Goal: Task Accomplishment & Management: Manage account settings

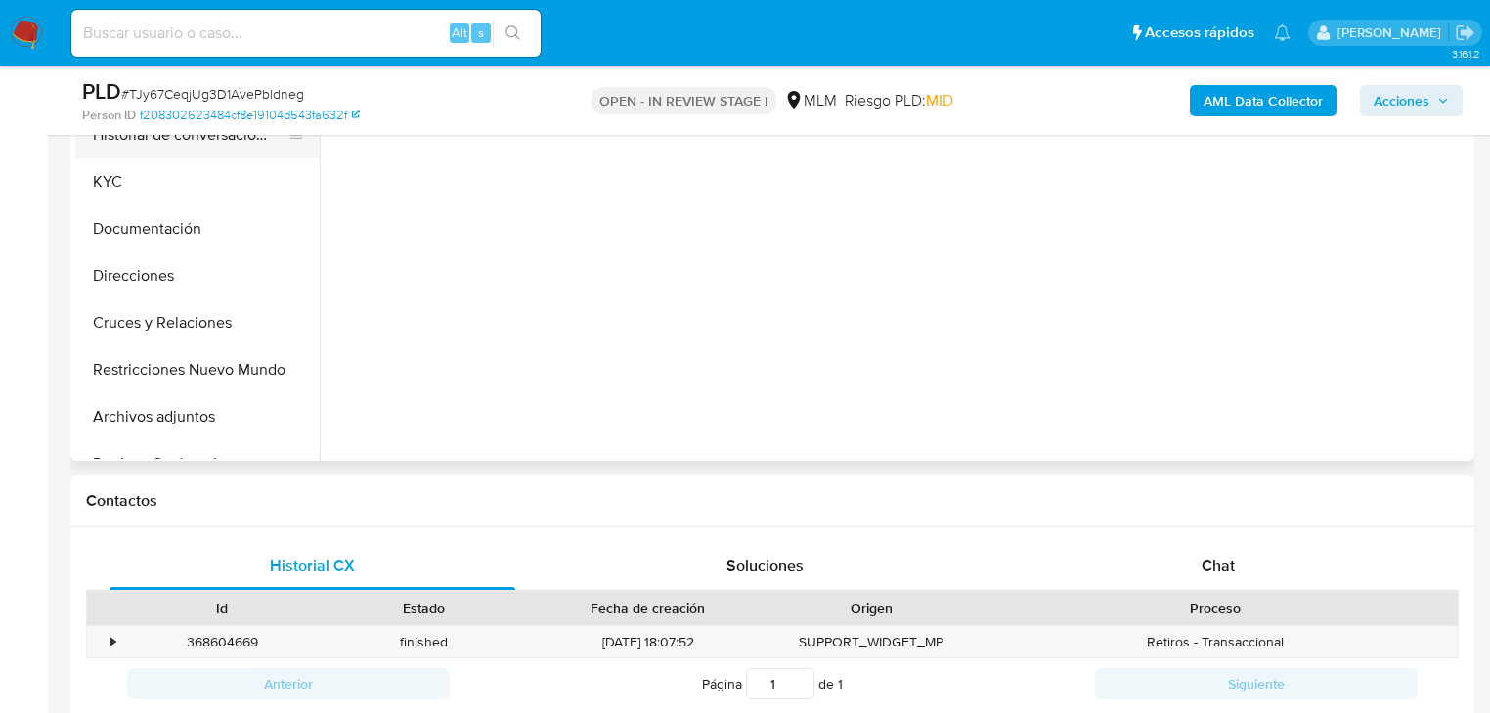
select select "10"
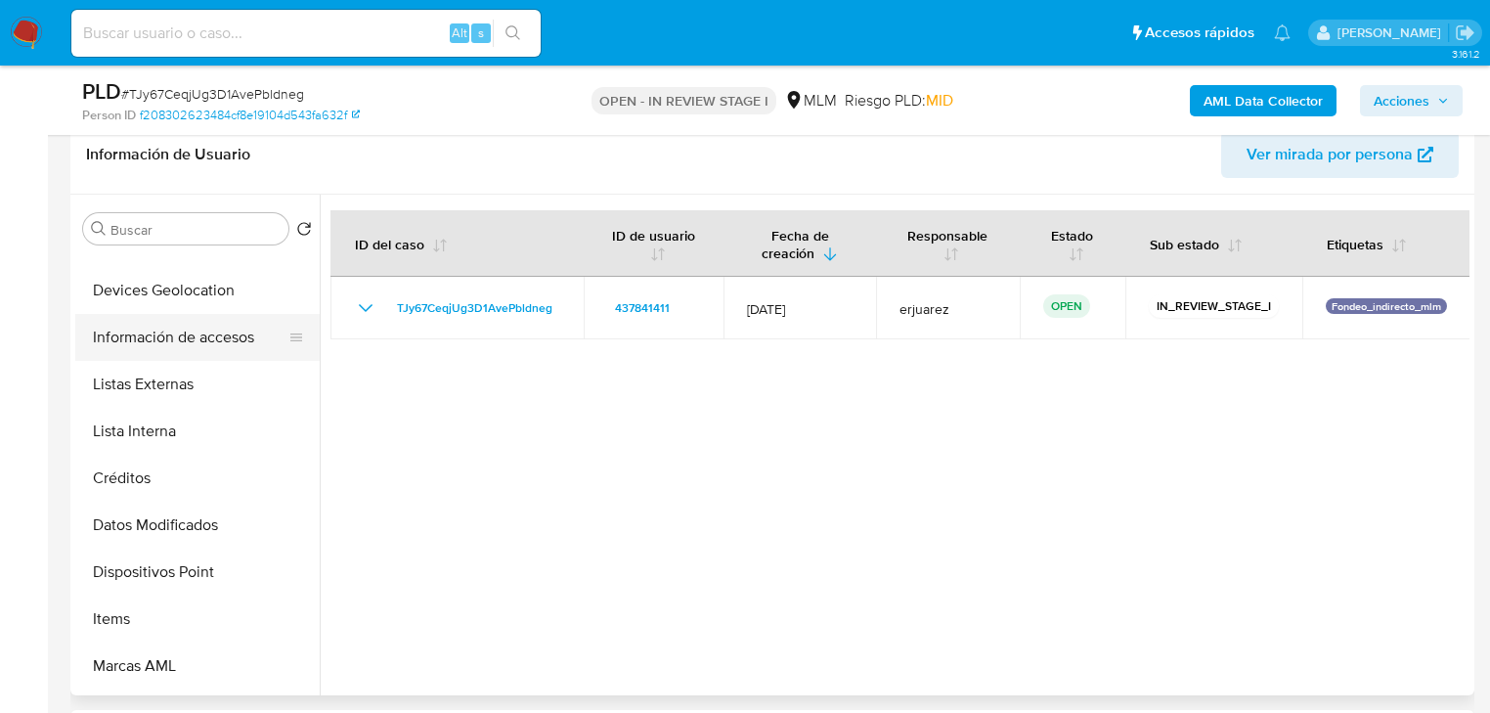
scroll to position [313, 0]
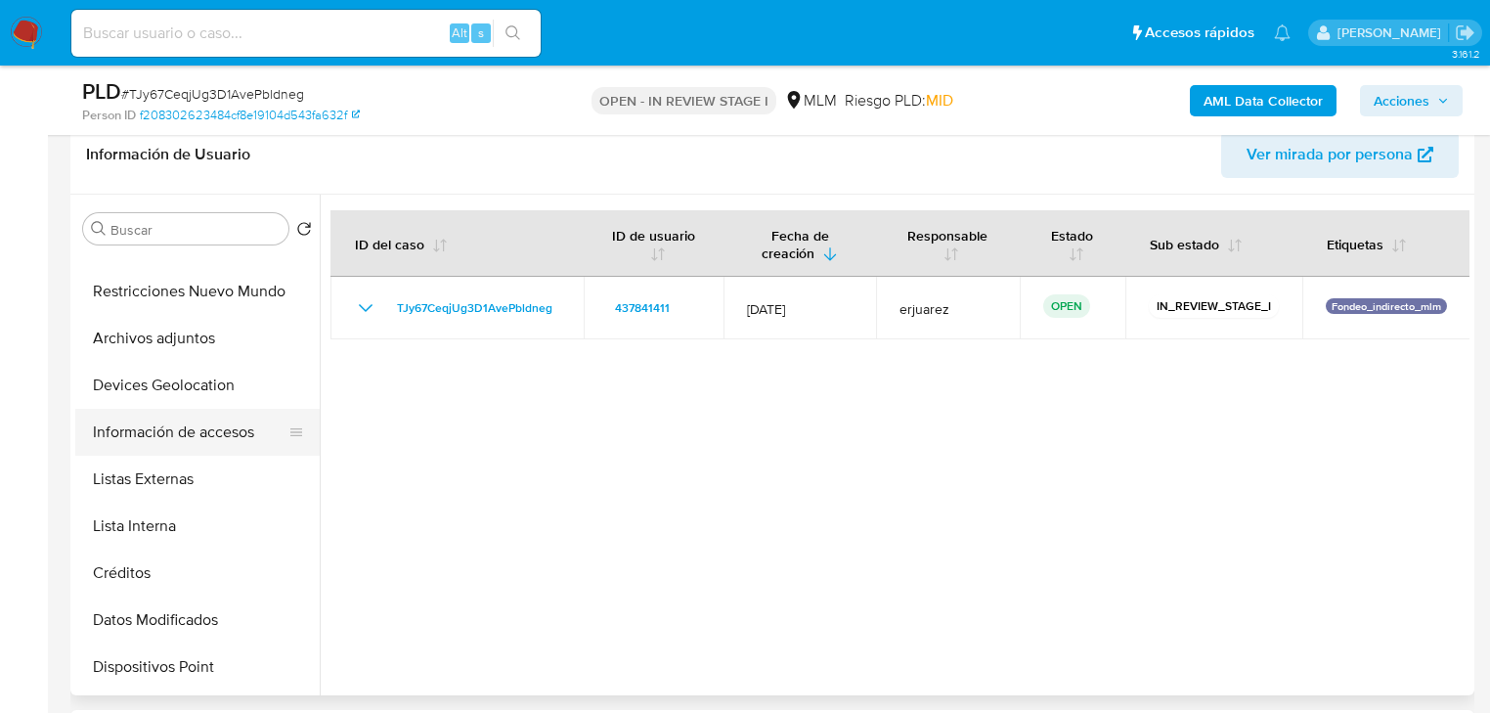
drag, startPoint x: 191, startPoint y: 393, endPoint x: 289, endPoint y: 415, distance: 101.1
click at [191, 392] on button "Devices Geolocation" at bounding box center [197, 385] width 244 height 47
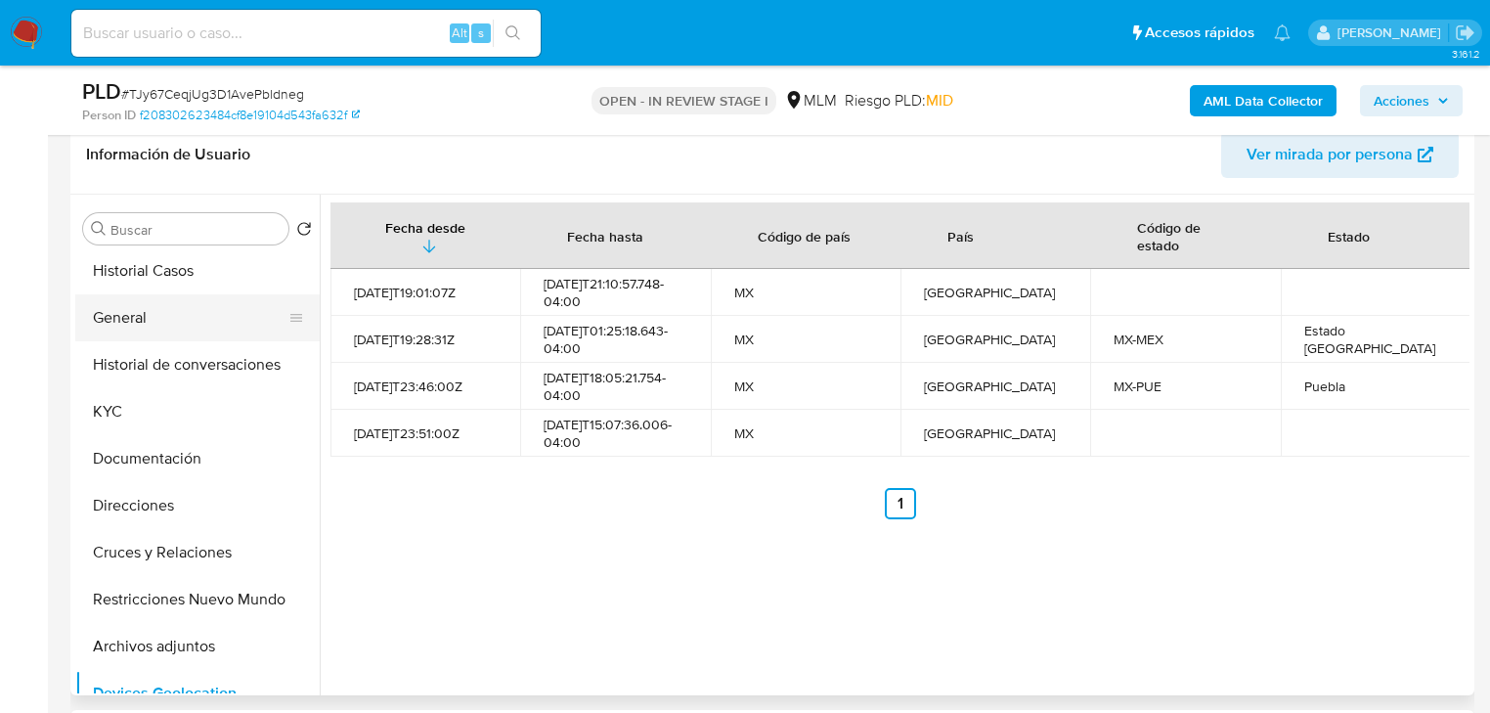
scroll to position [0, 0]
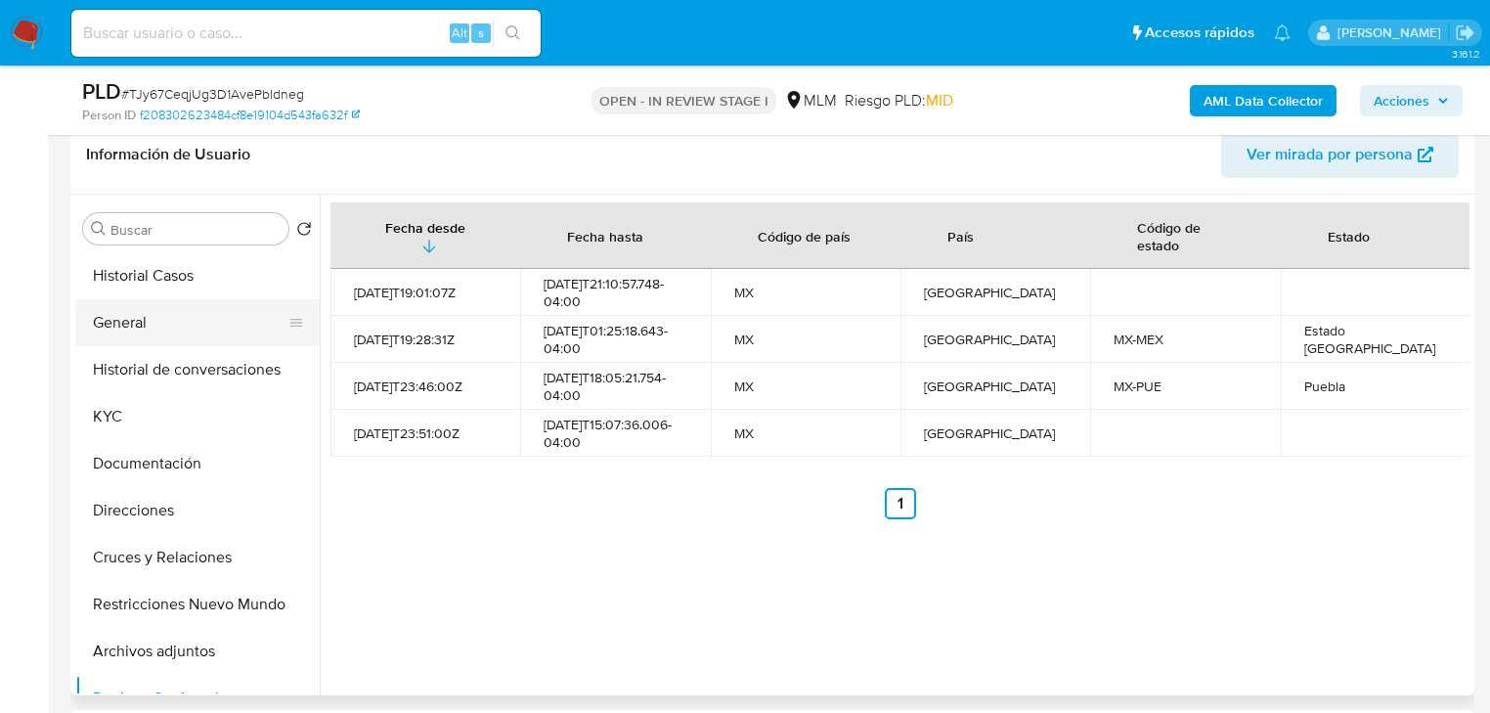
click at [179, 292] on button "Historial Casos" at bounding box center [197, 275] width 244 height 47
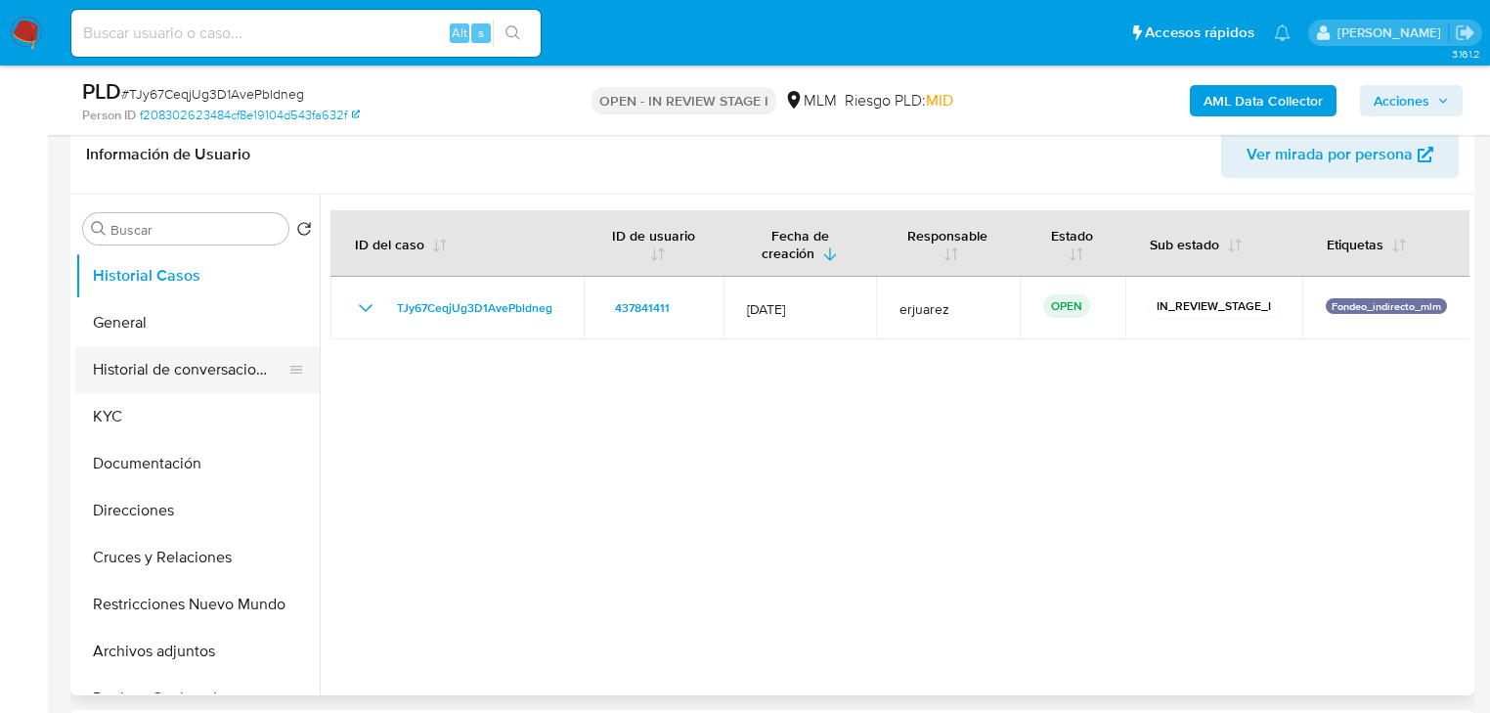
click at [227, 372] on button "Historial de conversaciones" at bounding box center [189, 369] width 229 height 47
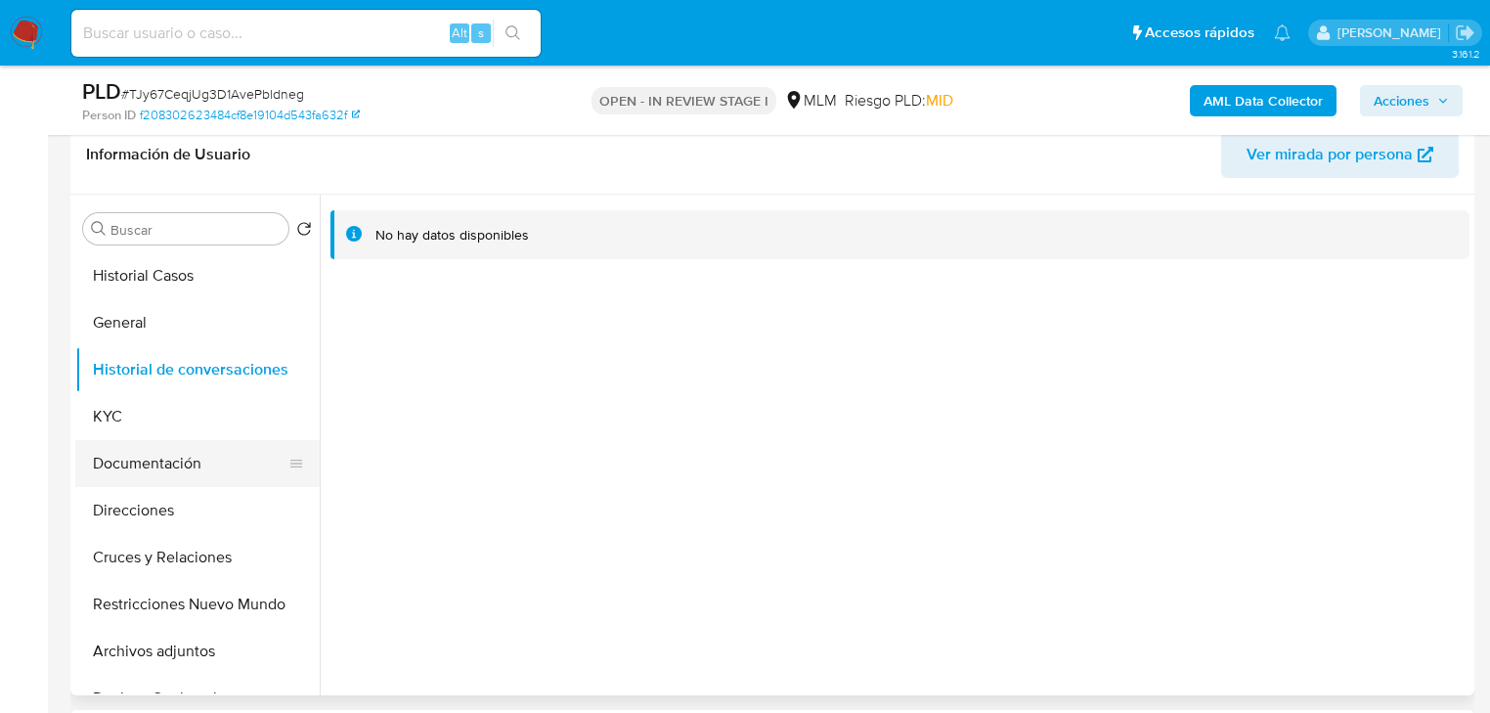
click at [192, 467] on button "Documentación" at bounding box center [189, 463] width 229 height 47
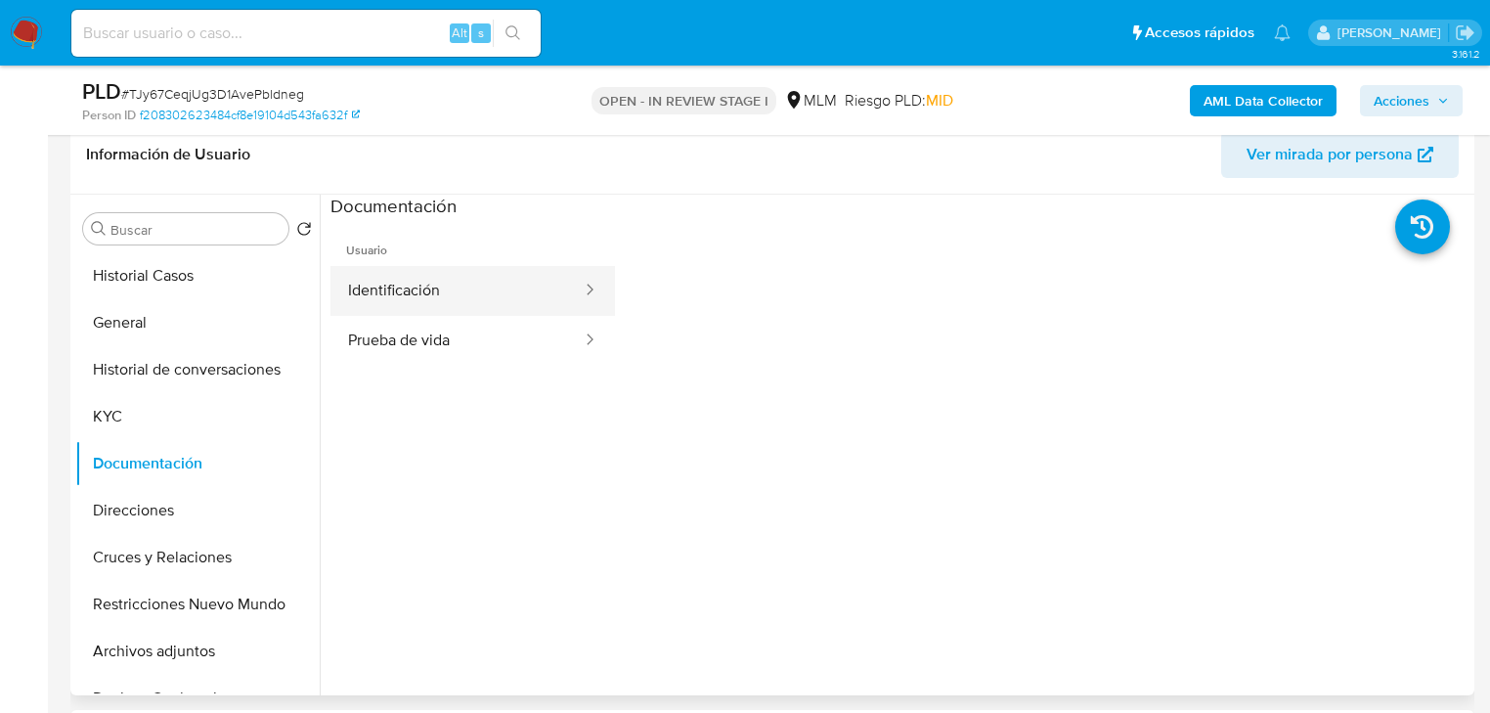
click at [384, 305] on button "Identificación" at bounding box center [456, 291] width 253 height 50
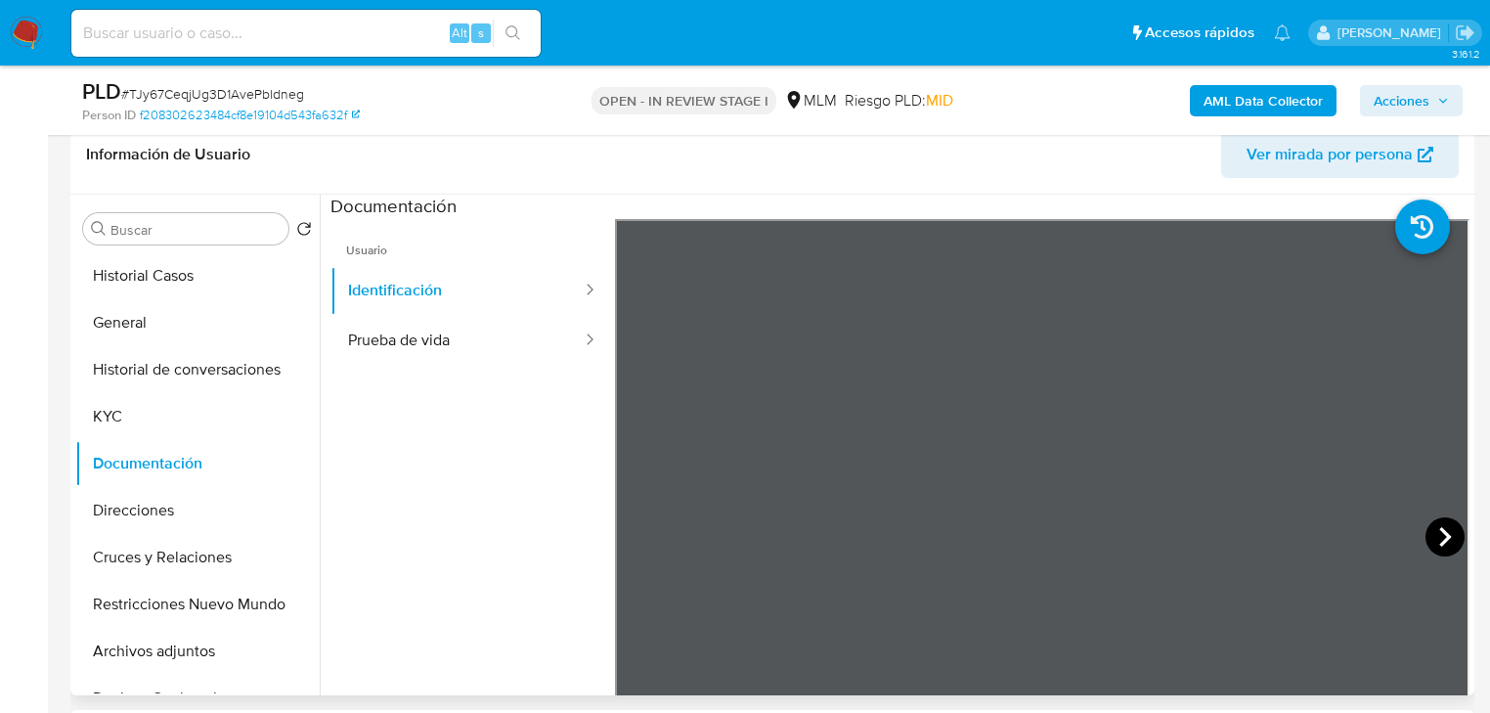
click at [1428, 540] on icon at bounding box center [1444, 536] width 39 height 39
drag, startPoint x: 453, startPoint y: 367, endPoint x: 454, endPoint y: 339, distance: 27.4
click at [451, 367] on ul "Usuario Identificación Prueba de vida" at bounding box center [472, 500] width 284 height 563
click at [454, 339] on button "Prueba de vida" at bounding box center [456, 341] width 253 height 50
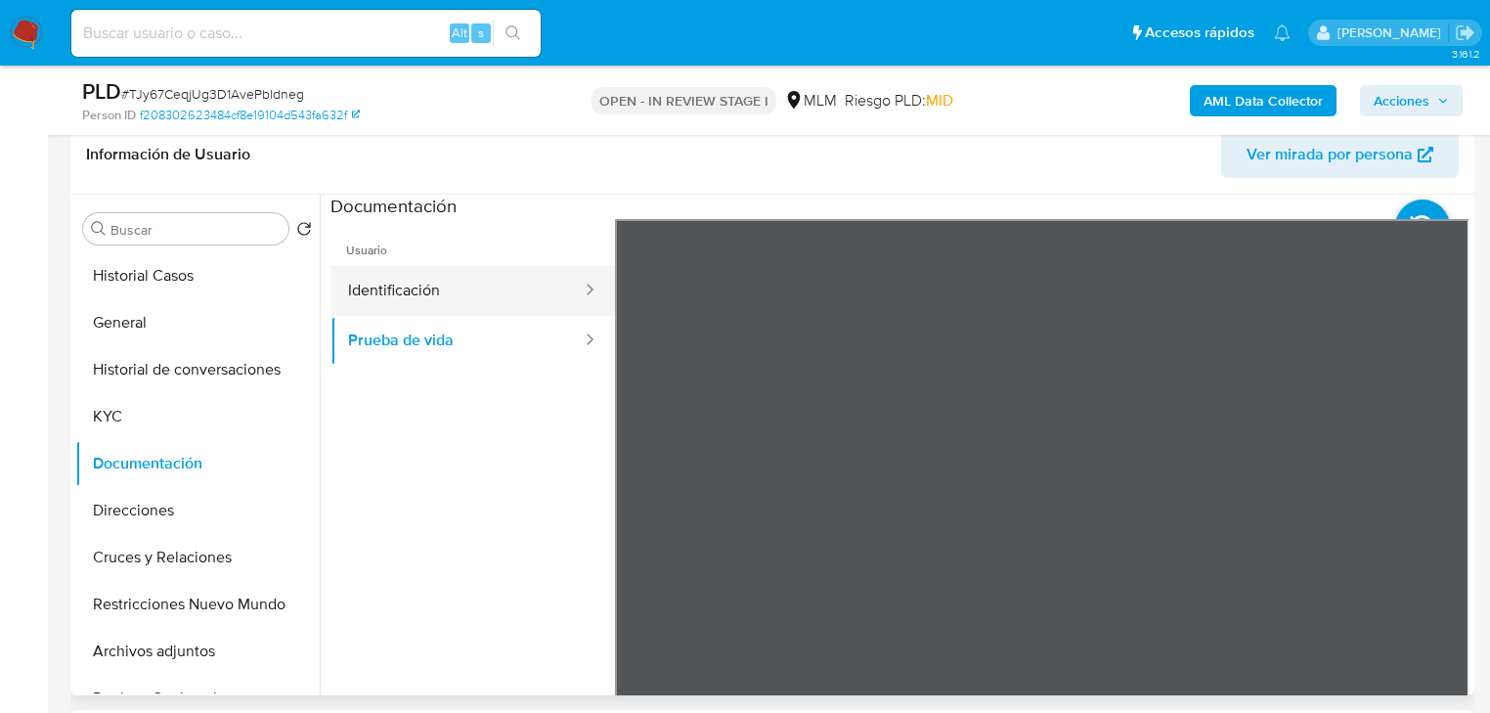
click at [390, 299] on button "Identificación" at bounding box center [456, 291] width 253 height 50
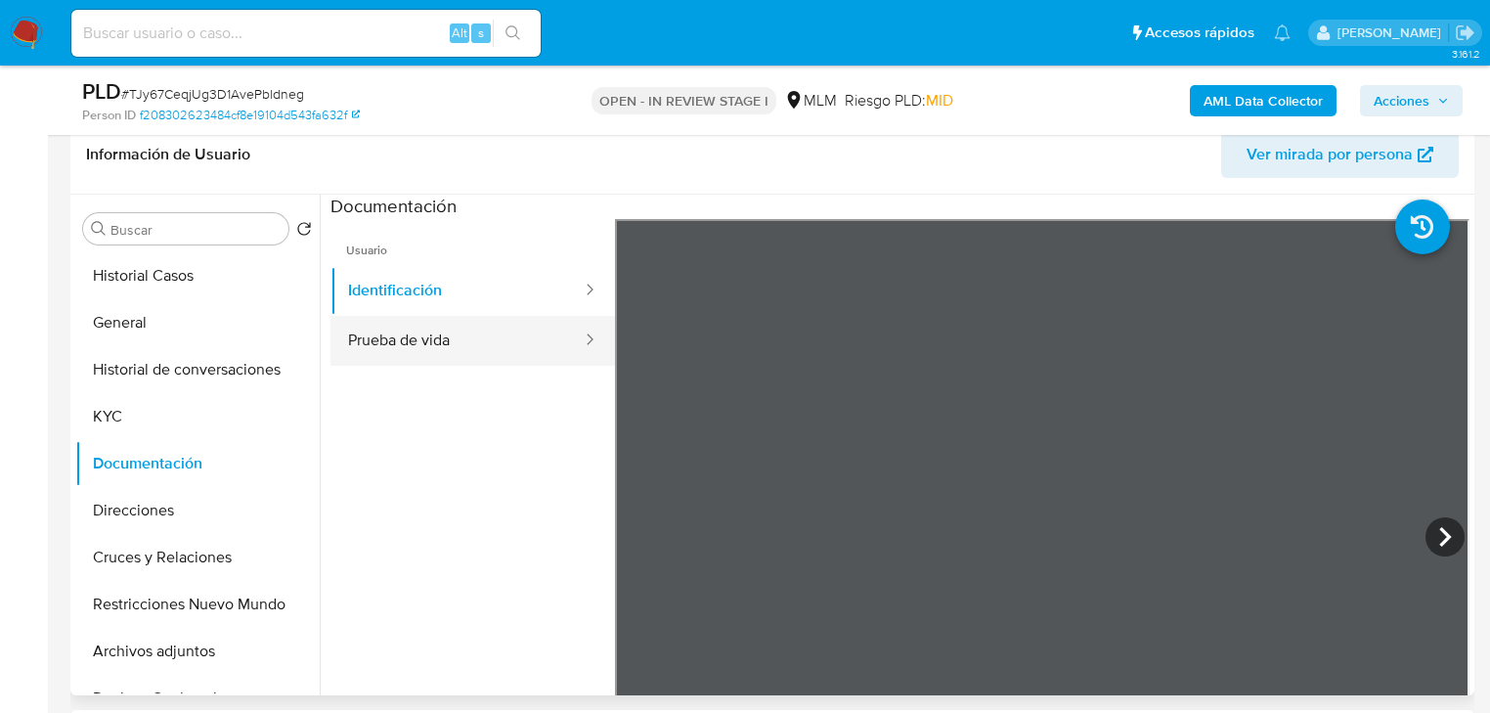
click at [455, 360] on button "Prueba de vida" at bounding box center [456, 341] width 253 height 50
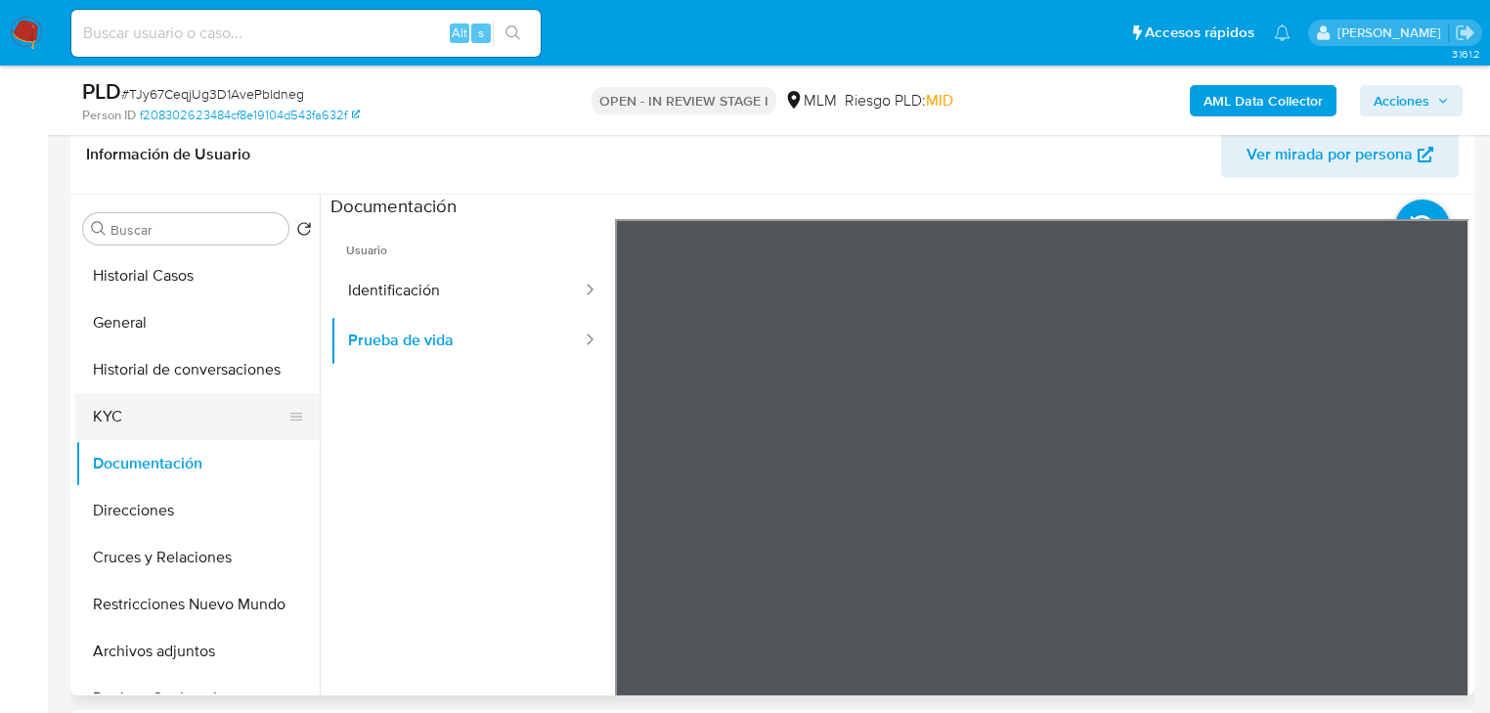
click at [135, 421] on button "KYC" at bounding box center [189, 416] width 229 height 47
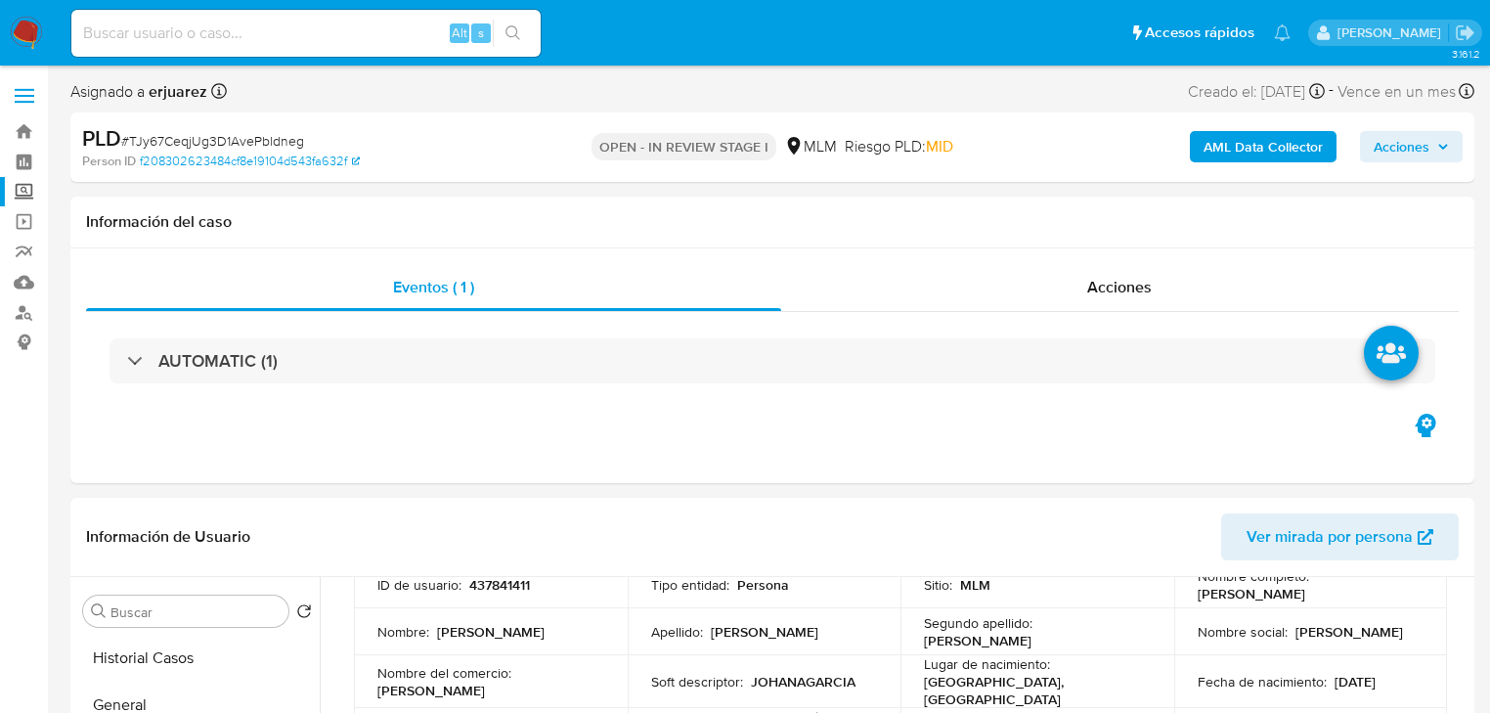
click at [21, 182] on label "Screening" at bounding box center [116, 192] width 233 height 30
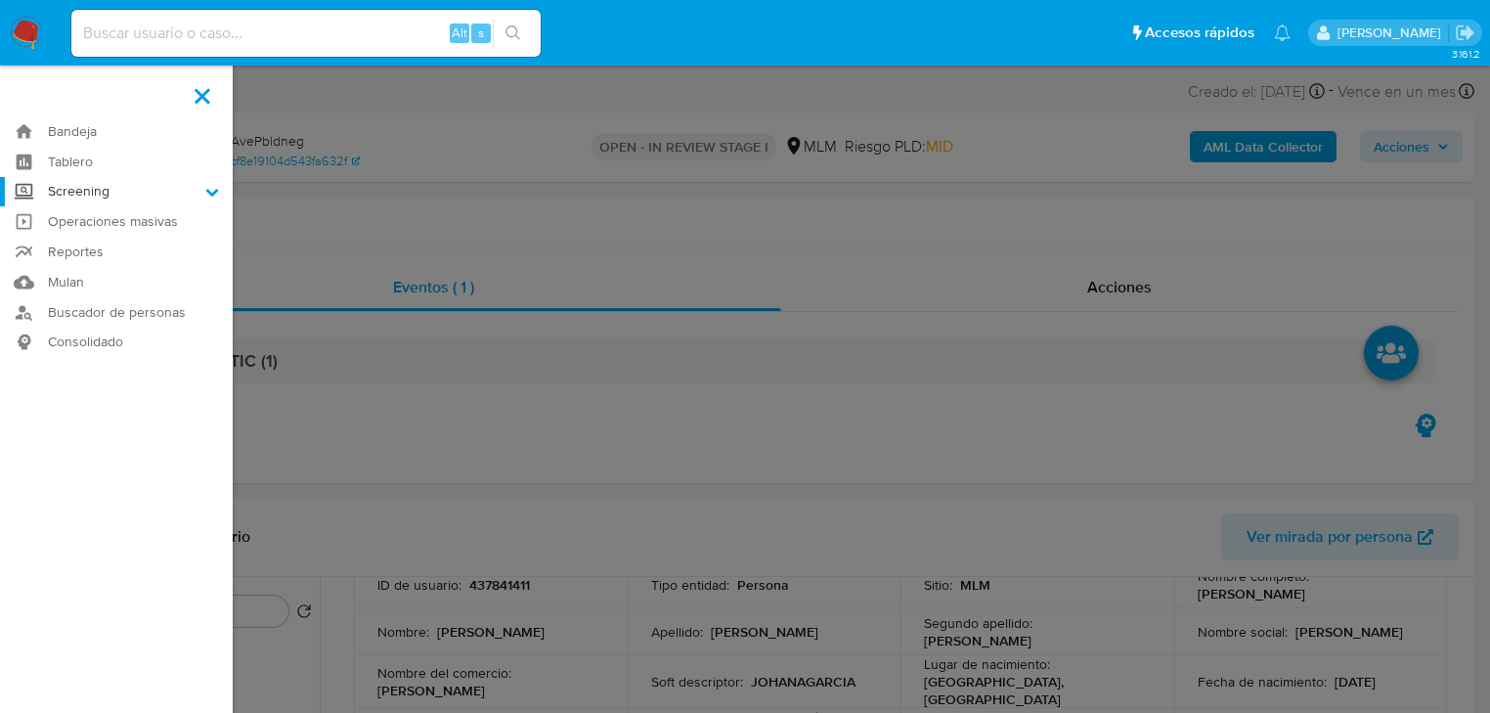
click at [0, 0] on input "Screening" at bounding box center [0, 0] width 0 height 0
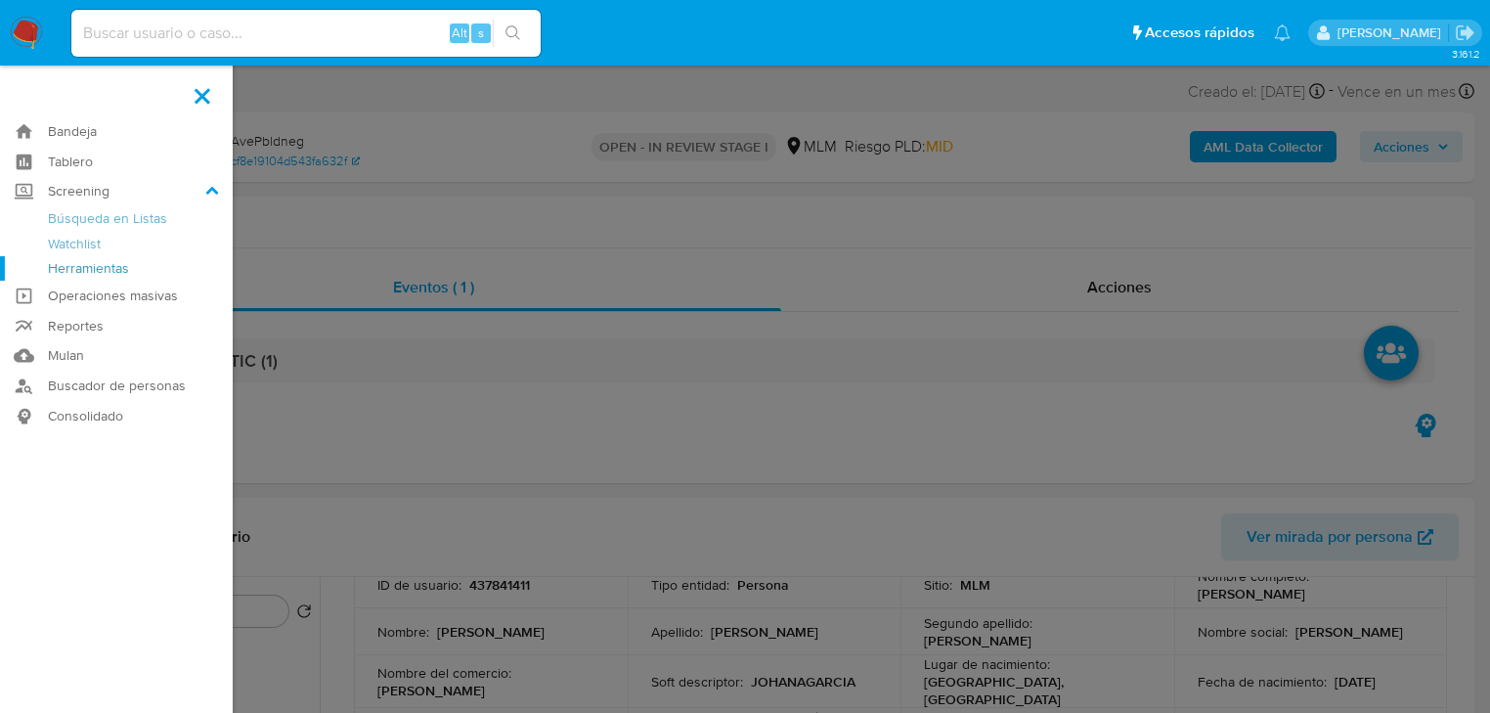
click at [152, 270] on link "Herramientas" at bounding box center [116, 268] width 233 height 24
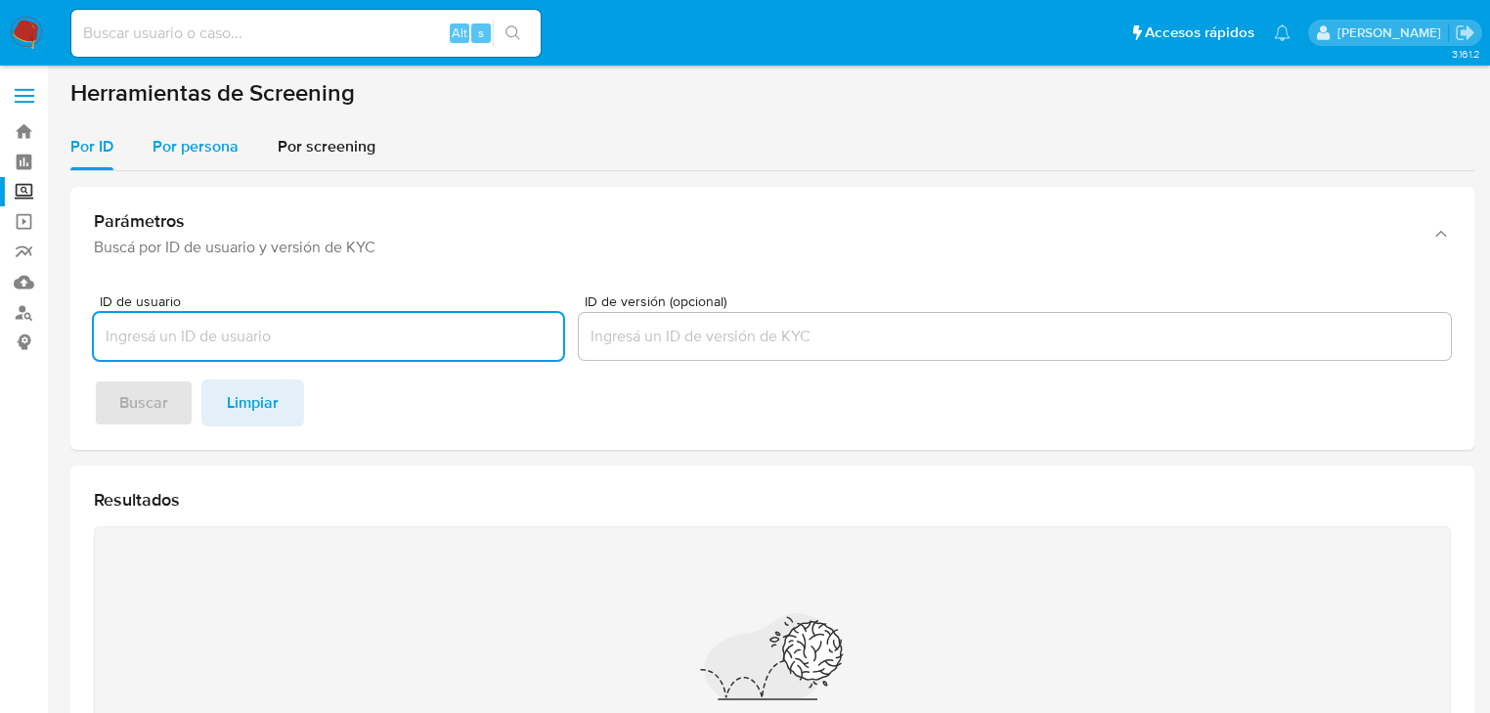
drag, startPoint x: 221, startPoint y: 136, endPoint x: 215, endPoint y: 147, distance: 12.2
click at [220, 136] on span "Por persona" at bounding box center [196, 146] width 86 height 22
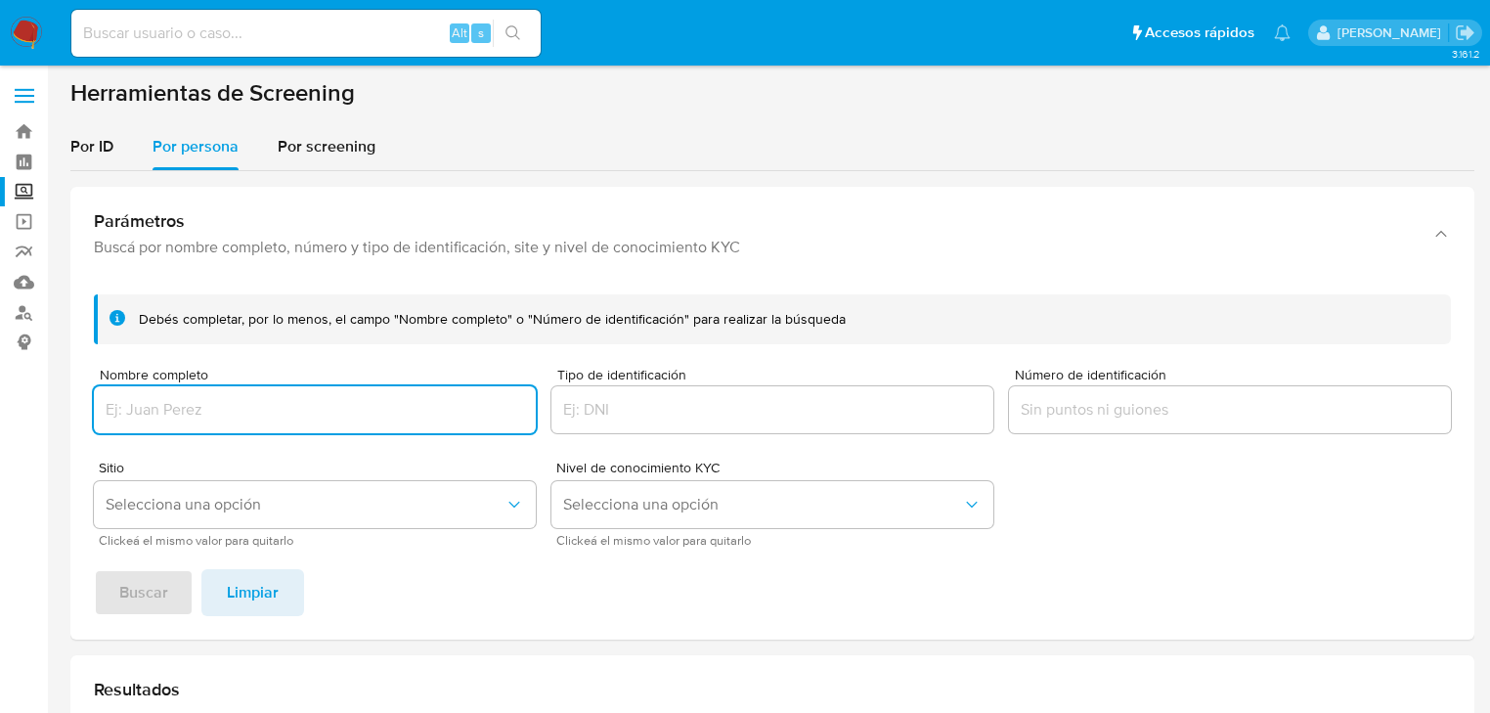
click at [218, 402] on input "Nombre completo" at bounding box center [315, 409] width 442 height 25
type input "[PERSON_NAME] [PERSON_NAME]"
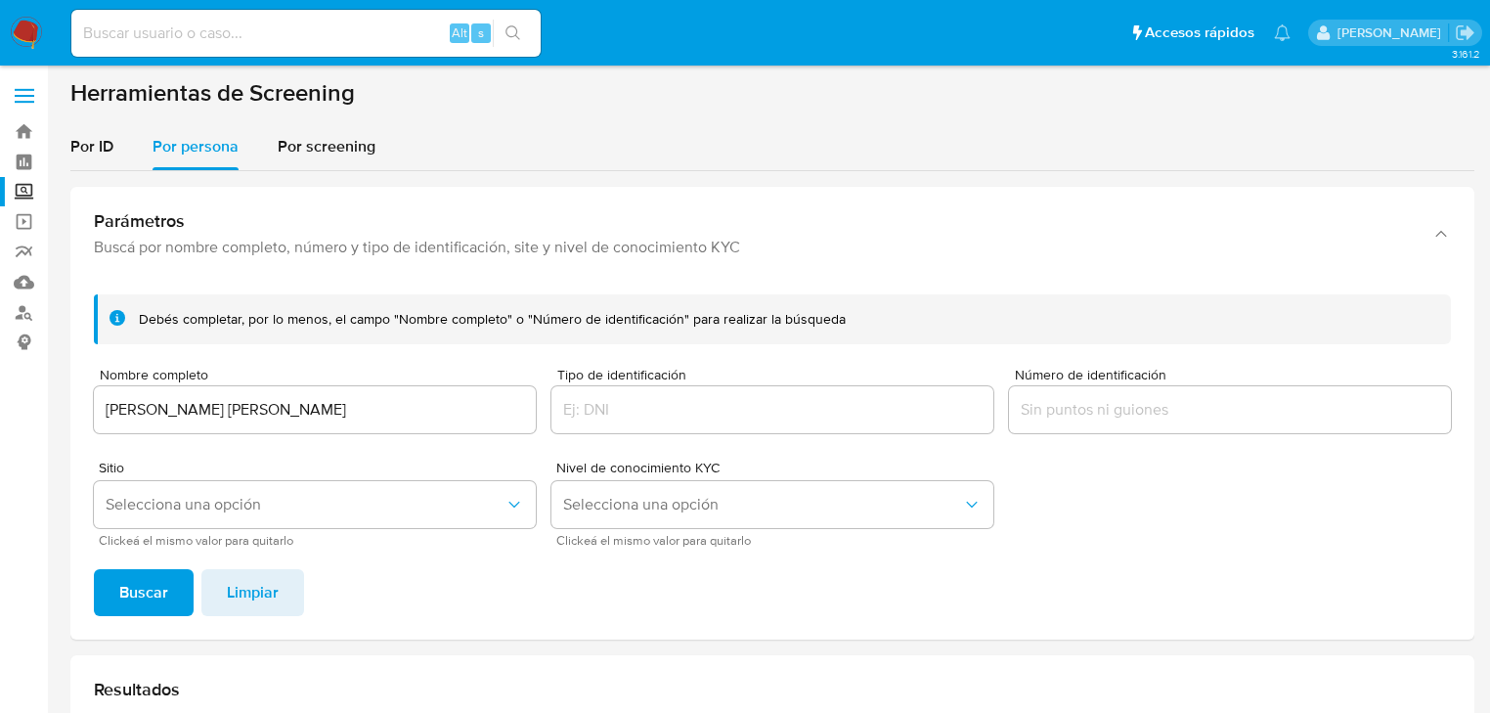
click at [129, 580] on span "Buscar" at bounding box center [143, 592] width 49 height 43
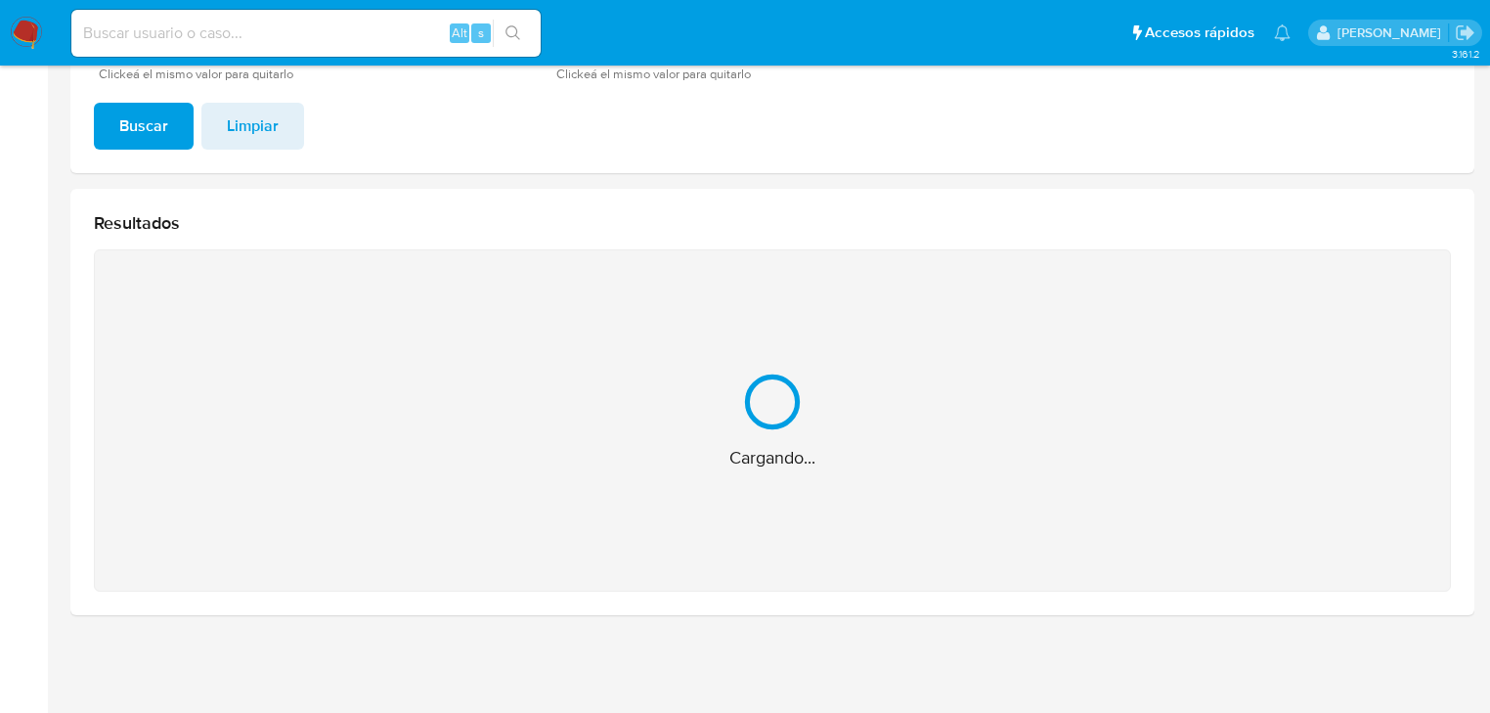
scroll to position [156, 0]
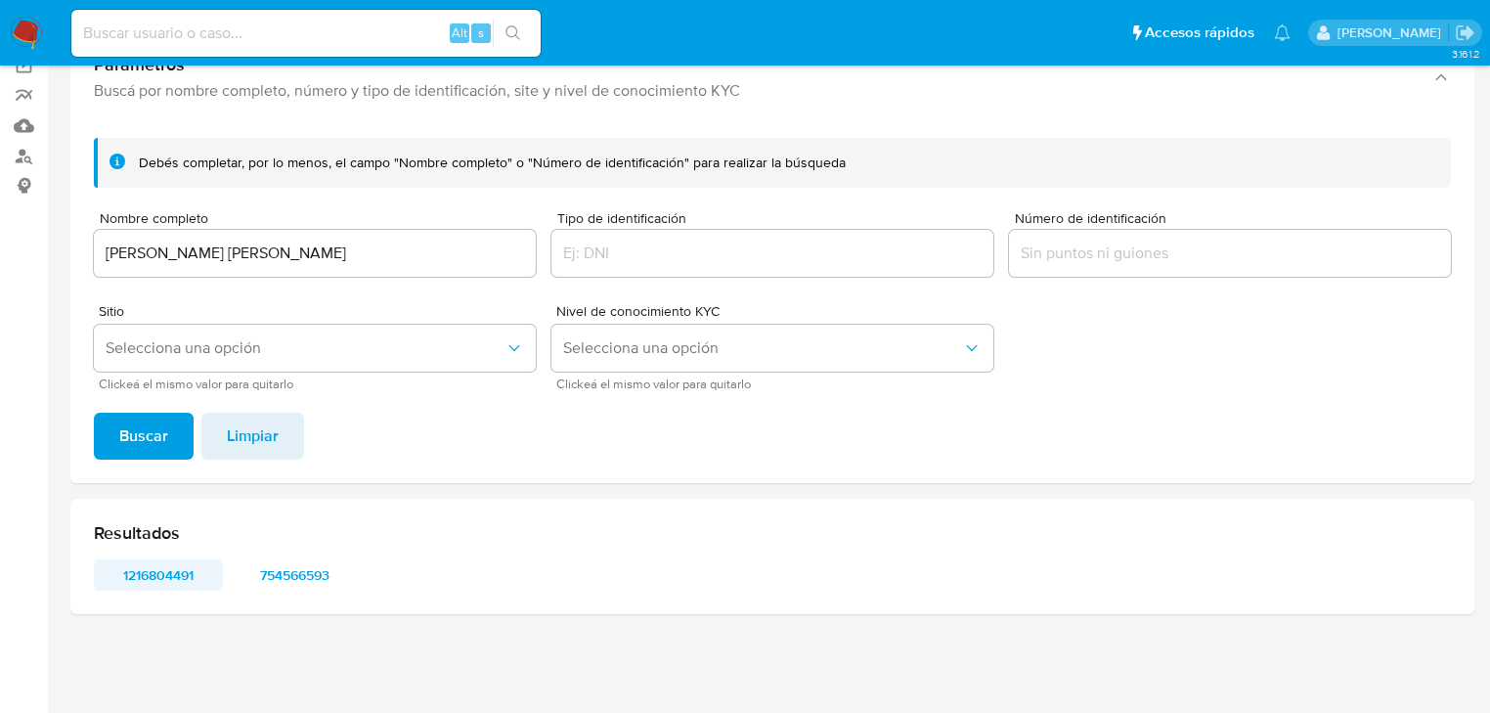
click at [169, 573] on span "1216804491" at bounding box center [159, 574] width 102 height 27
click at [275, 568] on span "754566593" at bounding box center [295, 574] width 102 height 27
click at [141, 31] on input at bounding box center [305, 33] width 469 height 25
paste input "189644409"
click at [501, 43] on button "search-icon" at bounding box center [513, 33] width 40 height 27
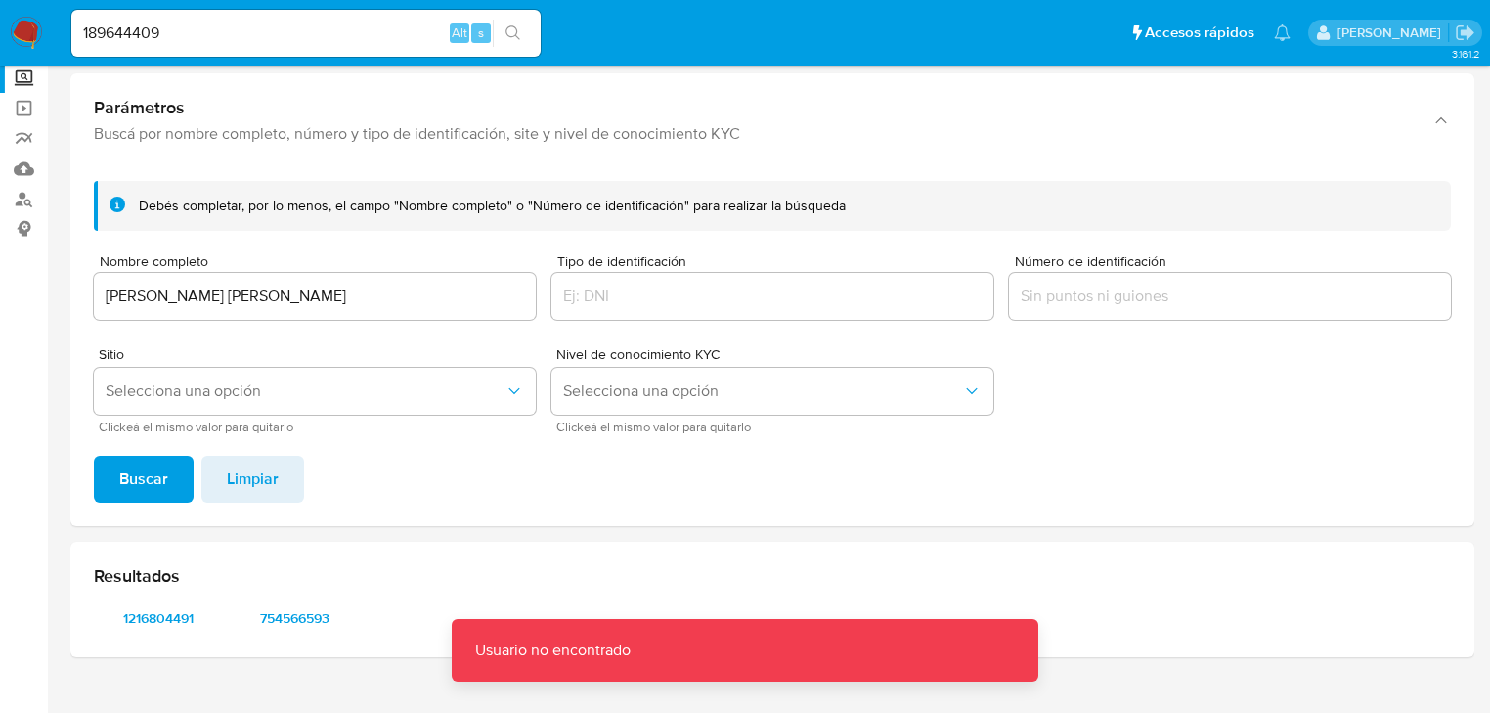
scroll to position [78, 0]
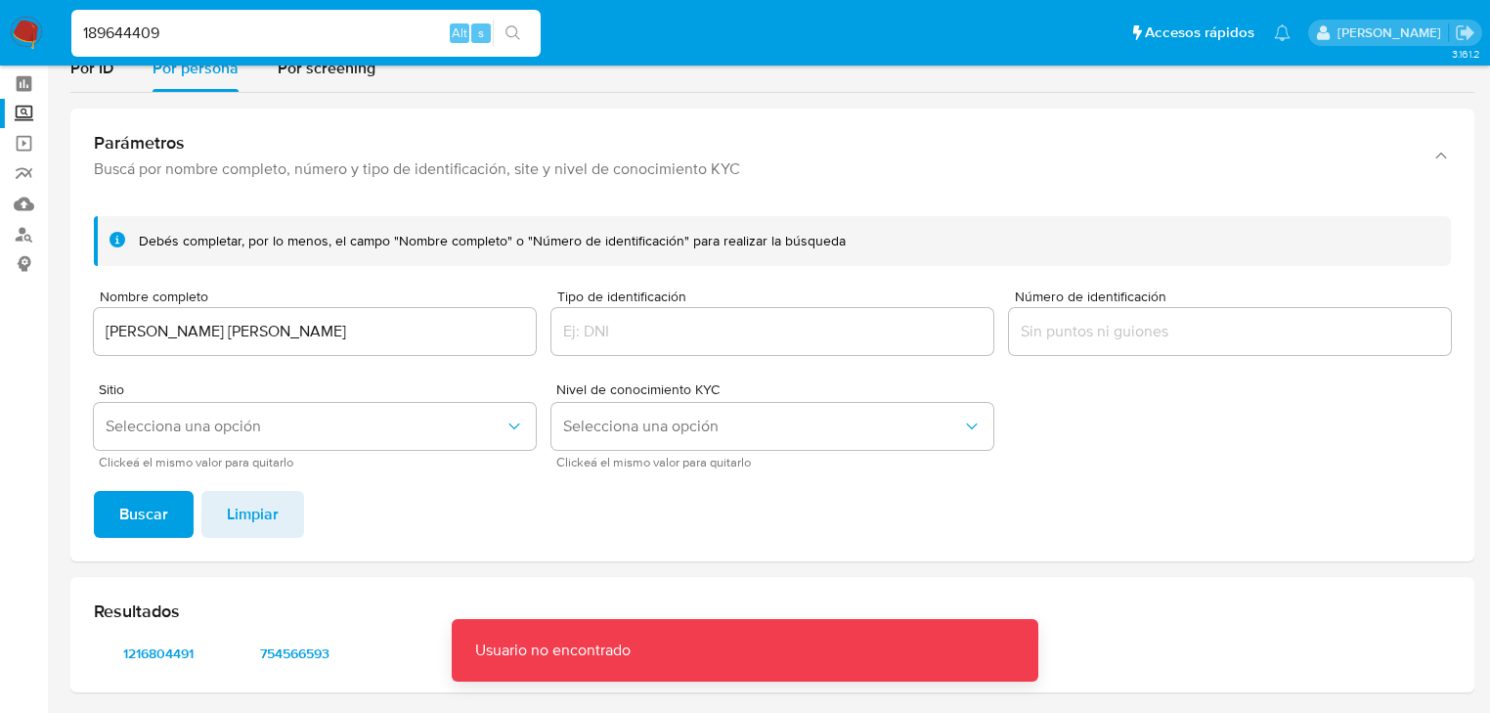
click at [200, 36] on input "189644409" at bounding box center [305, 33] width 469 height 25
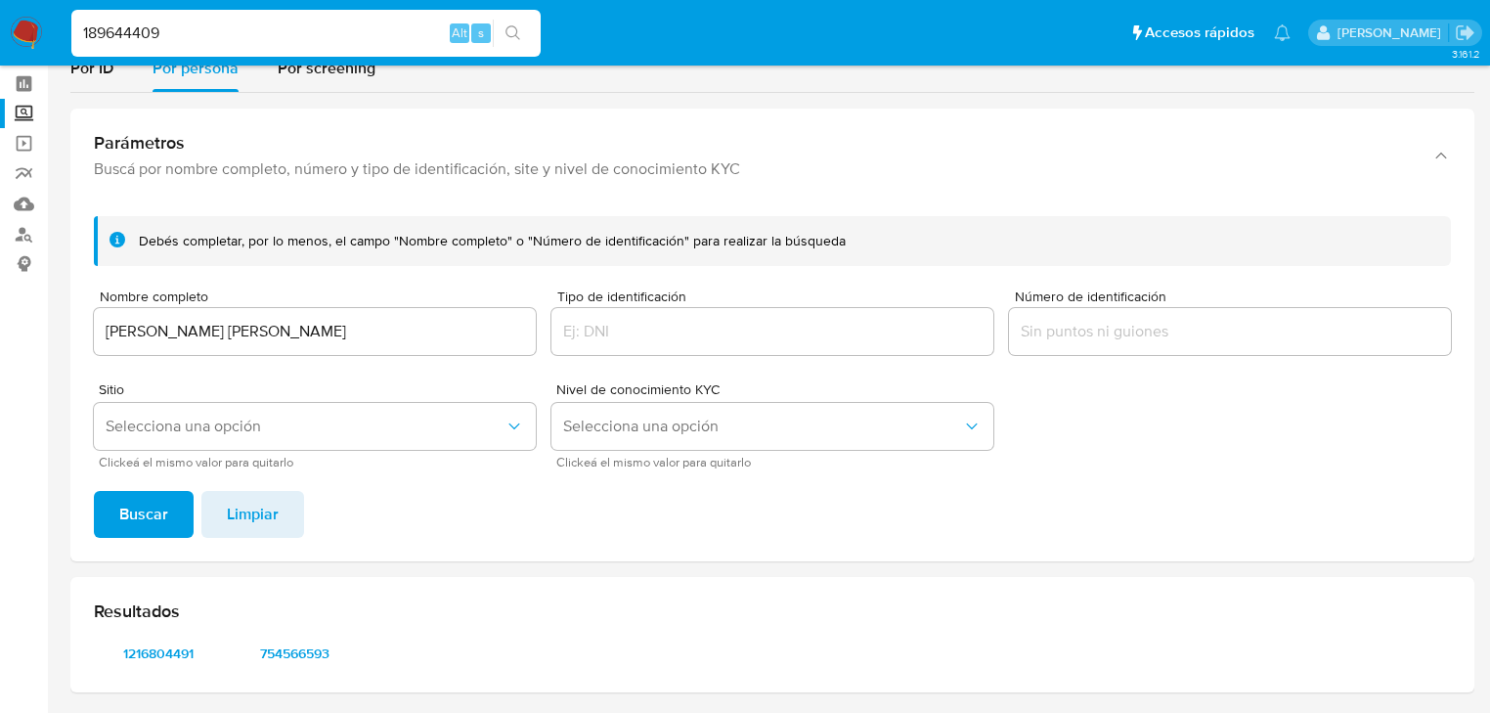
type input "189644409"
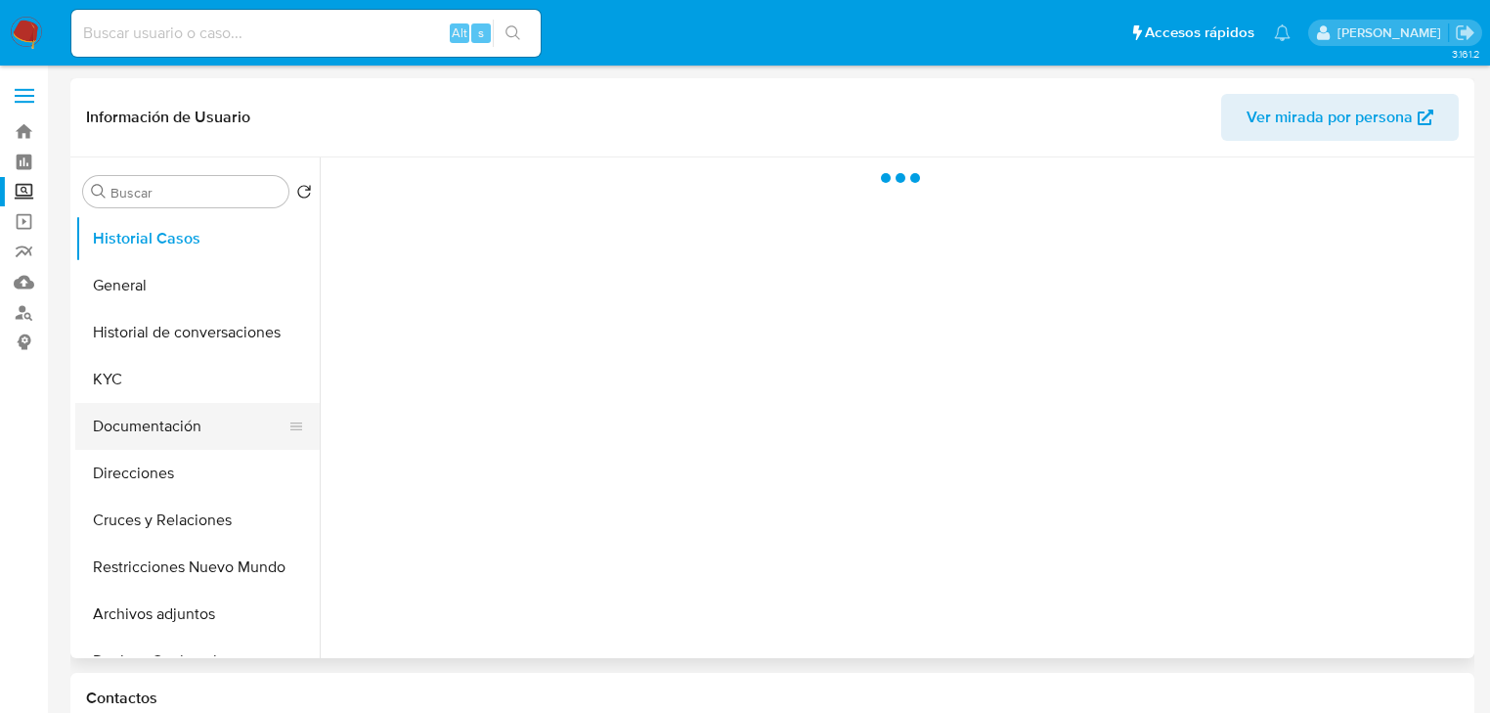
select select "10"
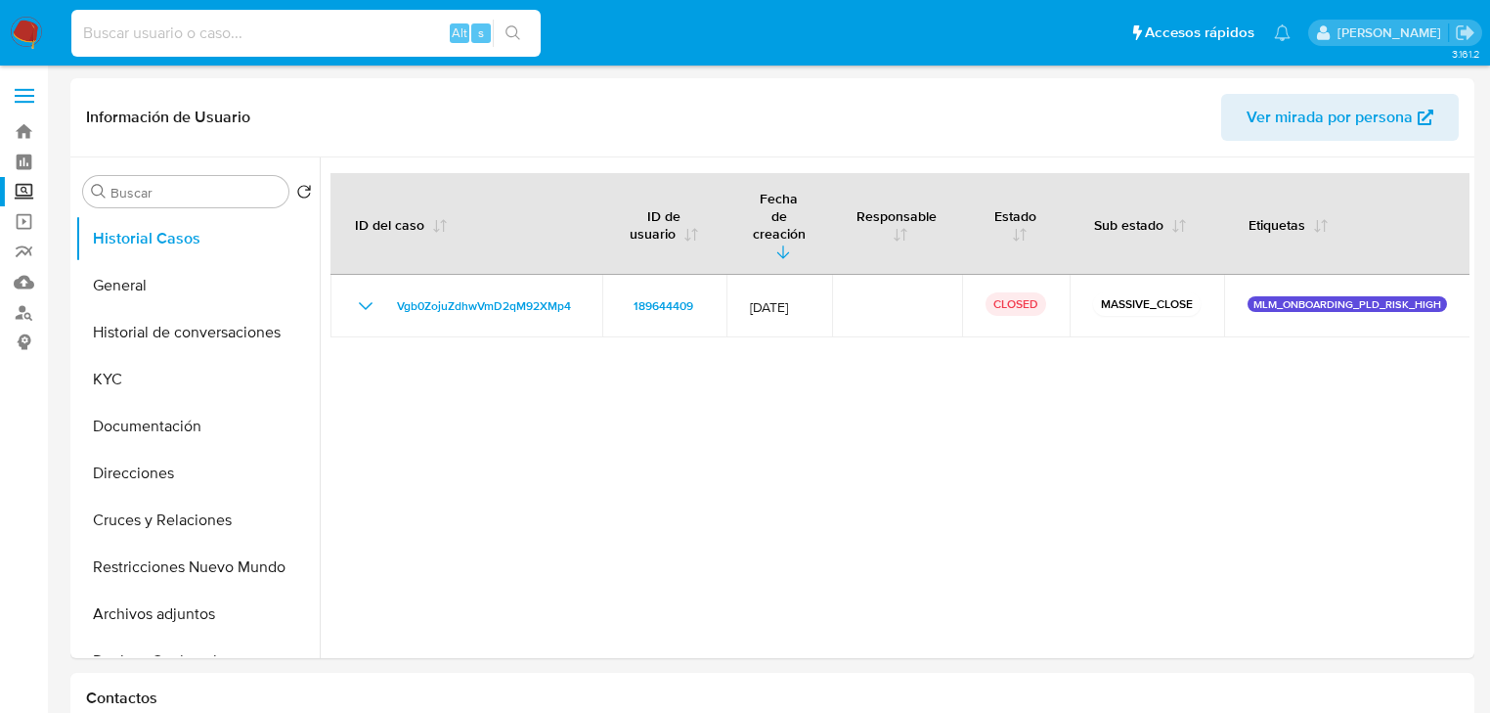
click at [266, 37] on input at bounding box center [305, 33] width 469 height 25
paste input "189644409"
click at [246, 47] on div "189644409 Alt s" at bounding box center [305, 33] width 469 height 47
click at [253, 31] on input "189644409" at bounding box center [305, 33] width 469 height 25
type input "189644409"
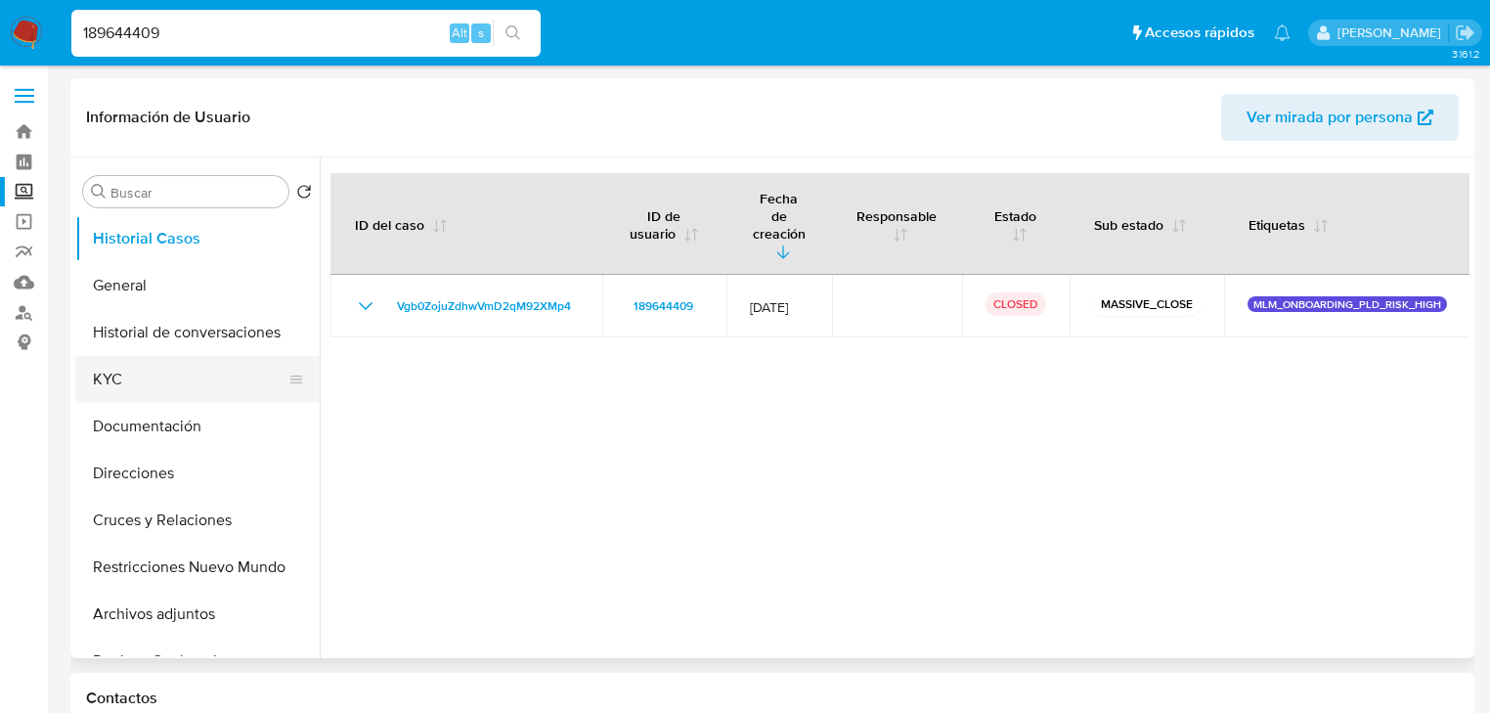
click at [139, 381] on button "KYC" at bounding box center [189, 379] width 229 height 47
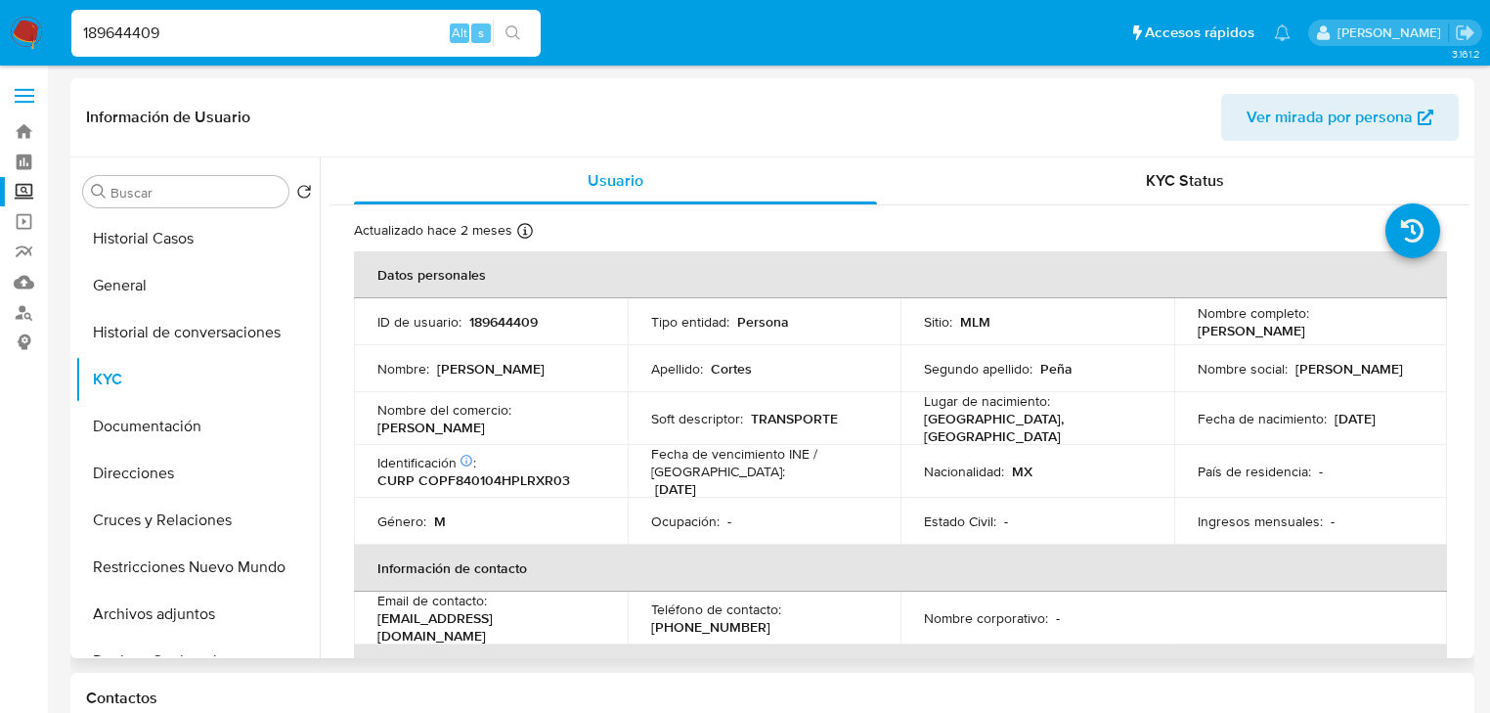
click at [1065, 483] on td "Nacionalidad : MX" at bounding box center [1037, 471] width 274 height 53
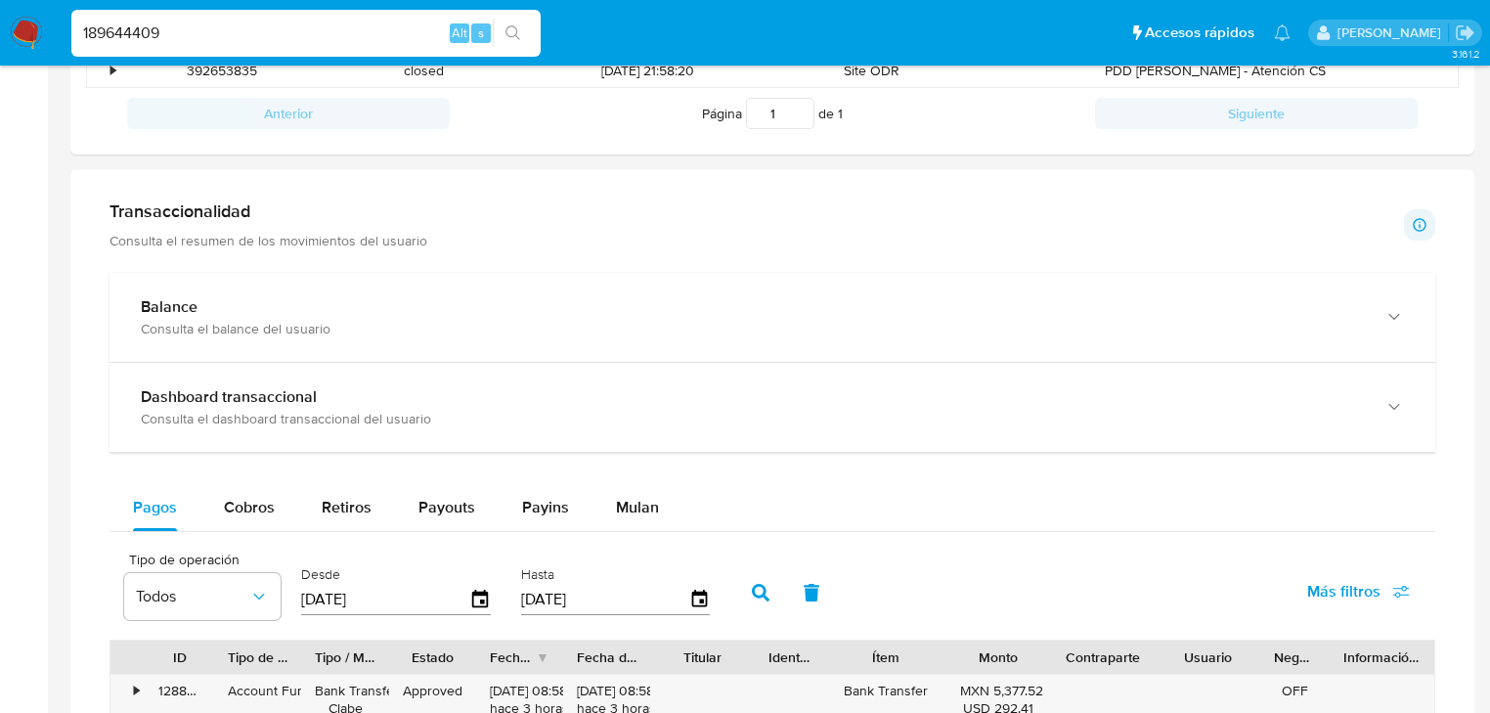
scroll to position [1095, 0]
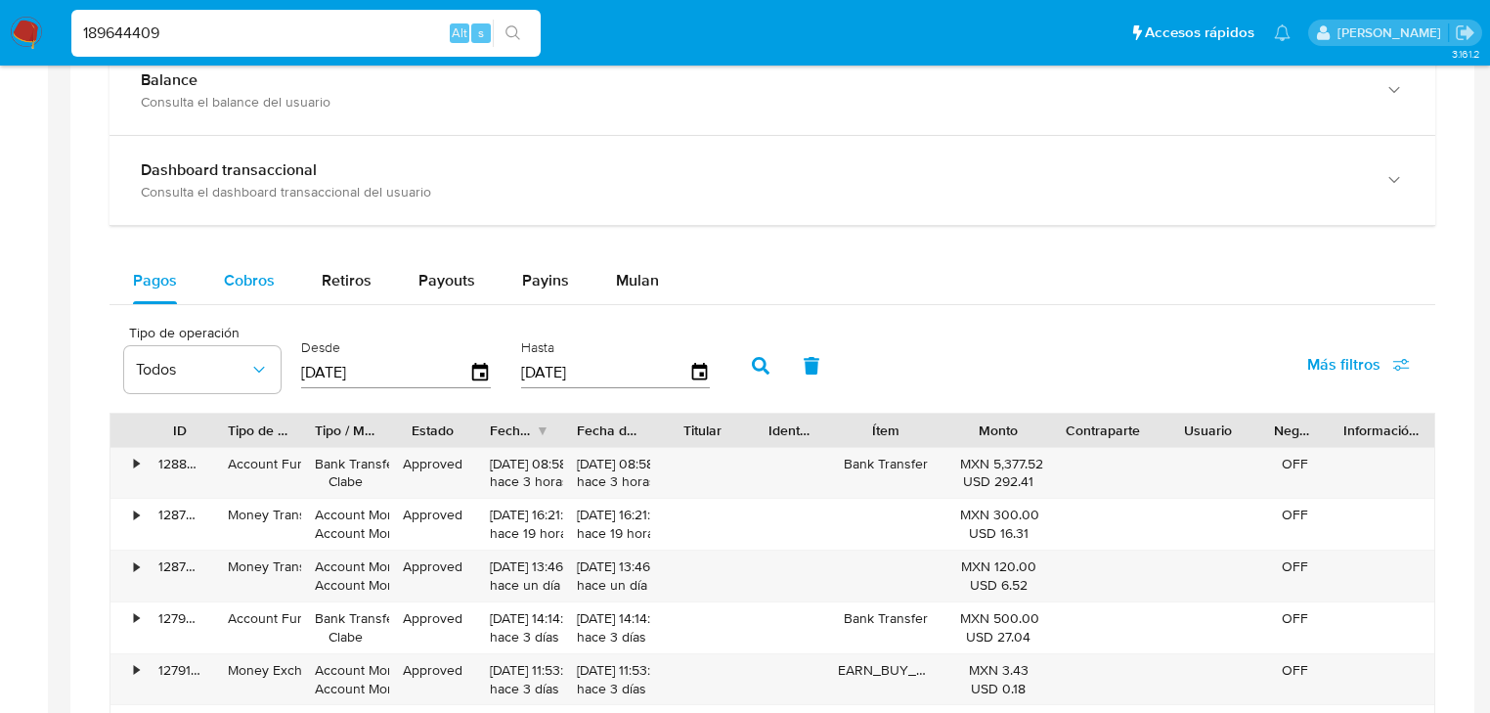
click at [248, 278] on span "Cobros" at bounding box center [249, 280] width 51 height 22
select select "10"
drag, startPoint x: 383, startPoint y: 376, endPoint x: 273, endPoint y: 376, distance: 110.5
click at [273, 376] on div "Tipo de operación Todos Desde 09/07/2025 Hasta 06/10/2025" at bounding box center [421, 364] width 615 height 78
type input "0_/__/____"
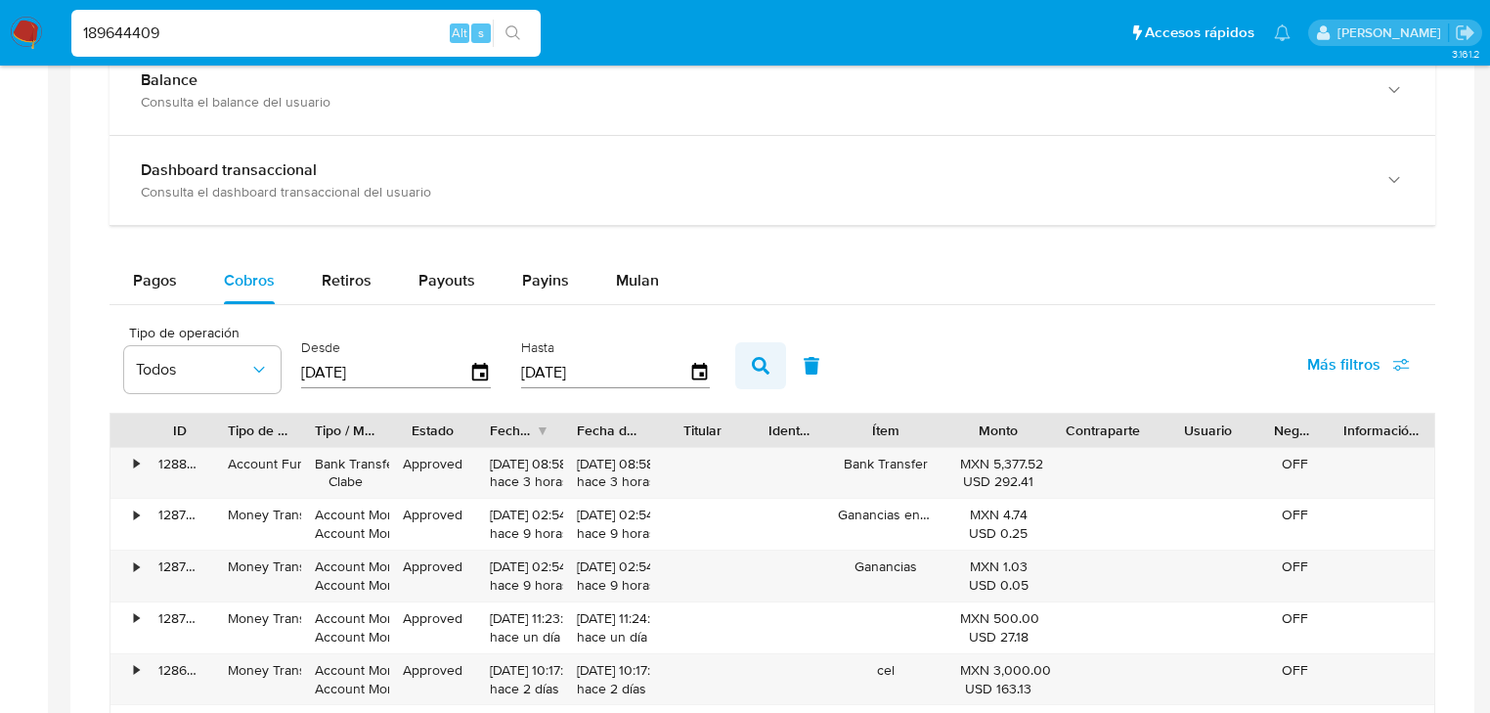
type input "01/01/2025"
click at [763, 358] on icon "button" at bounding box center [761, 366] width 18 height 18
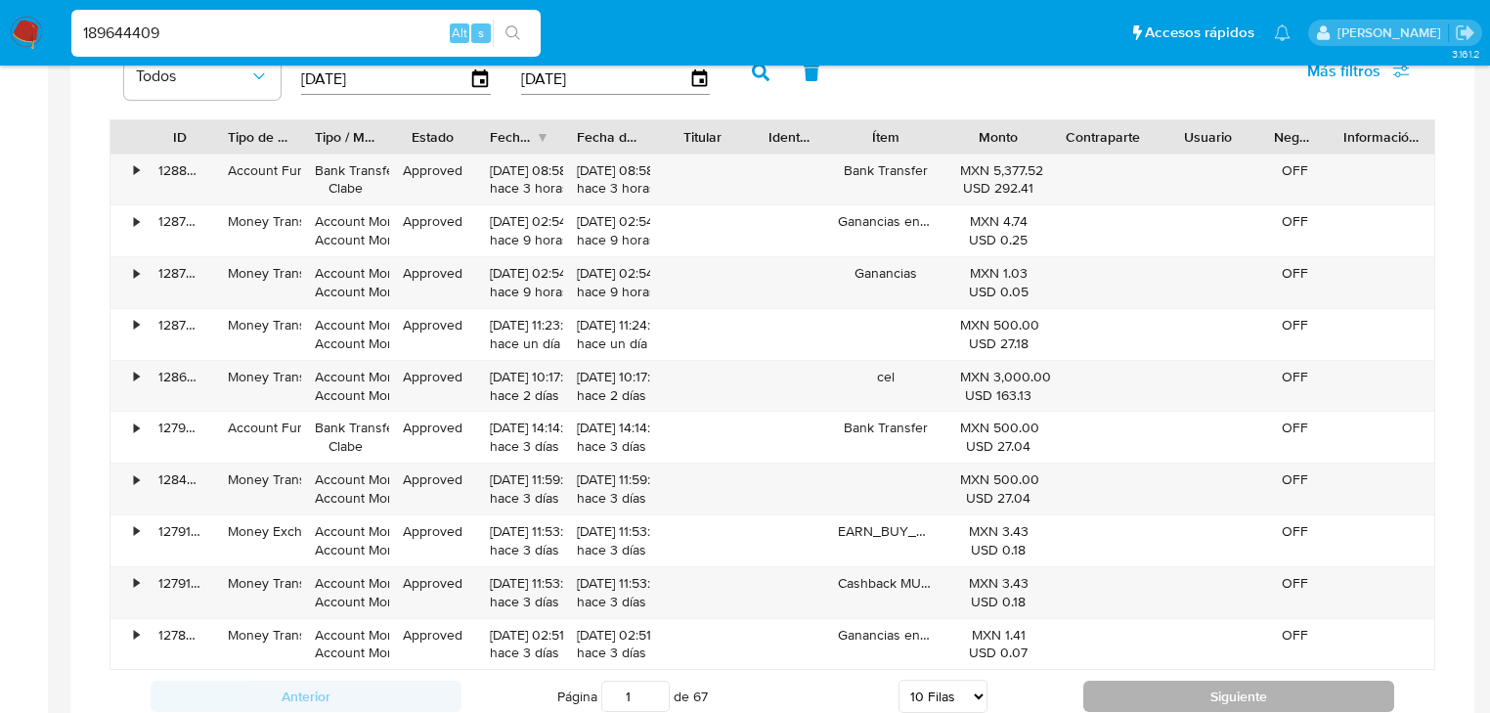
scroll to position [1486, 0]
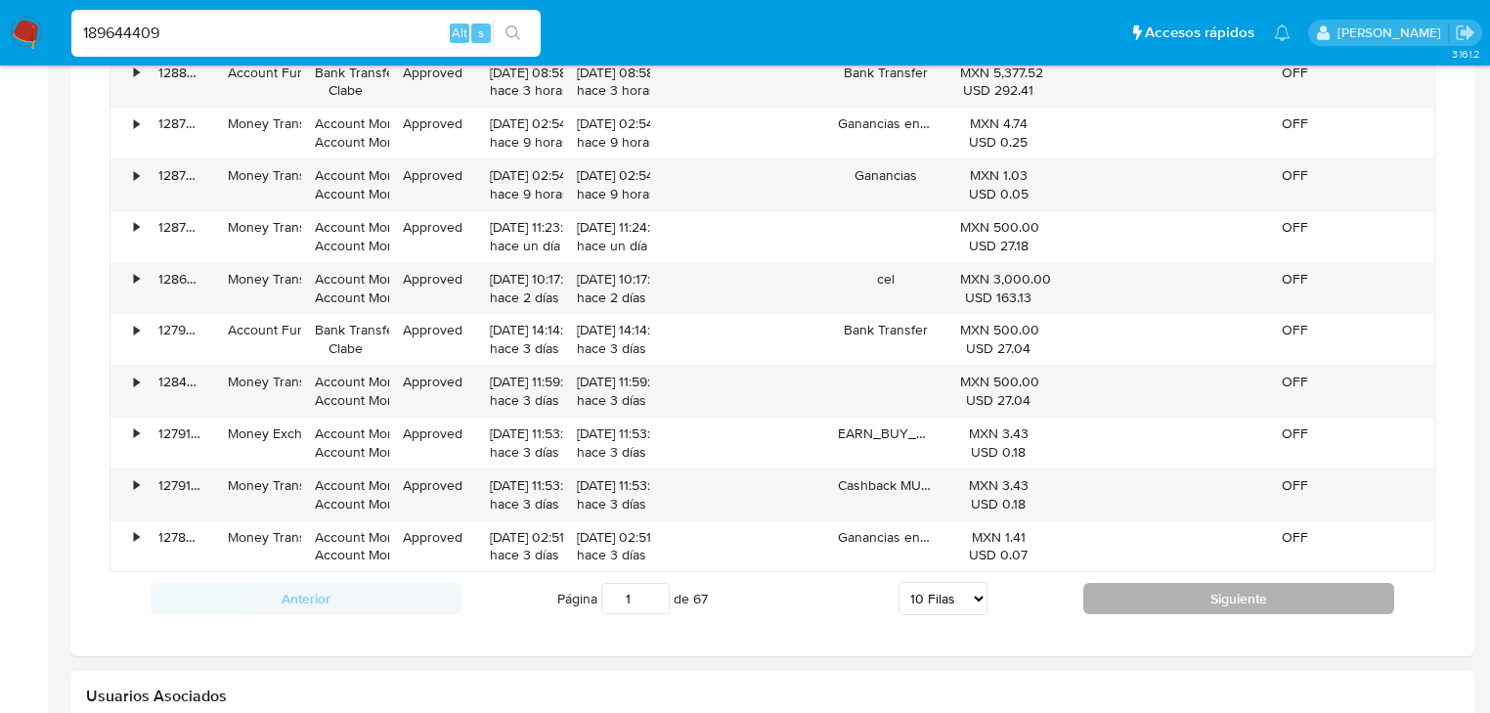
click at [1177, 591] on button "Siguiente" at bounding box center [1238, 598] width 311 height 31
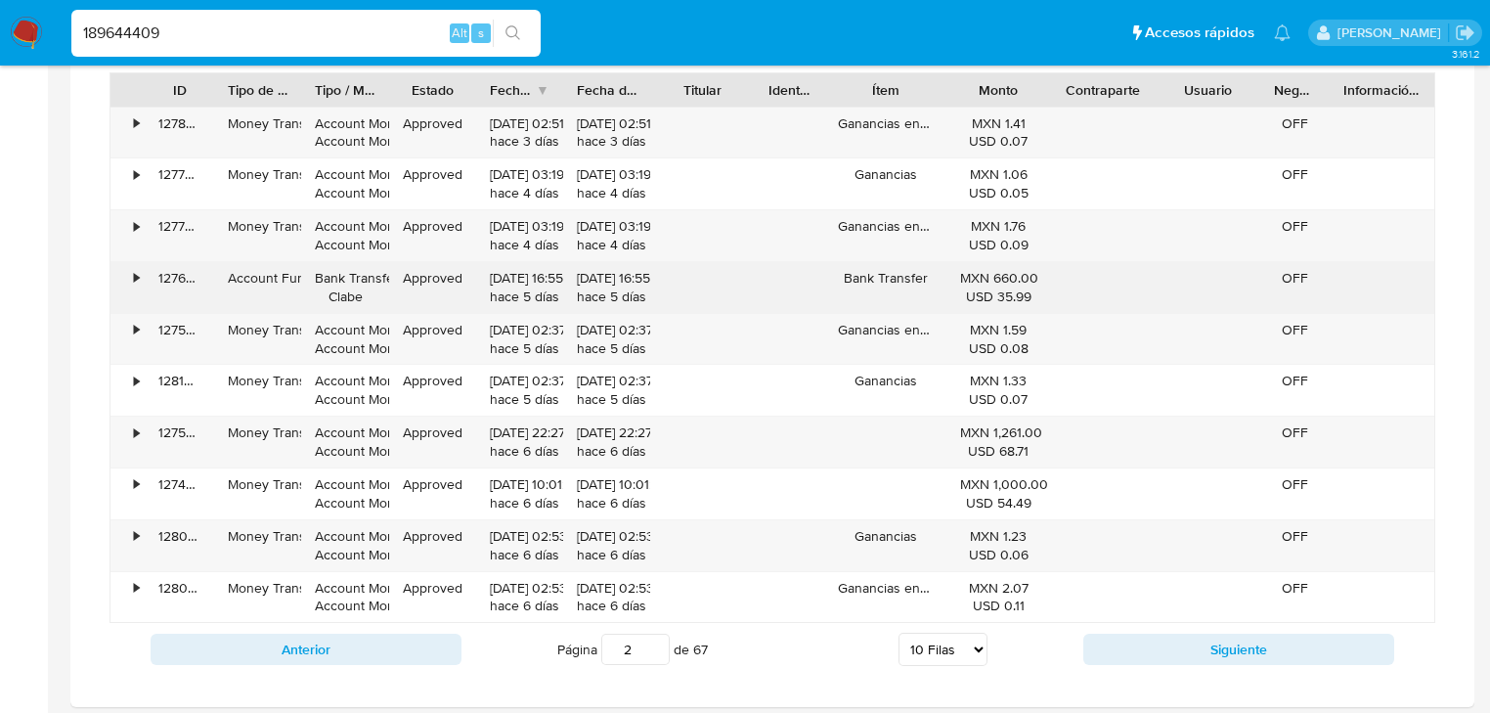
scroll to position [1408, 0]
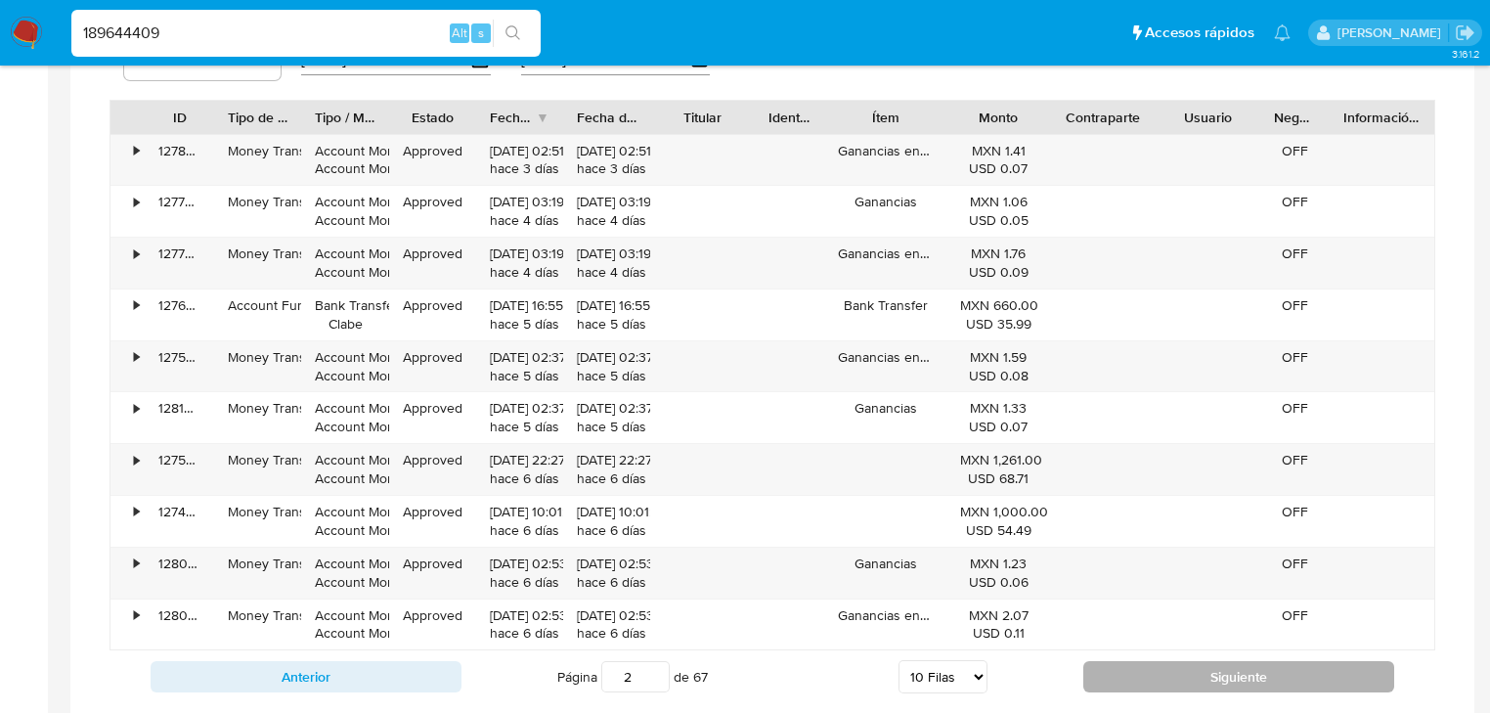
click at [1166, 670] on button "Siguiente" at bounding box center [1238, 676] width 311 height 31
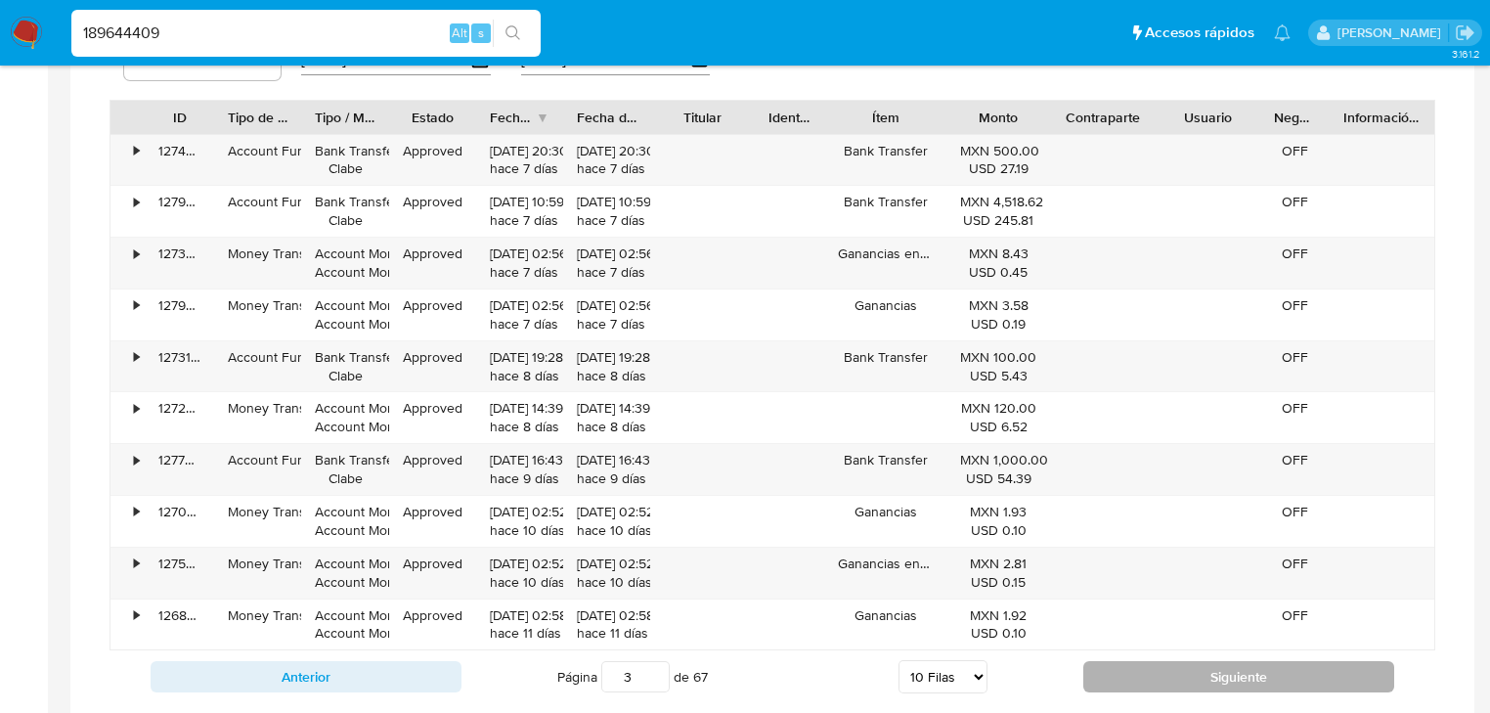
click at [1134, 667] on button "Siguiente" at bounding box center [1238, 676] width 311 height 31
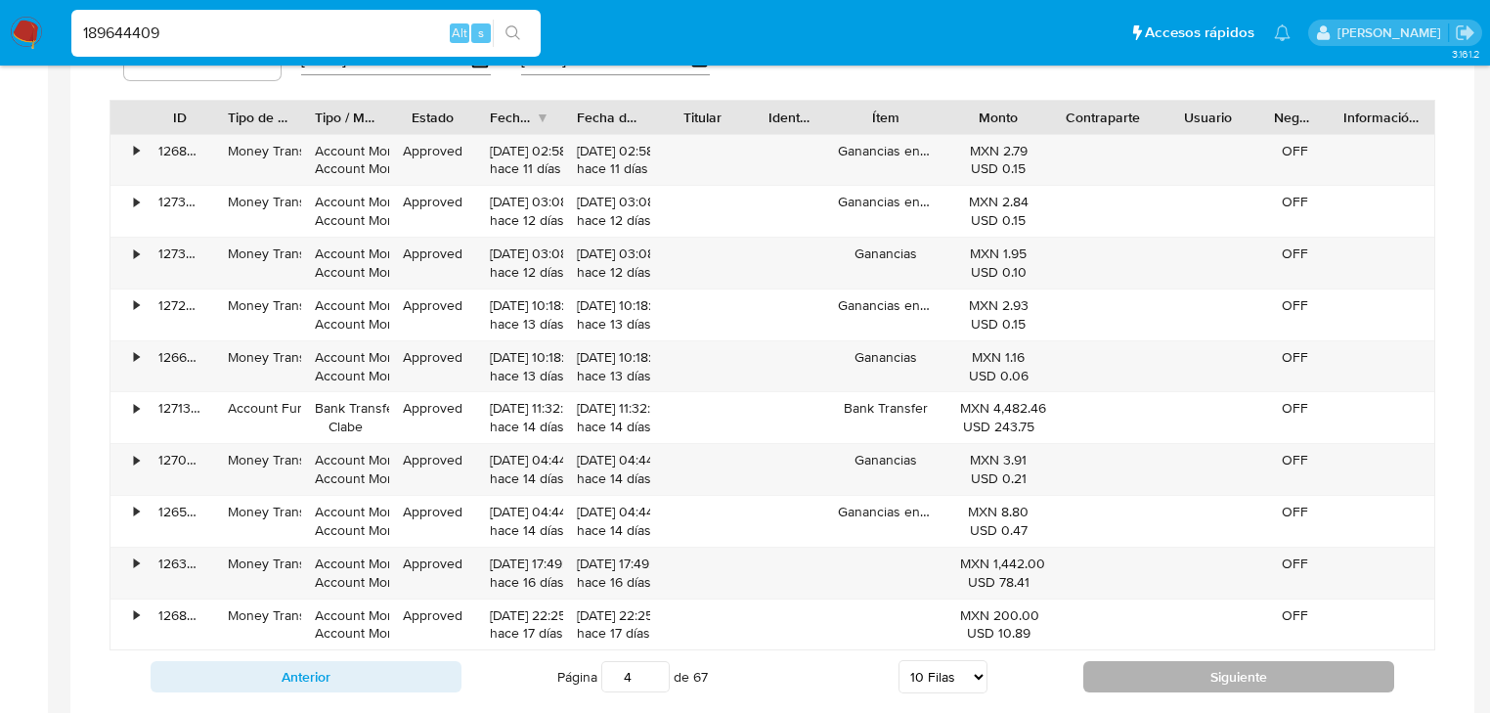
click at [1134, 667] on button "Siguiente" at bounding box center [1238, 676] width 311 height 31
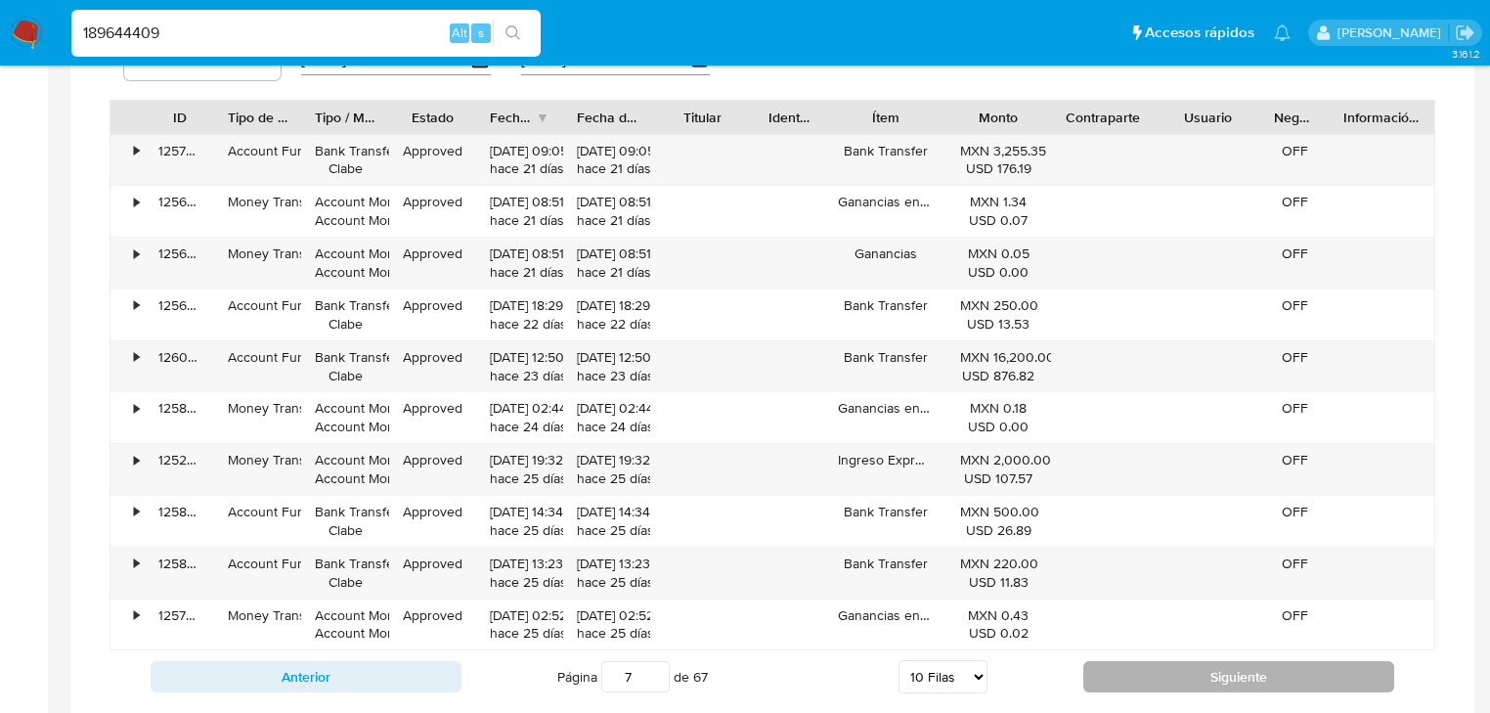
click at [1134, 667] on button "Siguiente" at bounding box center [1238, 676] width 311 height 31
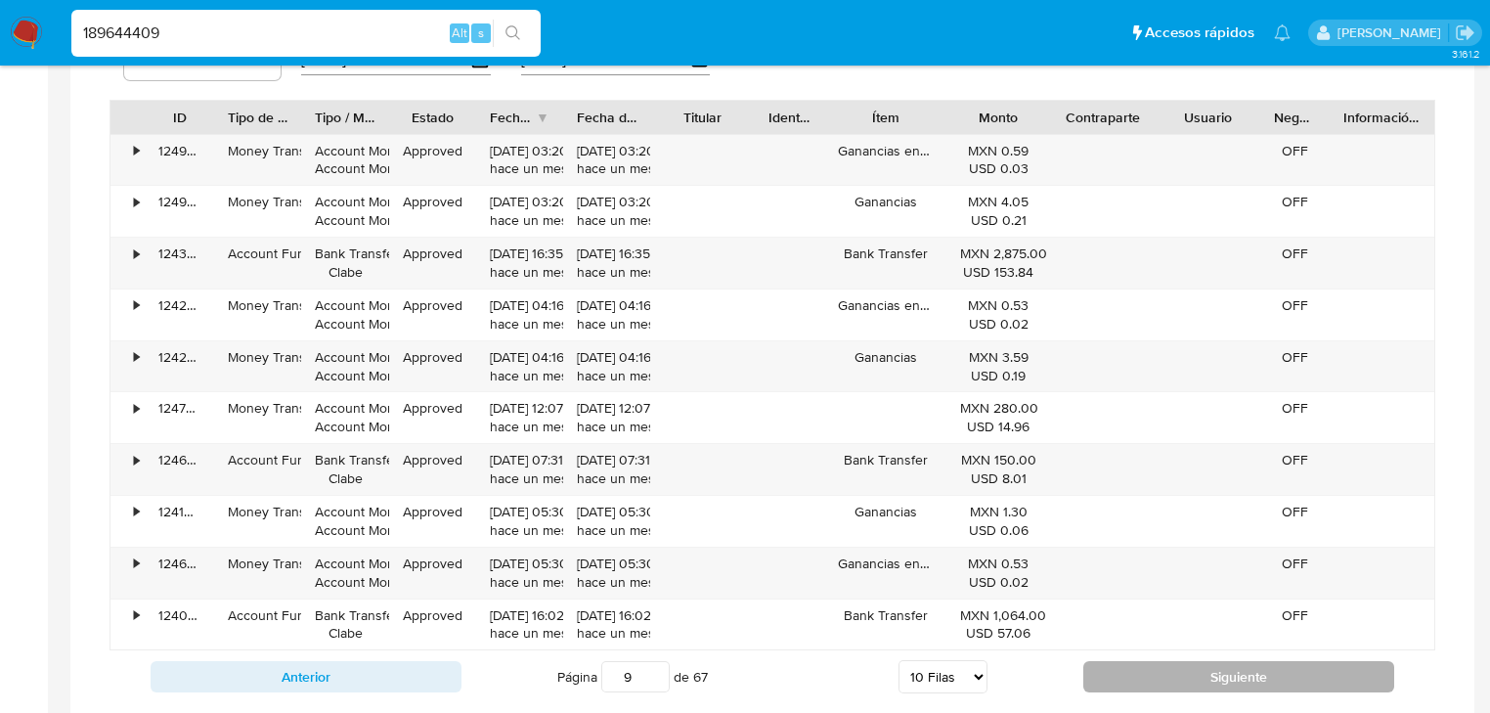
click at [1134, 667] on button "Siguiente" at bounding box center [1238, 676] width 311 height 31
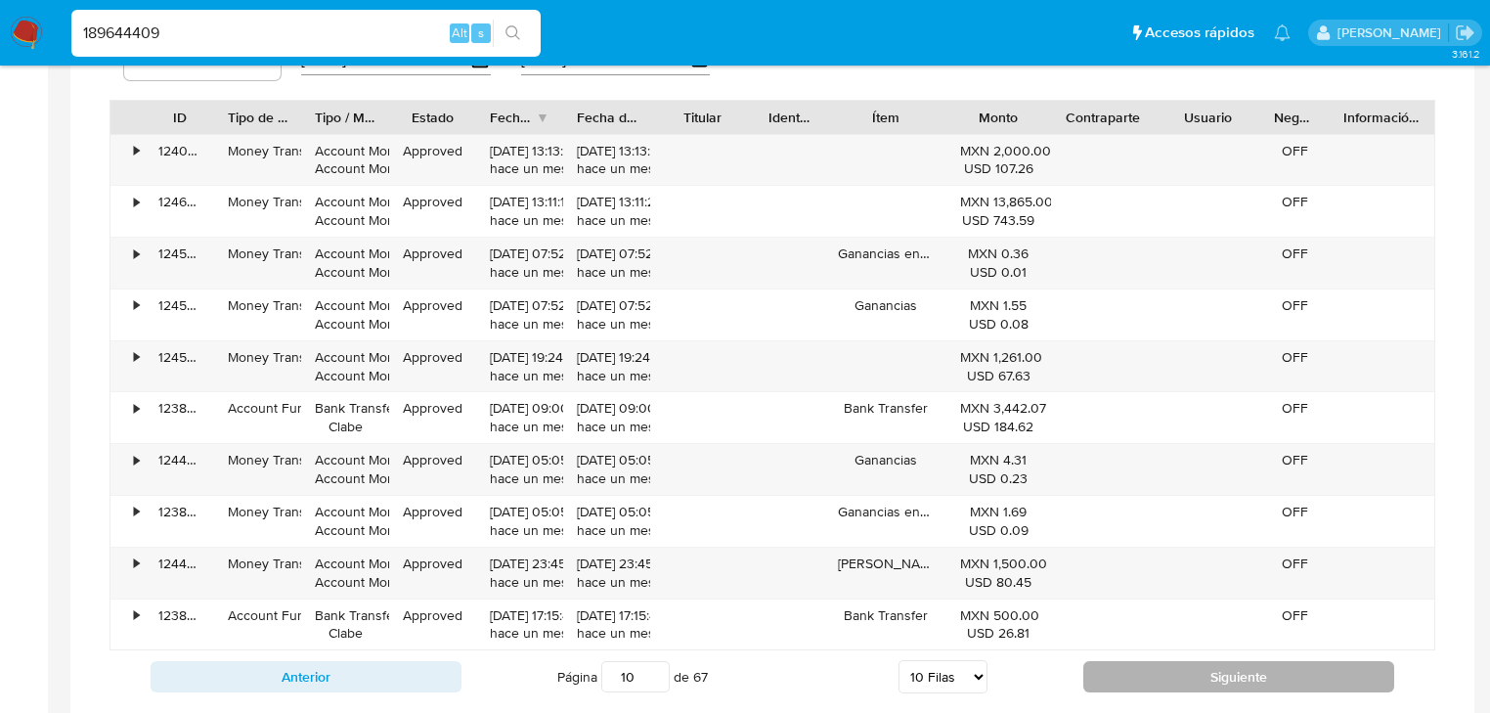
click at [1134, 667] on button "Siguiente" at bounding box center [1238, 676] width 311 height 31
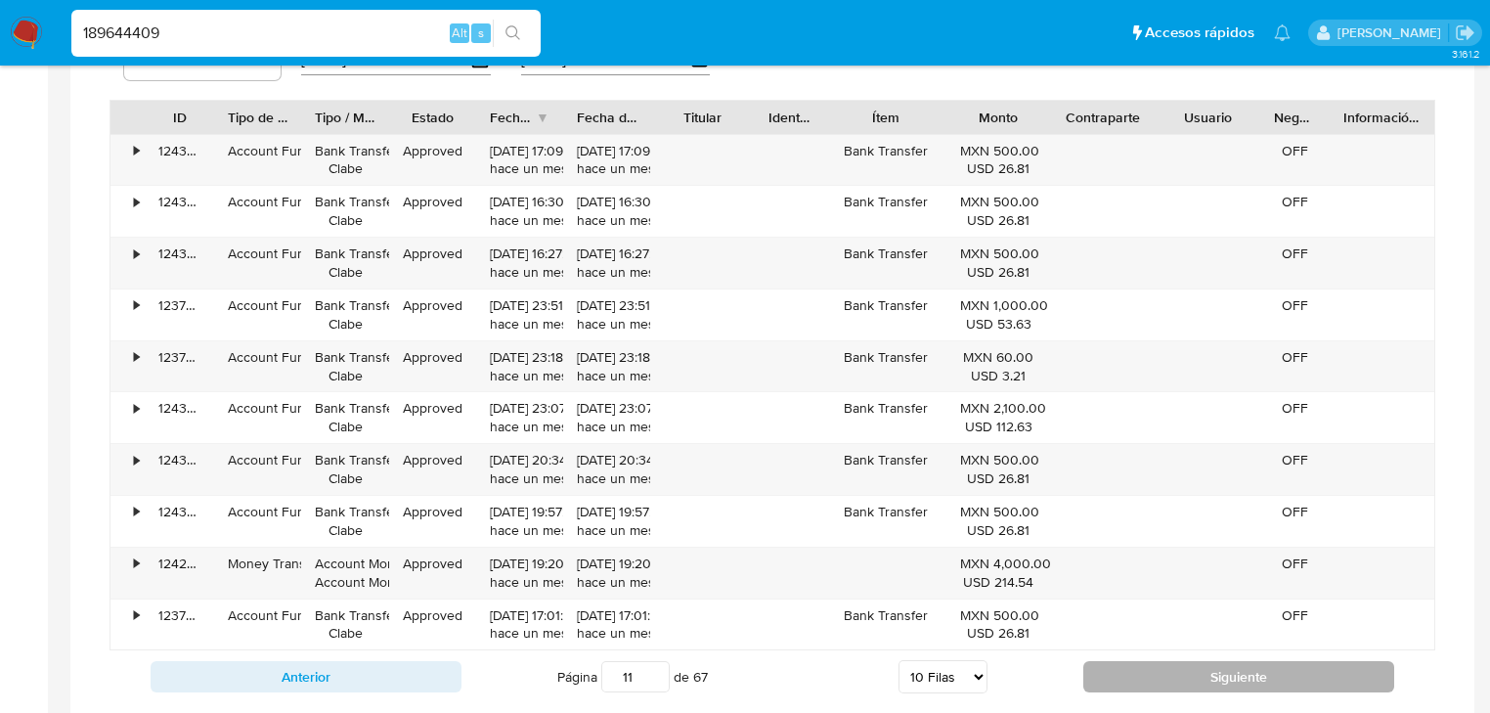
click at [1134, 667] on button "Siguiente" at bounding box center [1238, 676] width 311 height 31
type input "12"
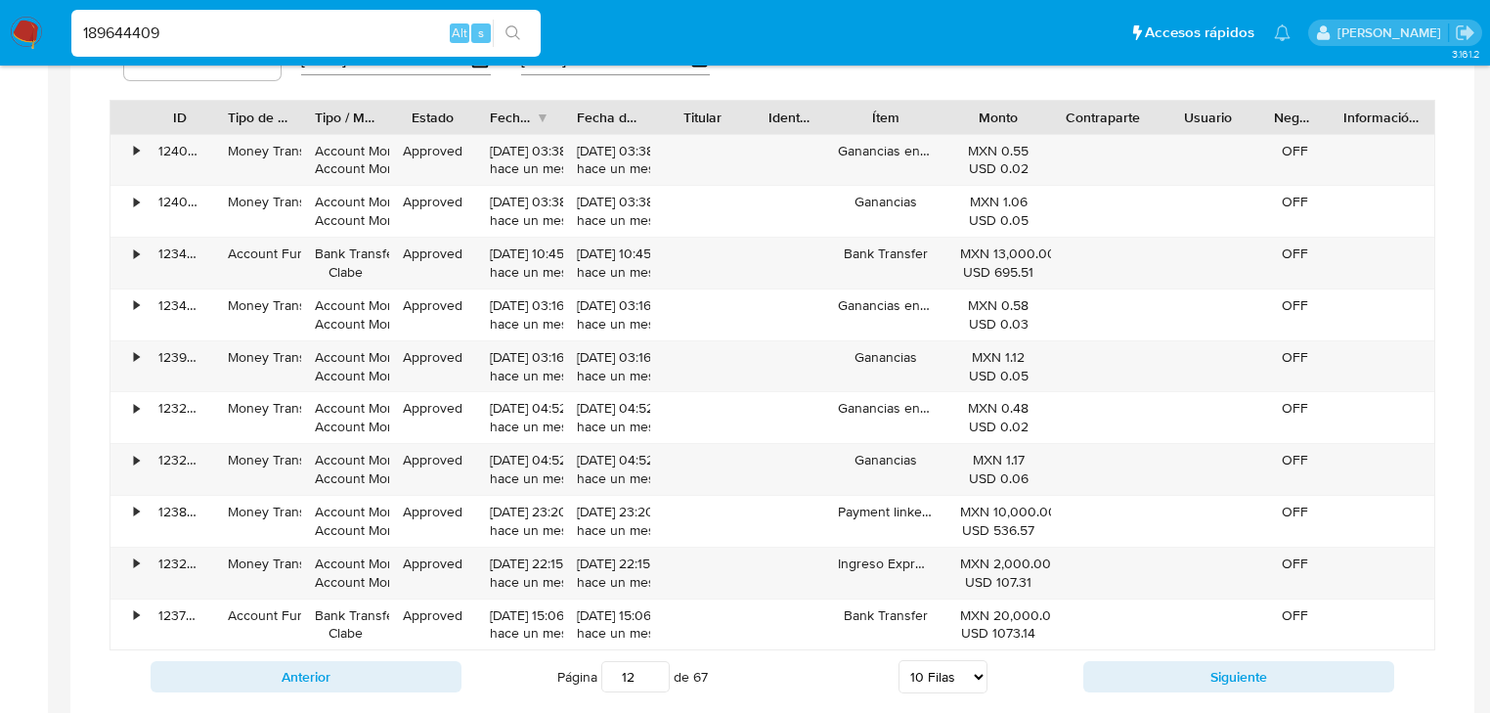
drag, startPoint x: 24, startPoint y: 35, endPoint x: 67, endPoint y: 19, distance: 46.1
click at [24, 35] on img at bounding box center [26, 33] width 33 height 33
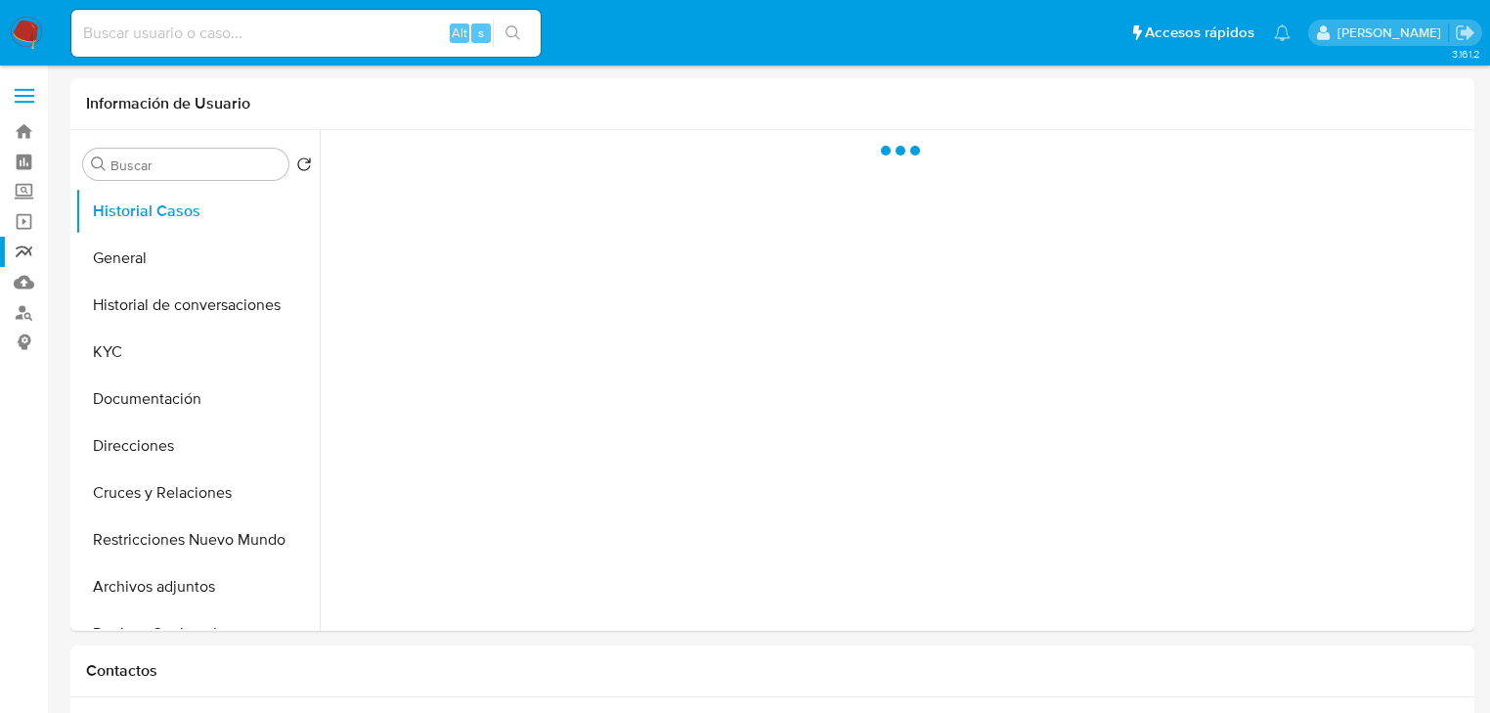
select select "10"
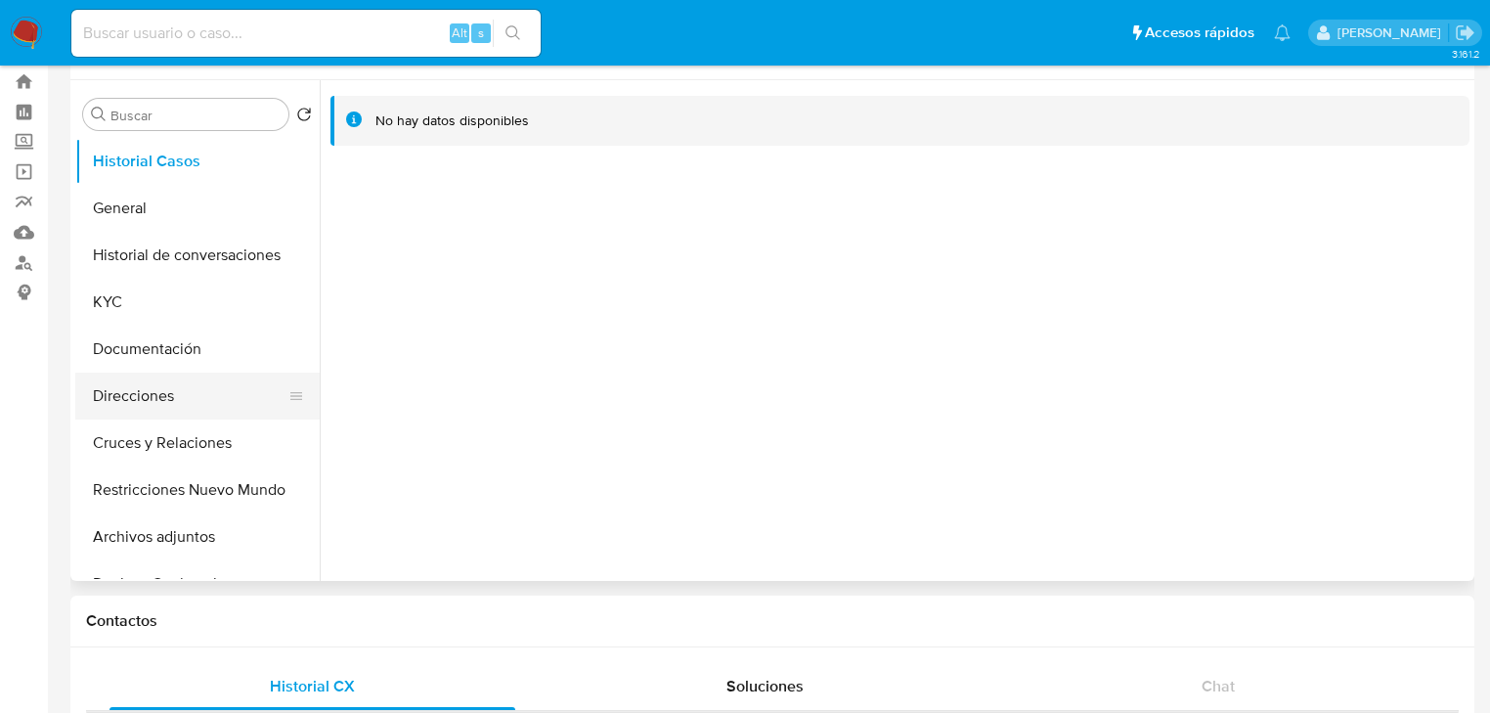
scroll to position [78, 0]
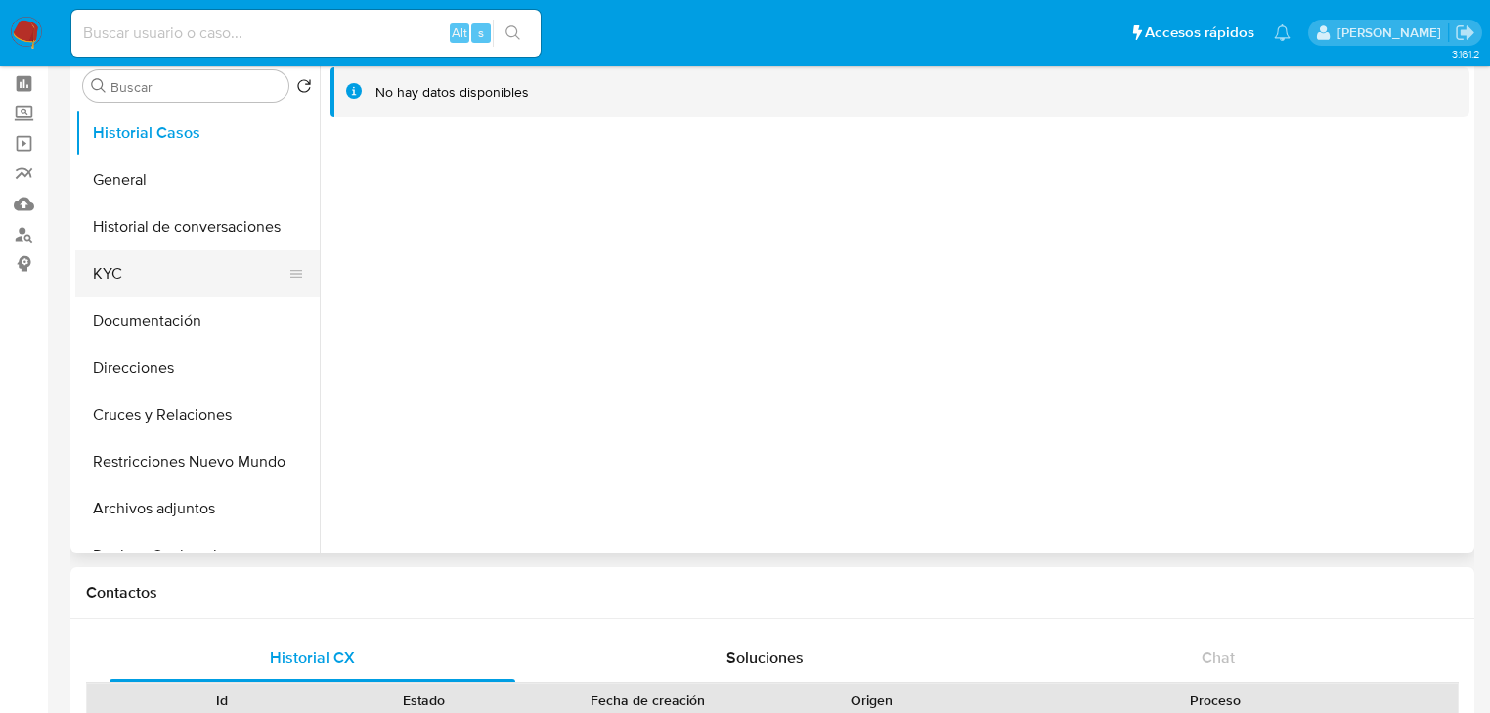
drag, startPoint x: 166, startPoint y: 291, endPoint x: 147, endPoint y: 285, distance: 20.4
click at [164, 291] on button "KYC" at bounding box center [189, 273] width 229 height 47
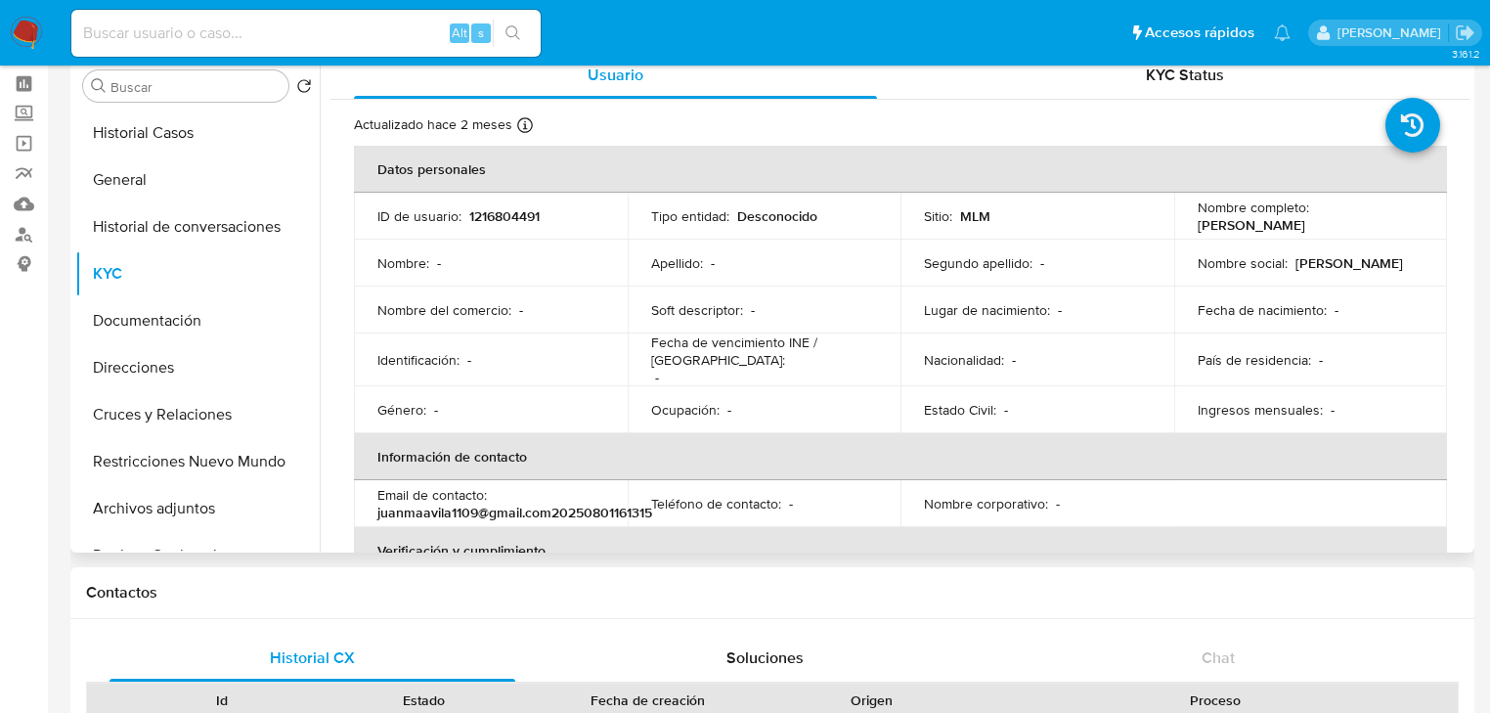
scroll to position [313, 0]
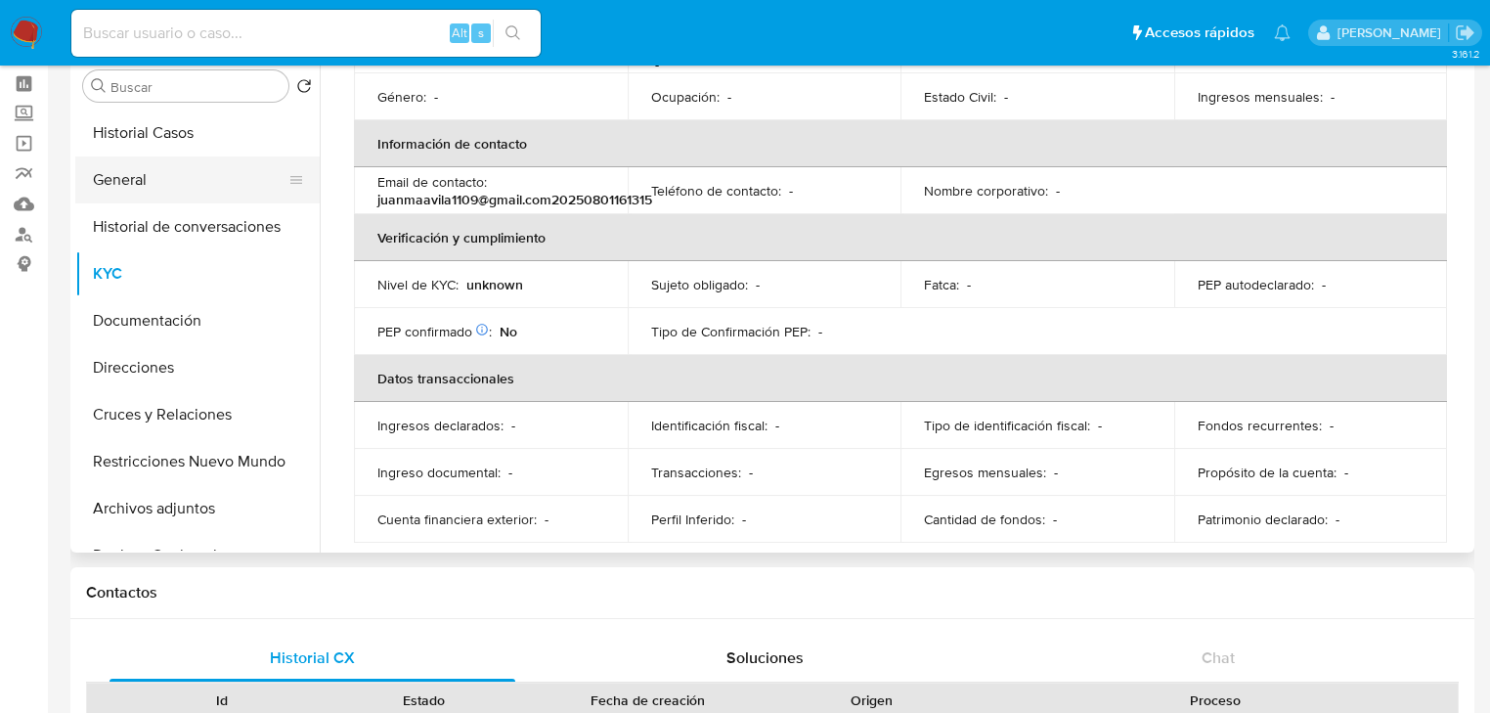
click at [111, 187] on button "General" at bounding box center [189, 179] width 229 height 47
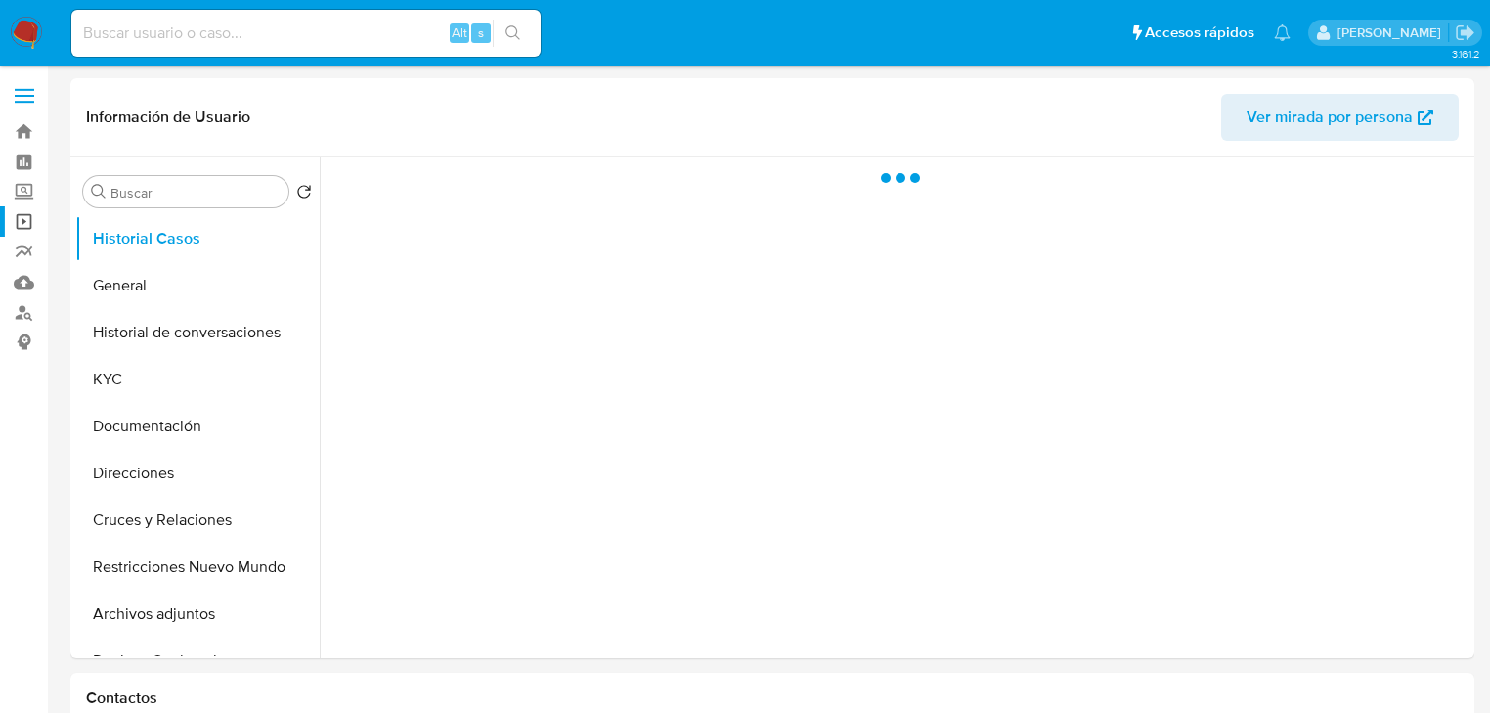
select select "10"
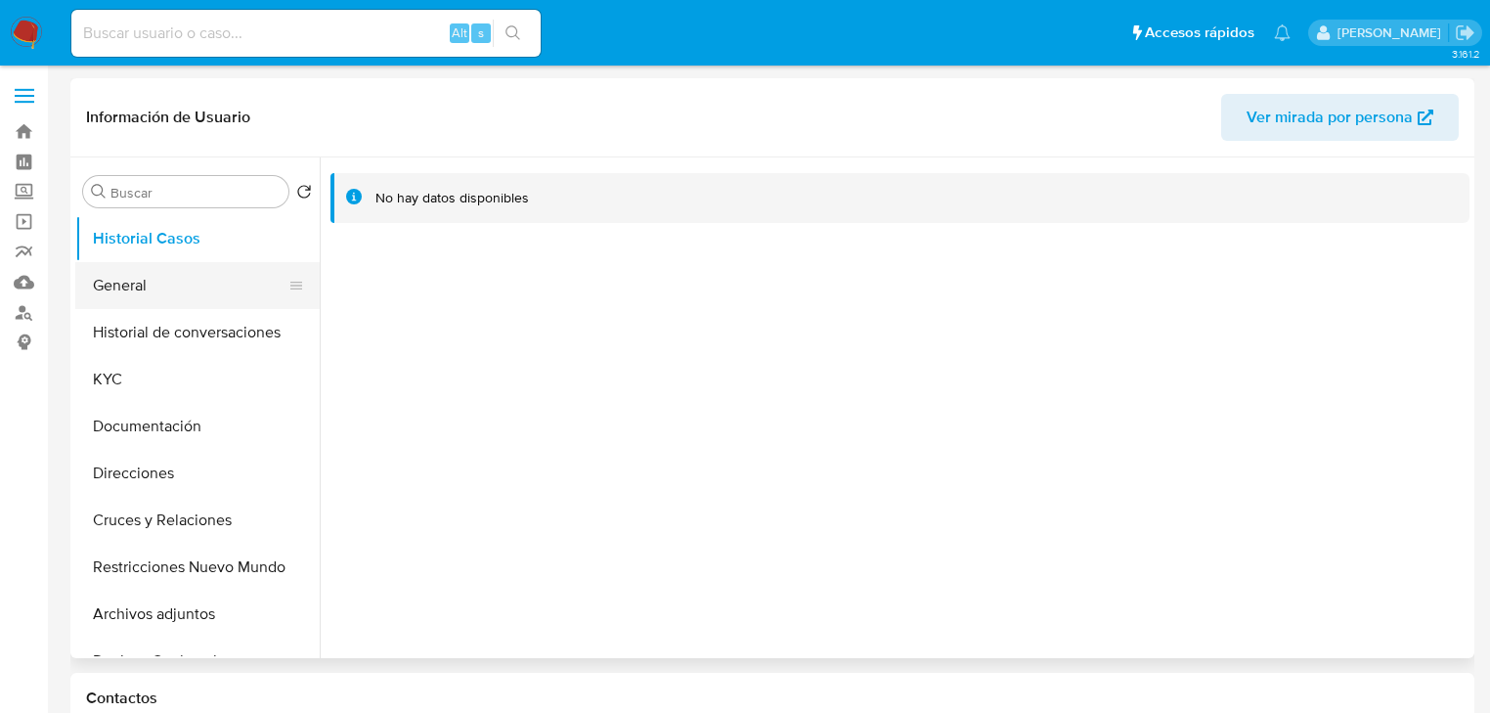
click at [154, 278] on button "General" at bounding box center [189, 285] width 229 height 47
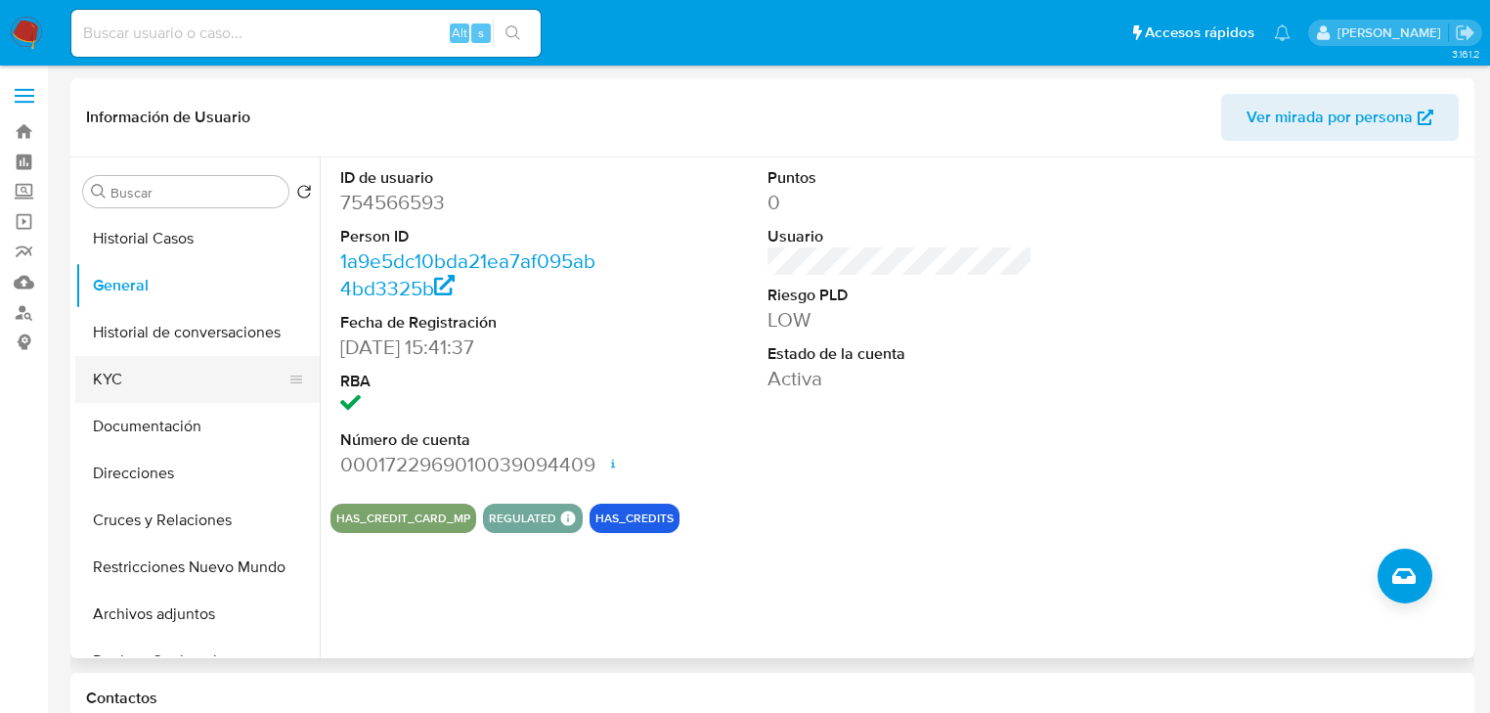
click at [121, 394] on button "KYC" at bounding box center [189, 379] width 229 height 47
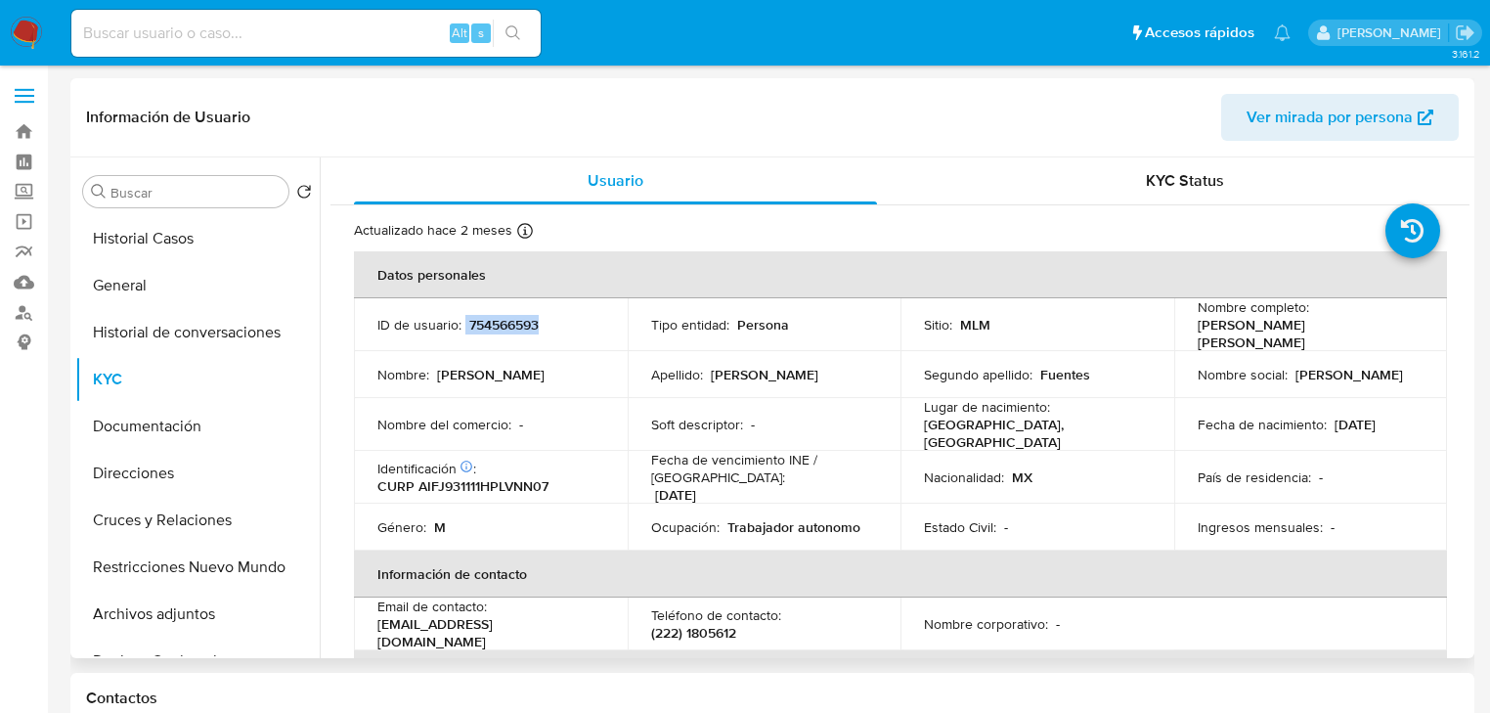
drag, startPoint x: 463, startPoint y: 320, endPoint x: 528, endPoint y: 340, distance: 67.7
click at [598, 328] on div "ID de usuario : 754566593" at bounding box center [490, 325] width 227 height 18
click at [480, 329] on p "754566593" at bounding box center [503, 325] width 69 height 18
click at [465, 323] on div "ID de usuario : 754566593" at bounding box center [490, 325] width 227 height 18
drag, startPoint x: 466, startPoint y: 325, endPoint x: 564, endPoint y: 325, distance: 97.8
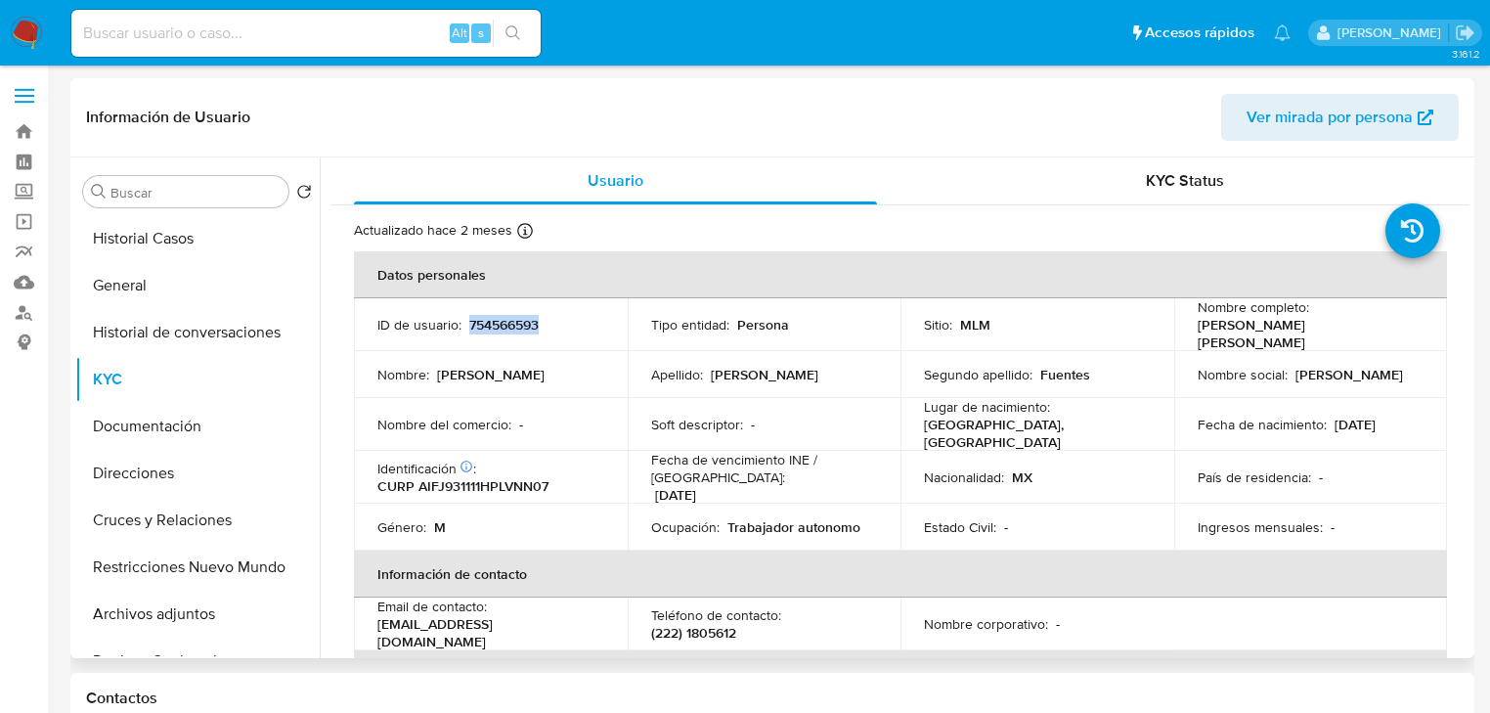
click at [564, 325] on div "ID de usuario : 754566593" at bounding box center [490, 325] width 227 height 18
copy p "754566593"
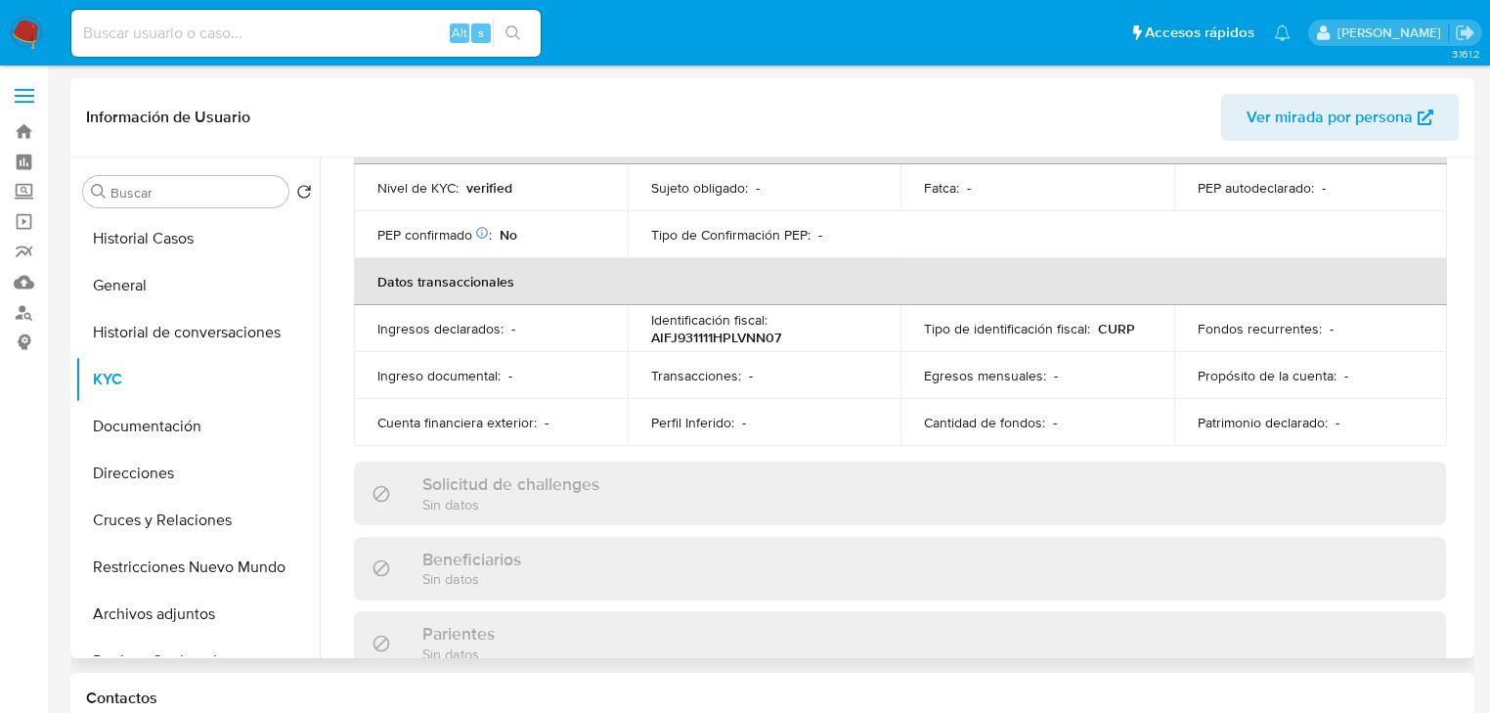
scroll to position [140, 0]
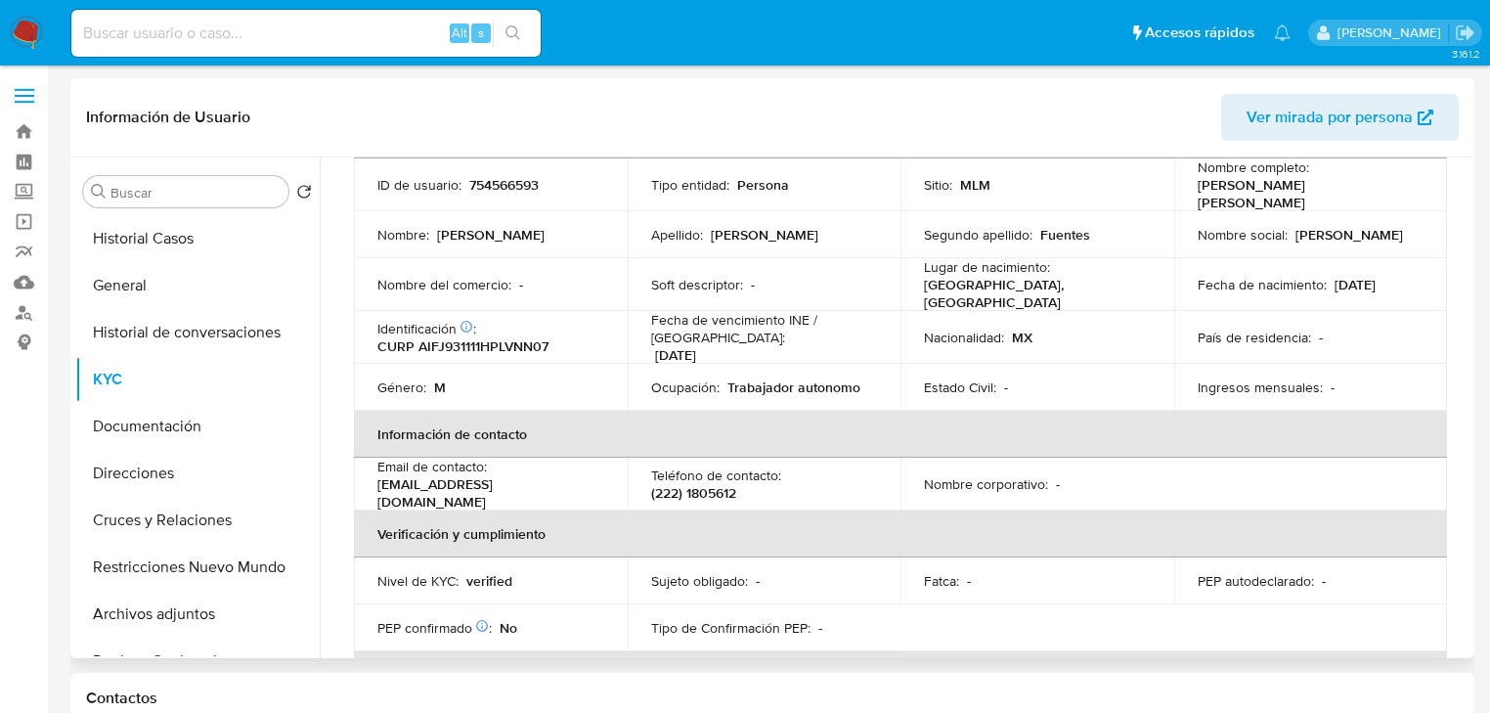
drag, startPoint x: 1135, startPoint y: 370, endPoint x: 1099, endPoint y: 383, distance: 38.7
click at [1134, 378] on div "Estado Civil : -" at bounding box center [1037, 387] width 227 height 18
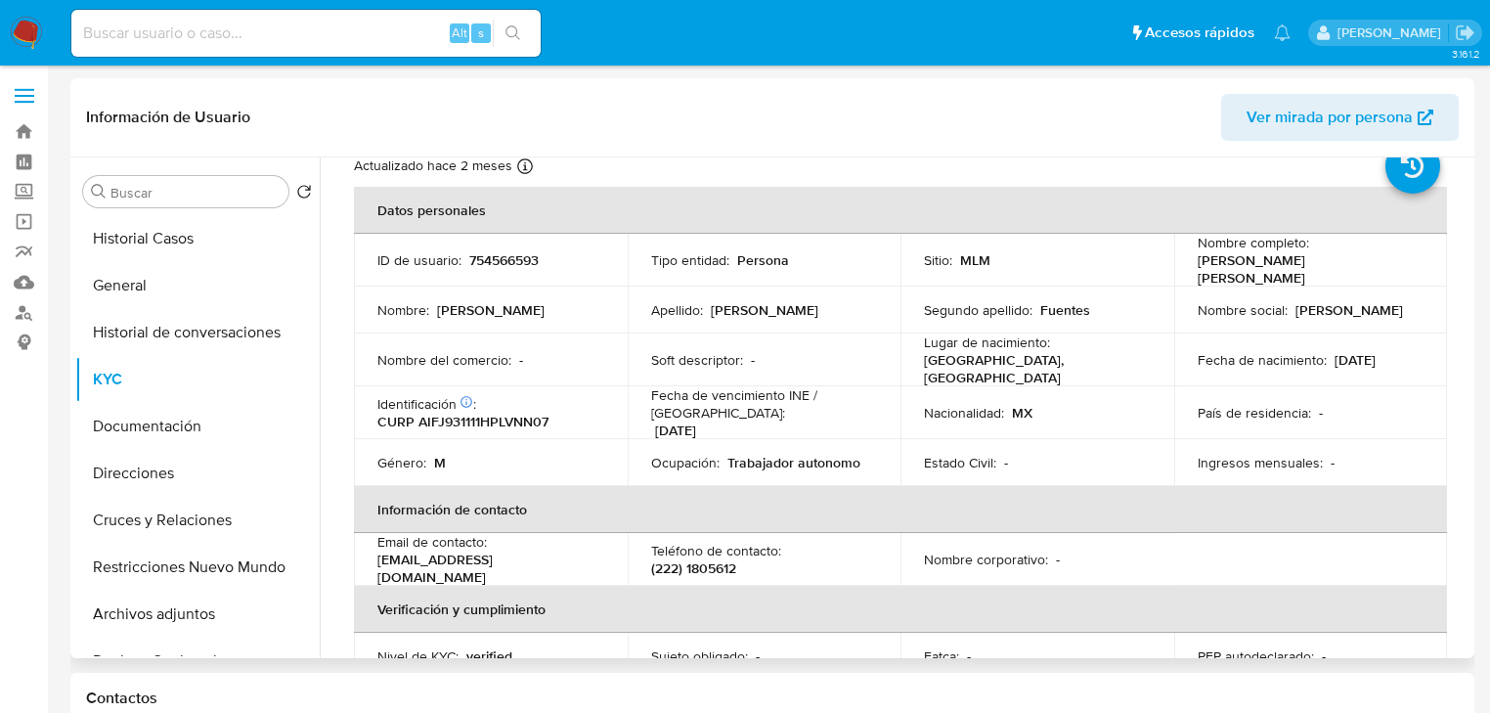
scroll to position [0, 0]
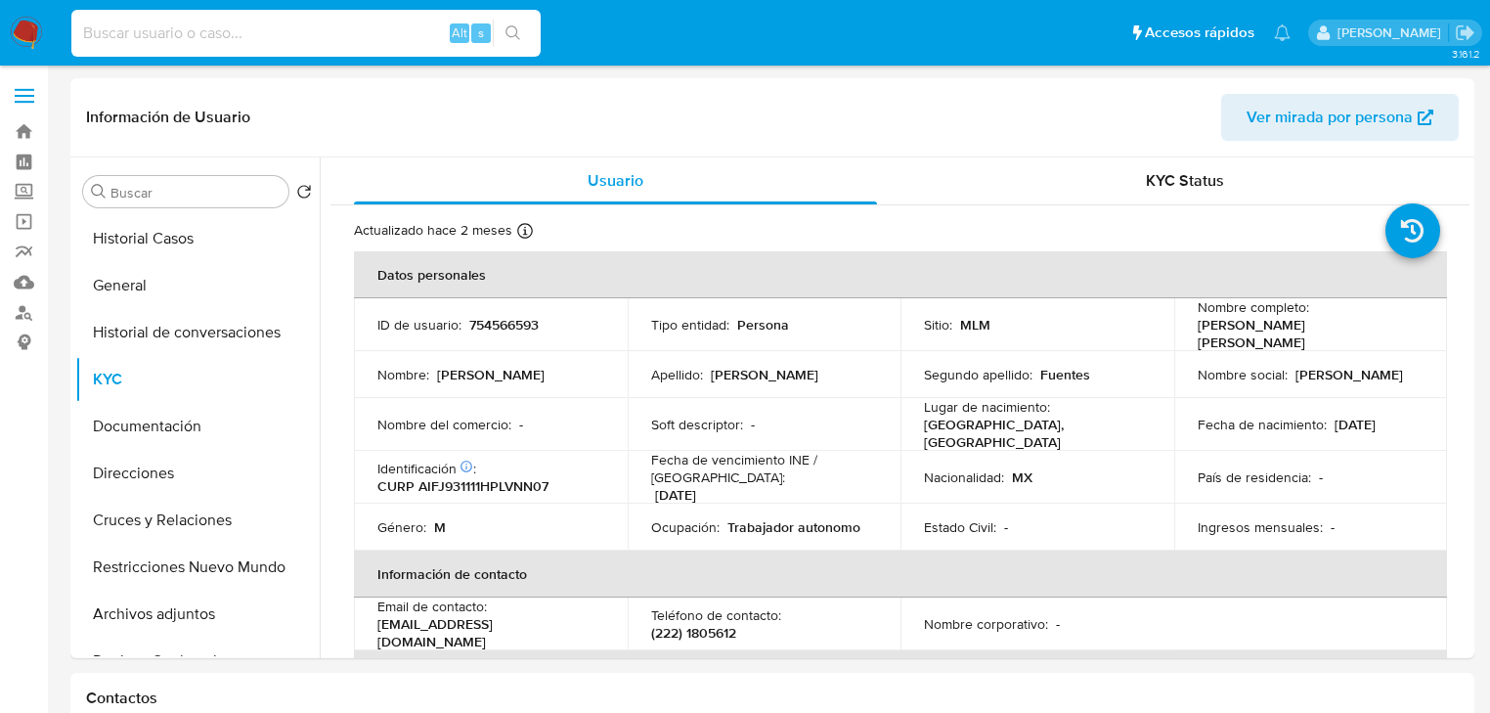
drag, startPoint x: 270, startPoint y: 22, endPoint x: 215, endPoint y: 1, distance: 58.5
click at [266, 24] on input at bounding box center [305, 33] width 469 height 25
drag, startPoint x: 153, startPoint y: 49, endPoint x: 145, endPoint y: 35, distance: 15.8
click at [153, 48] on div "Alt s" at bounding box center [305, 33] width 469 height 47
click at [145, 35] on input at bounding box center [305, 33] width 469 height 25
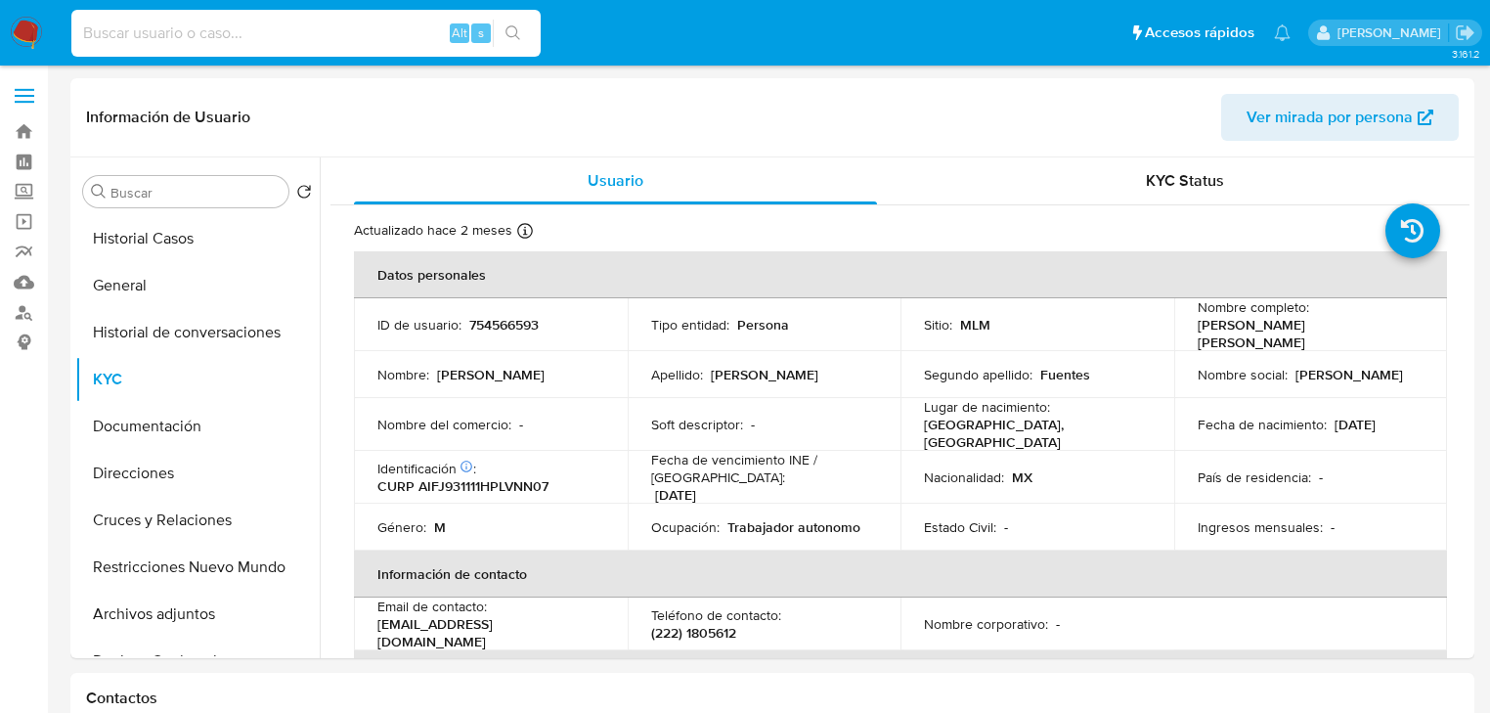
paste input "1658525591"
type input "1658525591"
click at [508, 28] on icon "search-icon" at bounding box center [513, 33] width 16 height 16
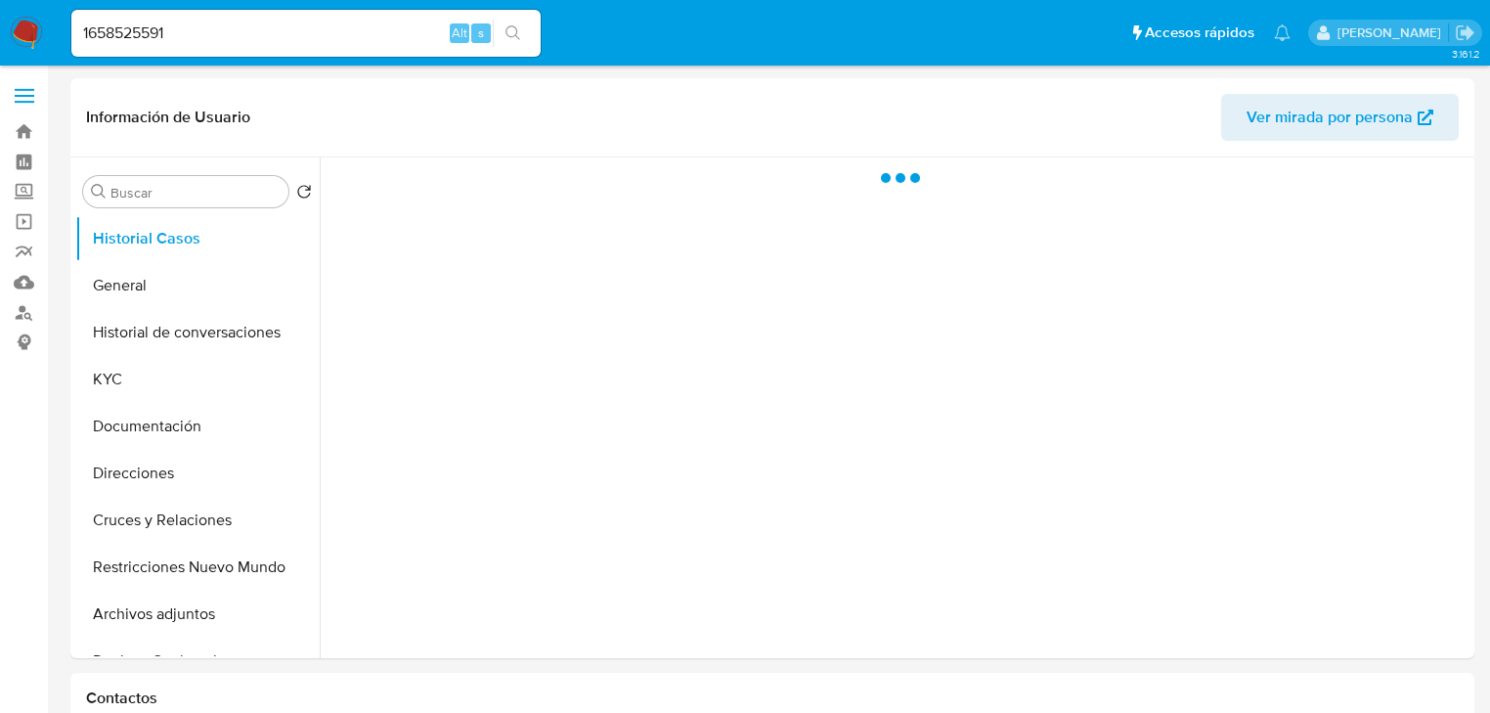
select select "10"
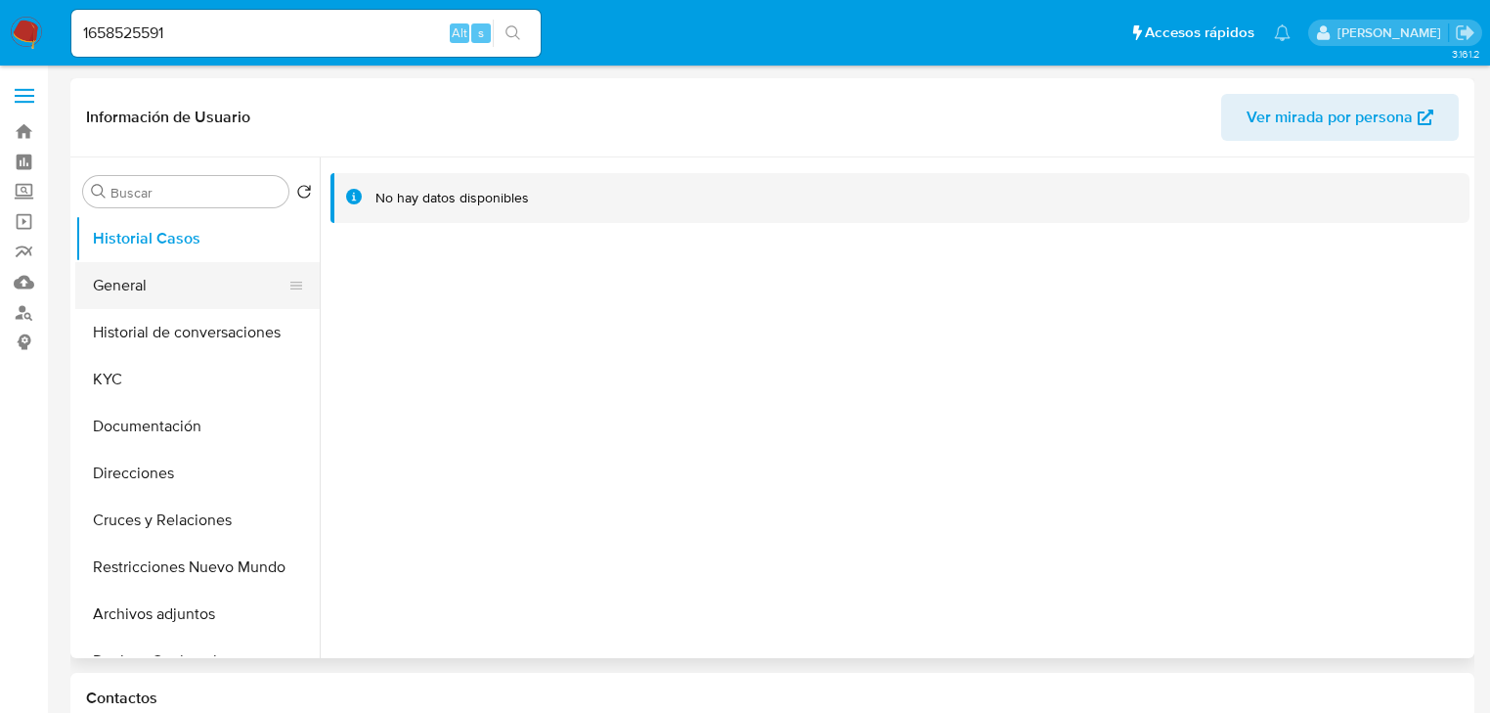
click at [176, 281] on button "General" at bounding box center [189, 285] width 229 height 47
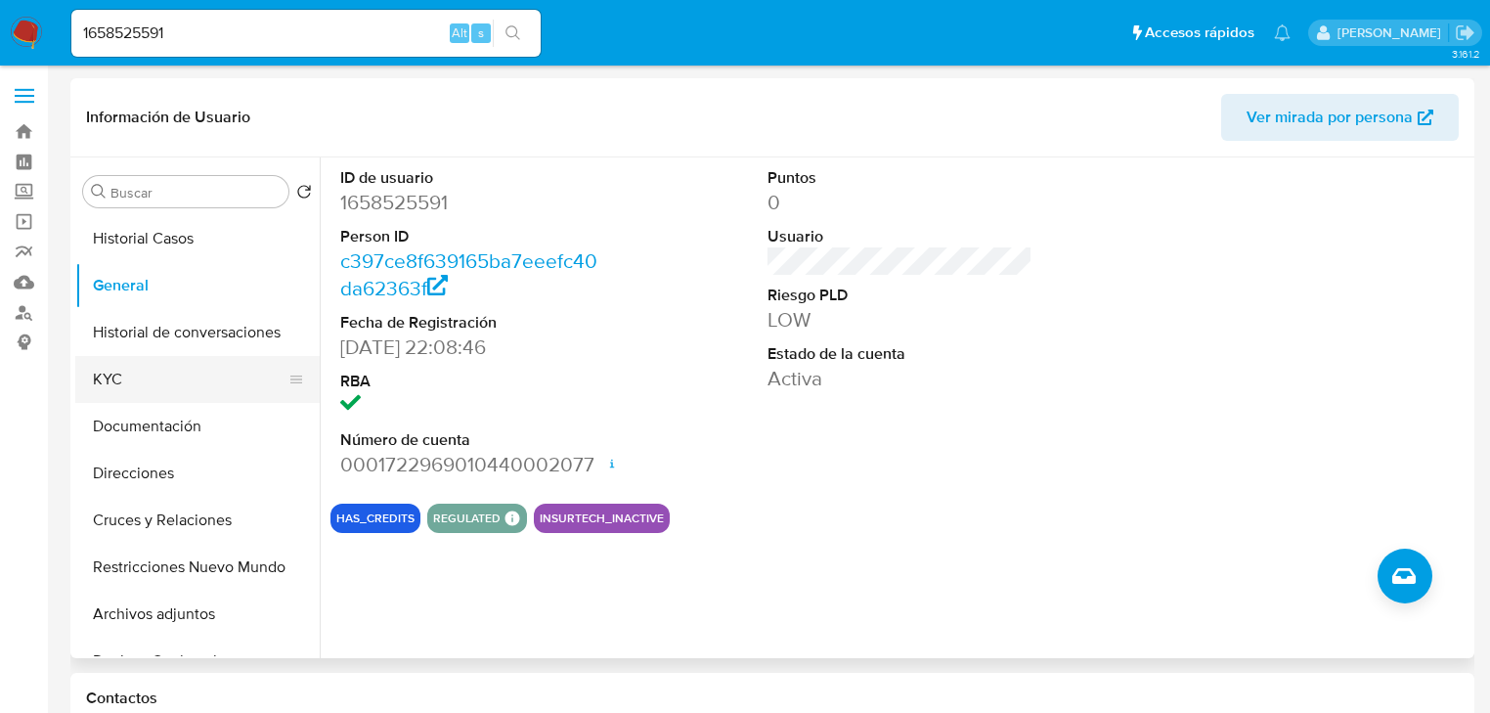
click at [106, 373] on button "KYC" at bounding box center [189, 379] width 229 height 47
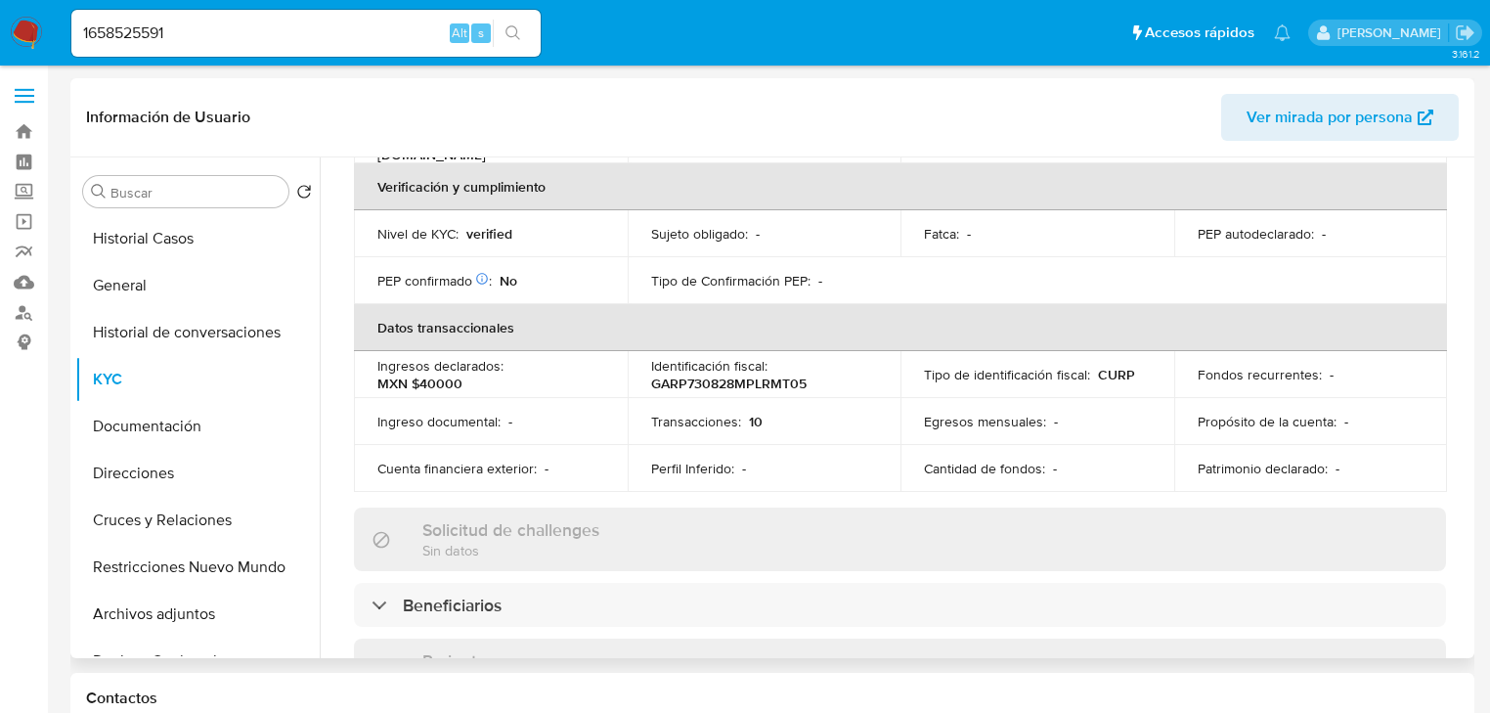
scroll to position [511, 0]
drag, startPoint x: 906, startPoint y: 501, endPoint x: 892, endPoint y: 497, distance: 15.2
click at [906, 506] on div "Solicitud de challenges Sin datos" at bounding box center [900, 538] width 1092 height 64
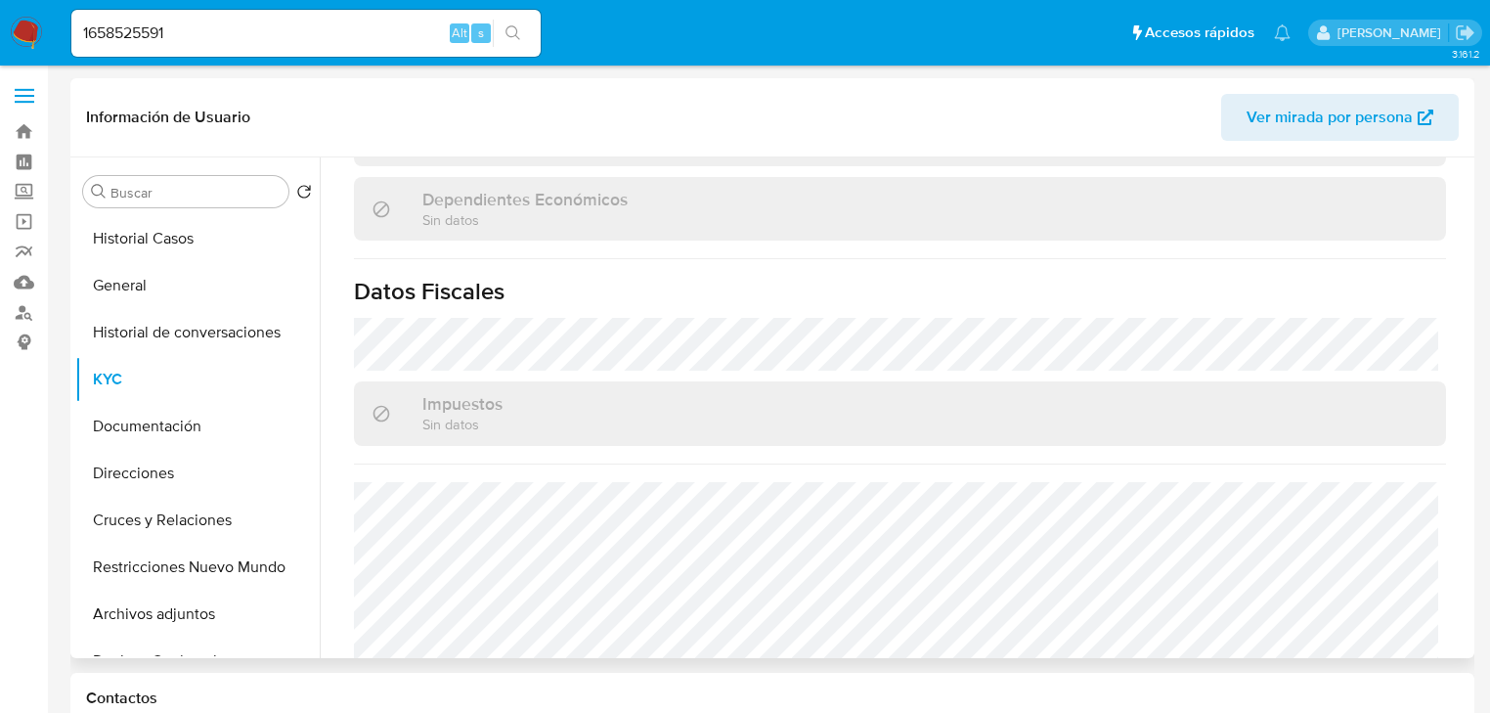
scroll to position [1215, 0]
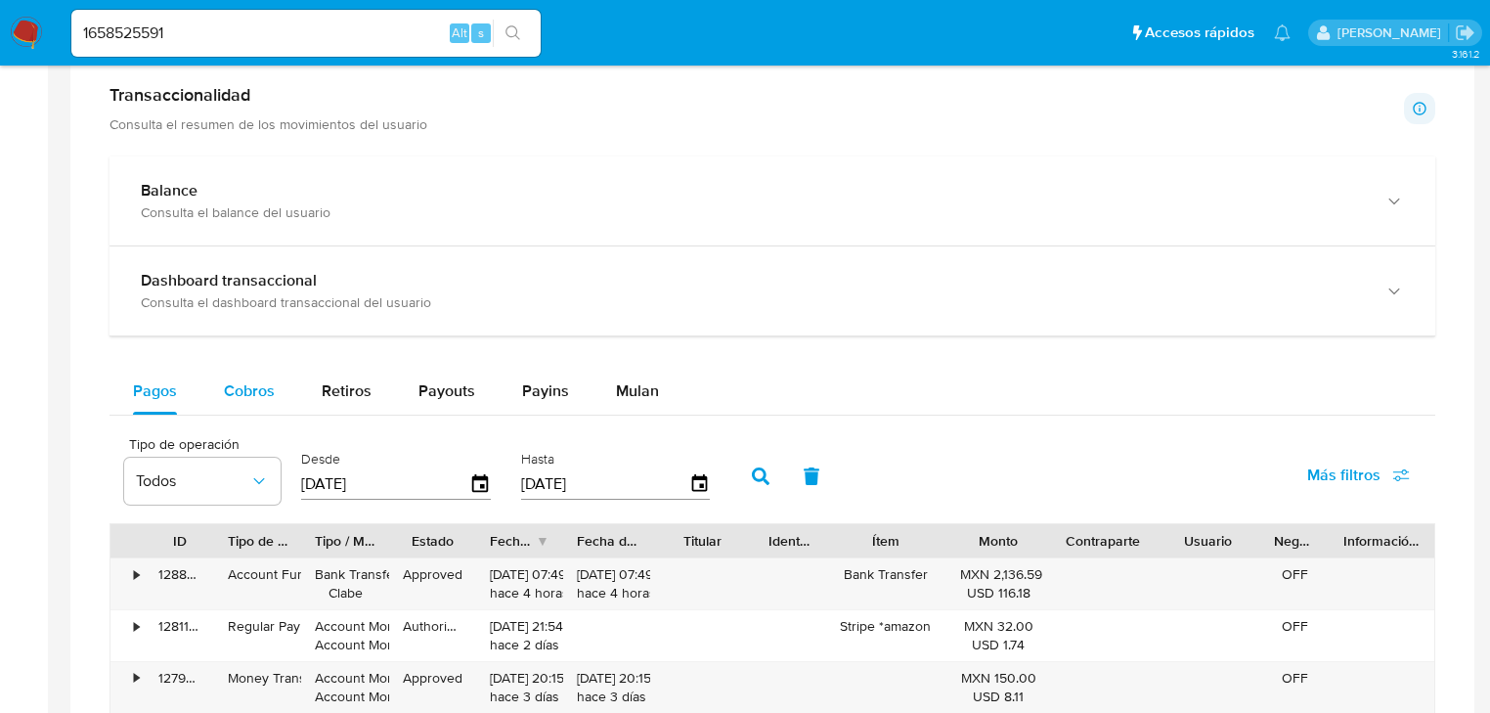
click at [254, 395] on span "Cobros" at bounding box center [249, 390] width 51 height 22
select select "10"
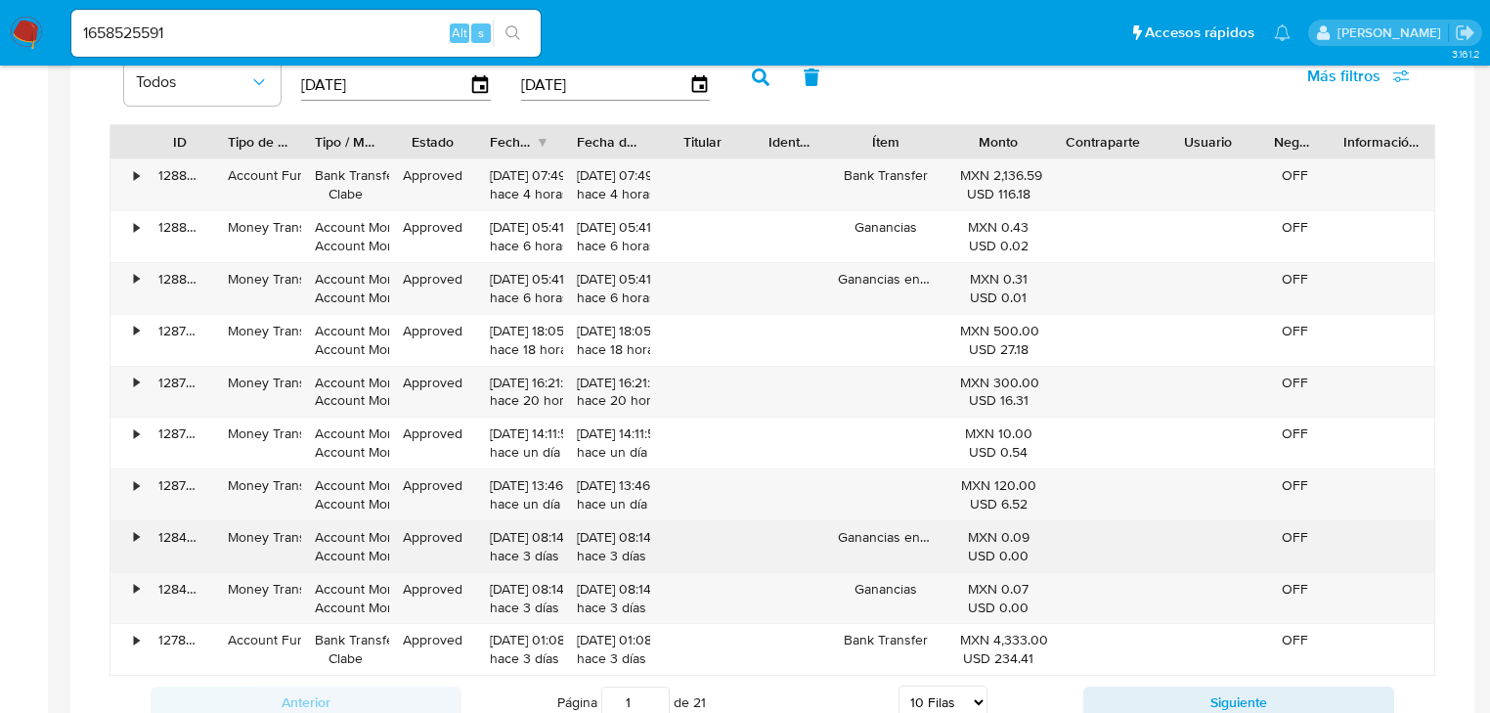
scroll to position [1486, 0]
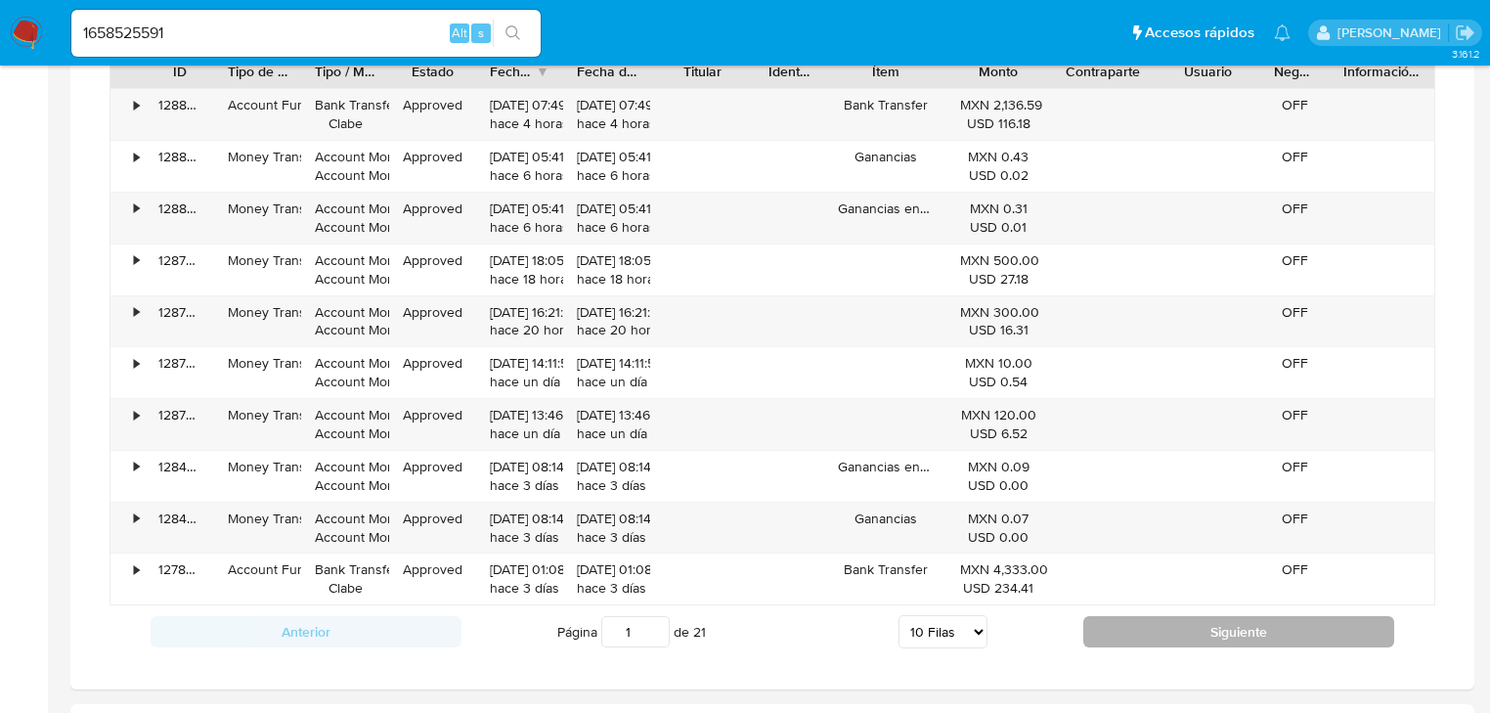
click at [1177, 614] on div "Anterior Página 1 de 21 5 Filas 10 Filas 20 Filas 25 Filas 50 Filas 100 Filas S…" at bounding box center [772, 631] width 1326 height 53
click at [1177, 629] on button "Siguiente" at bounding box center [1238, 631] width 311 height 31
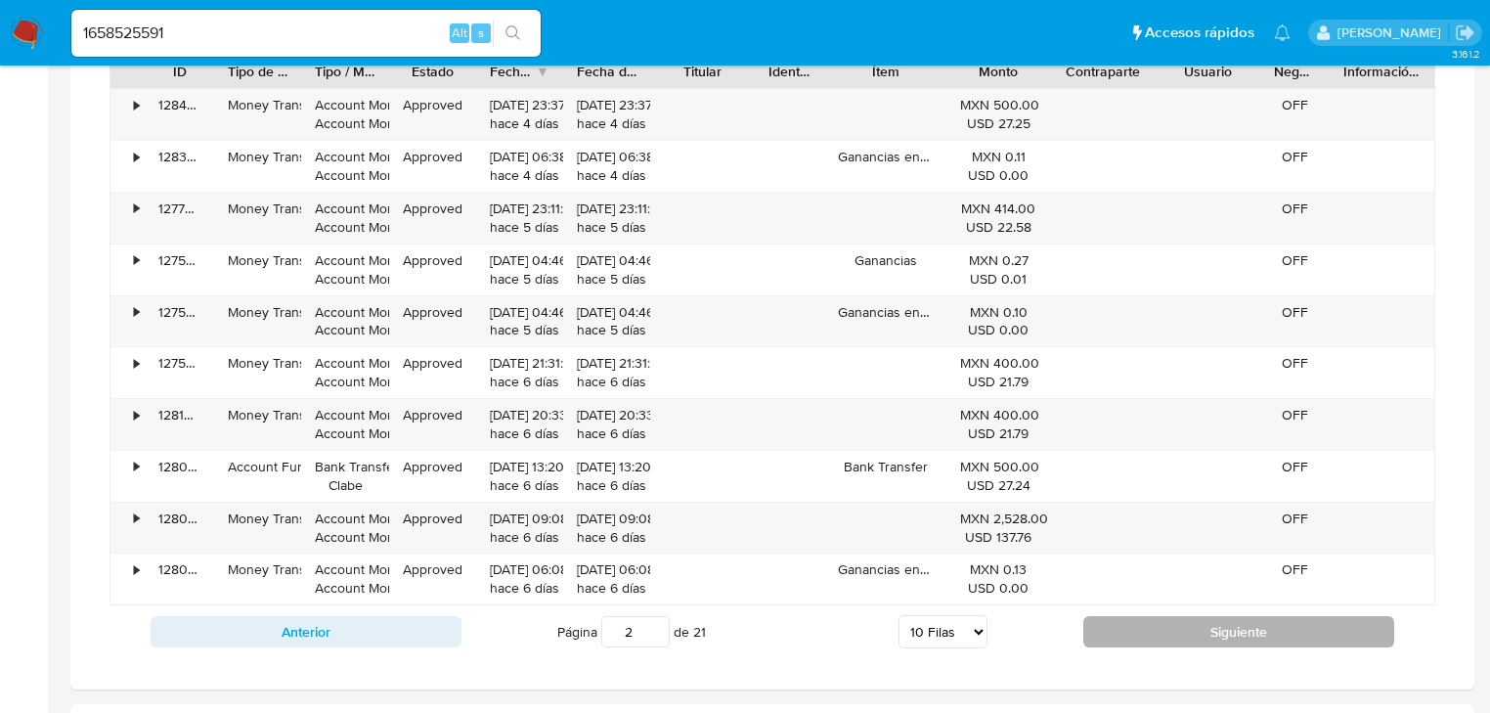
click at [1175, 628] on button "Siguiente" at bounding box center [1238, 631] width 311 height 31
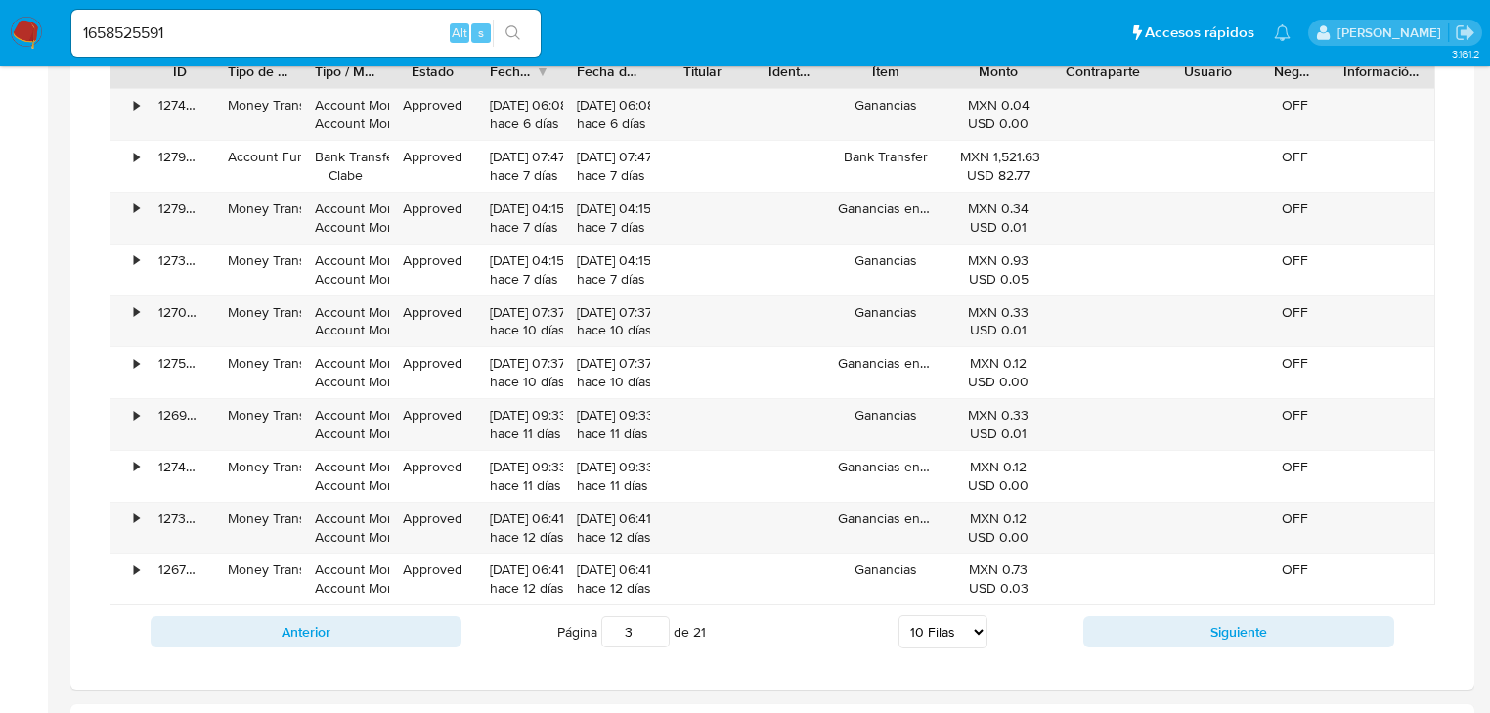
drag, startPoint x: 1175, startPoint y: 628, endPoint x: 1024, endPoint y: 497, distance: 200.3
click at [1175, 629] on button "Siguiente" at bounding box center [1238, 631] width 311 height 31
type input "4"
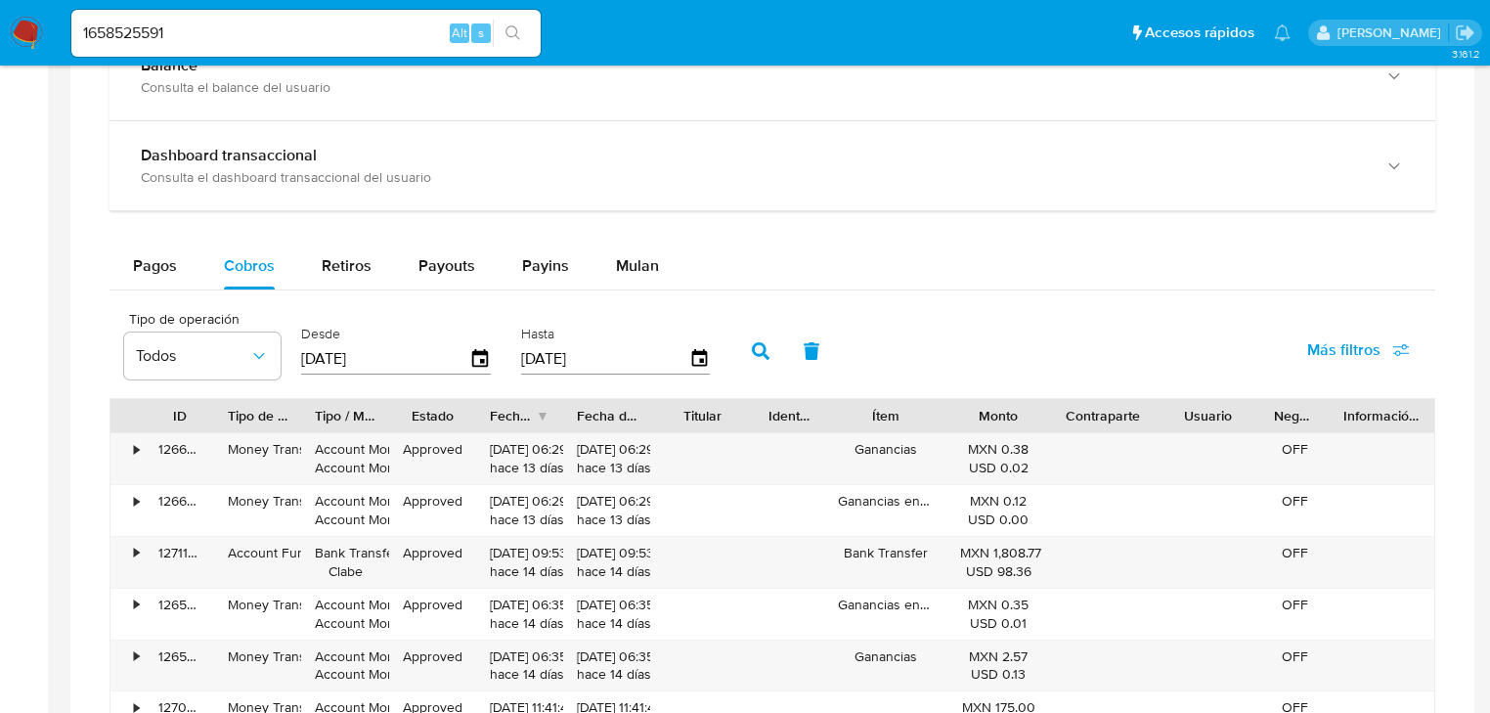
scroll to position [1408, 0]
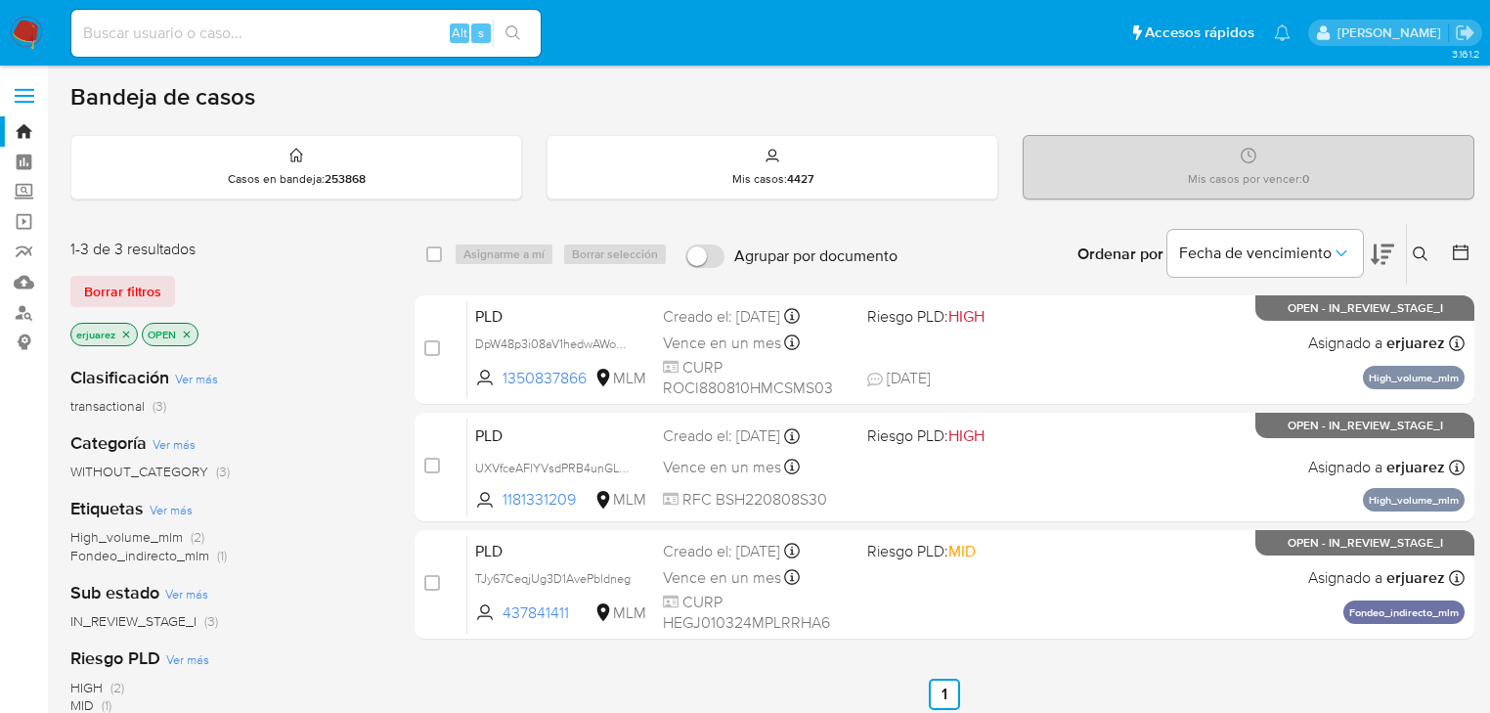
click at [261, 23] on input at bounding box center [305, 33] width 469 height 25
paste input "223446821"
drag, startPoint x: 85, startPoint y: 34, endPoint x: 238, endPoint y: 43, distance: 152.8
click at [84, 34] on input "223446821" at bounding box center [305, 33] width 469 height 25
type input "223446821"
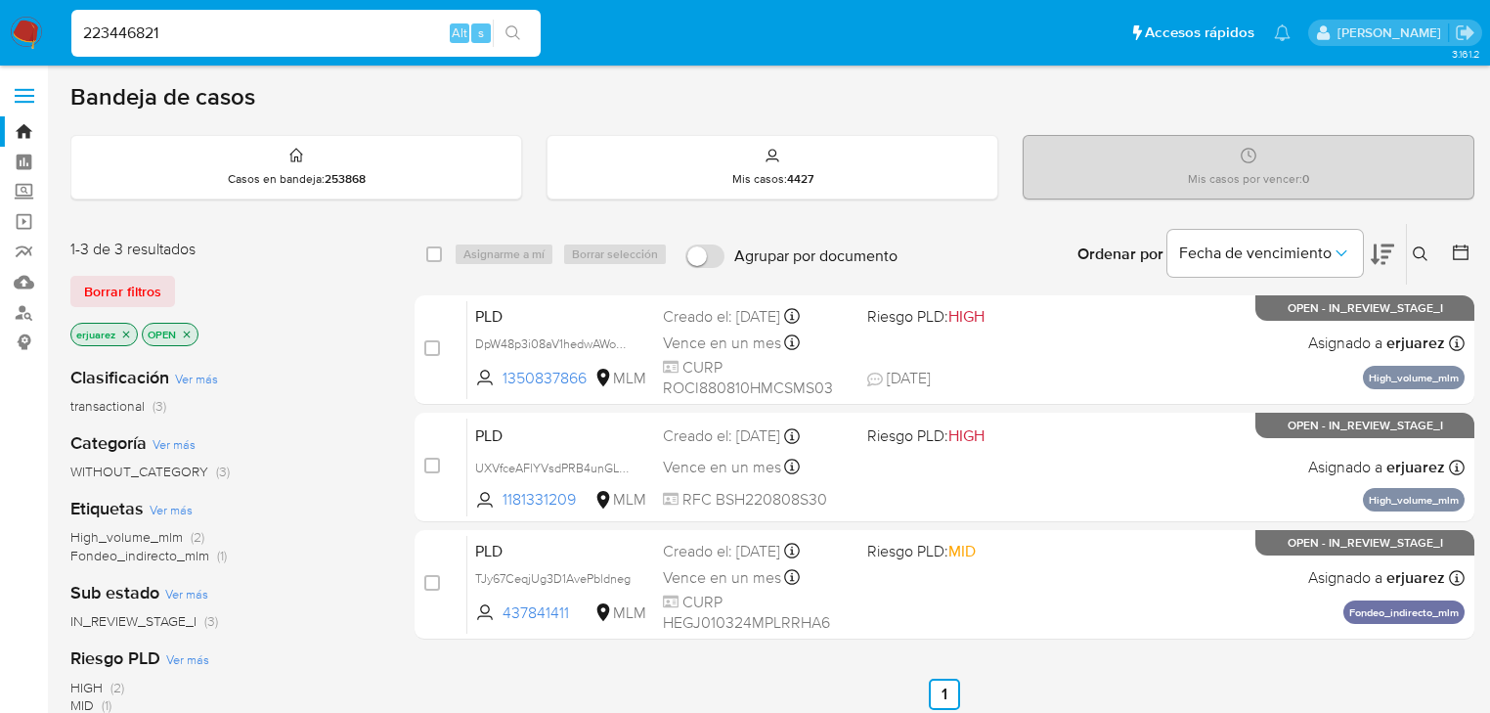
click at [520, 27] on icon "search-icon" at bounding box center [513, 33] width 16 height 16
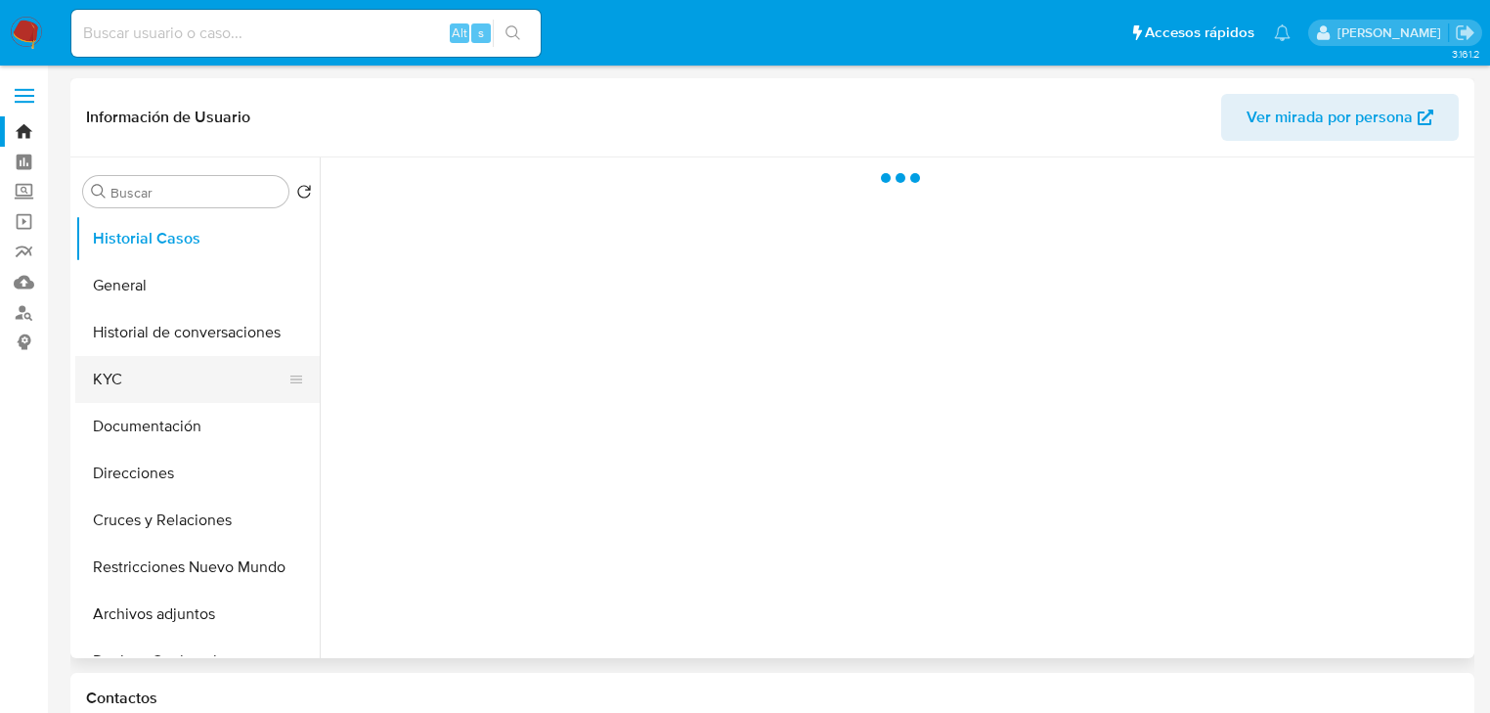
click at [136, 377] on button "KYC" at bounding box center [189, 379] width 229 height 47
select select "10"
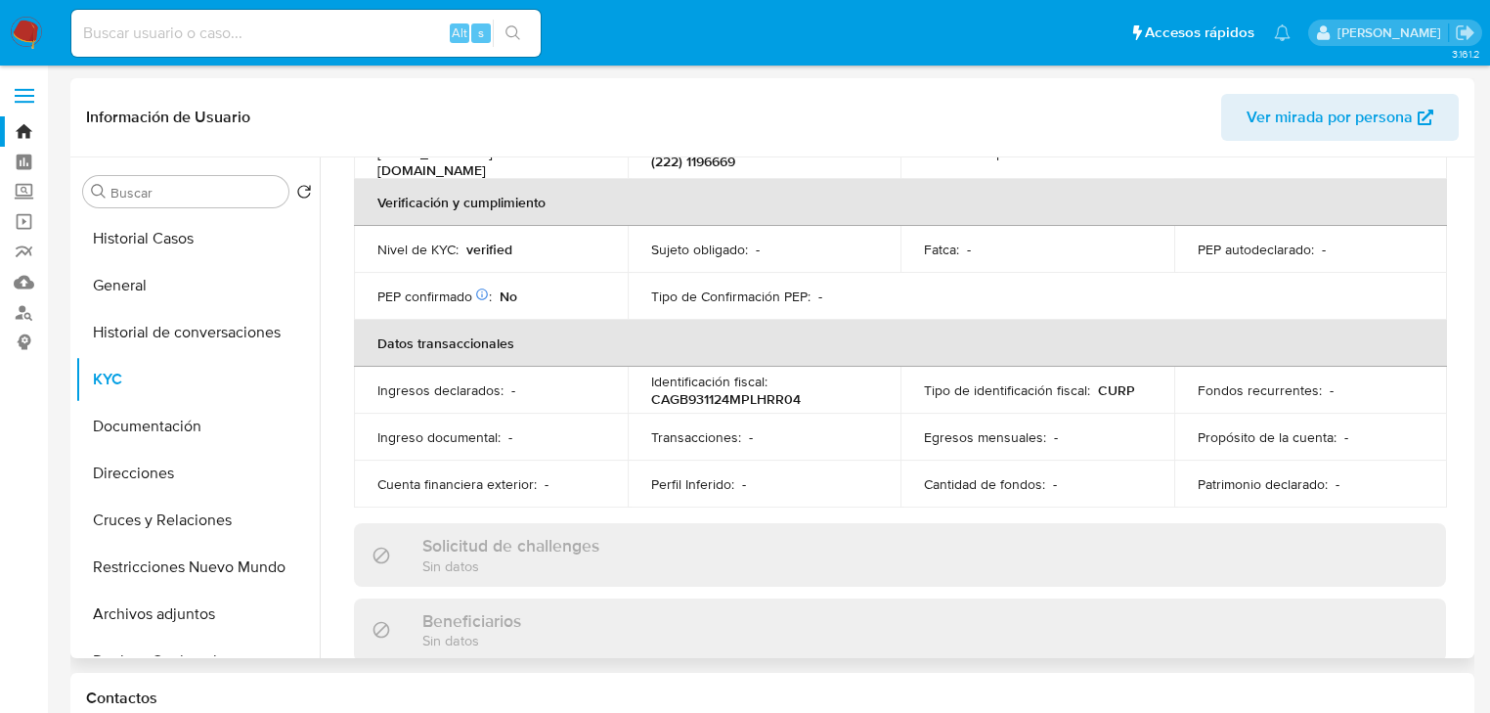
scroll to position [218, 0]
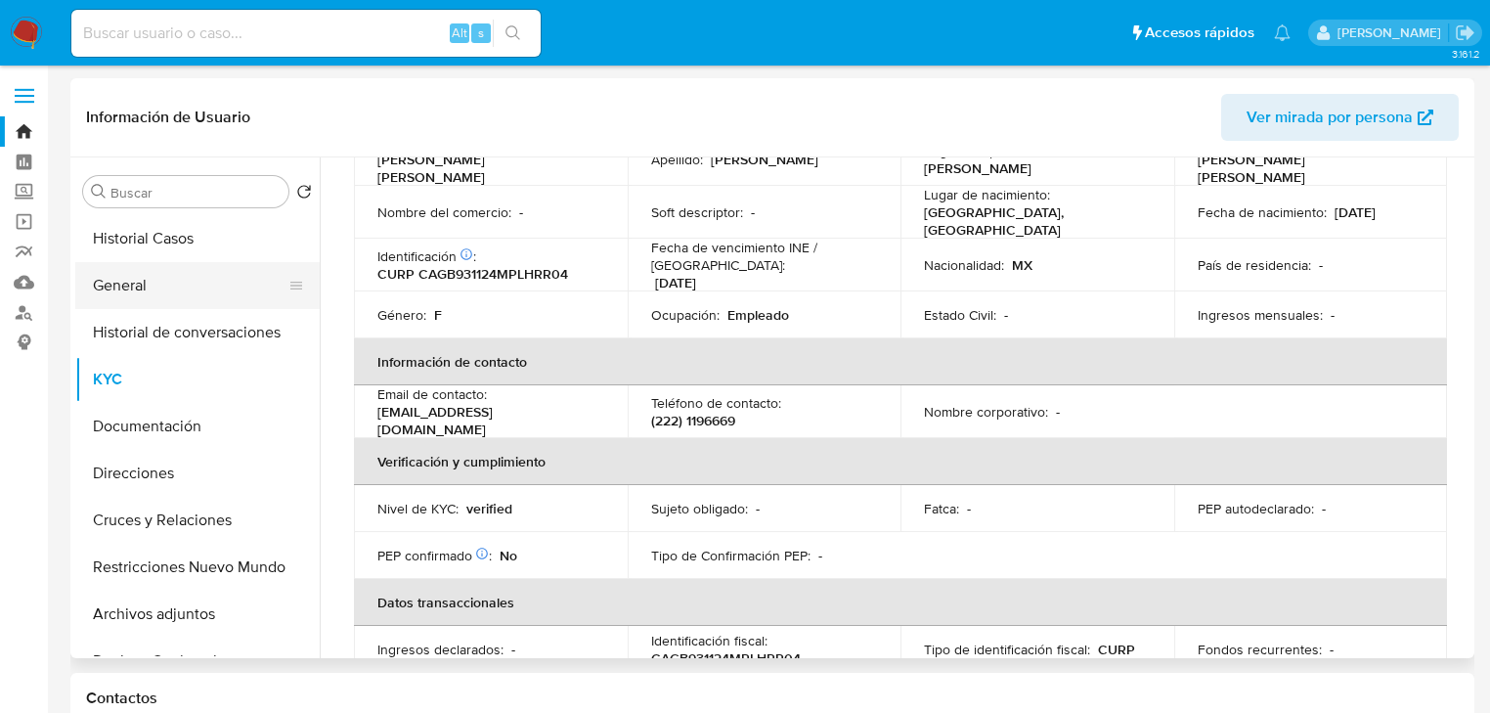
drag, startPoint x: 126, startPoint y: 266, endPoint x: 130, endPoint y: 279, distance: 13.3
click at [126, 266] on button "General" at bounding box center [189, 285] width 229 height 47
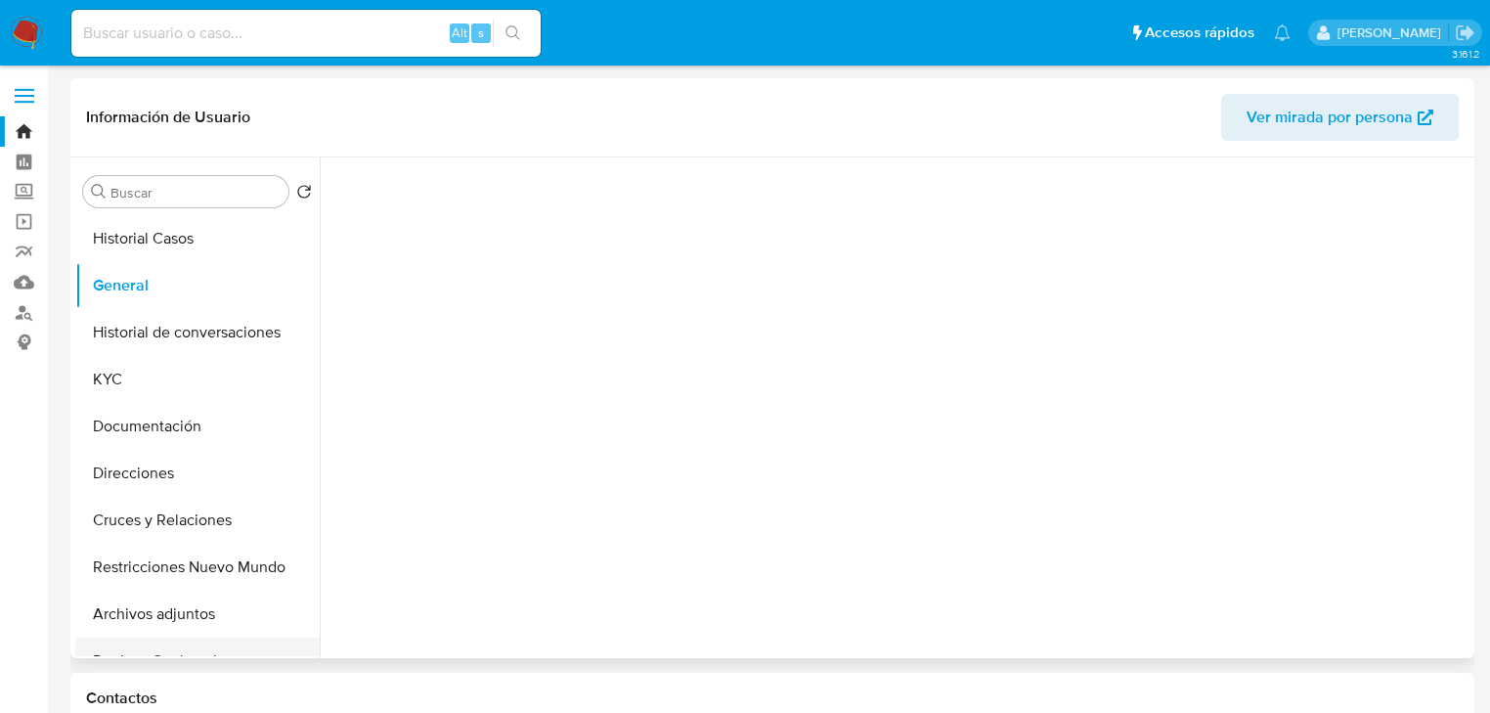
scroll to position [313, 0]
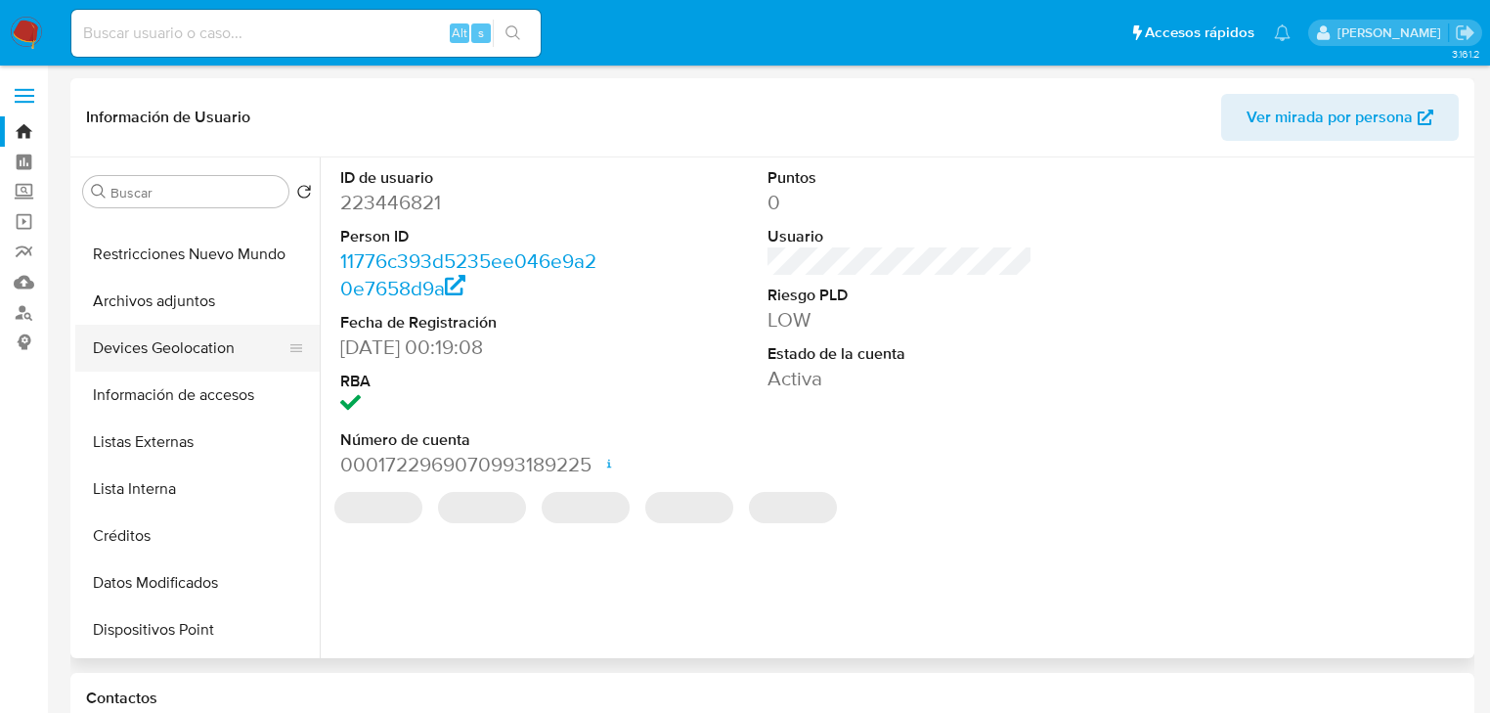
click at [180, 353] on button "Devices Geolocation" at bounding box center [189, 348] width 229 height 47
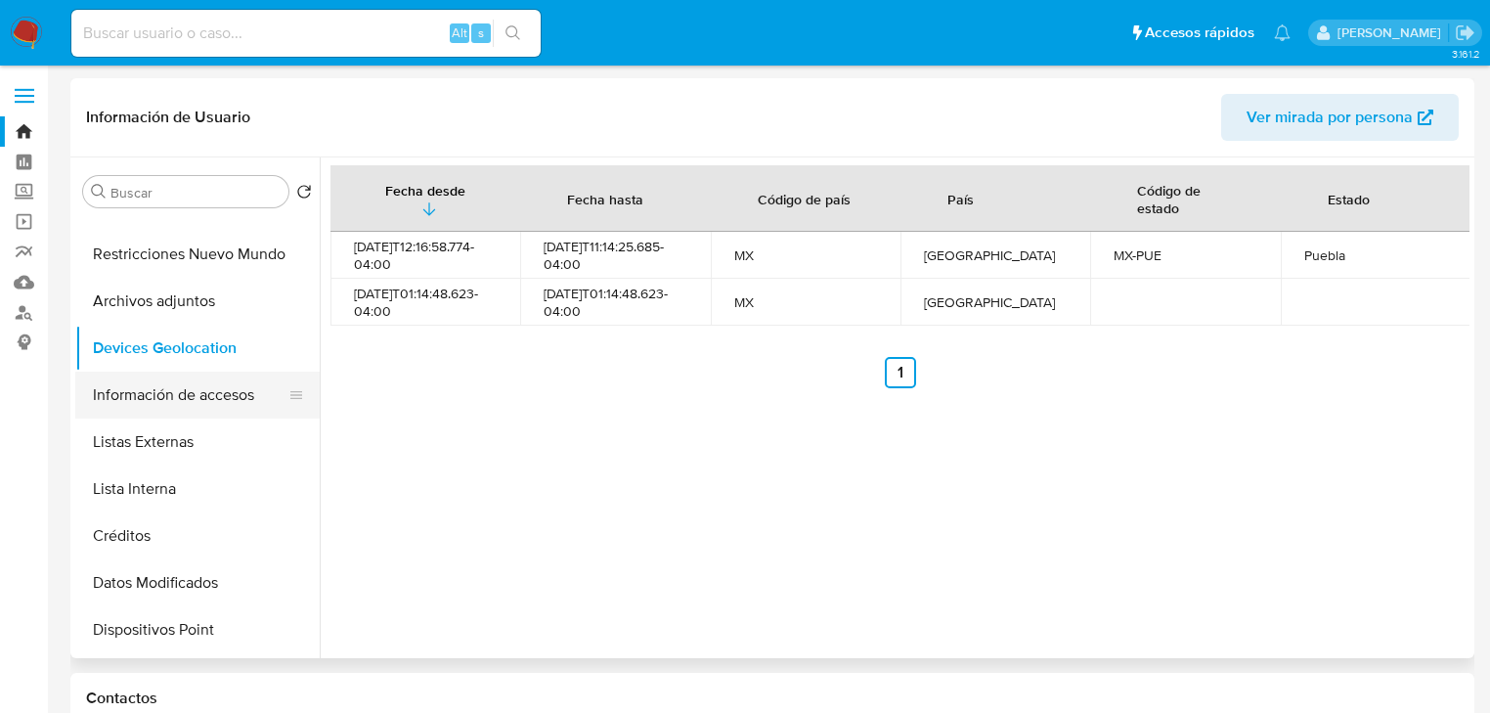
click at [250, 403] on button "Información de accesos" at bounding box center [189, 395] width 229 height 47
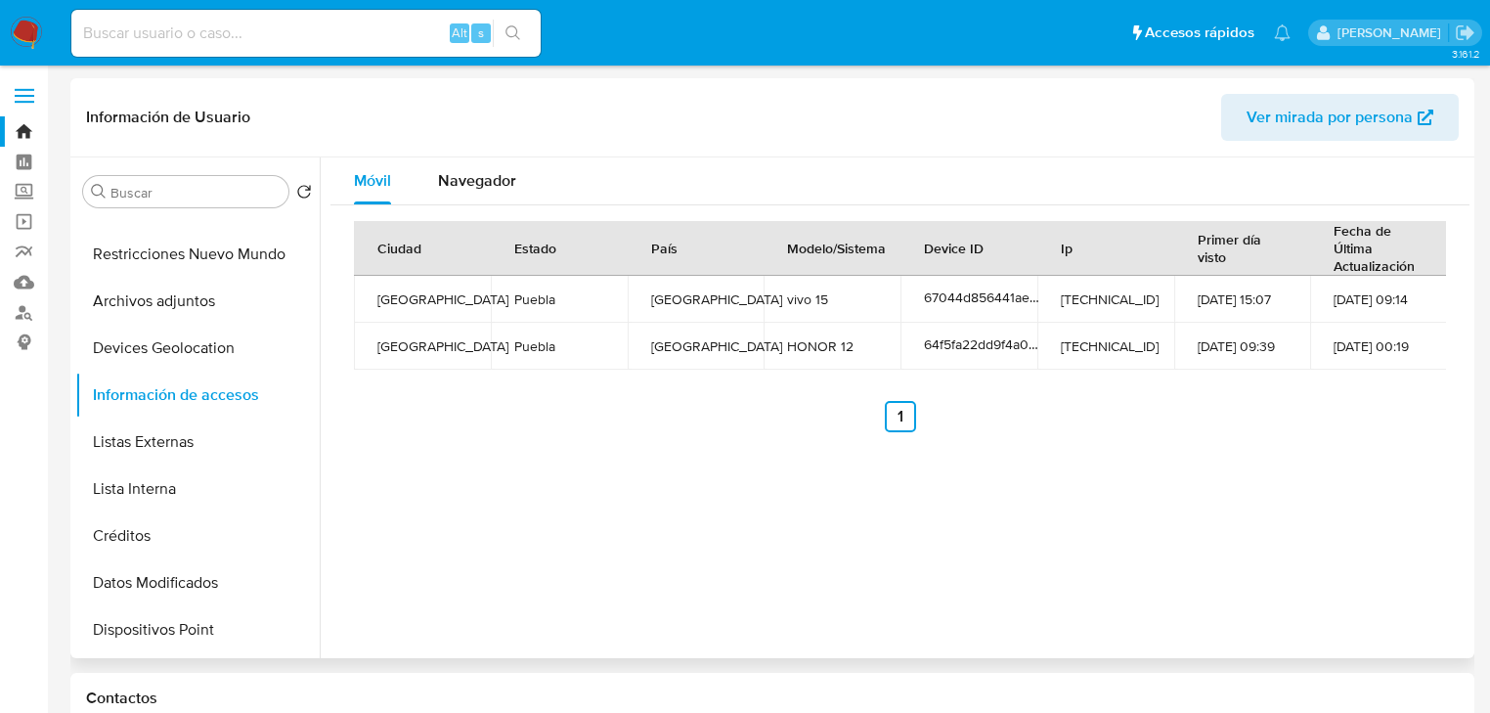
scroll to position [0, 0]
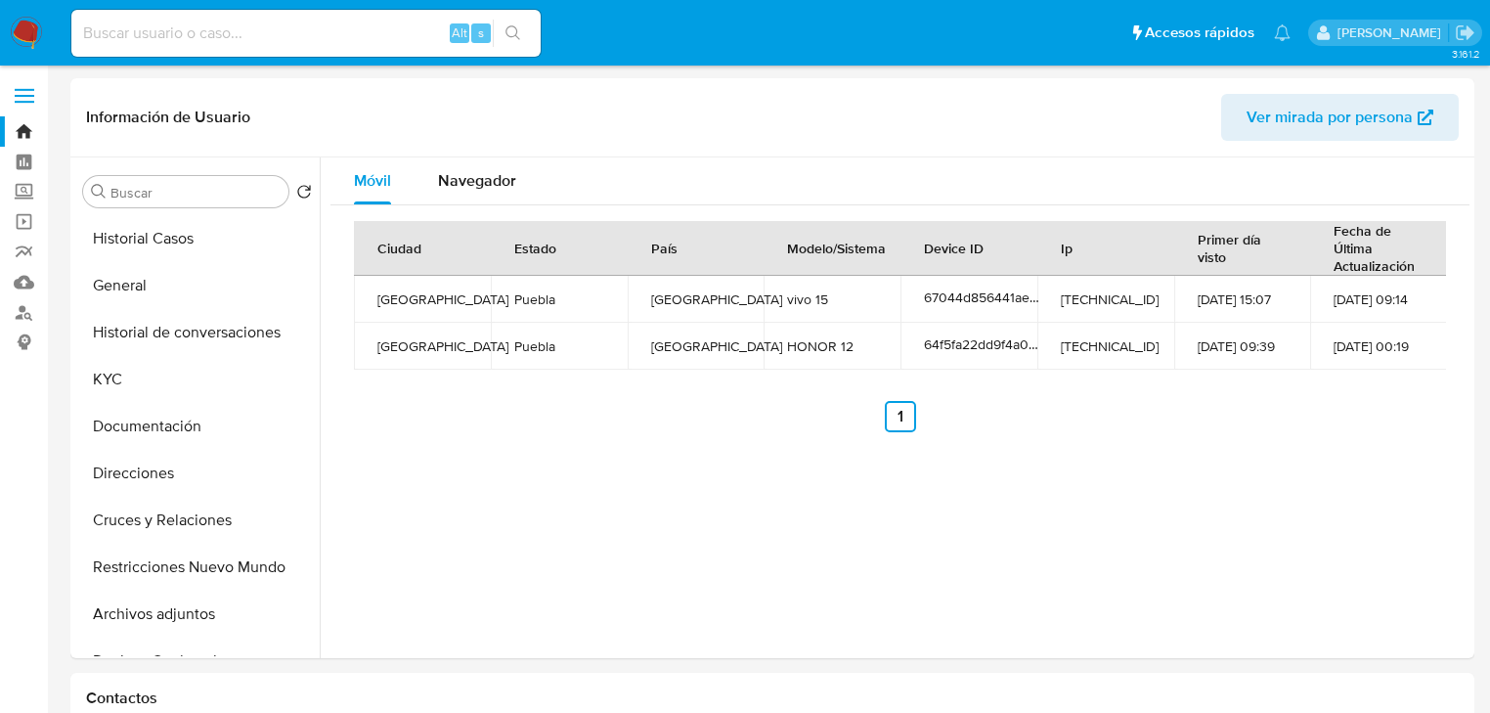
click at [35, 36] on img at bounding box center [26, 33] width 33 height 33
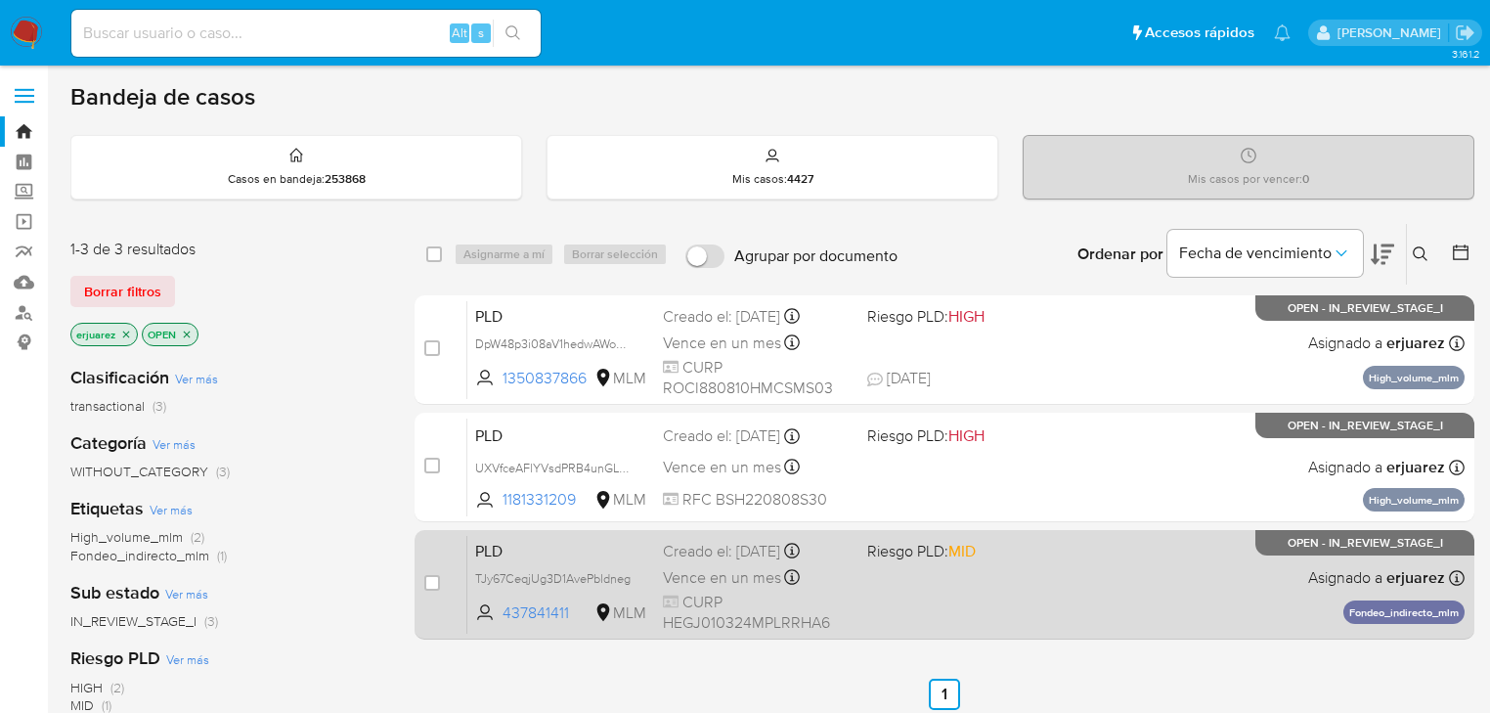
click at [1040, 566] on div "PLD TJy67CeqjUg3D1AvePbldneg 437841411 MLM Riesgo PLD: MID Creado el: [DATE] Cr…" at bounding box center [965, 584] width 997 height 99
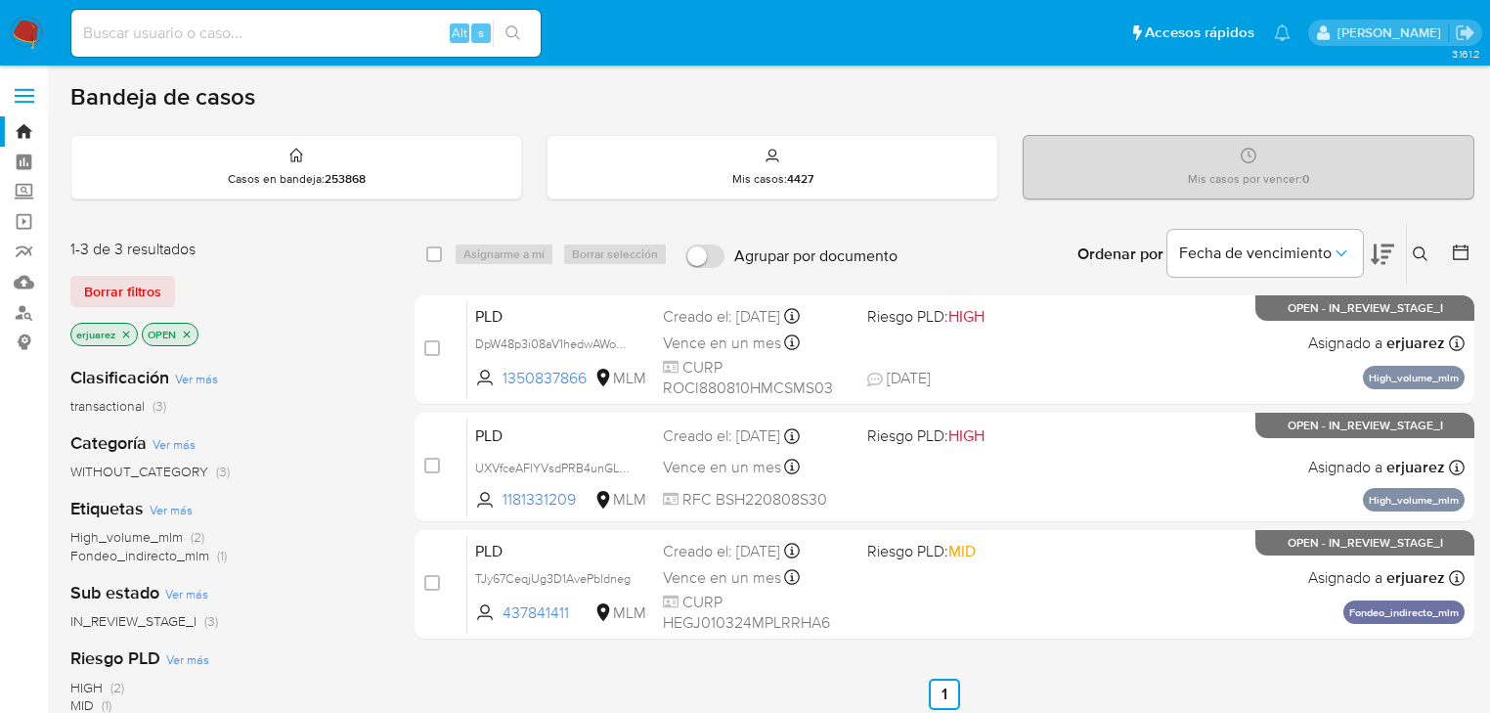
drag, startPoint x: 121, startPoint y: 335, endPoint x: 136, endPoint y: 327, distance: 17.1
click at [121, 335] on icon "close-filter" at bounding box center [126, 334] width 12 height 12
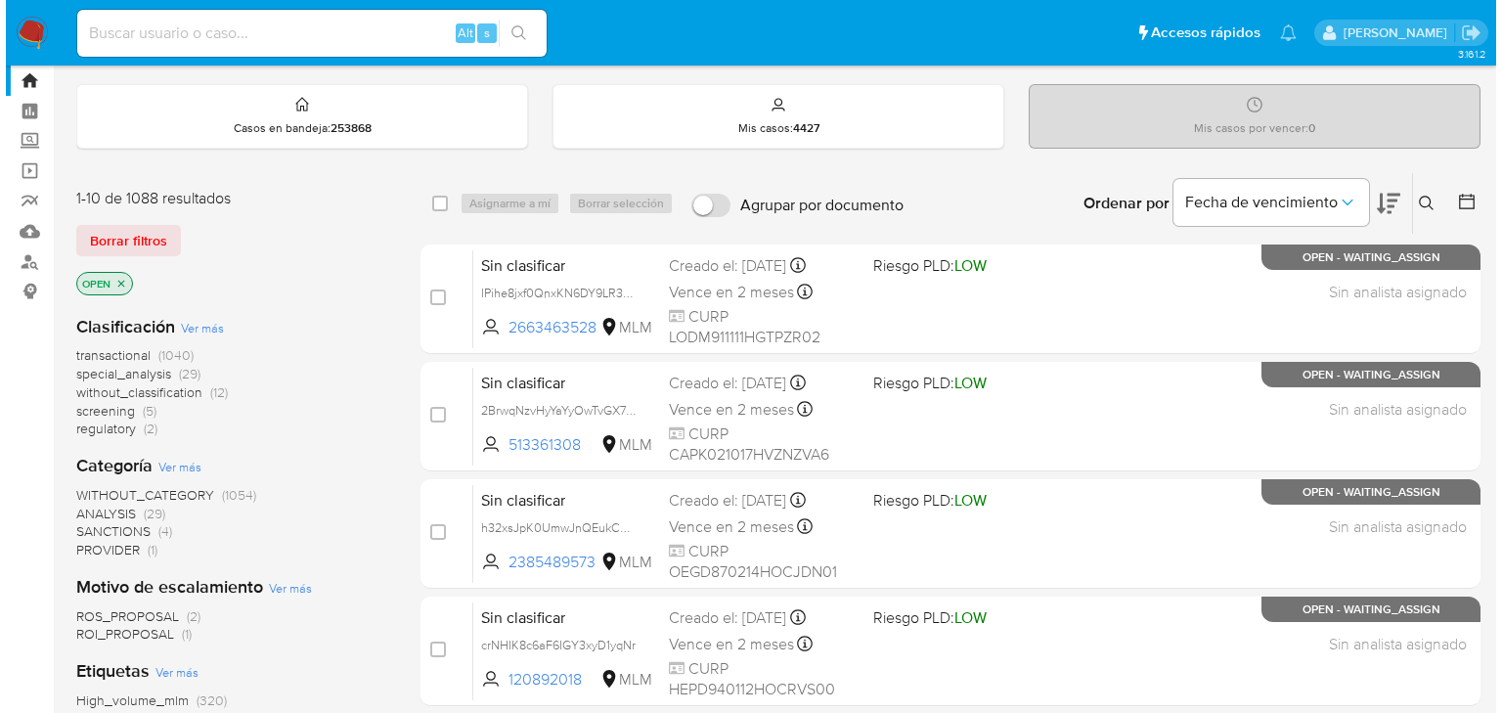
scroll to position [78, 0]
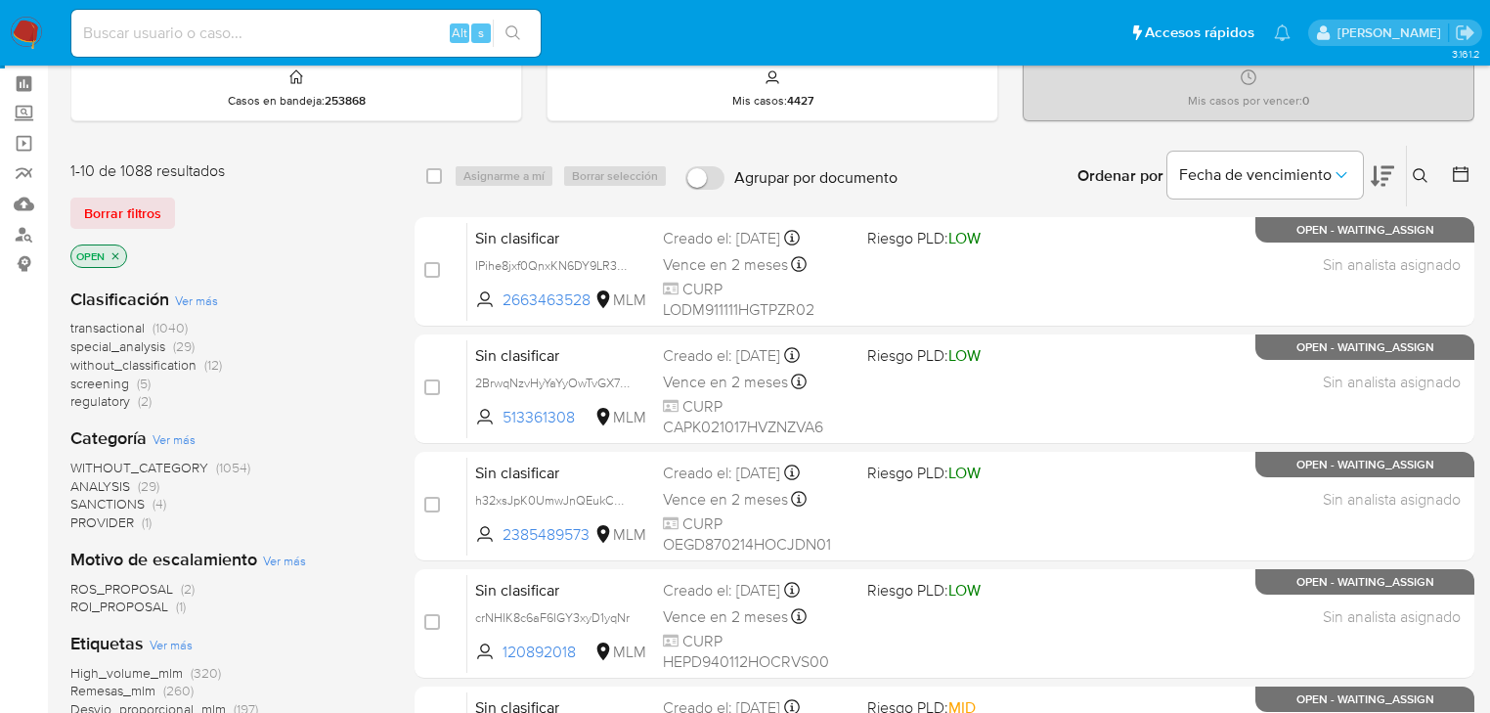
drag, startPoint x: 1416, startPoint y: 172, endPoint x: 1203, endPoint y: 278, distance: 237.8
click at [1416, 173] on icon at bounding box center [1421, 176] width 16 height 16
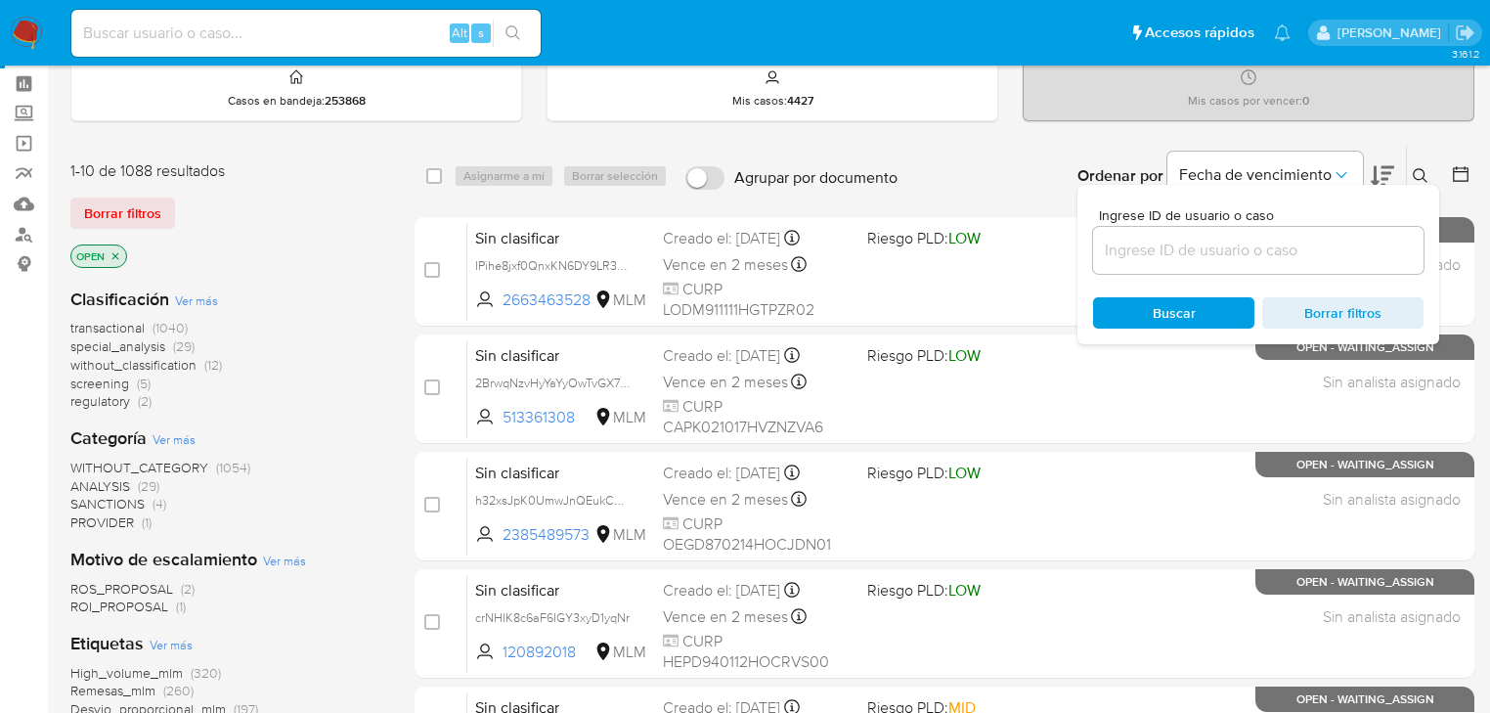
click at [1155, 245] on input at bounding box center [1258, 250] width 330 height 25
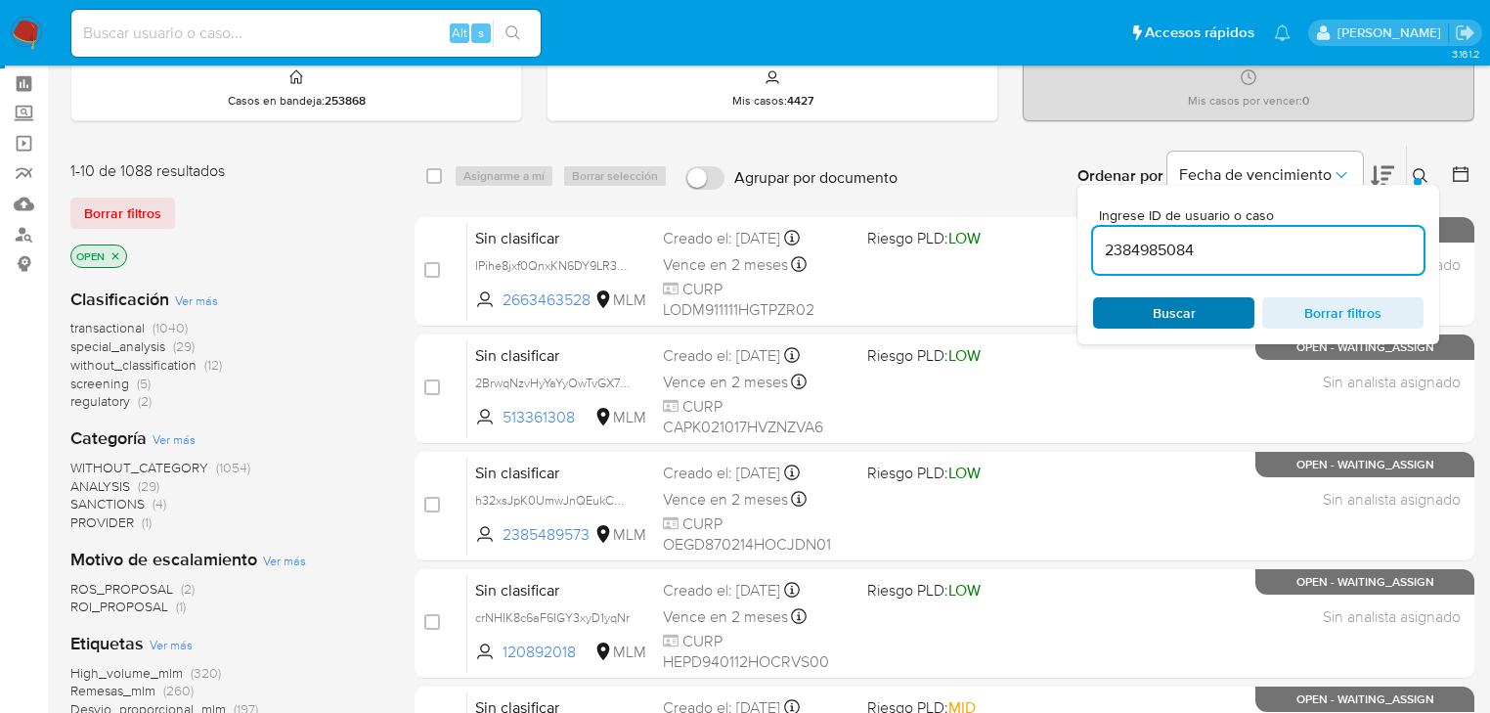
type input "2384985084"
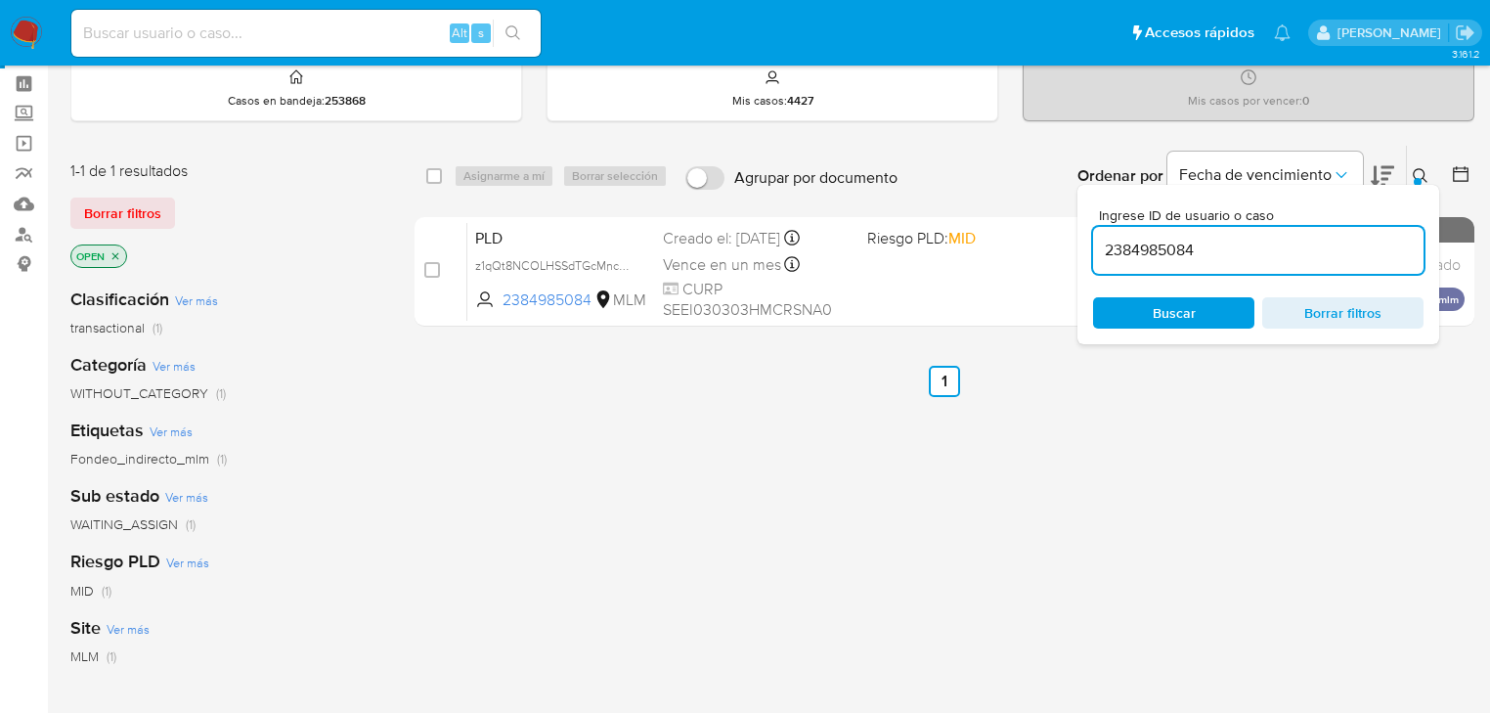
drag, startPoint x: 437, startPoint y: 273, endPoint x: 488, endPoint y: 174, distance: 111.1
click at [435, 273] on input "checkbox" at bounding box center [432, 270] width 16 height 16
checkbox input "true"
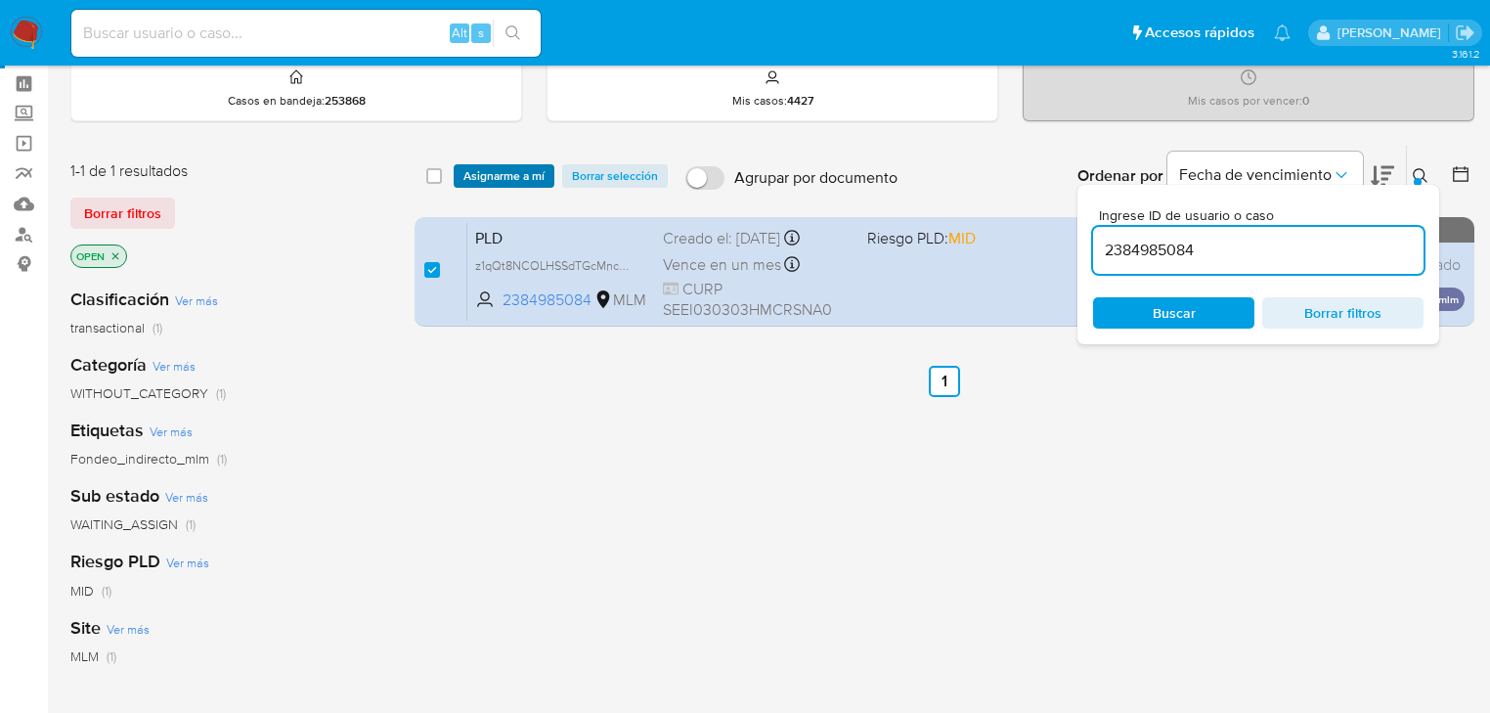
click at [489, 172] on span "Asignarme a mí" at bounding box center [503, 176] width 81 height 20
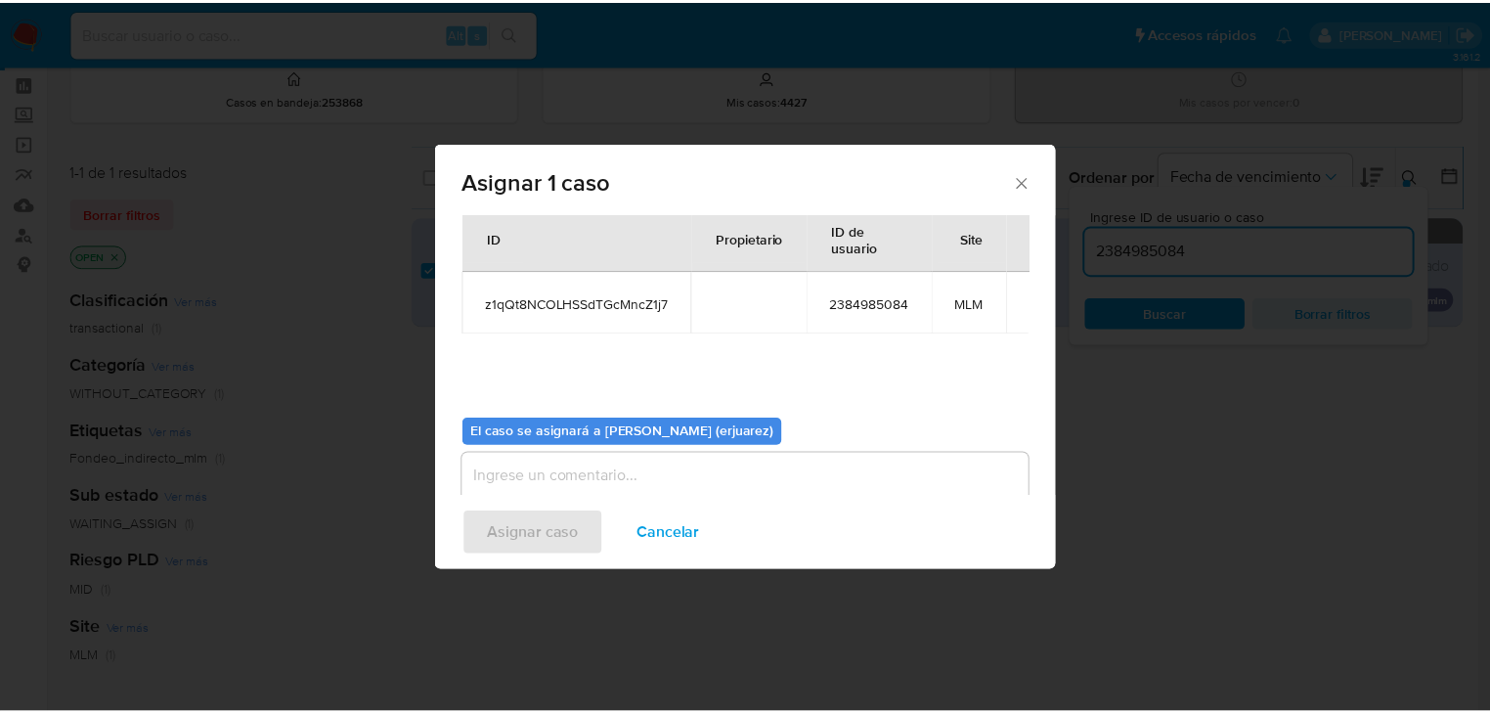
scroll to position [101, 0]
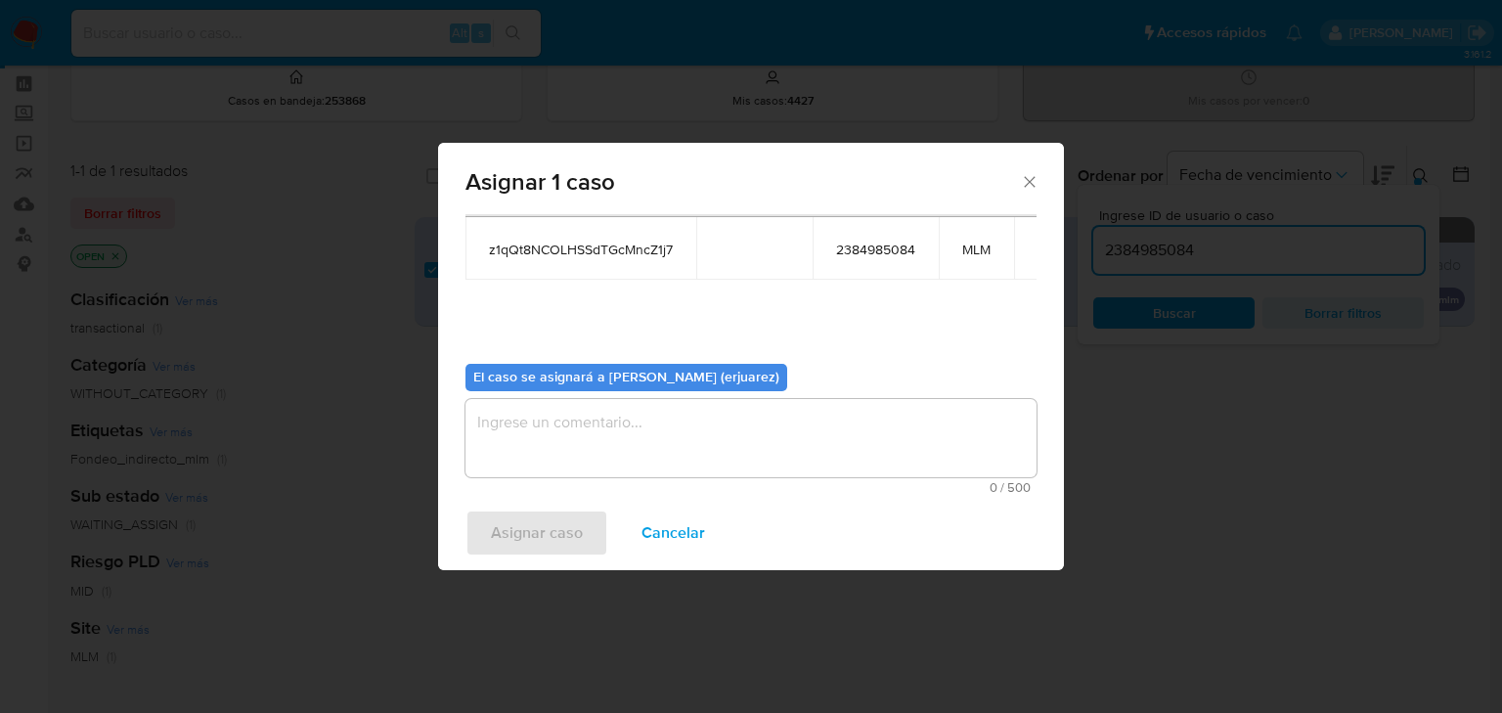
click at [553, 451] on textarea "assign-modal" at bounding box center [750, 438] width 571 height 78
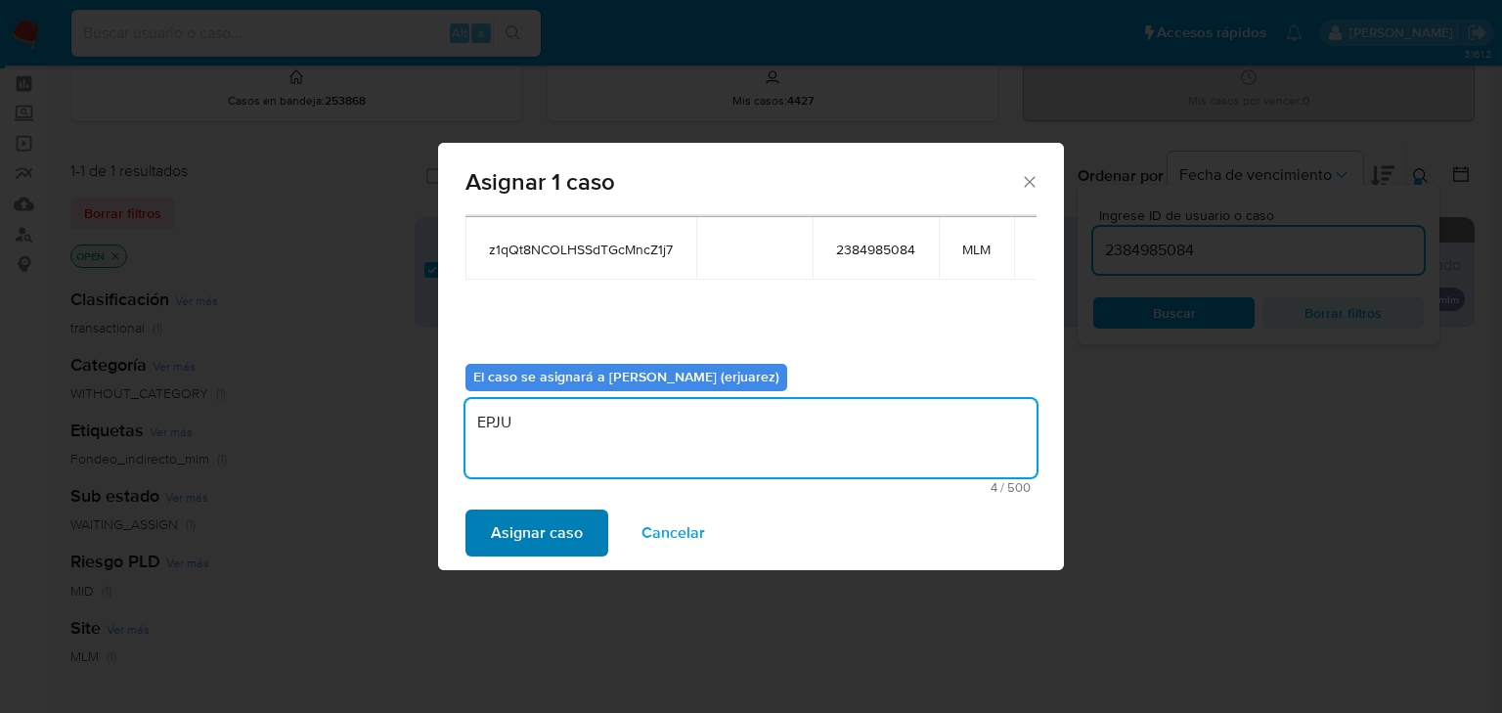
type textarea "EPJU"
drag, startPoint x: 522, startPoint y: 544, endPoint x: 853, endPoint y: 543, distance: 330.4
click at [614, 543] on div "Asignar caso Cancelar" at bounding box center [751, 533] width 626 height 74
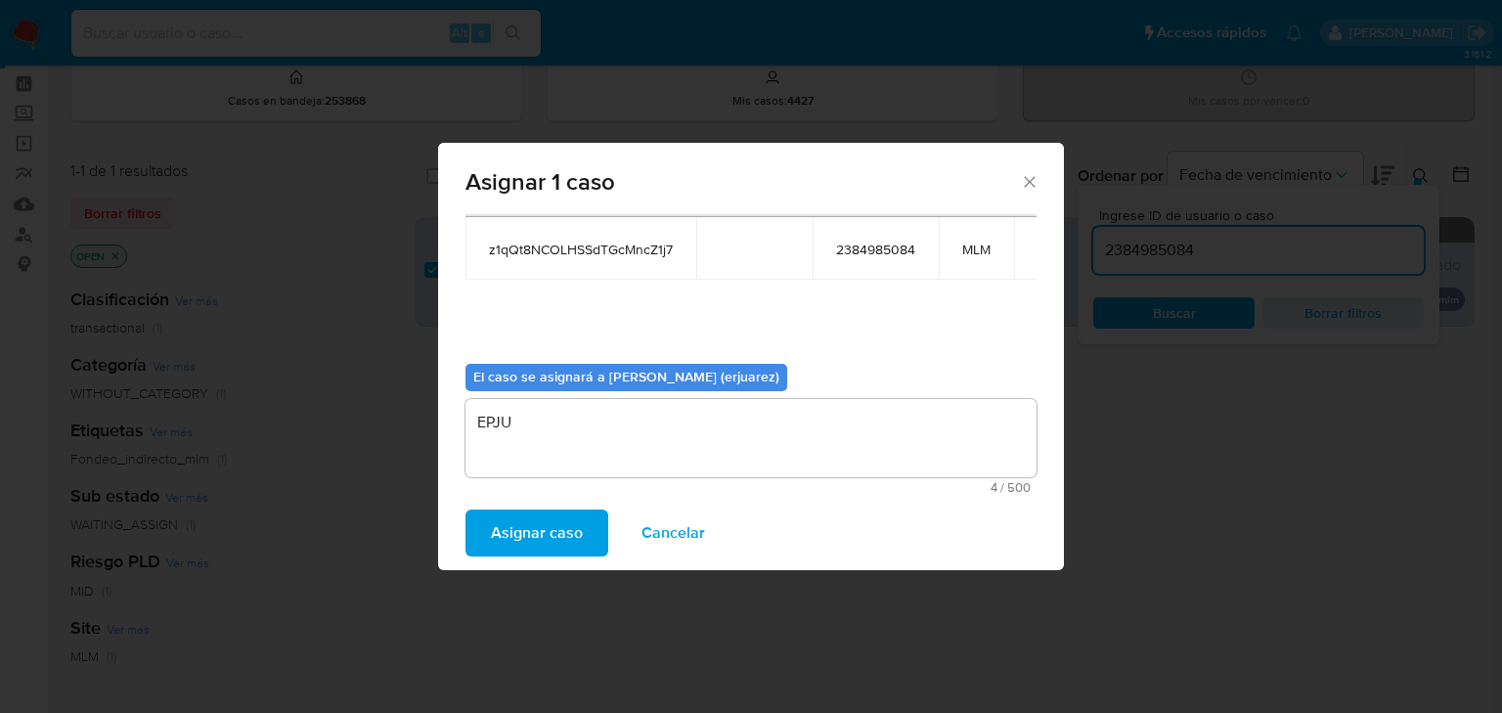
click at [544, 528] on span "Asignar caso" at bounding box center [537, 532] width 92 height 43
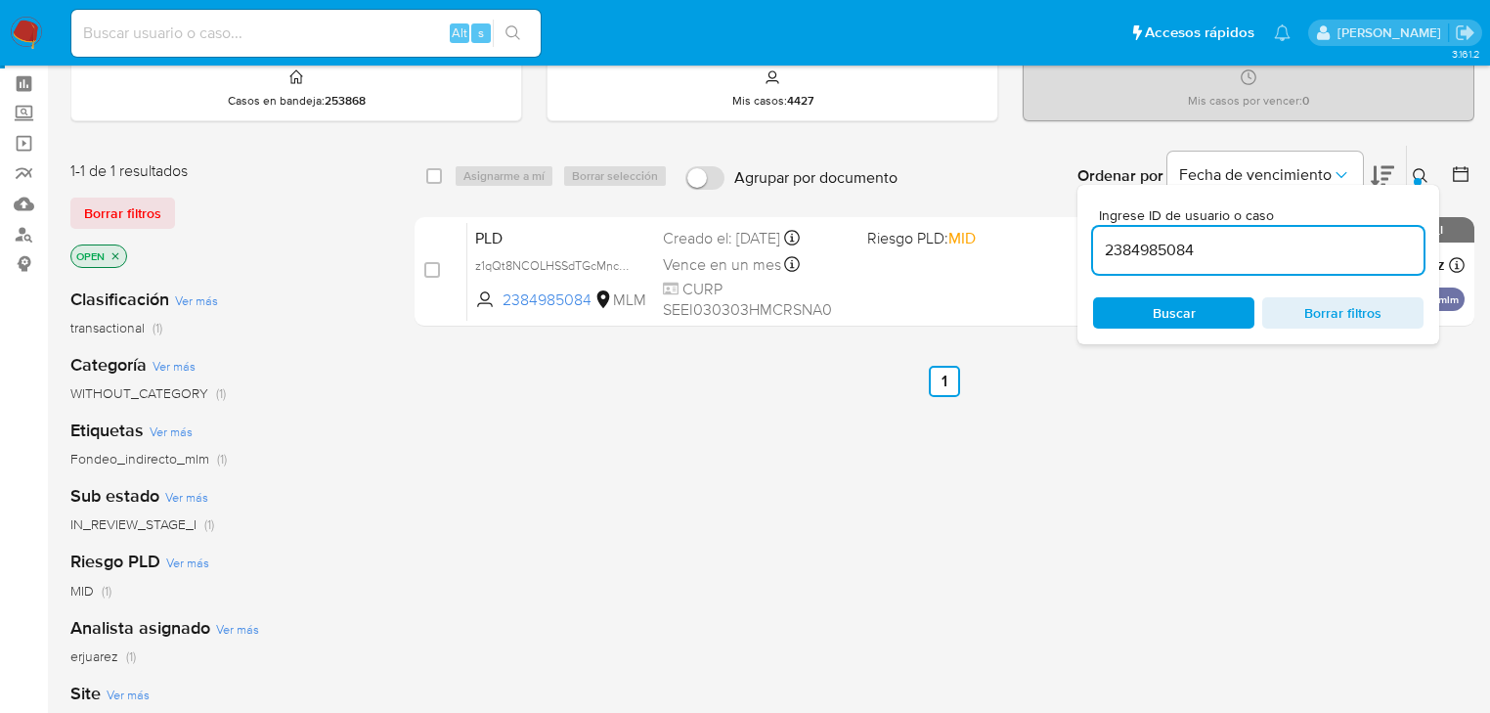
drag, startPoint x: 768, startPoint y: 517, endPoint x: 808, endPoint y: 356, distance: 166.0
click at [768, 508] on div "select-all-cases-checkbox Asignarme a mí Borrar selección Agrupar por documento…" at bounding box center [945, 588] width 1060 height 886
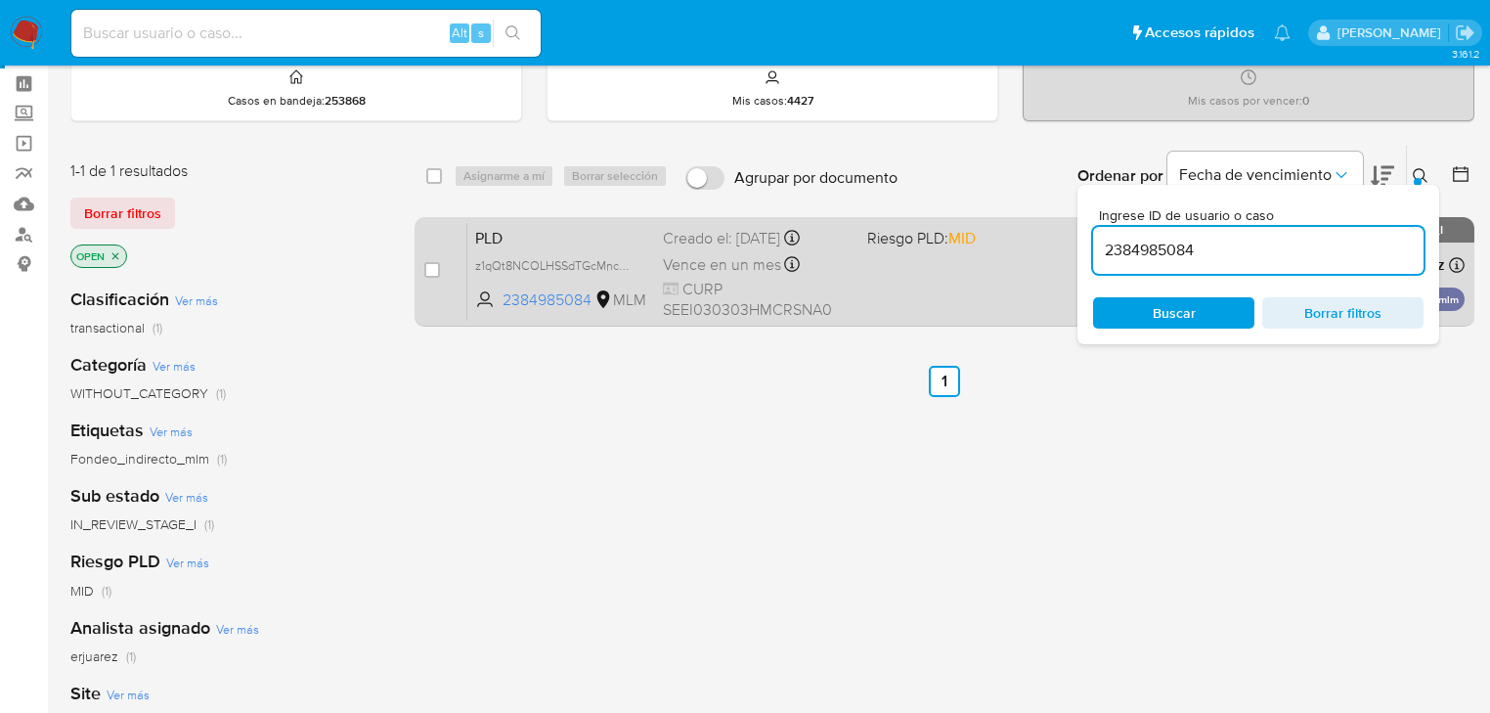
click at [890, 281] on div "PLD z1qQt8NCOLHSSdTGcMncZ1j7 2384985084 MLM Riesgo PLD: MID Creado el: 12/09/20…" at bounding box center [965, 271] width 997 height 99
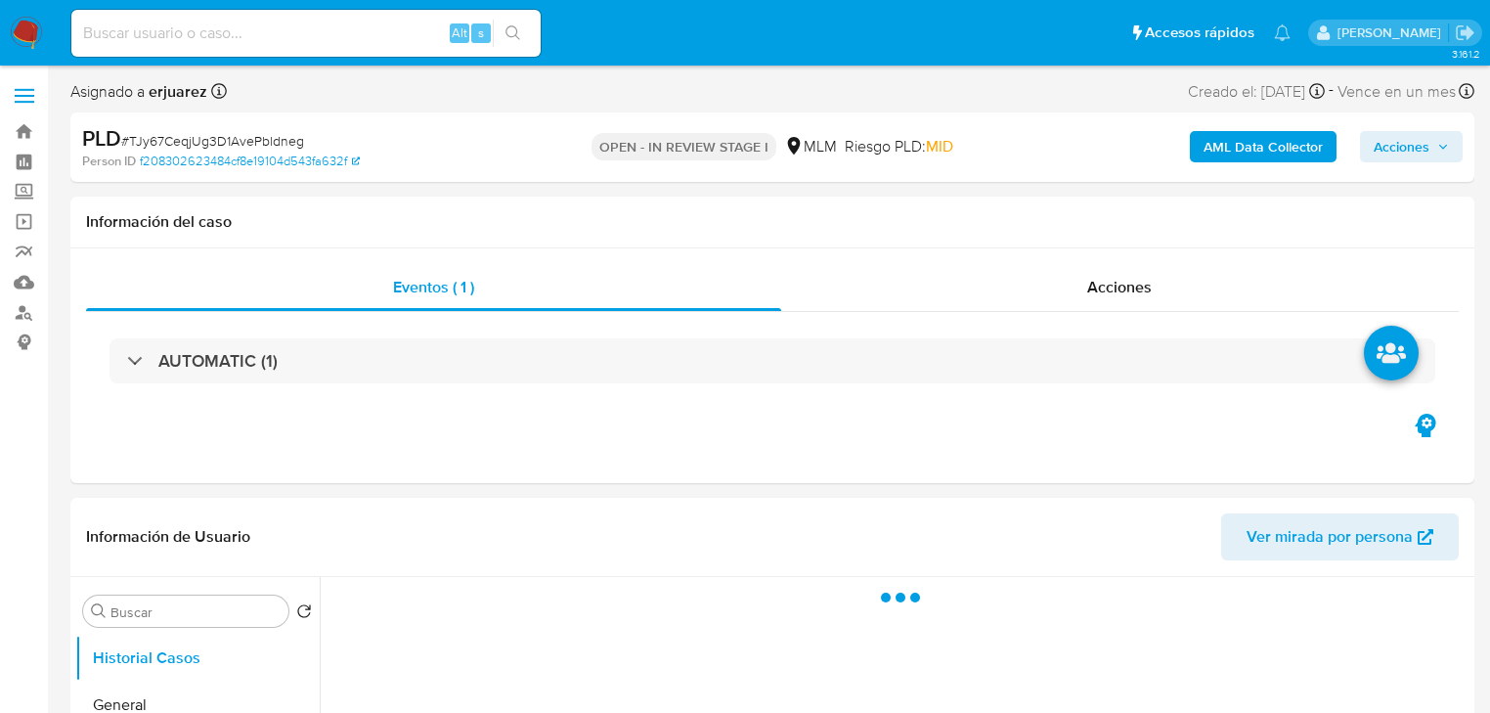
select select "10"
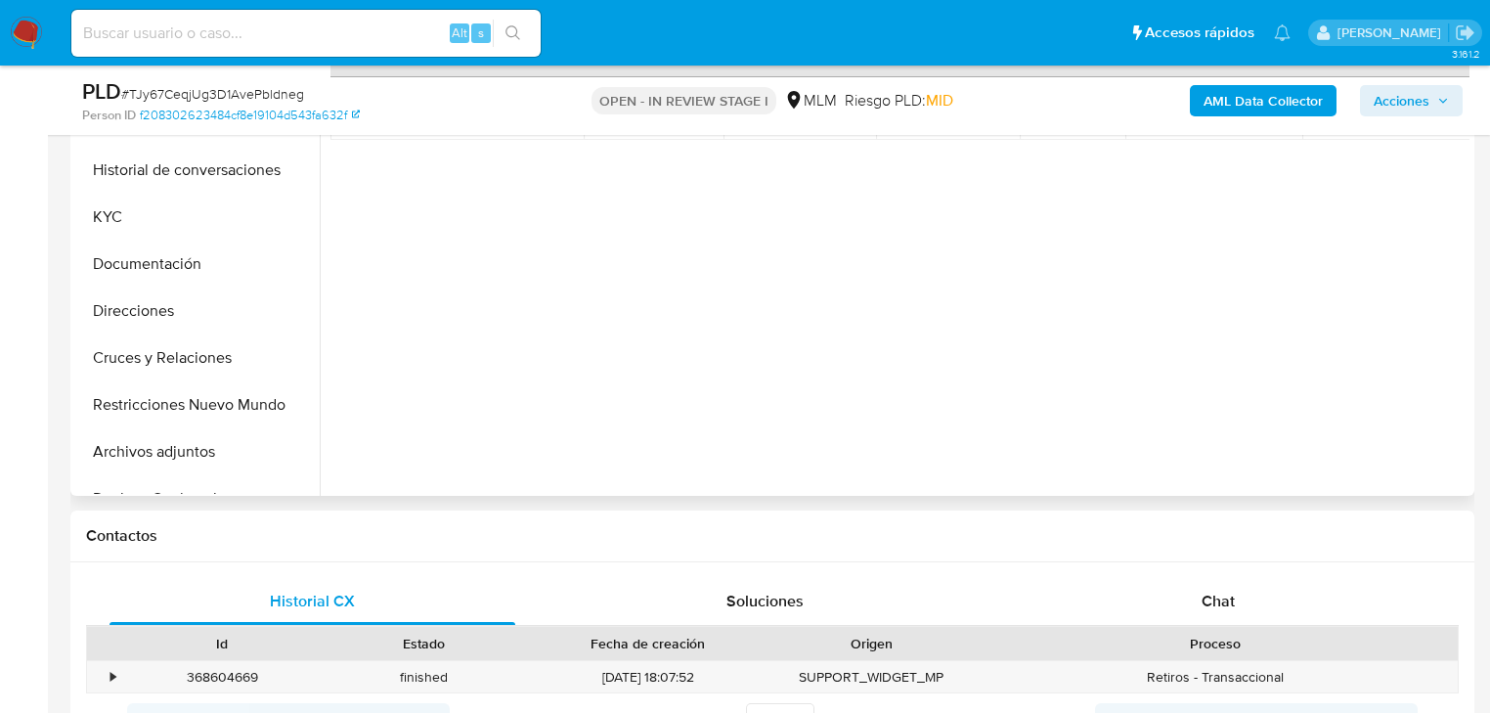
scroll to position [391, 0]
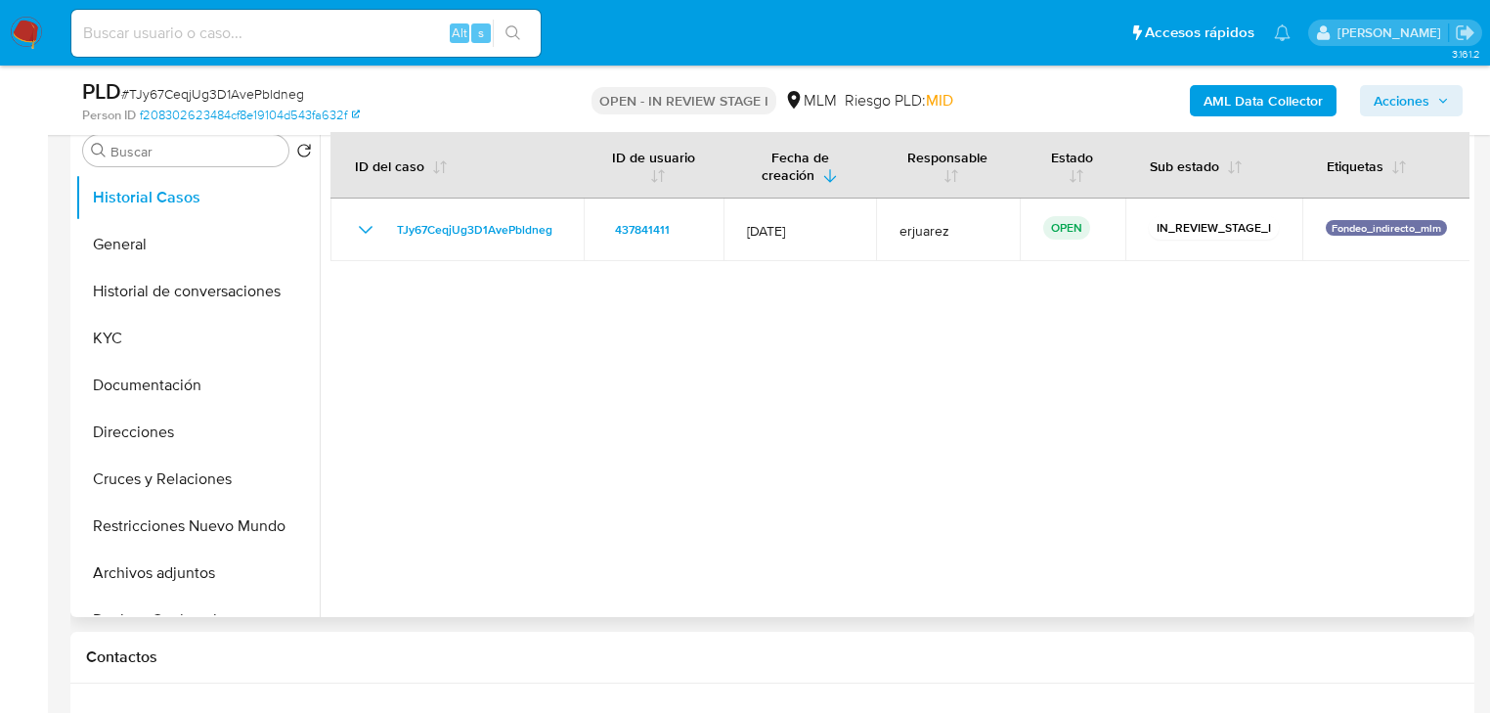
drag, startPoint x: 180, startPoint y: 573, endPoint x: 446, endPoint y: 544, distance: 267.5
click at [180, 575] on button "Archivos adjuntos" at bounding box center [197, 572] width 244 height 47
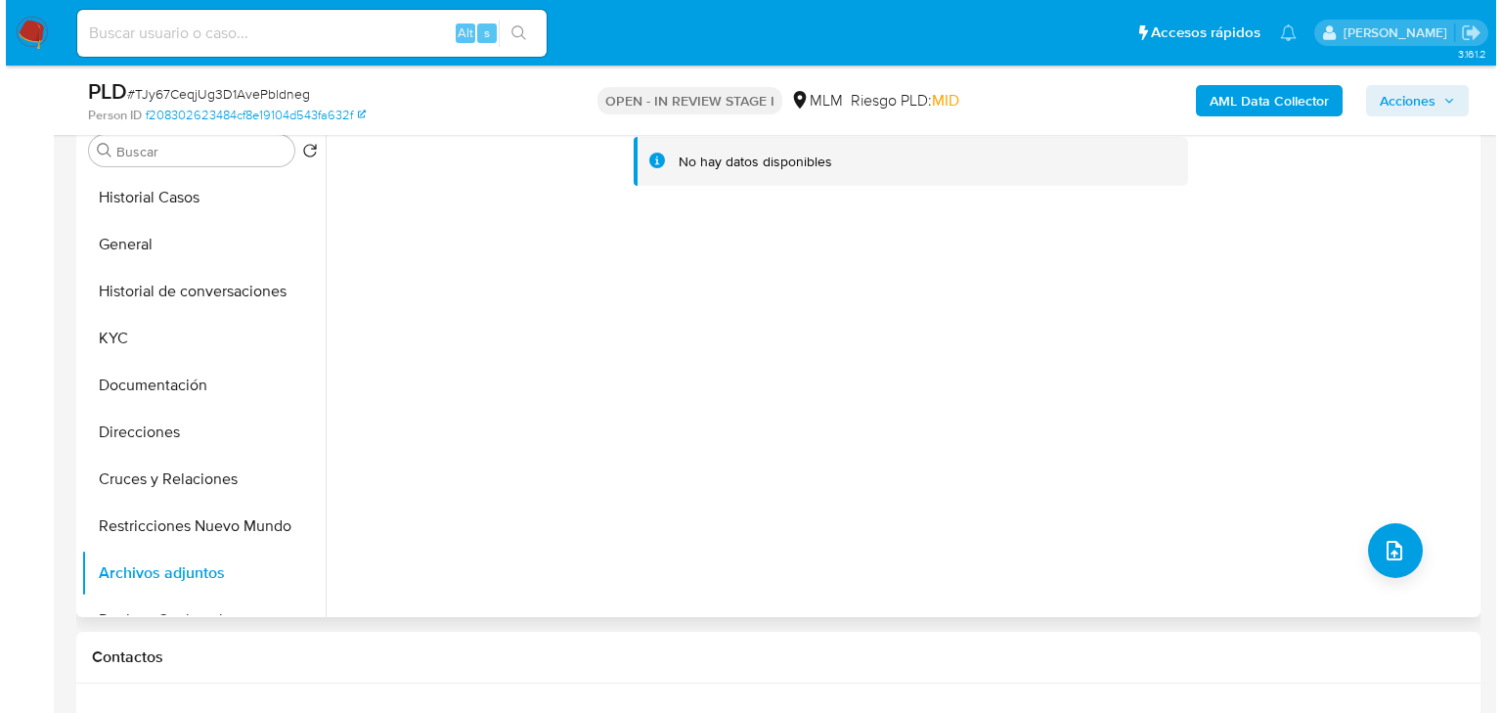
scroll to position [313, 0]
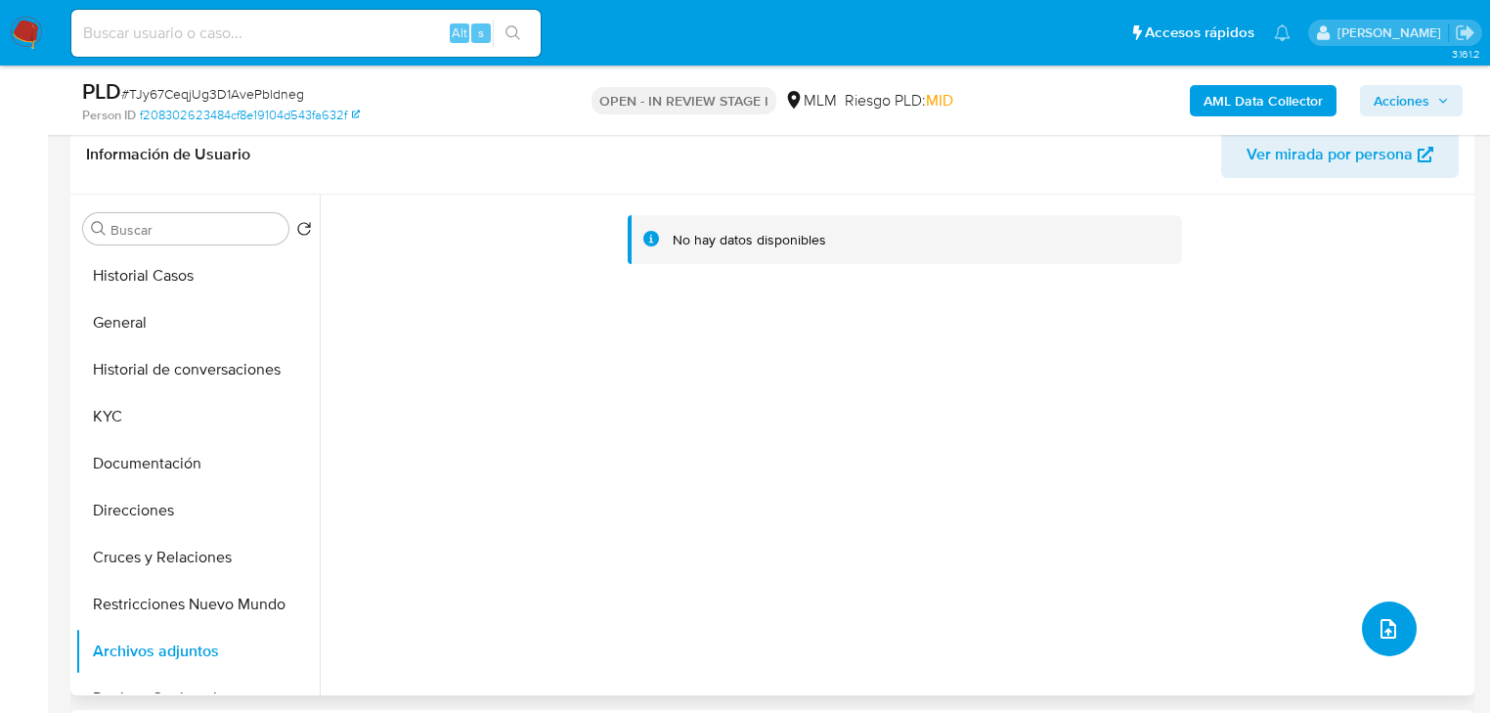
click at [1390, 620] on span "upload-file" at bounding box center [1388, 628] width 23 height 23
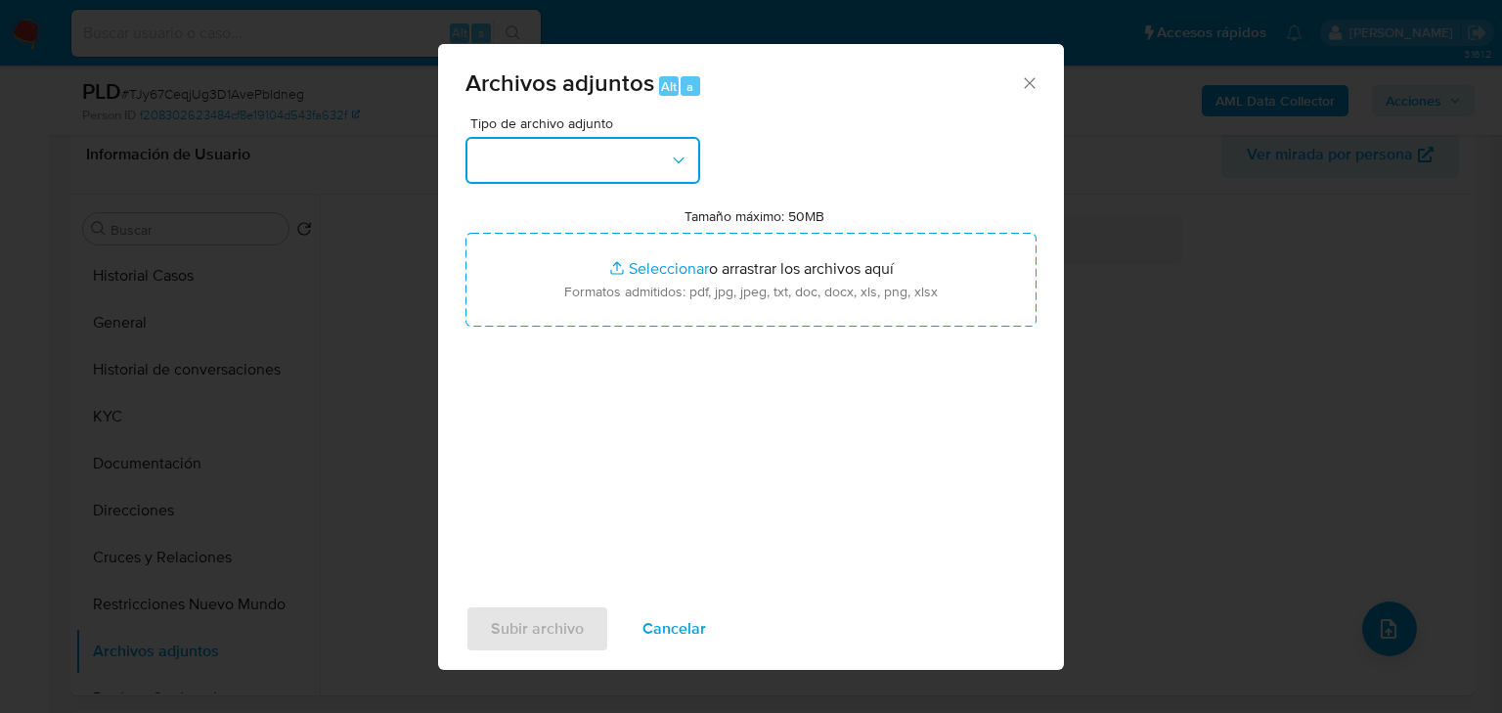
click at [596, 173] on button "button" at bounding box center [582, 160] width 235 height 47
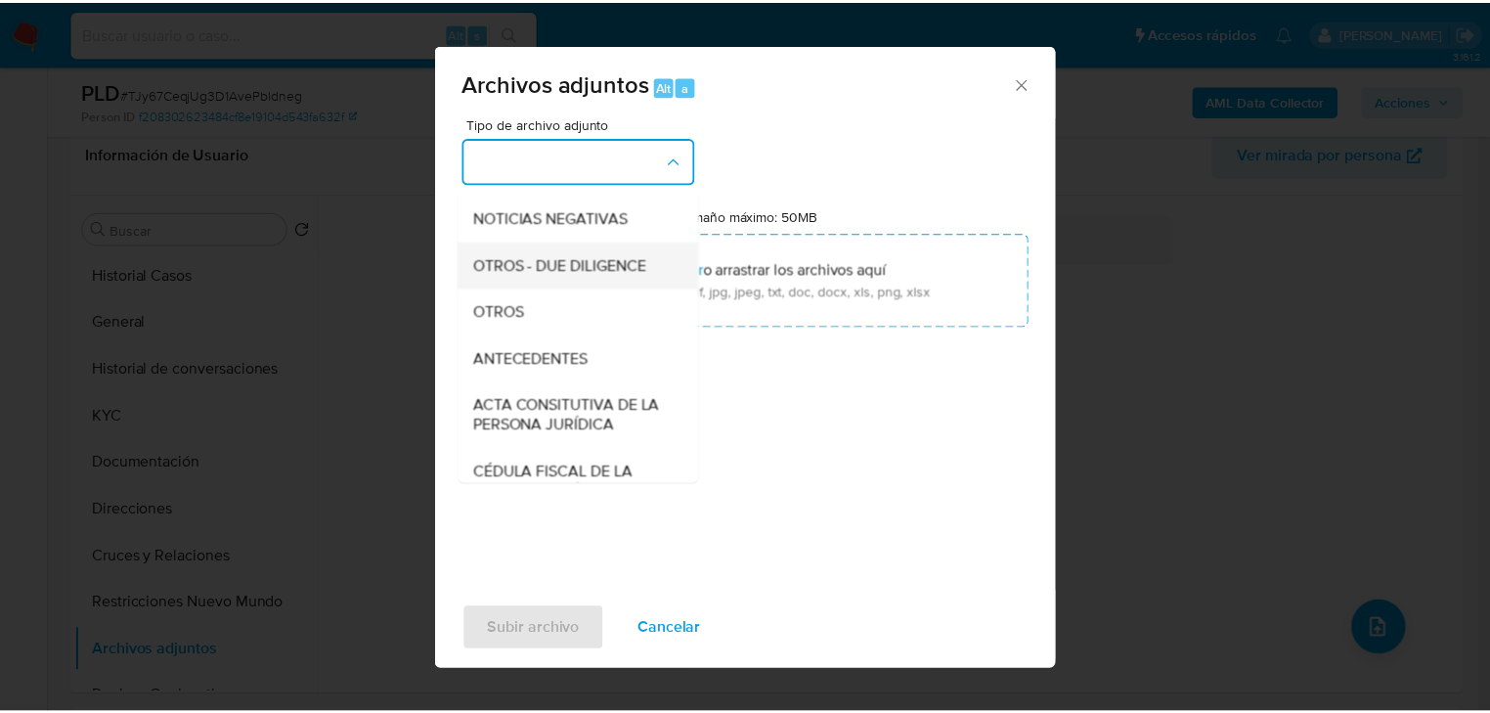
scroll to position [235, 0]
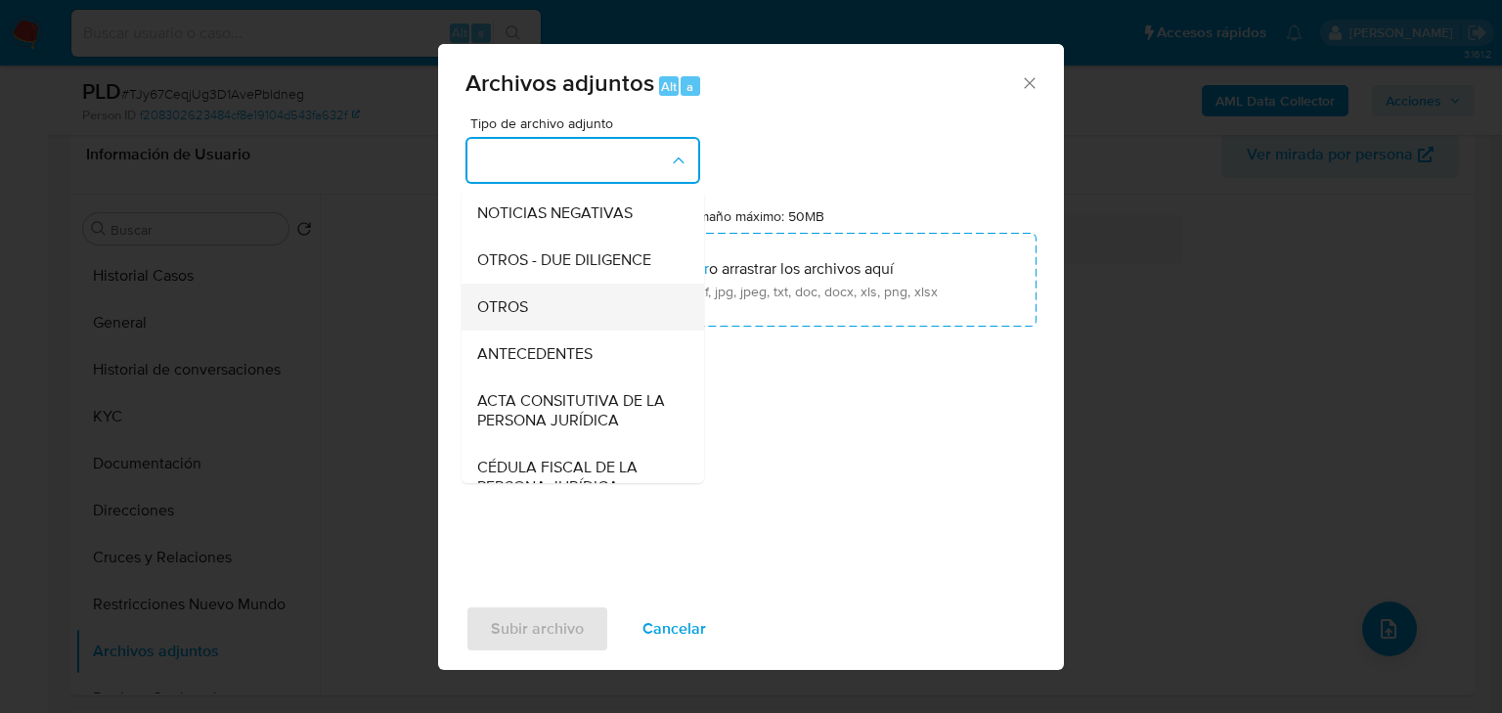
drag, startPoint x: 521, startPoint y: 332, endPoint x: 671, endPoint y: 280, distance: 158.6
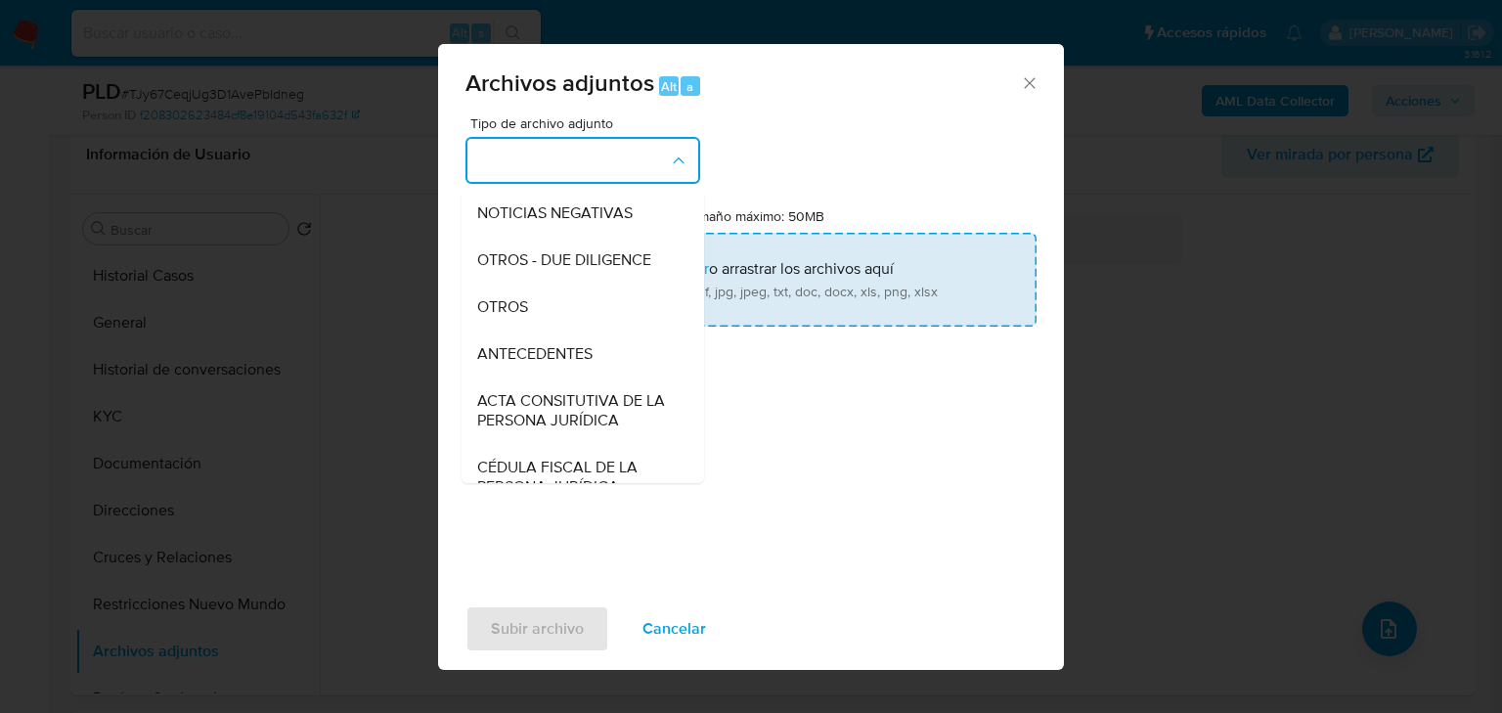
click at [521, 317] on span "OTROS" at bounding box center [502, 307] width 51 height 20
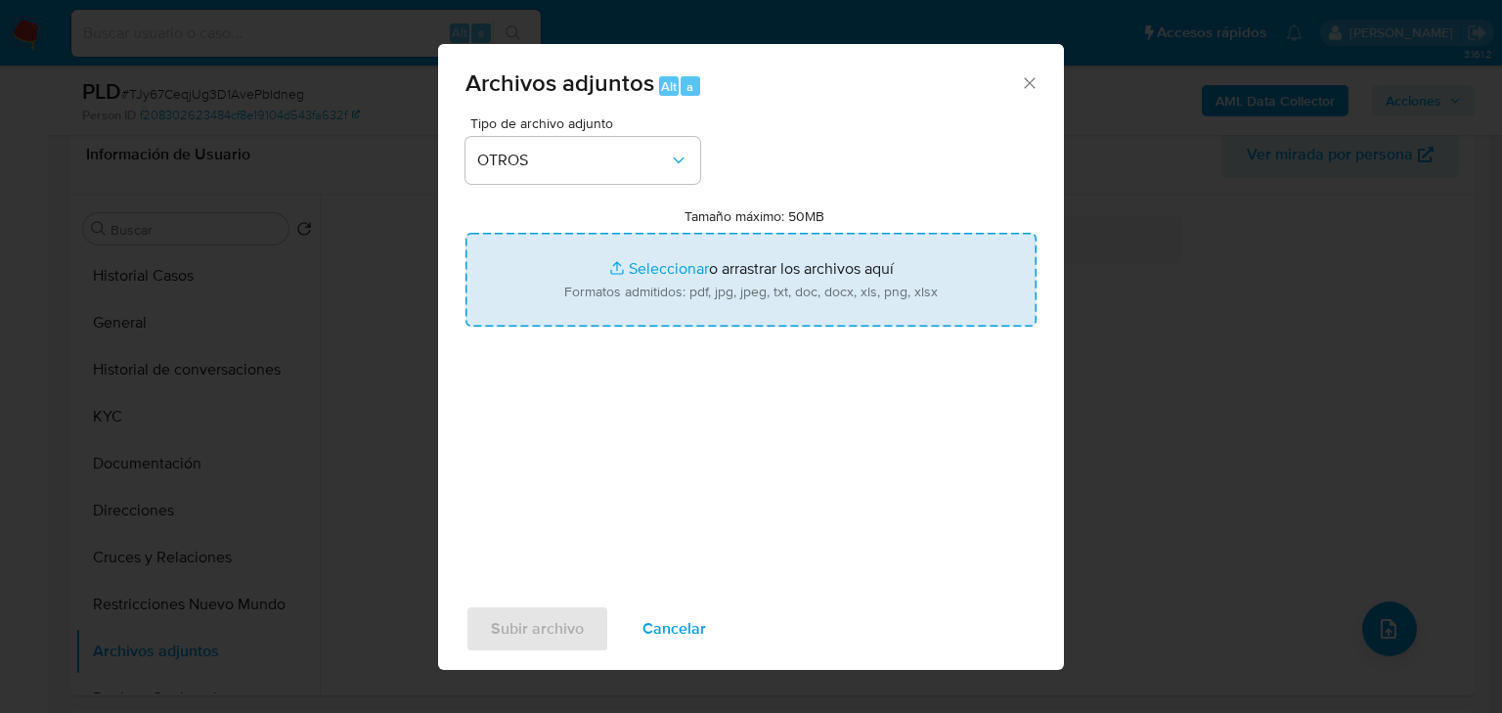
click at [673, 278] on input "Tamaño máximo: 50MB Seleccionar archivos" at bounding box center [750, 280] width 571 height 94
type input "C:\fakepath\437841411_Johana Hernandez Garcia_Sep25.pdf"
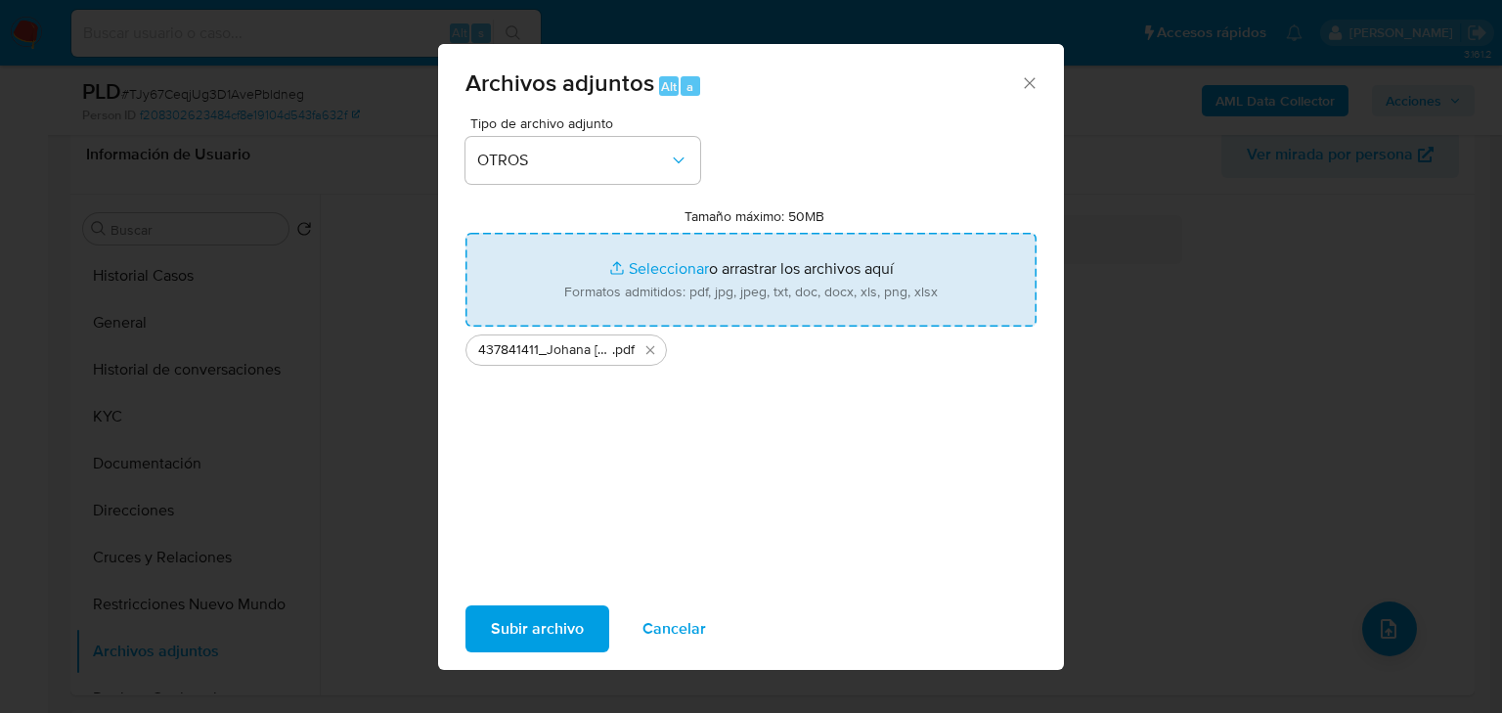
click at [651, 275] on input "Tamaño máximo: 50MB Seleccionar archivos" at bounding box center [750, 280] width 571 height 94
type input "C:\fakepath\437841411_Johana Hernandez Garcia_Sep25.xlsx"
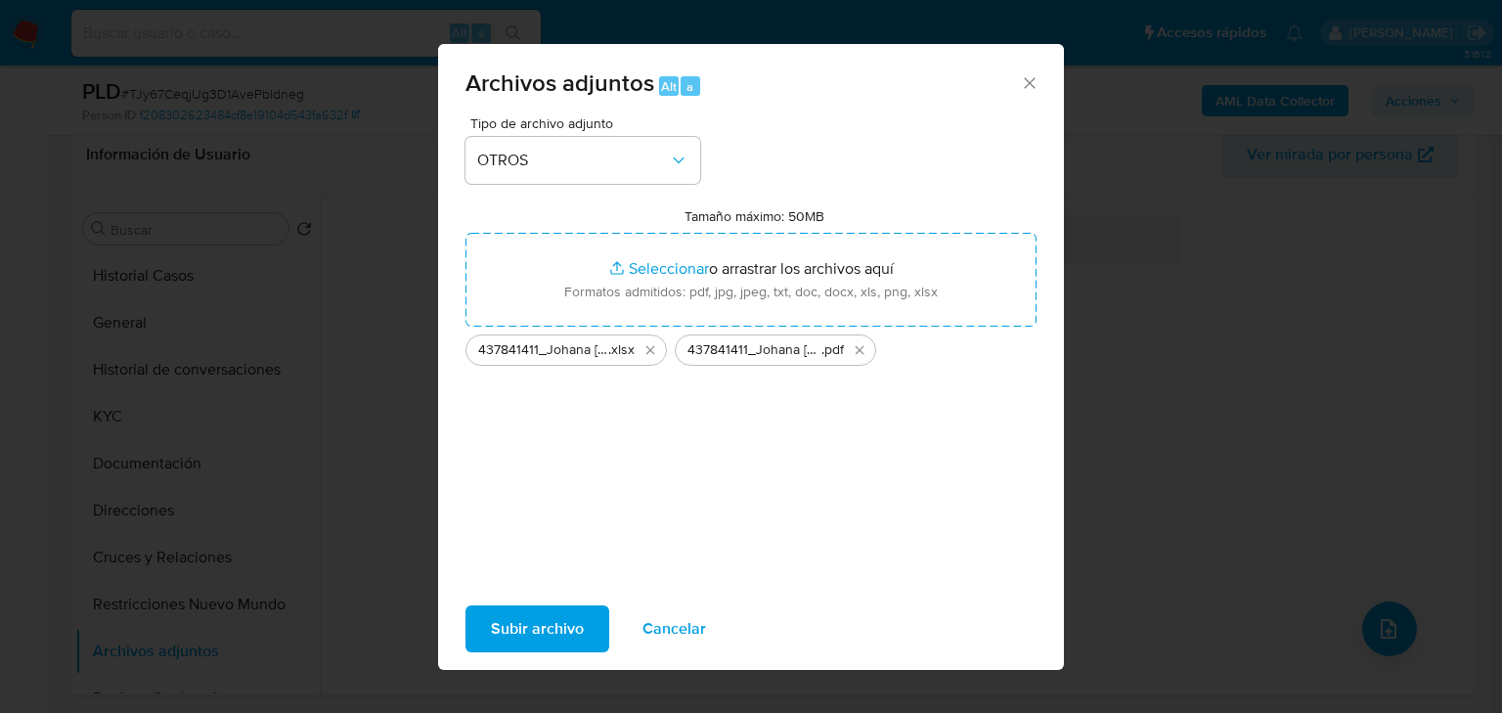
click at [584, 638] on button "Subir archivo" at bounding box center [537, 628] width 144 height 47
click at [519, 625] on span "Subir archivo" at bounding box center [537, 628] width 93 height 43
click at [1183, 483] on div "Archivos adjuntos Alt a Tipo de archivo adjunto OTROS Tamaño máximo: 50MB Selec…" at bounding box center [751, 356] width 1502 height 713
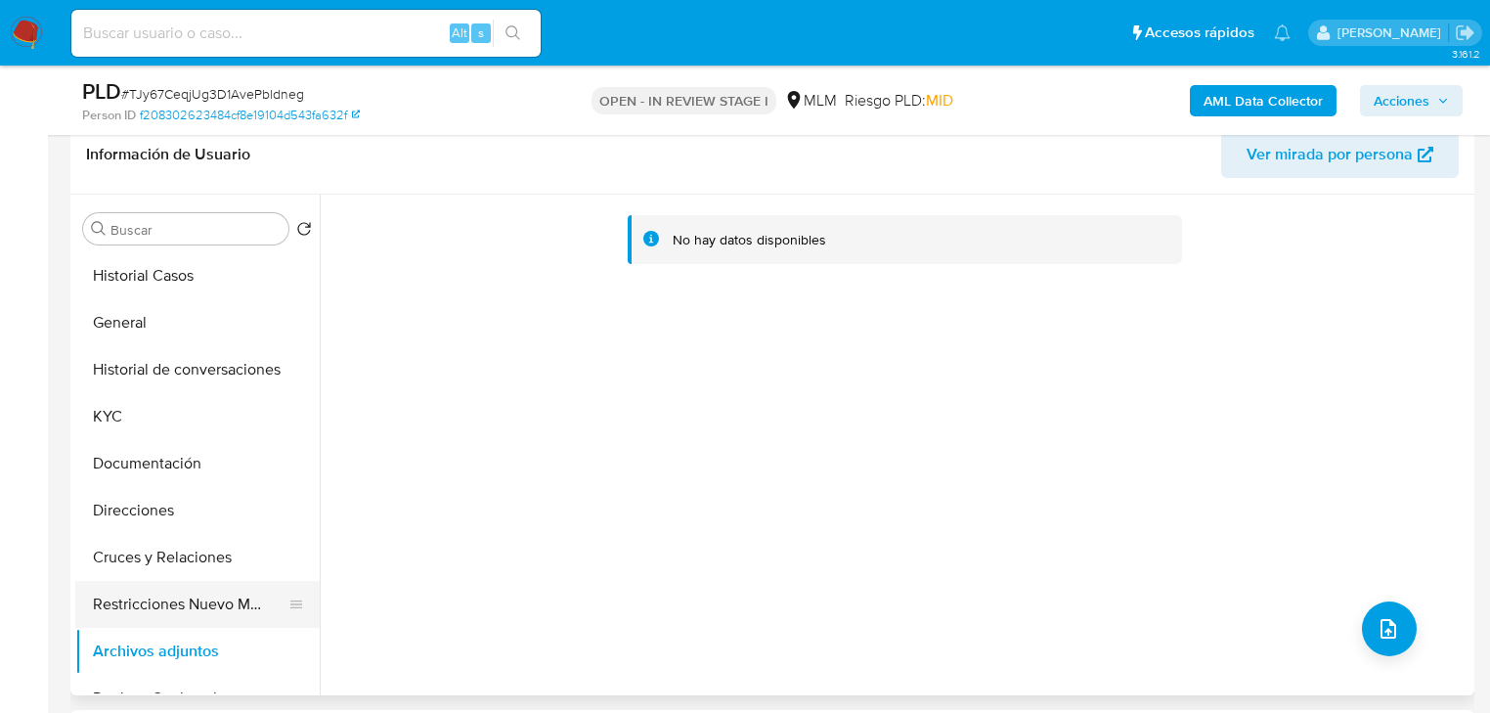
drag, startPoint x: 168, startPoint y: 583, endPoint x: 174, endPoint y: 626, distance: 43.4
click at [168, 583] on button "Restricciones Nuevo Mundo" at bounding box center [189, 604] width 229 height 47
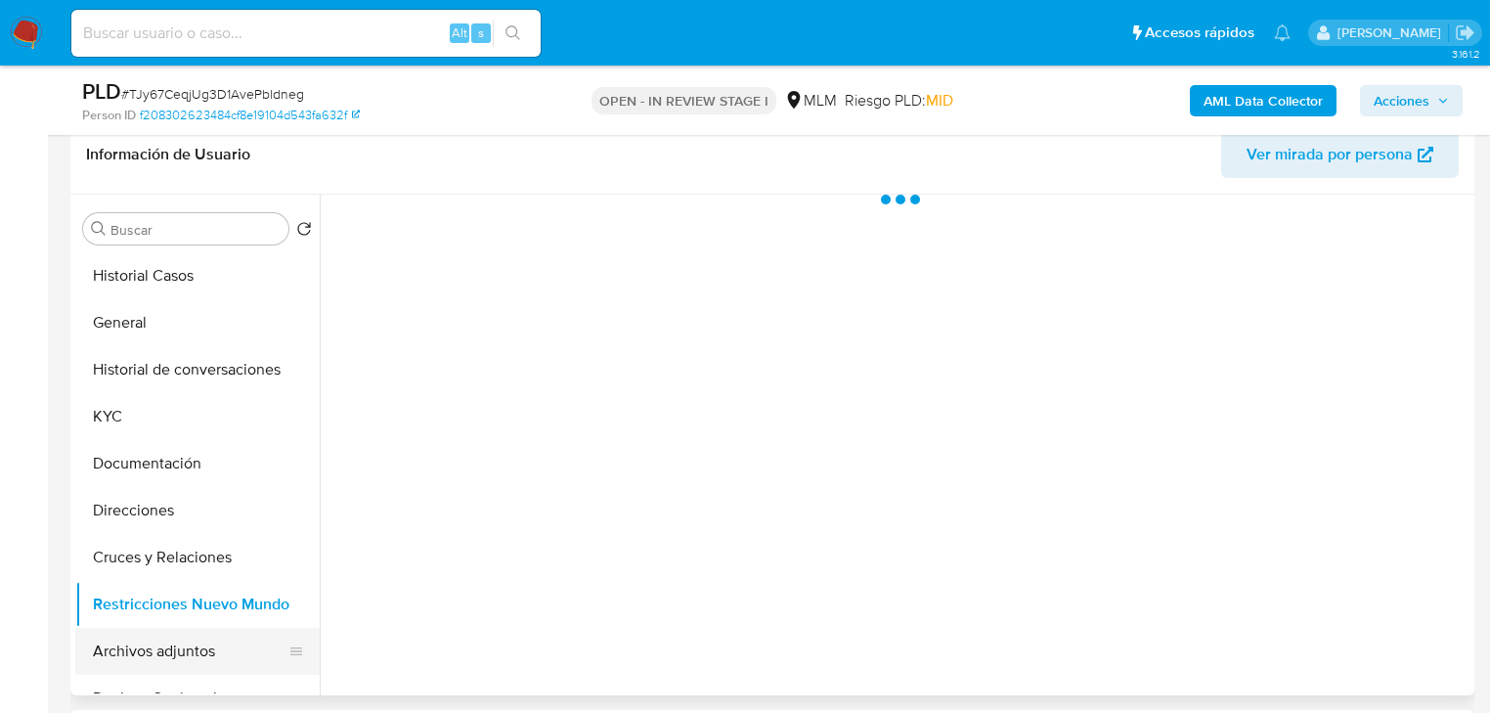
click at [174, 641] on button "Archivos adjuntos" at bounding box center [189, 651] width 229 height 47
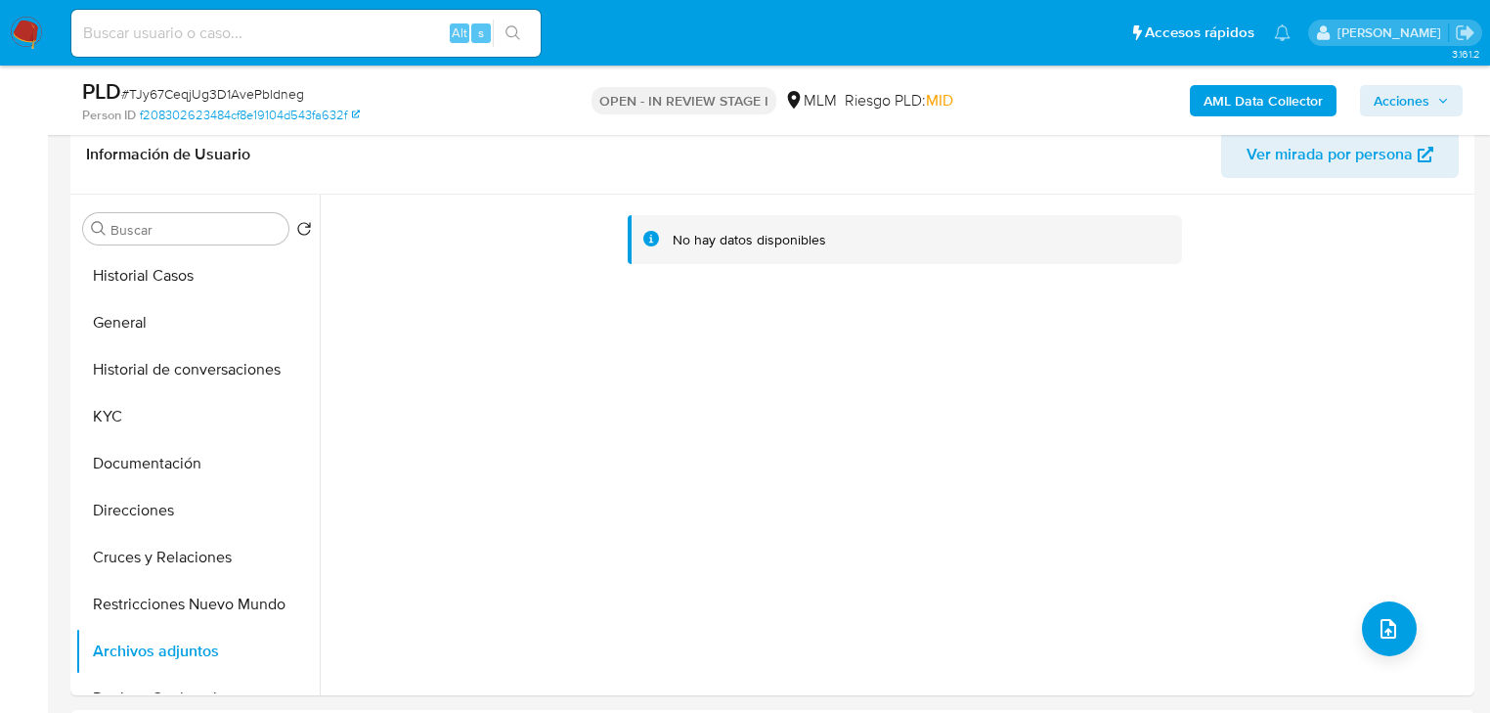
drag, startPoint x: 26, startPoint y: 29, endPoint x: 57, endPoint y: 8, distance: 37.2
click at [26, 29] on img at bounding box center [26, 33] width 33 height 33
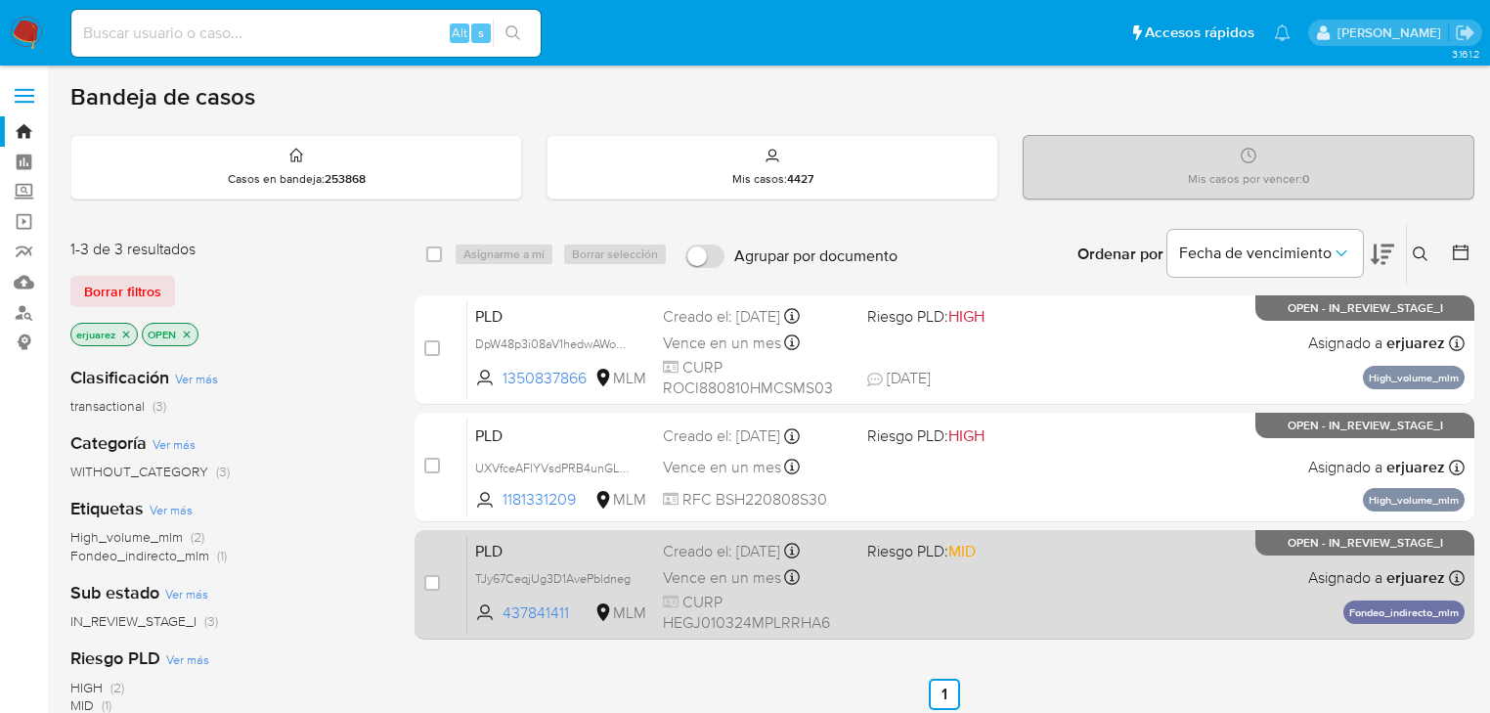
click at [1036, 579] on div "PLD TJy67CeqjUg3D1AvePbldneg 437841411 MLM Riesgo PLD: MID Creado el: [DATE] Cr…" at bounding box center [965, 584] width 997 height 99
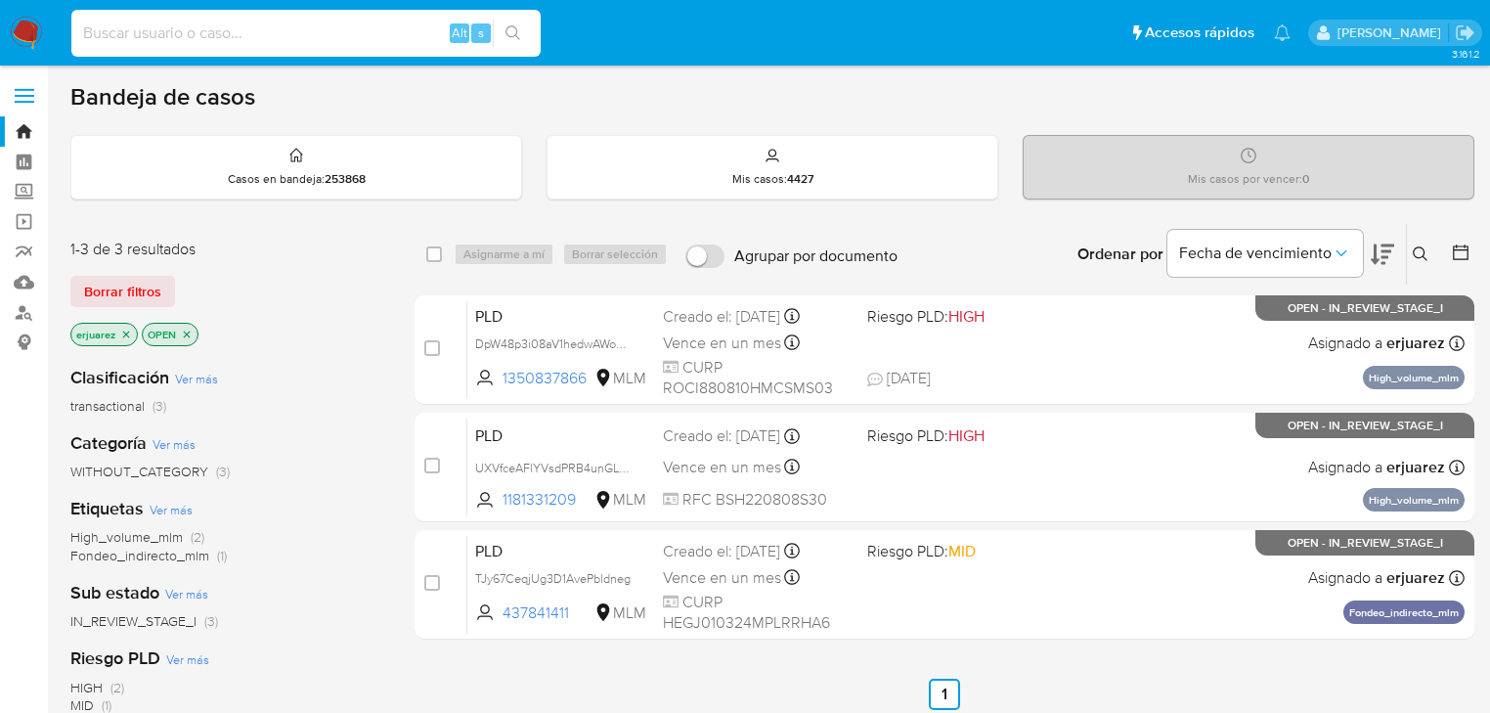
click at [114, 38] on input at bounding box center [305, 33] width 469 height 25
paste input "2384985084"
type input "2384985084"
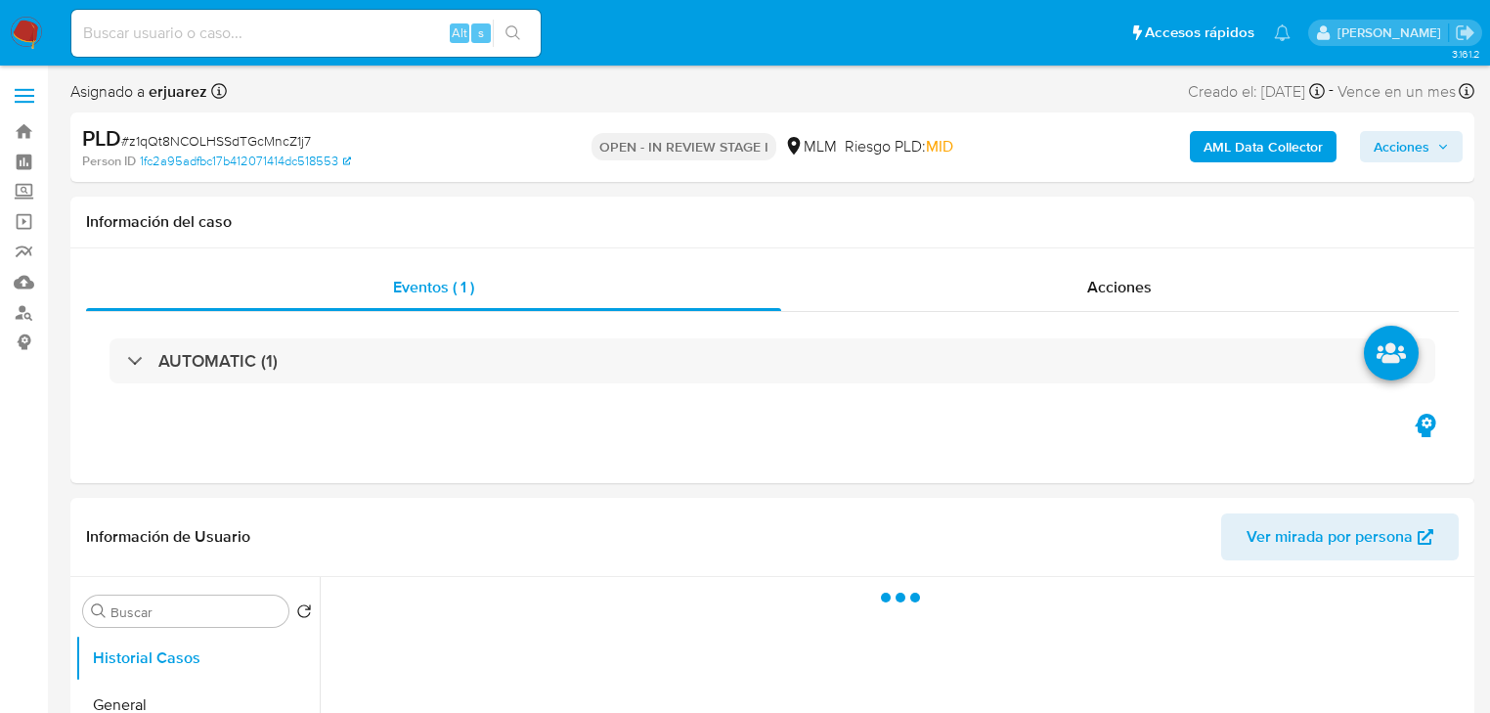
select select "10"
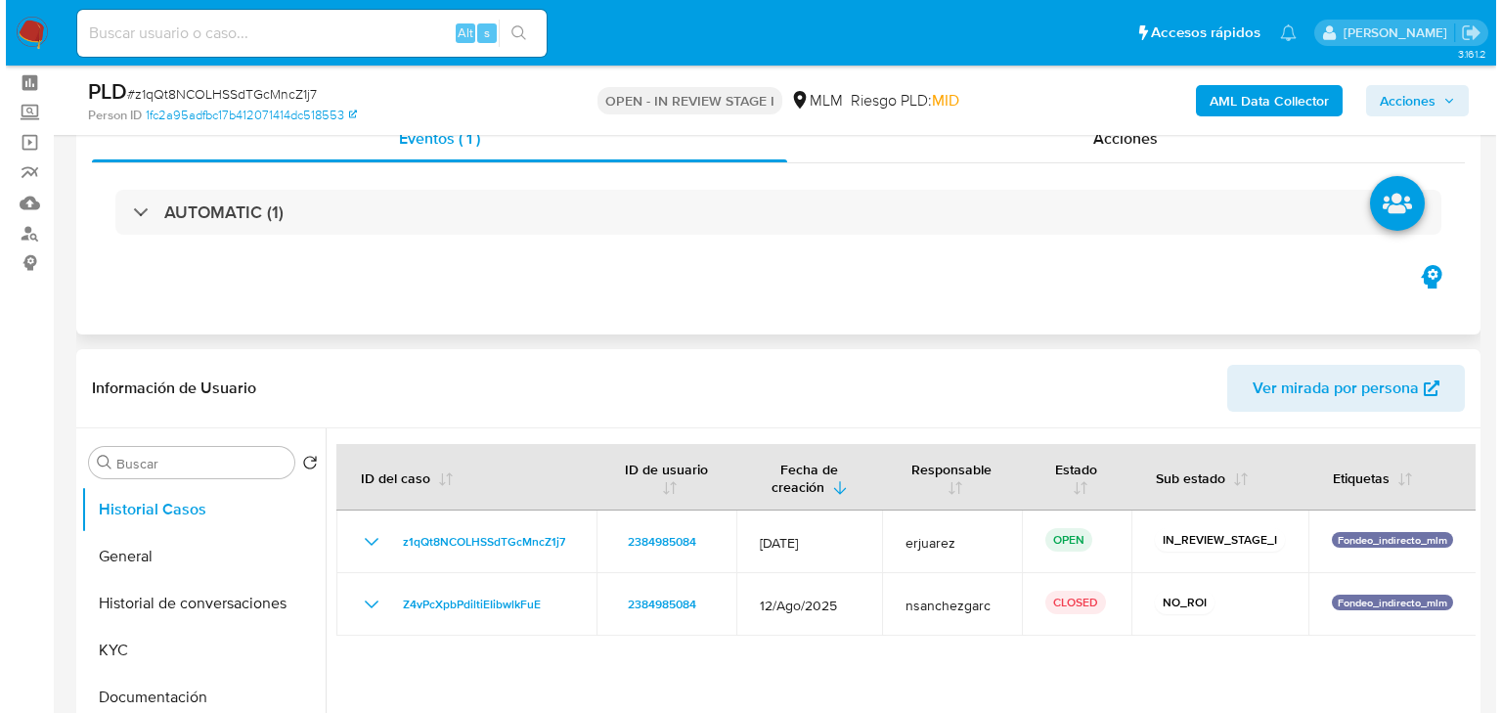
scroll to position [235, 0]
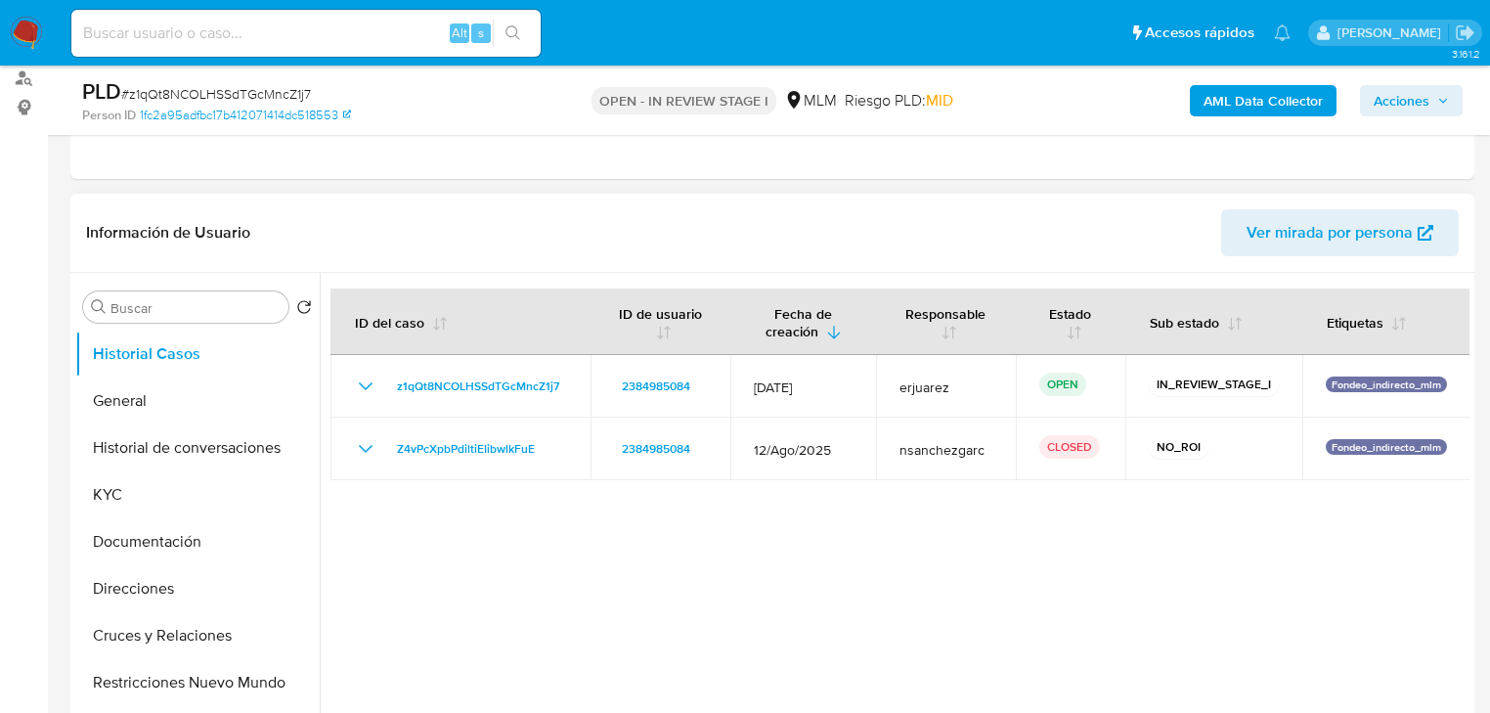
drag, startPoint x: 225, startPoint y: 443, endPoint x: 1290, endPoint y: 327, distance: 1072.0
click at [227, 442] on button "Historial de conversaciones" at bounding box center [197, 447] width 244 height 47
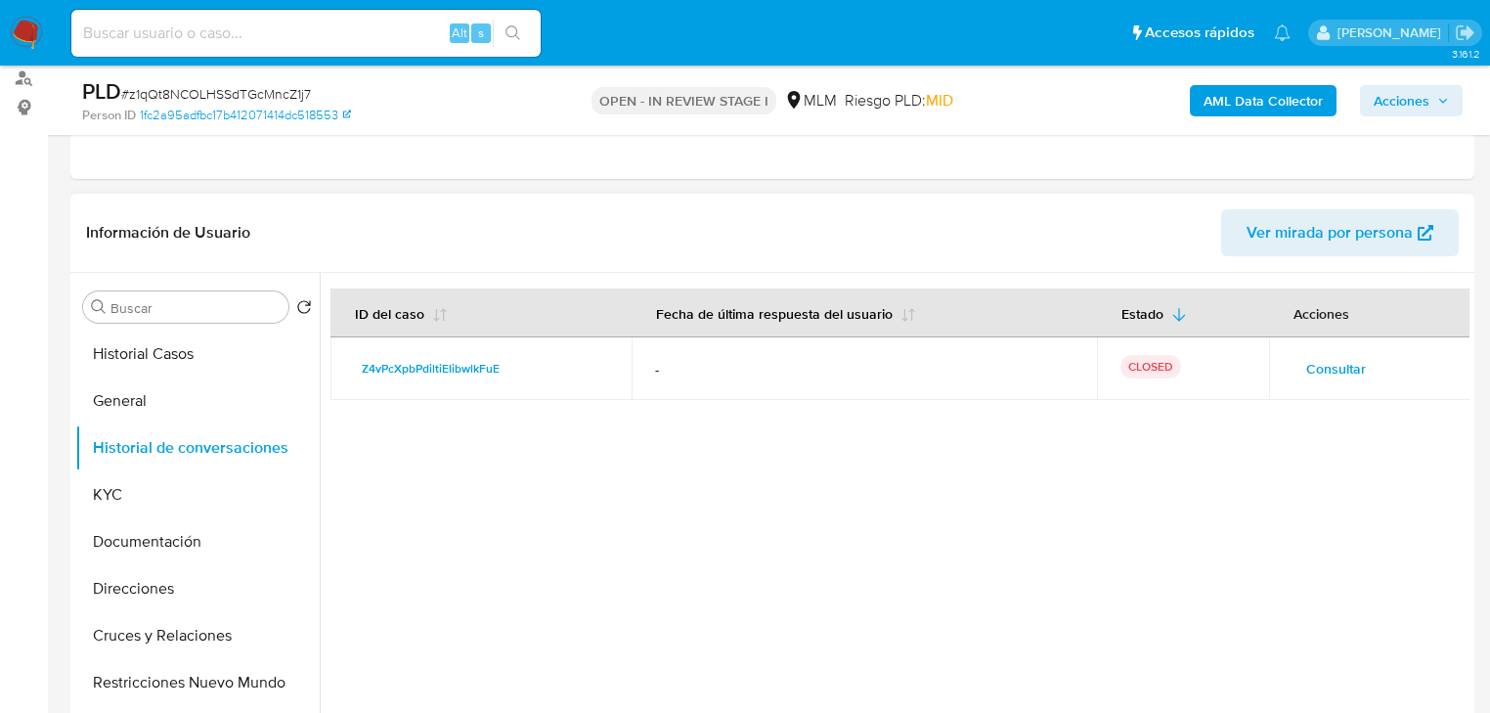
click at [1334, 369] on span "Consultar" at bounding box center [1336, 368] width 60 height 27
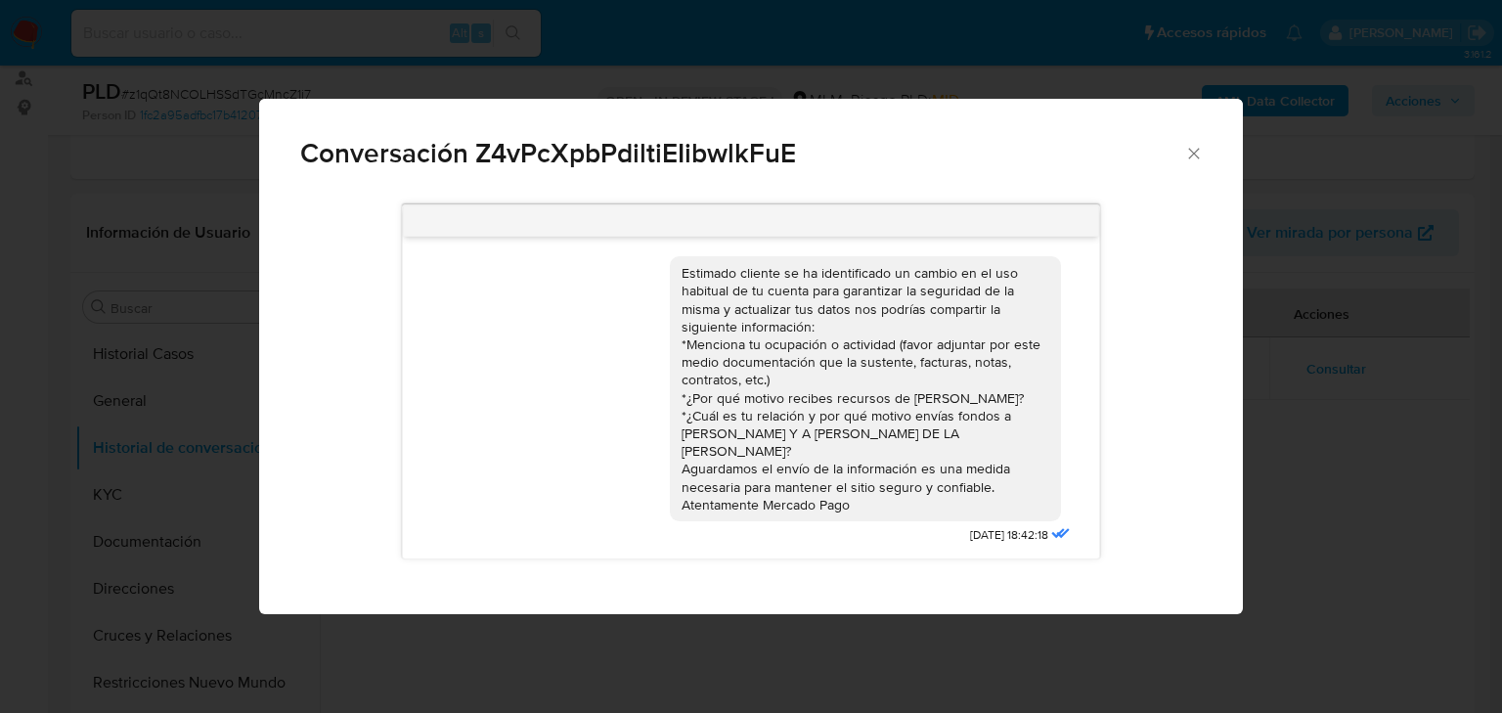
scroll to position [21, 0]
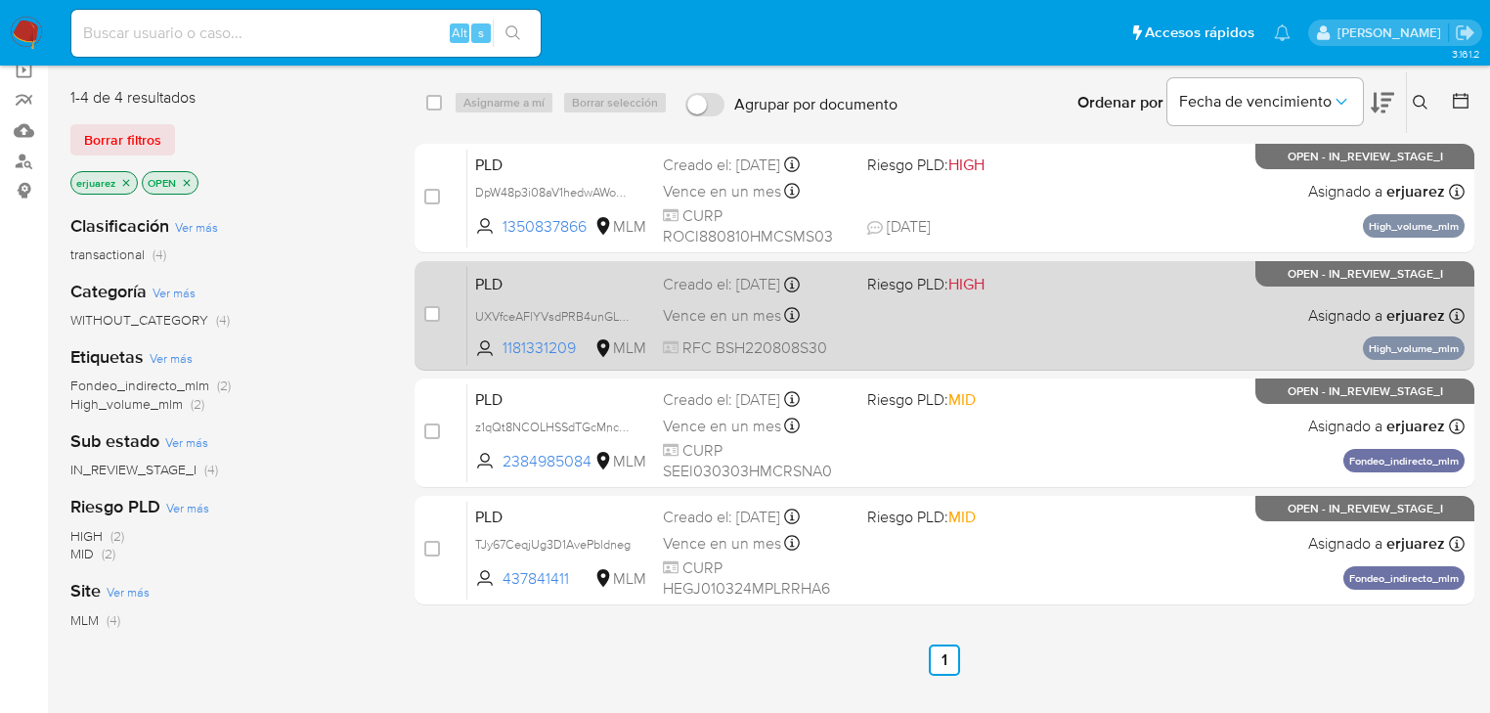
scroll to position [235, 0]
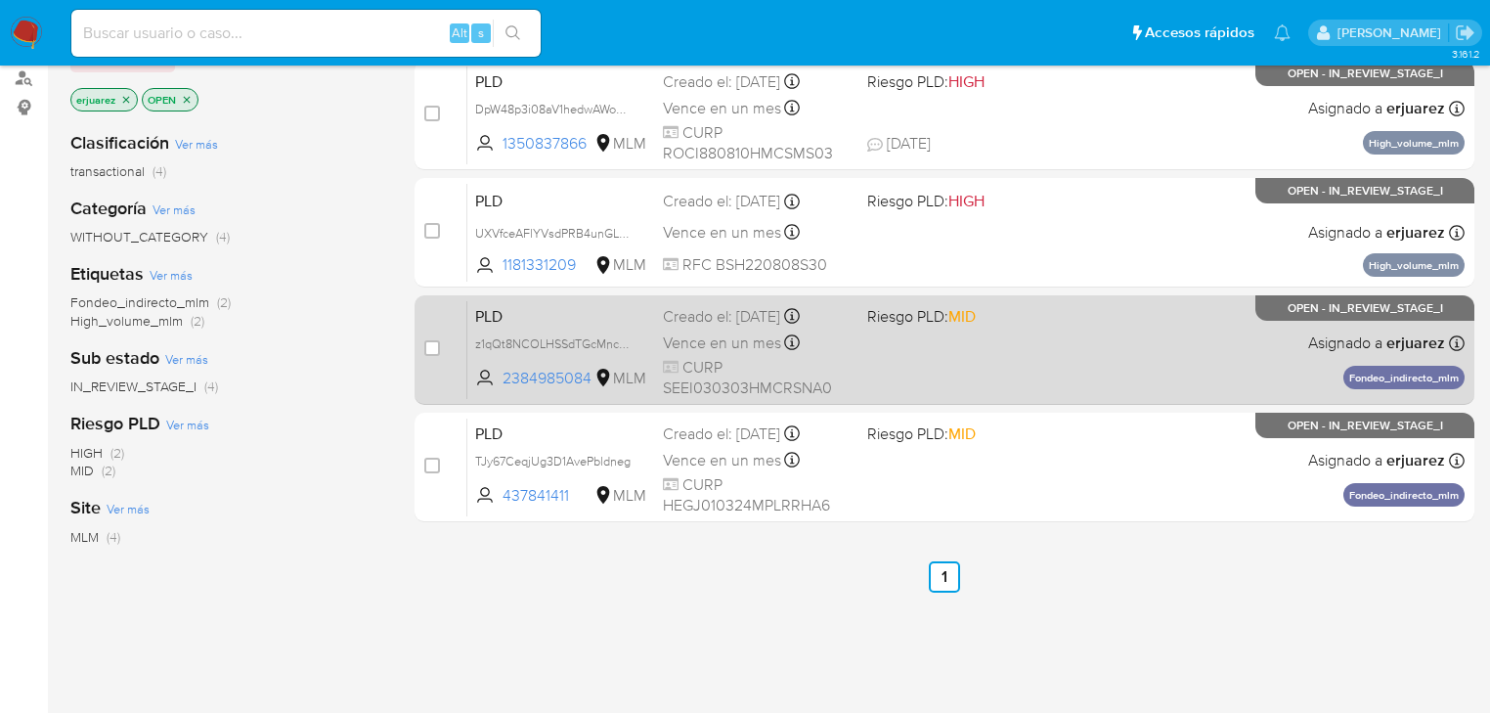
click at [974, 360] on div "PLD z1qQt8NCOLHSSdTGcMncZ1j7 2384985084 MLM Riesgo PLD: MID Creado el: [DATE] C…" at bounding box center [965, 349] width 997 height 99
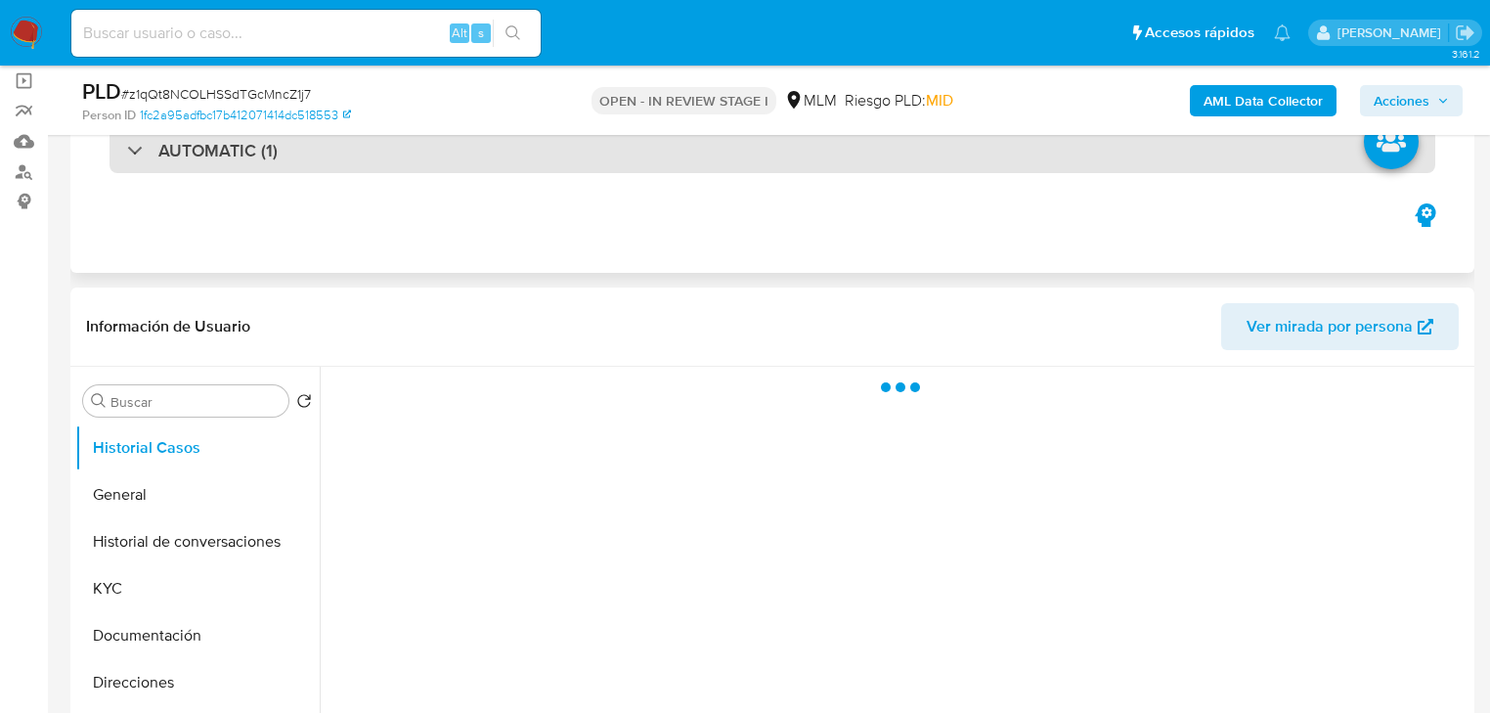
scroll to position [156, 0]
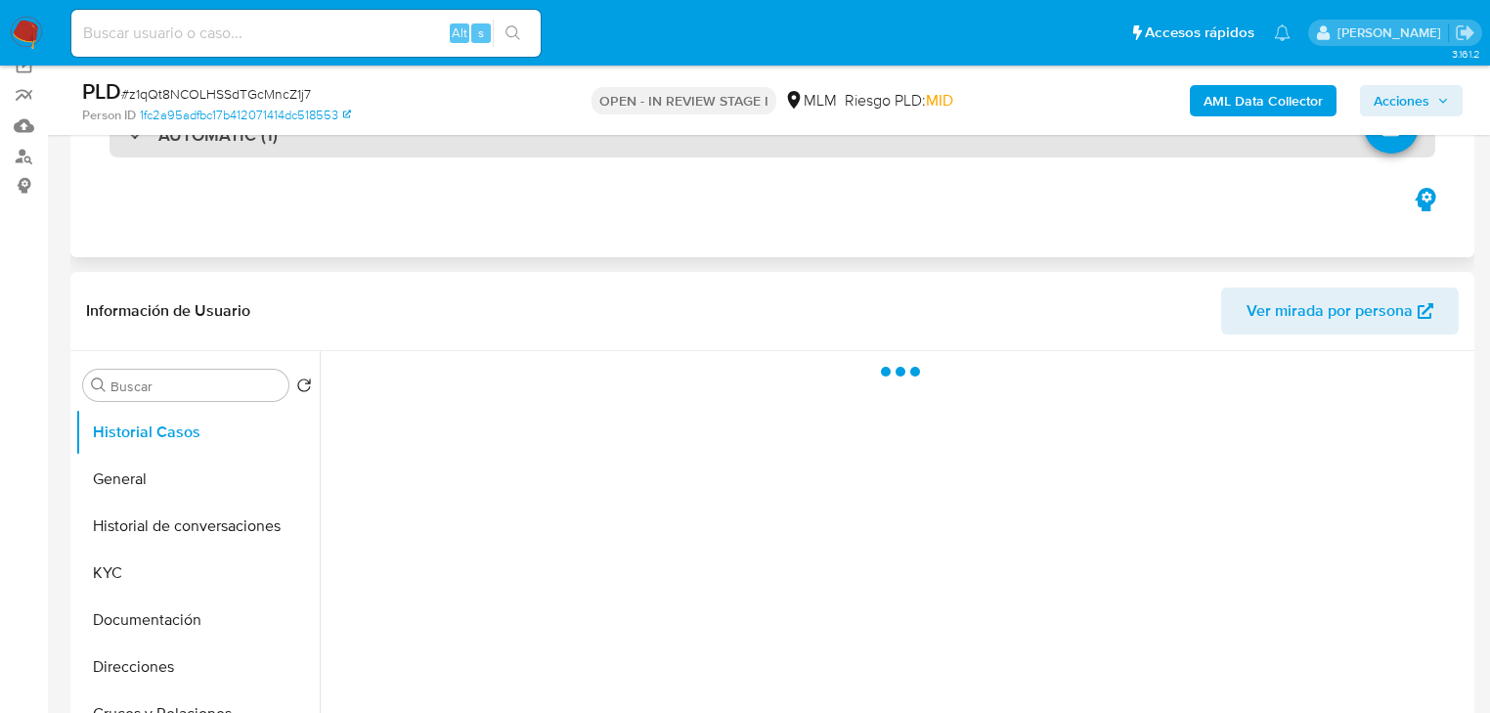
select select "10"
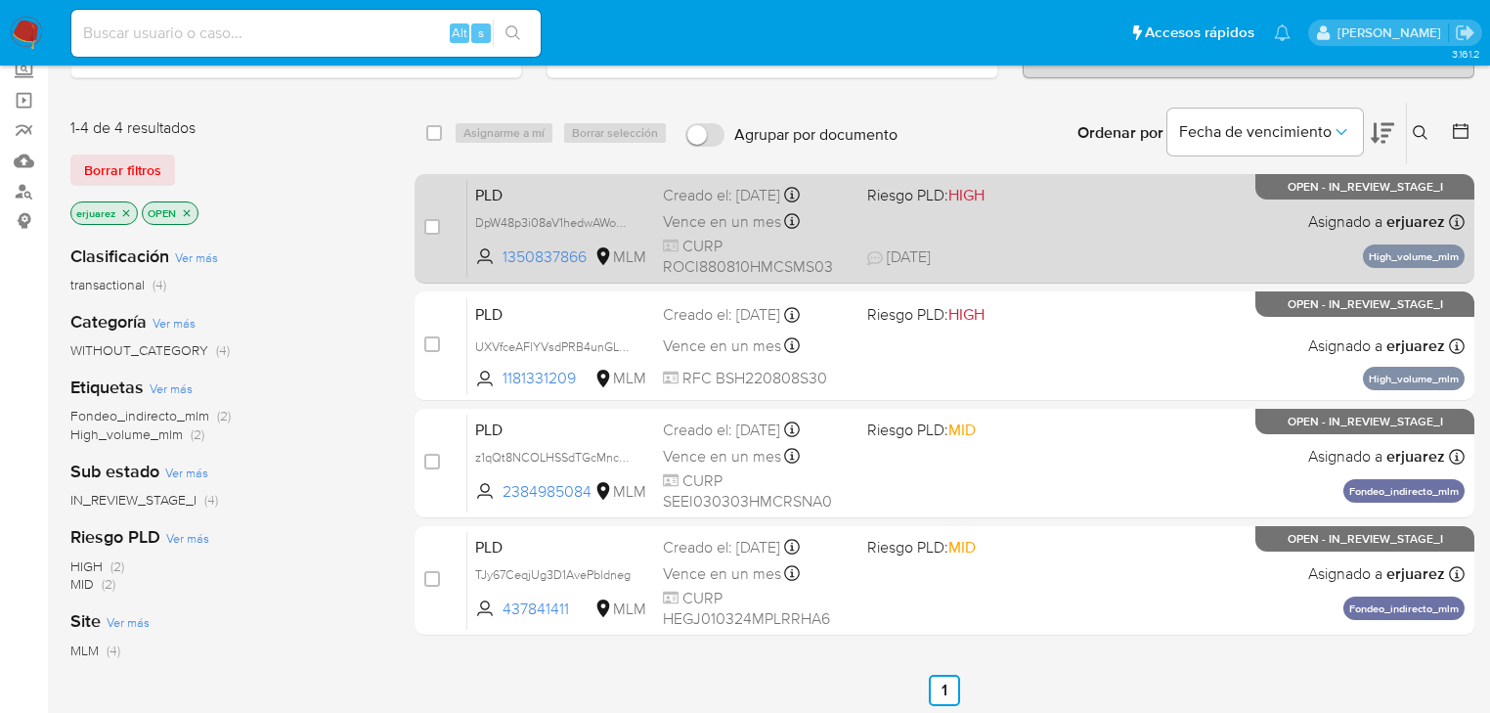
scroll to position [235, 0]
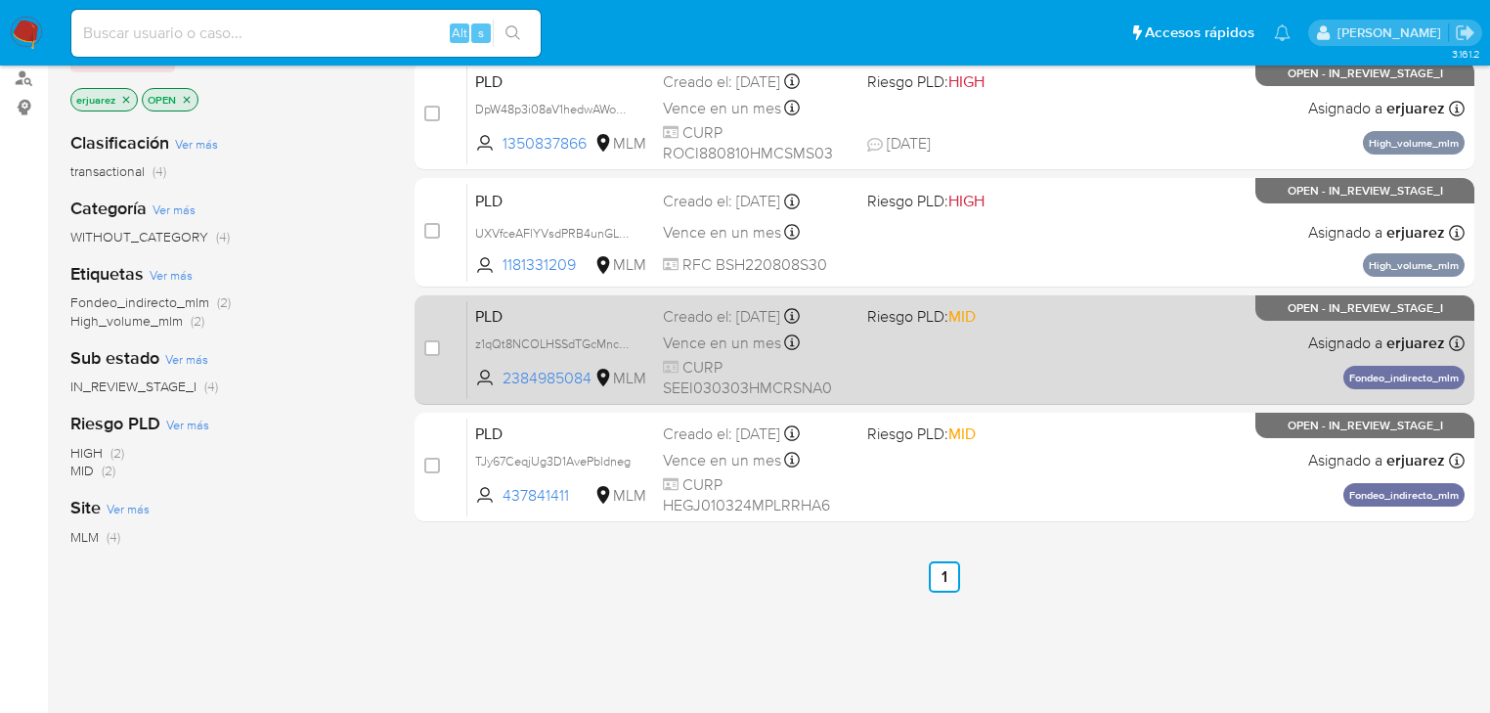
click at [951, 394] on div "PLD z1qQt8NCOLHSSdTGcMncZ1j7 2384985084 MLM Riesgo PLD: MID Creado el: [DATE] C…" at bounding box center [965, 349] width 997 height 99
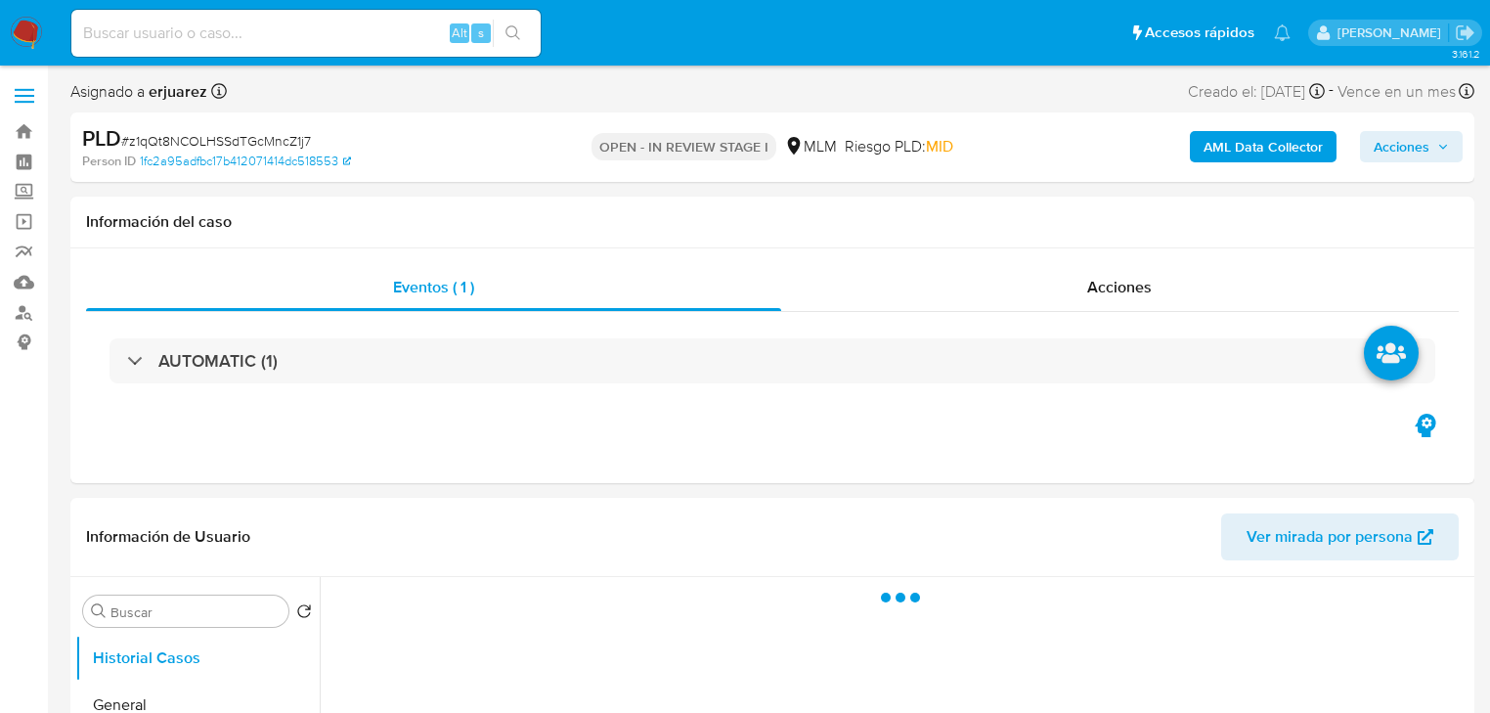
select select "10"
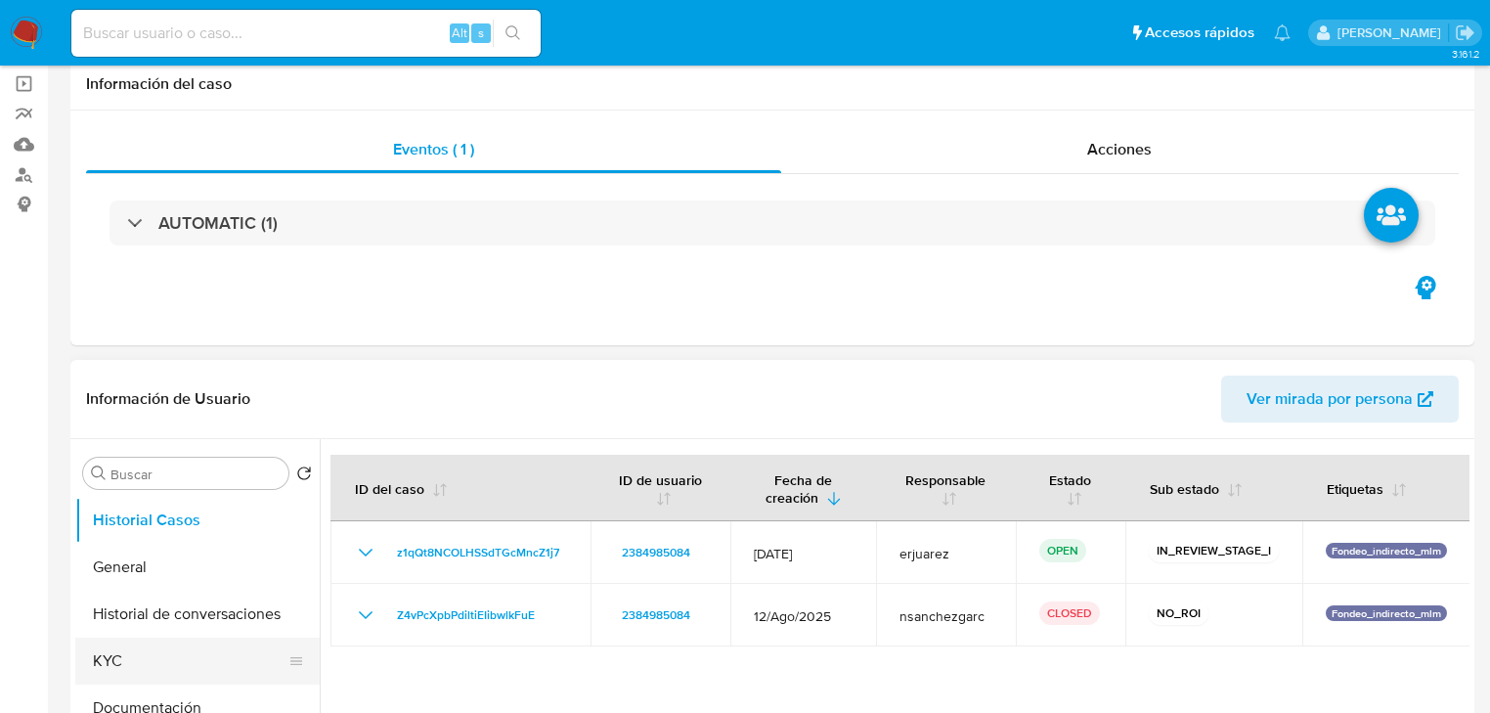
scroll to position [313, 0]
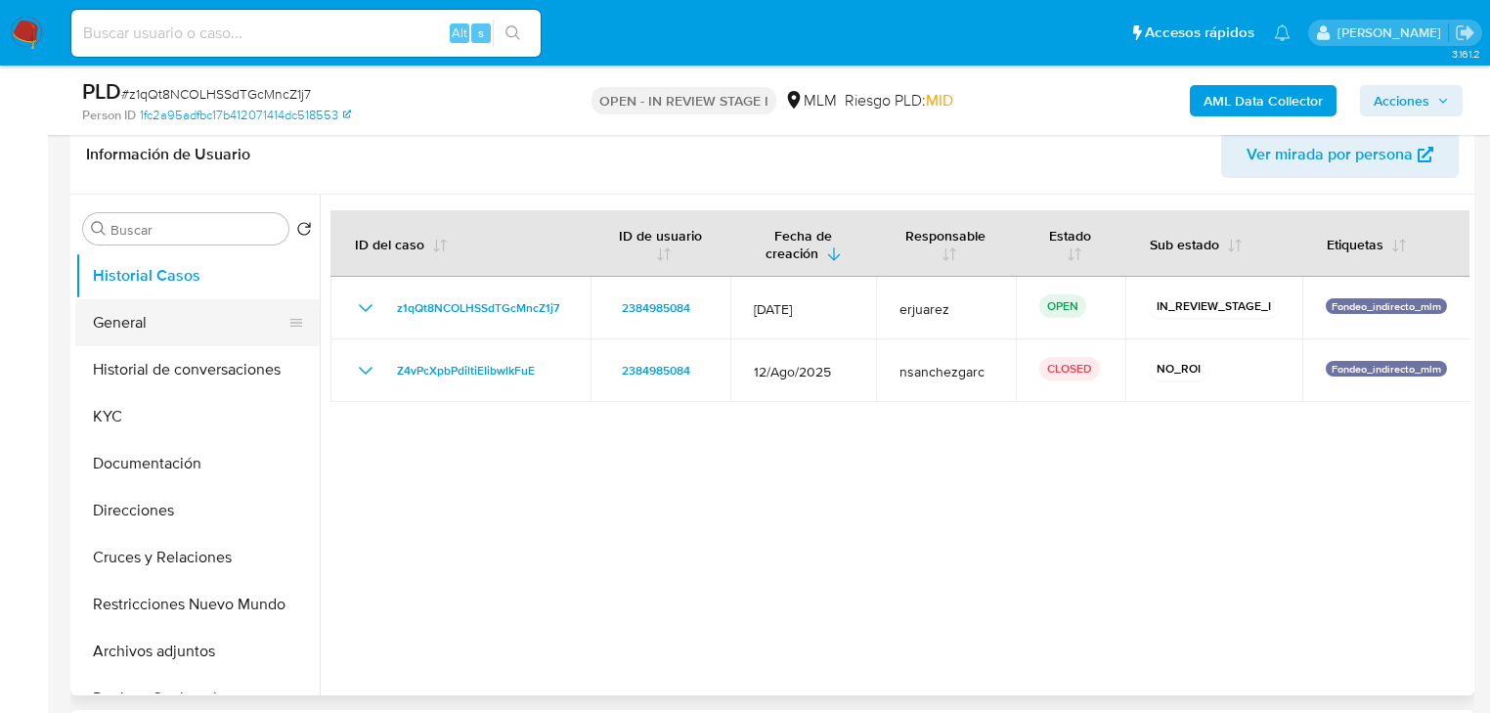
click at [119, 310] on button "General" at bounding box center [189, 322] width 229 height 47
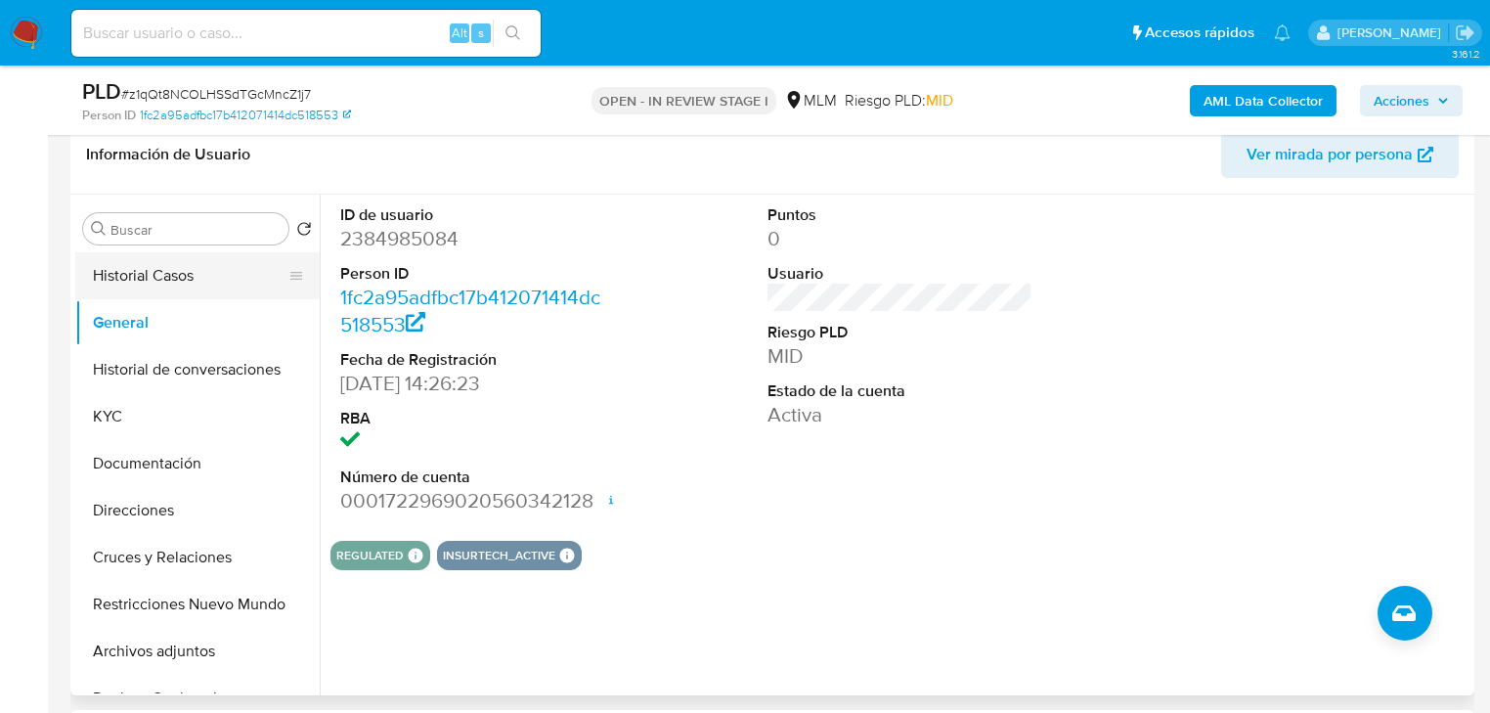
drag, startPoint x: 116, startPoint y: 284, endPoint x: 328, endPoint y: 325, distance: 214.9
click at [116, 285] on button "Historial Casos" at bounding box center [197, 275] width 244 height 47
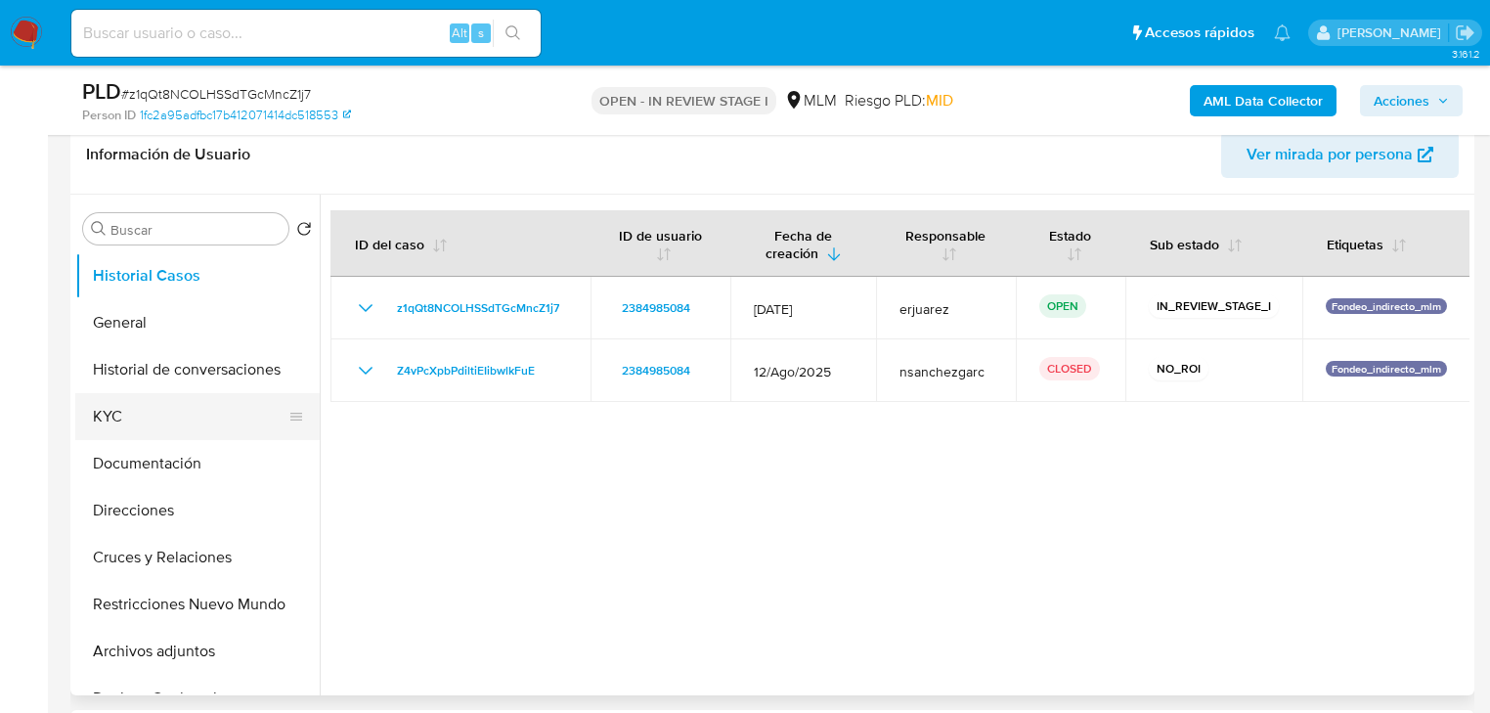
click at [152, 405] on button "KYC" at bounding box center [189, 416] width 229 height 47
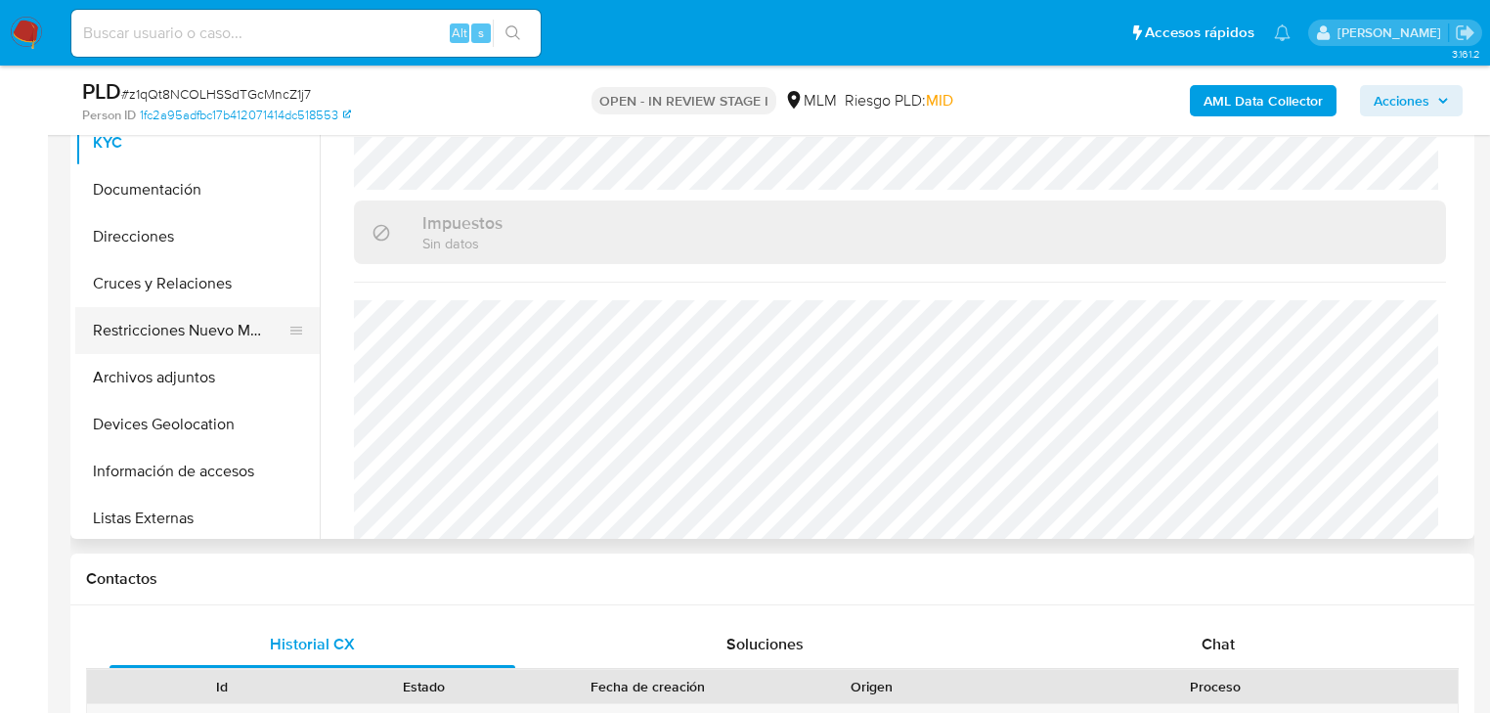
scroll to position [156, 0]
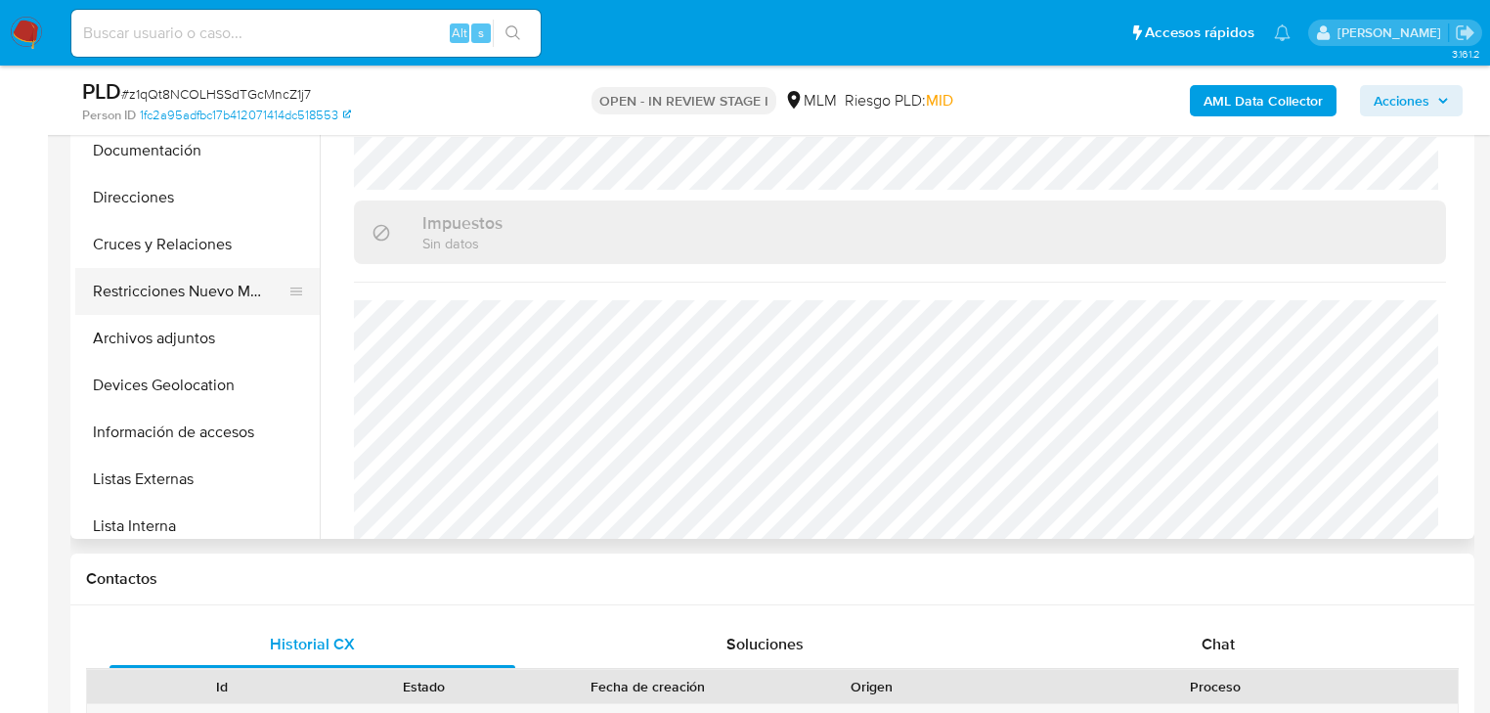
click at [194, 284] on button "Restricciones Nuevo Mundo" at bounding box center [189, 291] width 229 height 47
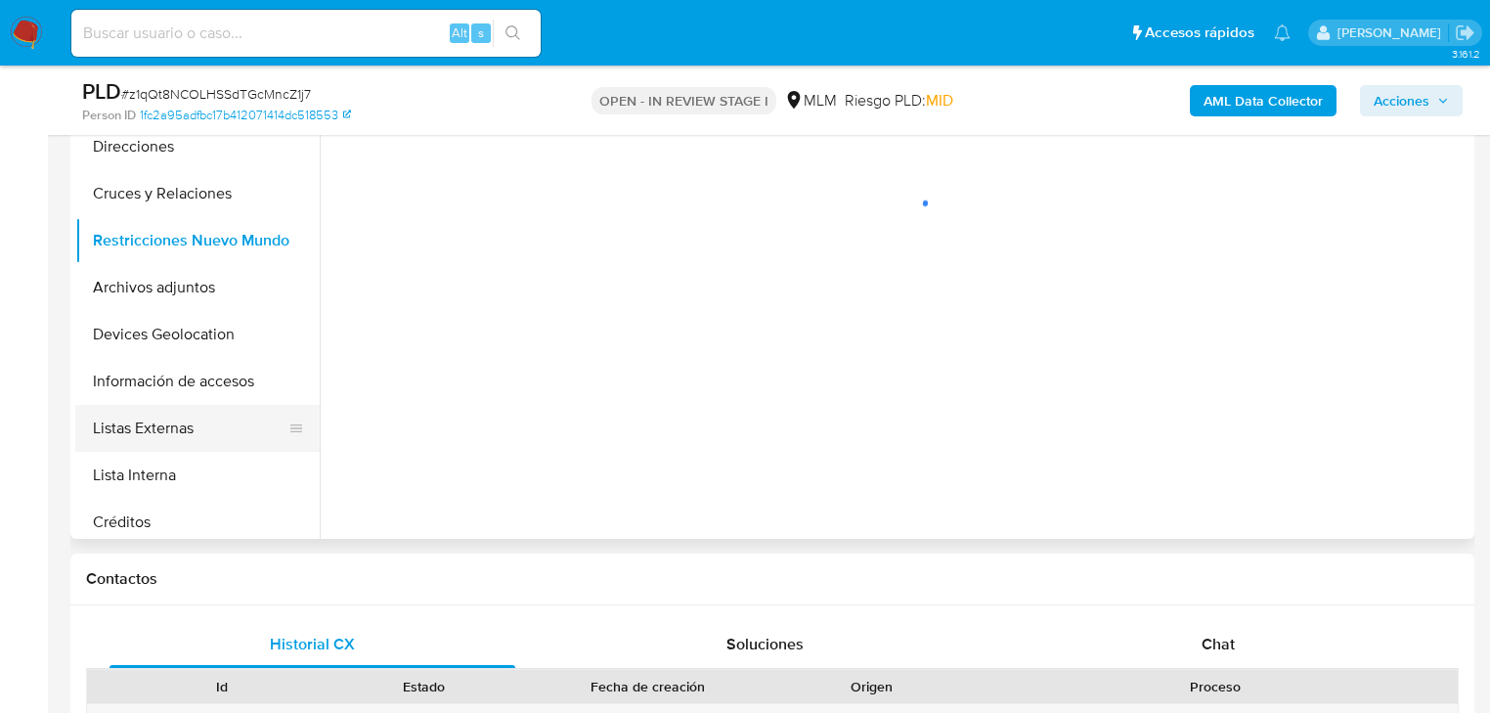
scroll to position [235, 0]
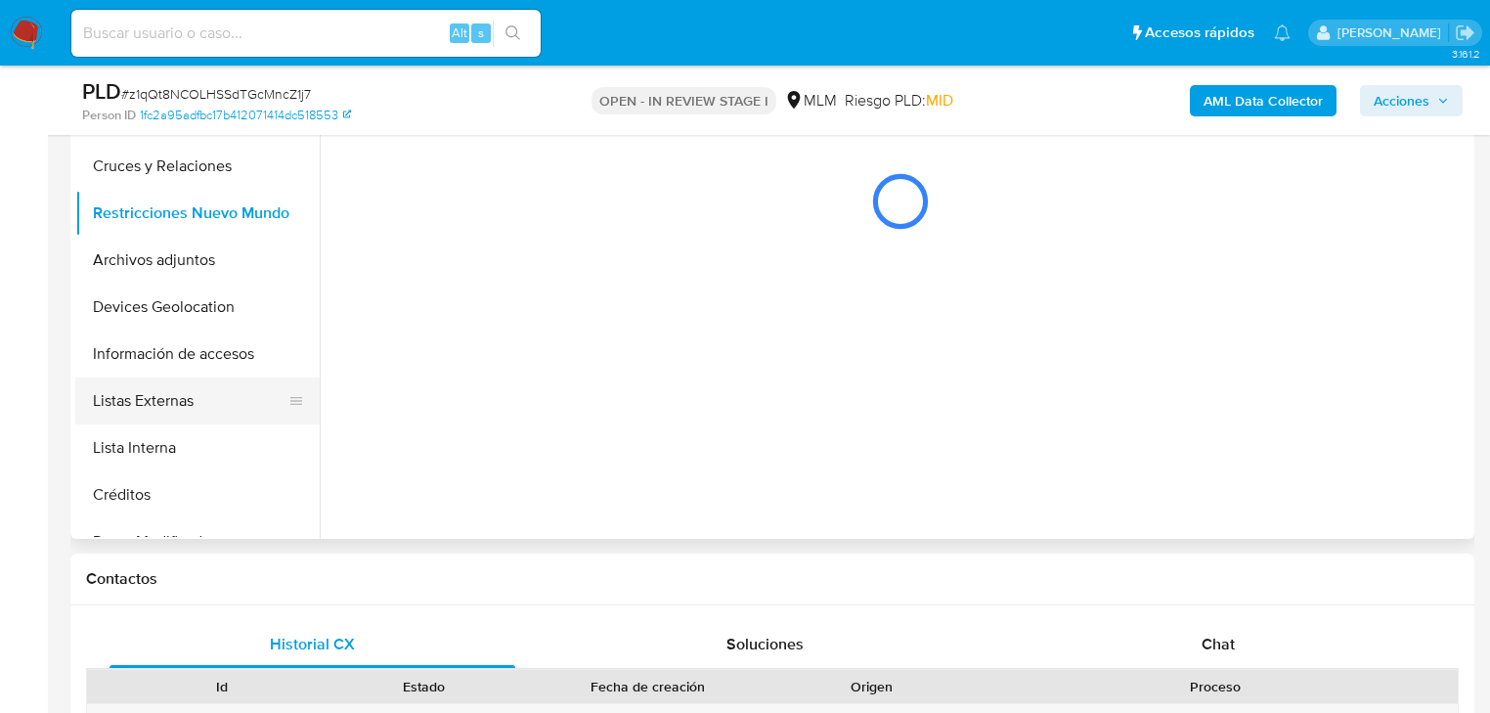
click at [191, 412] on button "Listas Externas" at bounding box center [189, 400] width 229 height 47
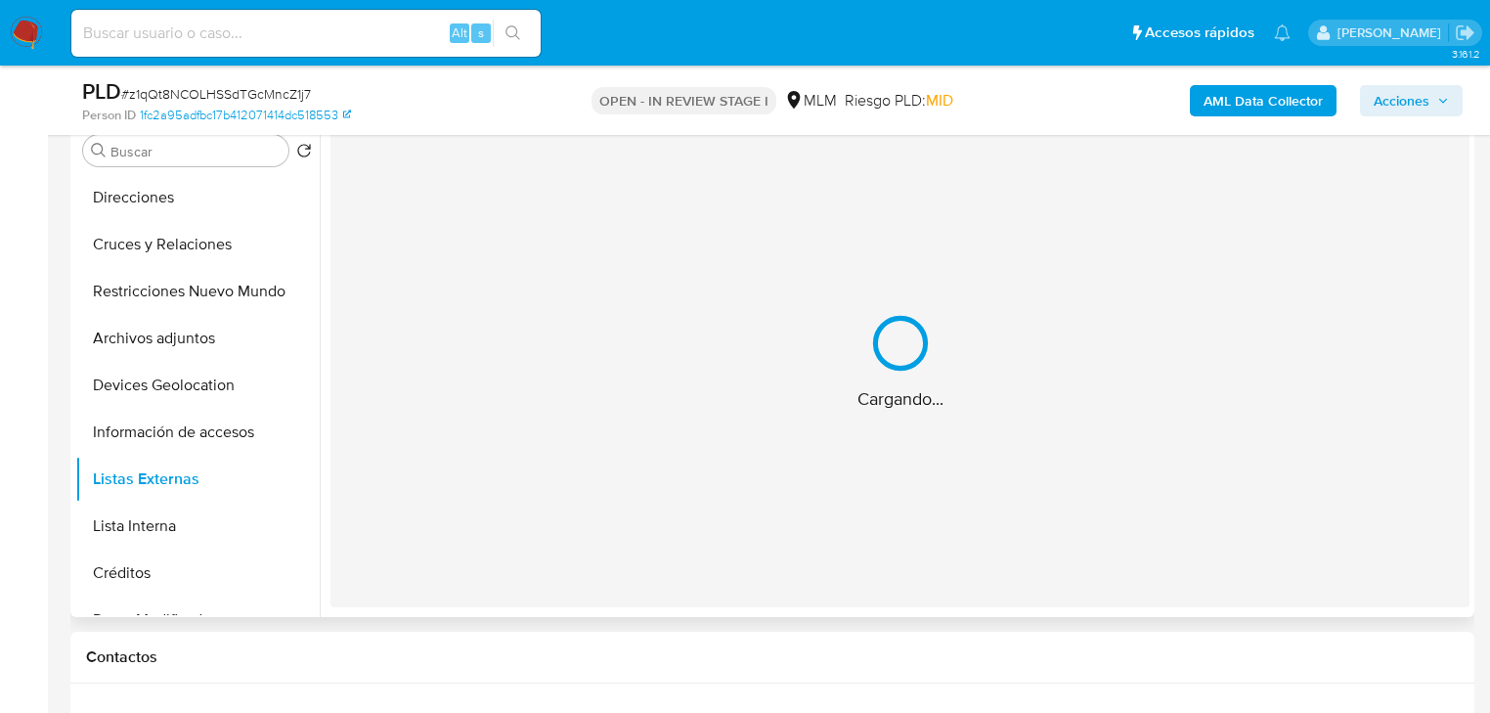
scroll to position [313, 0]
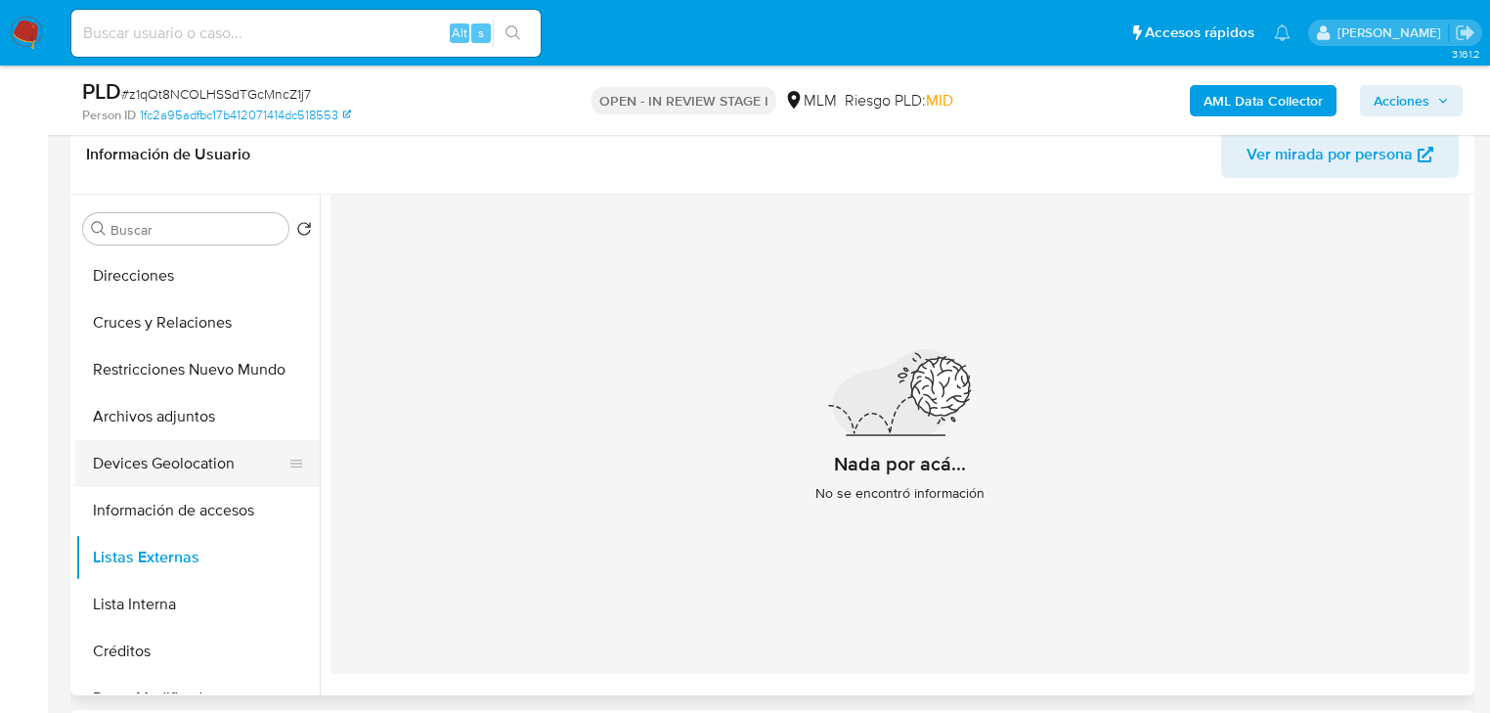
click at [187, 462] on button "Devices Geolocation" at bounding box center [189, 463] width 229 height 47
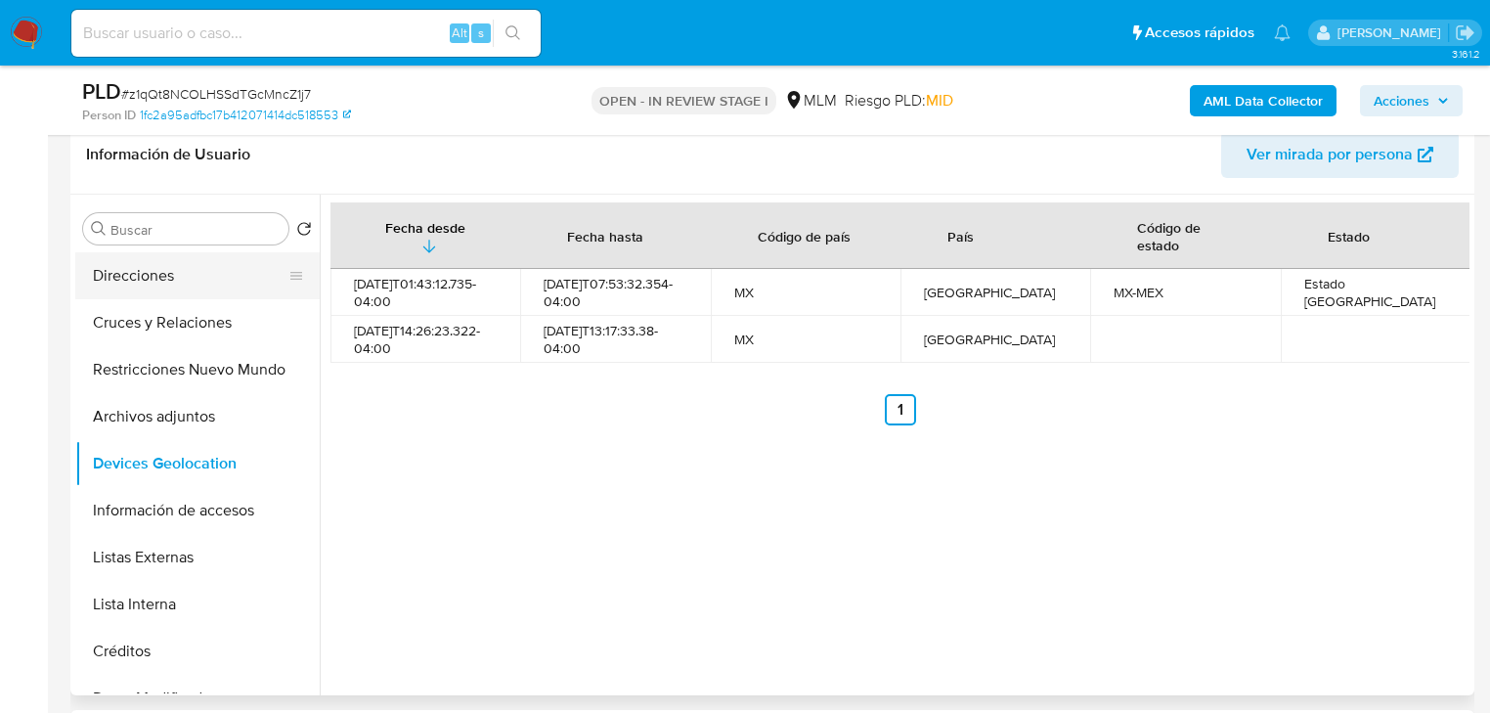
click at [161, 273] on button "Direcciones" at bounding box center [189, 275] width 229 height 47
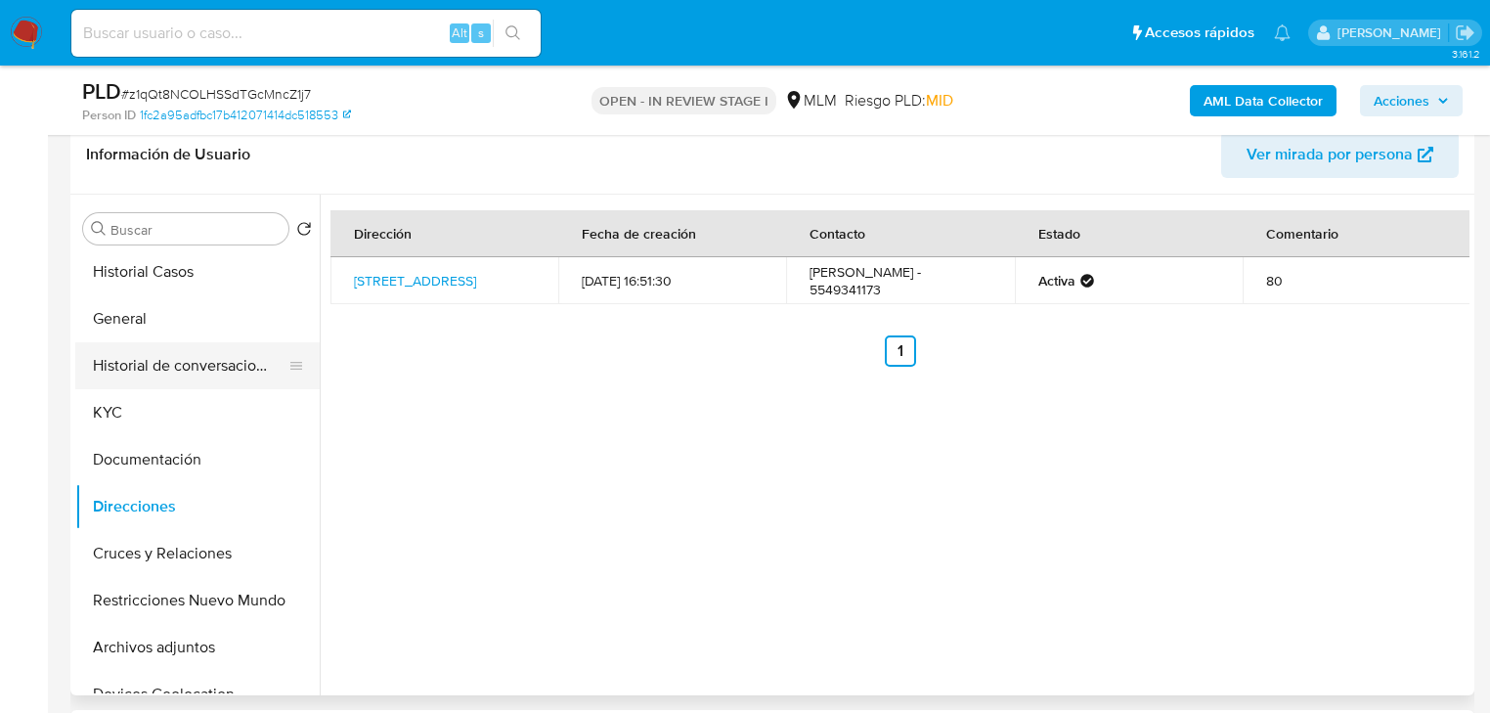
scroll to position [0, 0]
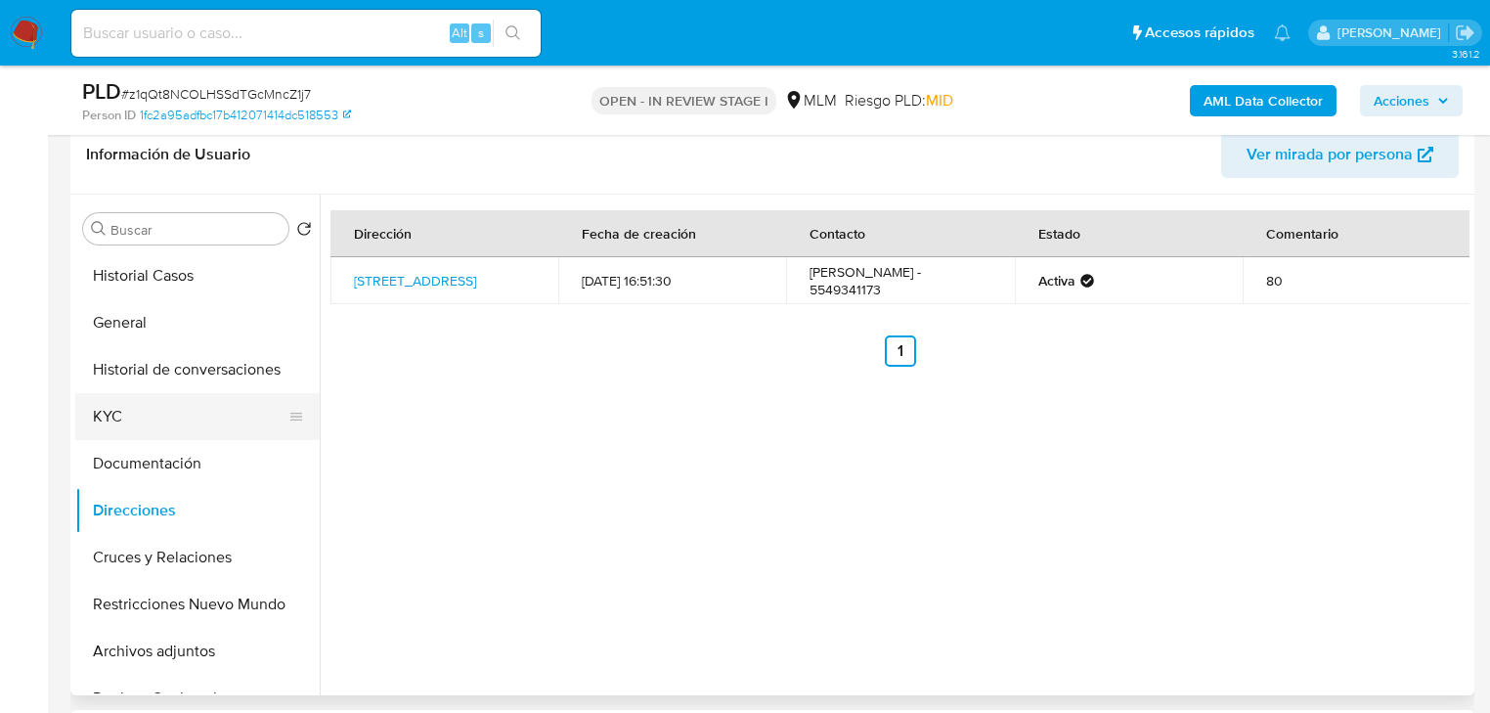
drag, startPoint x: 137, startPoint y: 412, endPoint x: 246, endPoint y: 427, distance: 110.6
click at [137, 413] on button "KYC" at bounding box center [189, 416] width 229 height 47
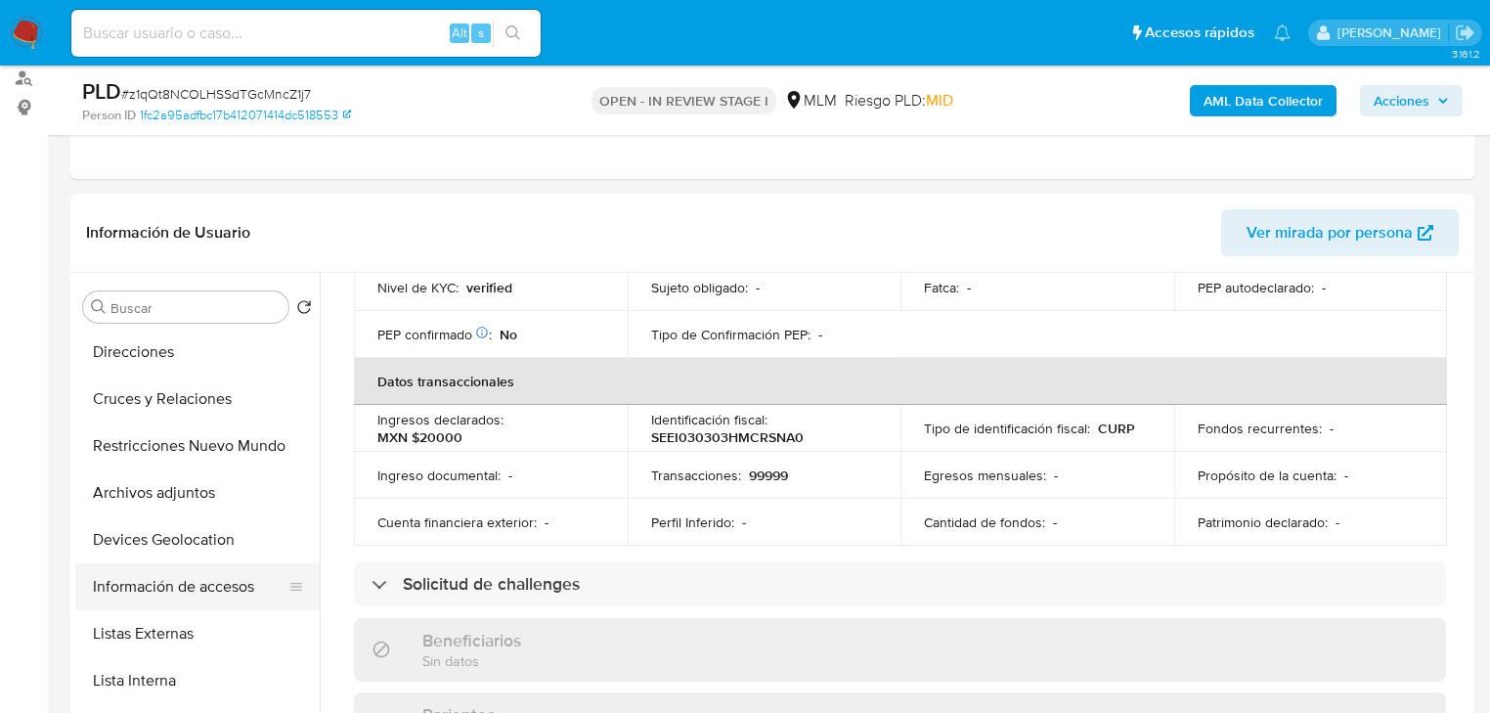
scroll to position [313, 0]
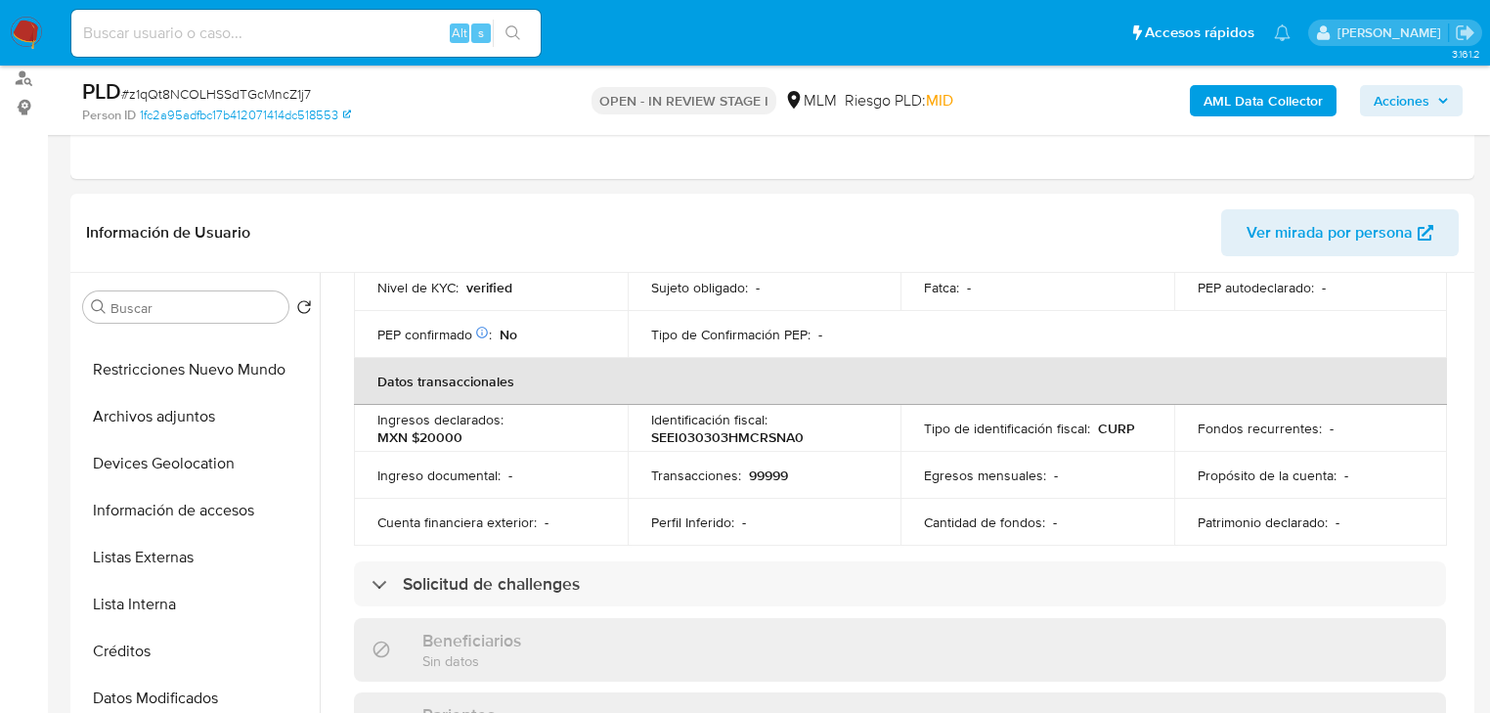
drag, startPoint x: 215, startPoint y: 458, endPoint x: 3, endPoint y: 430, distance: 213.9
click at [214, 458] on button "Devices Geolocation" at bounding box center [197, 463] width 244 height 47
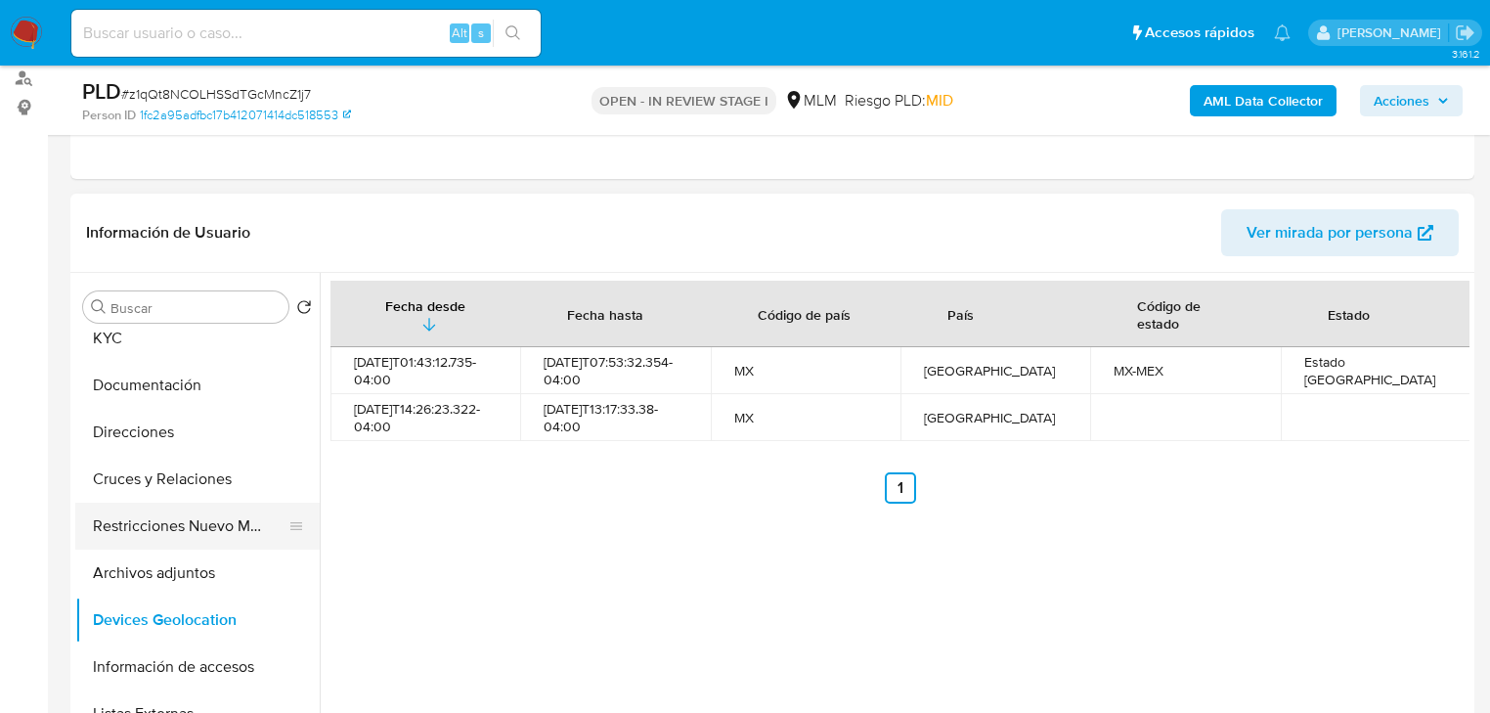
scroll to position [0, 0]
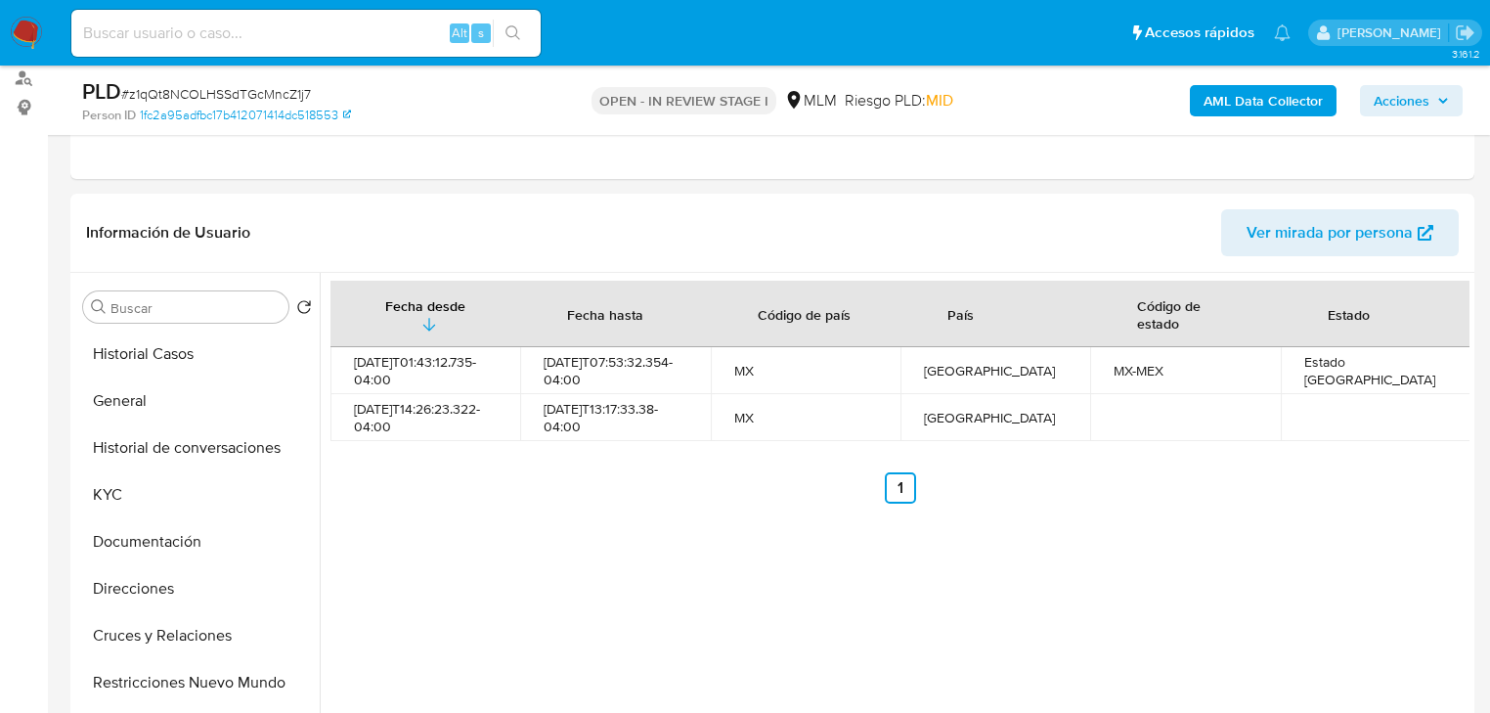
drag, startPoint x: 127, startPoint y: 489, endPoint x: 22, endPoint y: 473, distance: 106.7
click at [92, 487] on button "KYC" at bounding box center [197, 494] width 244 height 47
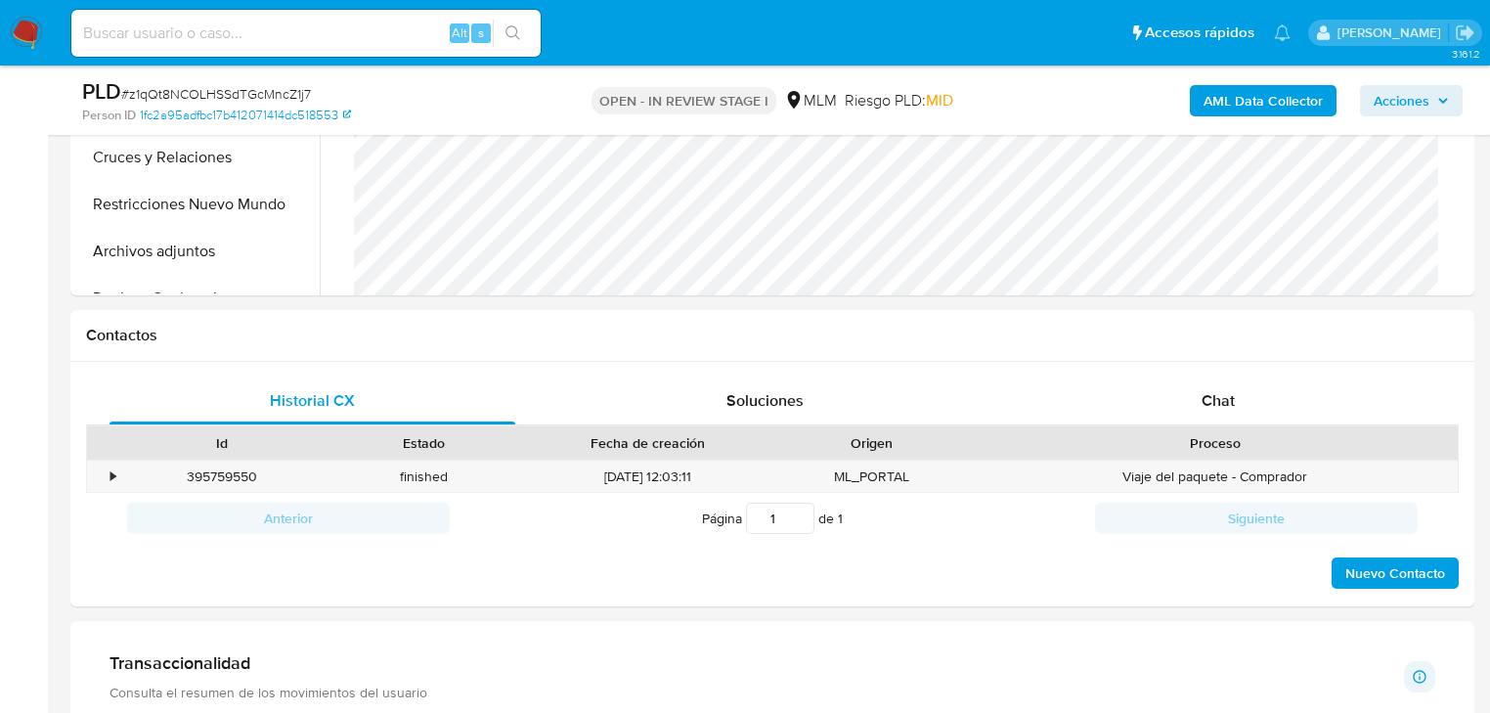
scroll to position [939, 0]
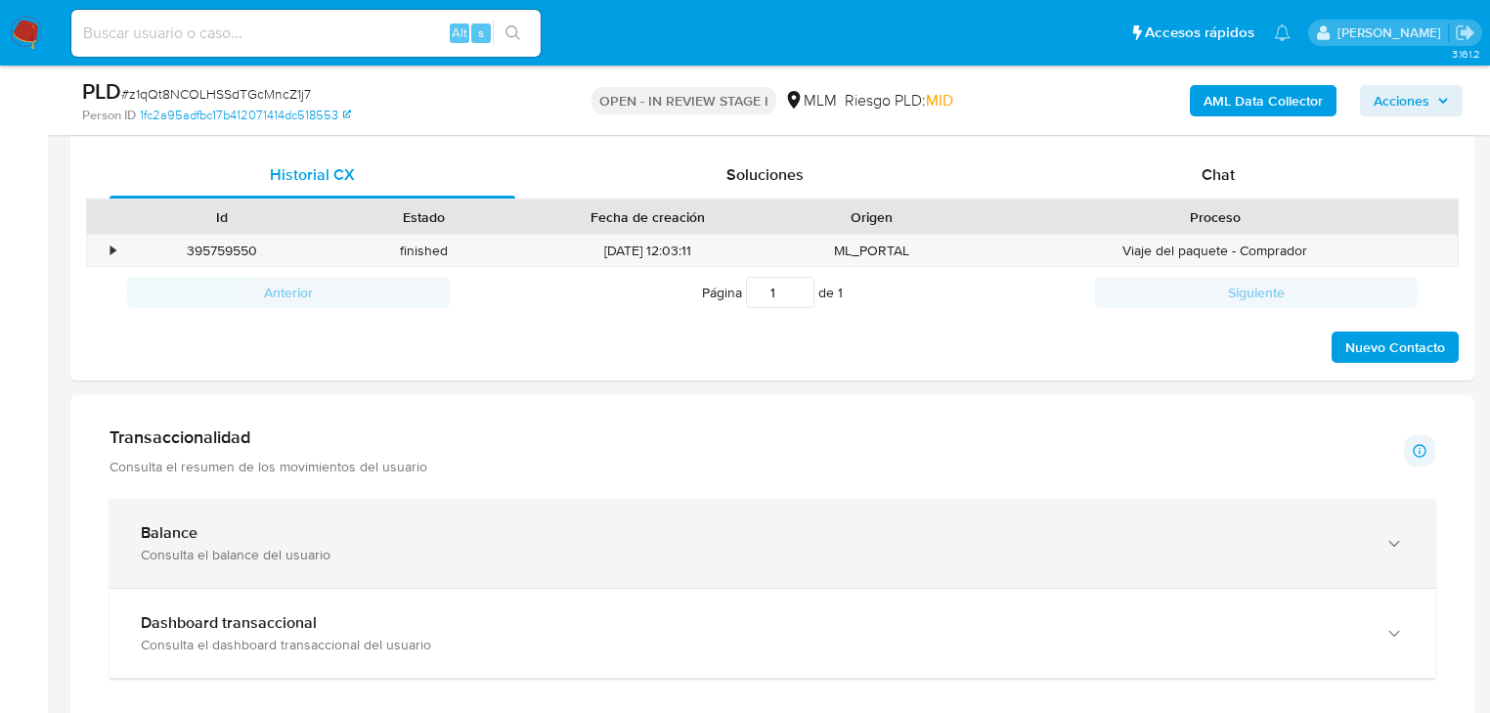
drag, startPoint x: 274, startPoint y: 545, endPoint x: 303, endPoint y: 527, distance: 34.2
click at [281, 544] on div "Balance Consulta el balance del usuario" at bounding box center [753, 543] width 1224 height 40
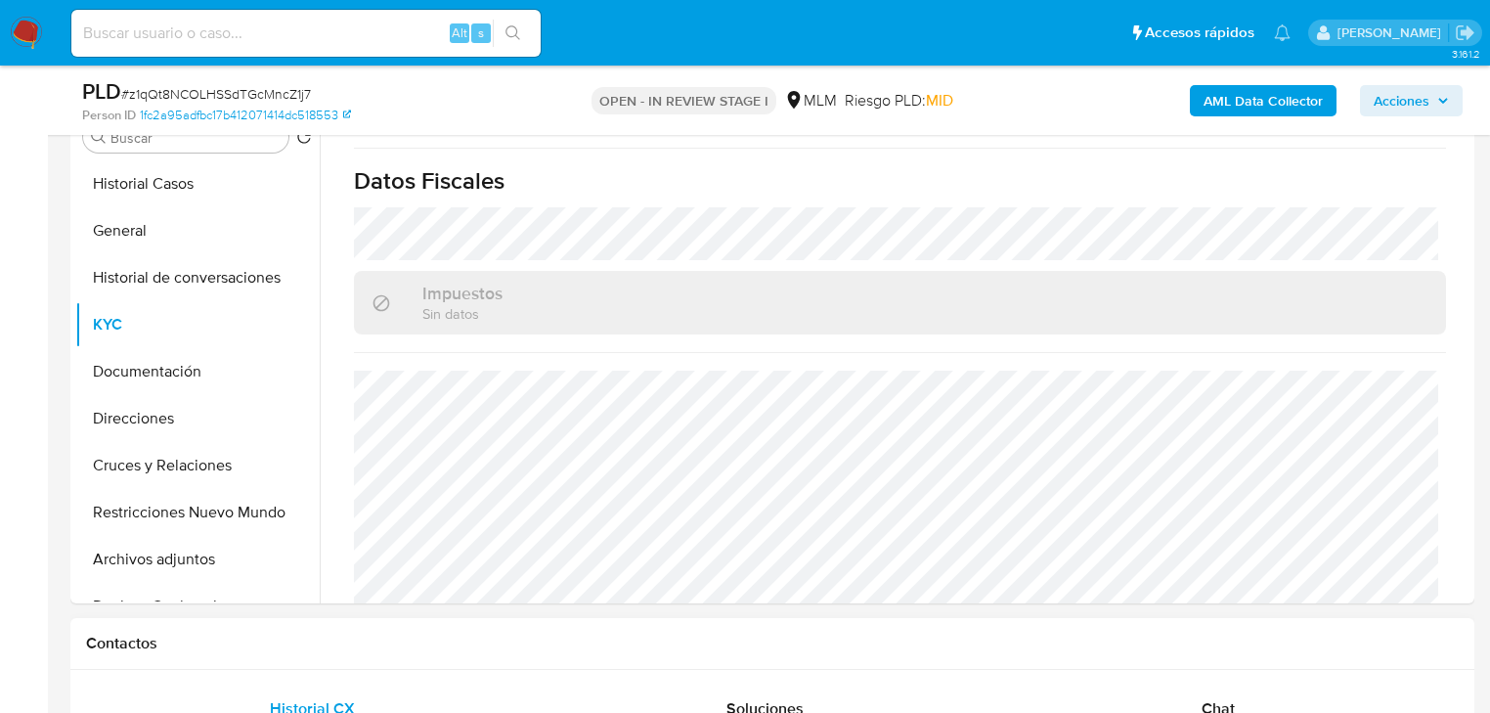
scroll to position [391, 0]
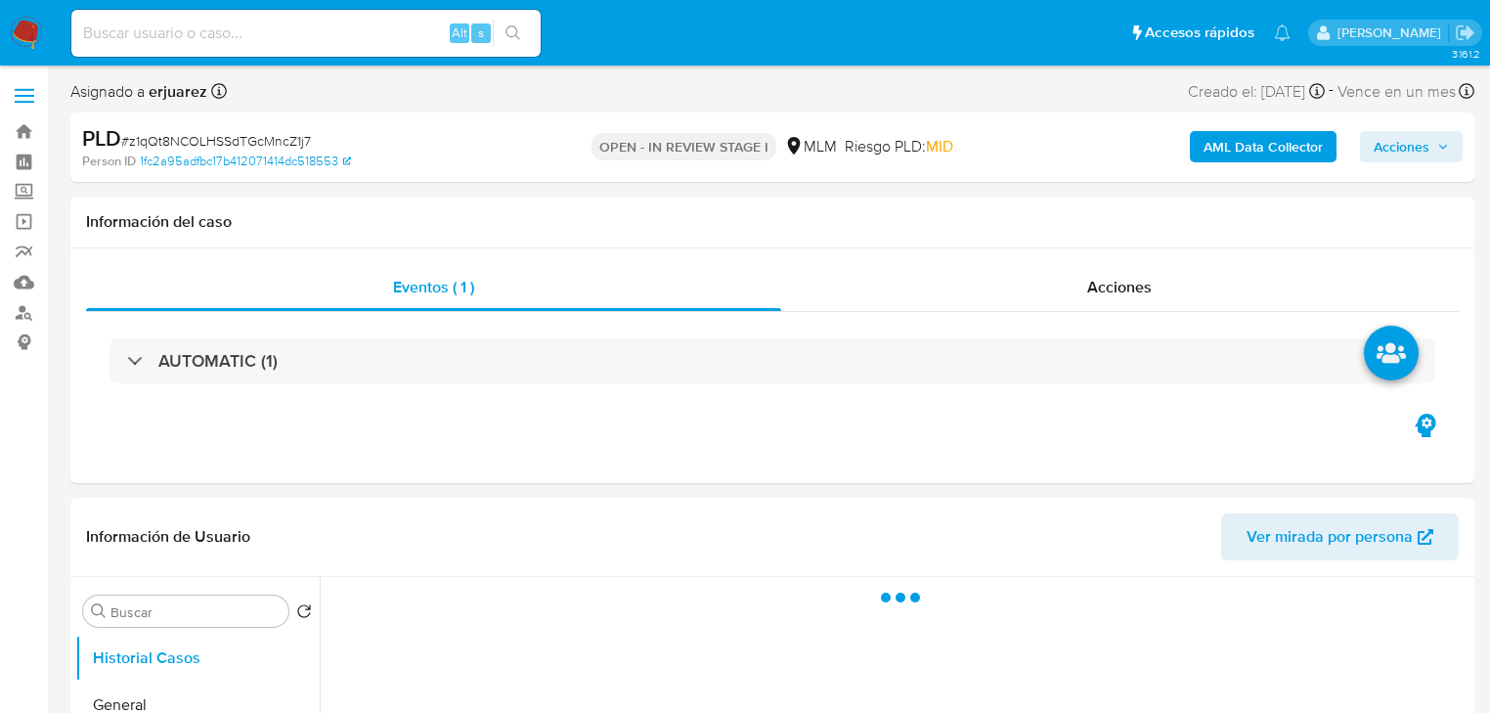
select select "10"
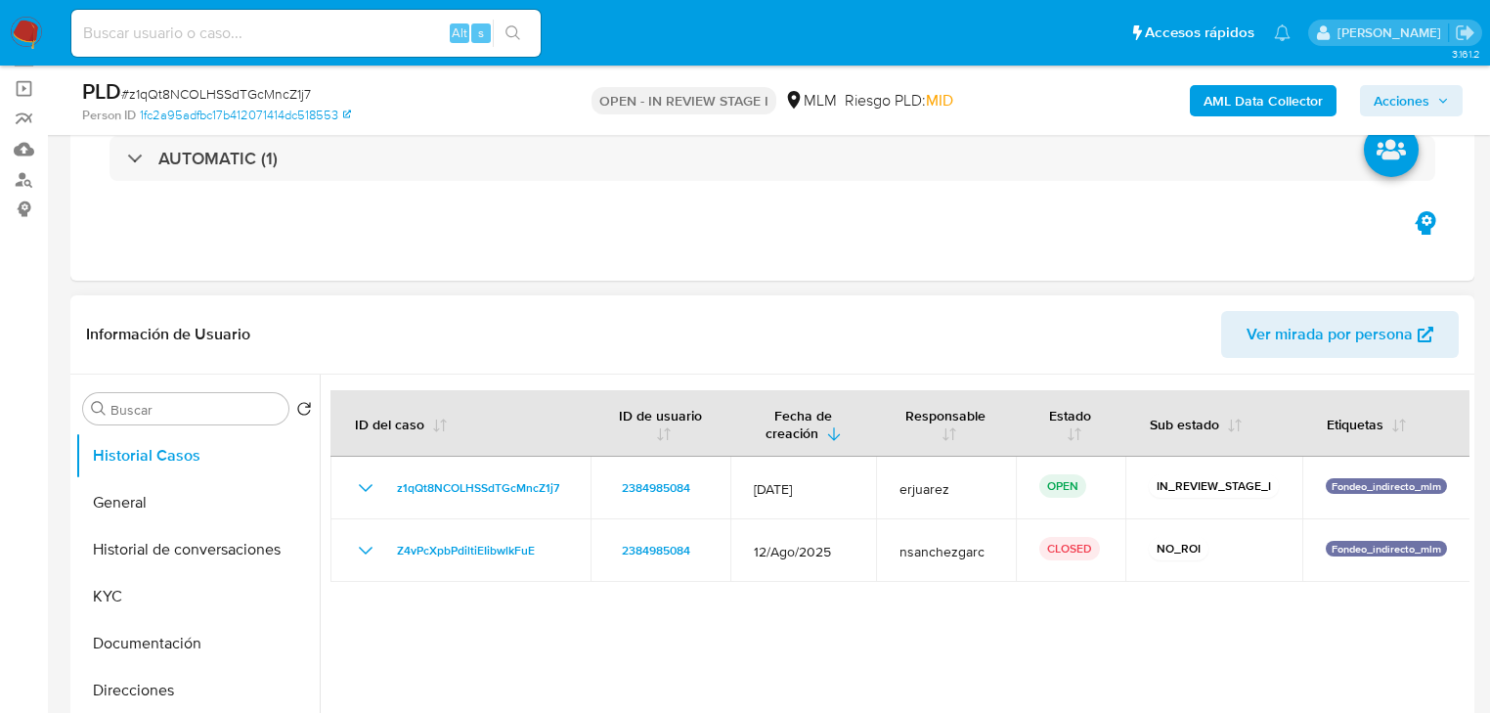
scroll to position [235, 0]
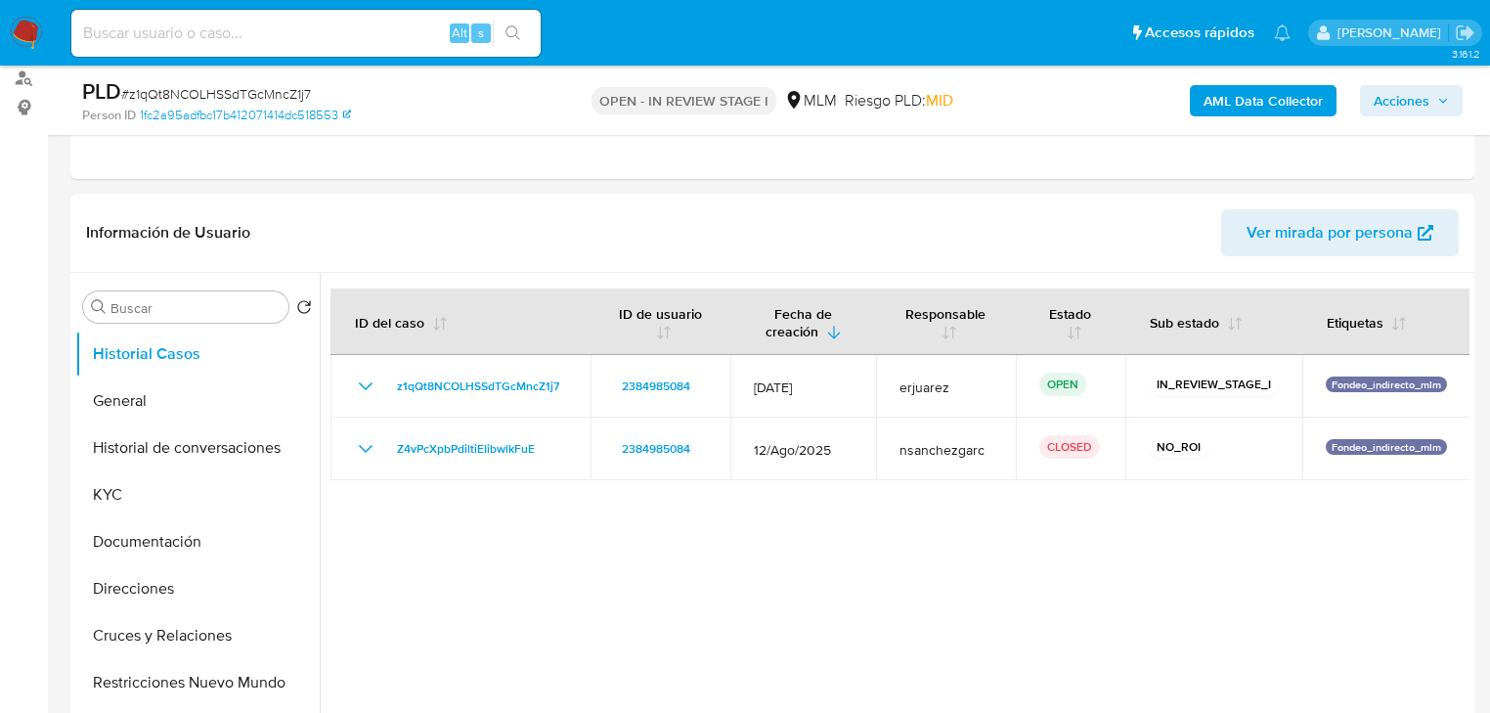
click at [39, 29] on img at bounding box center [26, 33] width 33 height 33
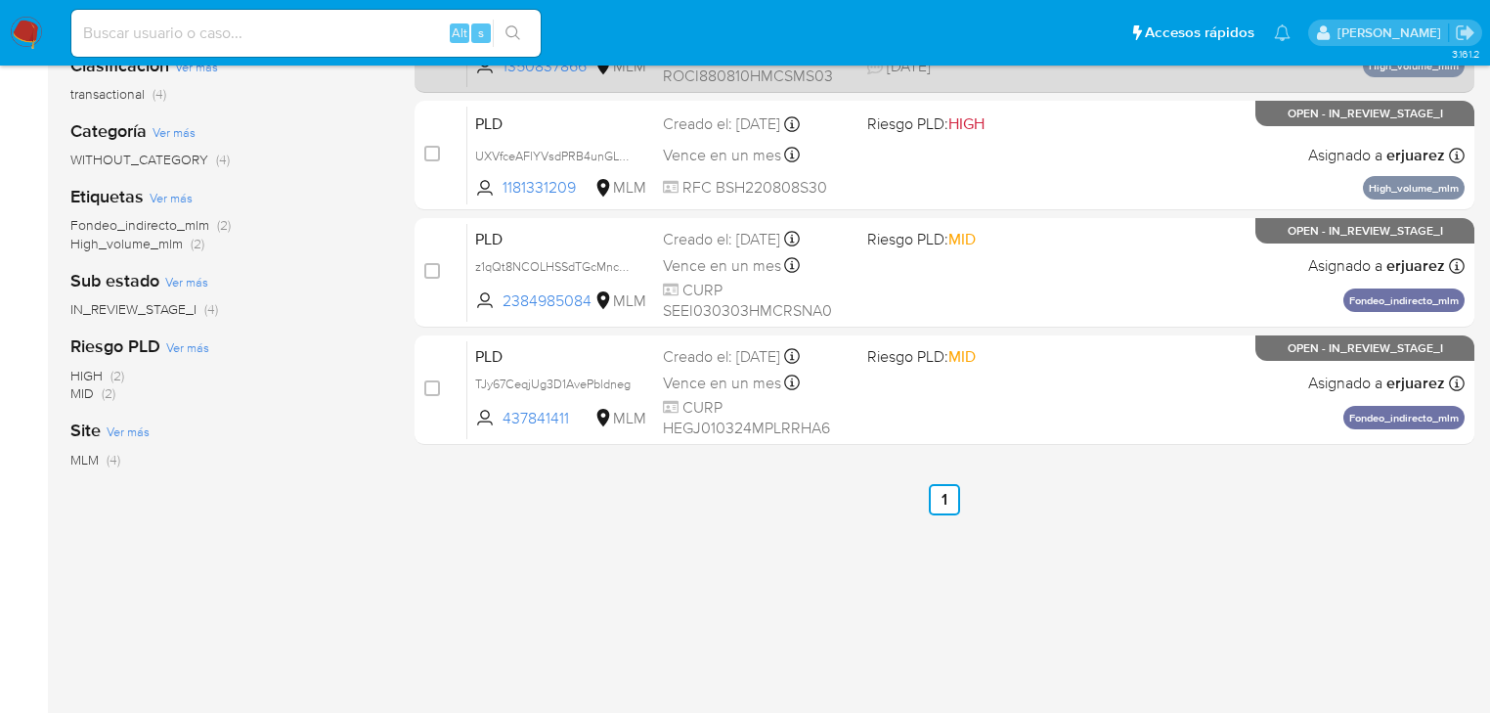
scroll to position [156, 0]
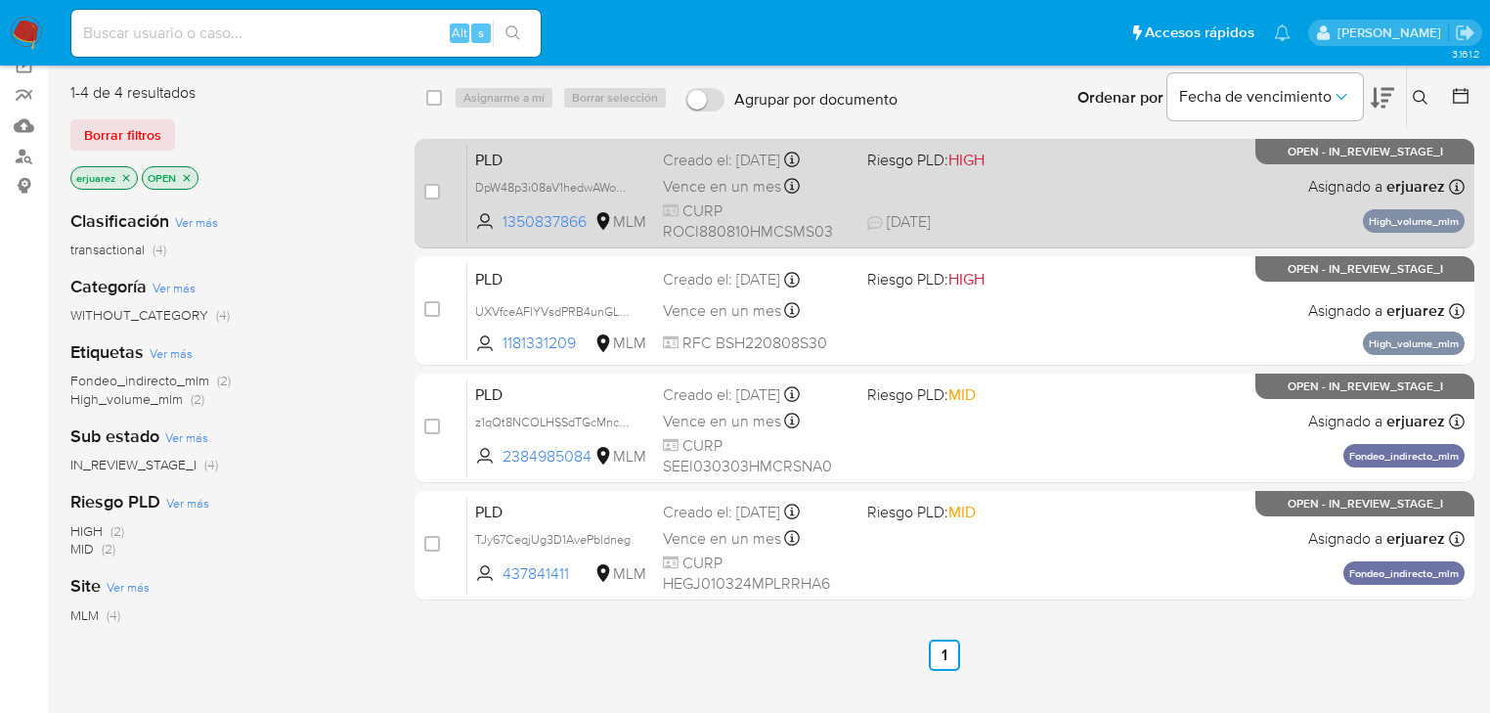
click at [1095, 211] on span "04/10/2025 04/10/2025 17:56" at bounding box center [1063, 222] width 393 height 22
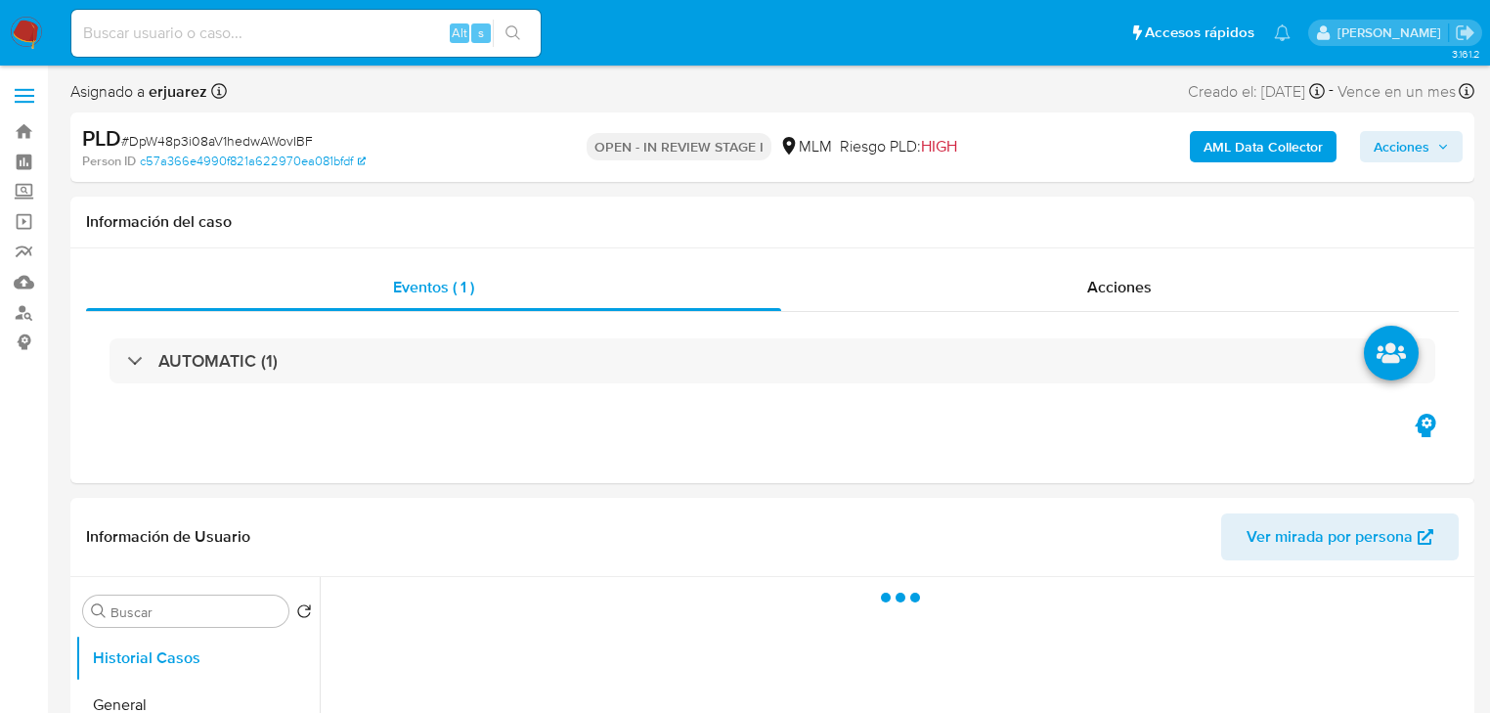
select select "10"
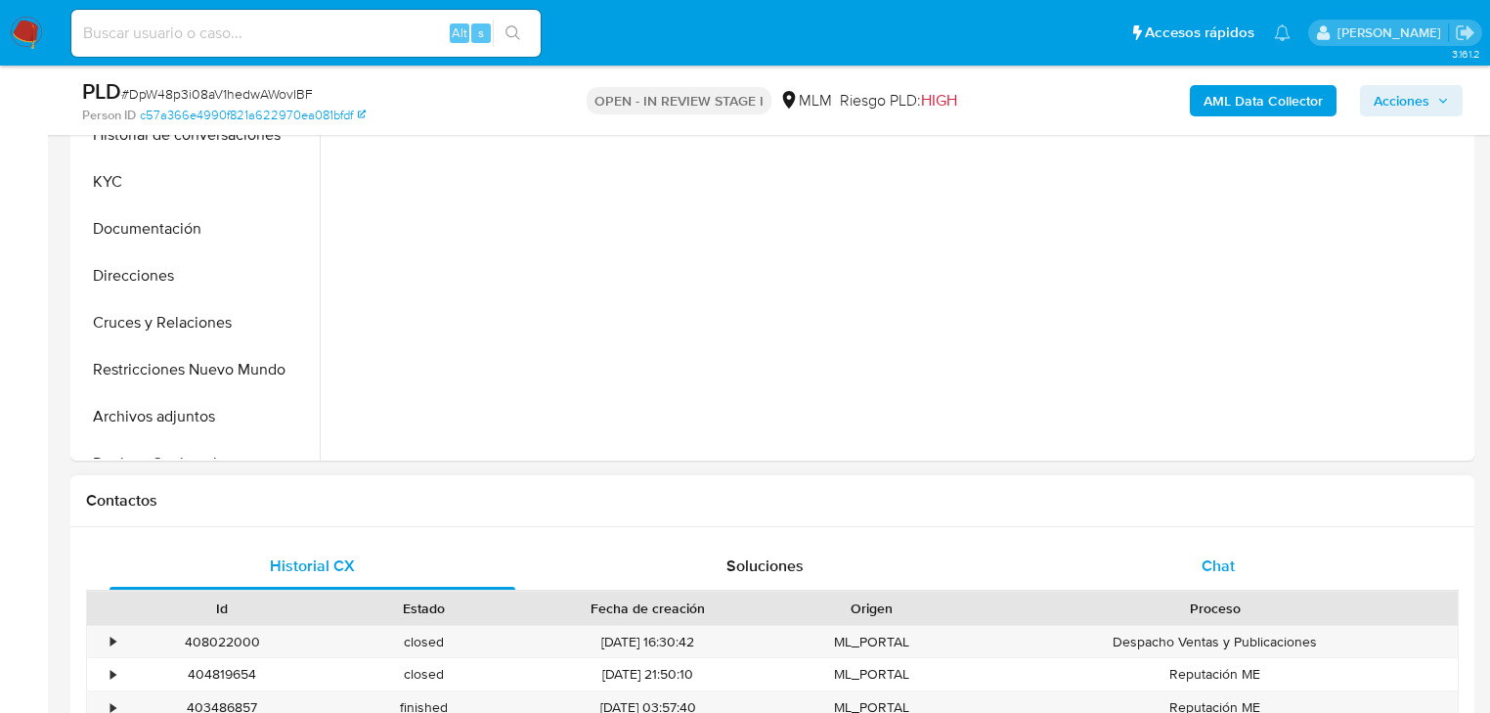
click at [1209, 568] on span "Chat" at bounding box center [1218, 565] width 33 height 22
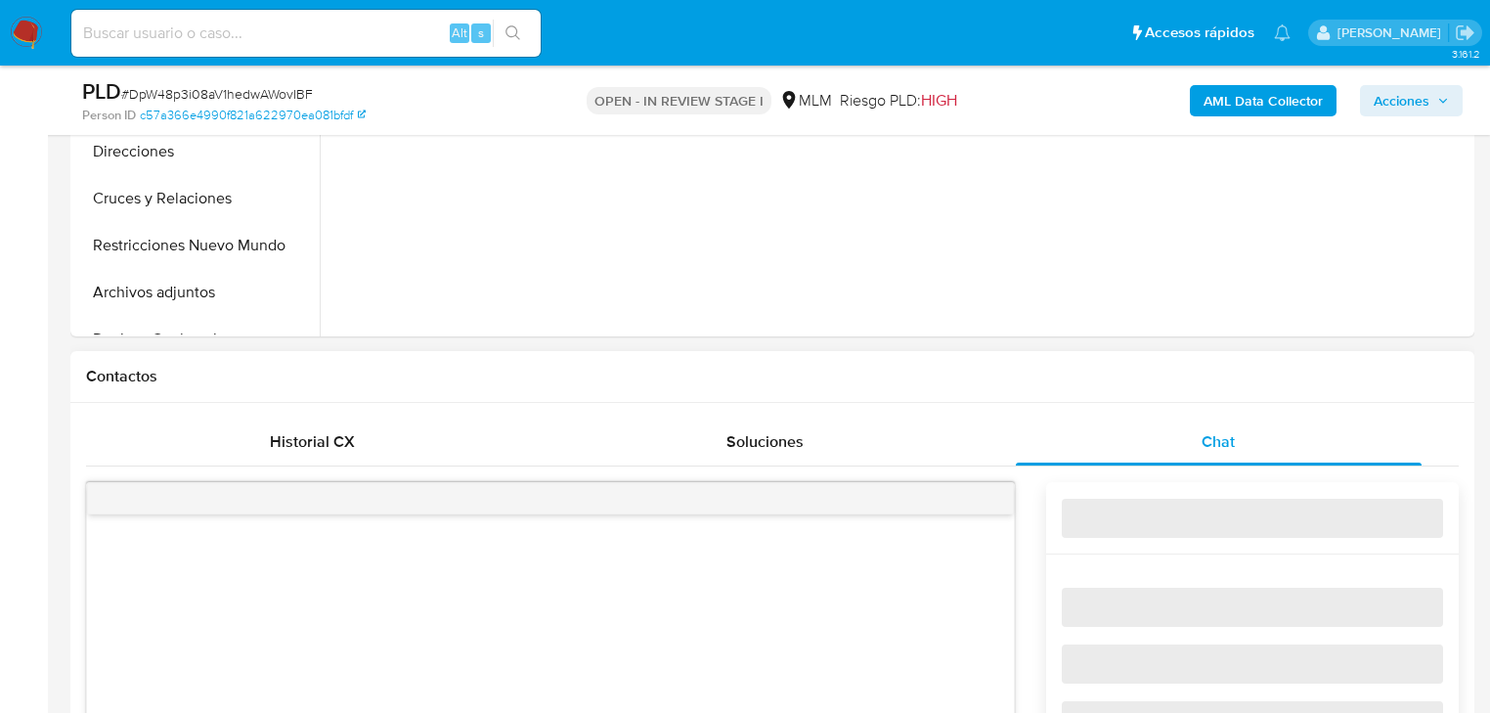
scroll to position [860, 0]
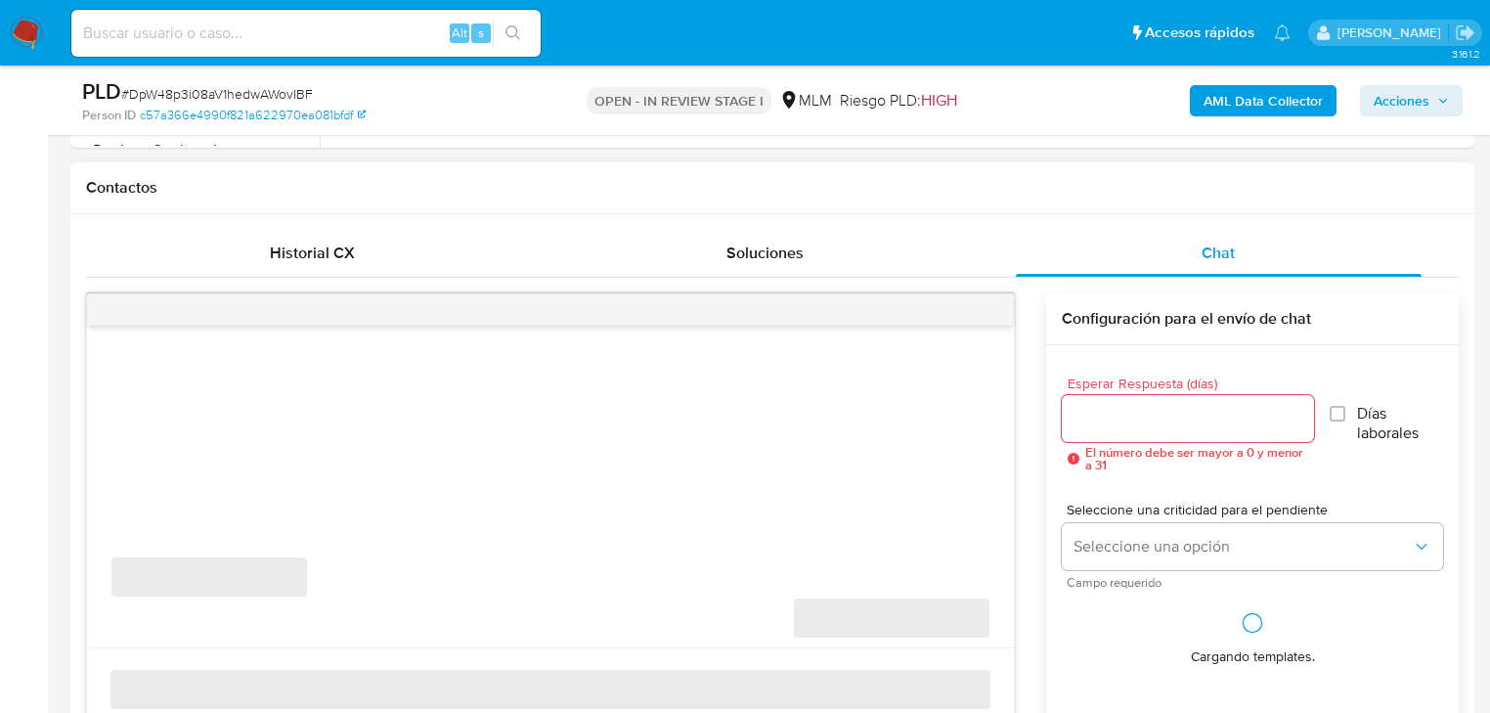
click at [989, 309] on div "‌" at bounding box center [550, 309] width 927 height 31
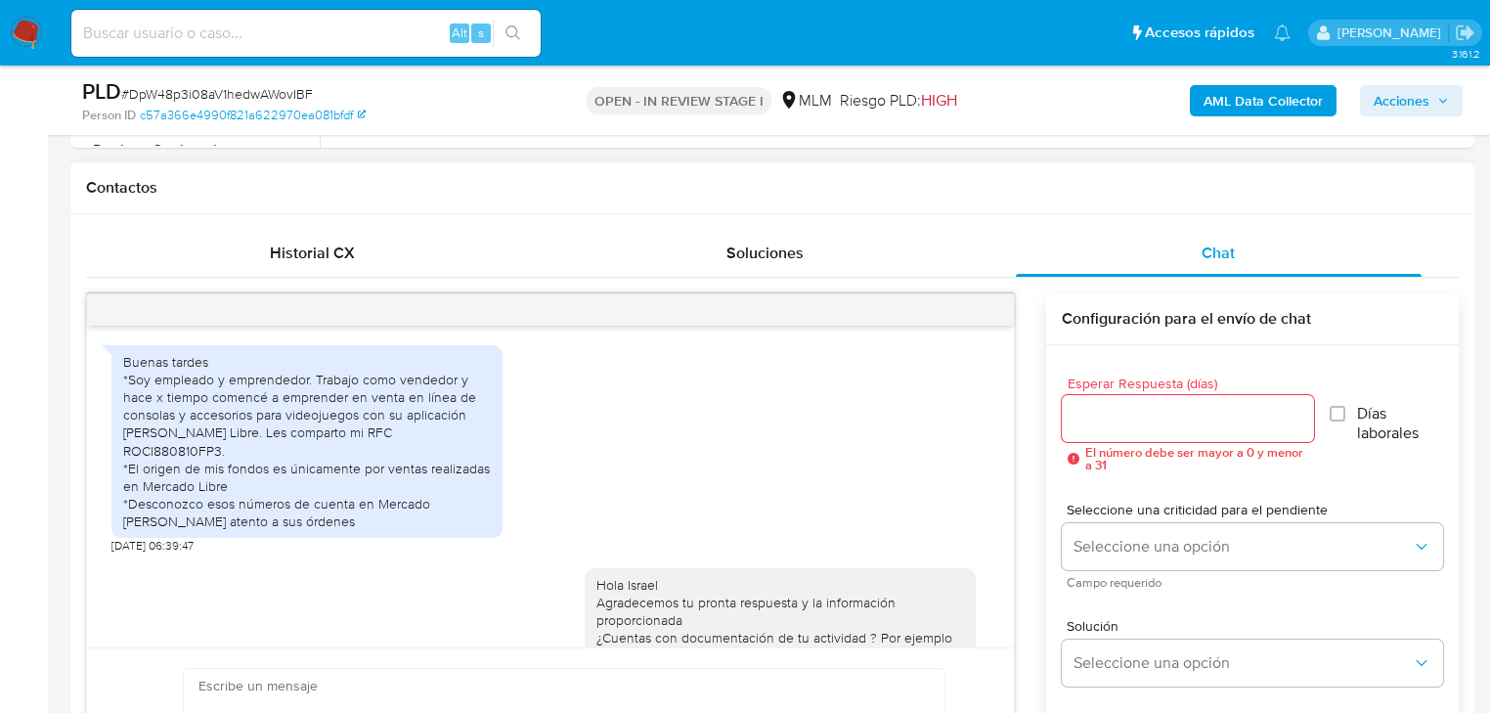
scroll to position [965, 0]
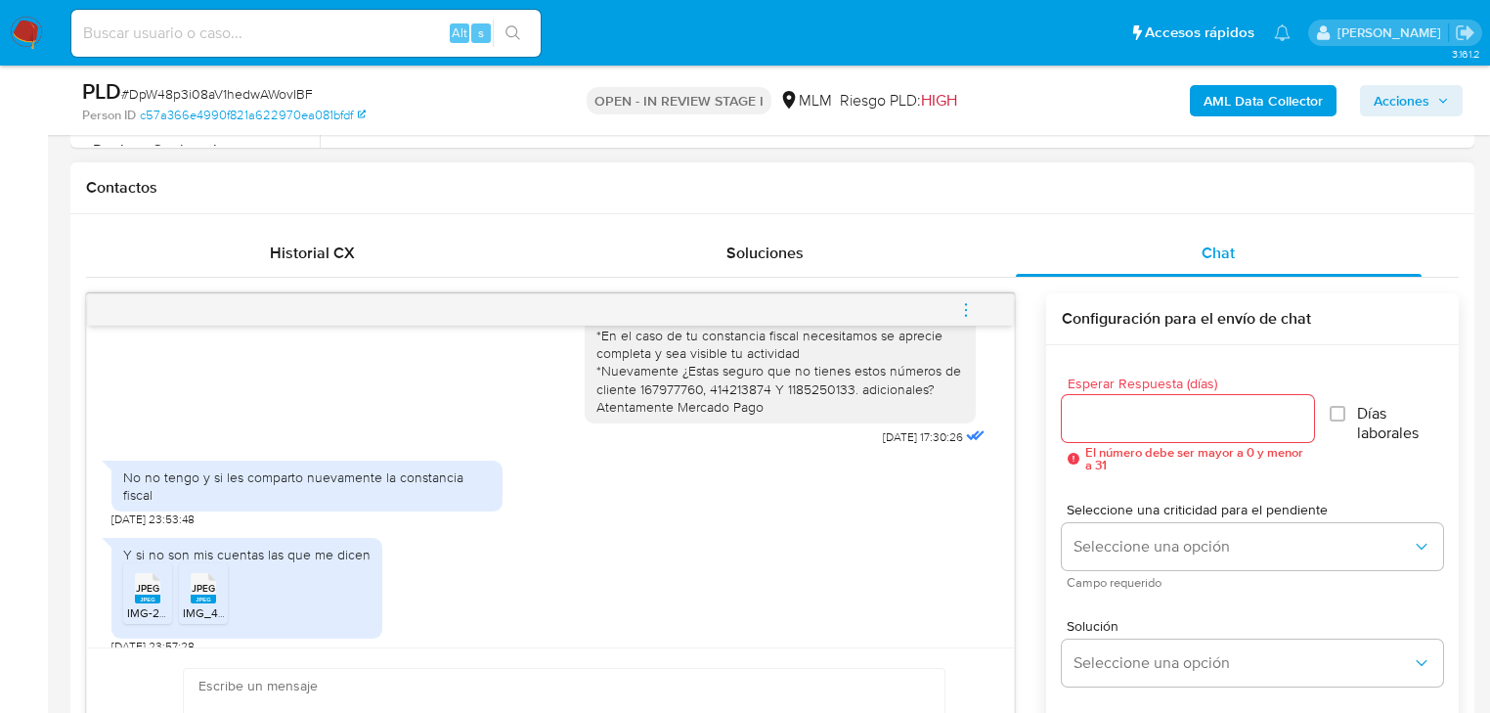
click at [974, 310] on icon "menu-action" at bounding box center [966, 310] width 18 height 18
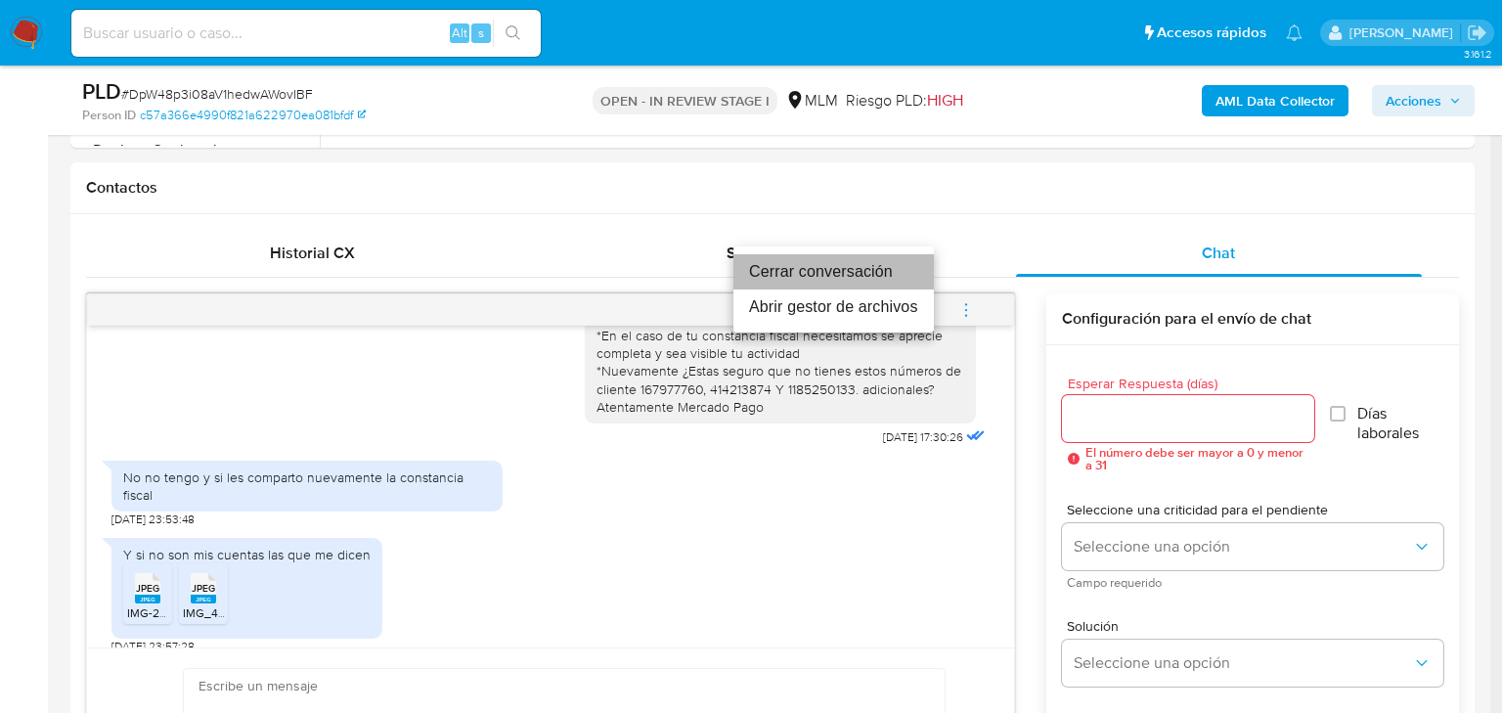
click at [794, 269] on li "Cerrar conversación" at bounding box center [833, 271] width 200 height 35
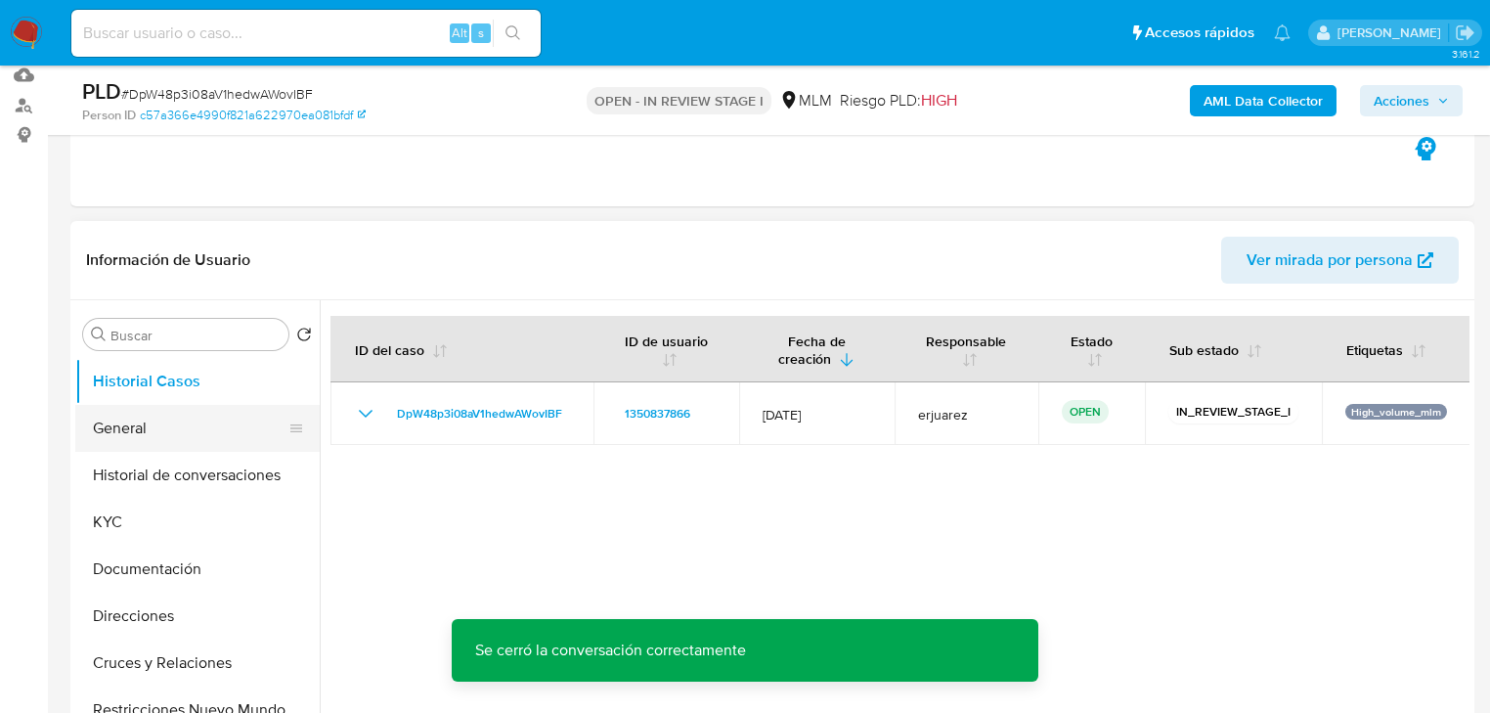
scroll to position [235, 0]
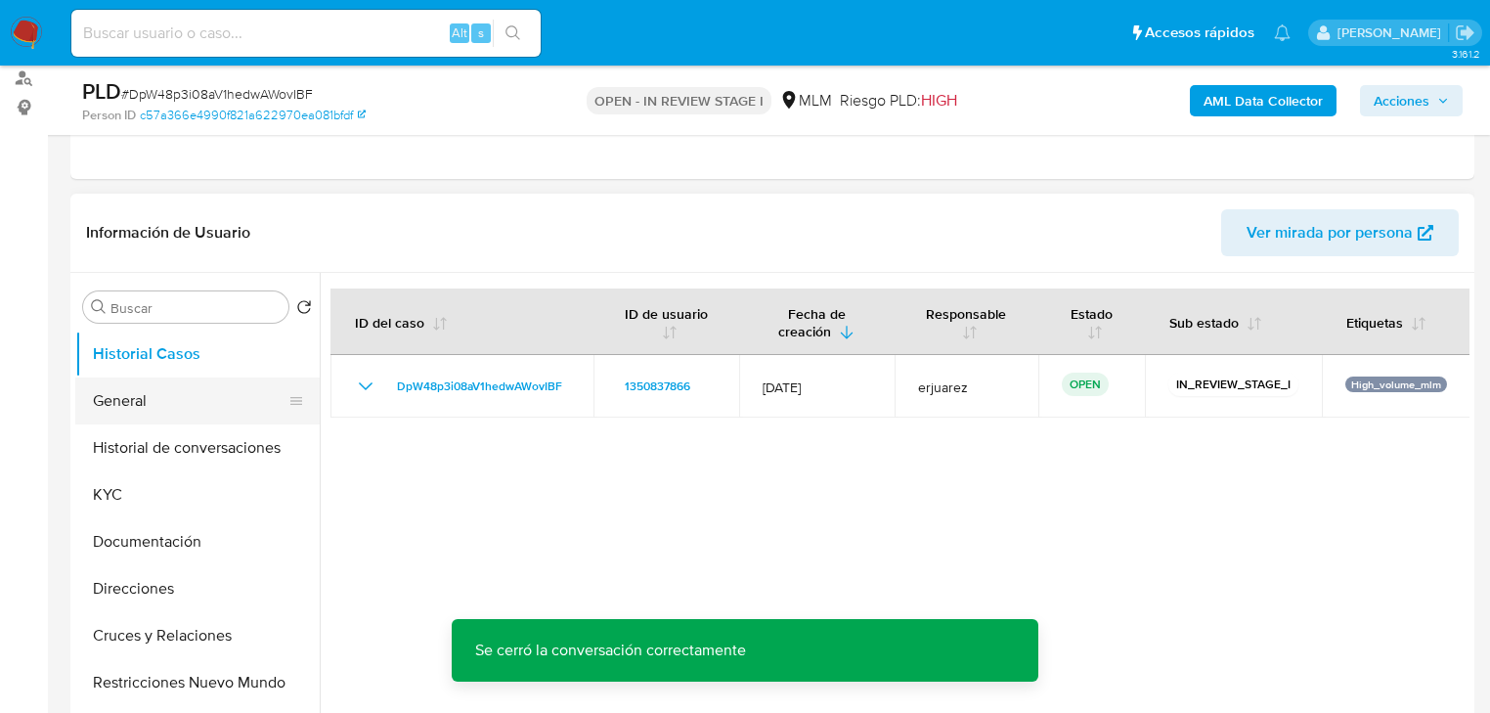
click at [129, 389] on button "General" at bounding box center [189, 400] width 229 height 47
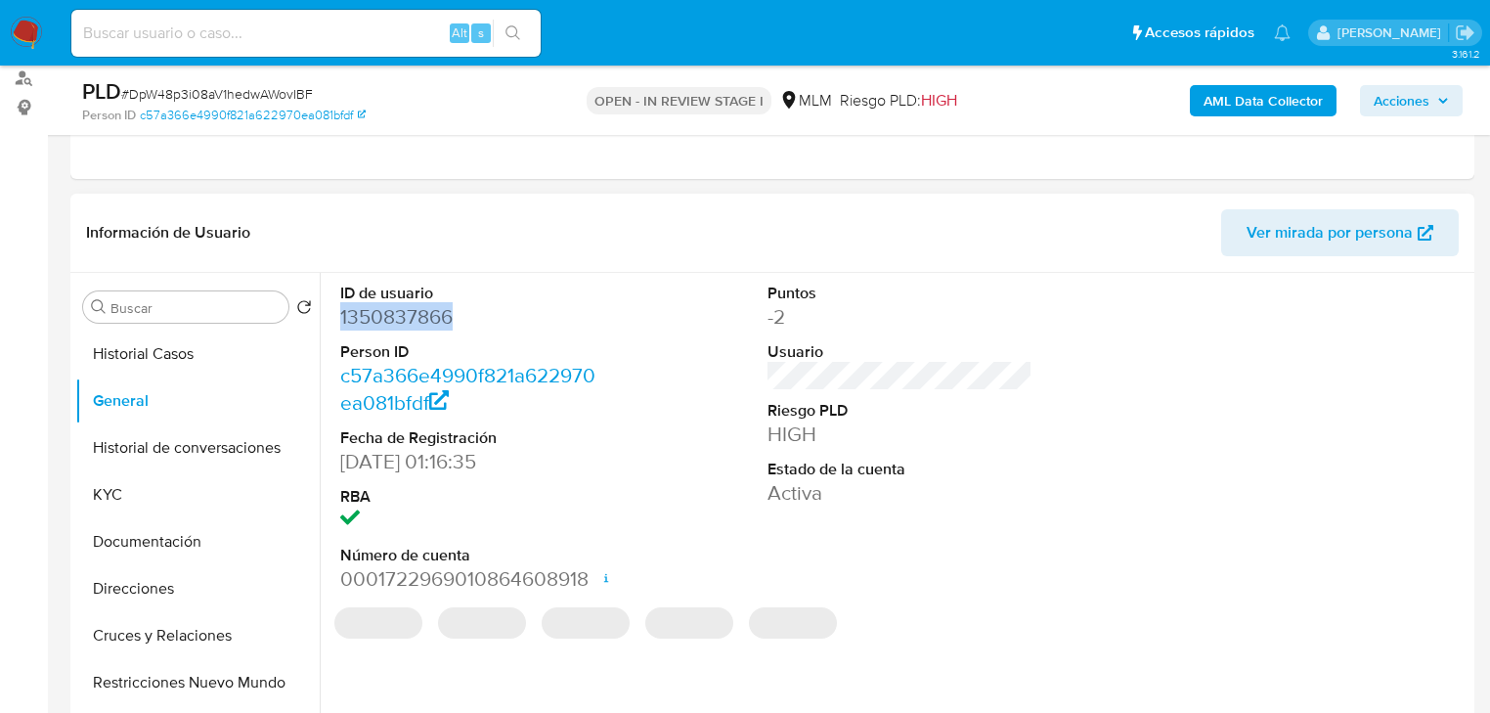
drag, startPoint x: 458, startPoint y: 310, endPoint x: 341, endPoint y: 322, distance: 116.9
click at [341, 322] on dd "1350837866" at bounding box center [472, 316] width 265 height 27
copy dd "1350837866"
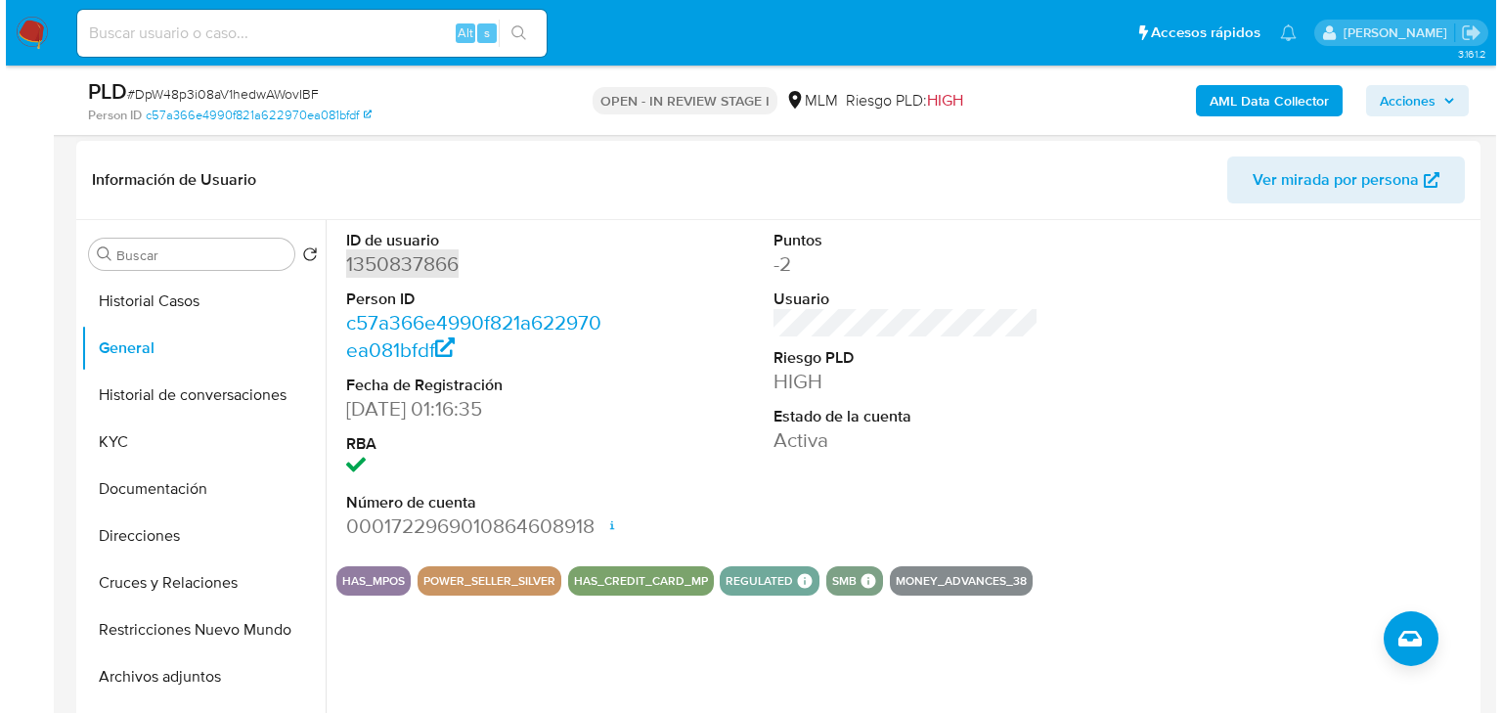
scroll to position [313, 0]
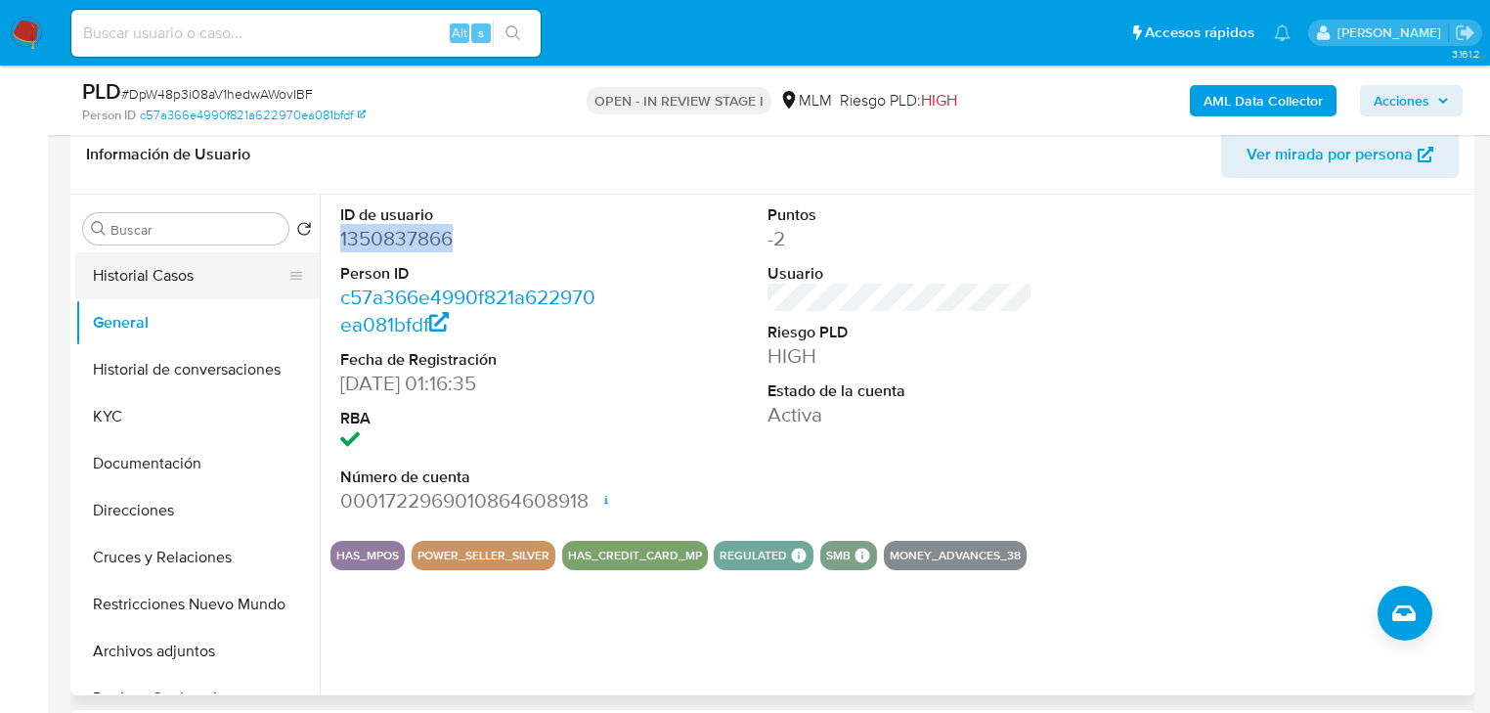
click at [223, 272] on button "Historial Casos" at bounding box center [189, 275] width 229 height 47
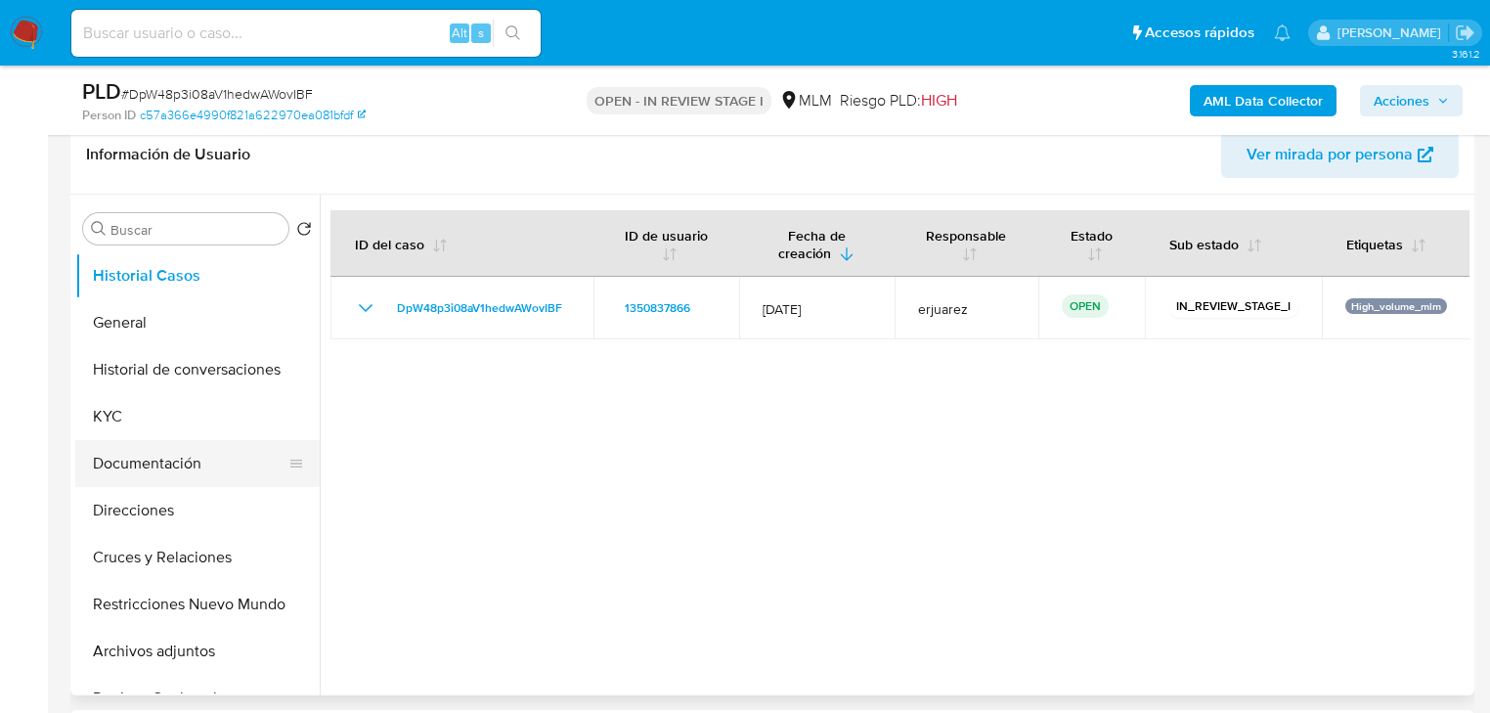
drag, startPoint x: 193, startPoint y: 472, endPoint x: 219, endPoint y: 461, distance: 28.5
click at [193, 472] on button "Documentación" at bounding box center [189, 463] width 229 height 47
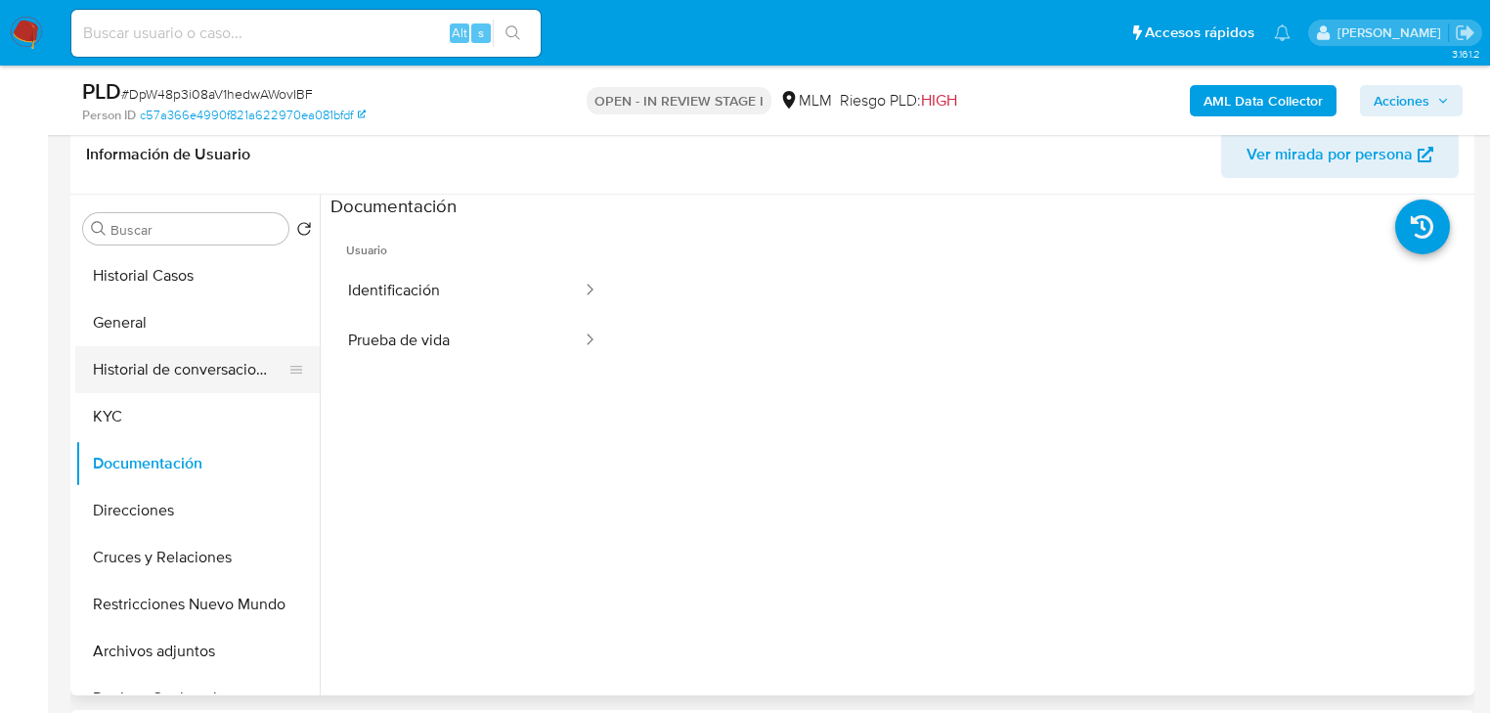
click at [263, 363] on button "Historial de conversaciones" at bounding box center [189, 369] width 229 height 47
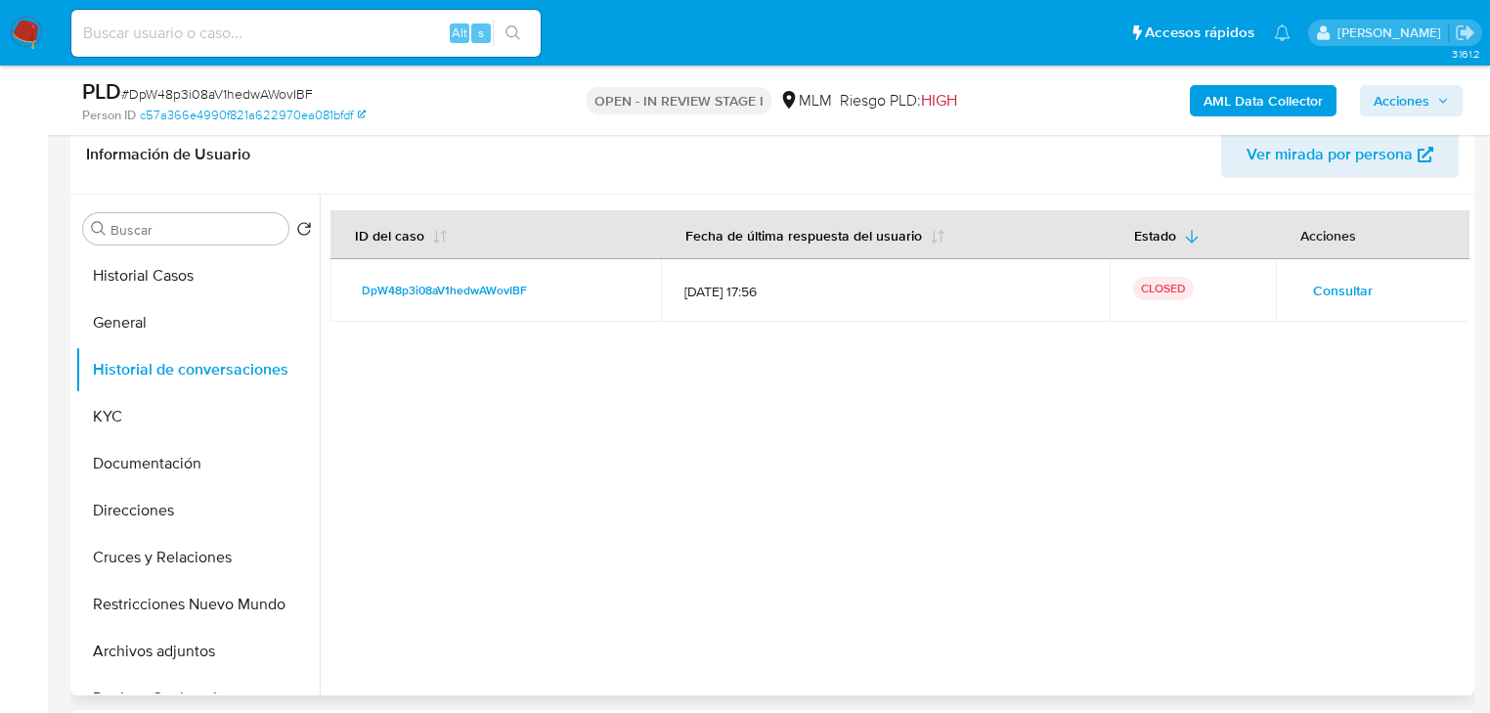
click at [1322, 289] on span "Consultar" at bounding box center [1343, 290] width 60 height 27
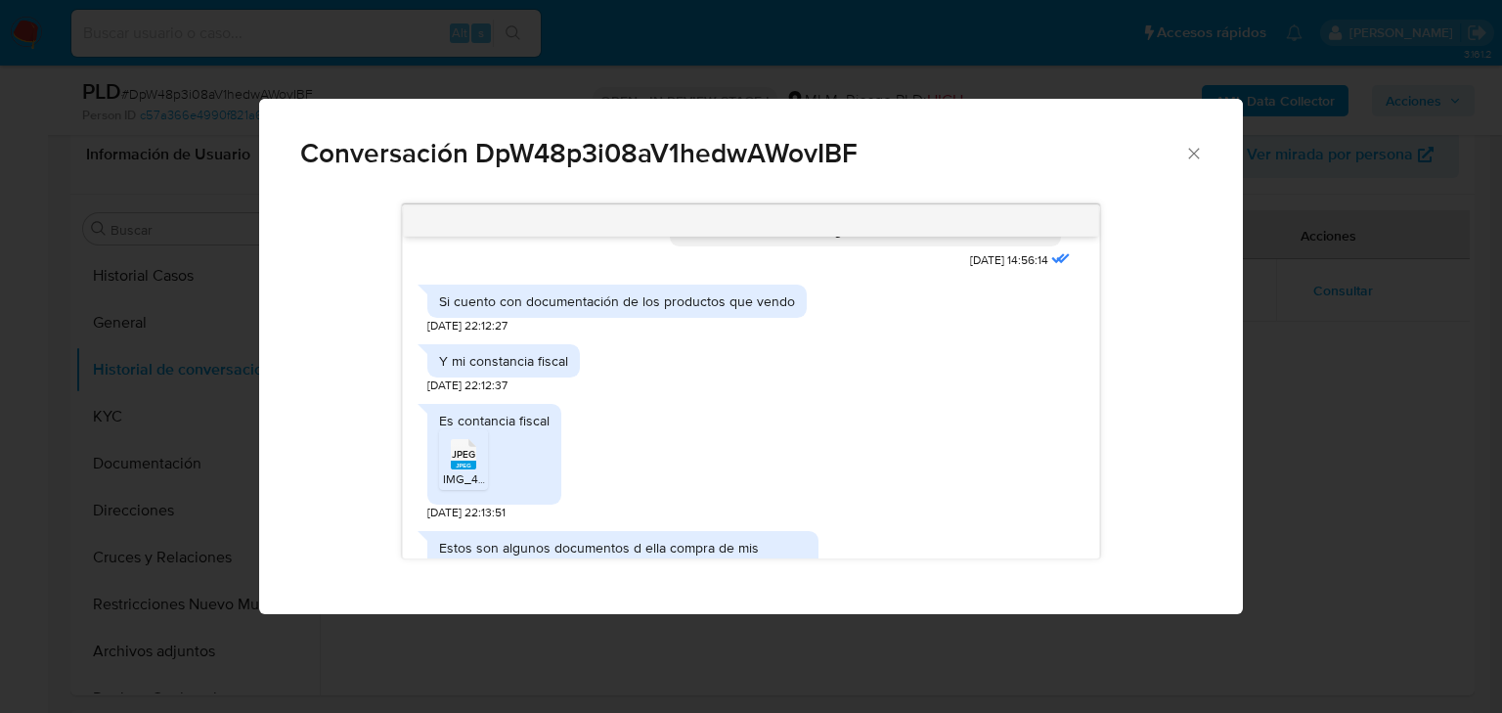
scroll to position [516, 0]
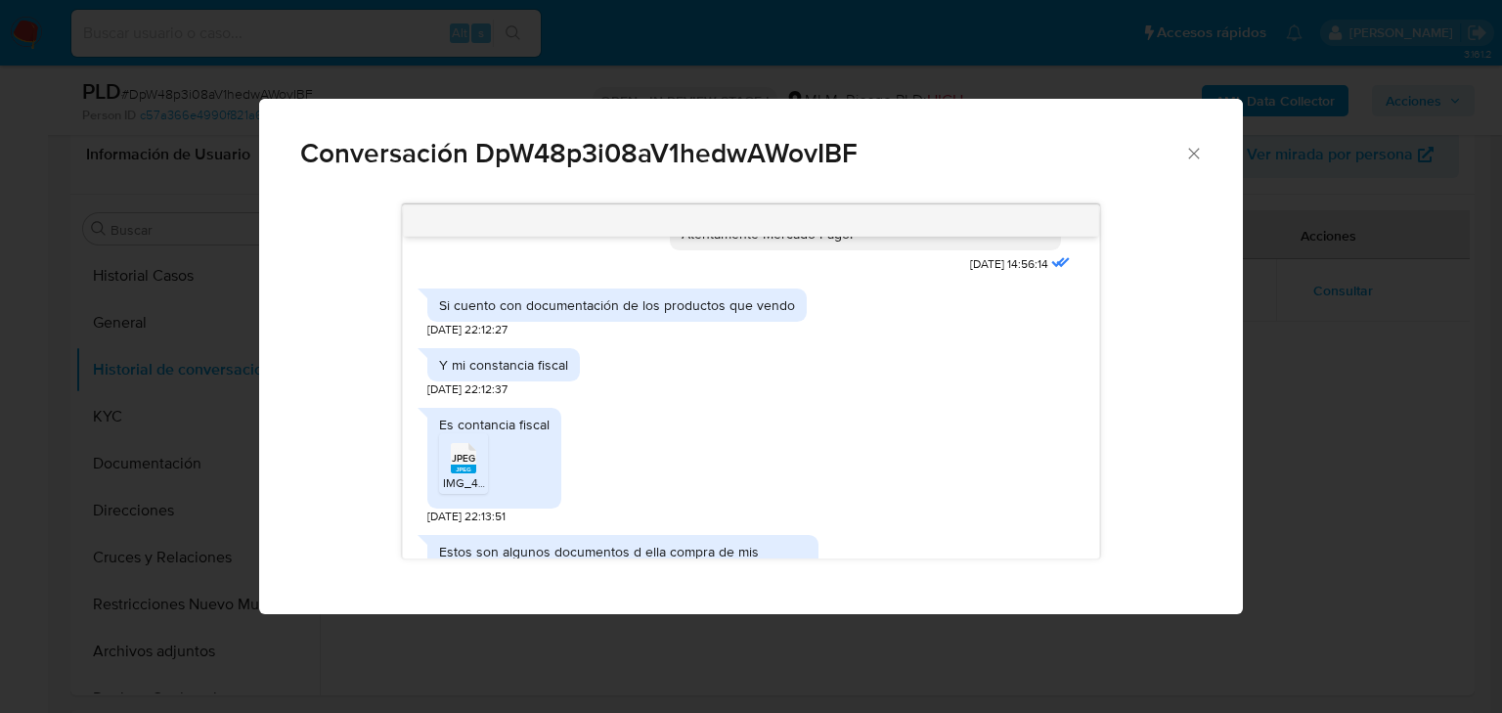
click at [465, 452] on span "JPEG" at bounding box center [463, 458] width 23 height 13
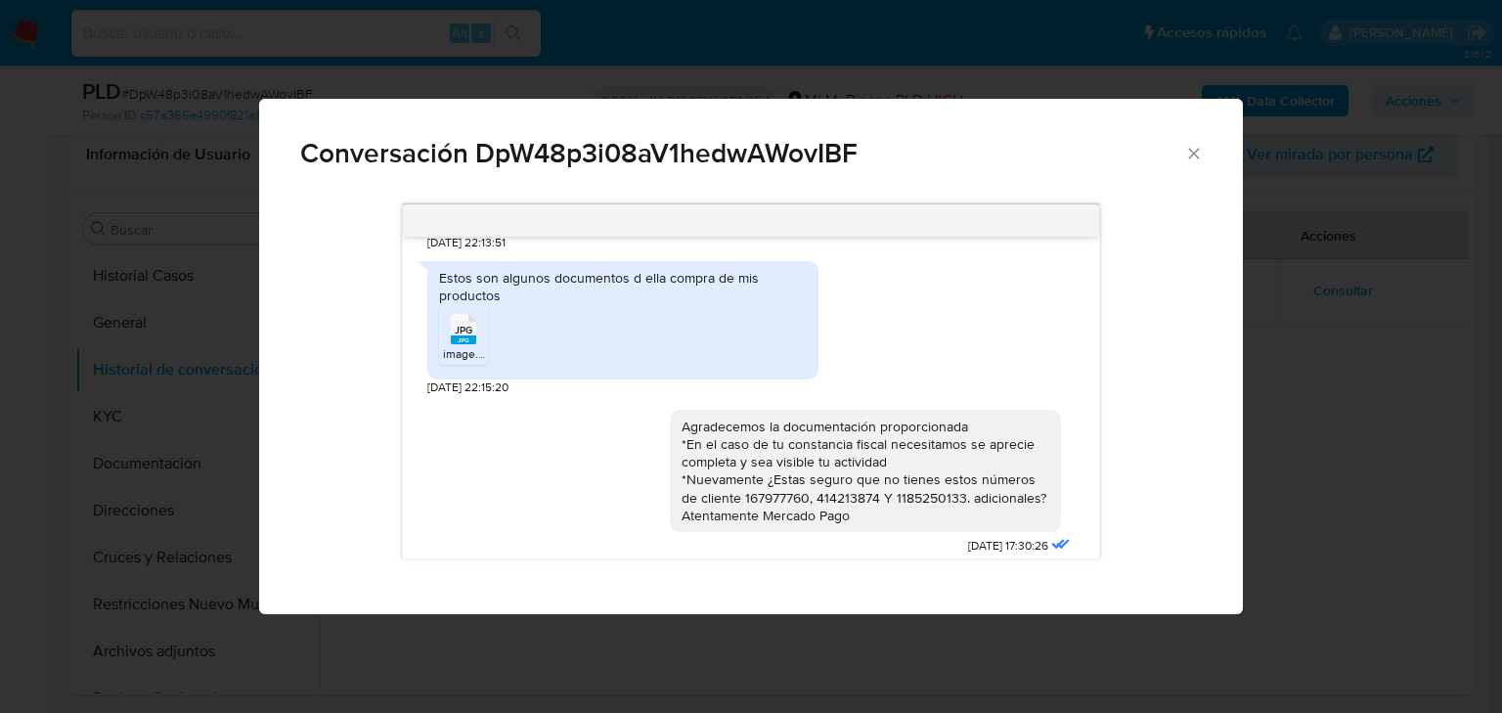
scroll to position [751, 0]
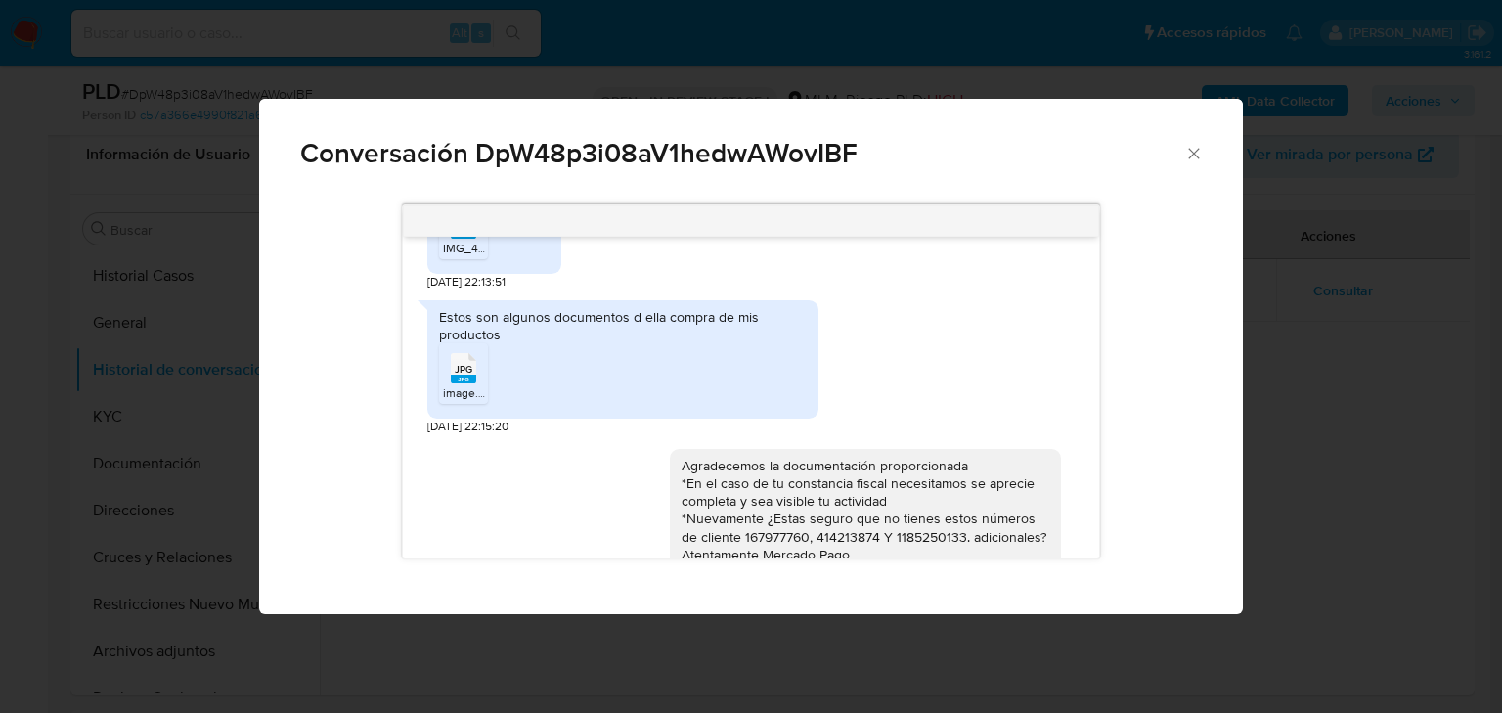
click at [456, 363] on span "JPG" at bounding box center [464, 369] width 18 height 13
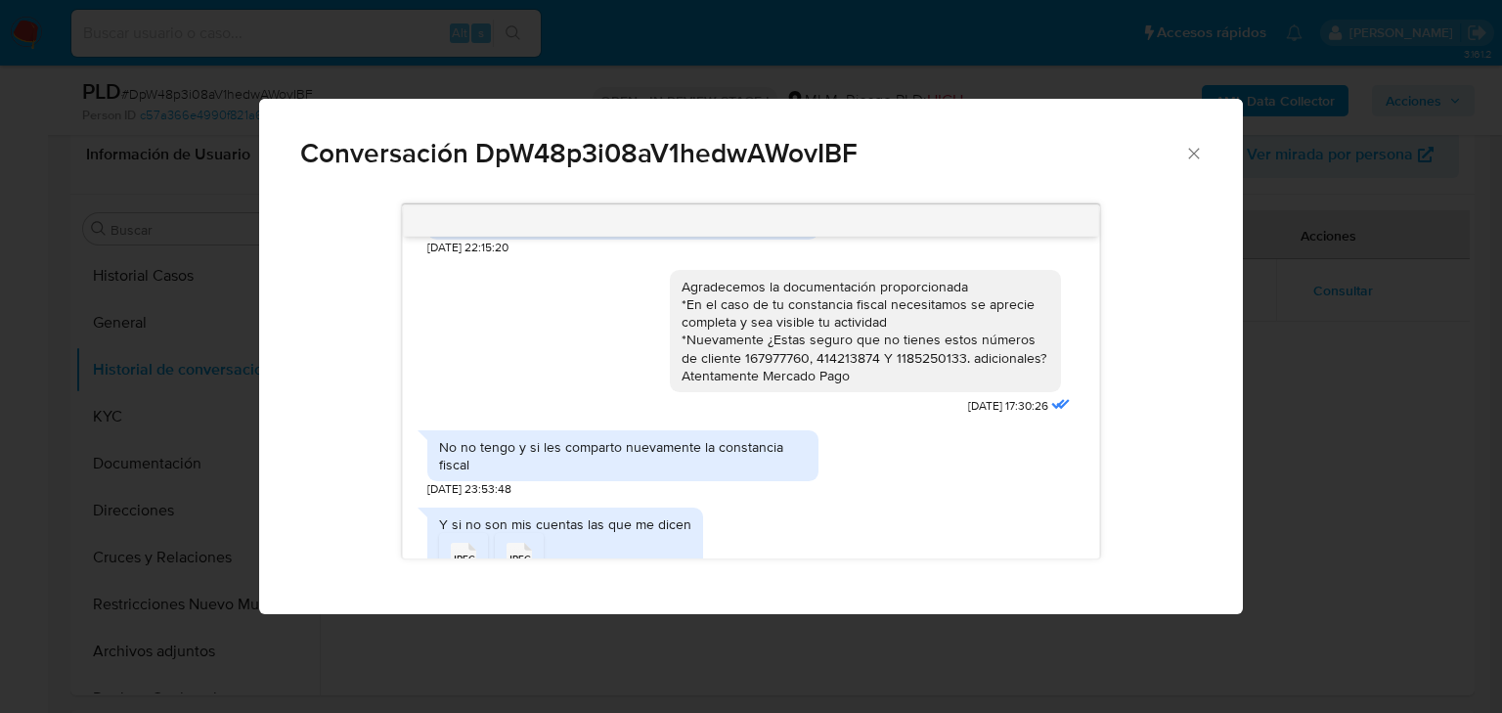
scroll to position [985, 0]
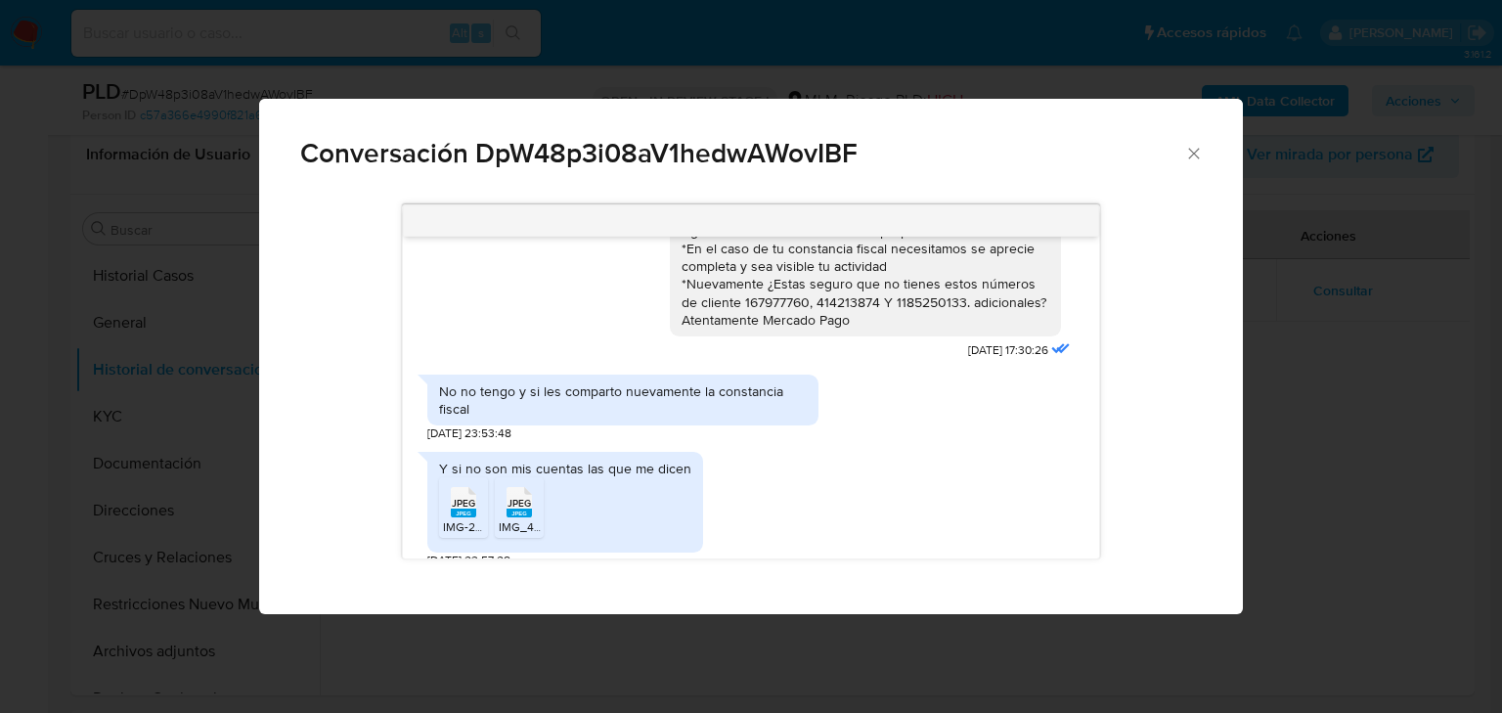
click at [454, 497] on span "JPEG" at bounding box center [463, 503] width 23 height 13
click at [520, 497] on span "JPEG" at bounding box center [518, 503] width 23 height 13
click at [468, 508] on rect "Comunicación" at bounding box center [463, 512] width 25 height 9
click at [516, 497] on span "JPEG" at bounding box center [518, 503] width 23 height 13
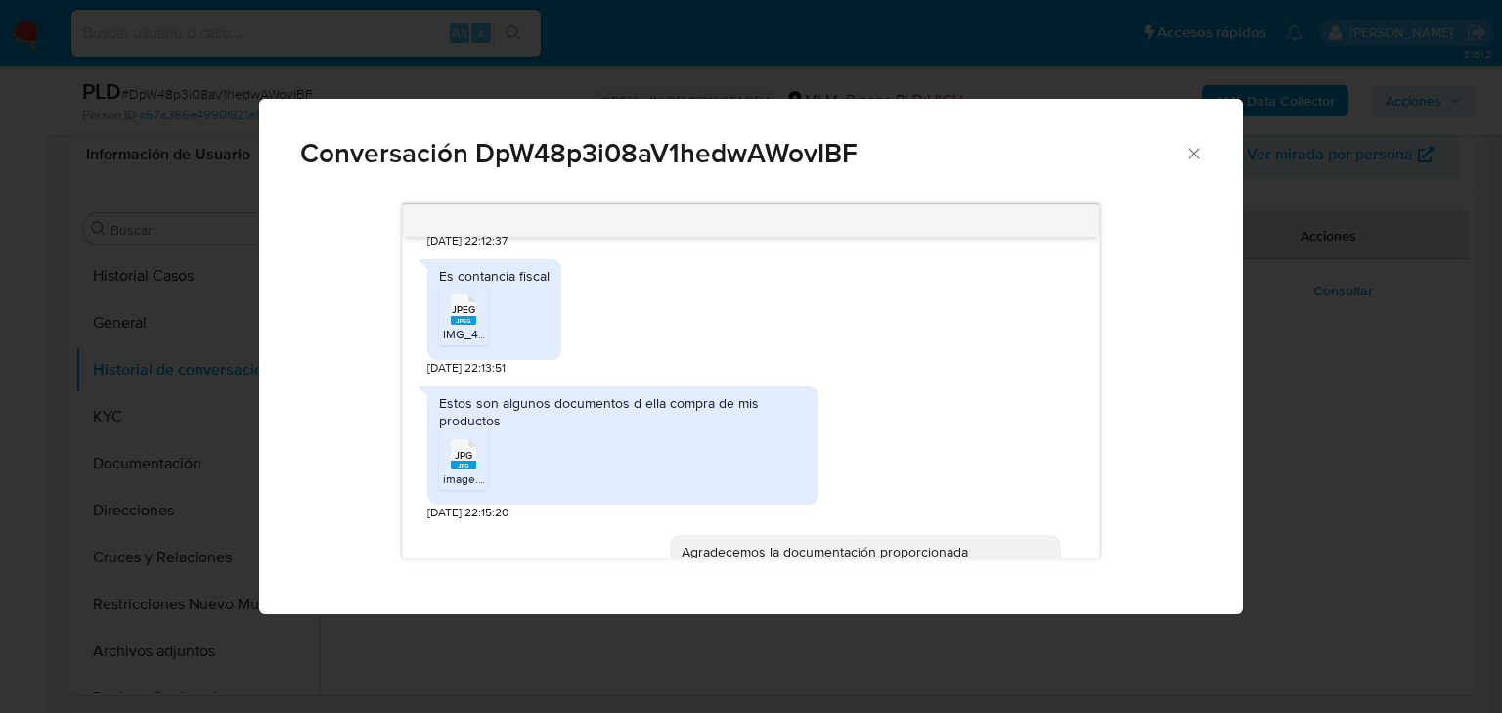
scroll to position [594, 0]
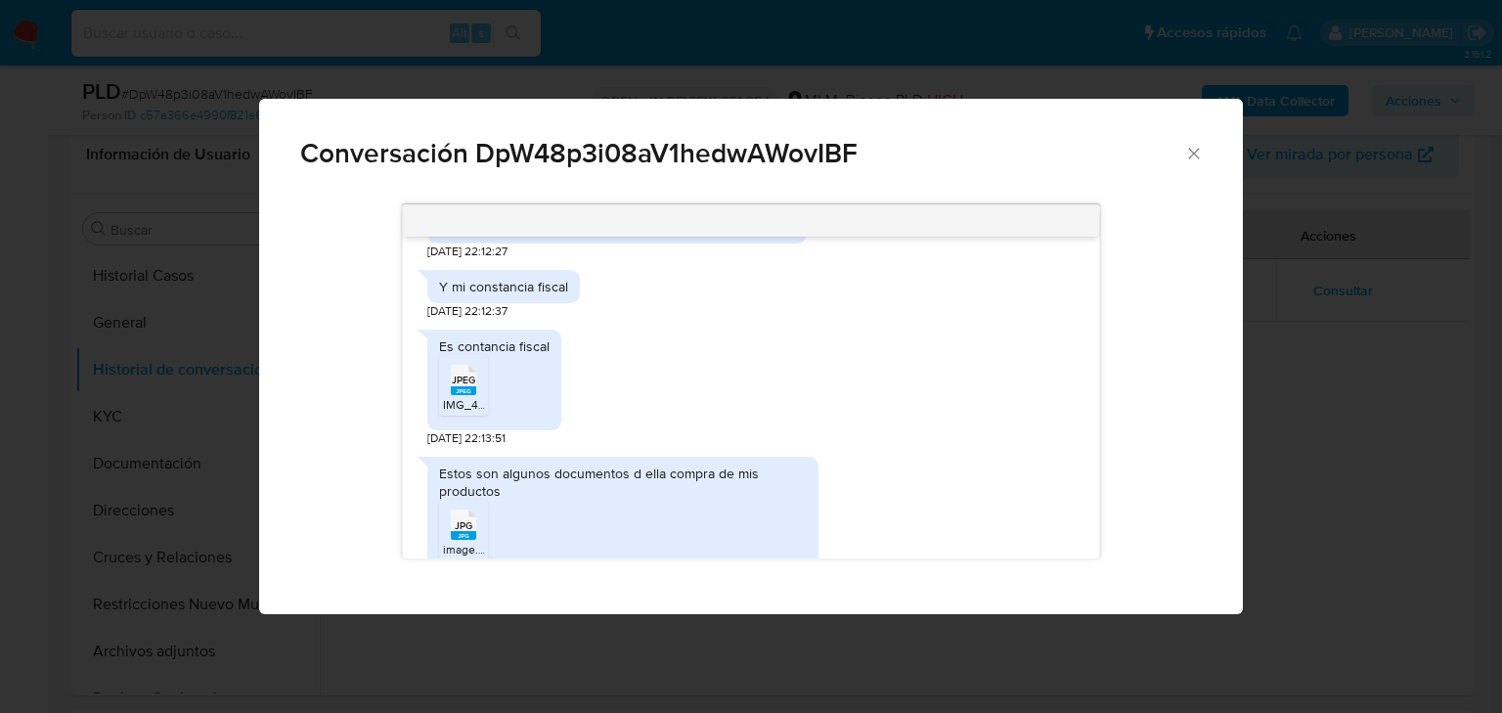
click at [459, 519] on span "JPG" at bounding box center [464, 525] width 18 height 13
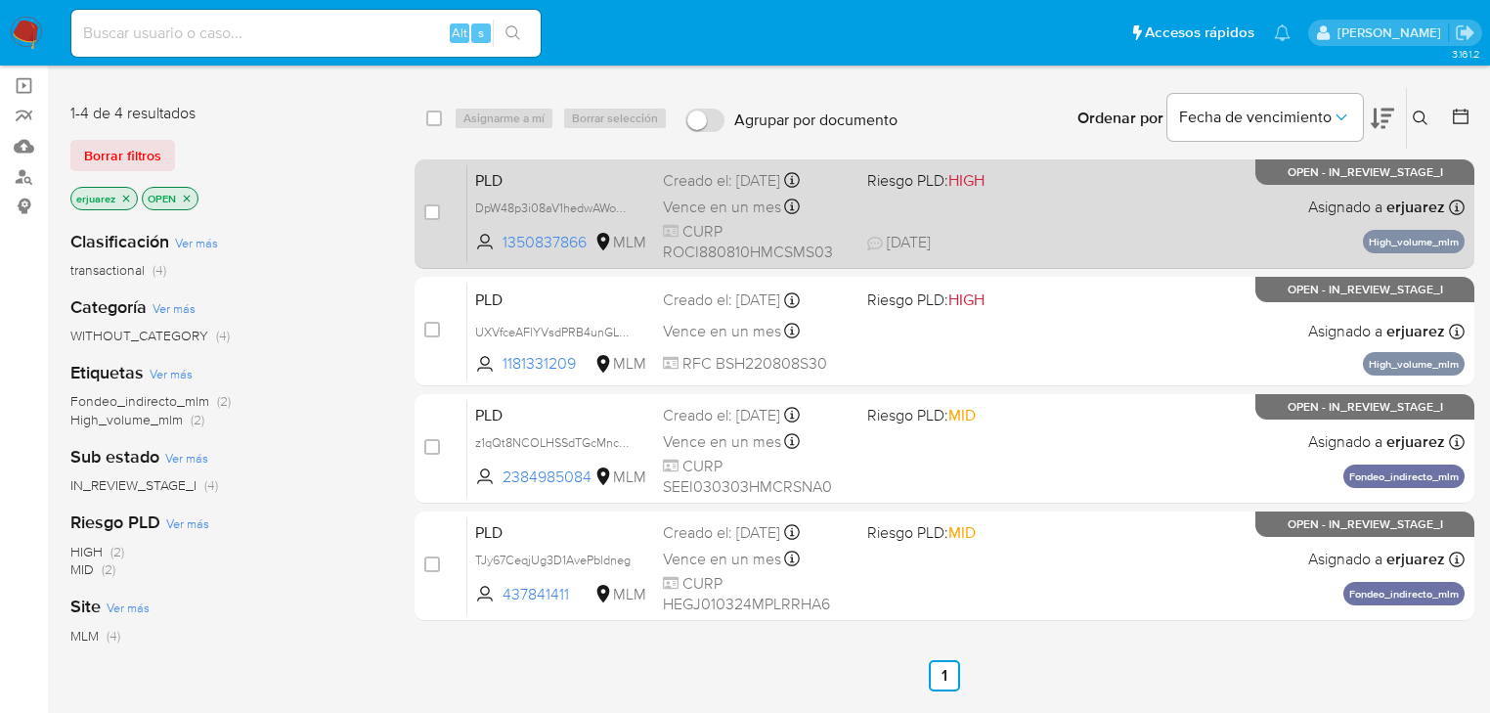
scroll to position [78, 0]
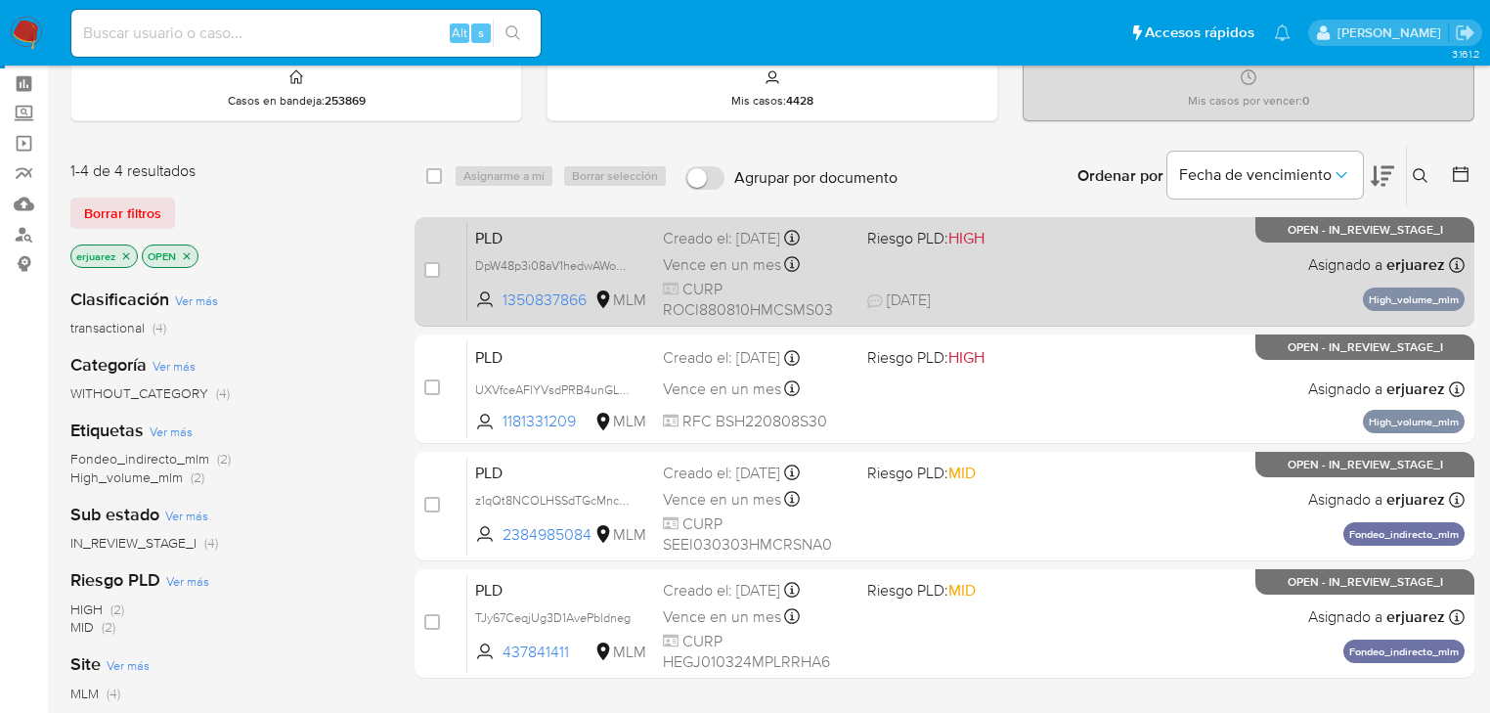
click at [973, 266] on div "PLD DpW48p3i08aV1hedwAWovIBF 1350837866 MLM Riesgo PLD: HIGH Creado el: 12/09/2…" at bounding box center [965, 271] width 997 height 99
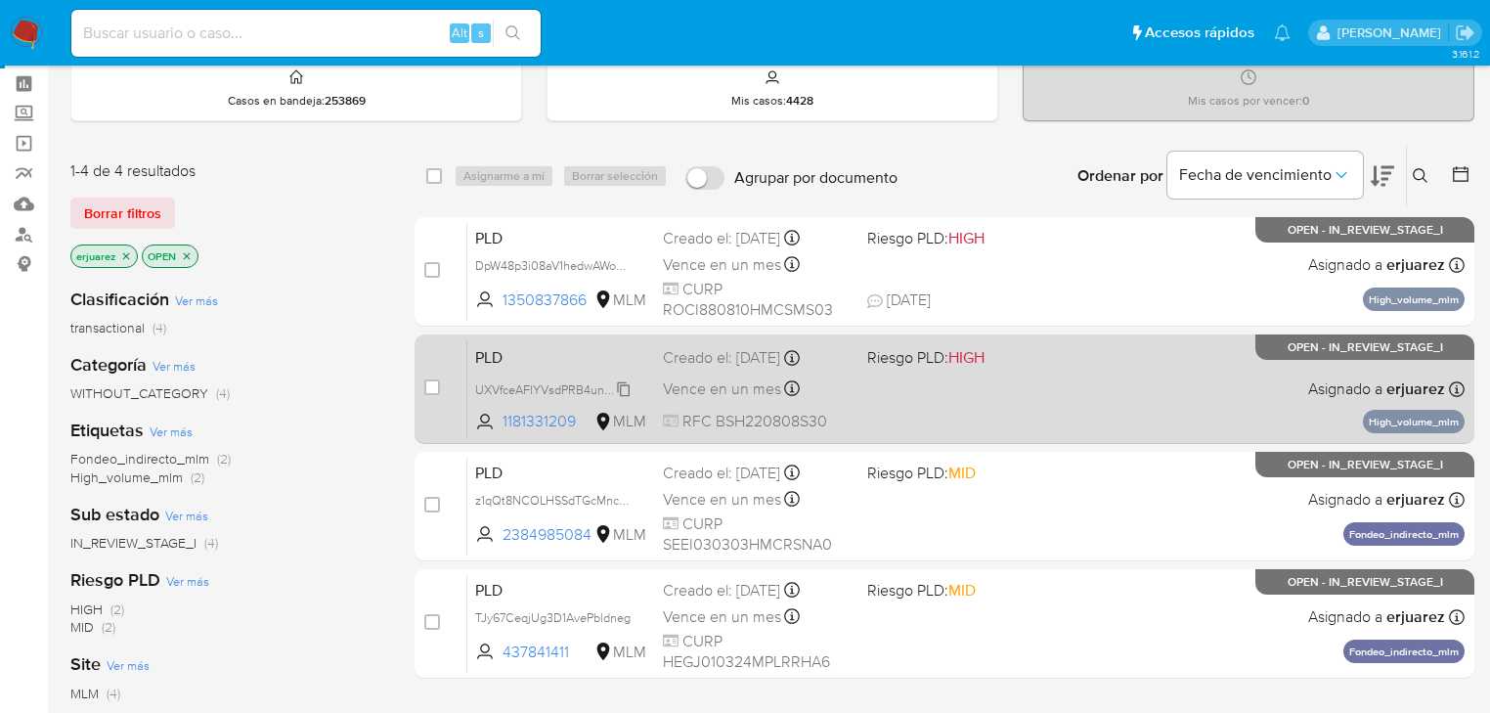
click at [515, 383] on span "UXVfceAFlYVsdPRB4unGL6FB" at bounding box center [557, 388] width 165 height 22
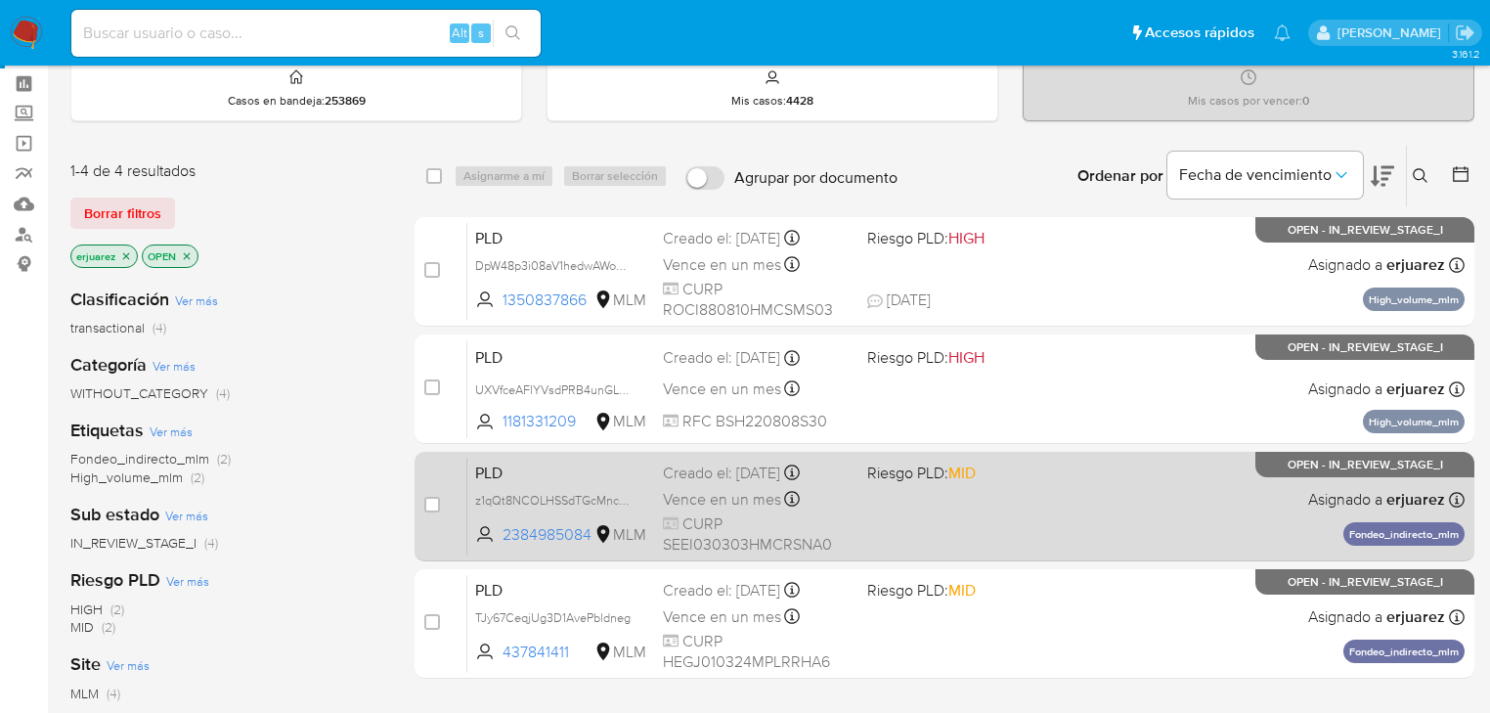
click at [1084, 503] on div "PLD z1qQt8NCOLHSSdTGcMncZ1j7 2384985084 MLM Riesgo PLD: MID Creado el: 12/09/20…" at bounding box center [965, 506] width 997 height 99
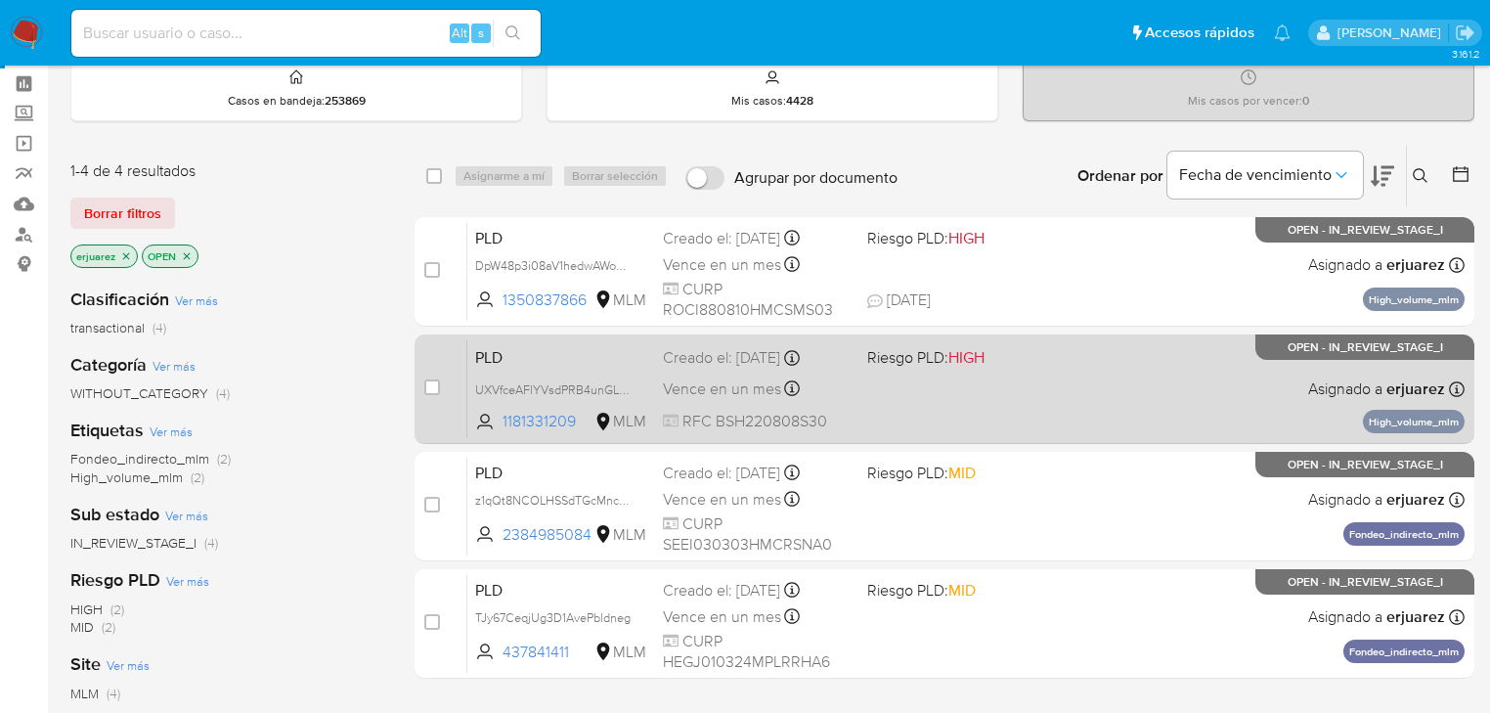
click at [968, 410] on div "PLD UXVfceAFlYVsdPRB4unGL6FB 1181331209 MLM Riesgo PLD: HIGH Creado el: 12/09/2…" at bounding box center [965, 388] width 997 height 99
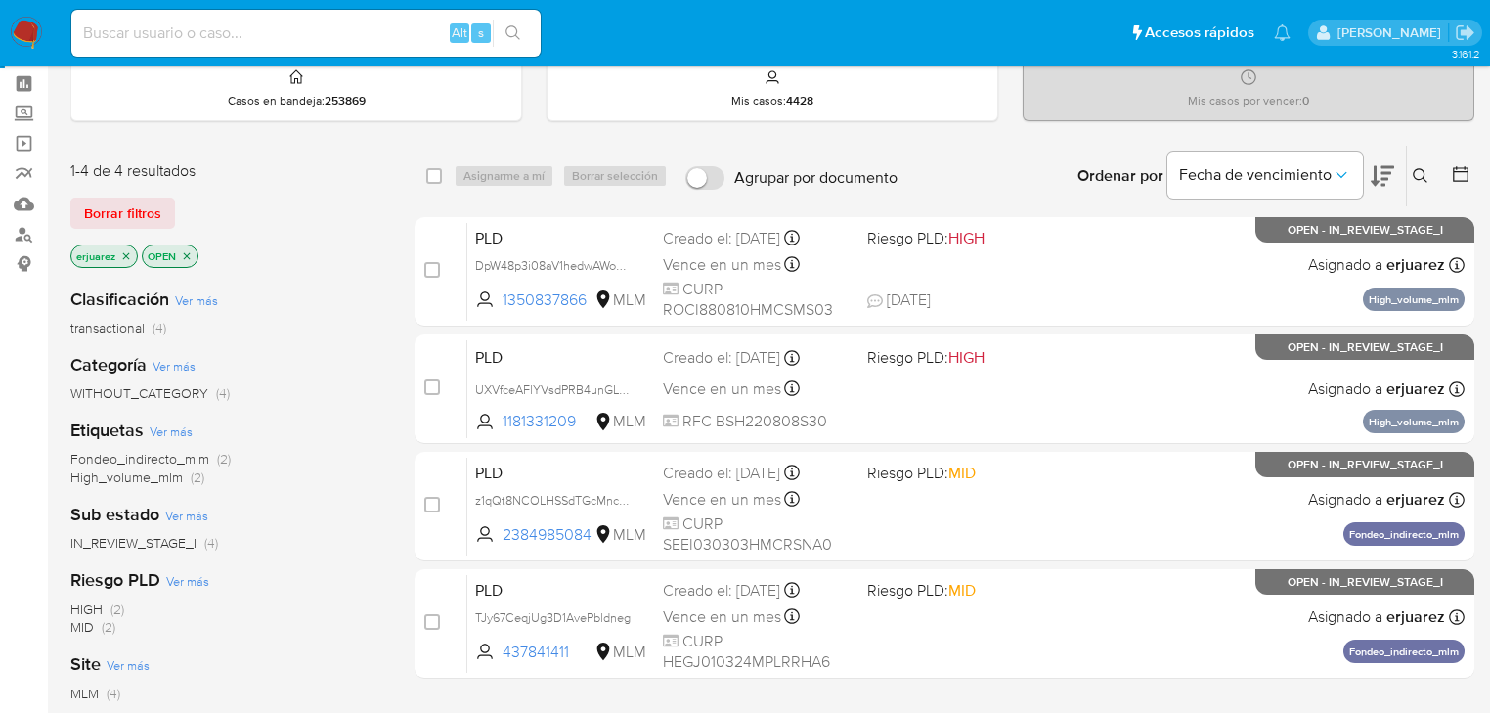
click at [27, 28] on img at bounding box center [26, 33] width 33 height 33
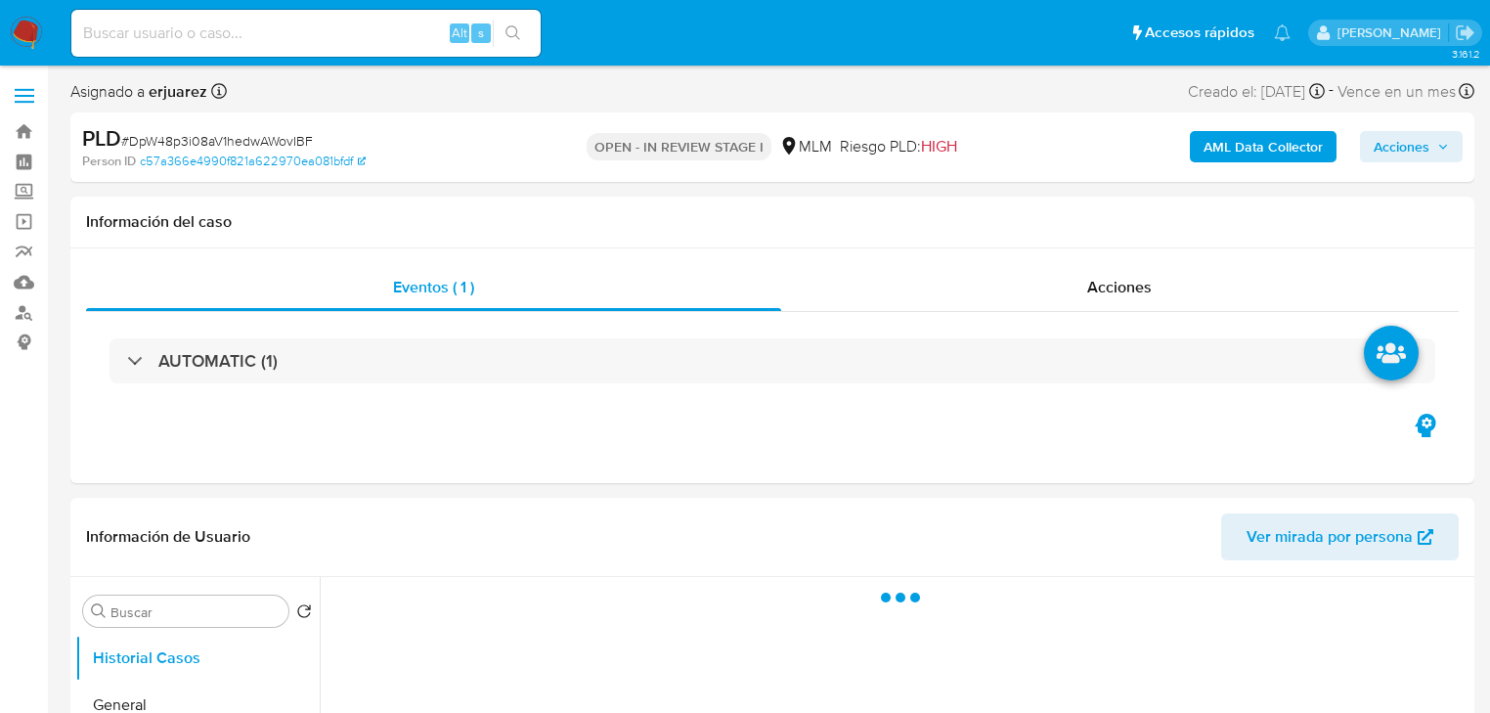
select select "10"
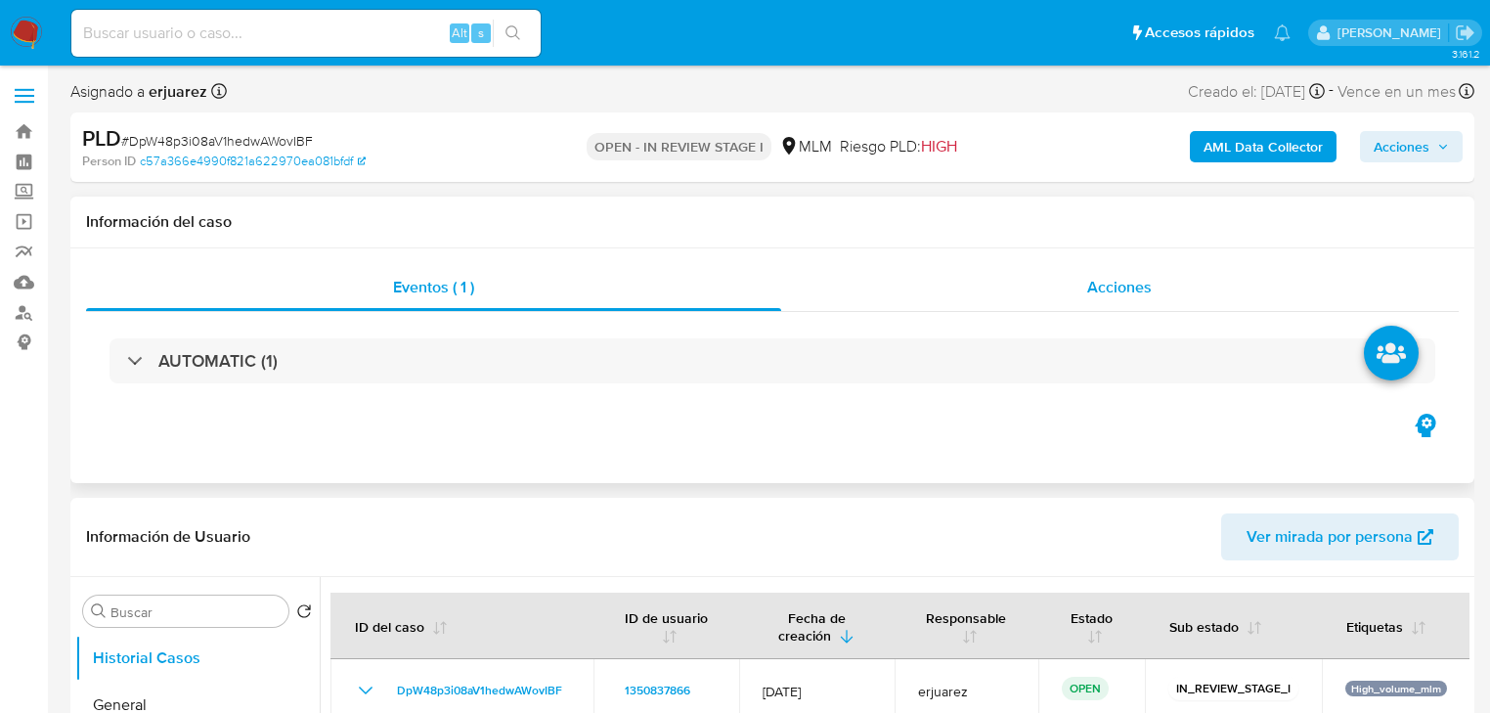
click at [1013, 294] on div "Acciones" at bounding box center [1120, 287] width 678 height 47
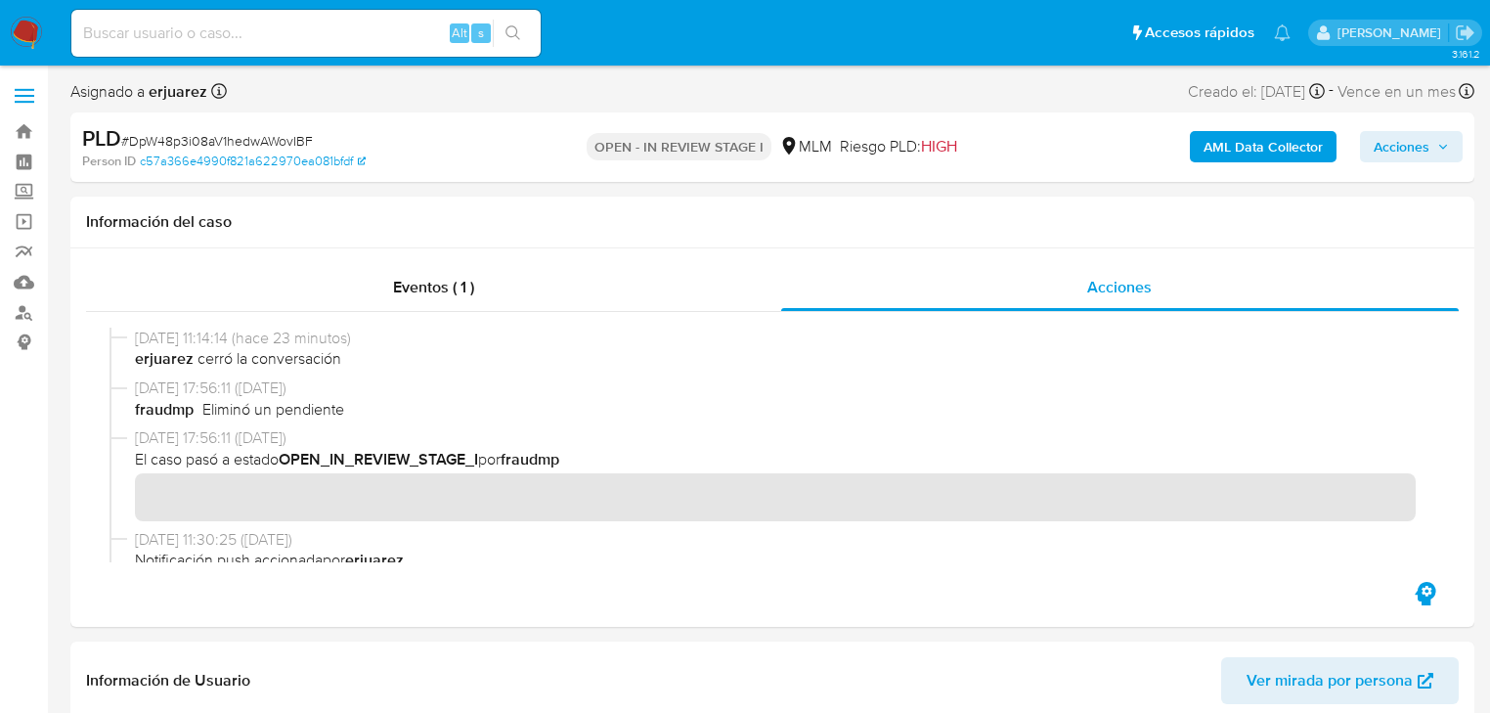
scroll to position [1173, 0]
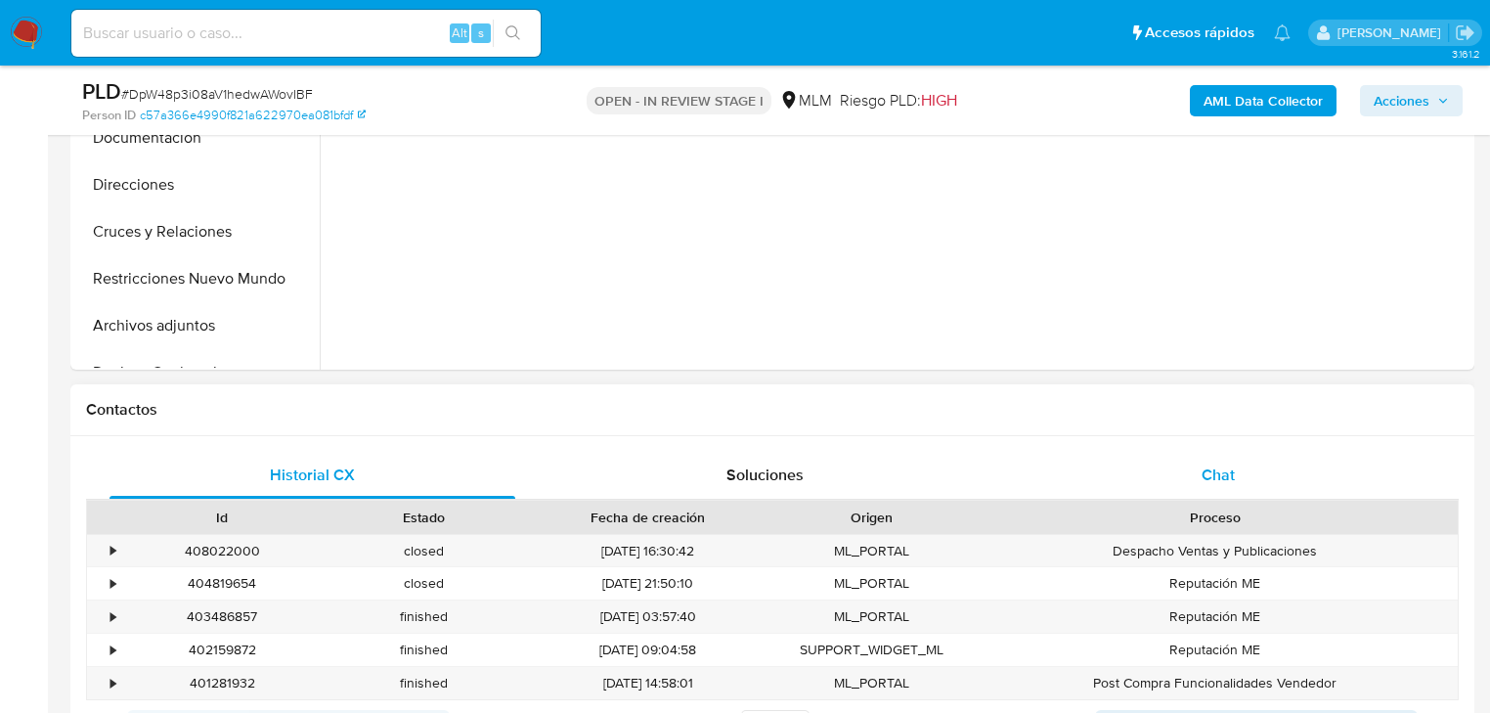
click at [1232, 479] on span "Chat" at bounding box center [1218, 474] width 33 height 22
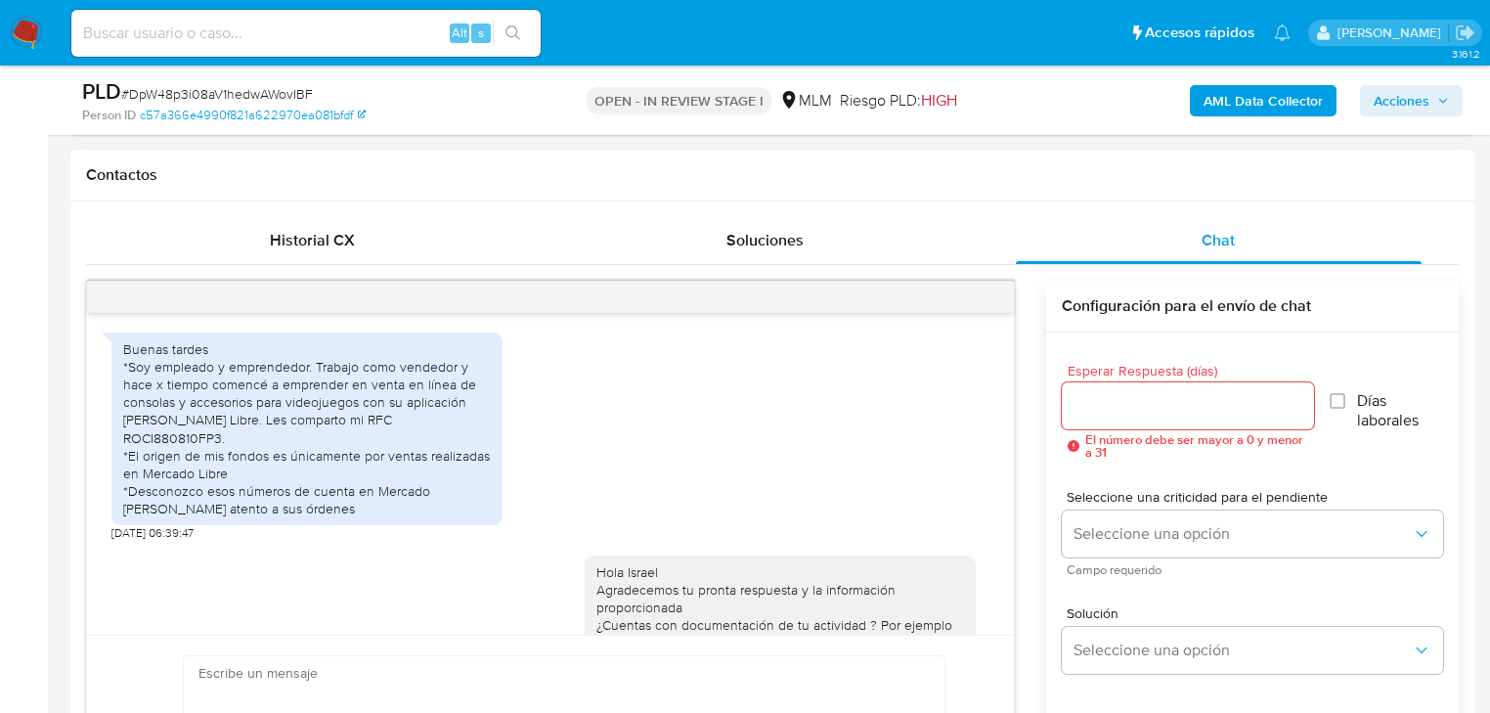
scroll to position [965, 0]
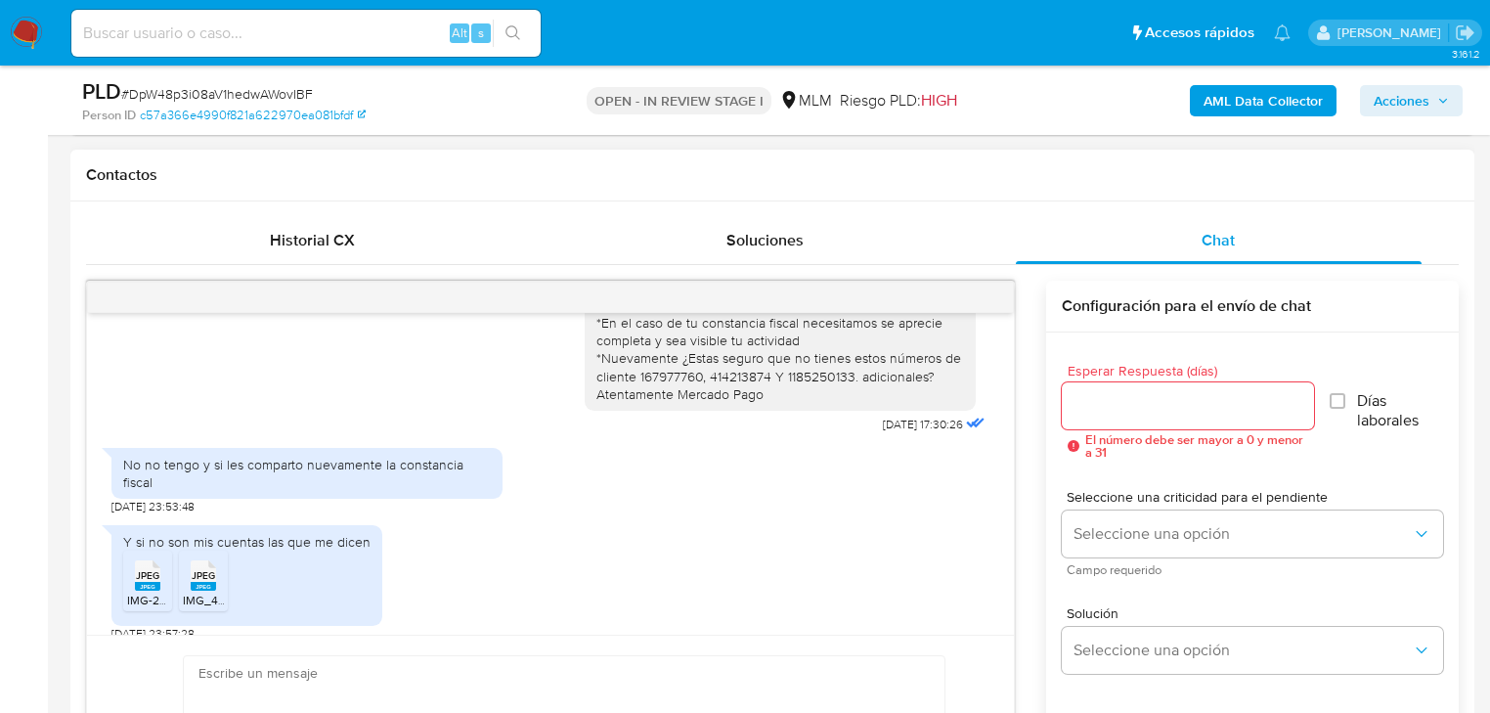
click at [989, 294] on div at bounding box center [550, 297] width 927 height 31
click at [989, 297] on div at bounding box center [550, 297] width 927 height 31
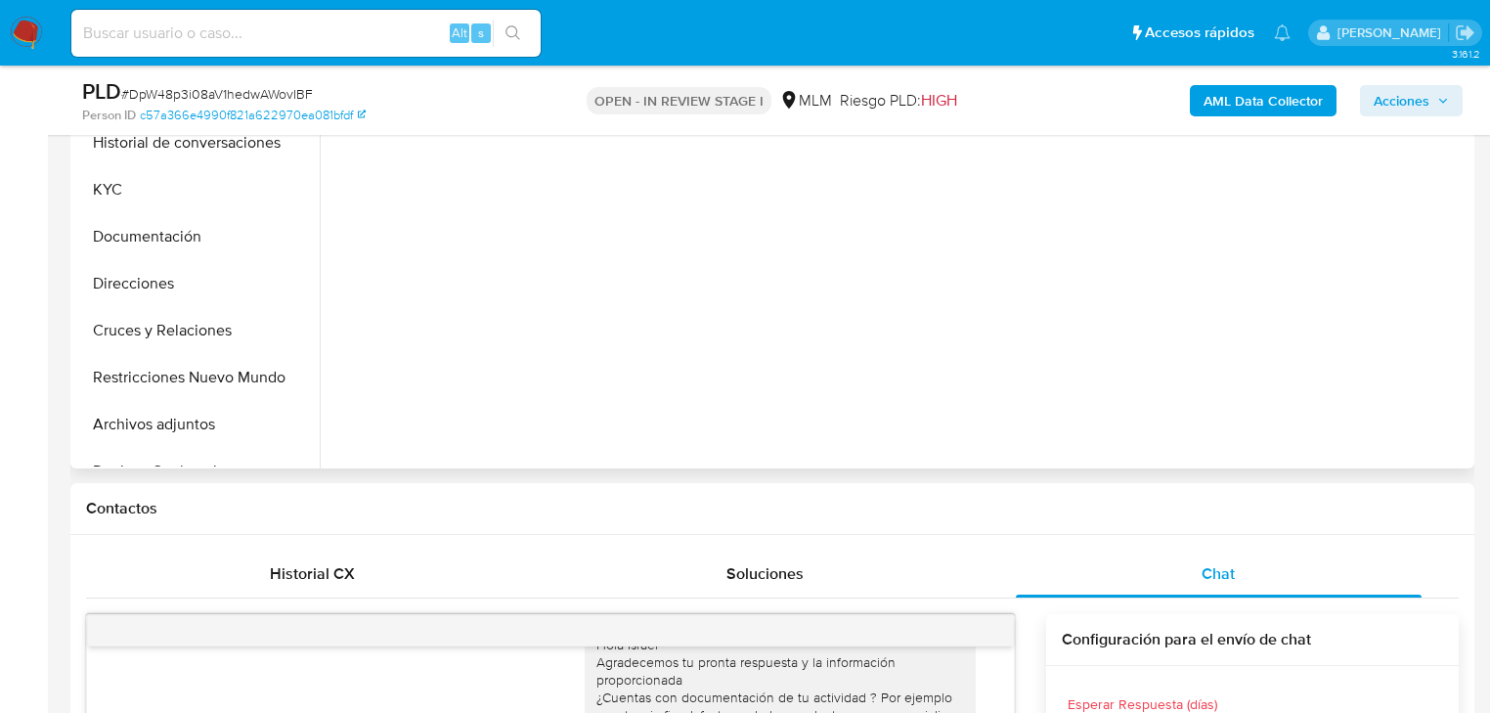
scroll to position [547, 0]
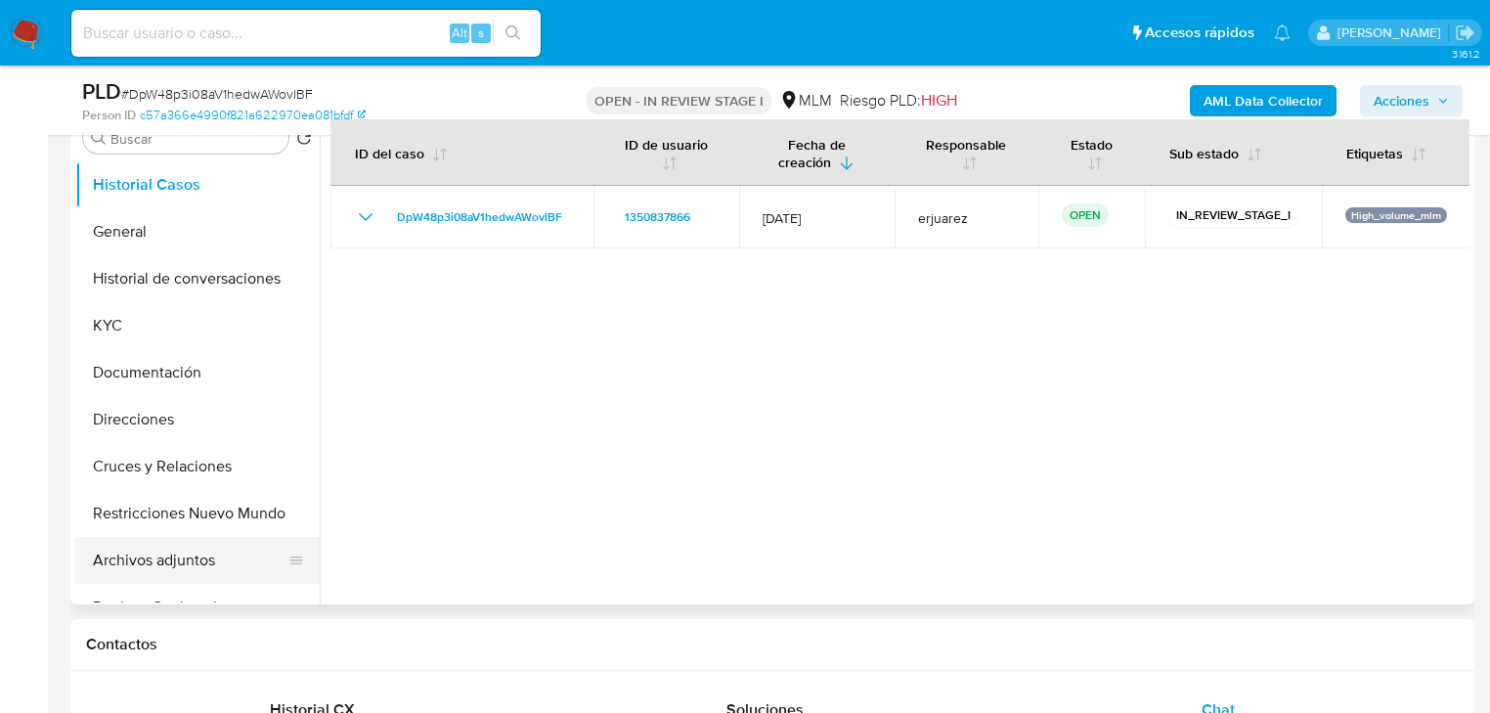
click at [146, 558] on button "Archivos adjuntos" at bounding box center [189, 560] width 229 height 47
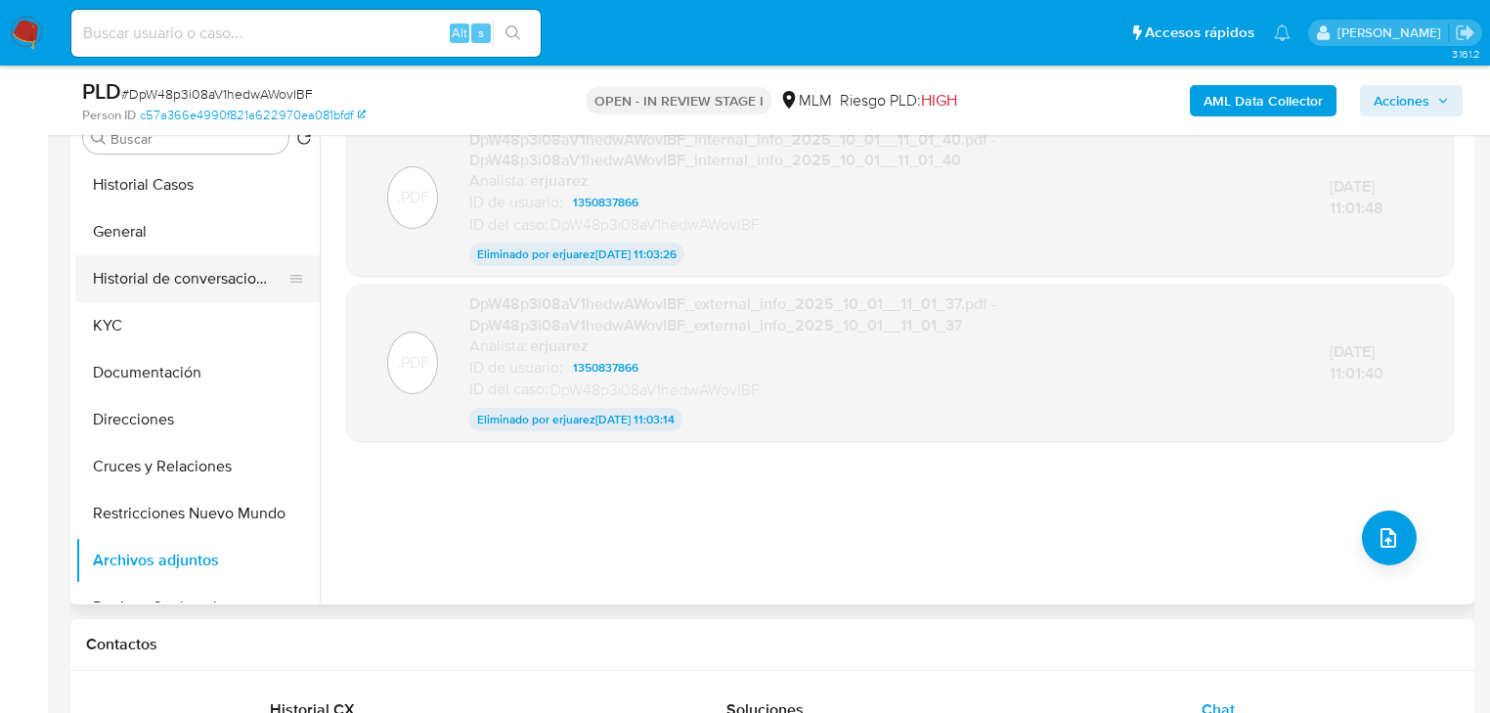
click at [248, 284] on button "Historial de conversaciones" at bounding box center [189, 278] width 229 height 47
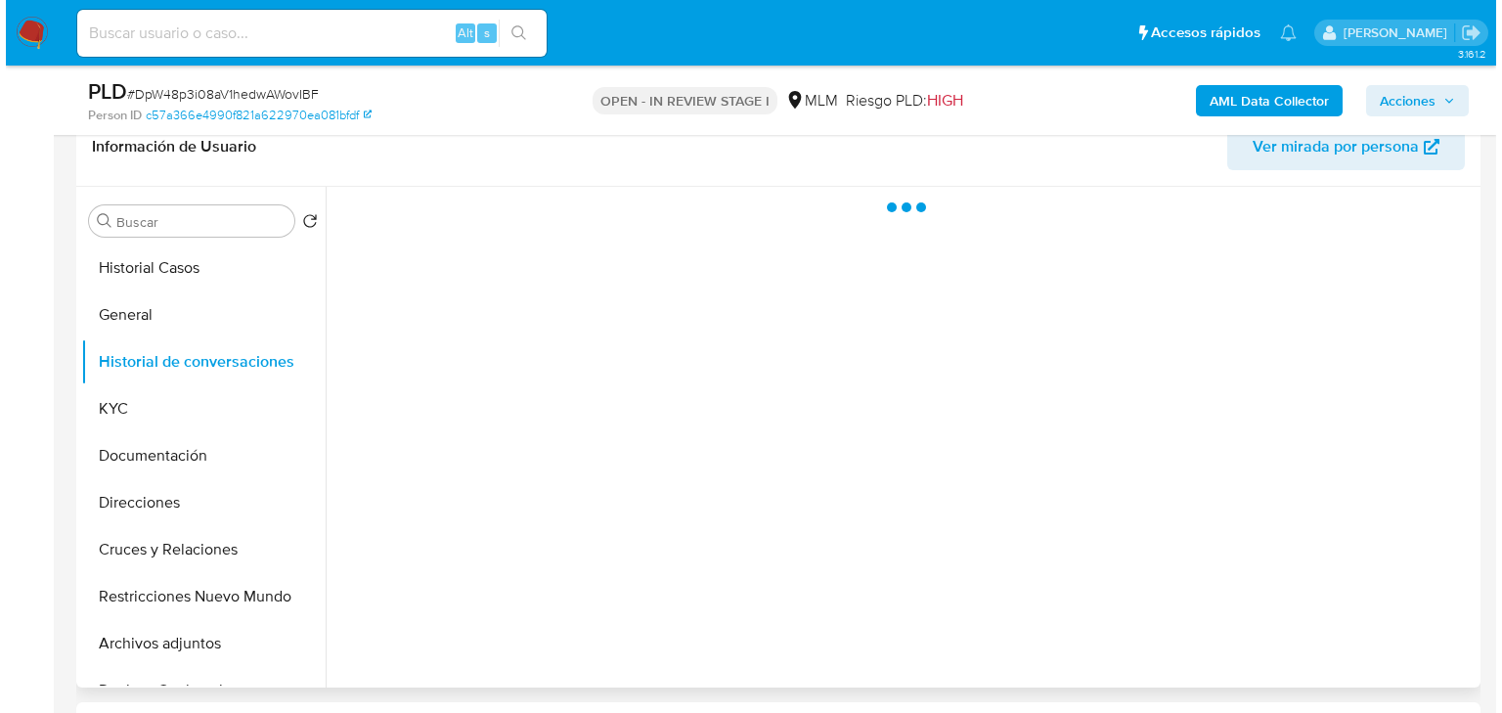
scroll to position [313, 0]
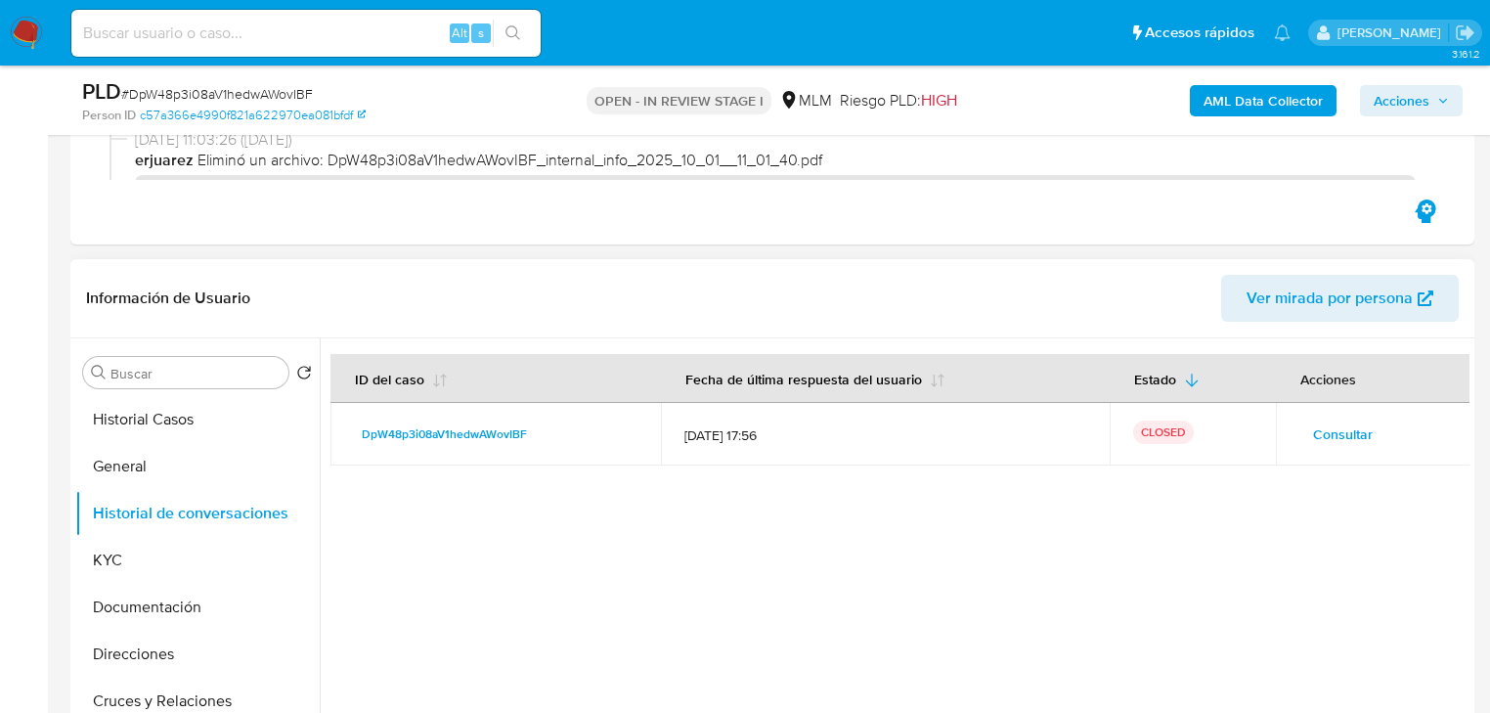
click at [1332, 436] on span "Consultar" at bounding box center [1343, 433] width 60 height 27
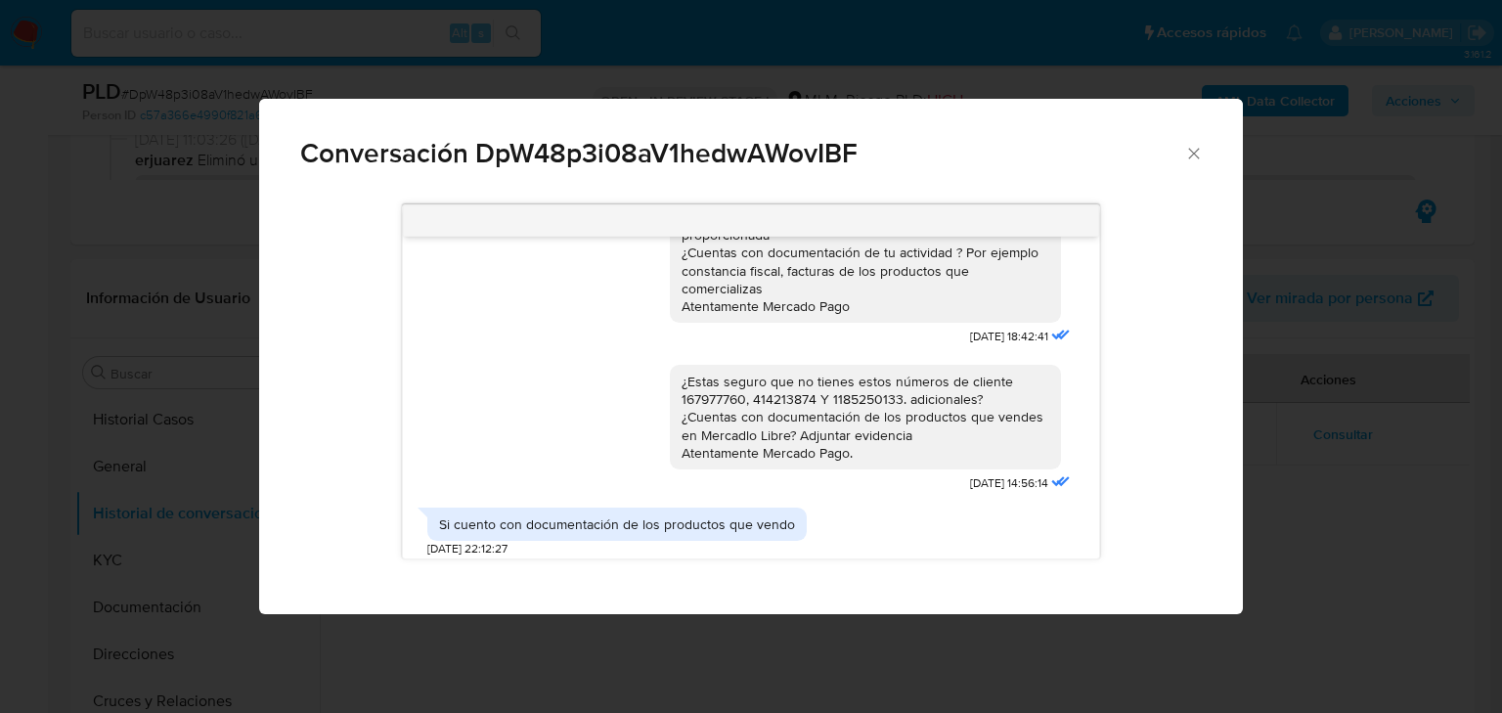
scroll to position [547, 0]
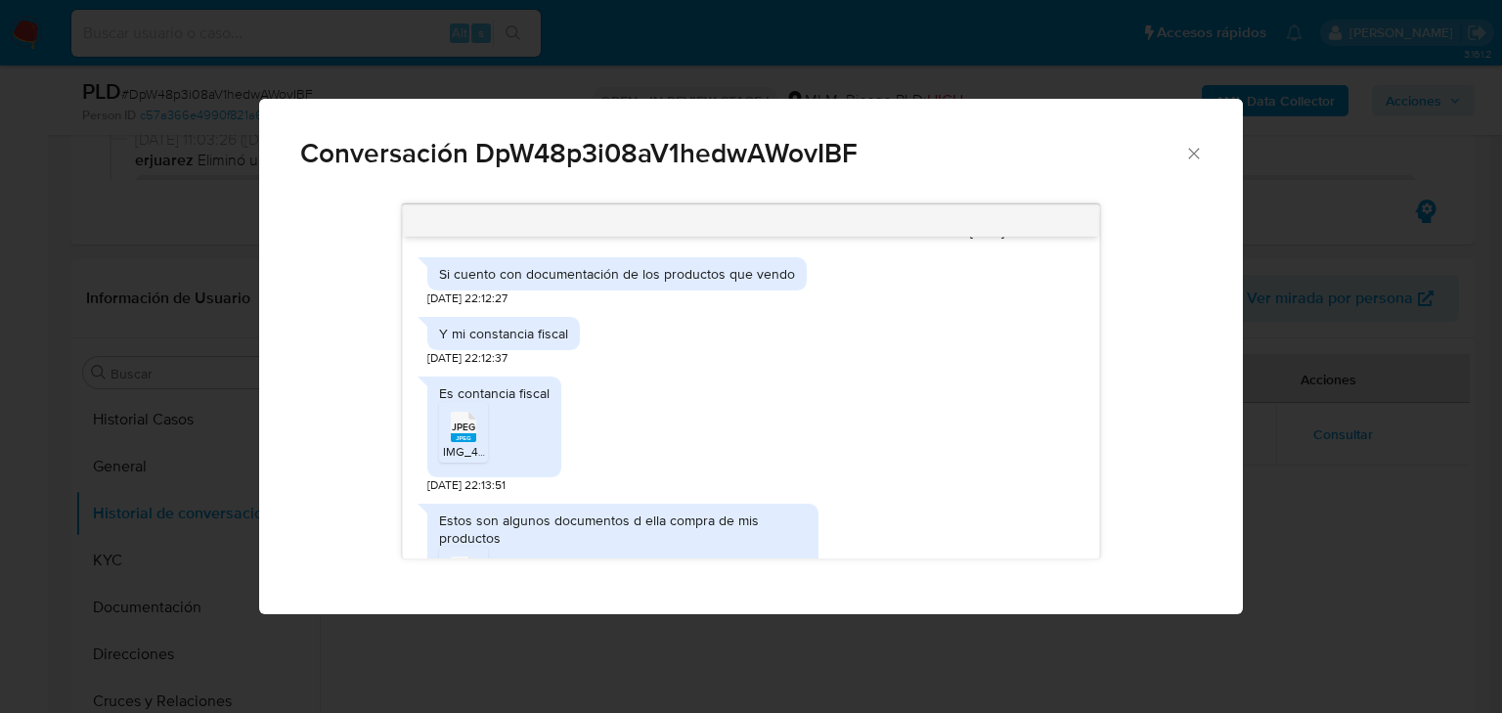
click at [465, 420] on span "JPEG" at bounding box center [463, 426] width 23 height 13
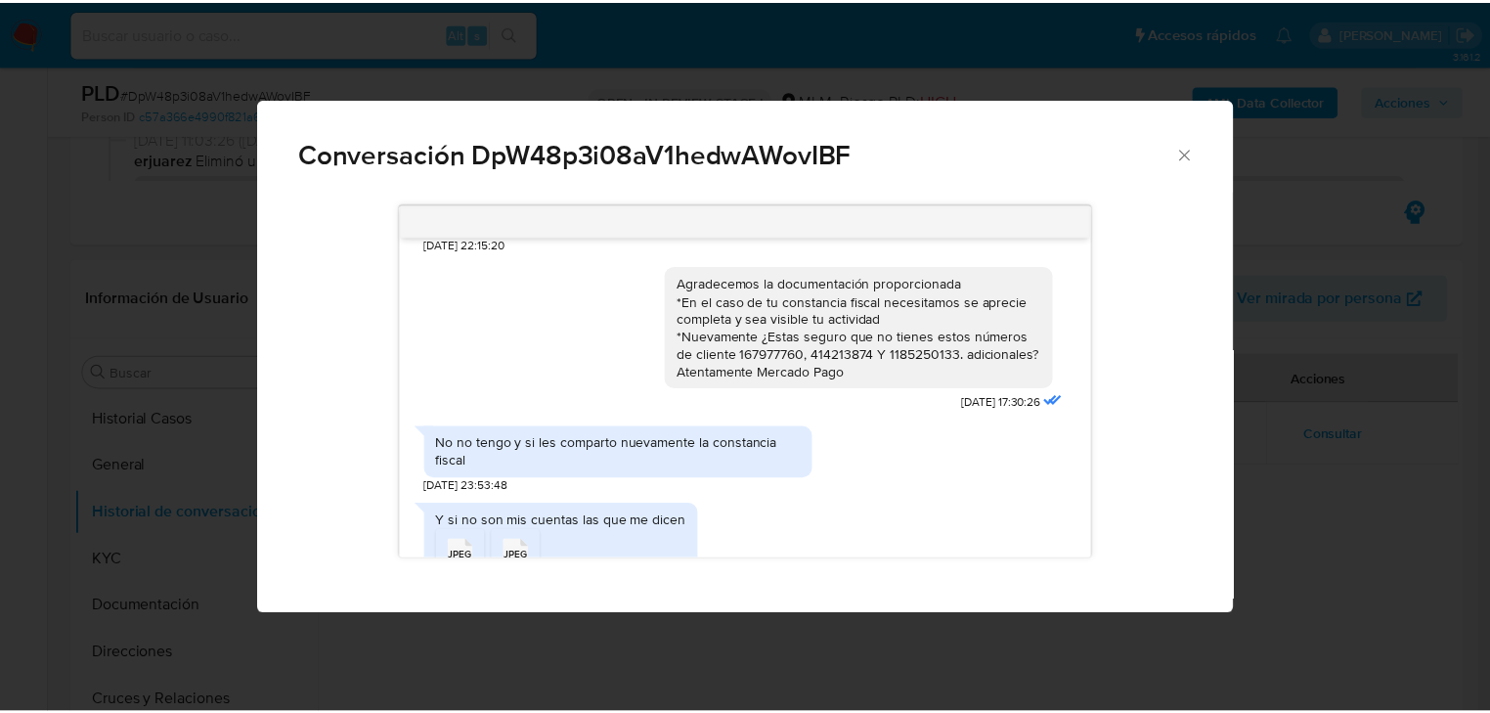
scroll to position [1291, 0]
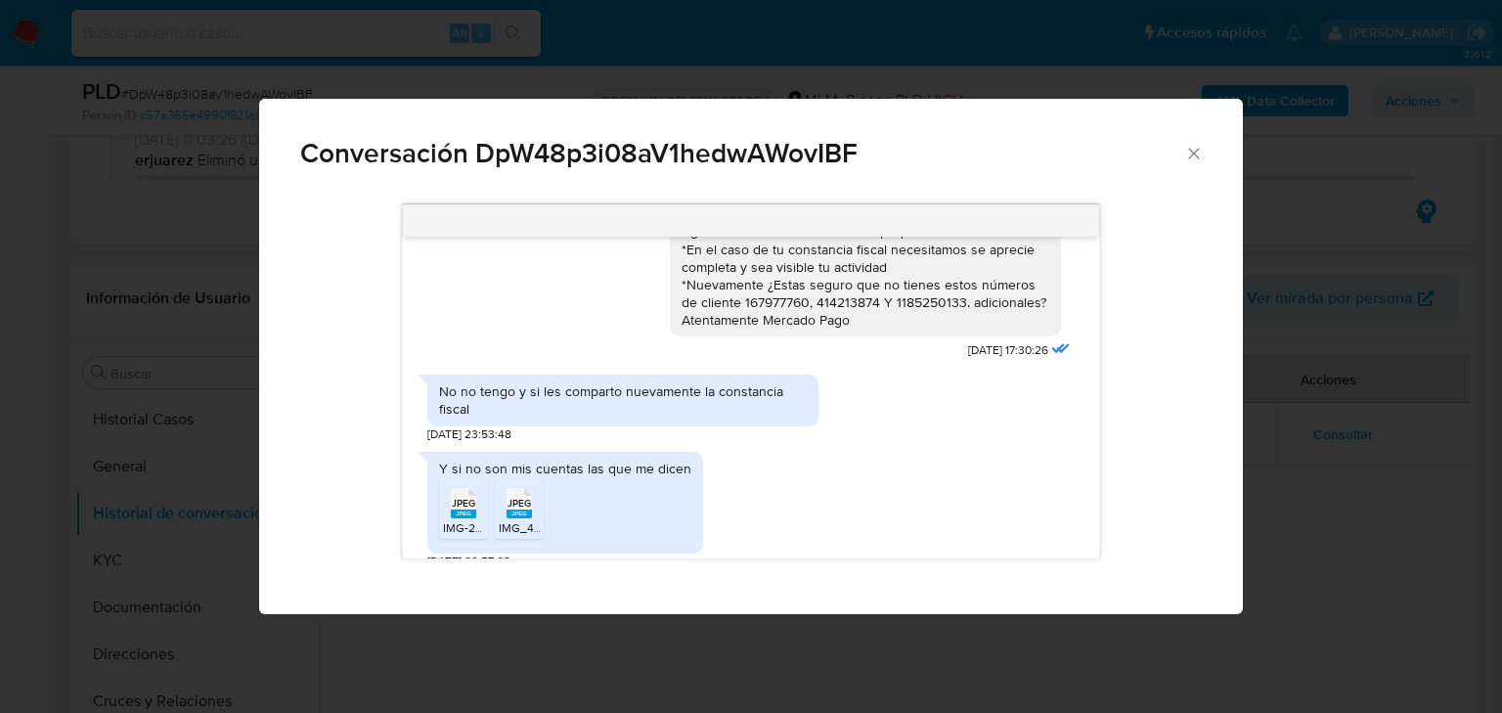
click at [461, 519] on span "IMG-20200819-WA0032.jpeg" at bounding box center [519, 527] width 153 height 17
click at [507, 497] on span "JPEG" at bounding box center [518, 503] width 23 height 13
drag, startPoint x: 1204, startPoint y: 153, endPoint x: 888, endPoint y: 203, distance: 320.7
click at [1203, 153] on div "Conversación DpW48p3i08aV1hedwAWovIBF" at bounding box center [751, 145] width 984 height 93
click at [1190, 150] on icon "Cerrar" at bounding box center [1194, 153] width 11 height 11
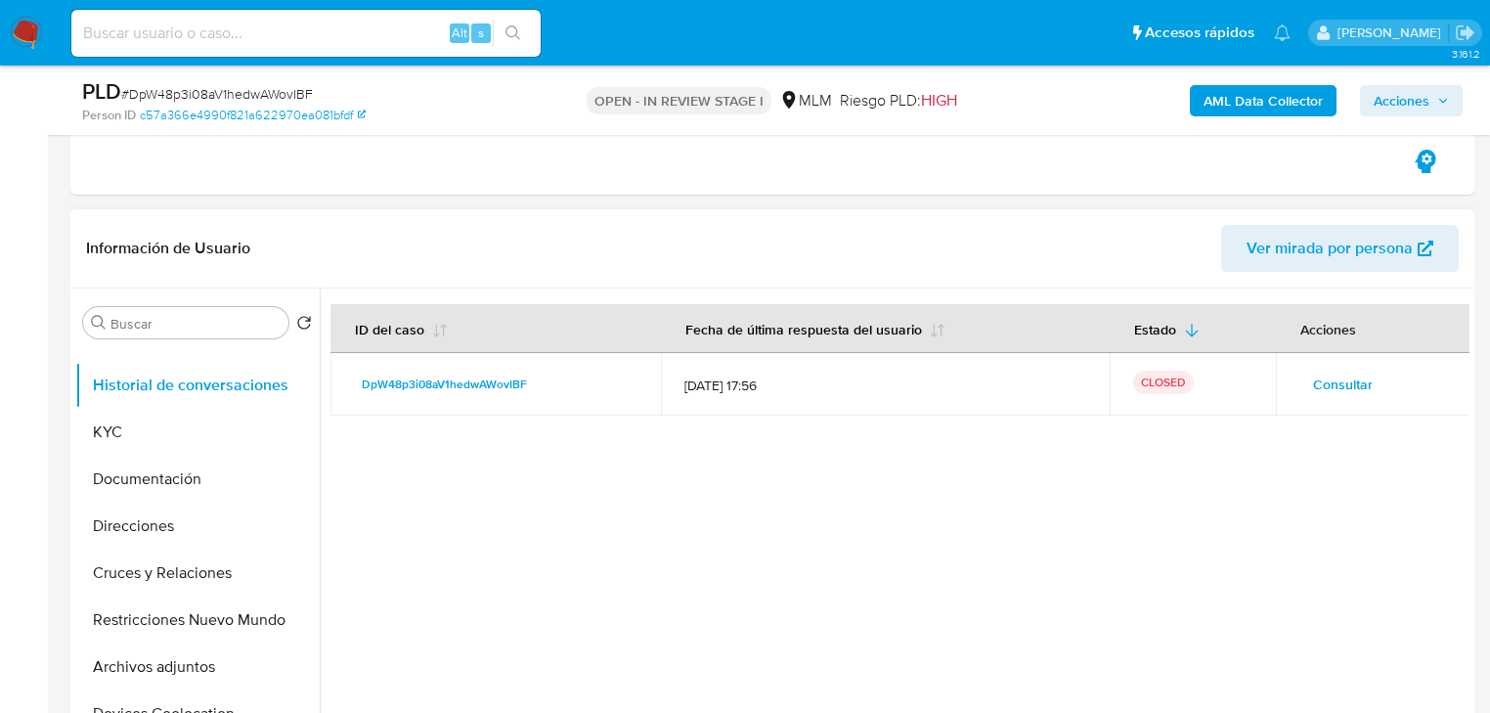
scroll to position [391, 0]
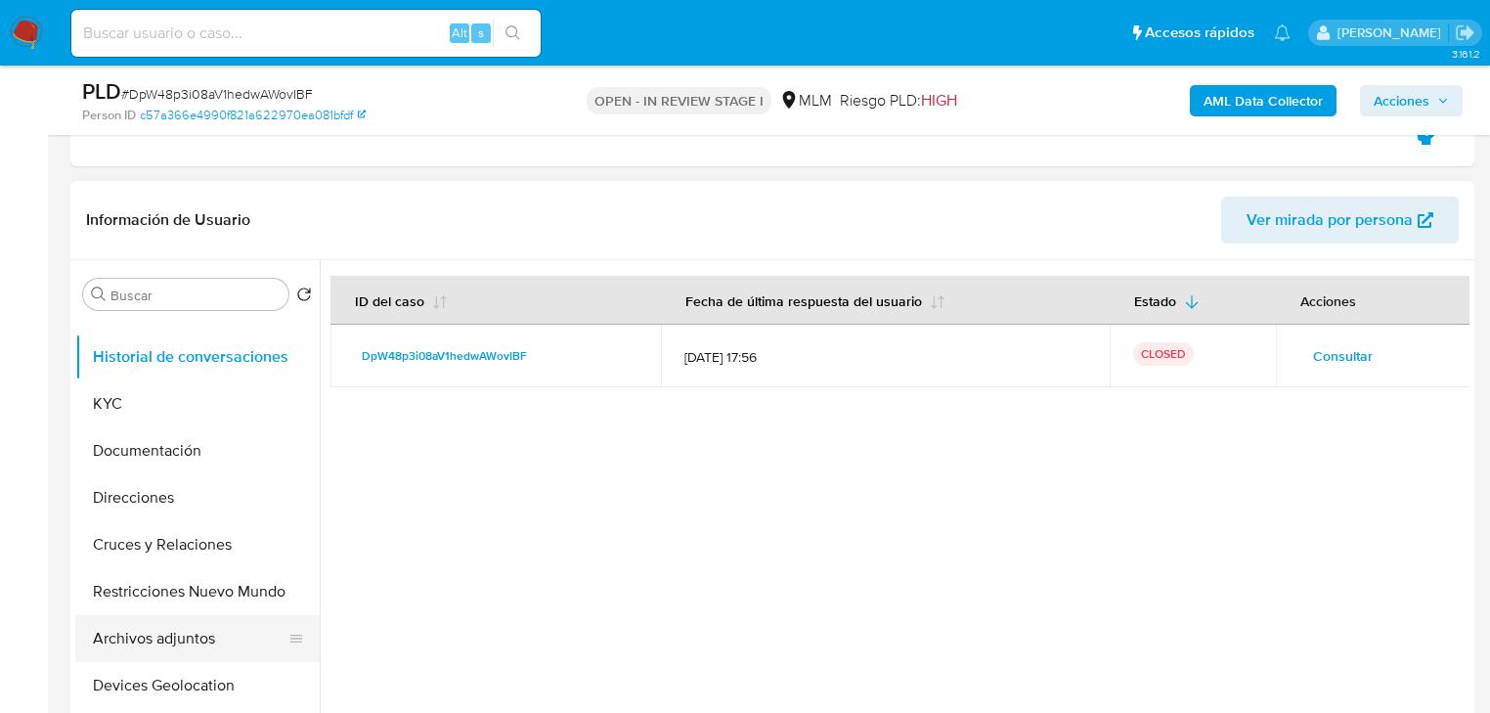
click at [152, 643] on button "Archivos adjuntos" at bounding box center [189, 638] width 229 height 47
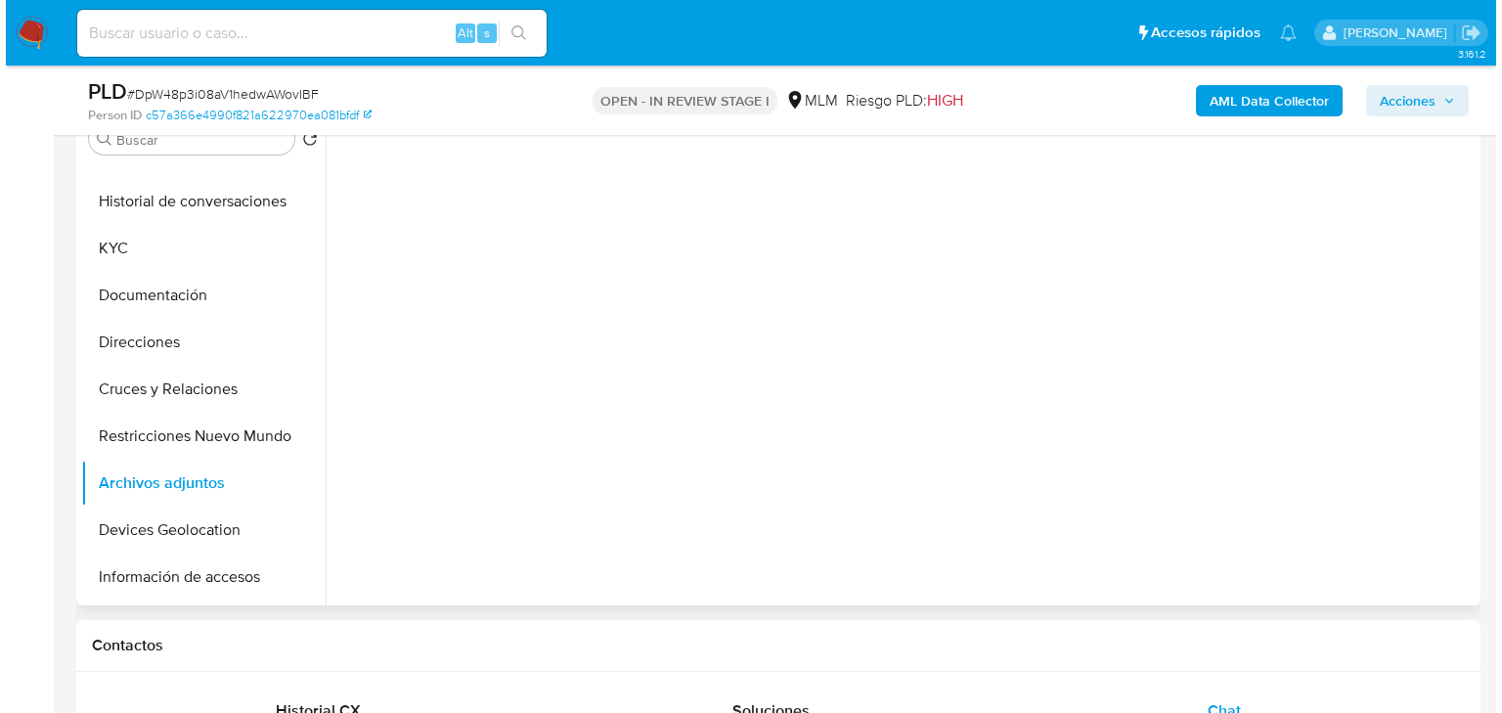
scroll to position [547, 0]
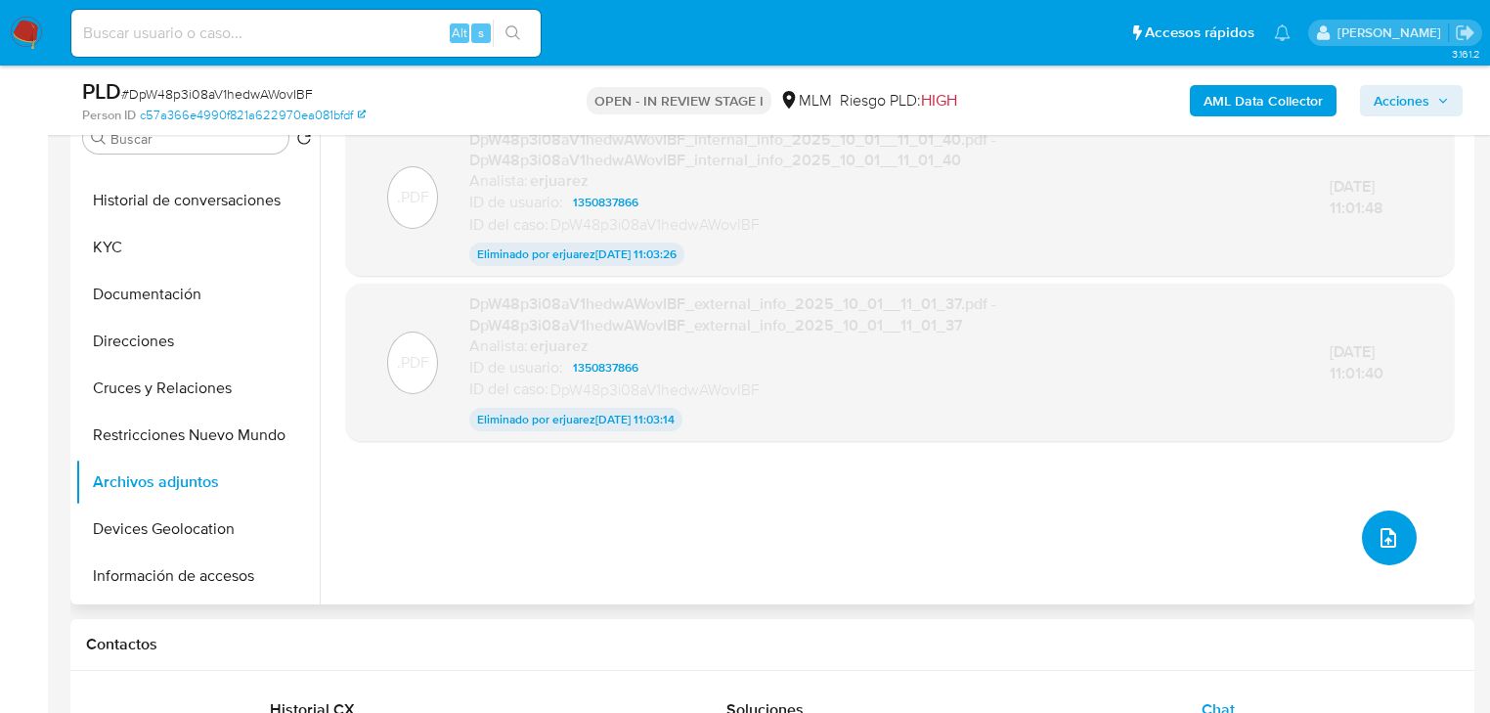
click at [1390, 536] on icon "upload-file" at bounding box center [1388, 537] width 23 height 23
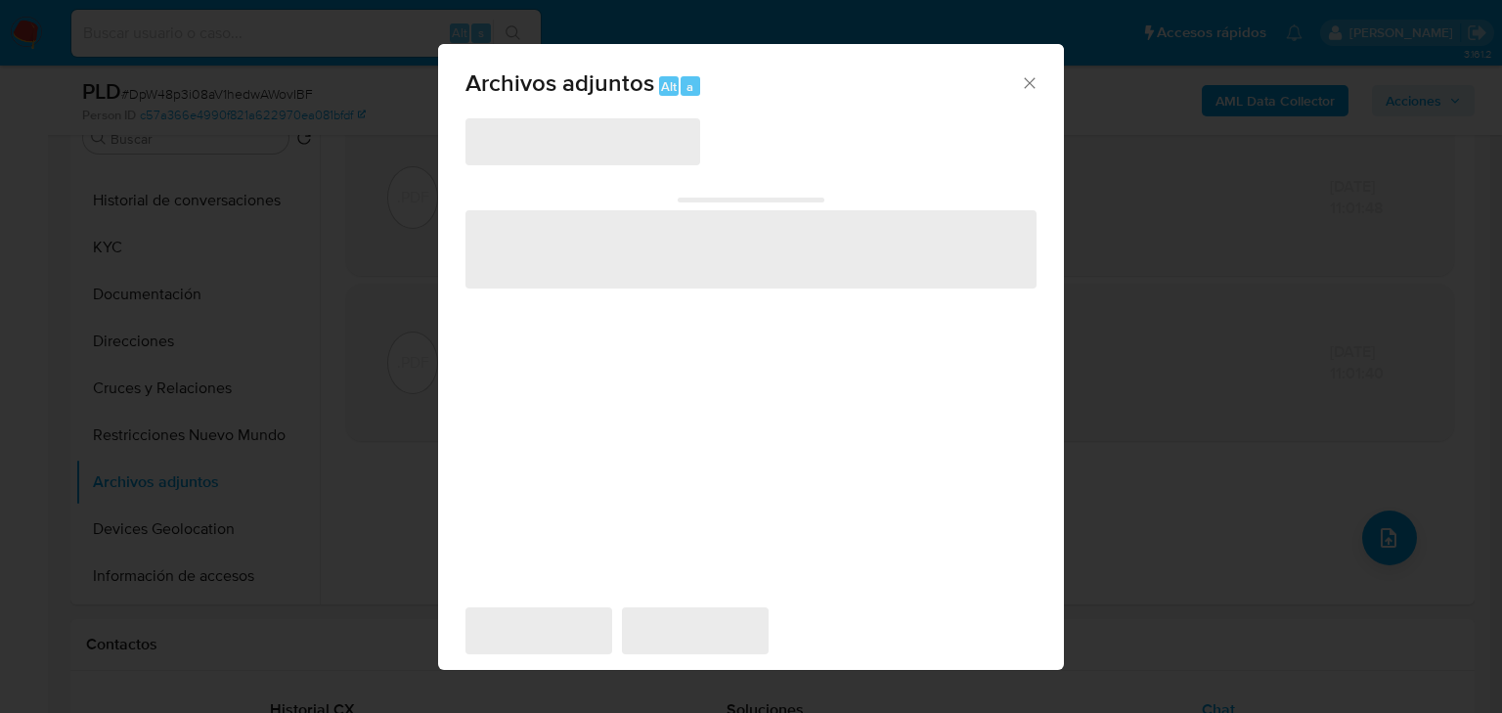
click at [563, 149] on span "‌" at bounding box center [582, 141] width 235 height 47
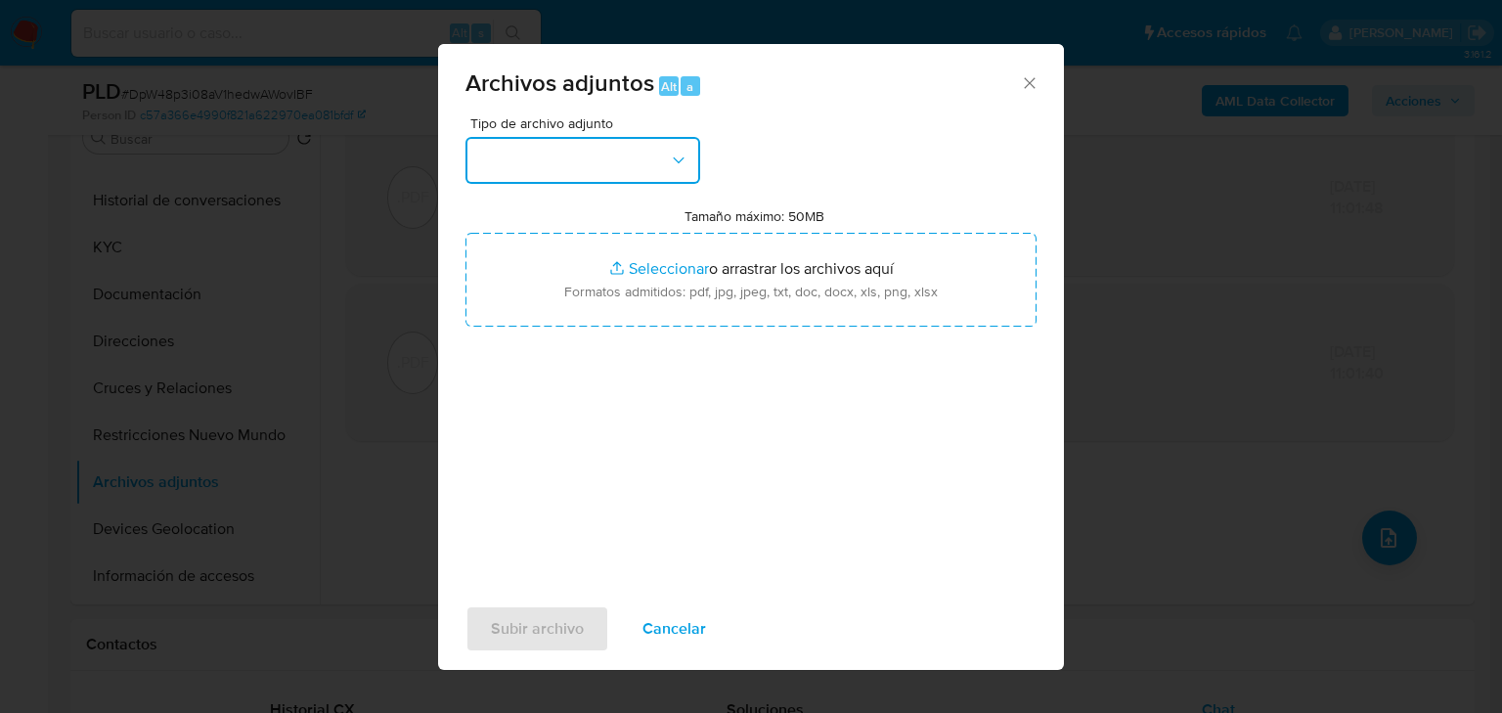
click at [645, 156] on button "button" at bounding box center [582, 160] width 235 height 47
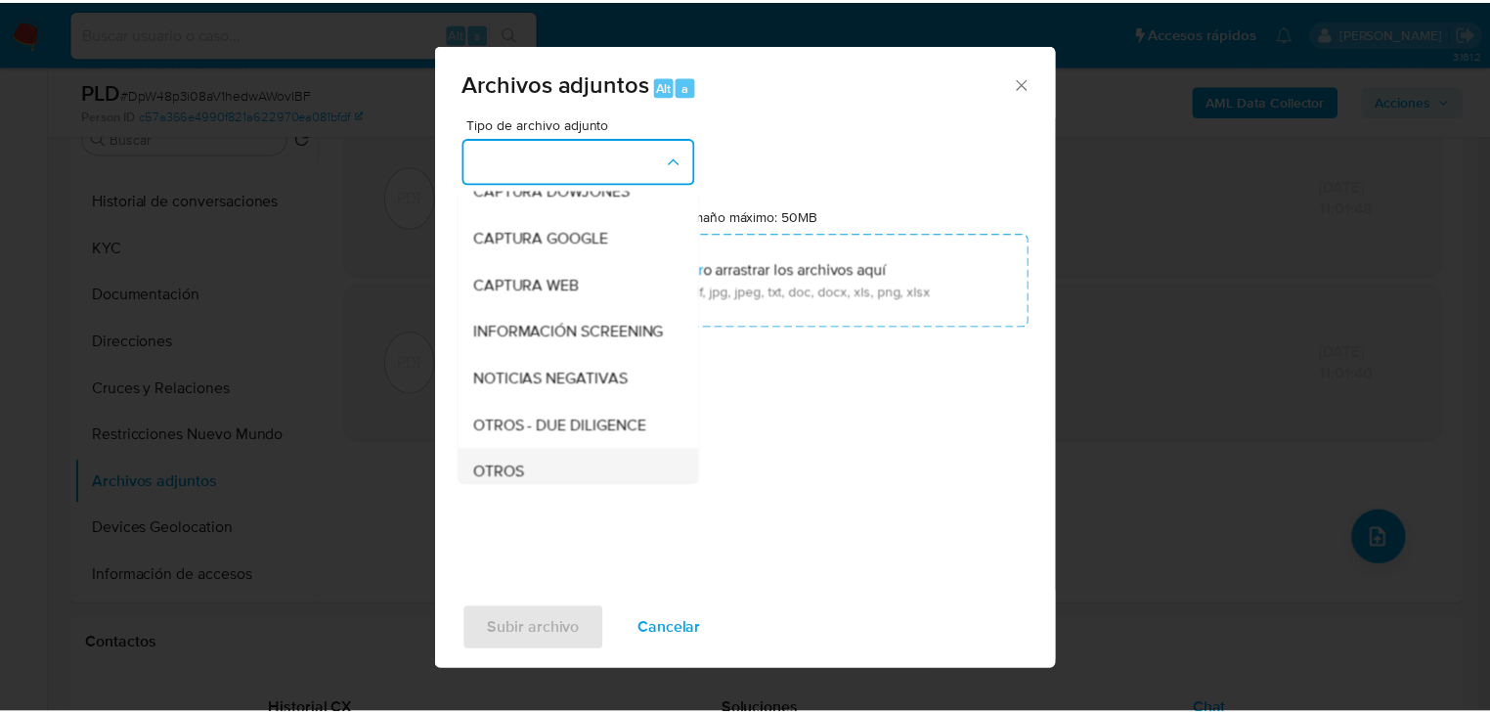
scroll to position [156, 0]
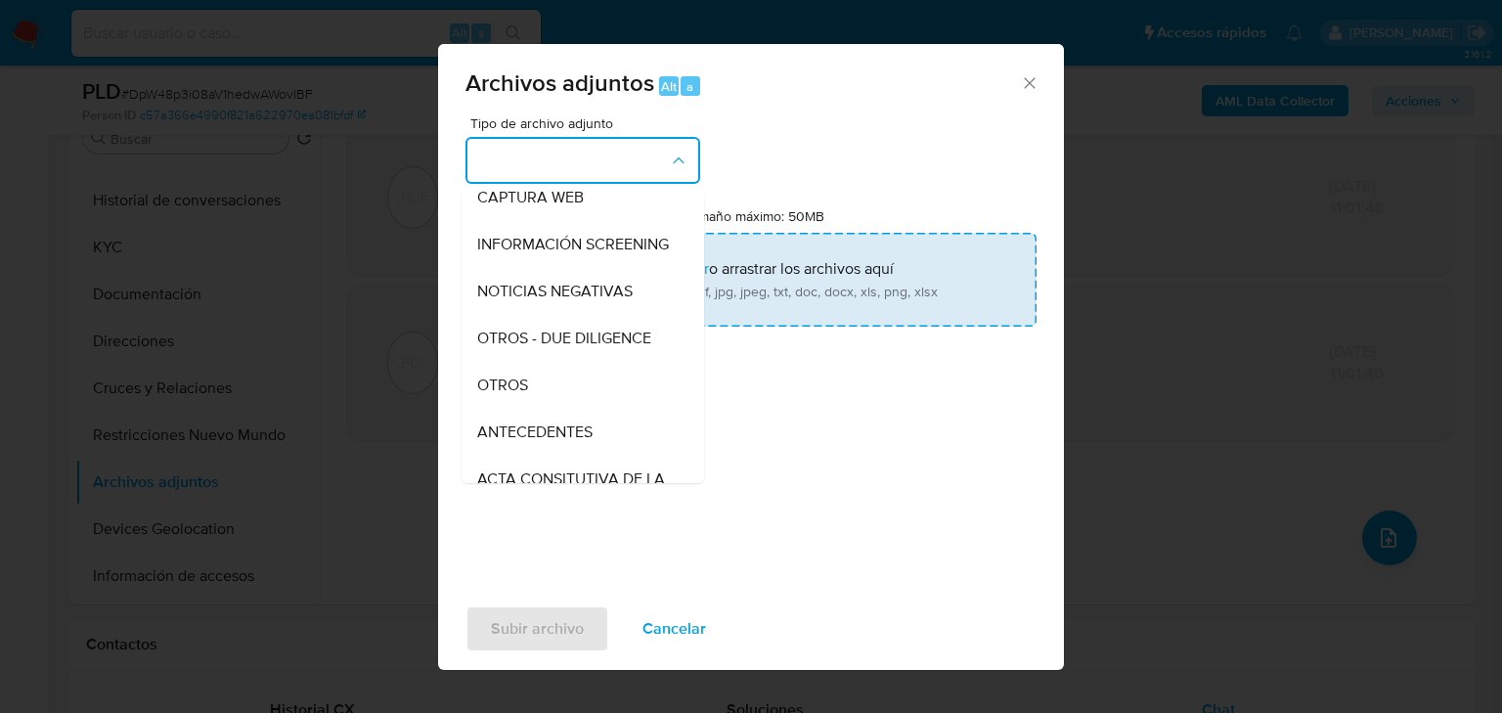
drag, startPoint x: 509, startPoint y: 407, endPoint x: 598, endPoint y: 277, distance: 157.6
click at [510, 395] on span "OTROS" at bounding box center [502, 385] width 51 height 20
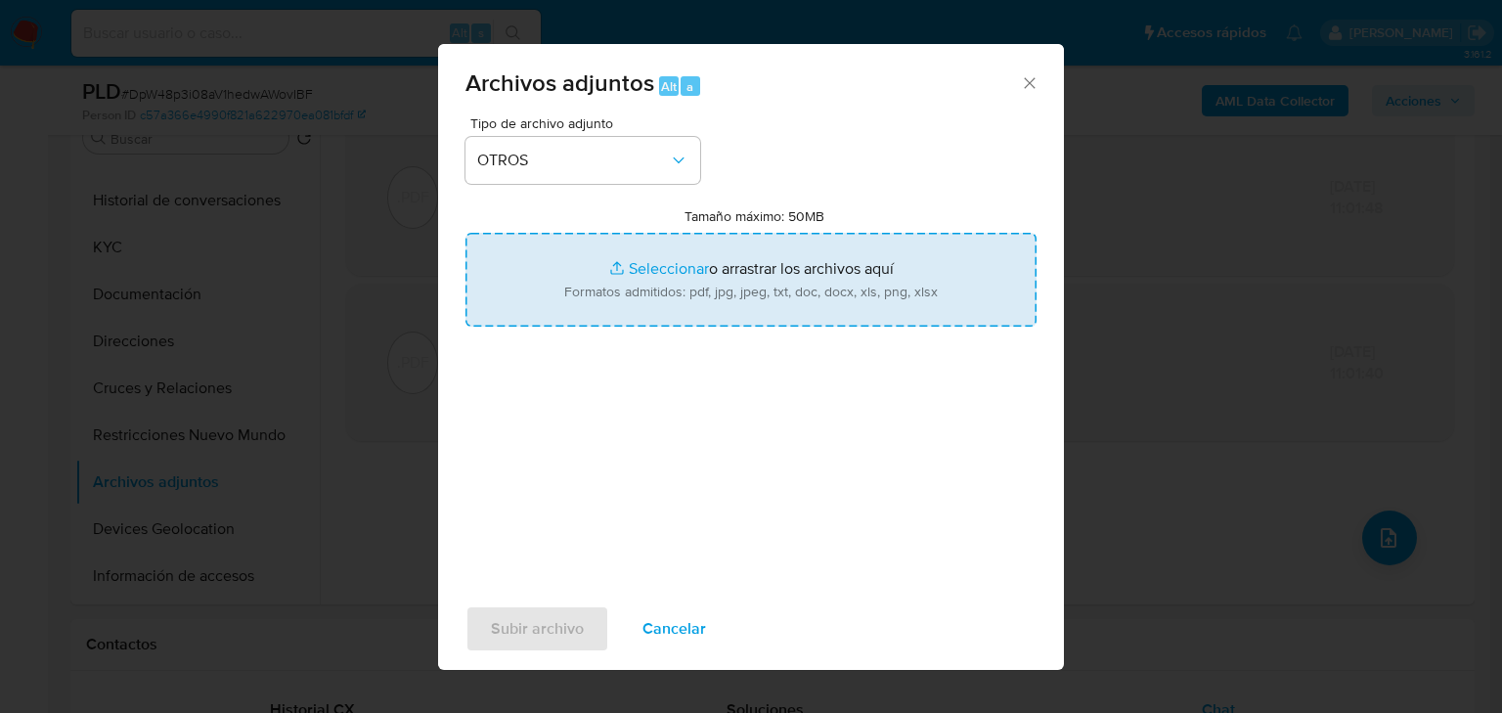
click at [653, 260] on input "Tamaño máximo: 50MB Seleccionar archivos" at bounding box center [750, 280] width 571 height 94
type input "C:\fakepath\1350837866_Israel Adnan de la Rosa Camara_Sep25.pdf"
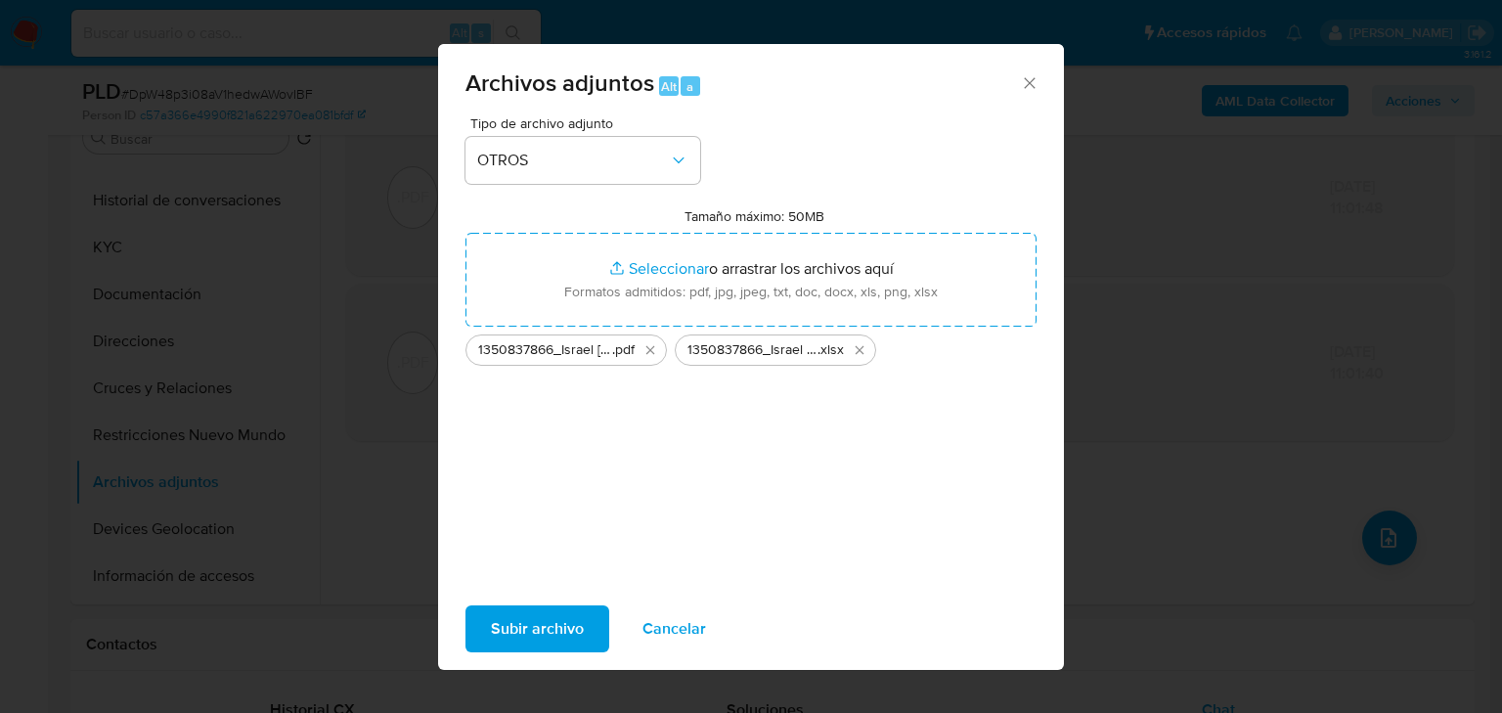
click at [522, 614] on span "Subir archivo" at bounding box center [537, 628] width 93 height 43
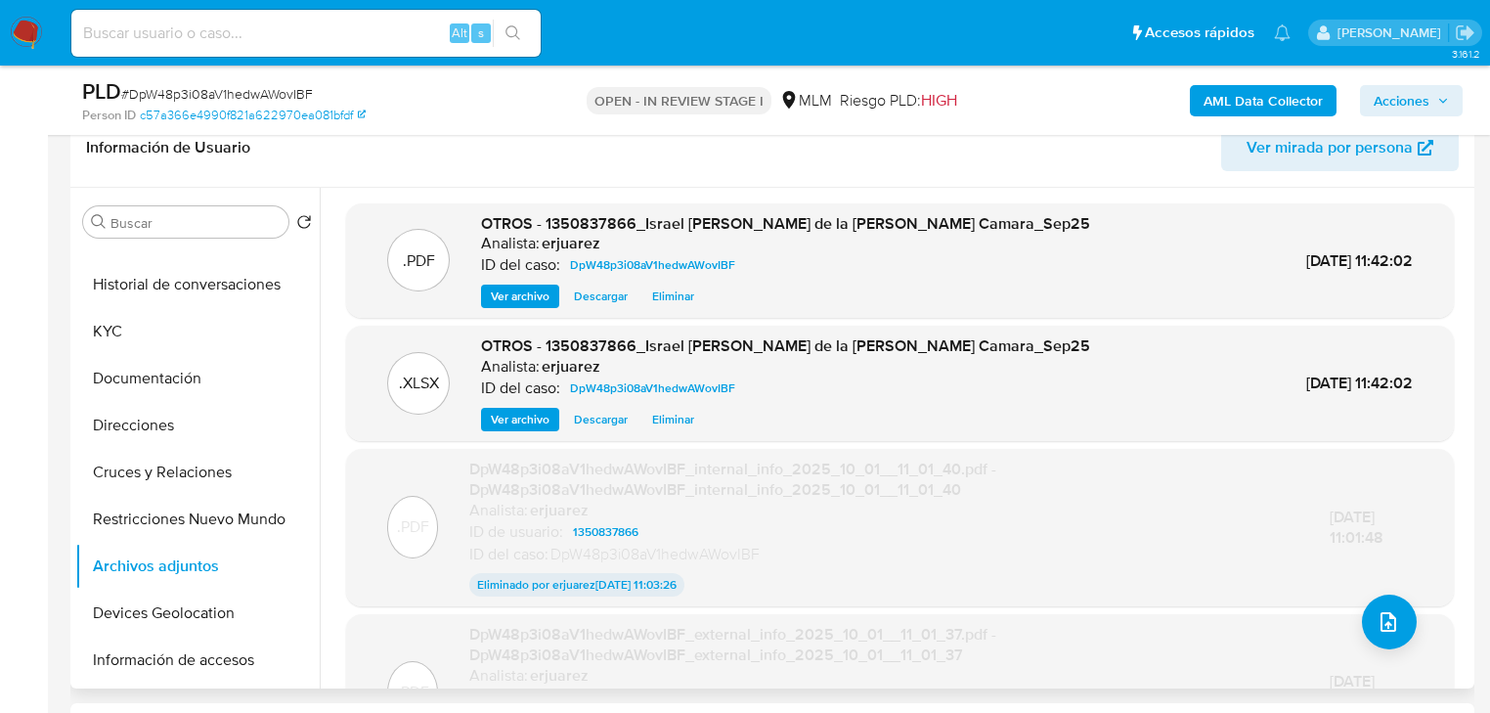
scroll to position [391, 0]
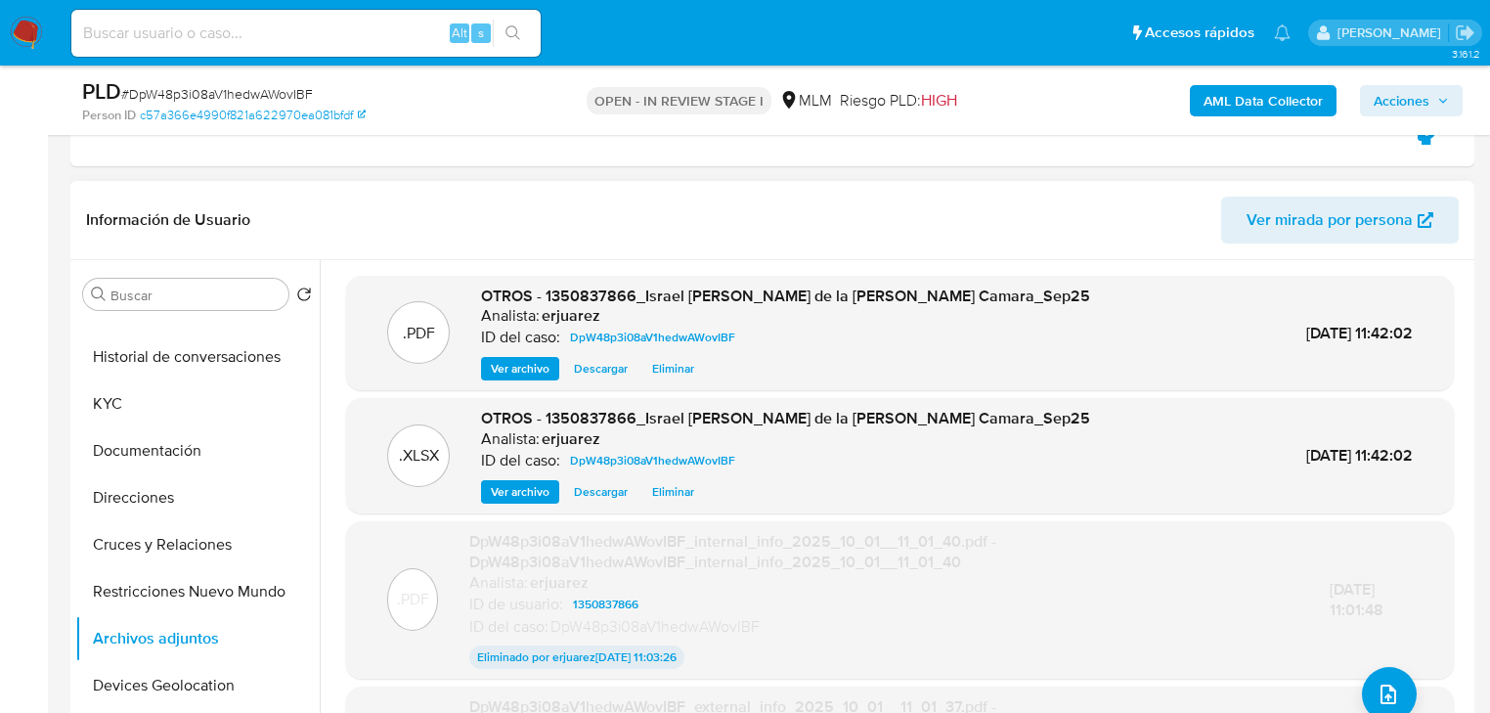
click at [505, 370] on span "Ver archivo" at bounding box center [520, 369] width 59 height 20
click at [1418, 95] on span "Acciones" at bounding box center [1402, 100] width 56 height 31
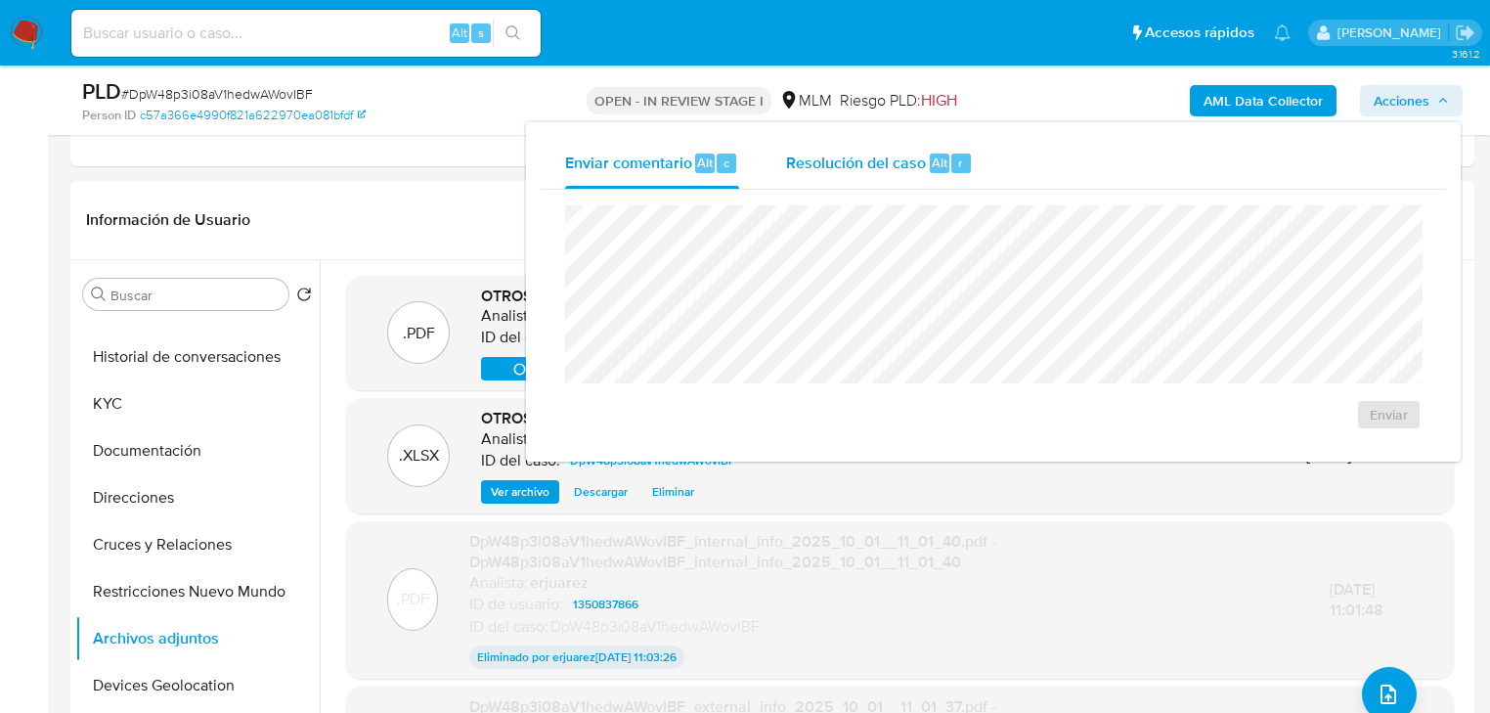
click at [885, 164] on span "Resolución del caso" at bounding box center [856, 162] width 140 height 22
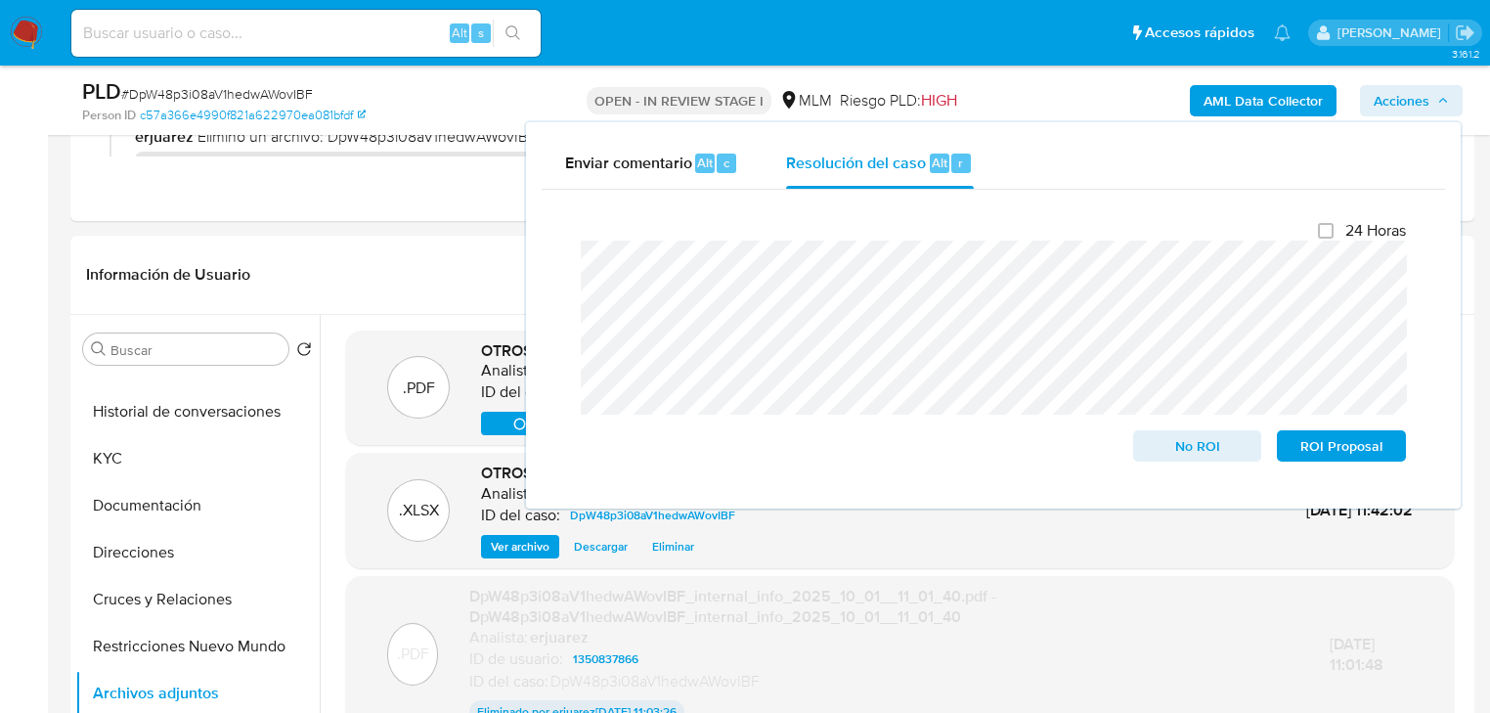
scroll to position [235, 0]
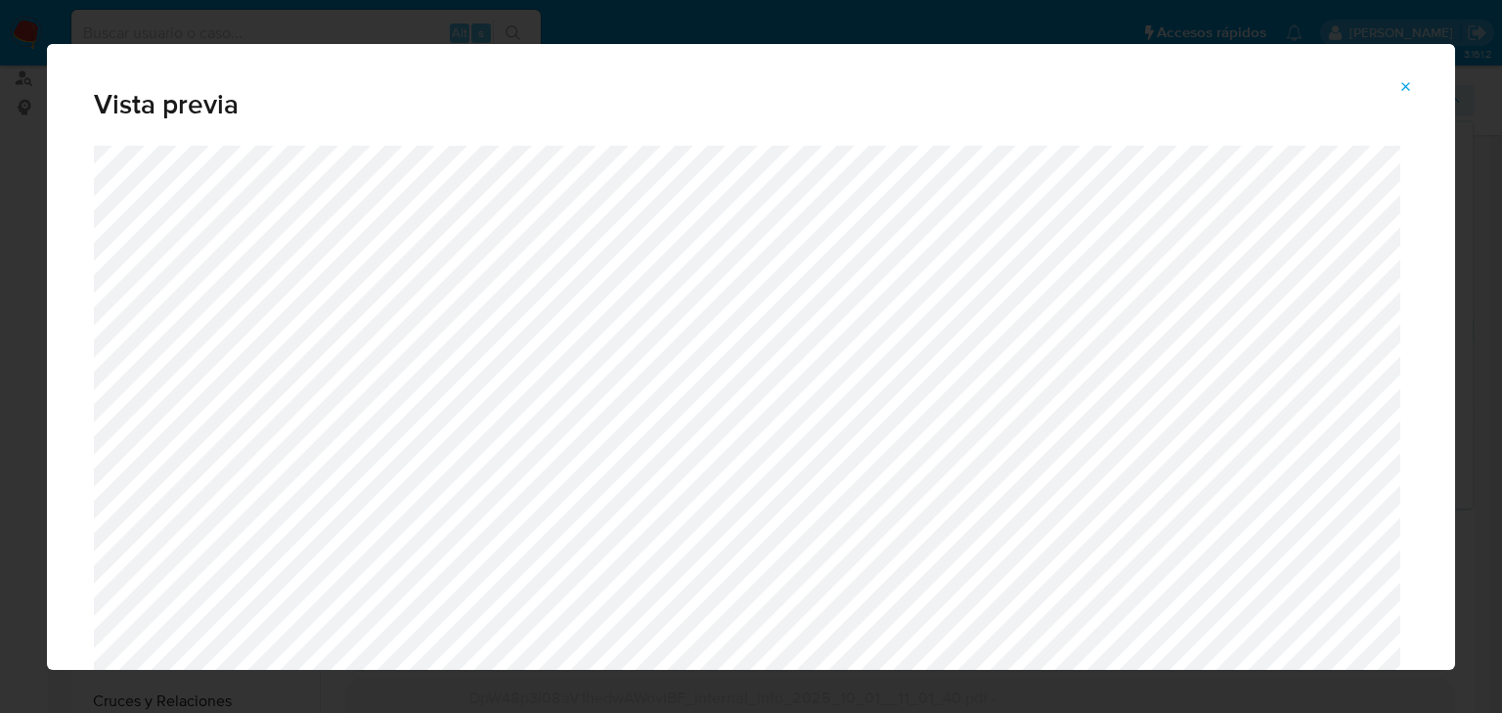
click at [1407, 82] on icon "Attachment preview" at bounding box center [1406, 87] width 16 height 16
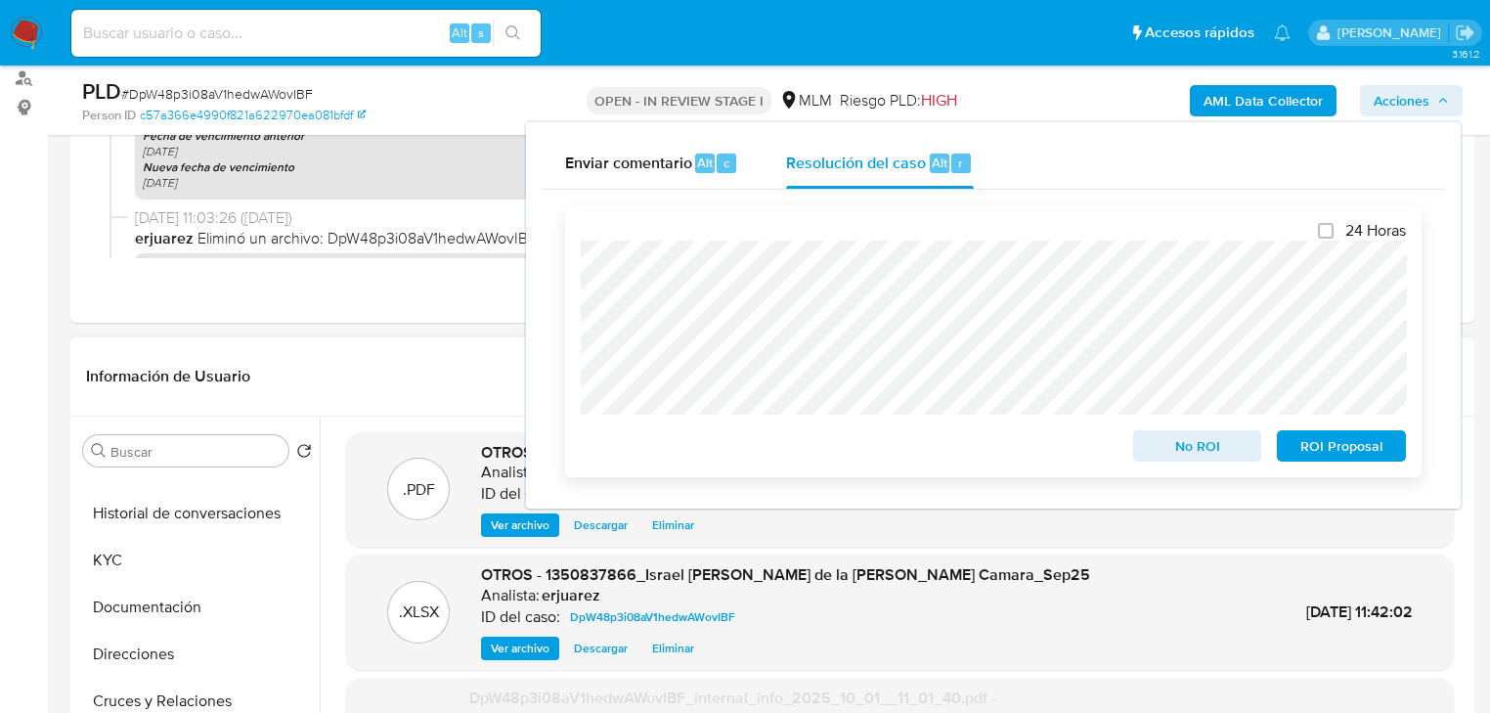
click at [1349, 447] on span "ROI Proposal" at bounding box center [1341, 445] width 102 height 27
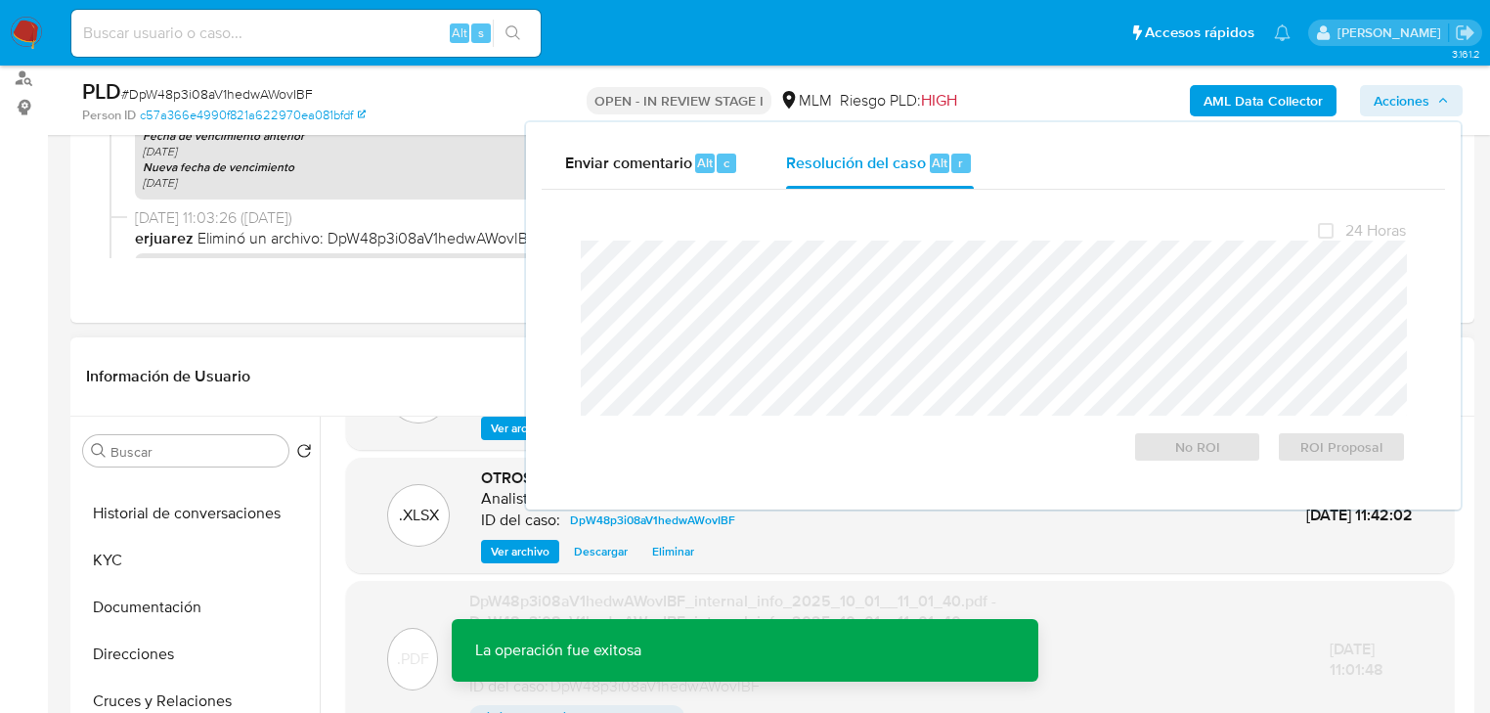
scroll to position [100, 0]
click at [383, 318] on div "Eventos ( 1 ) Acciones" at bounding box center [772, 133] width 1404 height 378
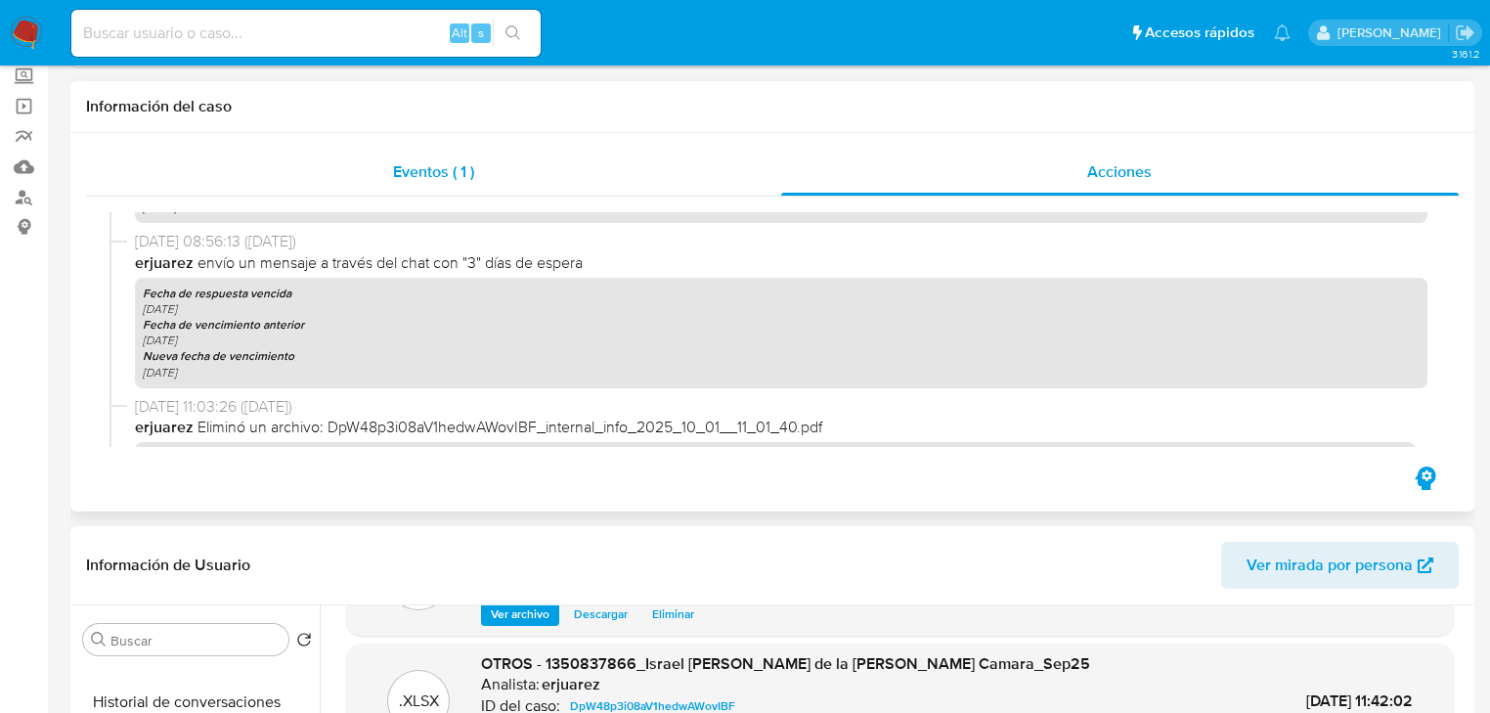
scroll to position [0, 0]
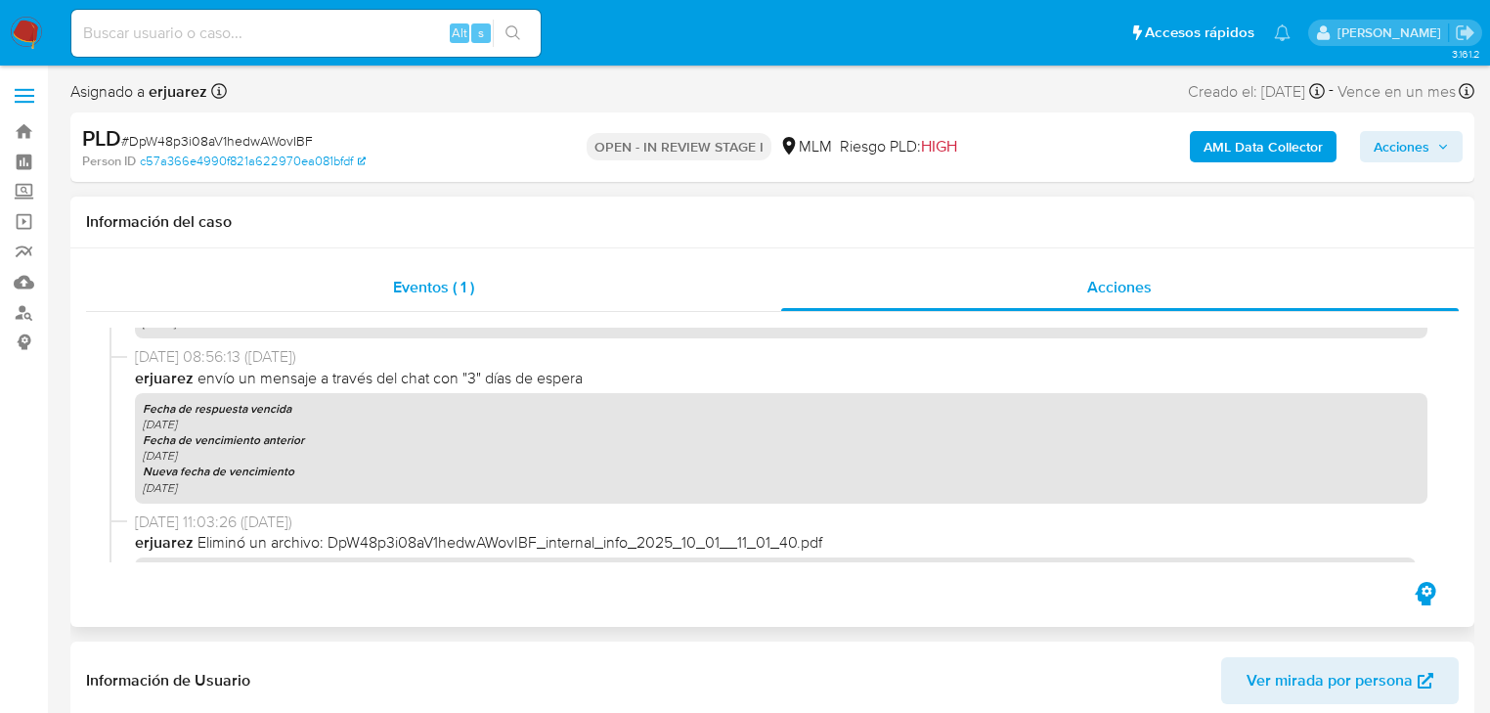
click at [512, 285] on div "Eventos ( 1 )" at bounding box center [433, 287] width 695 height 47
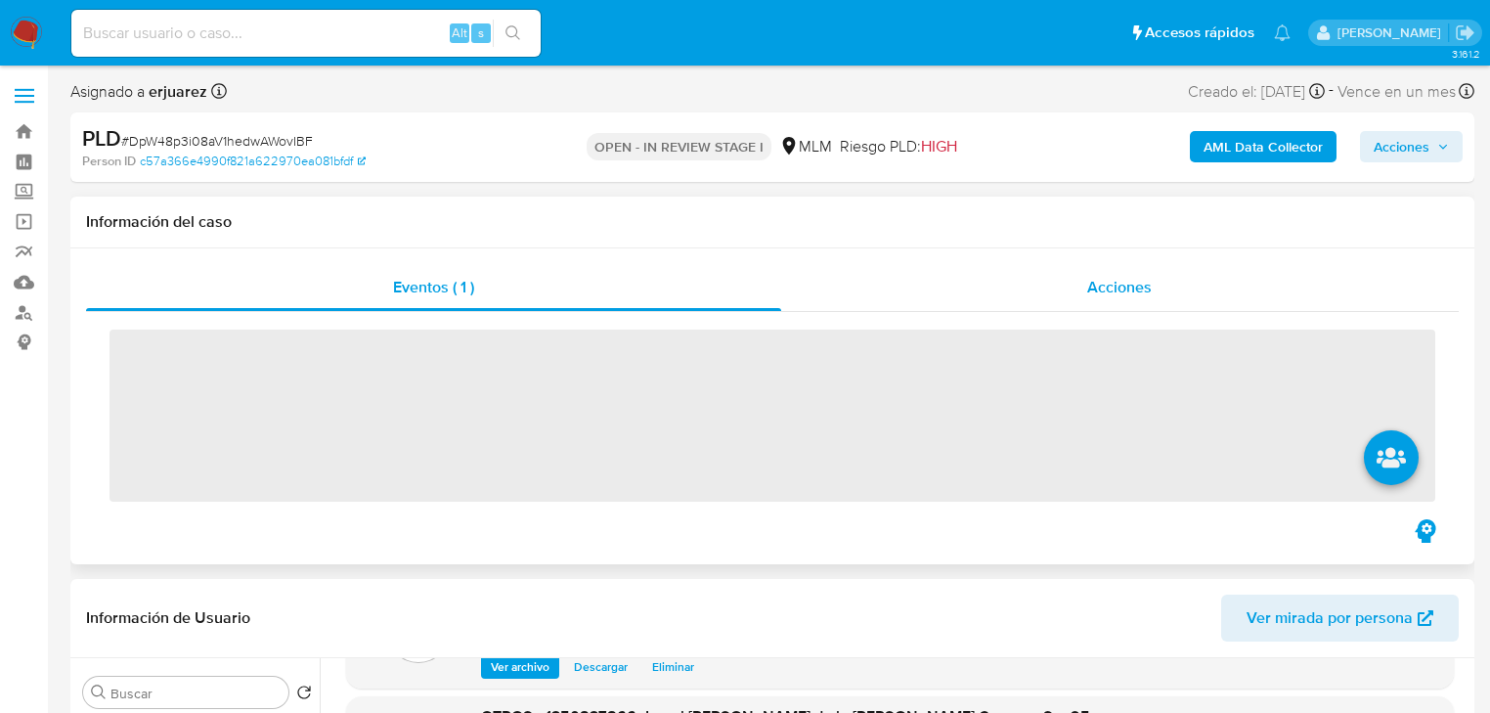
click at [1000, 289] on div "Acciones" at bounding box center [1120, 287] width 678 height 47
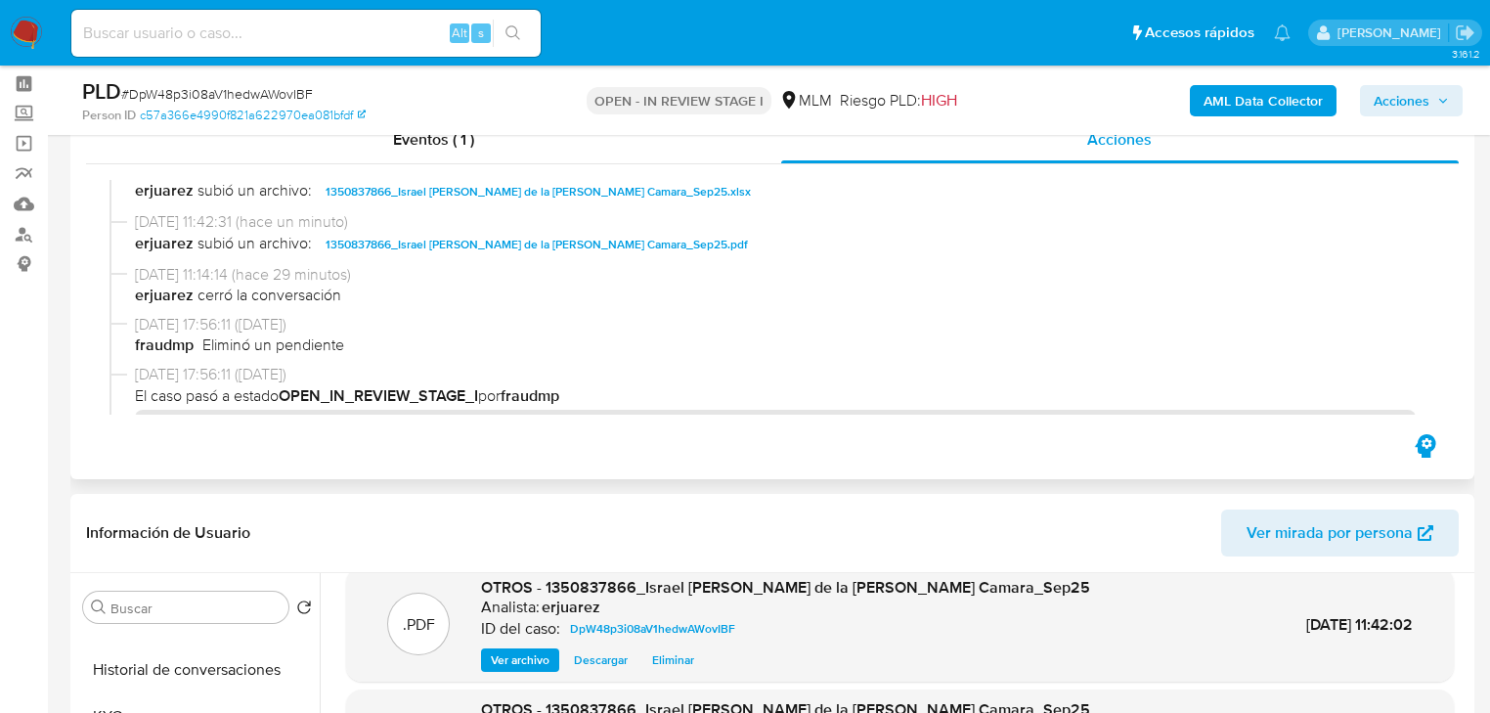
scroll to position [313, 0]
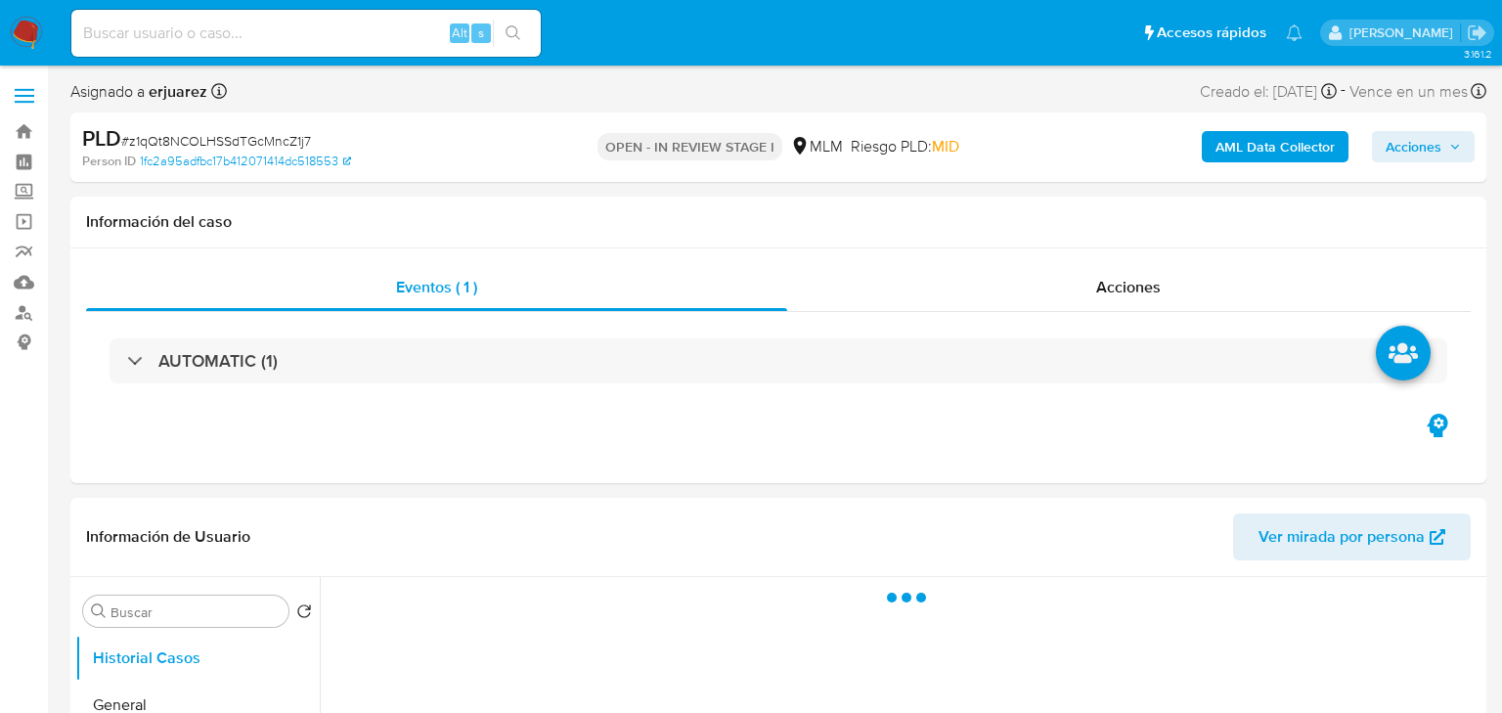
select select "10"
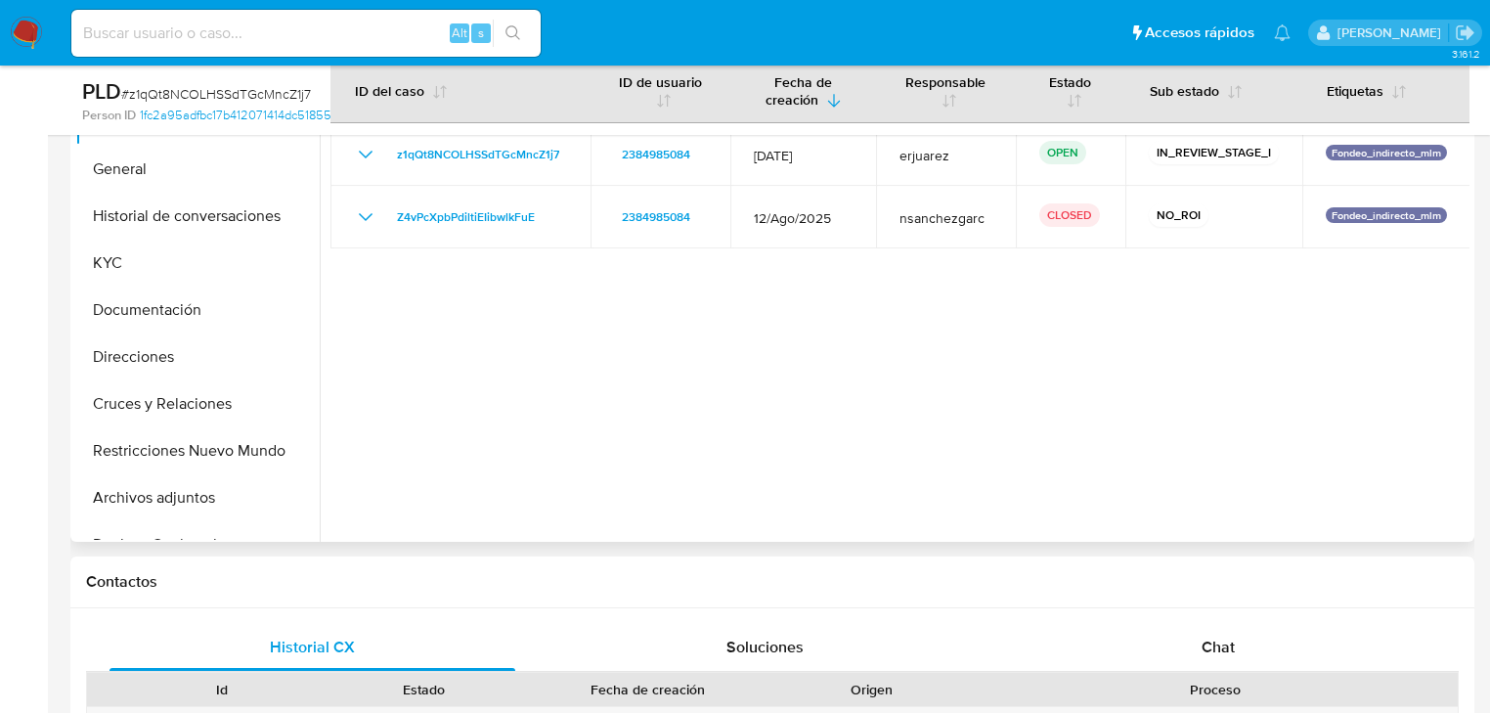
scroll to position [469, 0]
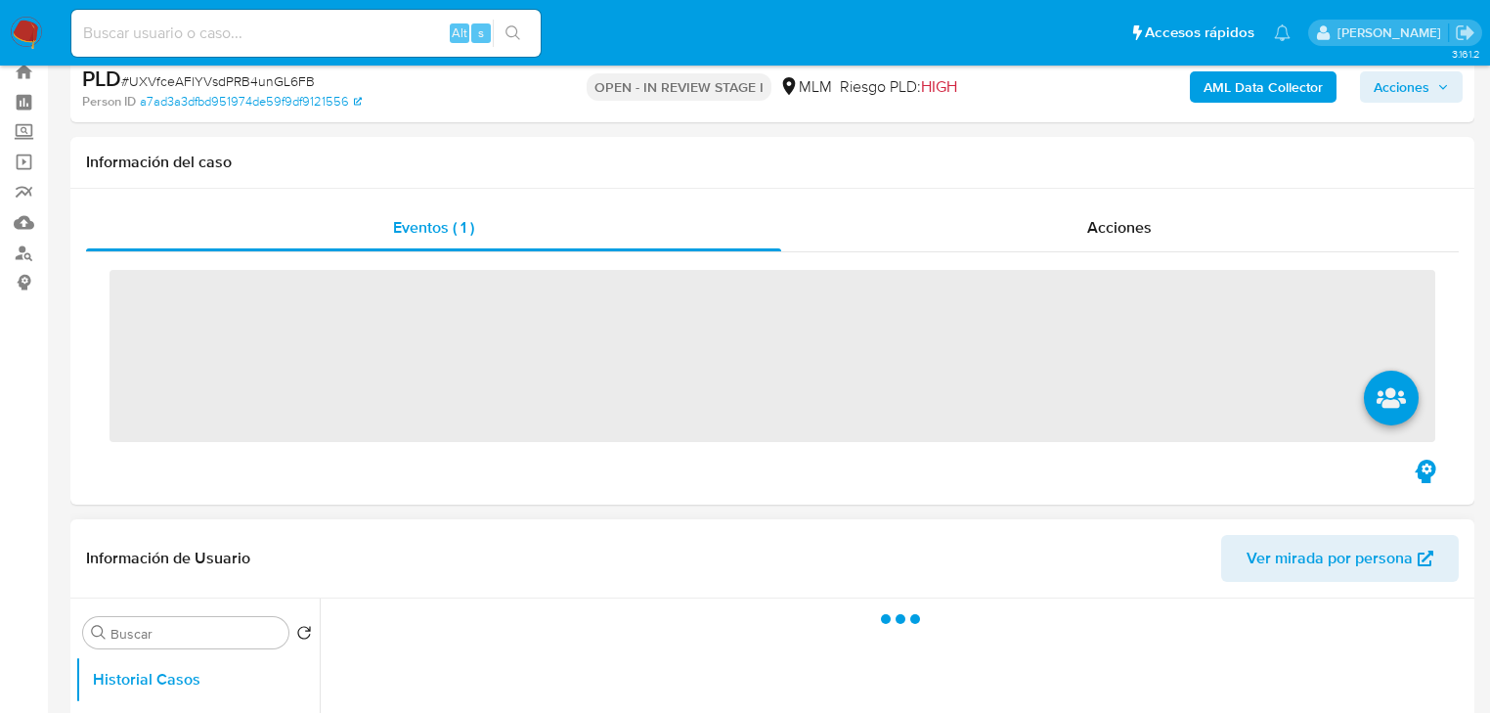
scroll to position [235, 0]
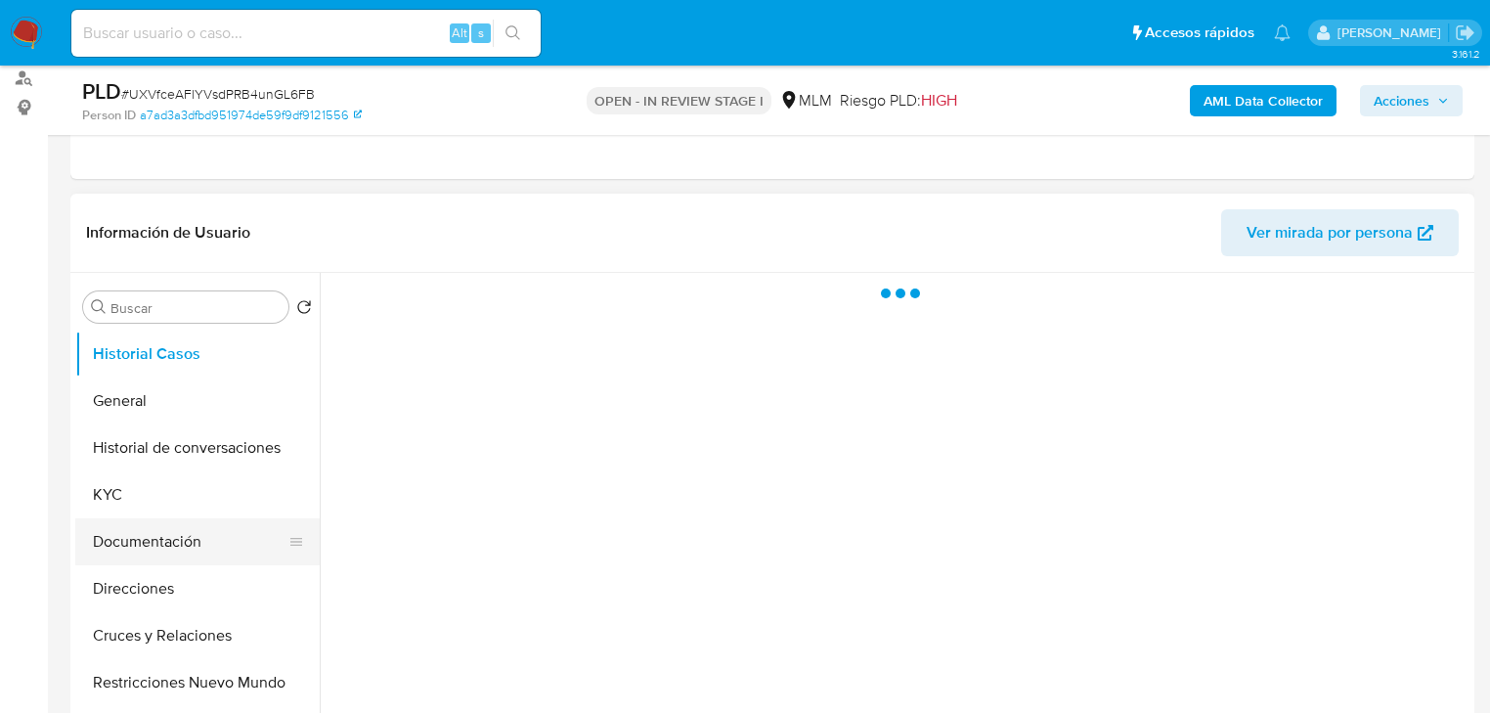
select select "10"
click at [133, 486] on button "KYC" at bounding box center [189, 494] width 229 height 47
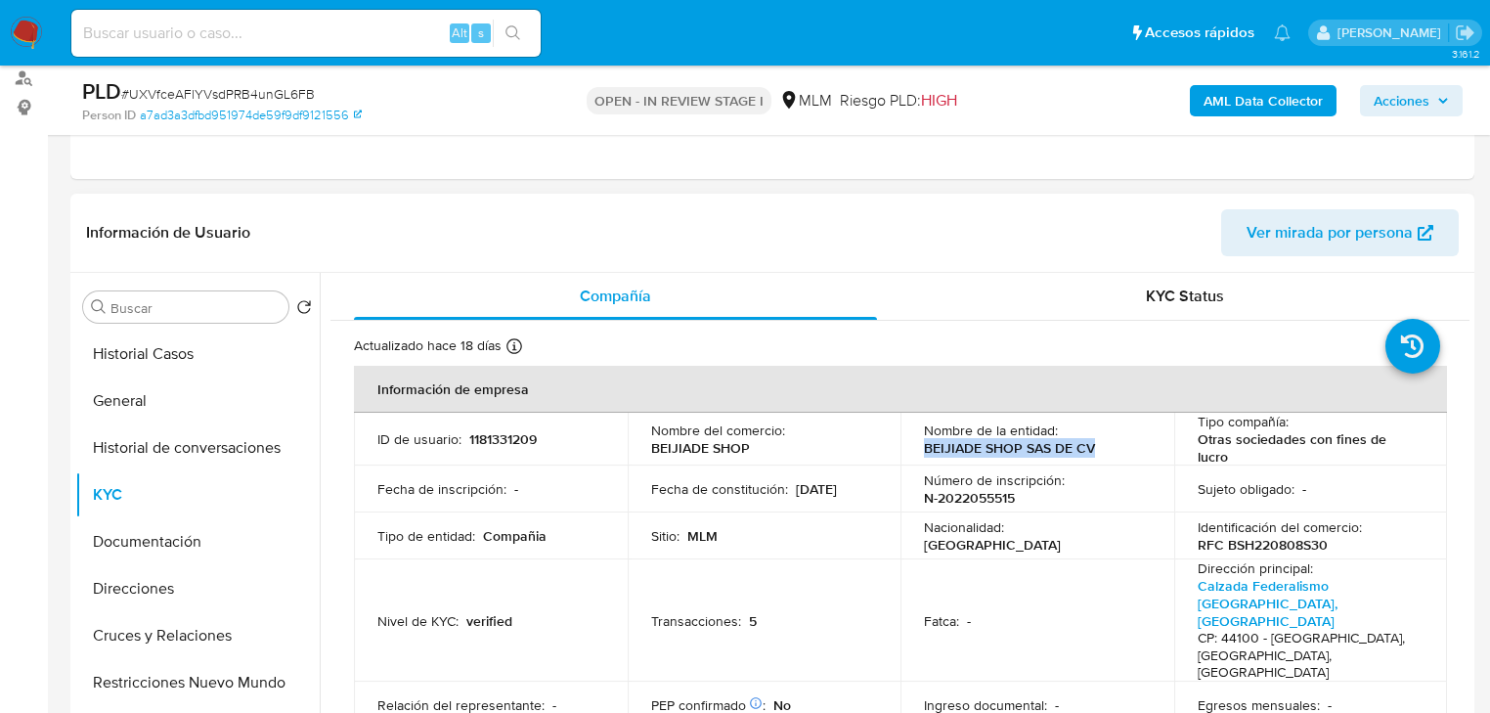
drag, startPoint x: 922, startPoint y: 448, endPoint x: 1103, endPoint y: 459, distance: 181.2
click at [1103, 459] on td "Nombre de la entidad : BEIJIADE SHOP SAS DE CV" at bounding box center [1037, 439] width 274 height 53
copy p "BEIJIADE SHOP SAS DE CV"
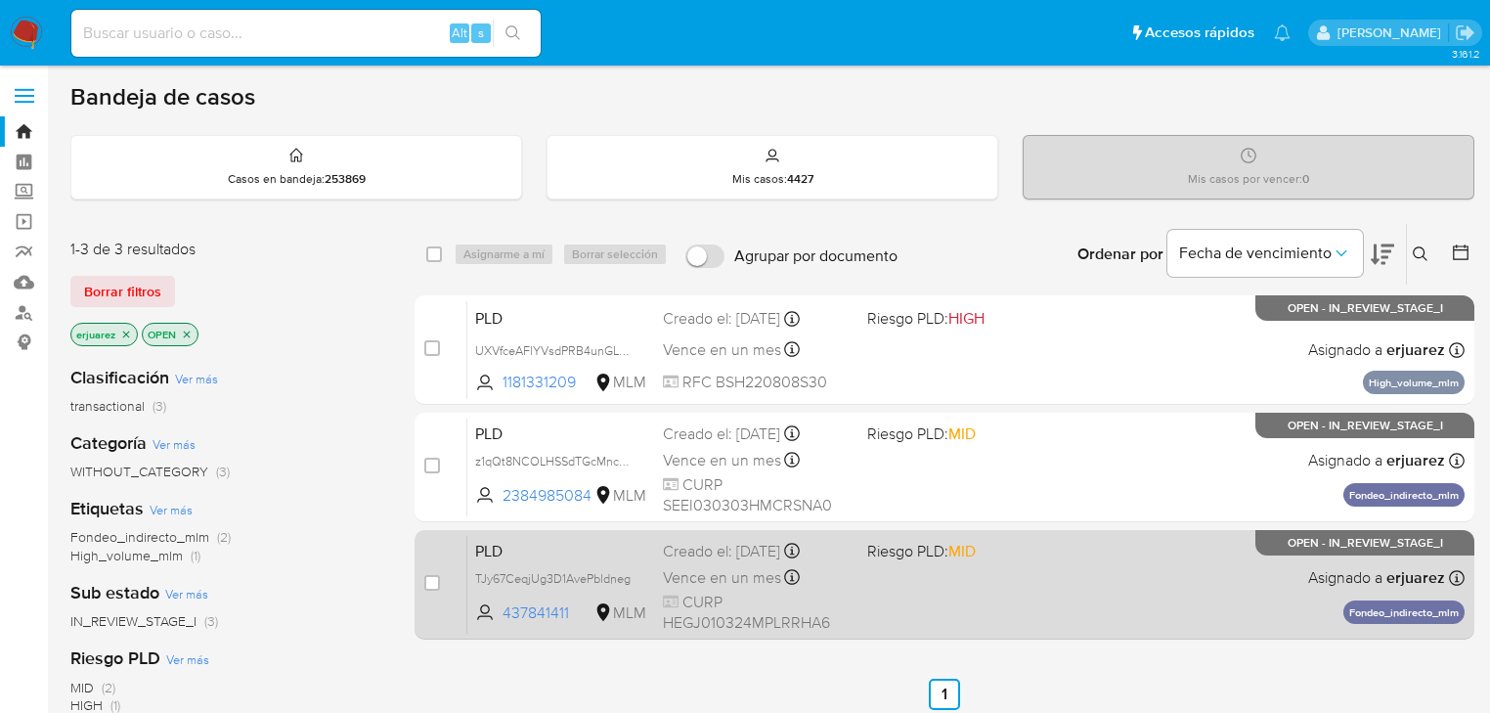
click at [845, 587] on div "Vence en un mes Vence el [DATE] 02:04:17" at bounding box center [757, 577] width 189 height 26
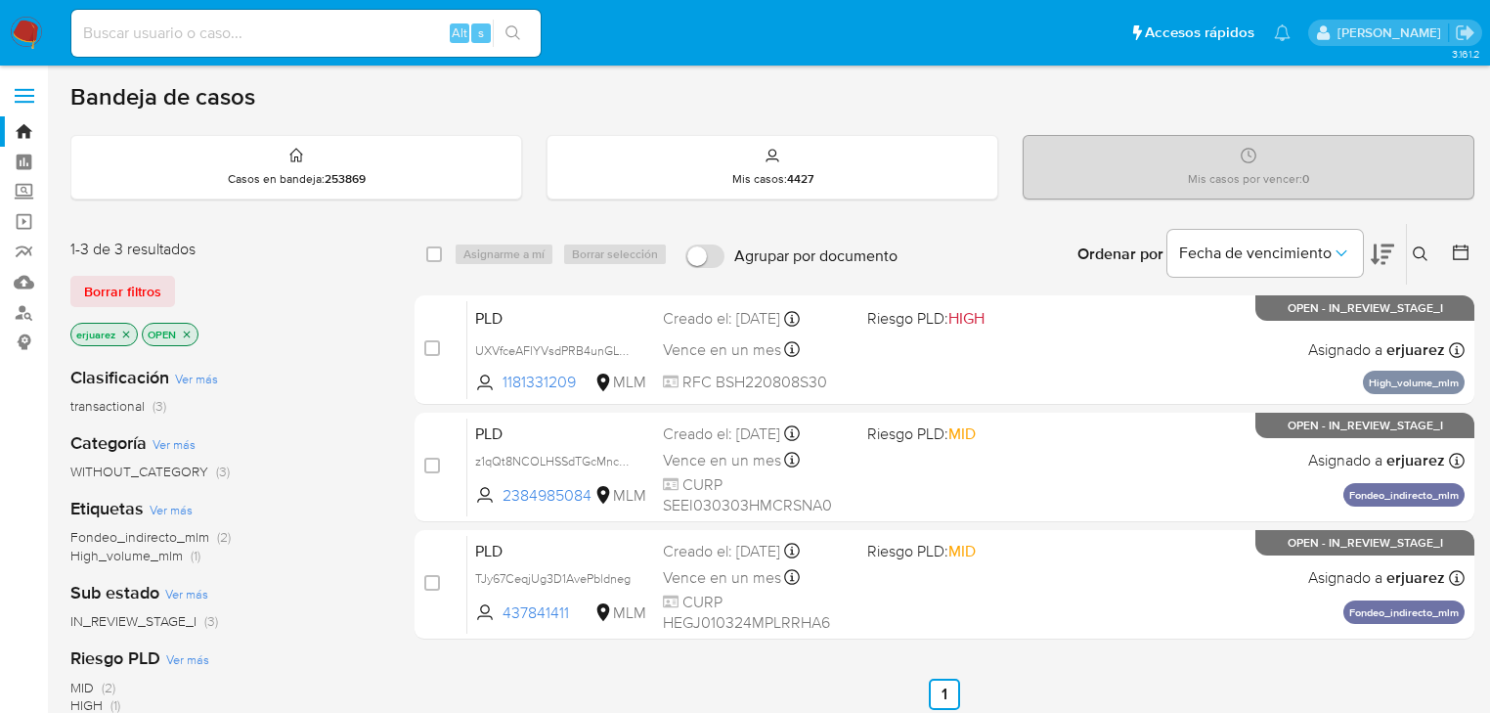
click at [28, 32] on img at bounding box center [26, 33] width 33 height 33
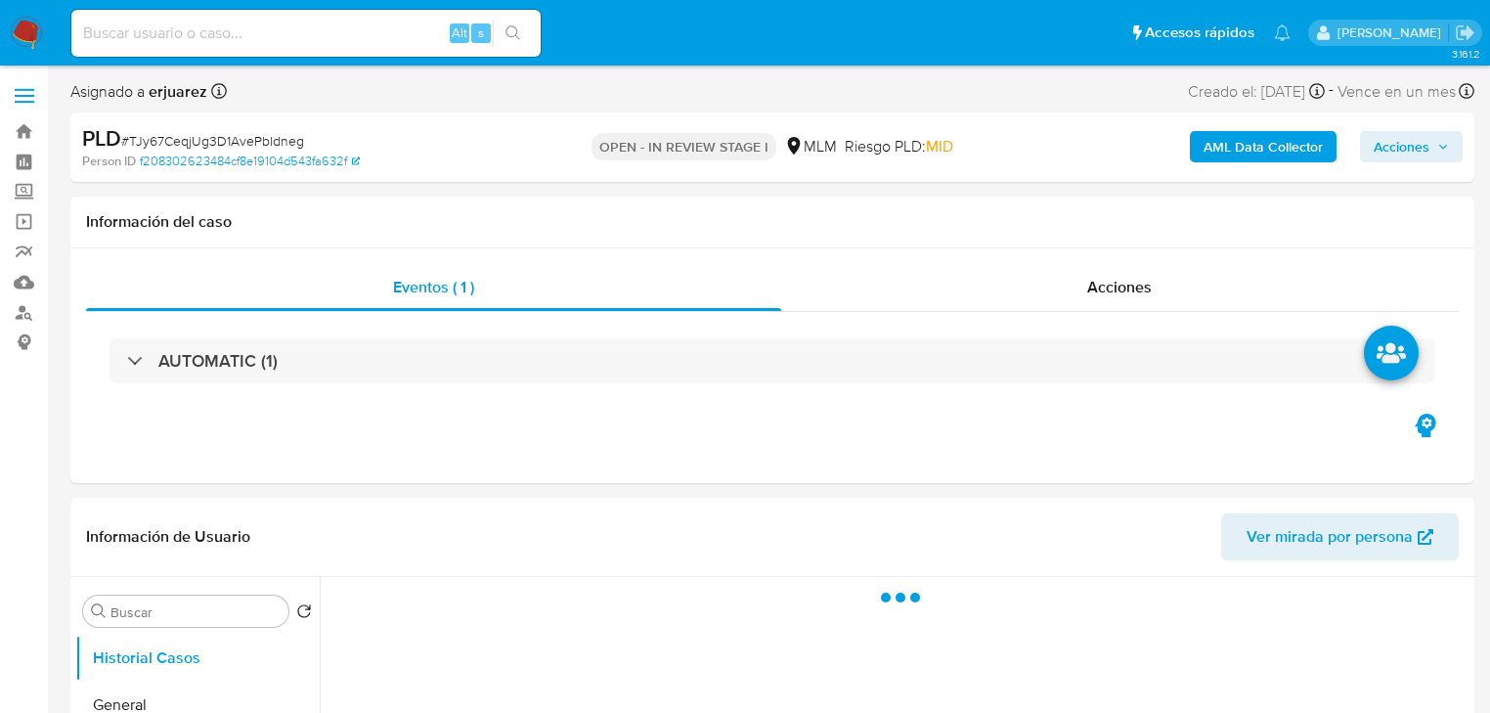
select select "10"
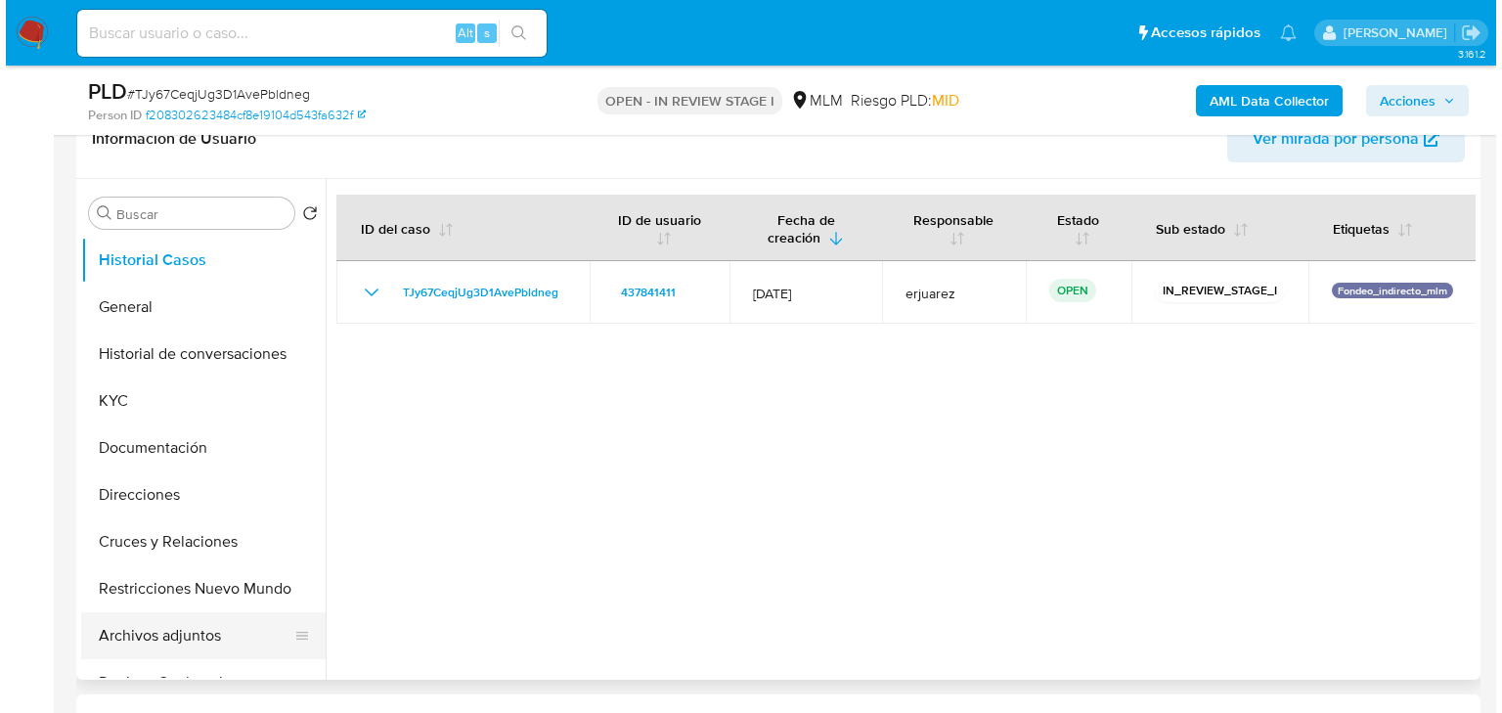
scroll to position [391, 0]
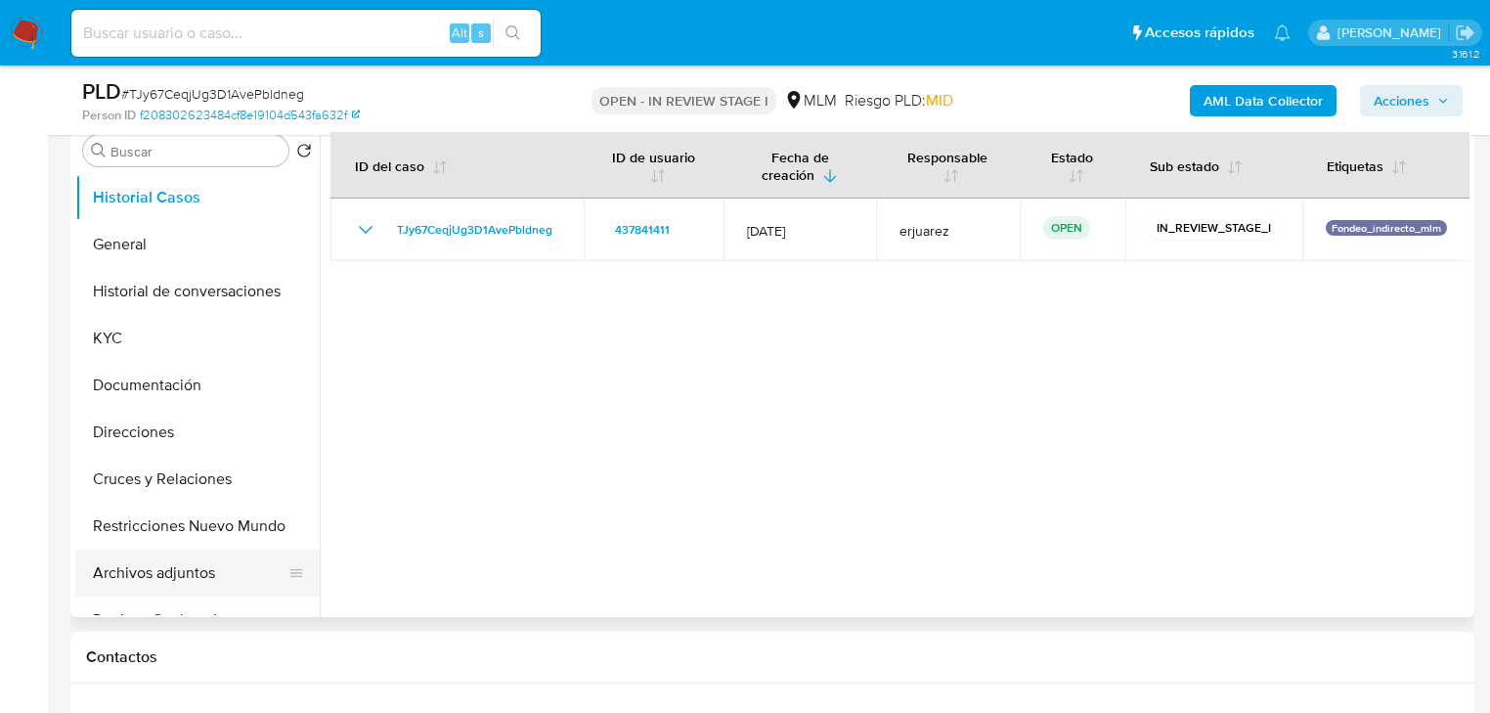
click at [144, 564] on button "Archivos adjuntos" at bounding box center [189, 572] width 229 height 47
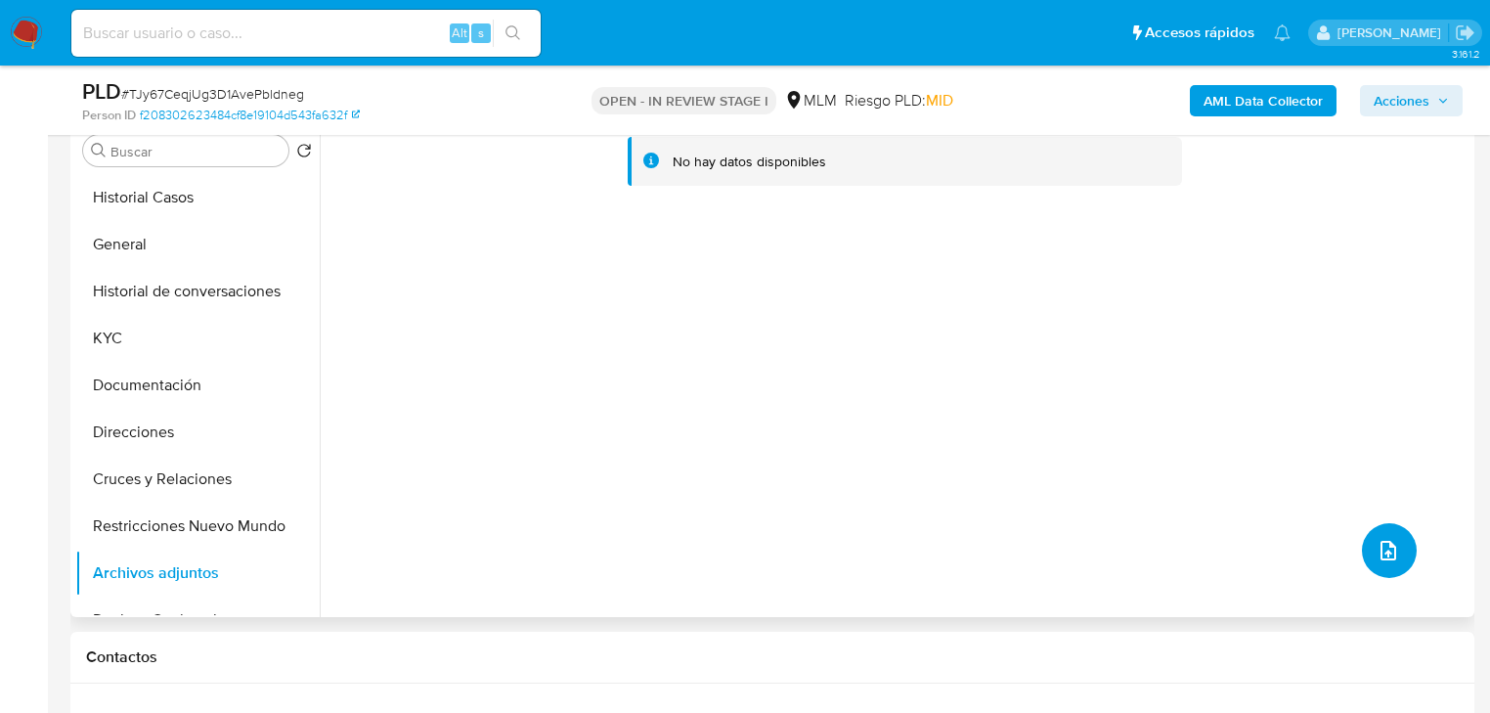
click at [1377, 541] on span "upload-file" at bounding box center [1388, 550] width 23 height 23
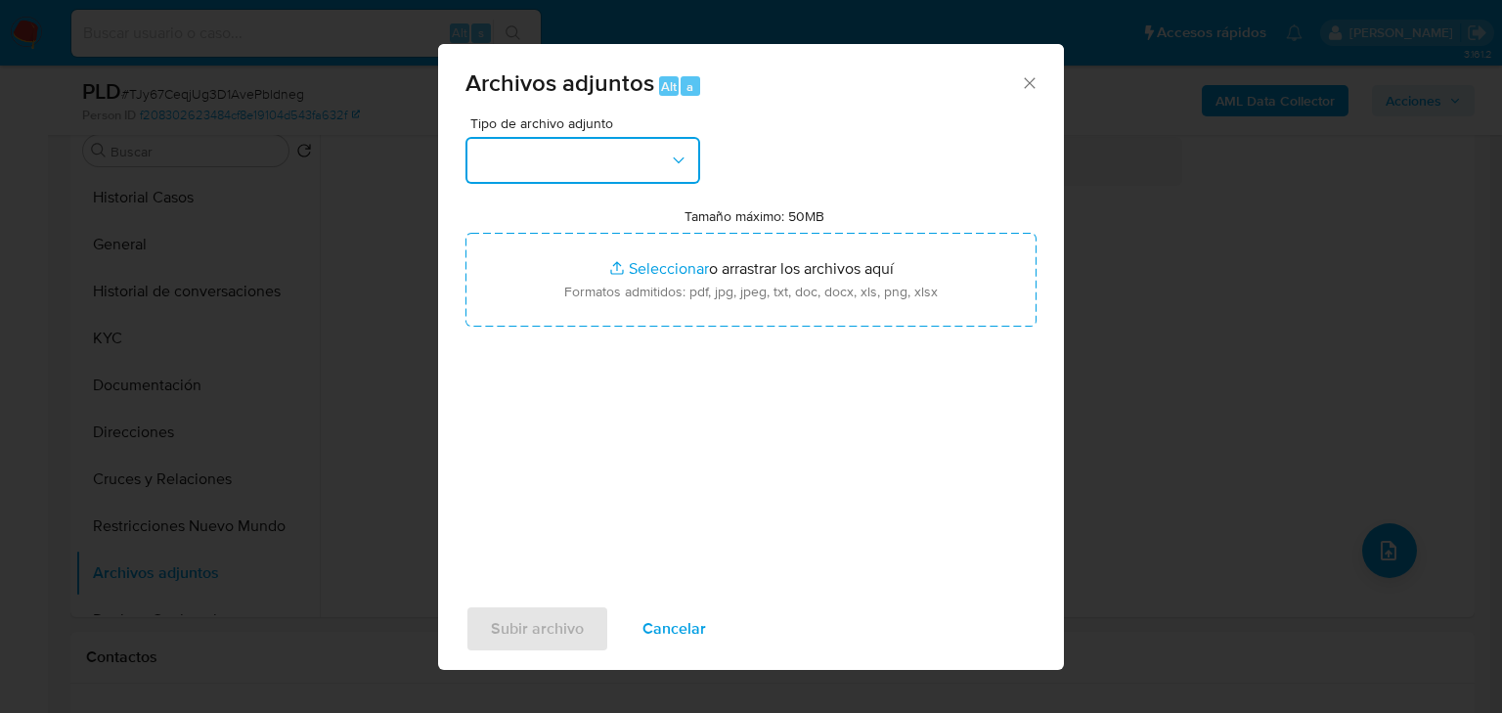
click at [579, 166] on button "button" at bounding box center [582, 160] width 235 height 47
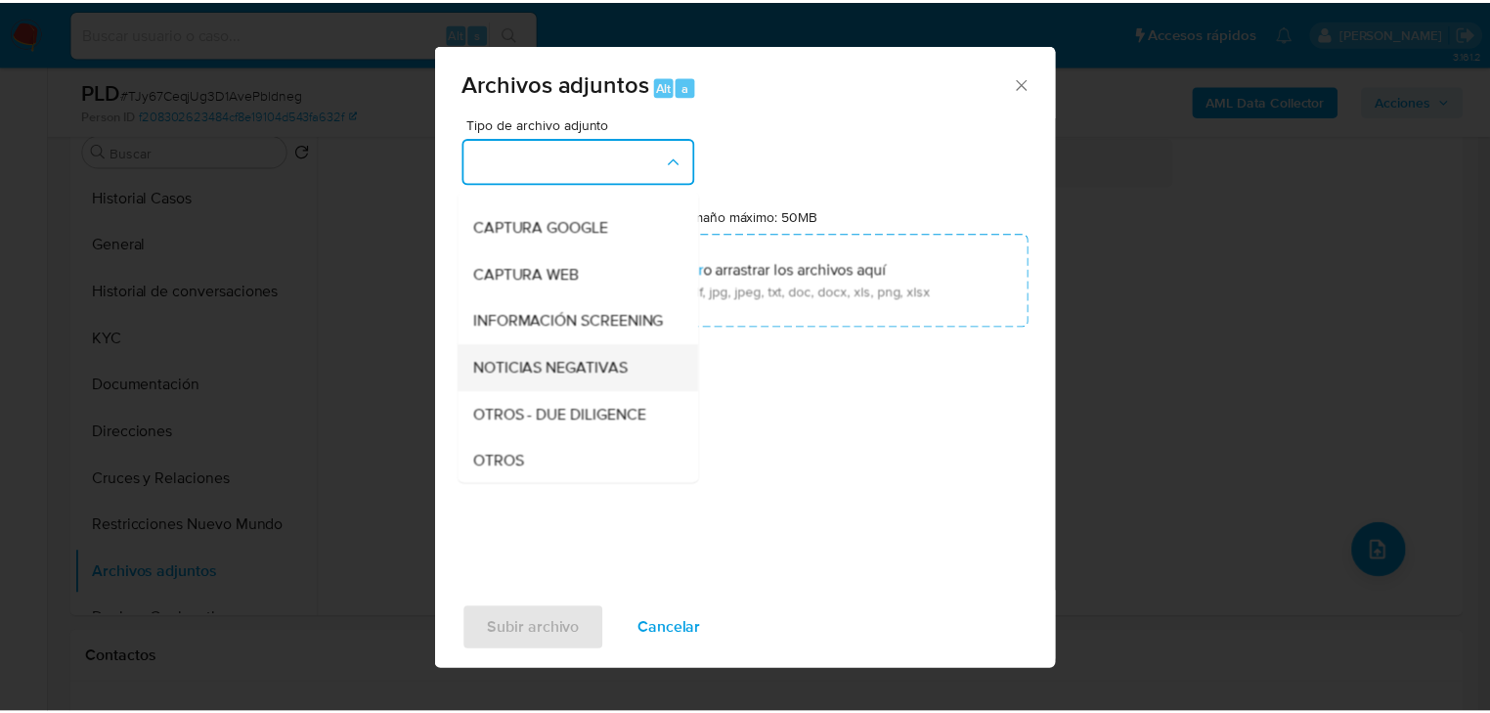
scroll to position [235, 0]
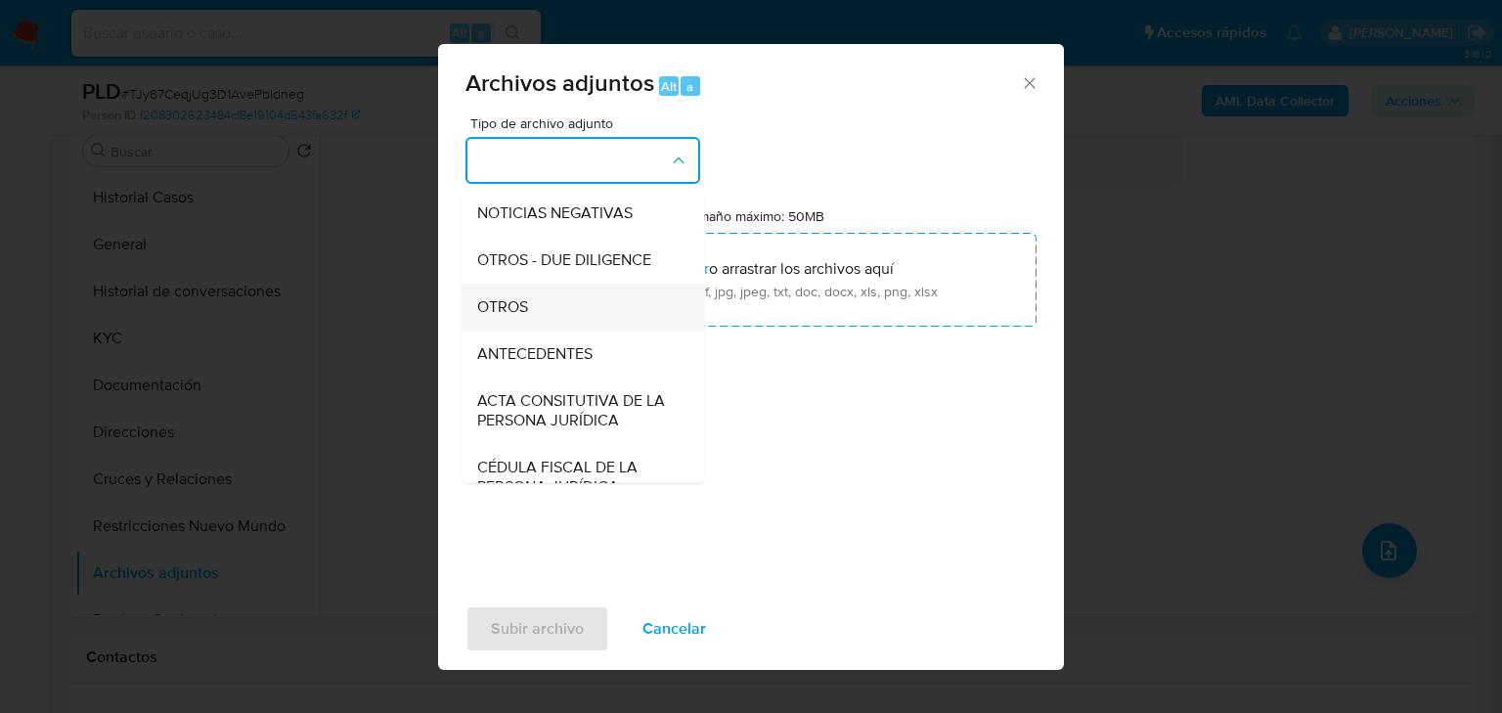
click at [481, 317] on span "OTROS" at bounding box center [502, 307] width 51 height 20
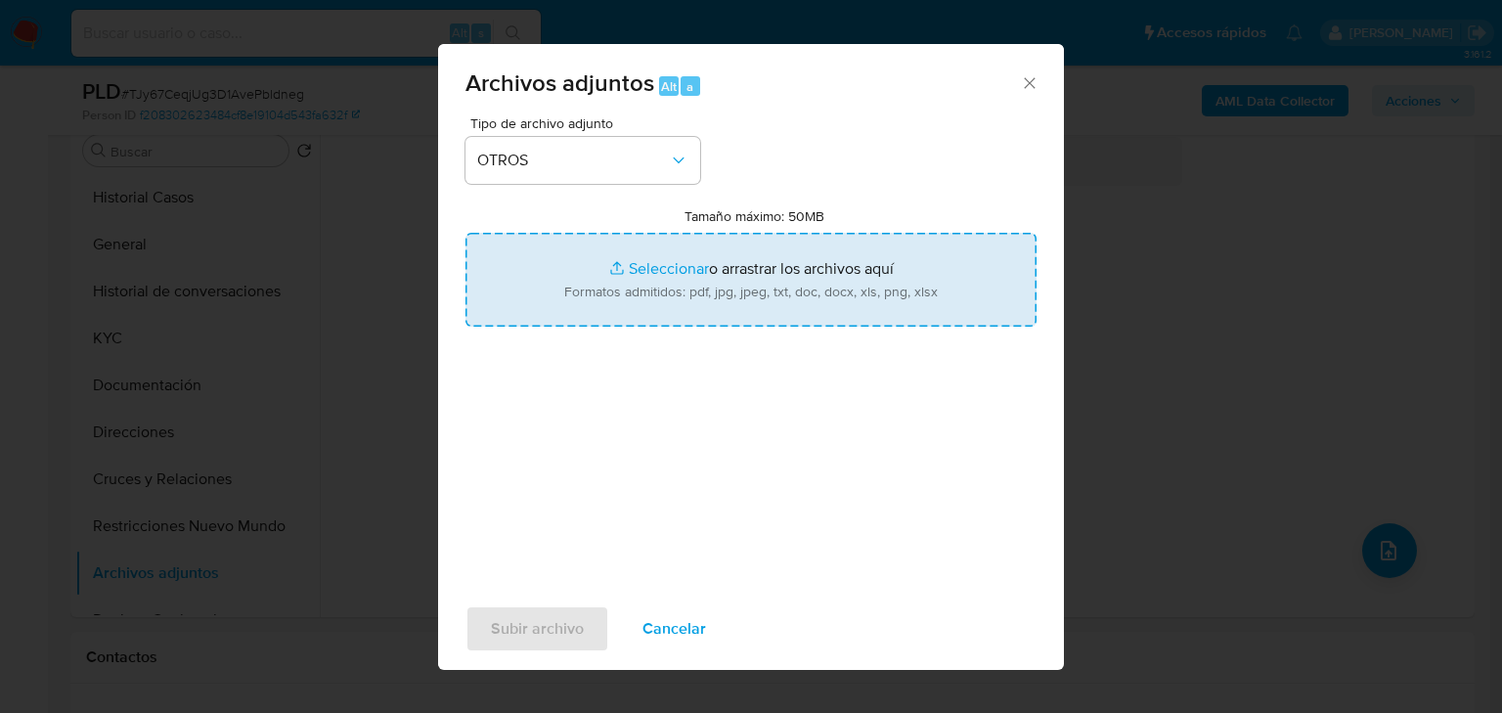
click at [669, 266] on input "Tamaño máximo: 50MB Seleccionar archivos" at bounding box center [750, 280] width 571 height 94
type input "C:\fakepath\437841411_Johana [PERSON_NAME] Garcia_Sep25.pdf"
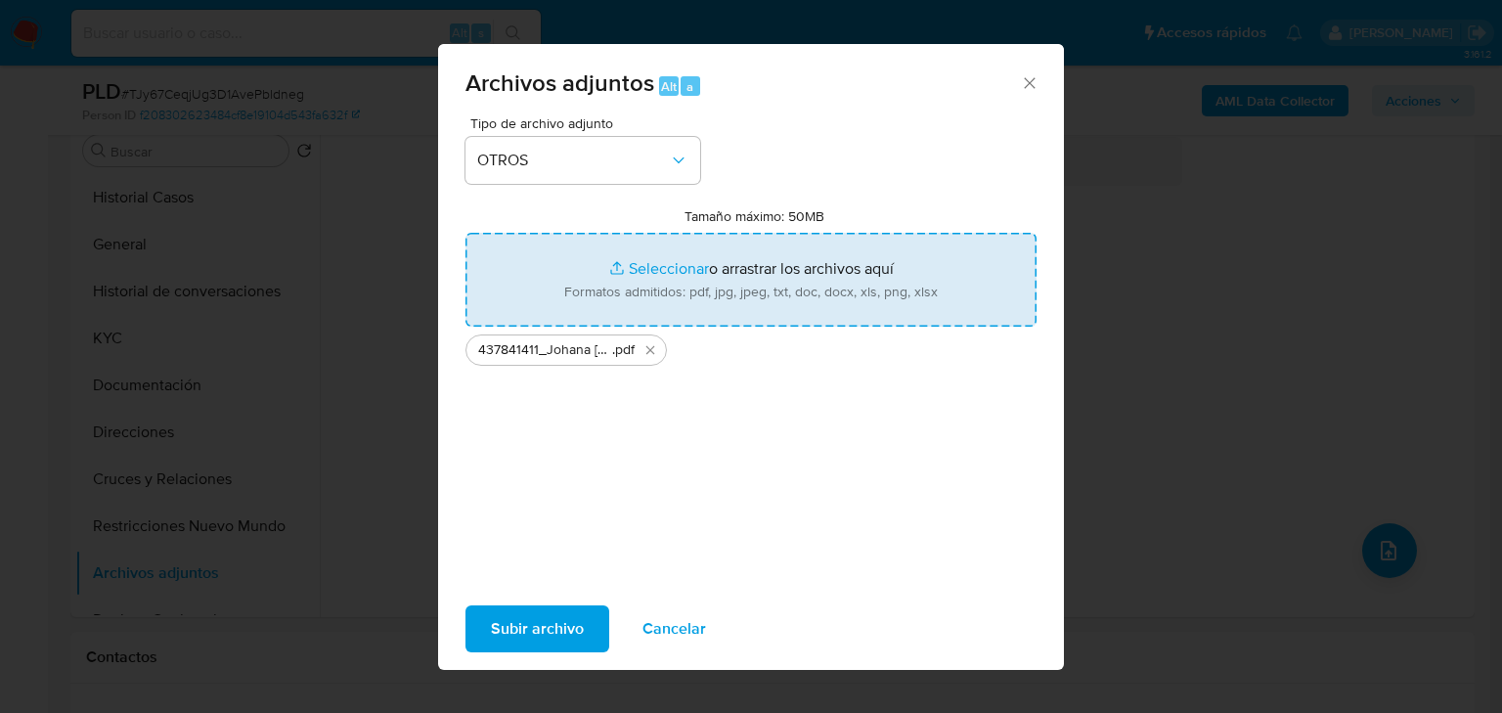
click at [617, 270] on input "Tamaño máximo: 50MB Seleccionar archivos" at bounding box center [750, 280] width 571 height 94
type input "C:\fakepath\437841411_Johana [PERSON_NAME] Garcia_Sep25.xlsx"
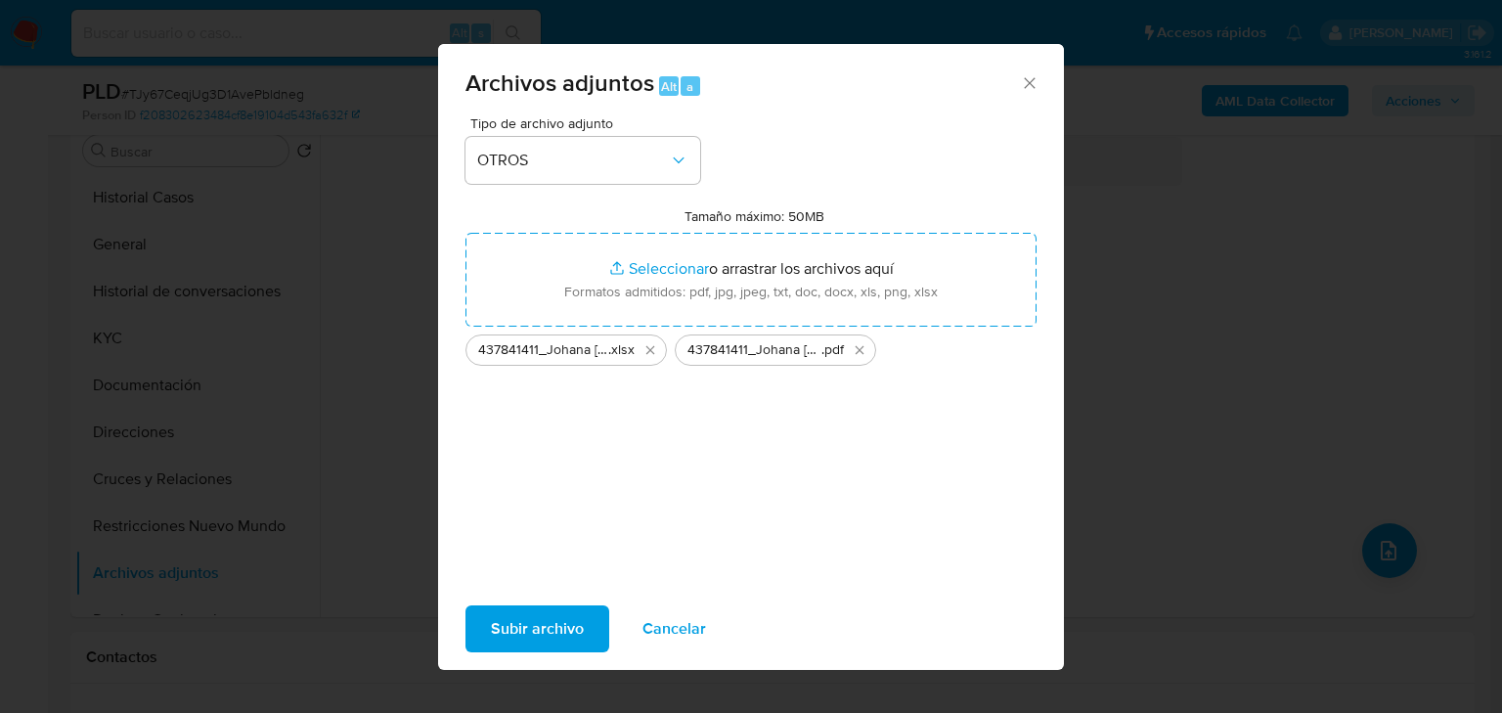
drag, startPoint x: 617, startPoint y: 270, endPoint x: 507, endPoint y: 634, distance: 379.8
click at [507, 634] on span "Subir archivo" at bounding box center [537, 628] width 93 height 43
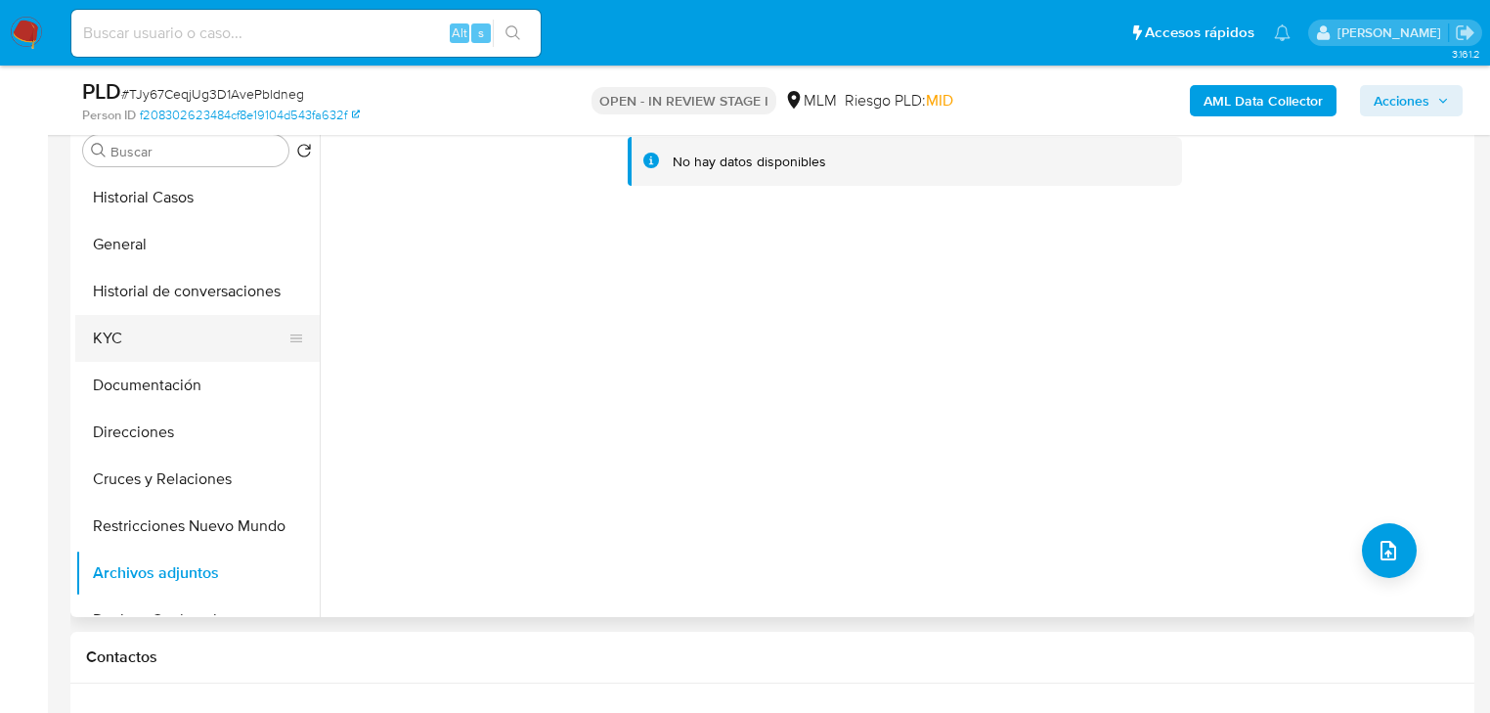
click at [145, 325] on button "KYC" at bounding box center [189, 338] width 229 height 47
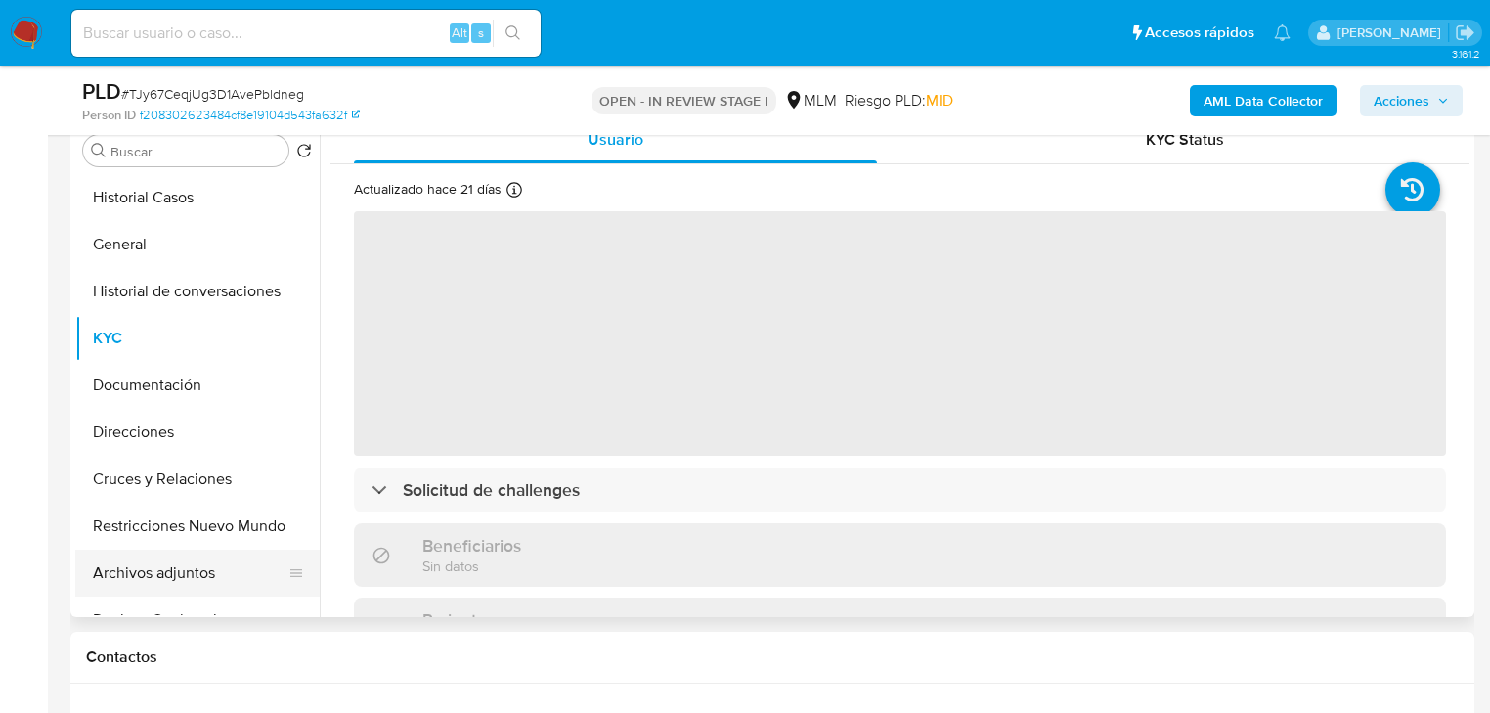
click at [172, 579] on button "Archivos adjuntos" at bounding box center [189, 572] width 229 height 47
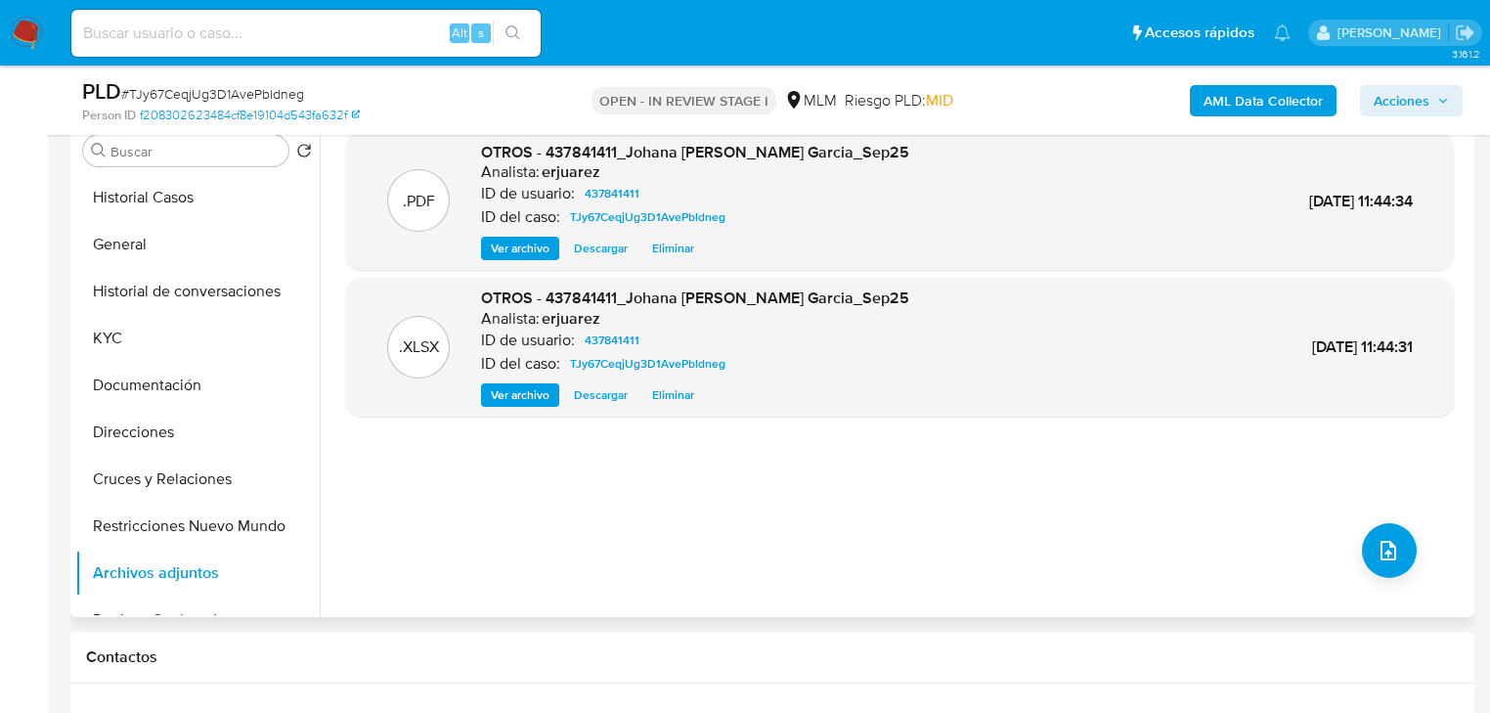
click at [525, 239] on span "Ver archivo" at bounding box center [520, 249] width 59 height 20
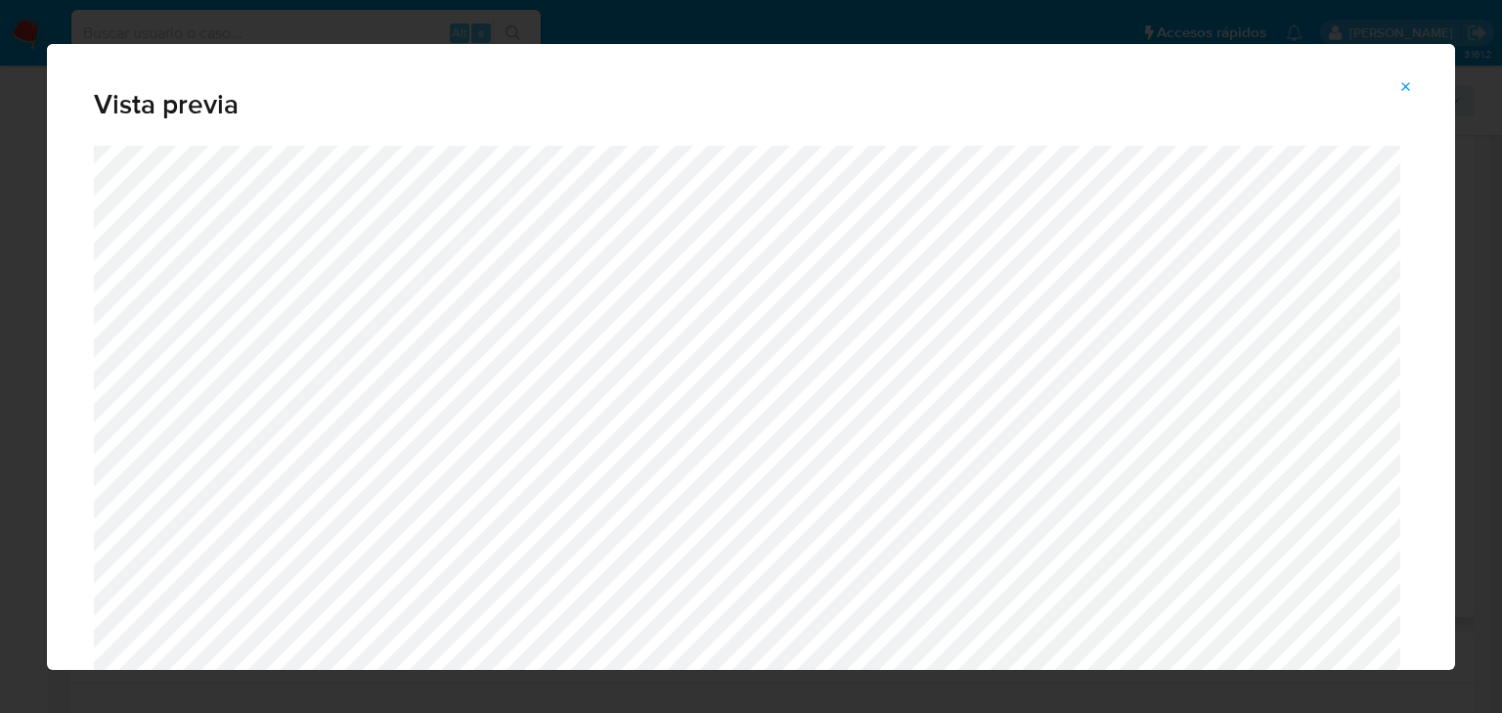
click at [1392, 88] on button "Attachment preview" at bounding box center [1405, 86] width 43 height 31
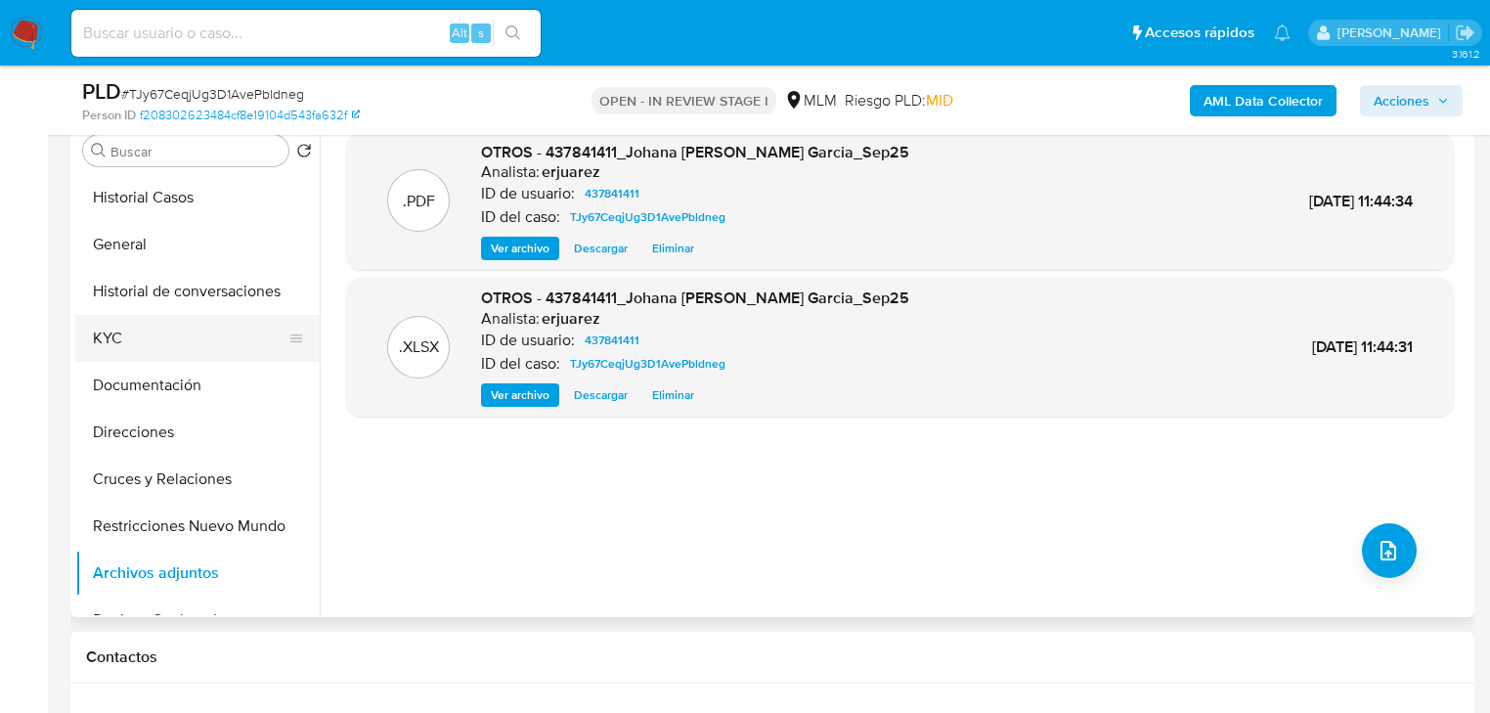
click at [126, 342] on button "KYC" at bounding box center [189, 338] width 229 height 47
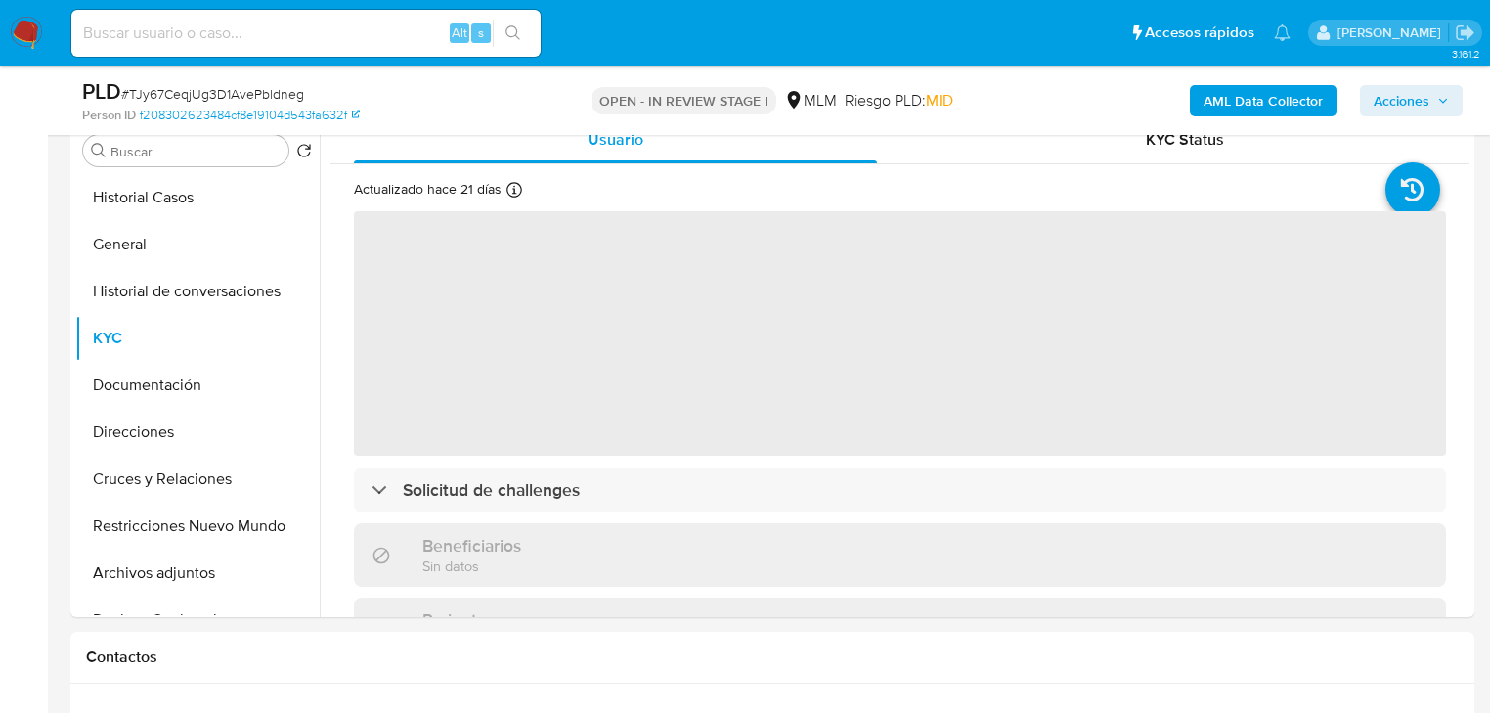
click at [1413, 90] on span "Acciones" at bounding box center [1402, 100] width 56 height 31
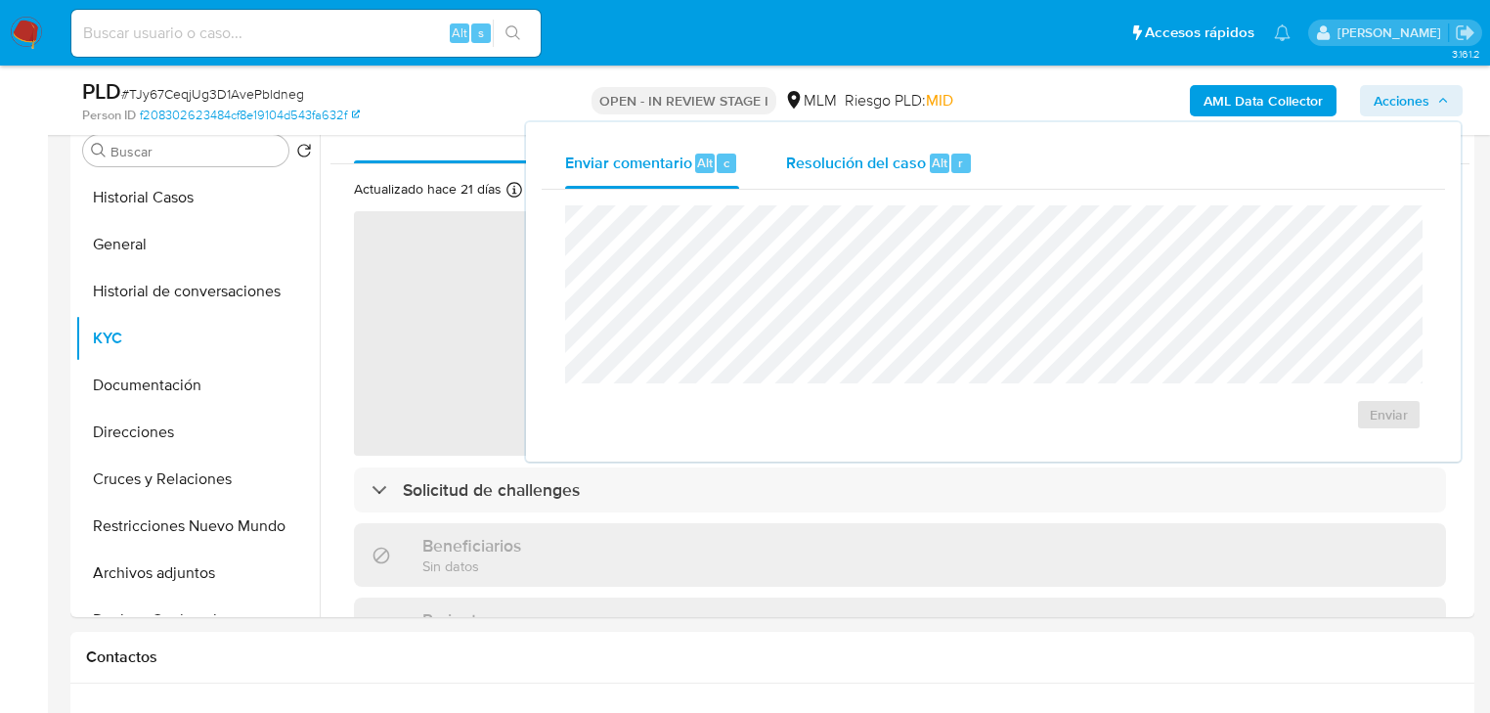
drag, startPoint x: 917, startPoint y: 154, endPoint x: 893, endPoint y: 168, distance: 28.0
click at [913, 156] on span "Resolución del caso" at bounding box center [856, 162] width 140 height 22
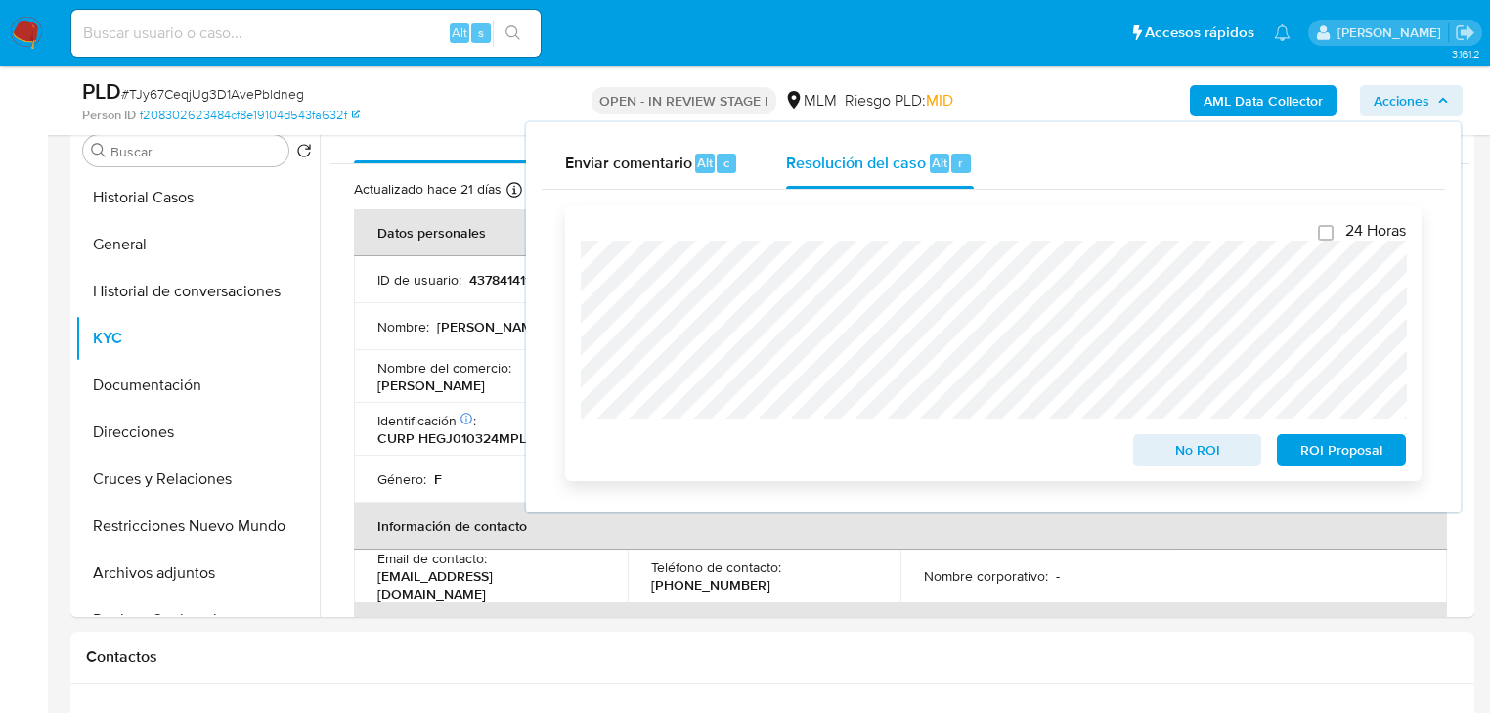
click at [579, 274] on div "24 Horas No ROI ROI Proposal" at bounding box center [993, 343] width 856 height 276
click at [1186, 459] on span "No ROI" at bounding box center [1198, 449] width 102 height 27
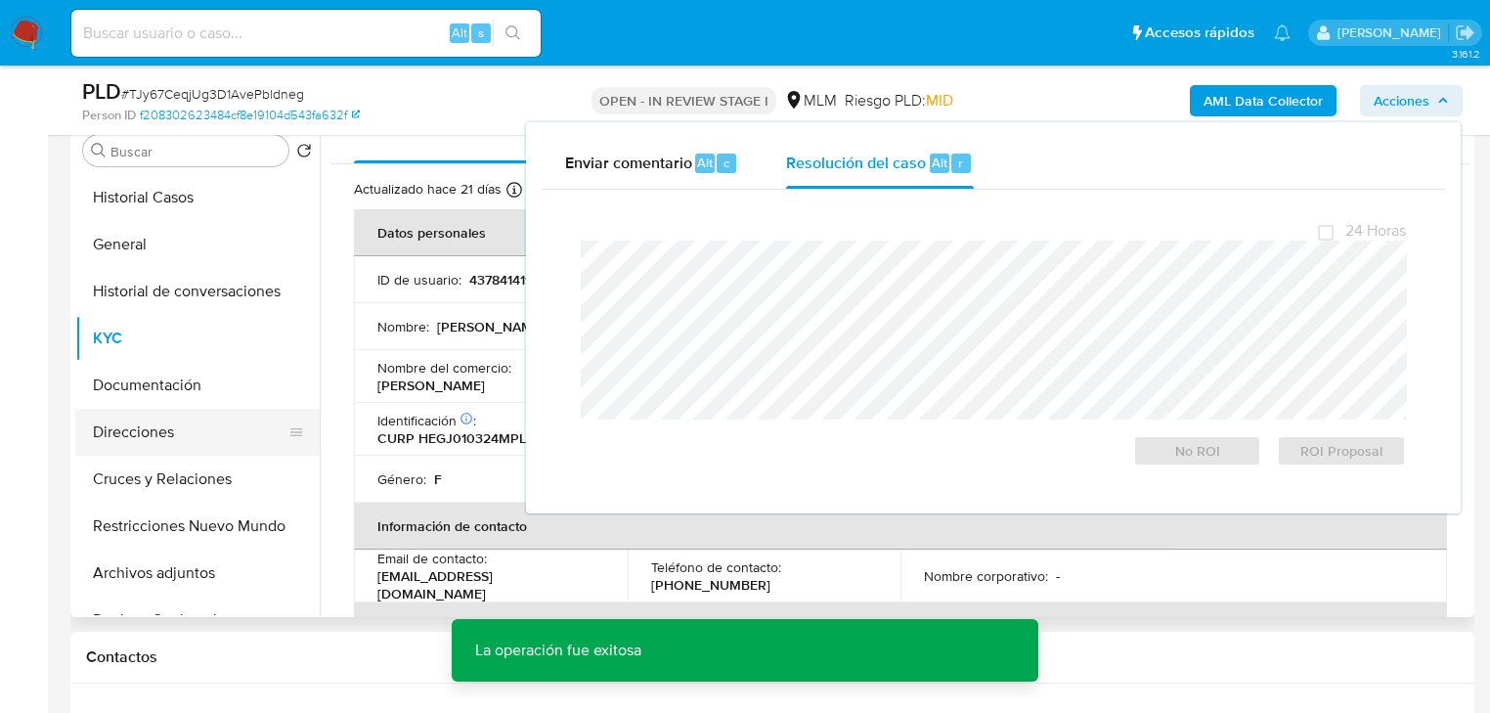
click at [304, 449] on button "Direcciones" at bounding box center [189, 432] width 229 height 47
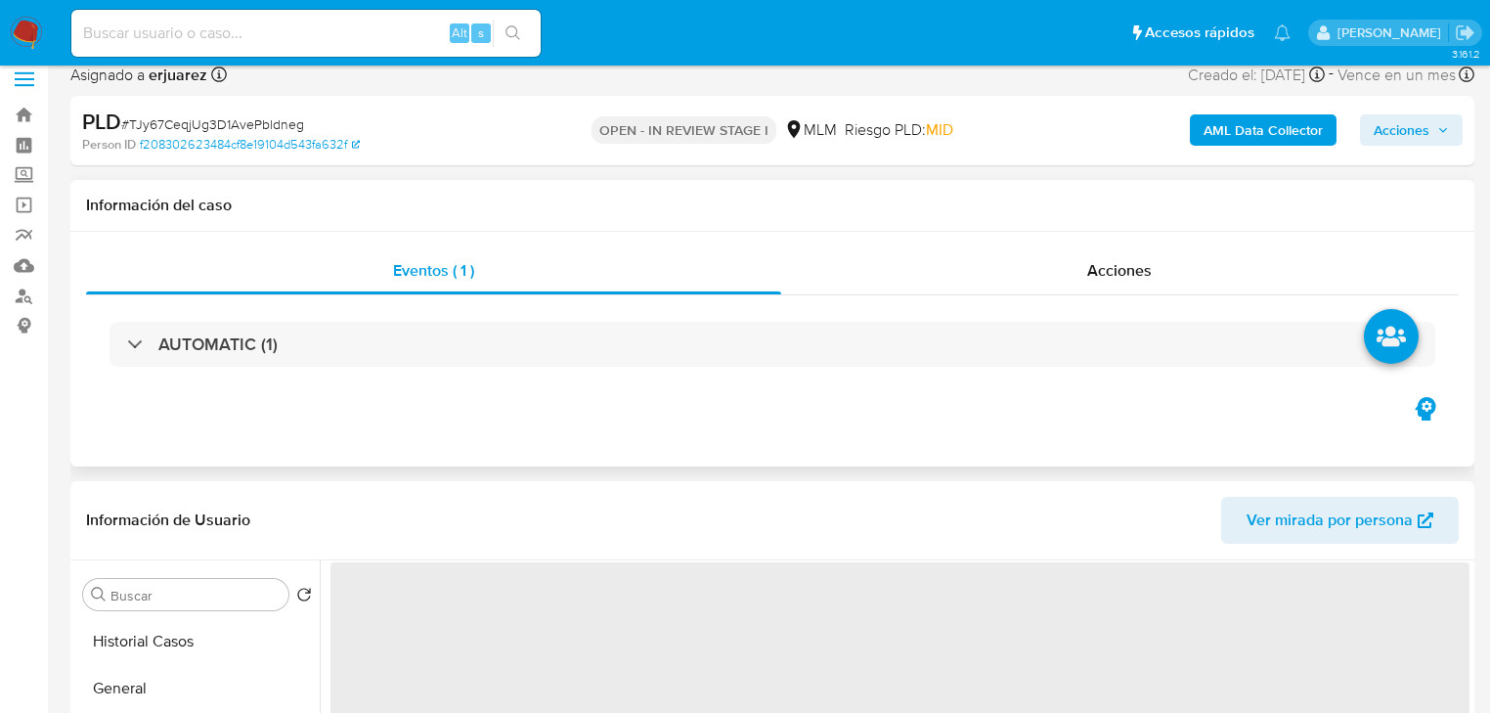
scroll to position [0, 0]
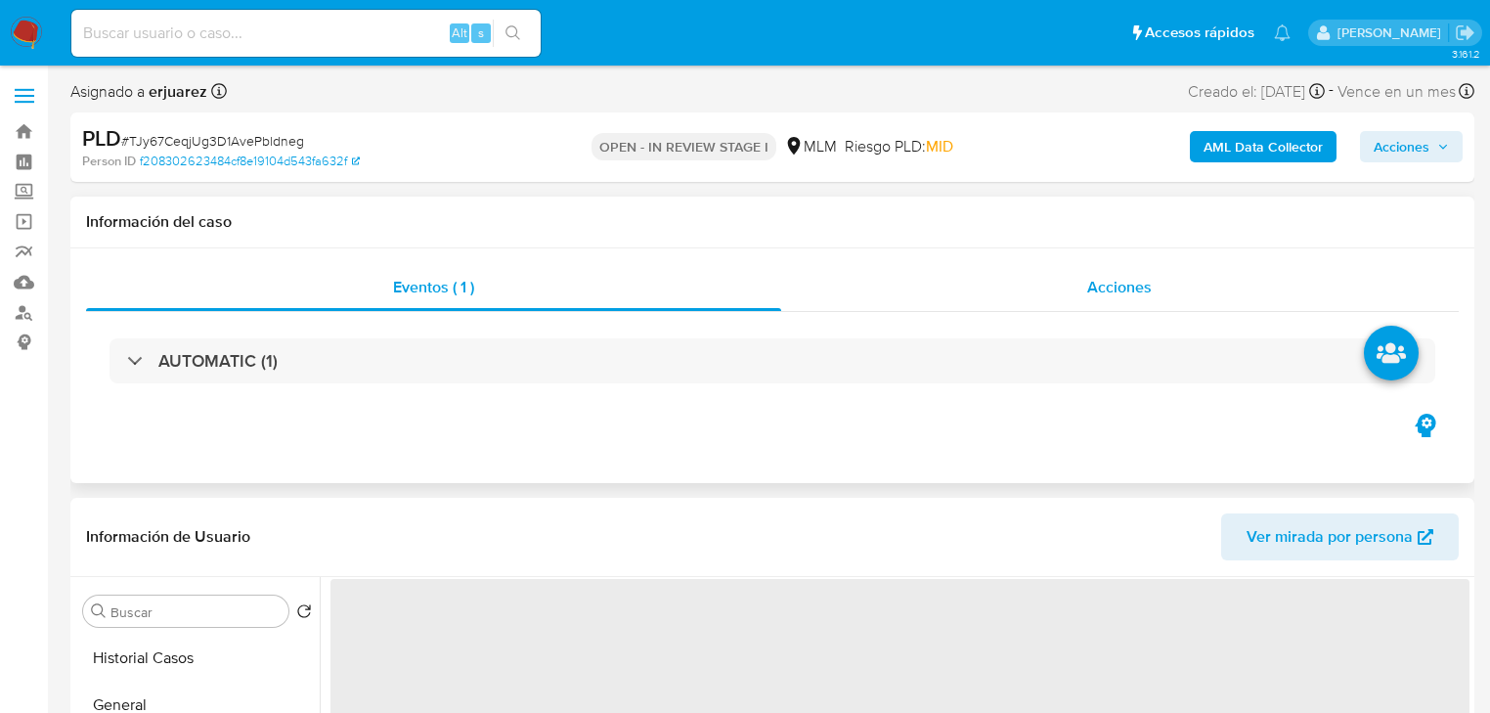
click at [1049, 296] on div "Acciones" at bounding box center [1120, 287] width 678 height 47
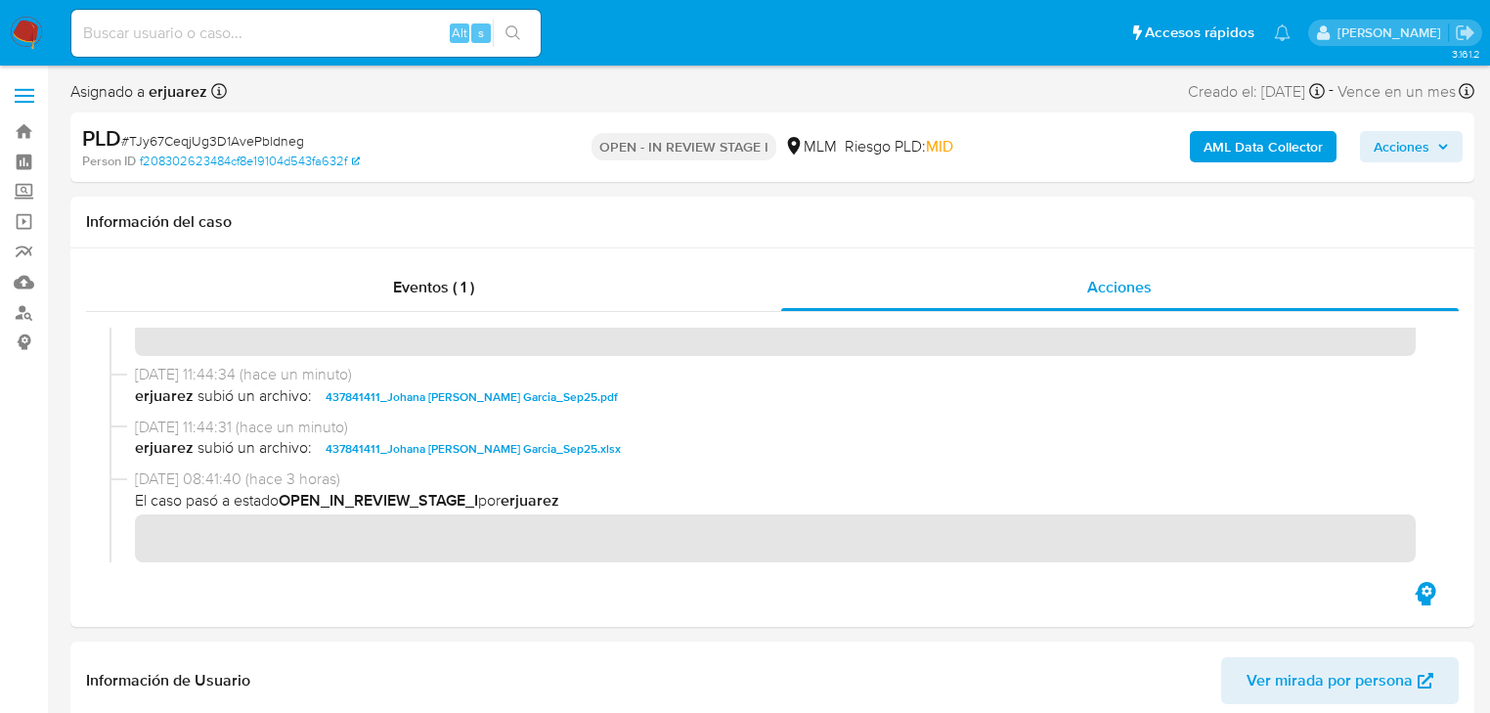
scroll to position [391, 0]
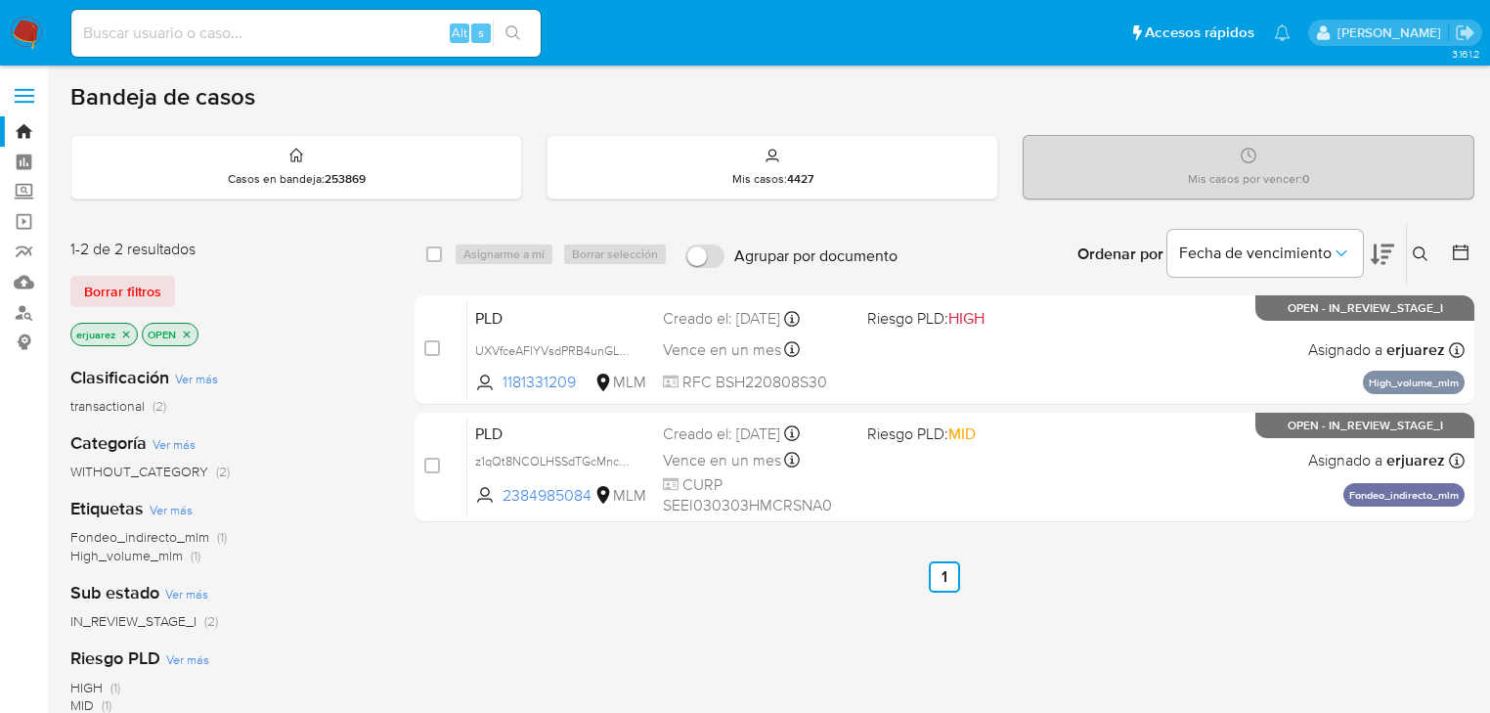
click at [17, 35] on img at bounding box center [26, 33] width 33 height 33
click at [198, 48] on div "Alt s" at bounding box center [305, 33] width 469 height 47
click at [197, 35] on input at bounding box center [305, 33] width 469 height 25
paste input "231836479"
type input "231836479"
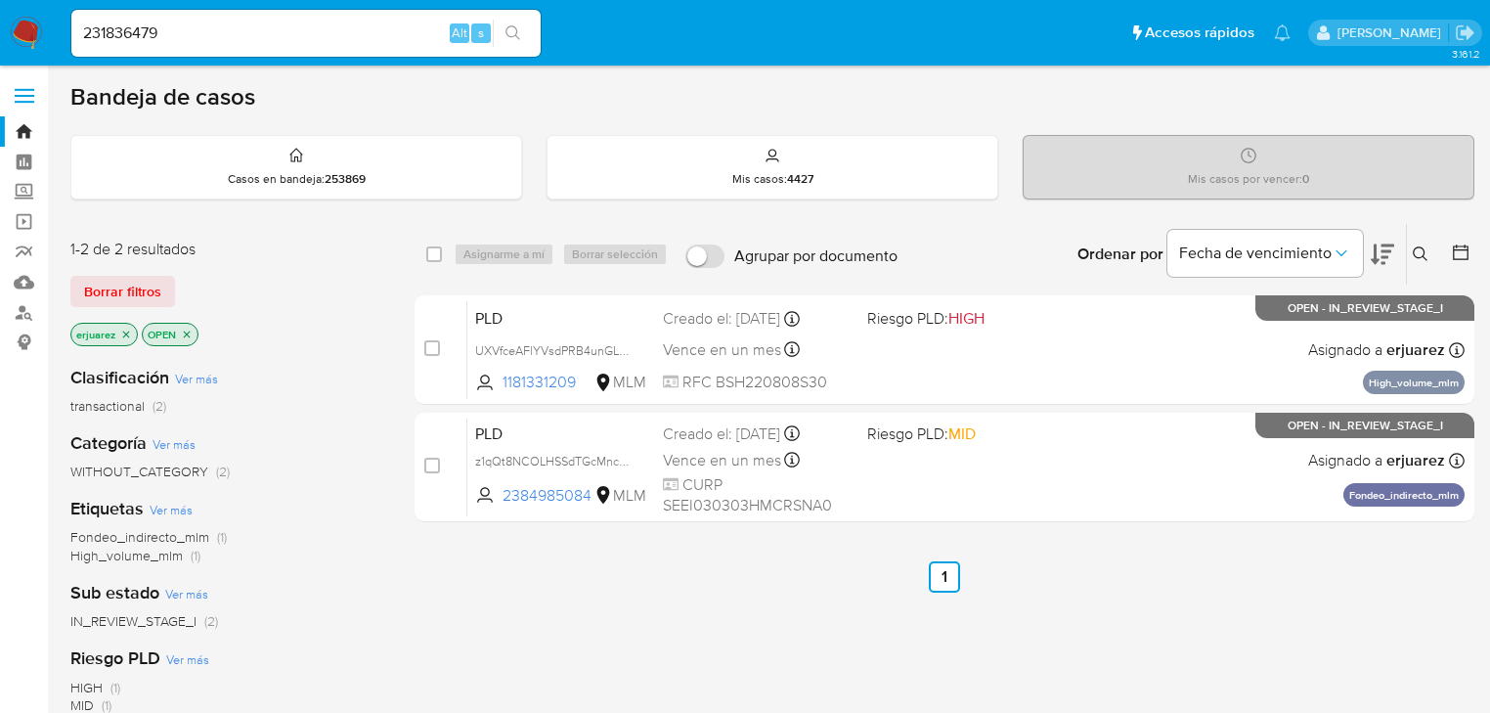
click at [513, 36] on icon "search-icon" at bounding box center [513, 33] width 16 height 16
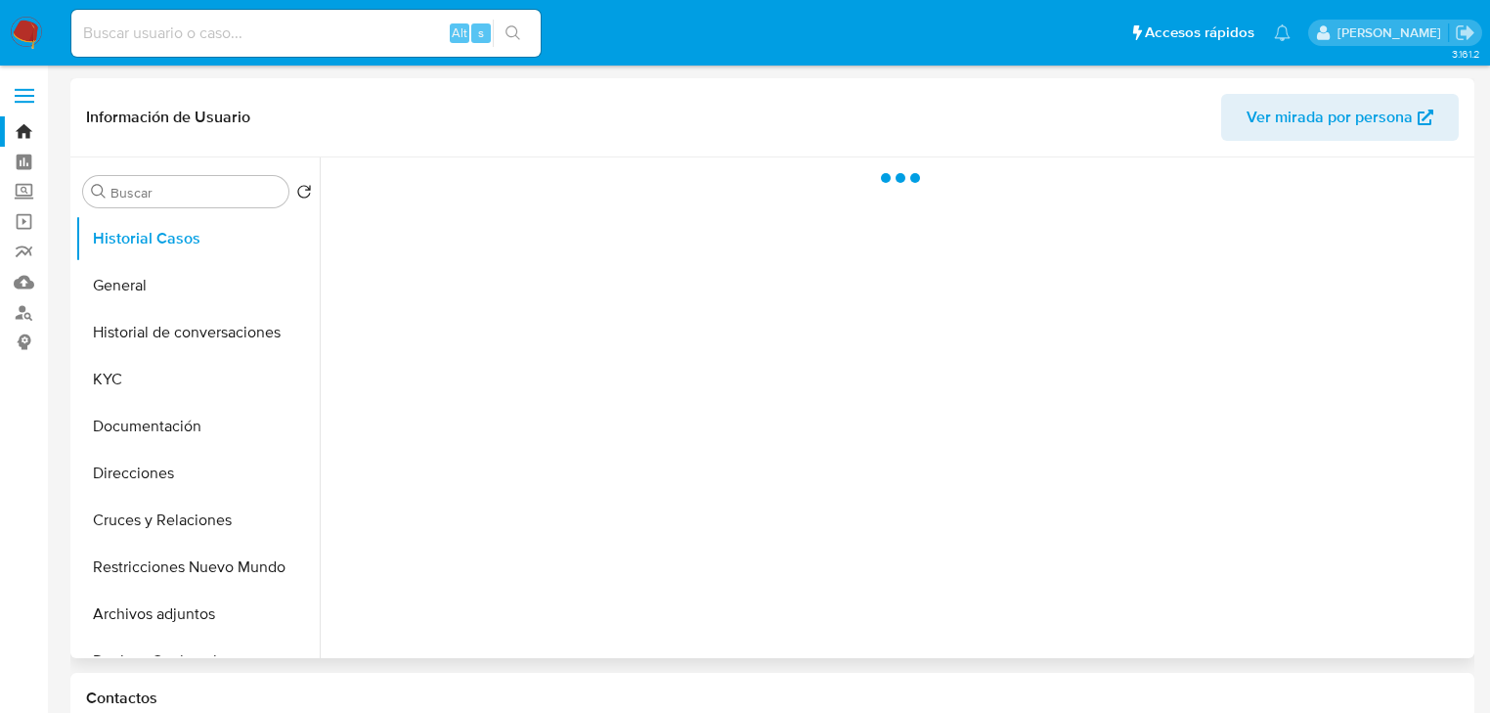
select select "10"
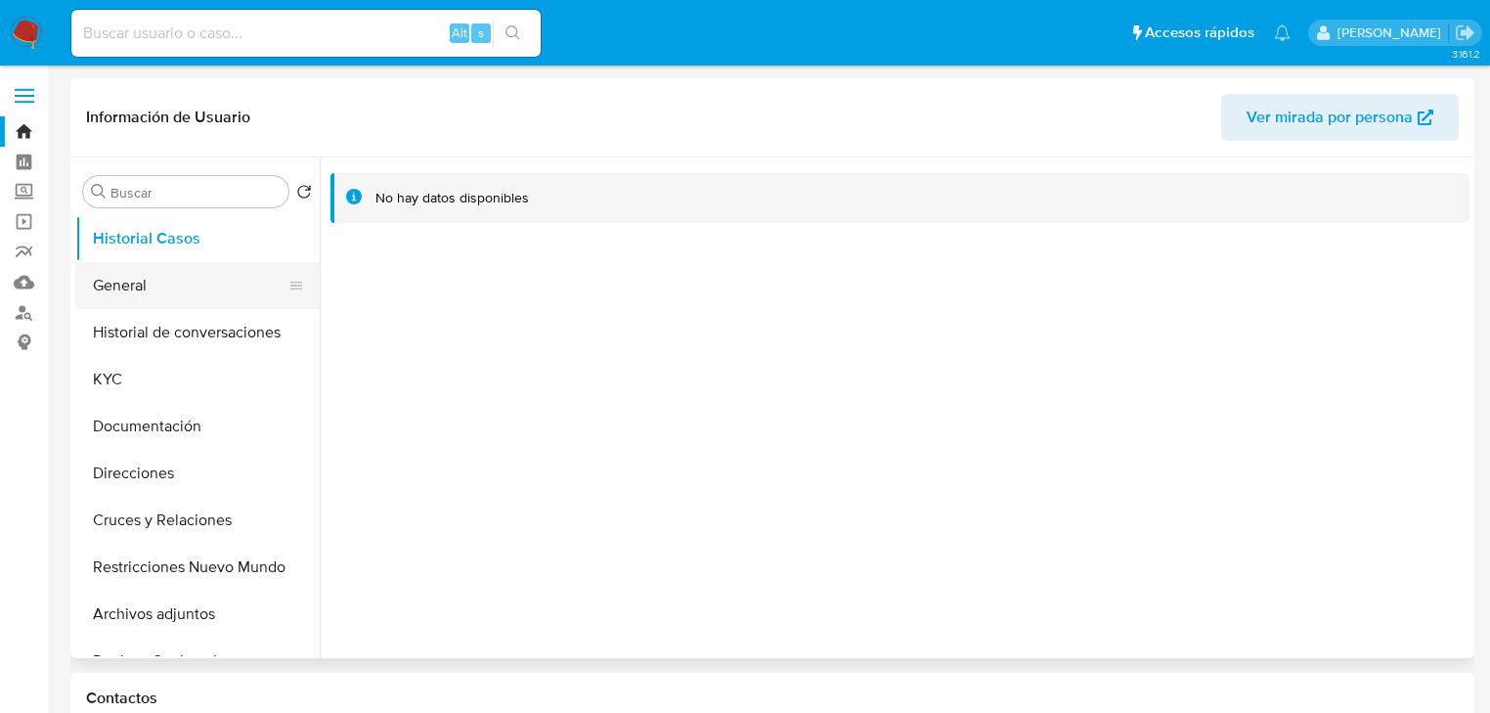
click at [103, 268] on button "General" at bounding box center [189, 285] width 229 height 47
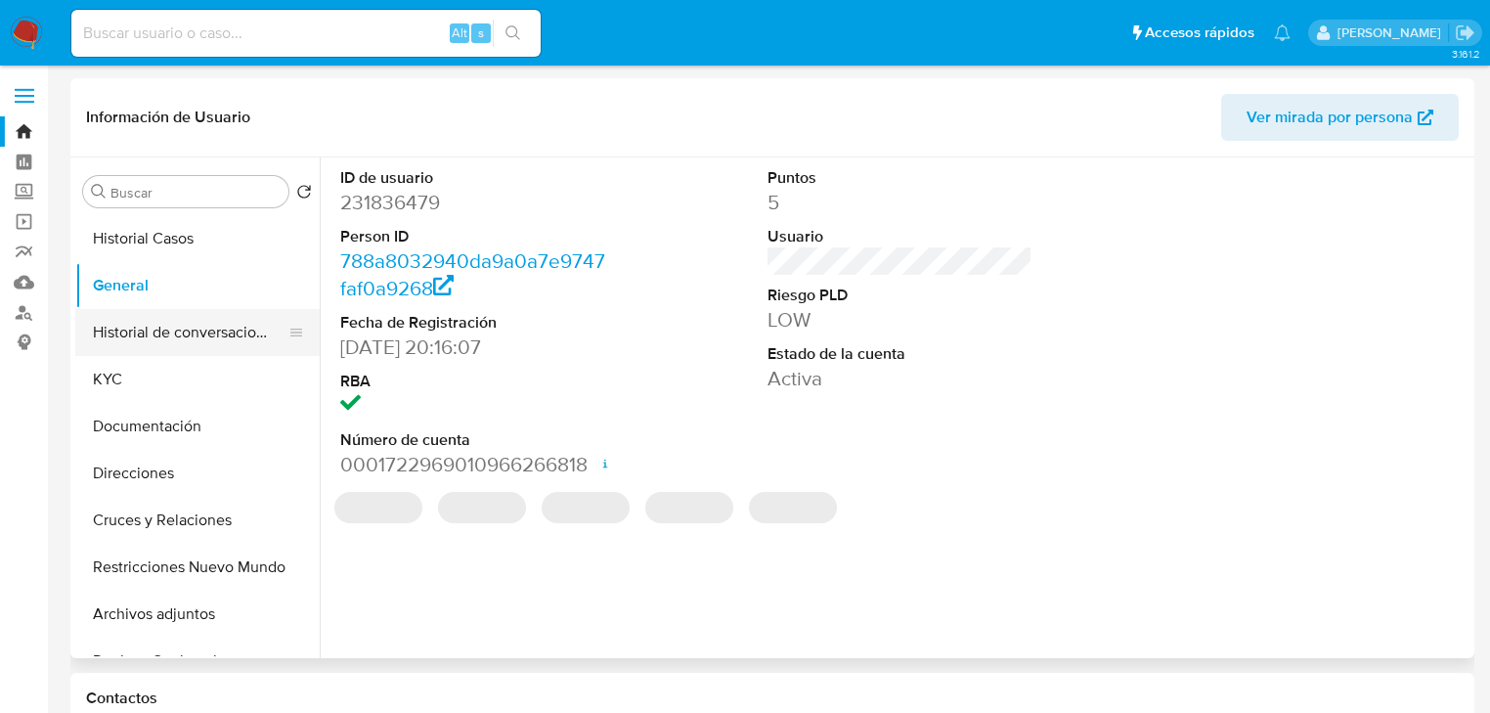
click at [132, 347] on button "Historial de conversaciones" at bounding box center [189, 332] width 229 height 47
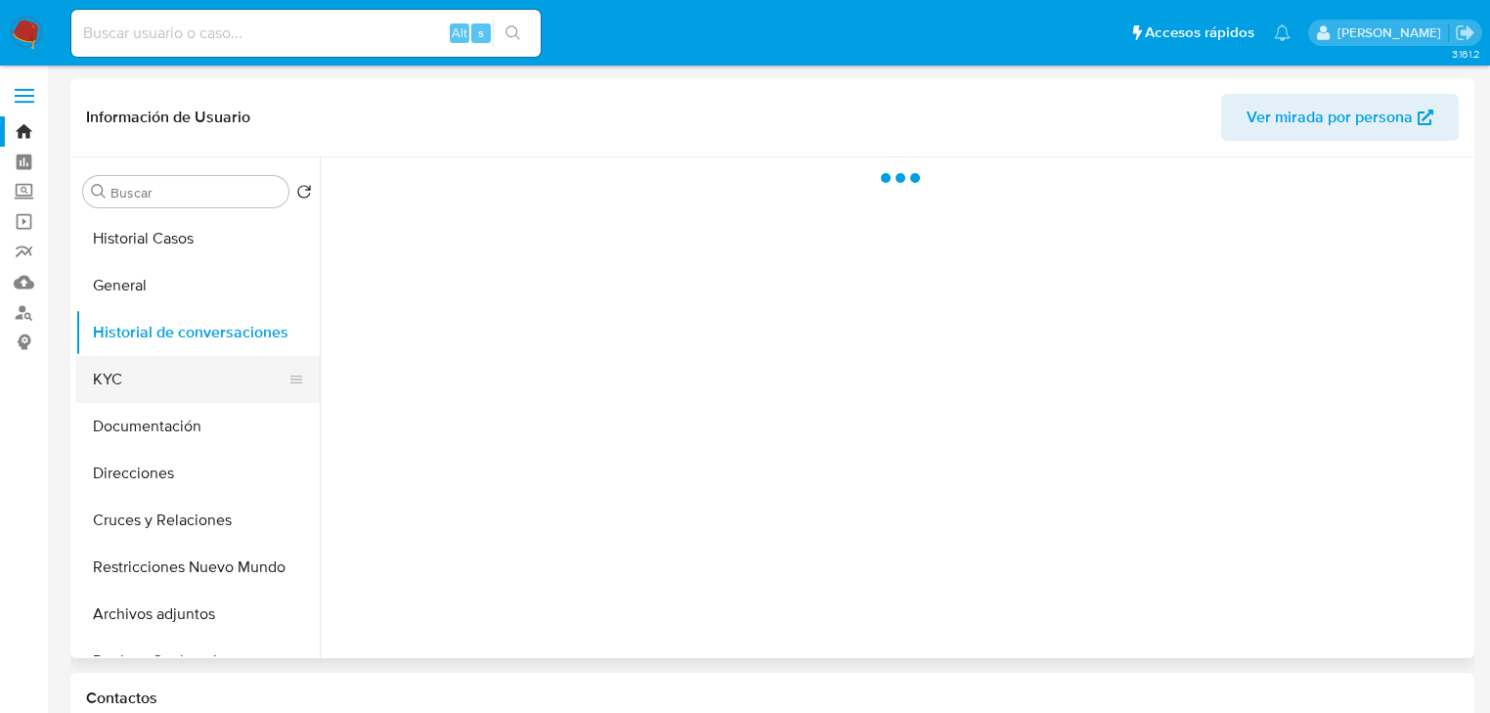
click at [129, 375] on button "KYC" at bounding box center [189, 379] width 229 height 47
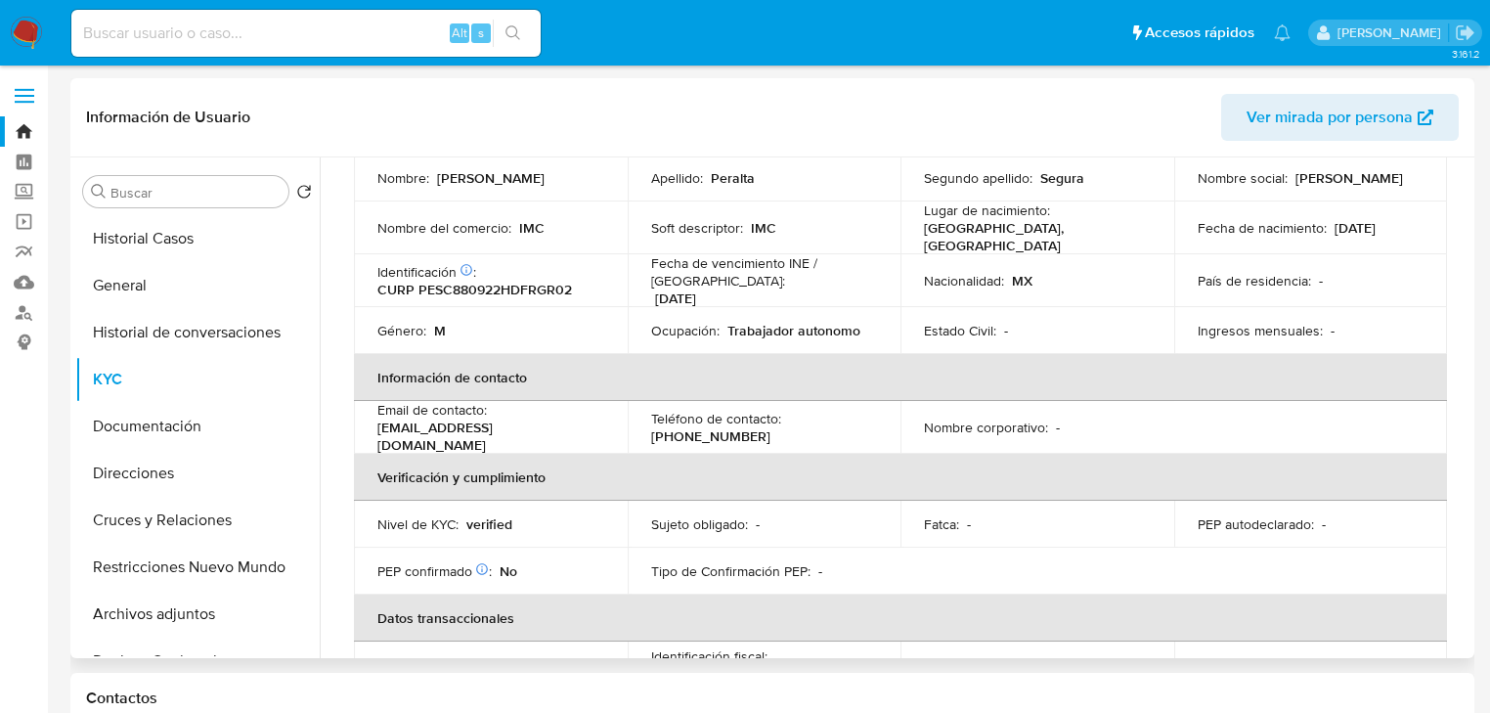
scroll to position [62, 0]
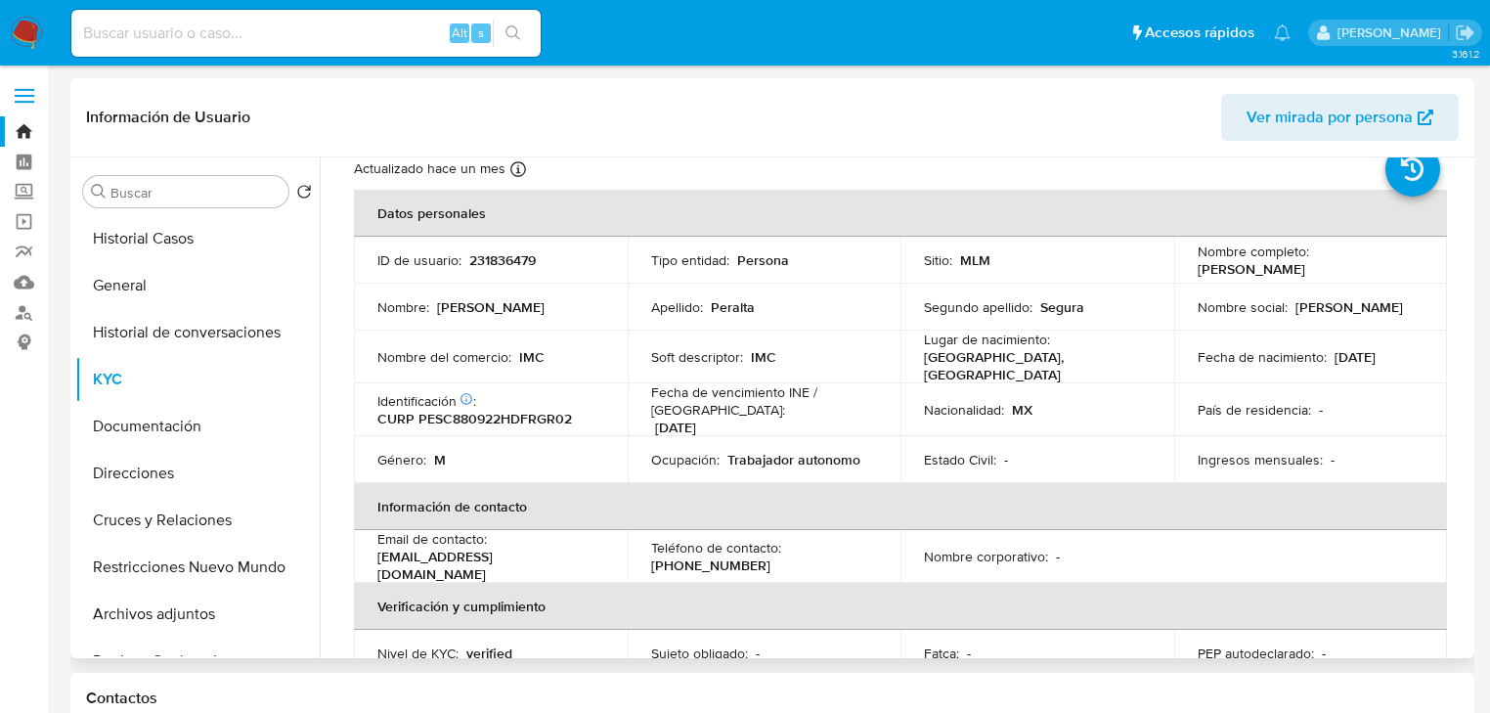
click at [829, 348] on div "Soft descriptor : IMC" at bounding box center [764, 357] width 227 height 18
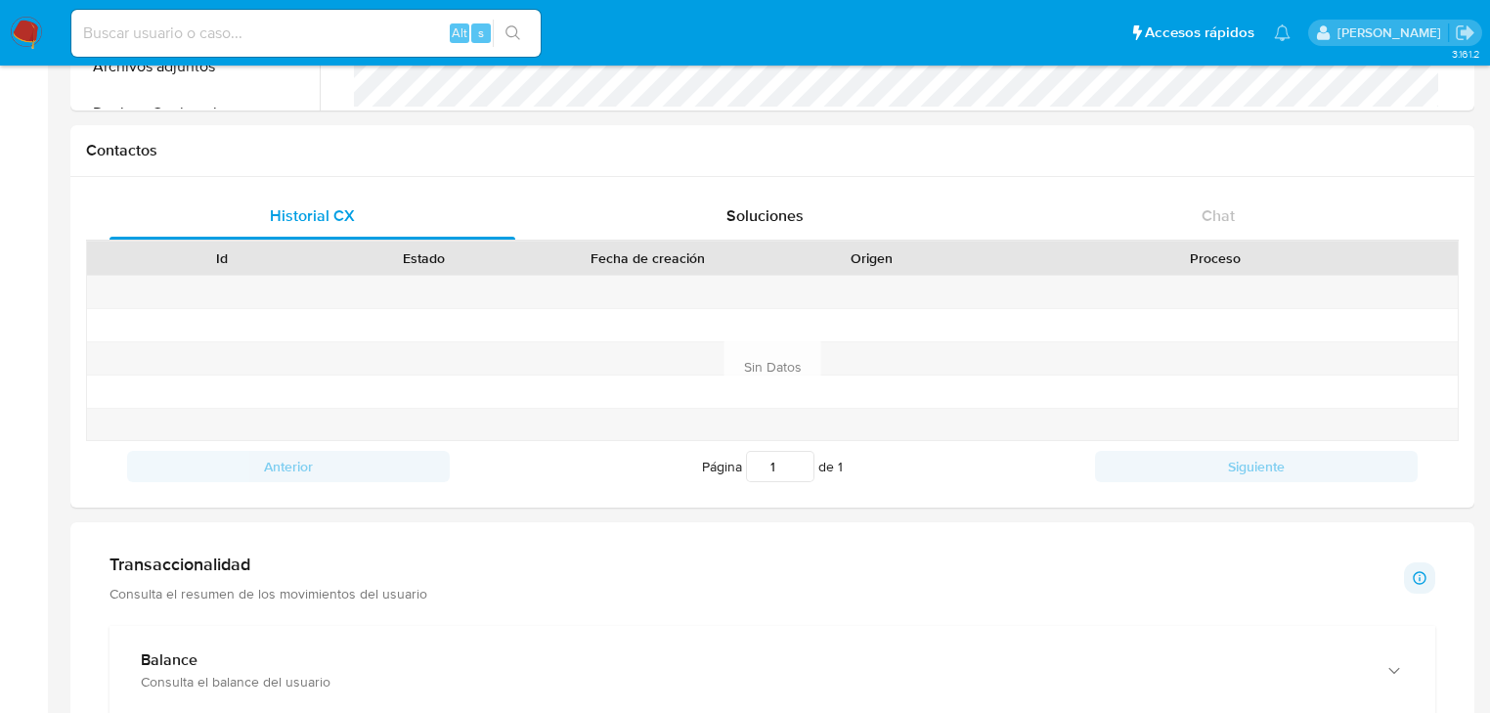
scroll to position [1095, 0]
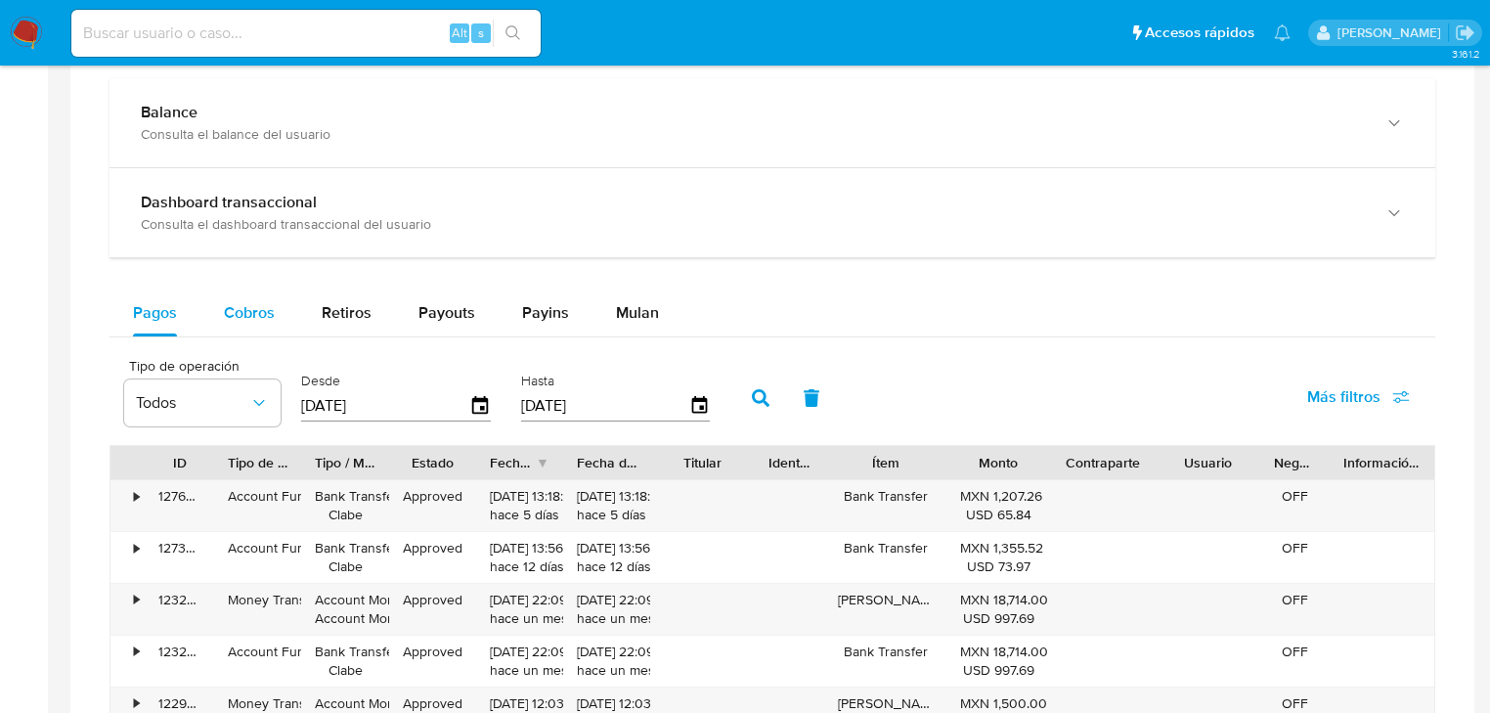
click at [237, 315] on span "Cobros" at bounding box center [249, 312] width 51 height 22
select select "10"
drag, startPoint x: 341, startPoint y: 406, endPoint x: 125, endPoint y: 382, distance: 217.3
click at [125, 382] on div "Tipo de operación Todos Desde 09/07/2025 Hasta 06/10/2025" at bounding box center [421, 396] width 615 height 78
type input "0_/__/____"
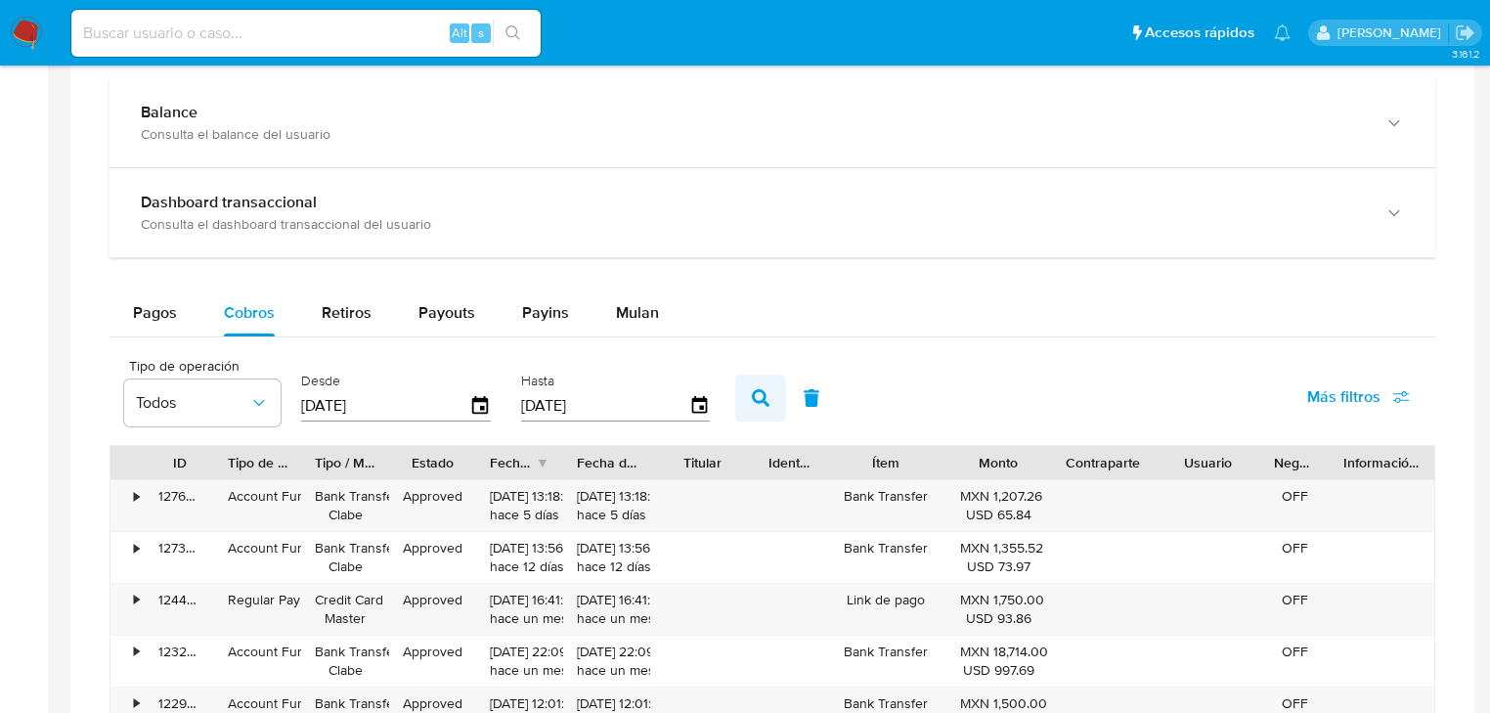
type input "01/05/2025"
click at [755, 390] on icon "button" at bounding box center [761, 398] width 18 height 18
click at [516, 454] on div "Fecha de creación" at bounding box center [513, 463] width 46 height 20
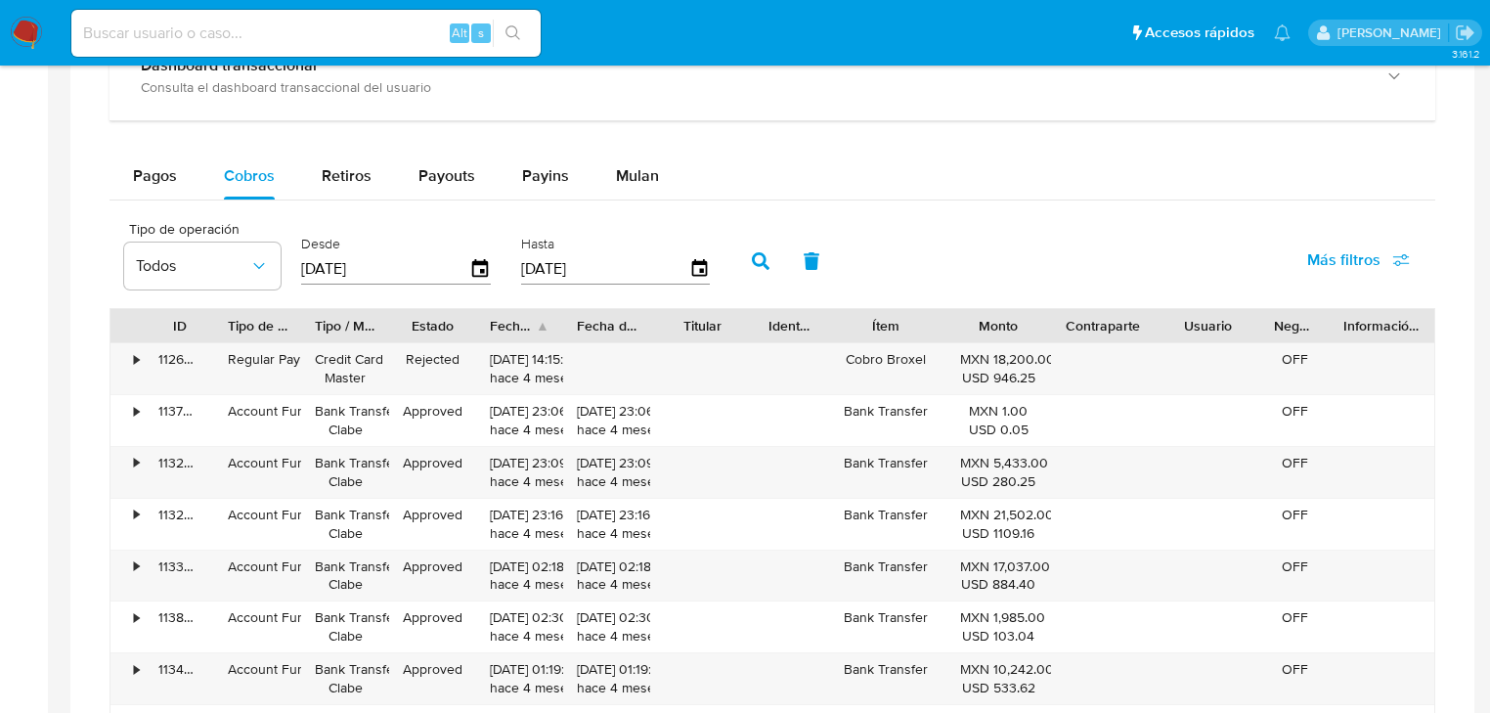
scroll to position [1251, 0]
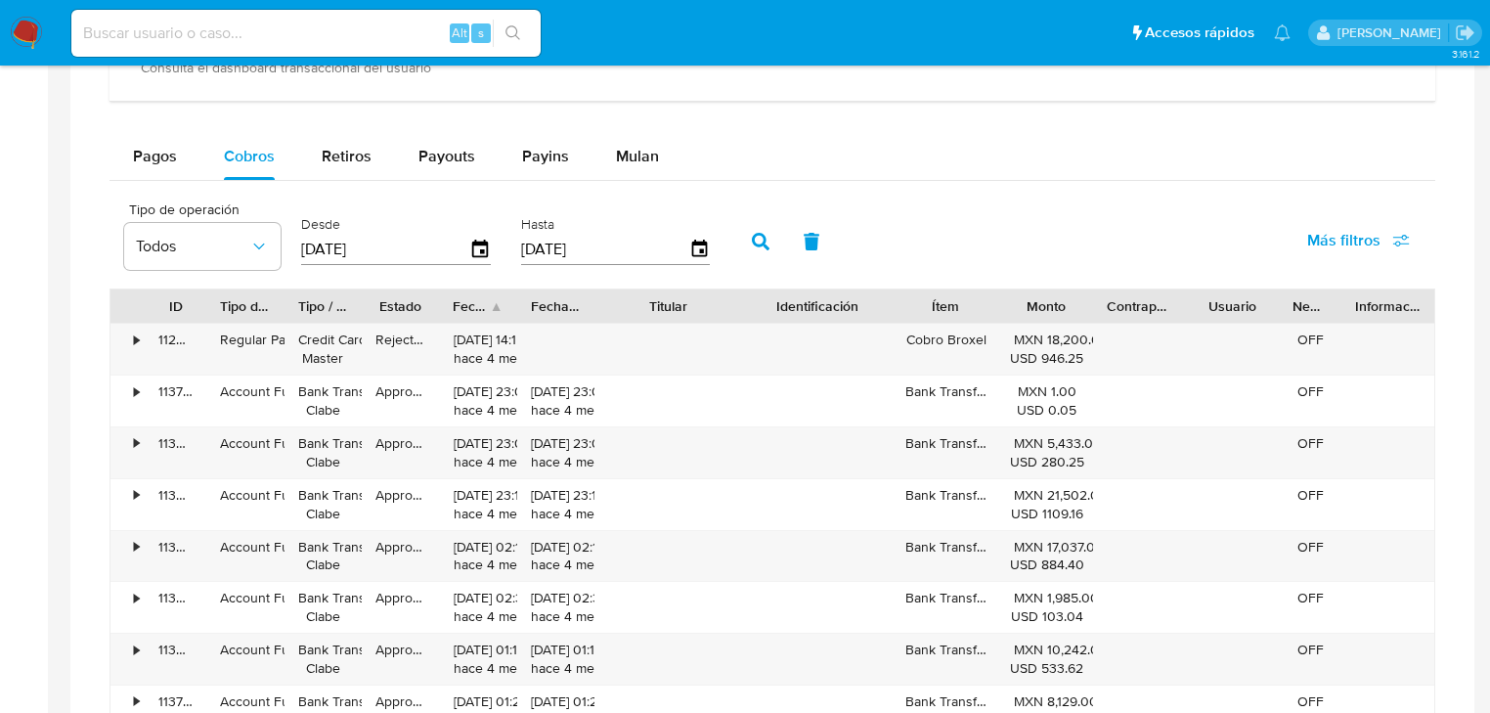
drag, startPoint x: 749, startPoint y: 308, endPoint x: 790, endPoint y: 305, distance: 41.2
click at [790, 305] on div "ID Tipo de operación Tipo / Método Estado Fecha de creación Fecha de aprobación…" at bounding box center [772, 305] width 1324 height 33
click at [480, 305] on div "Fecha de creación" at bounding box center [471, 306] width 36 height 20
click at [488, 311] on div "Fecha de creación" at bounding box center [471, 306] width 36 height 20
click at [495, 309] on div "Fecha de creación" at bounding box center [477, 305] width 77 height 33
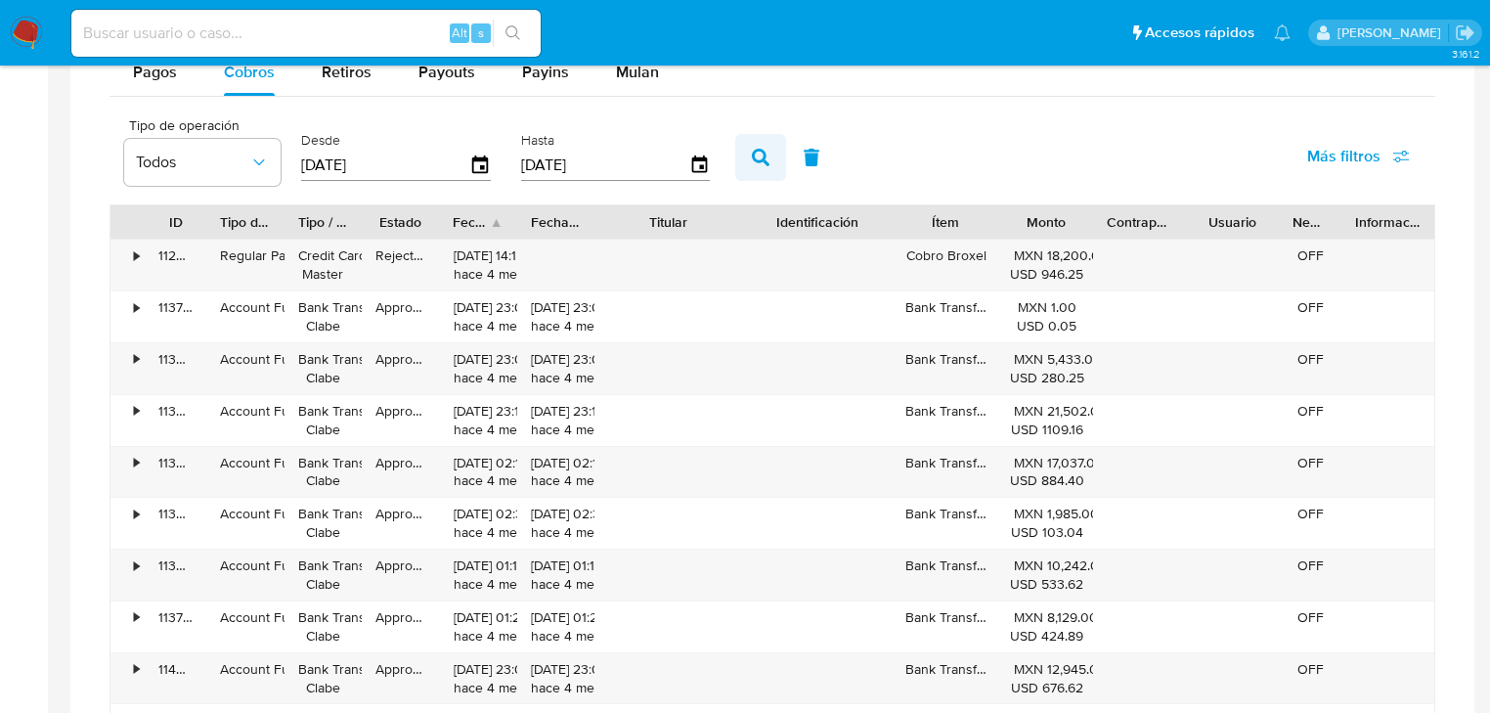
scroll to position [1330, 0]
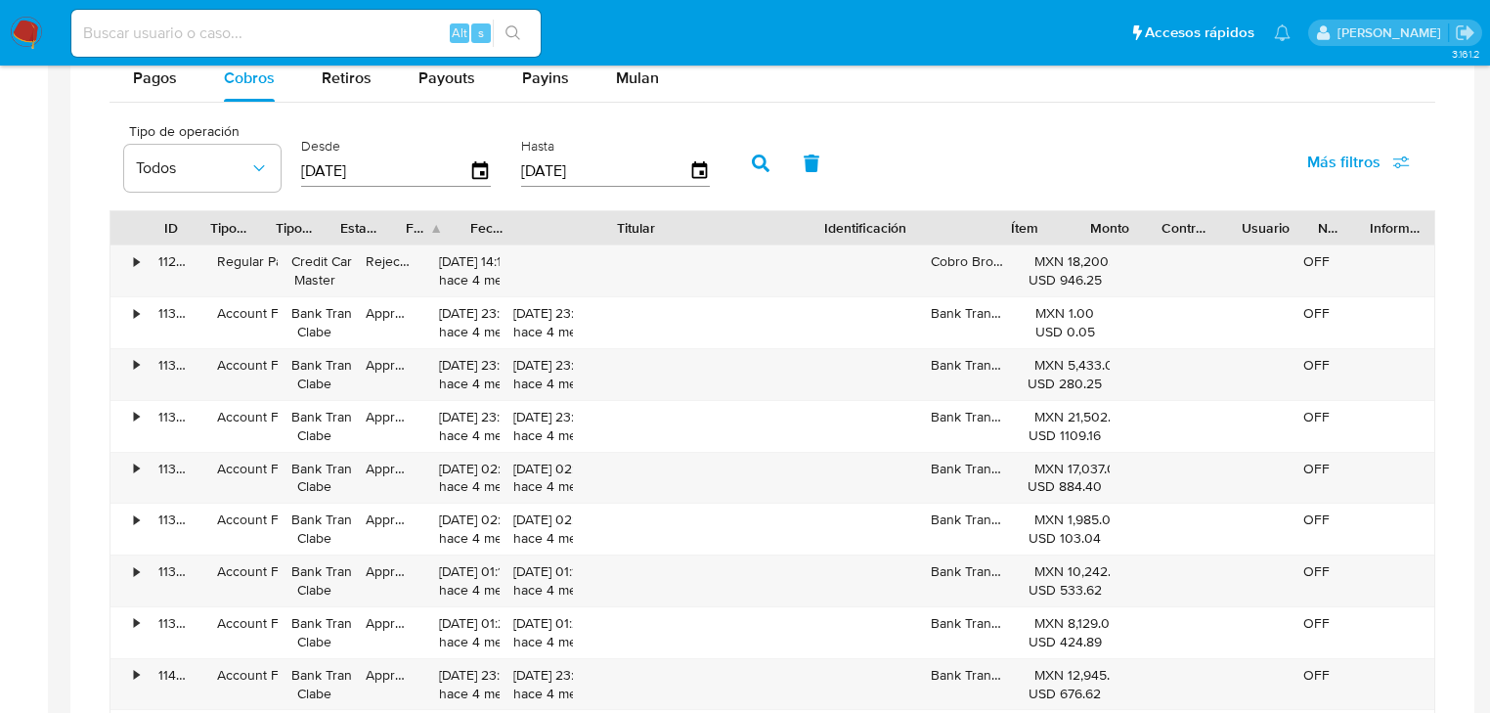
drag, startPoint x: 728, startPoint y: 230, endPoint x: 843, endPoint y: 226, distance: 114.5
click at [843, 226] on div "ID Tipo de operación Tipo / Método Estado Fecha de creación Fecha de aprobación…" at bounding box center [772, 227] width 1324 height 33
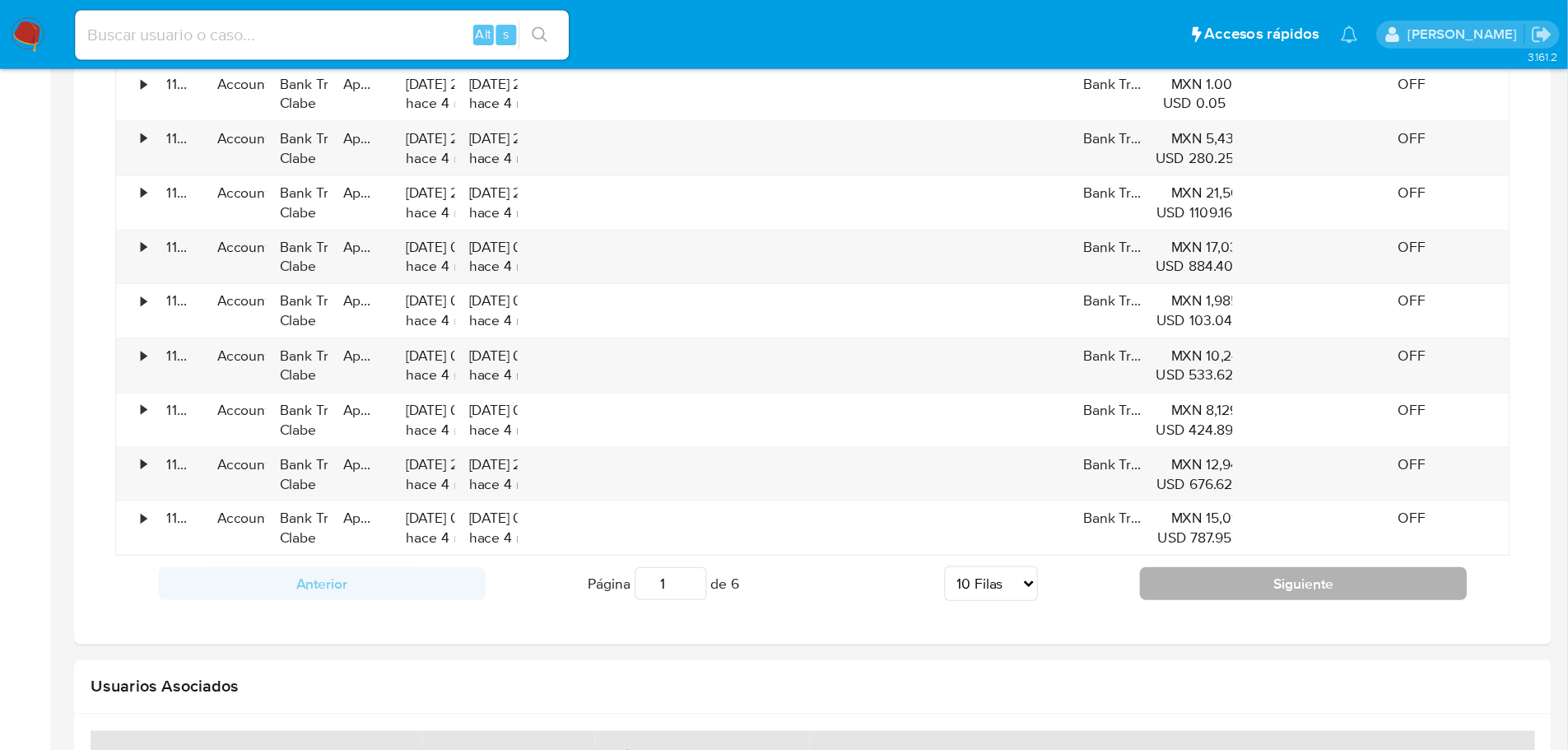
scroll to position [1316, 0]
click at [987, 467] on button "Siguiente" at bounding box center [1043, 465] width 262 height 26
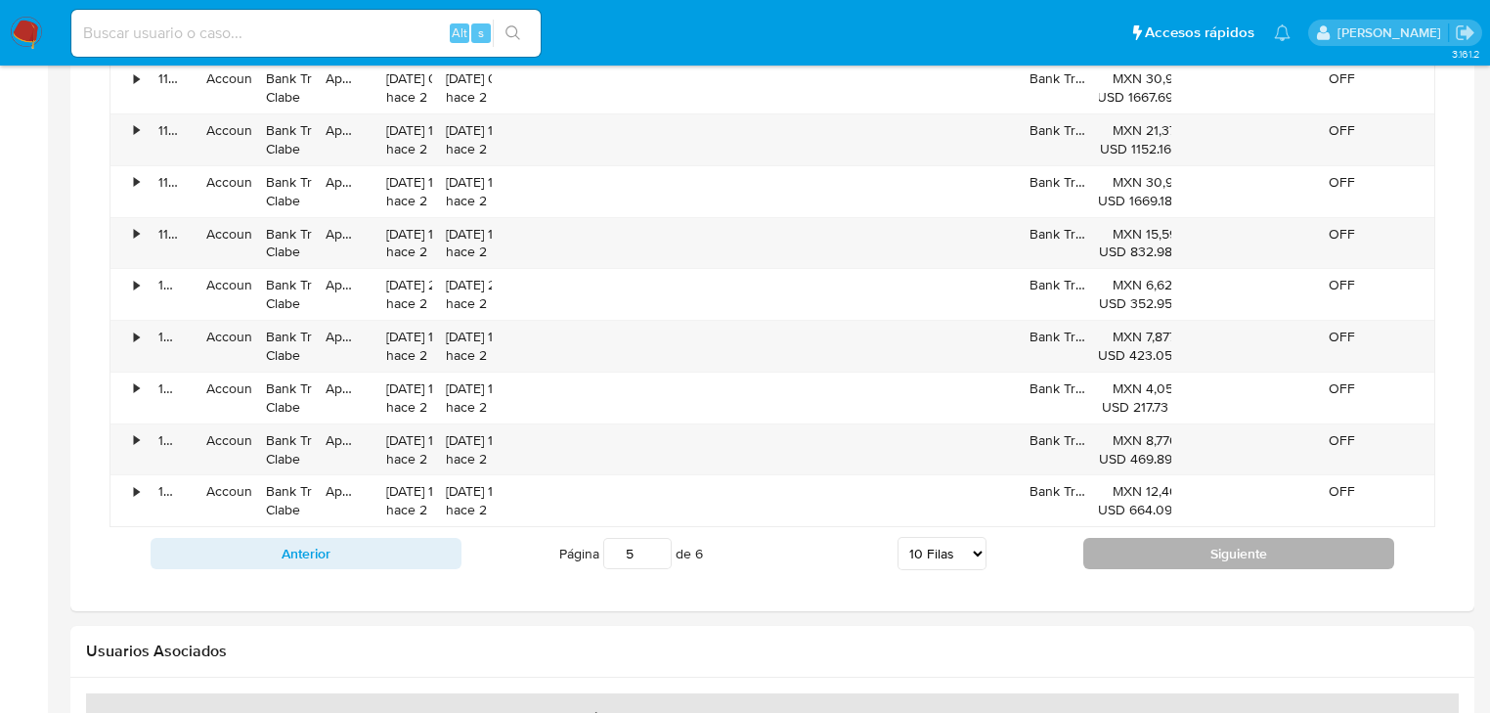
click at [1172, 555] on button "Siguiente" at bounding box center [1238, 553] width 311 height 31
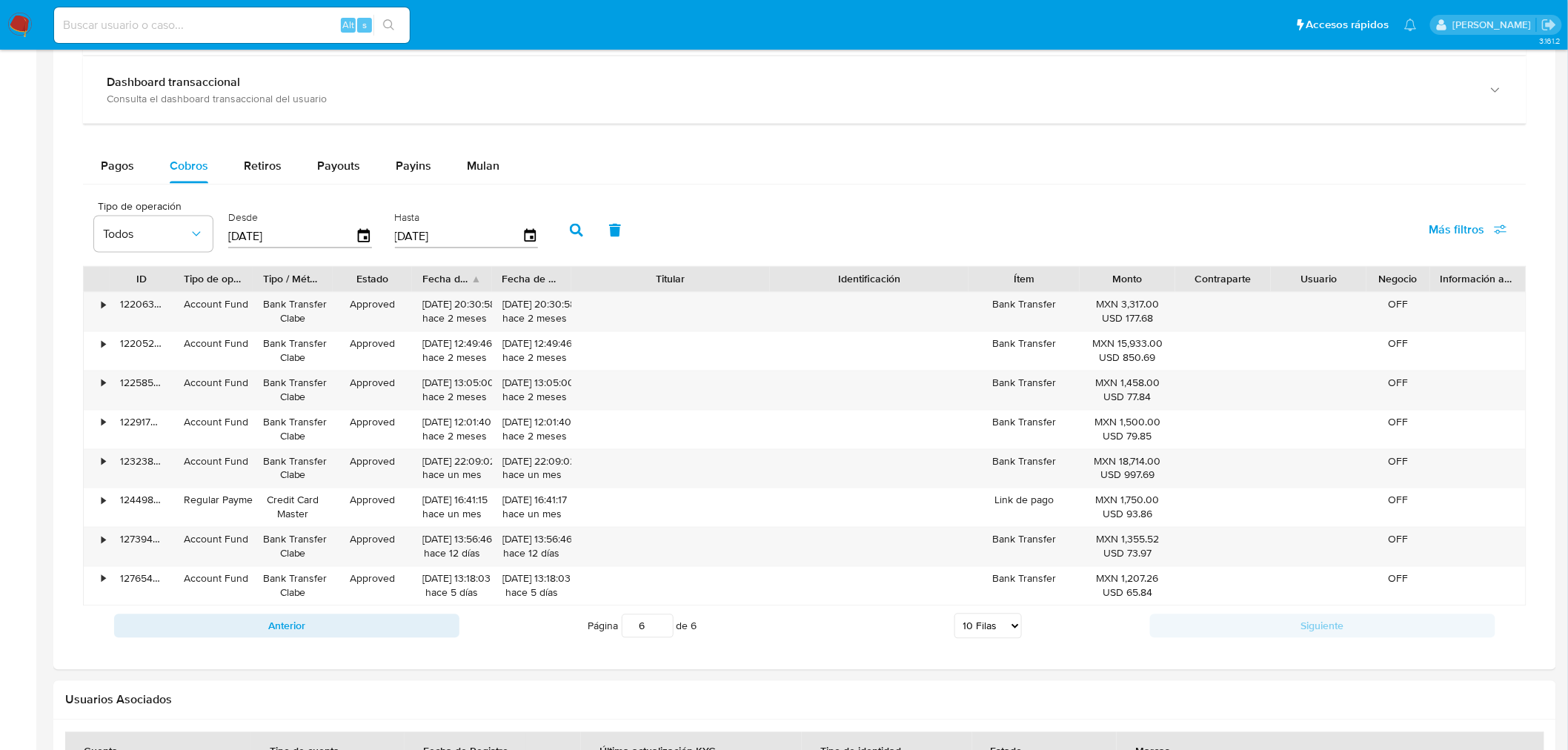
scroll to position [903, 0]
drag, startPoint x: 649, startPoint y: 631, endPoint x: 613, endPoint y: 631, distance: 36.0
click at [613, 540] on span "Página 6 de 6" at bounding box center [643, 625] width 109 height 24
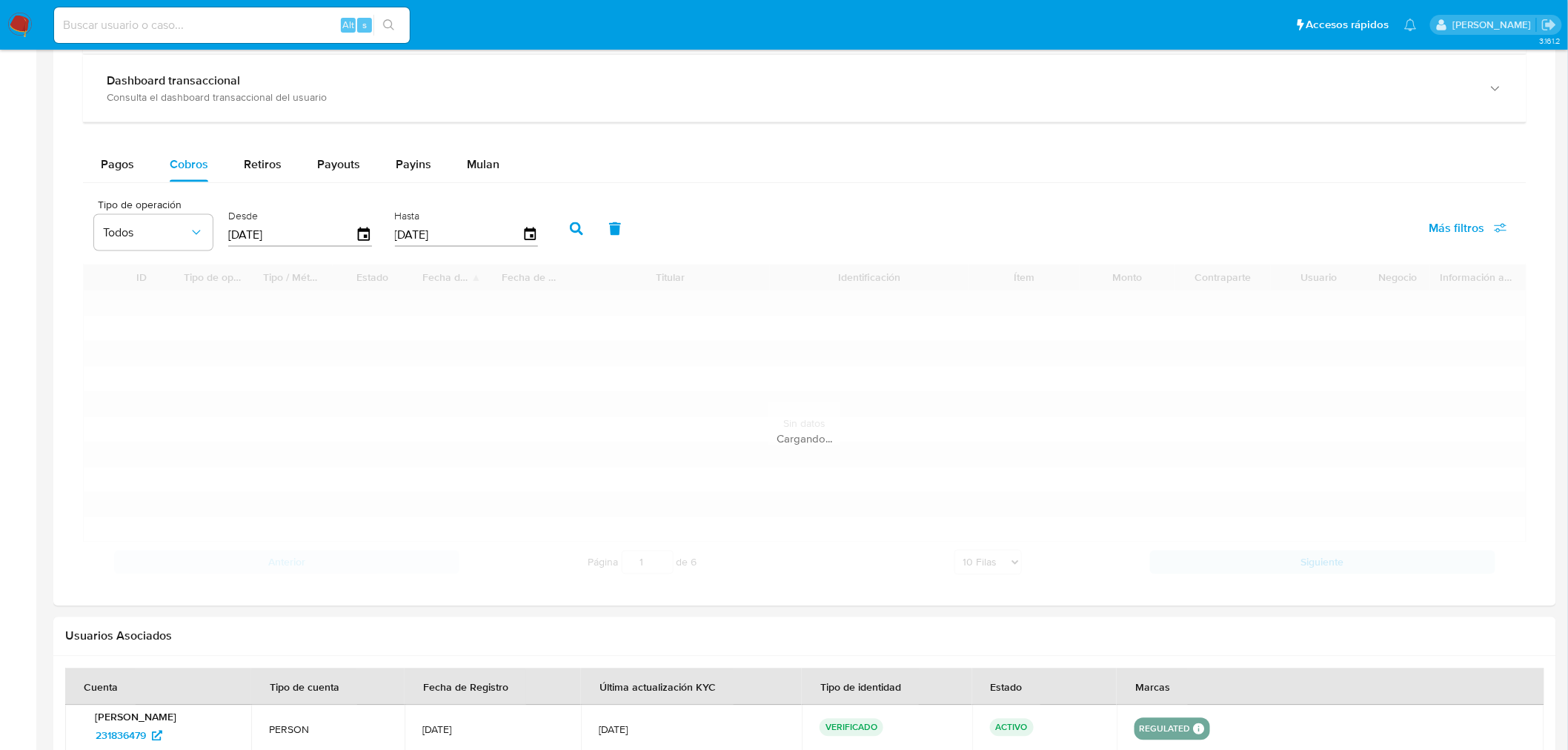
click at [412, 540] on div "Información de Usuario Ver mirada por persona Buscar Volver al orden por defect…" at bounding box center [804, 8] width 1503 height 1704
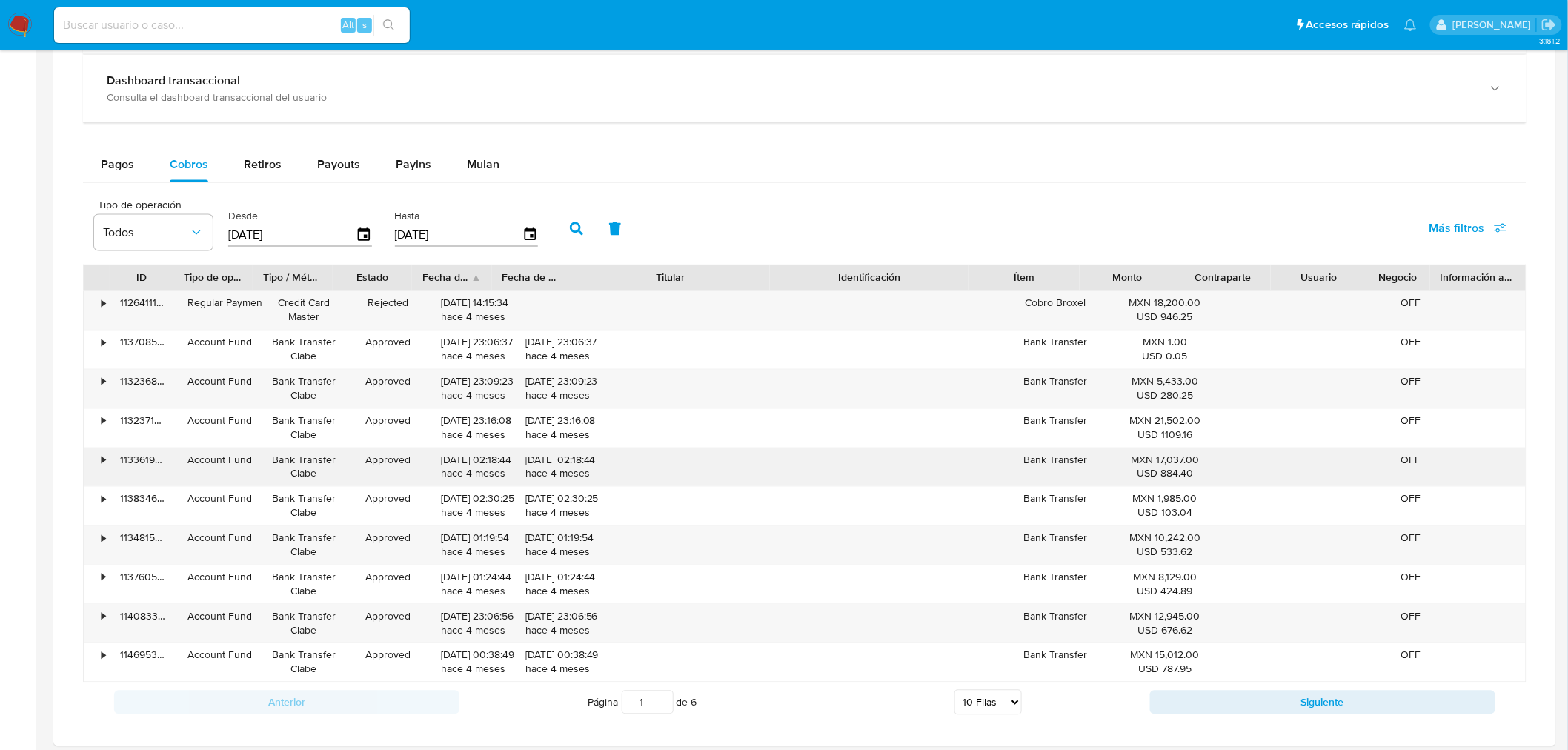
scroll to position [916, 0]
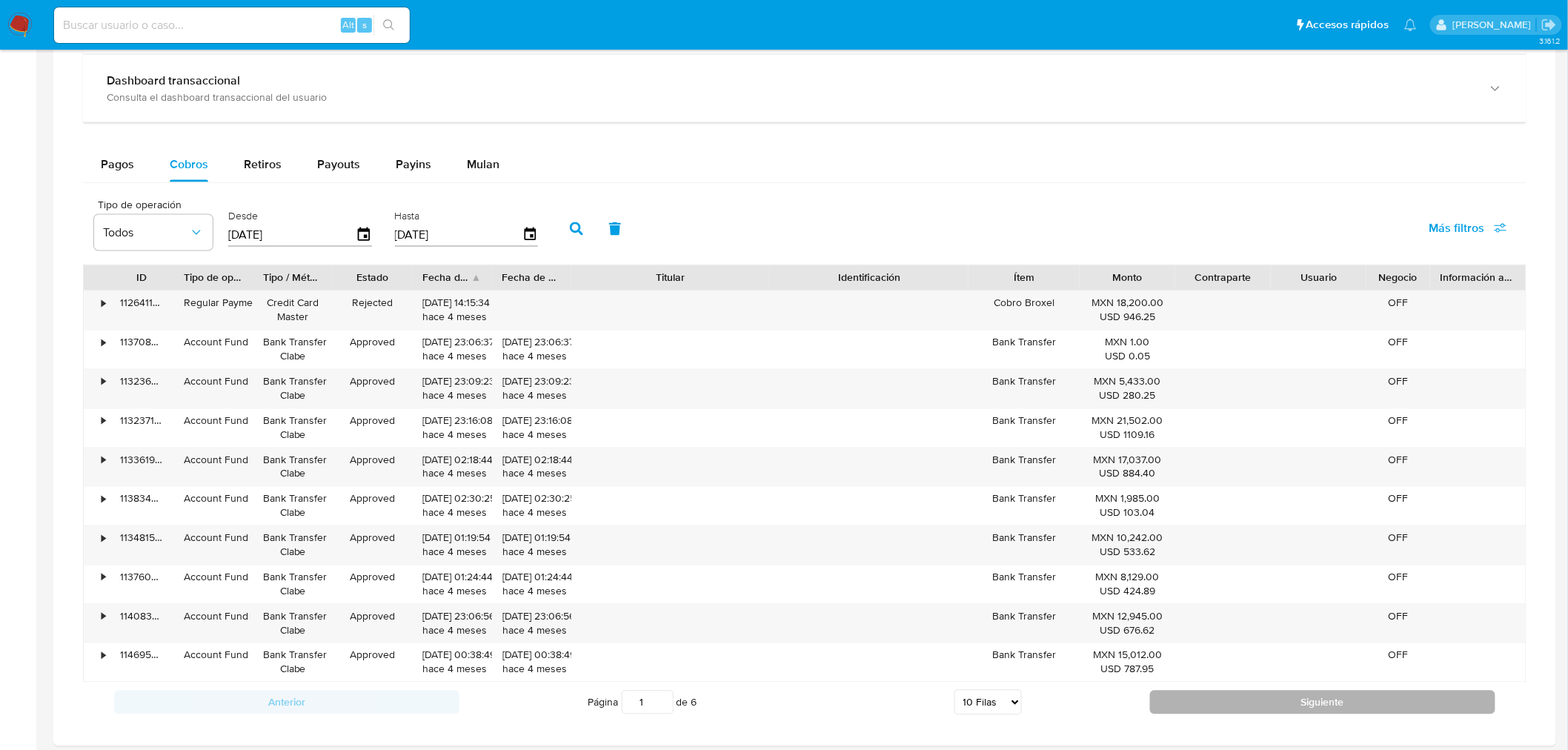
click at [1138, 540] on button "Siguiente" at bounding box center [1322, 702] width 346 height 24
type input "2"
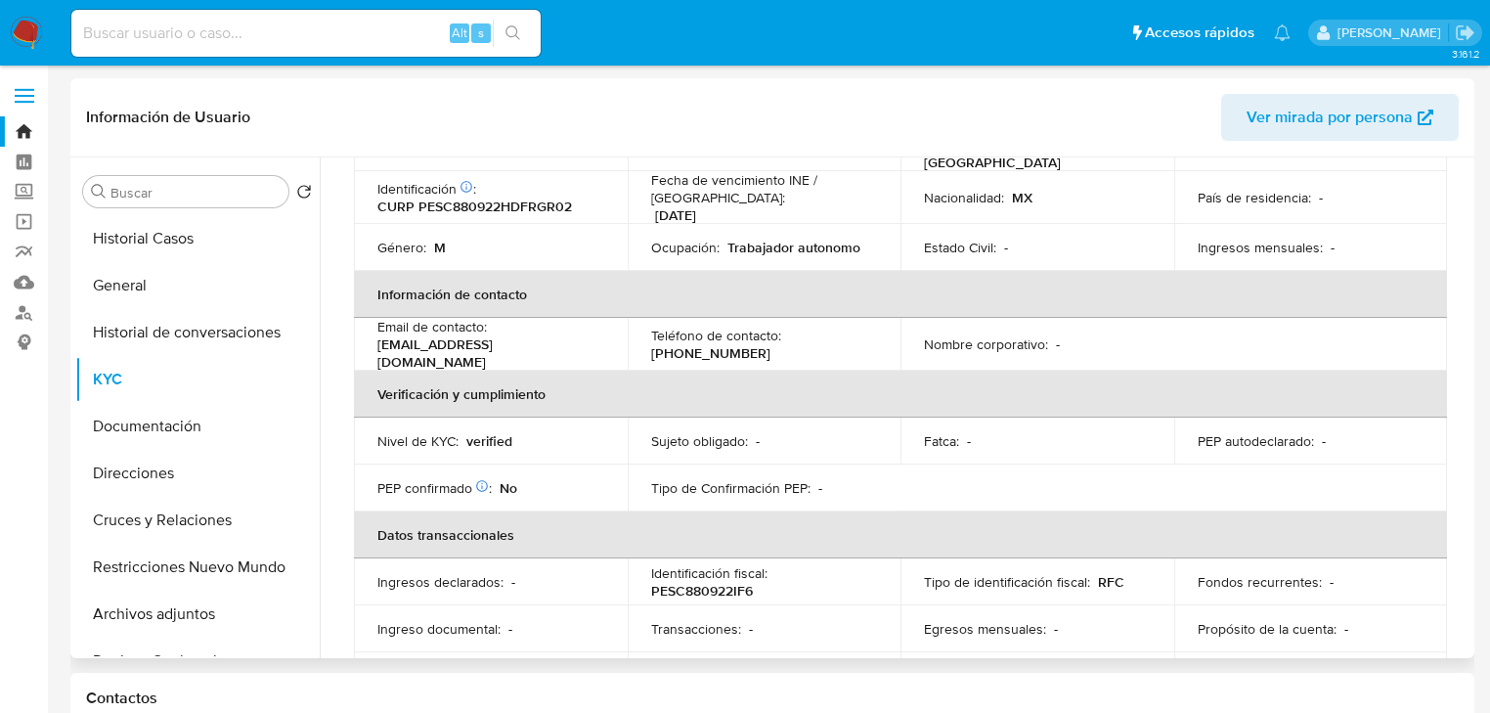
scroll to position [0, 0]
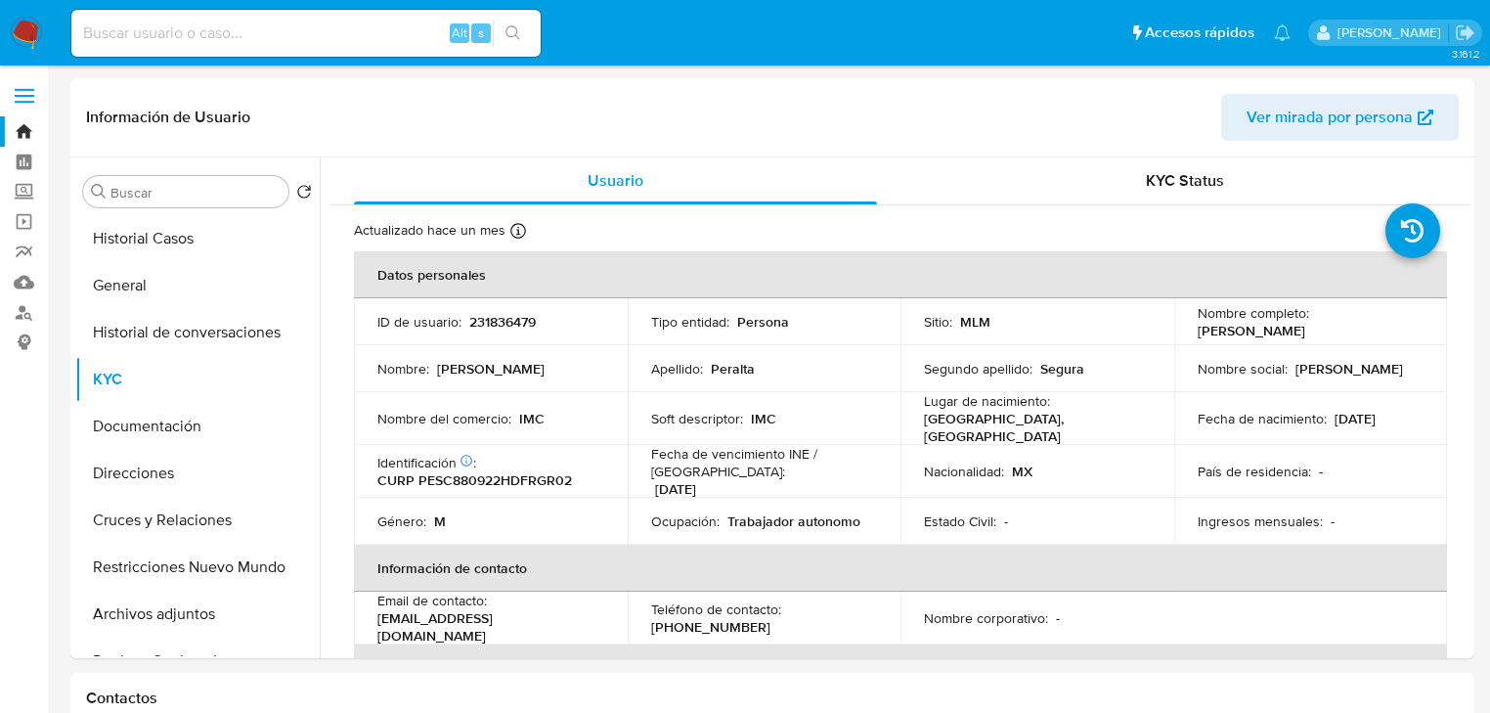
click at [236, 25] on input at bounding box center [305, 33] width 469 height 25
paste input "1278061742"
type input "1278061742"
click at [516, 24] on button "search-icon" at bounding box center [513, 33] width 40 height 27
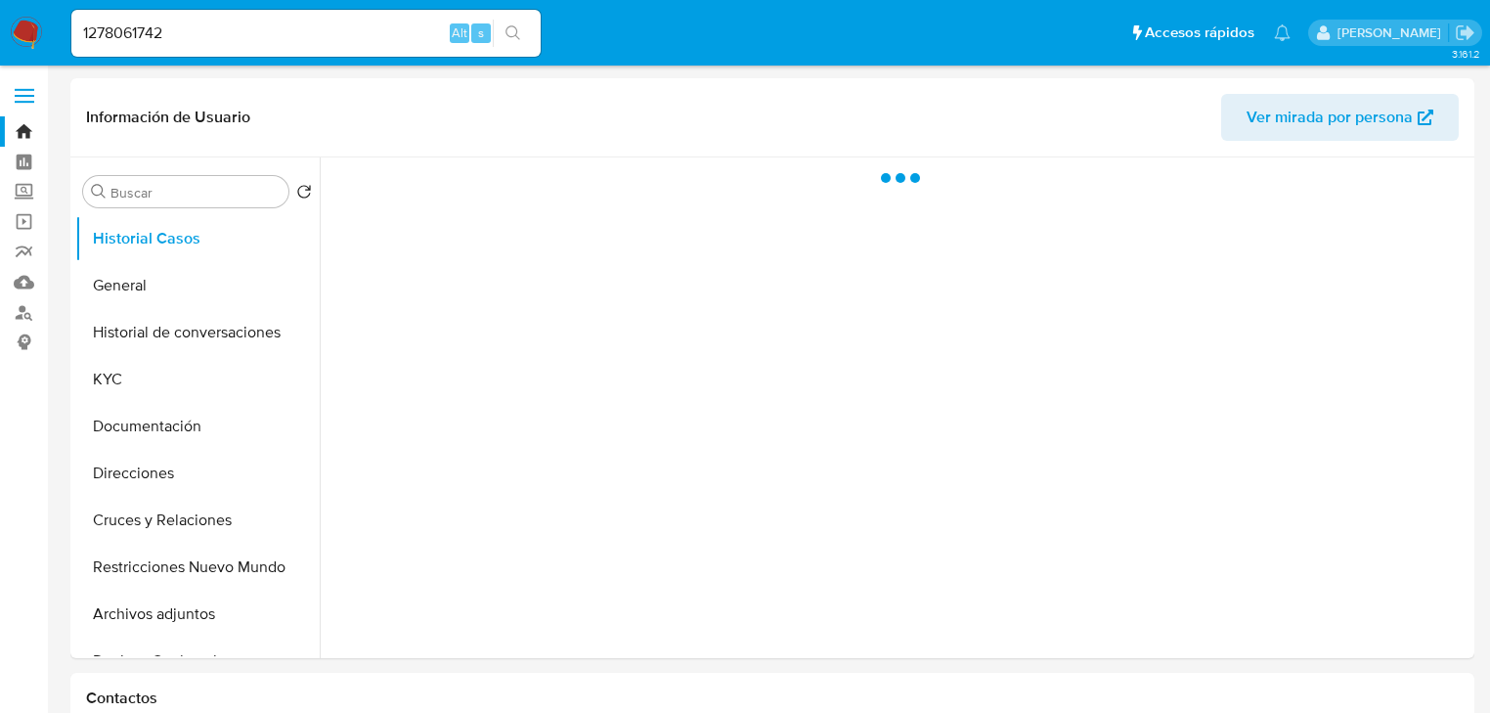
select select "10"
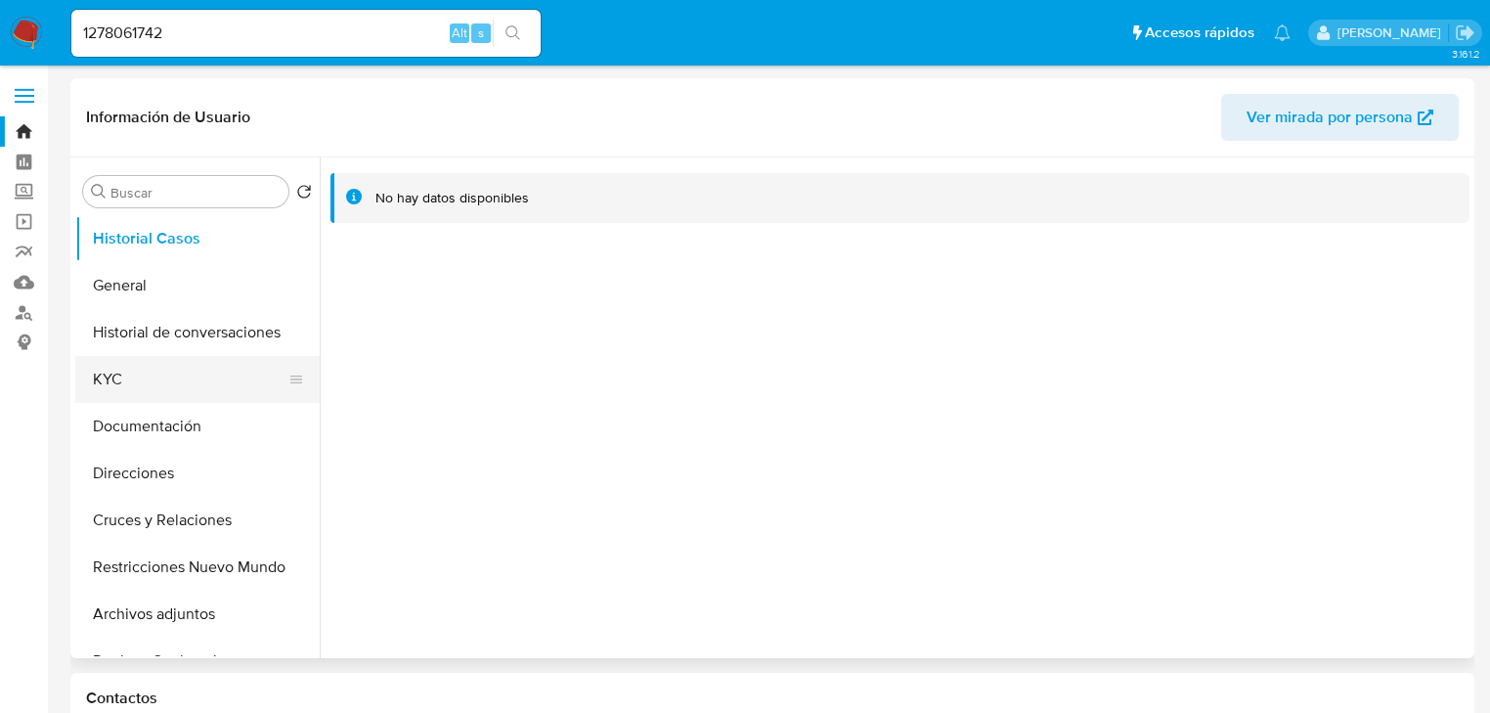
click at [163, 373] on button "KYC" at bounding box center [189, 379] width 229 height 47
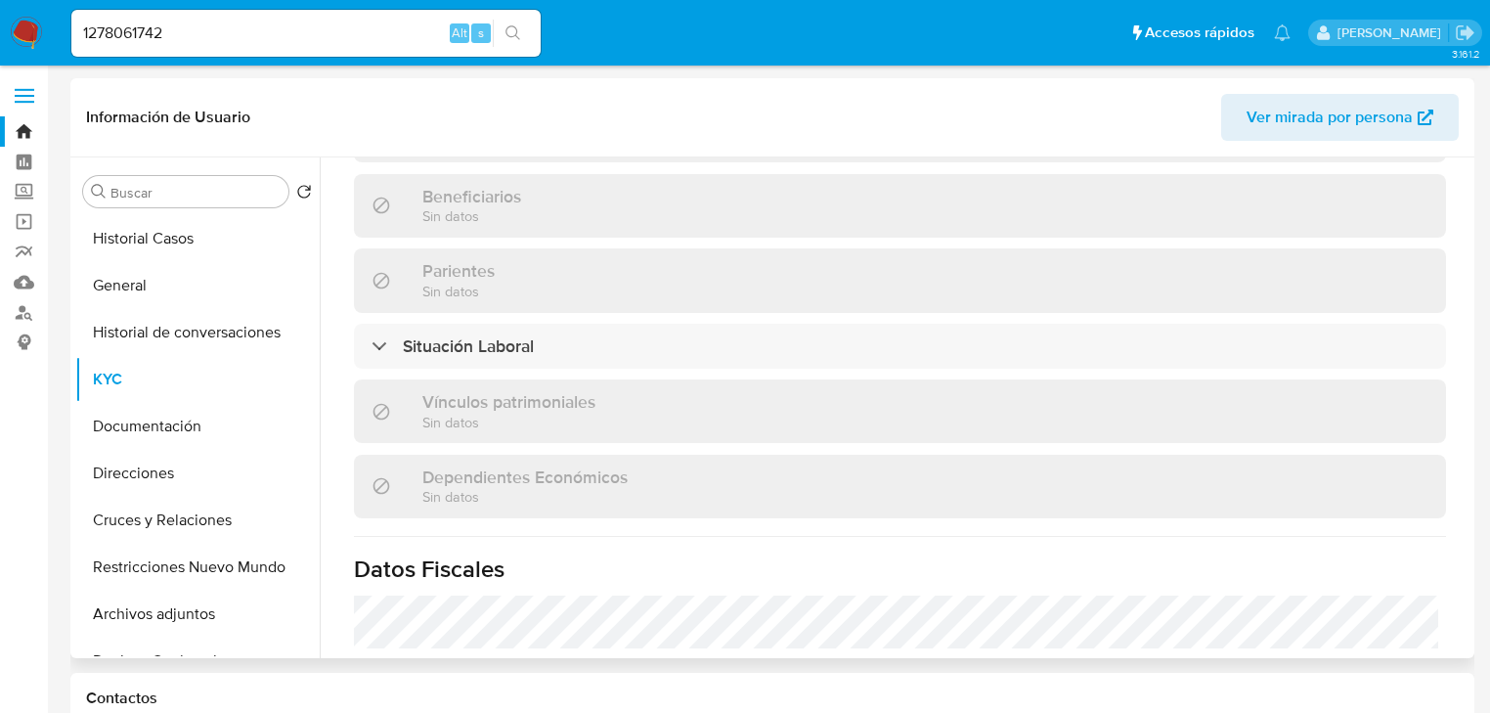
scroll to position [1235, 0]
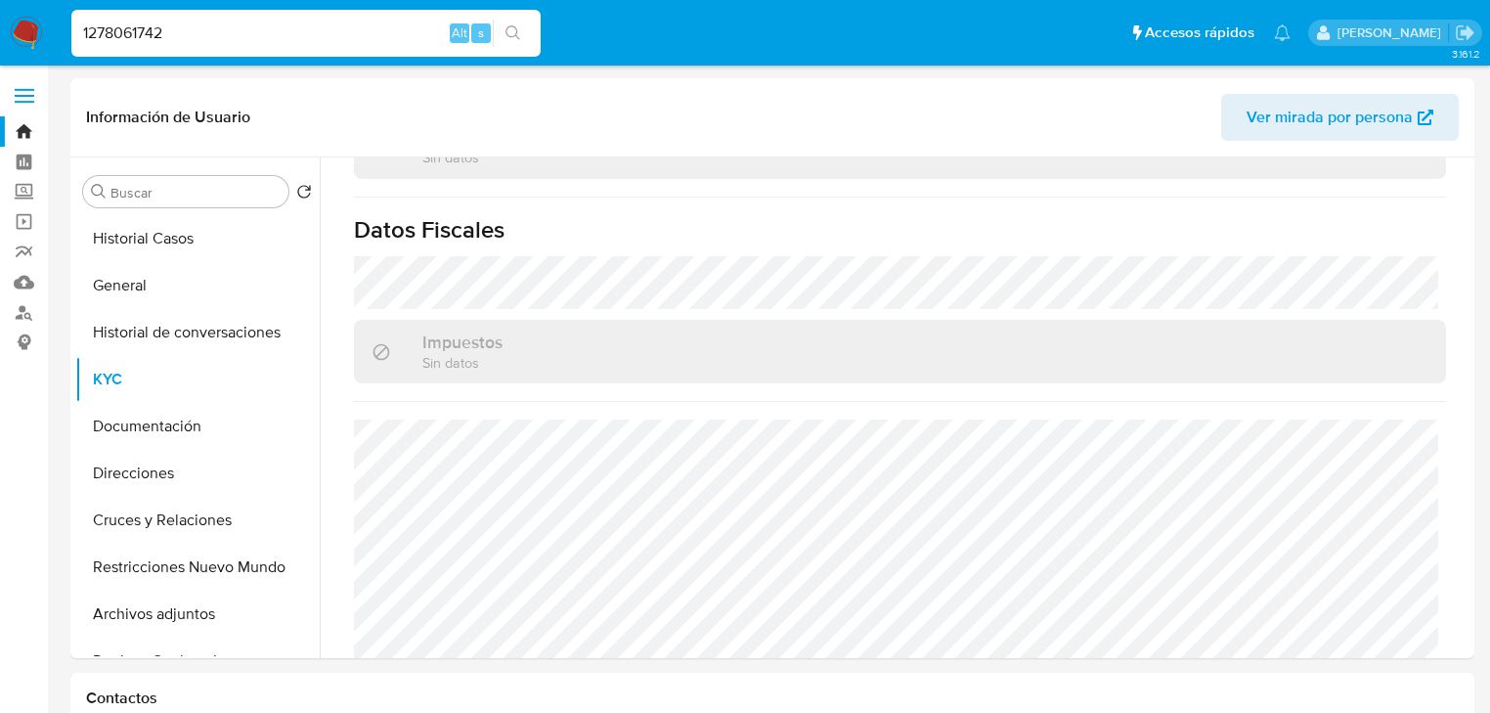
drag, startPoint x: 193, startPoint y: 20, endPoint x: 82, endPoint y: 20, distance: 110.5
click at [82, 21] on input "1278061742" at bounding box center [305, 33] width 469 height 25
paste input "231836479"
type input "231836479"
click at [521, 28] on button "search-icon" at bounding box center [513, 33] width 40 height 27
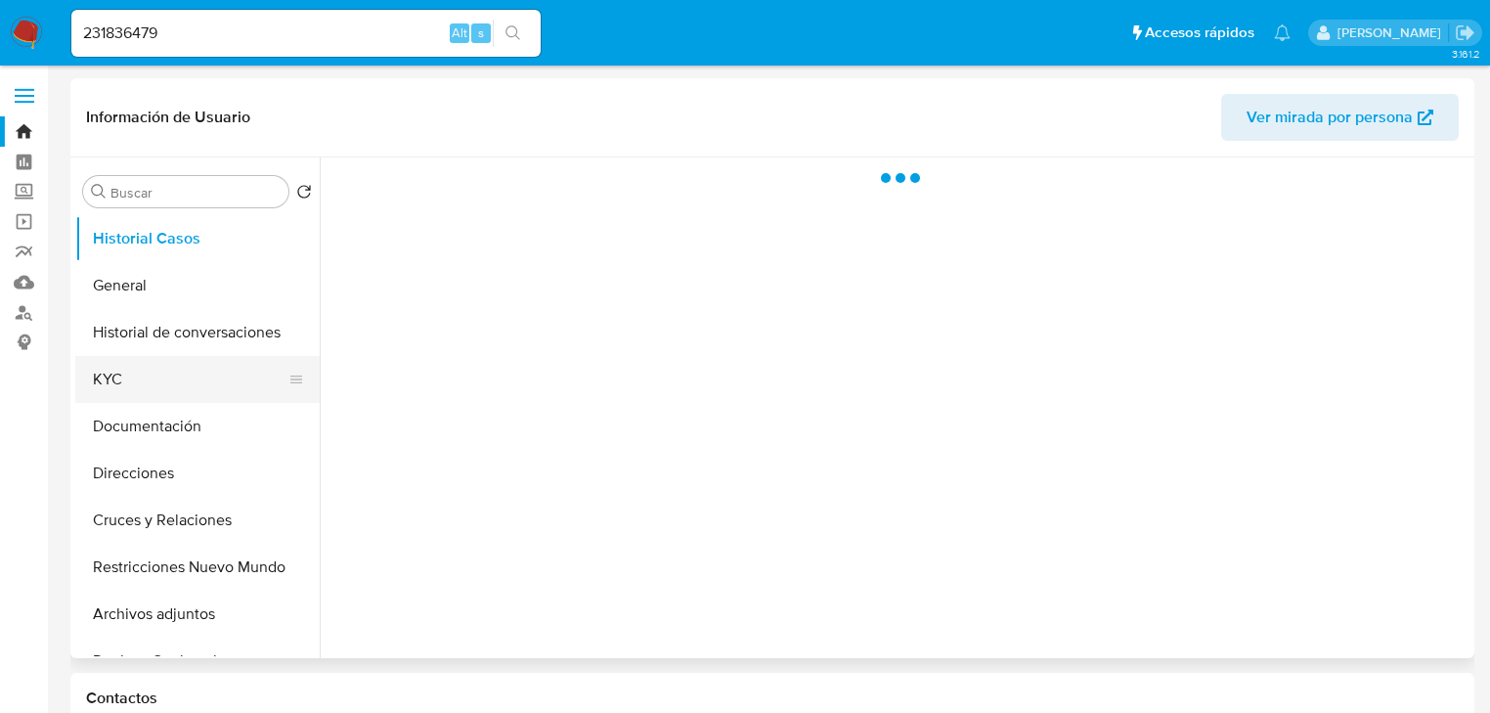
click at [115, 378] on button "KYC" at bounding box center [189, 379] width 229 height 47
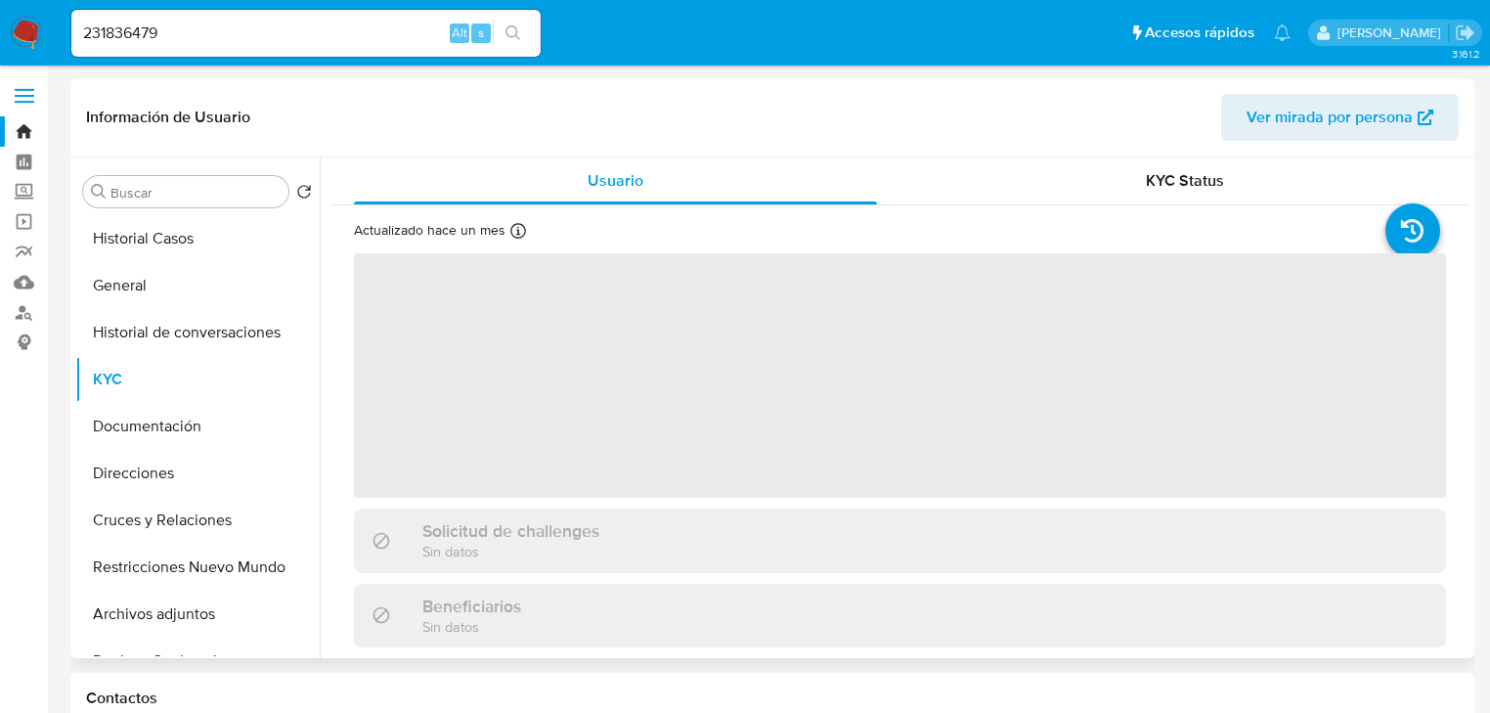
select select "10"
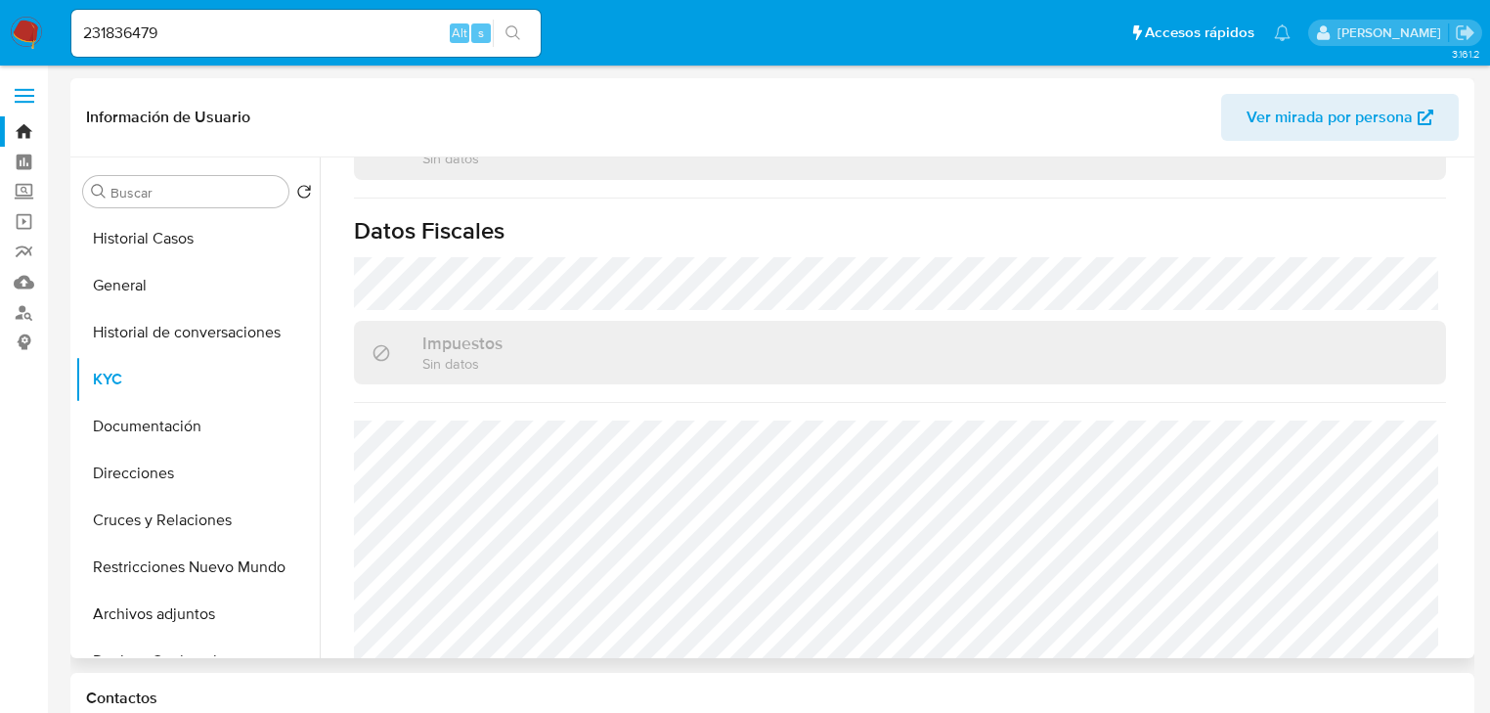
scroll to position [1235, 0]
drag, startPoint x: 185, startPoint y: 30, endPoint x: 13, endPoint y: 3, distance: 174.2
click at [13, 3] on nav "Pausado Ver notificaciones 231836479 Alt s Accesos rápidos Presiona las siguien…" at bounding box center [745, 33] width 1490 height 66
paste input "1278061742"
type input "1278061742"
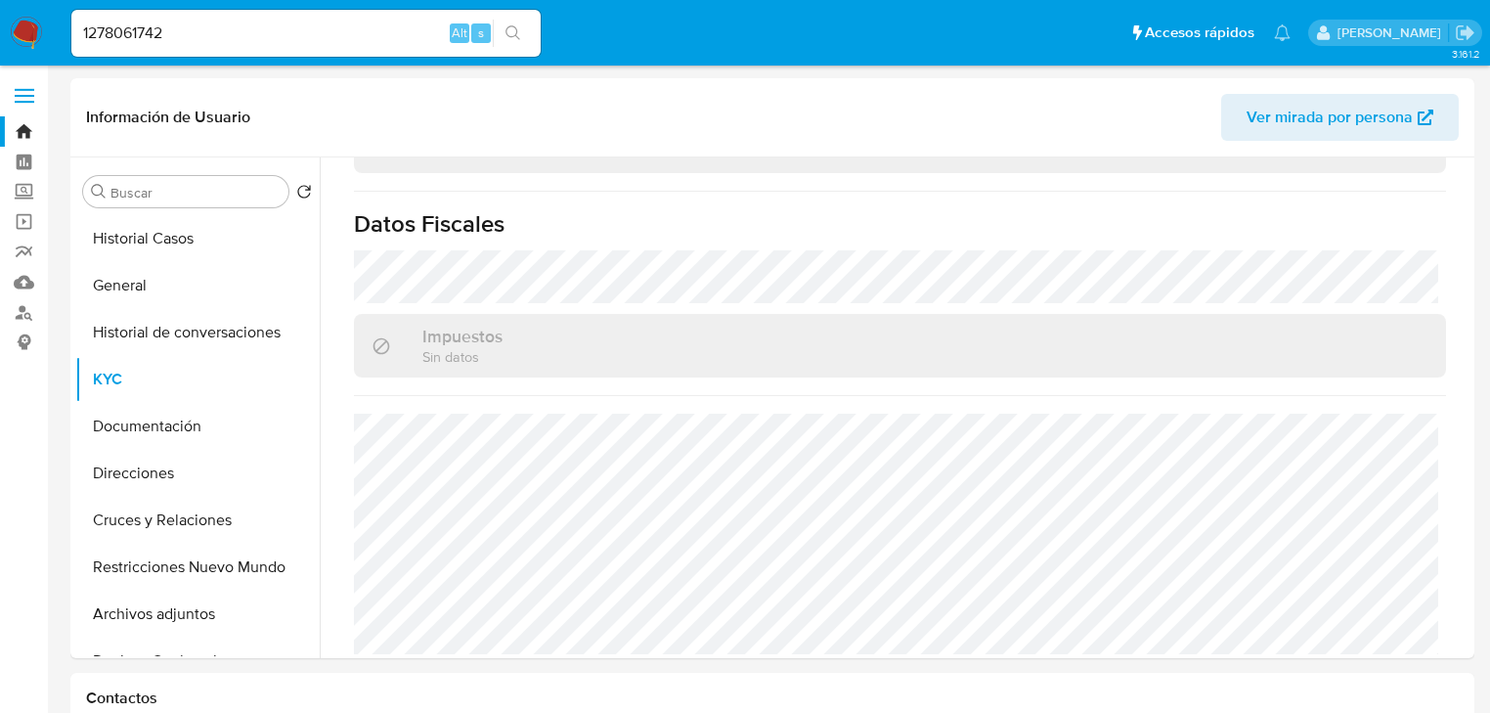
click at [510, 28] on icon "search-icon" at bounding box center [513, 33] width 16 height 16
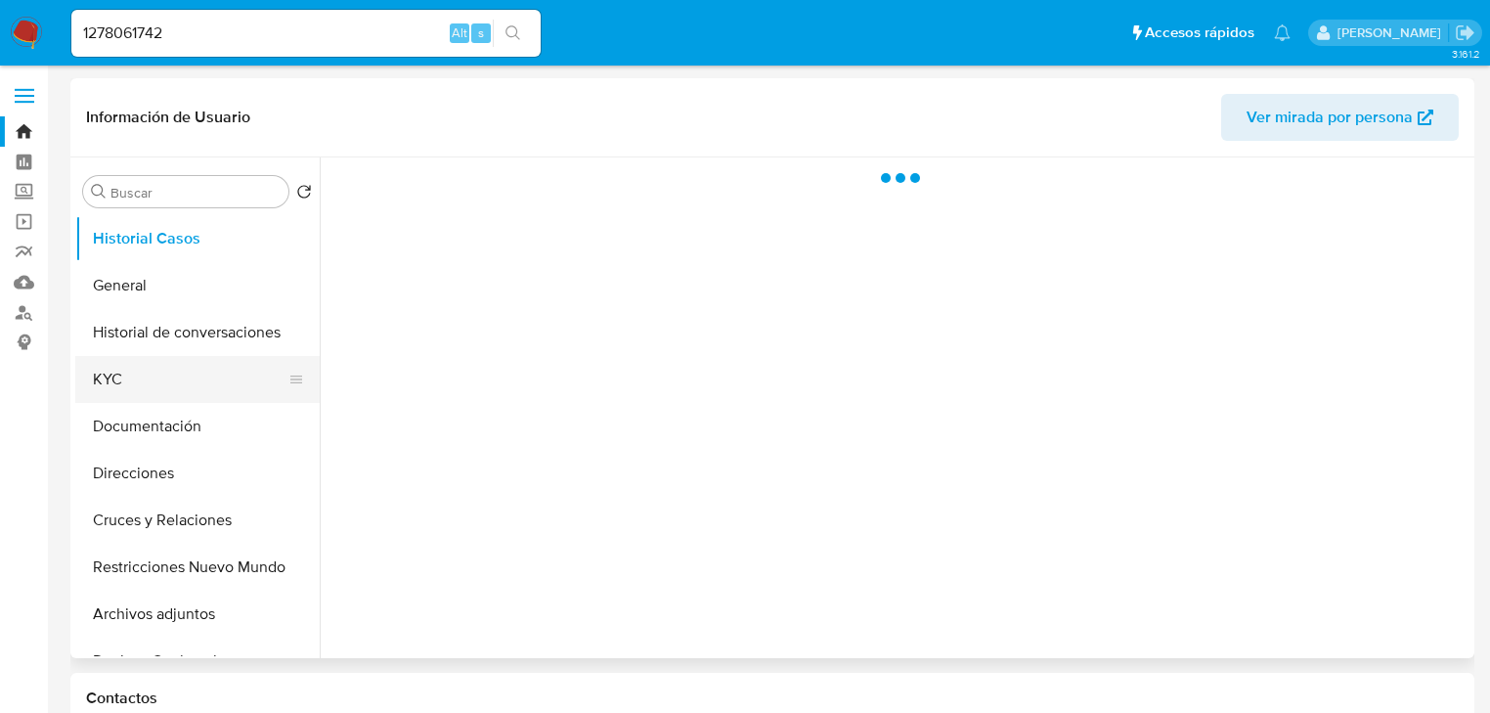
click at [101, 383] on button "KYC" at bounding box center [189, 379] width 229 height 47
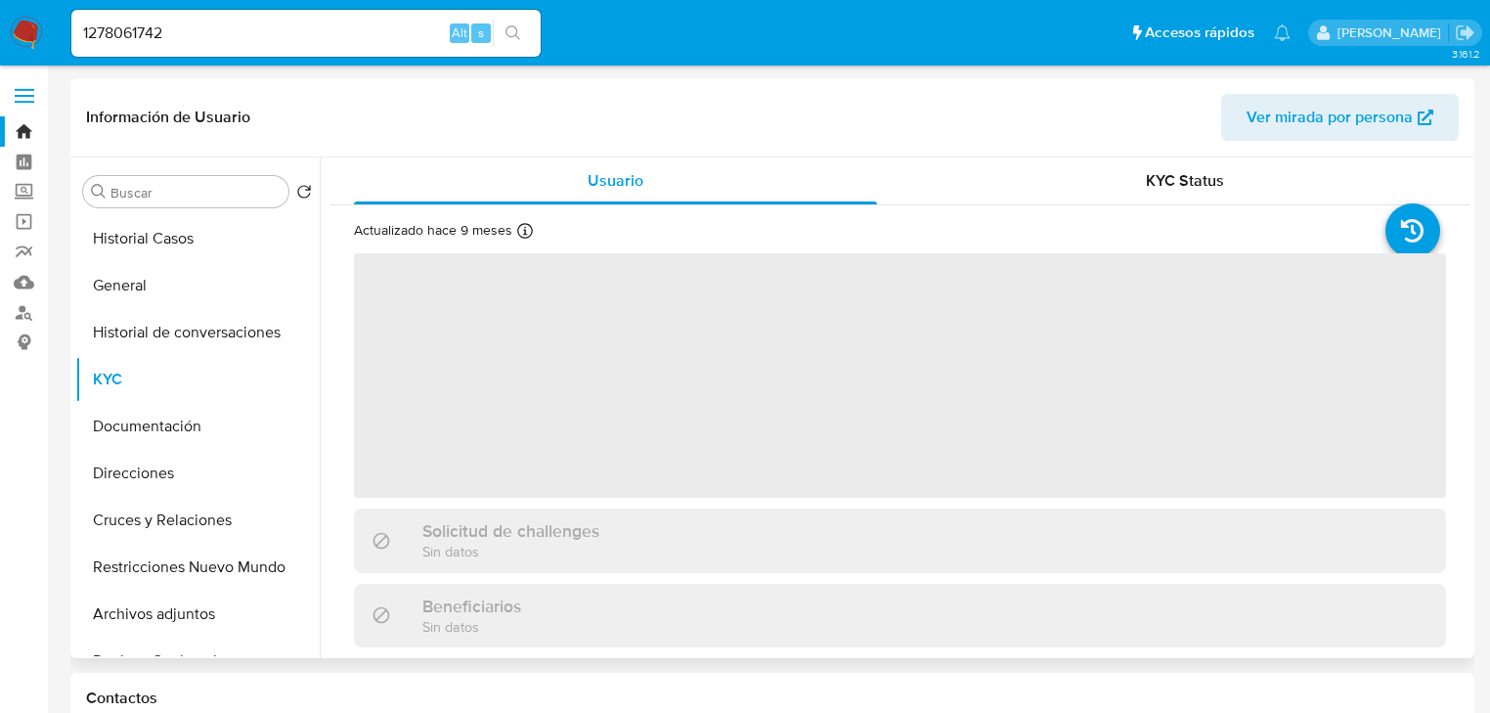
select select "10"
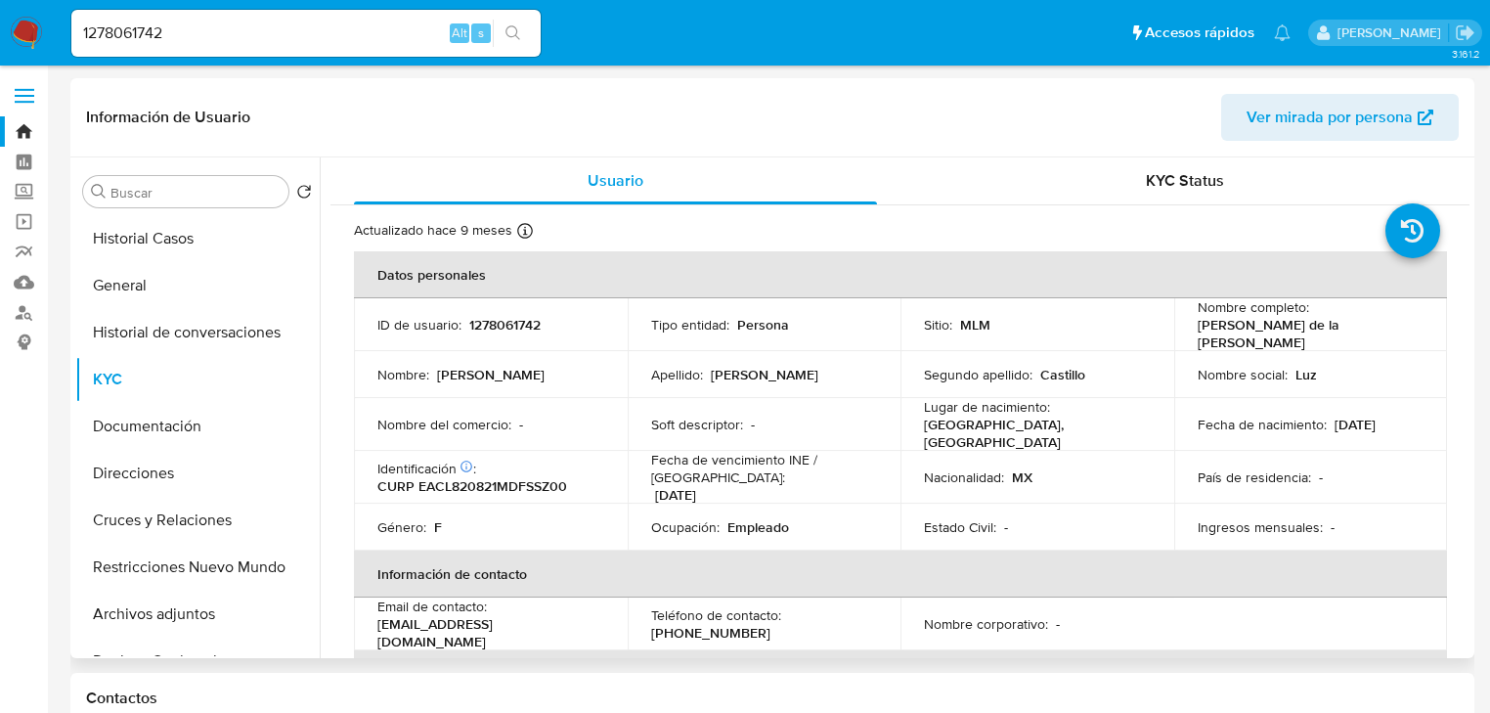
drag, startPoint x: 1443, startPoint y: 574, endPoint x: 1360, endPoint y: 547, distance: 87.2
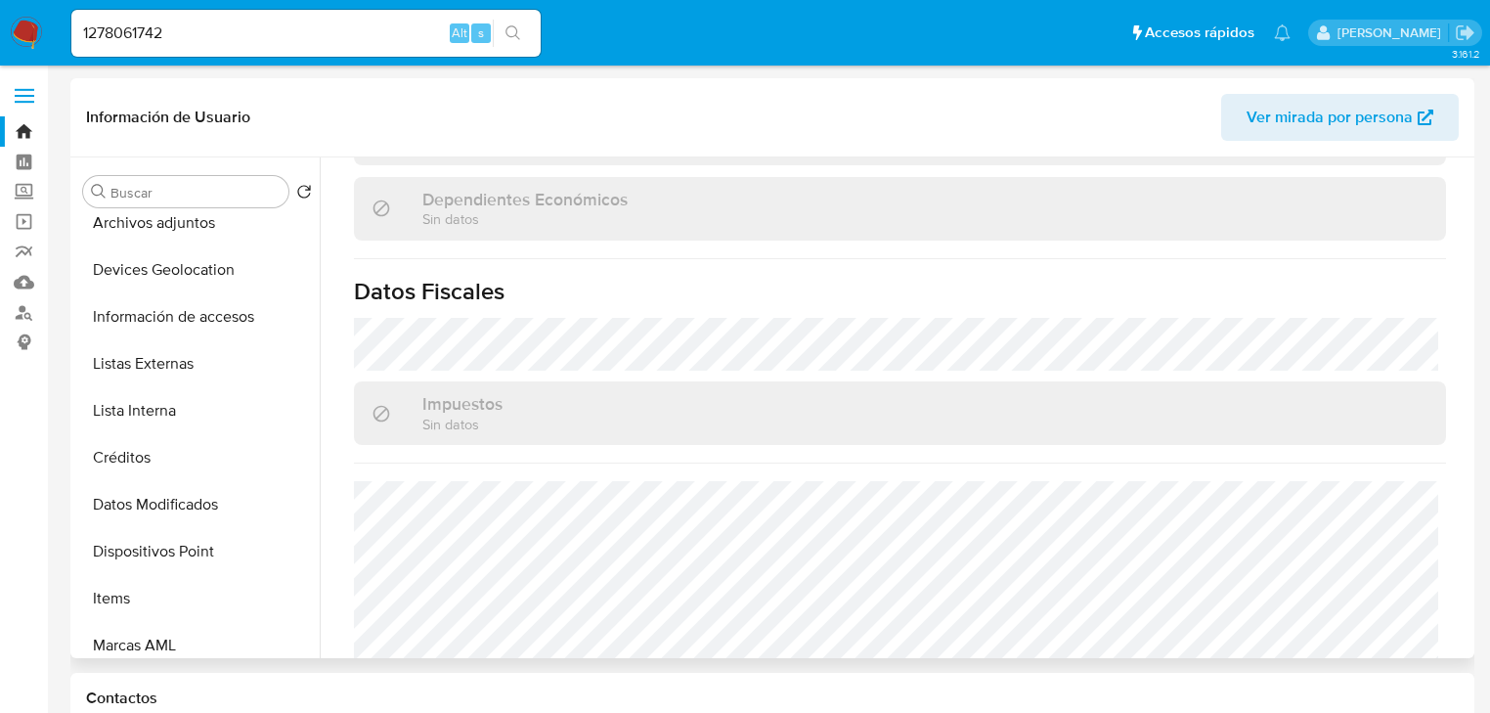
scroll to position [1235, 0]
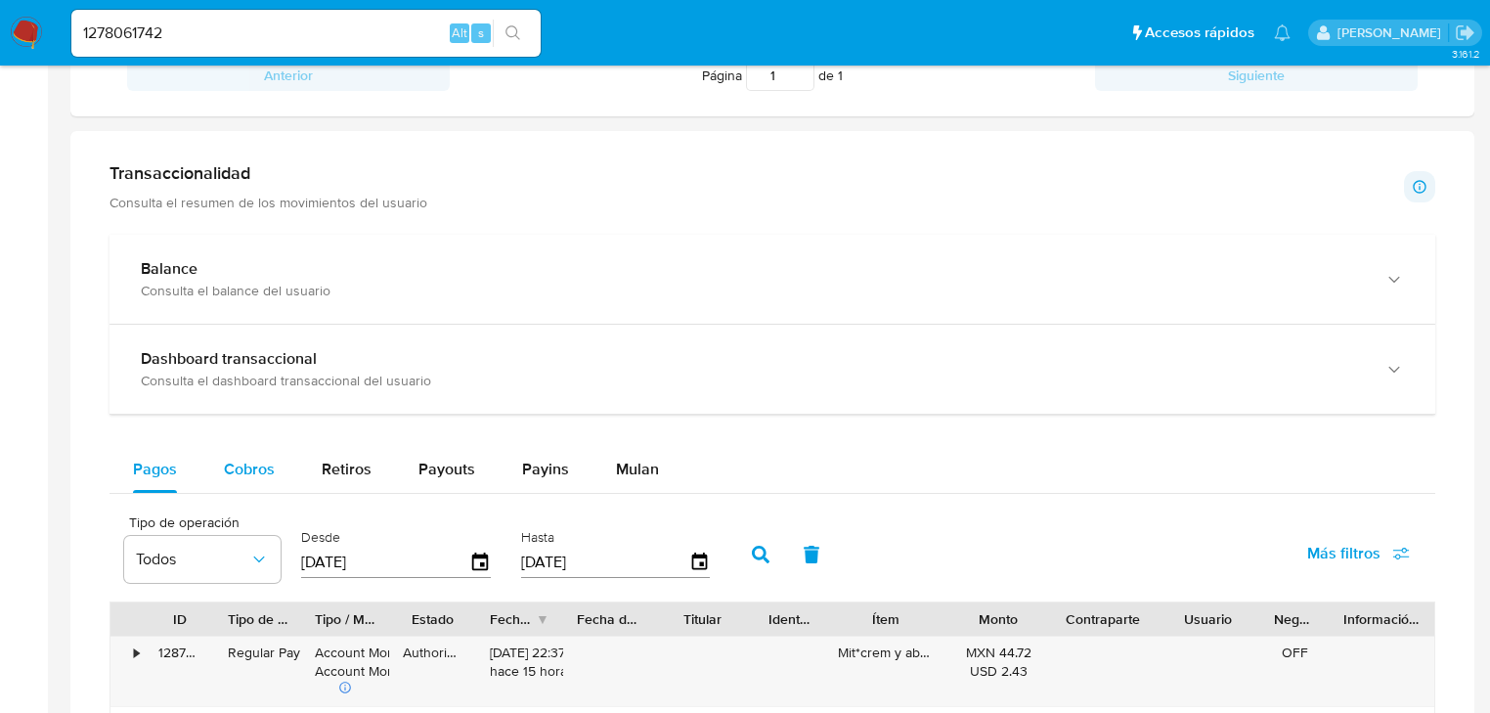
click at [268, 465] on span "Cobros" at bounding box center [249, 469] width 51 height 22
select select "10"
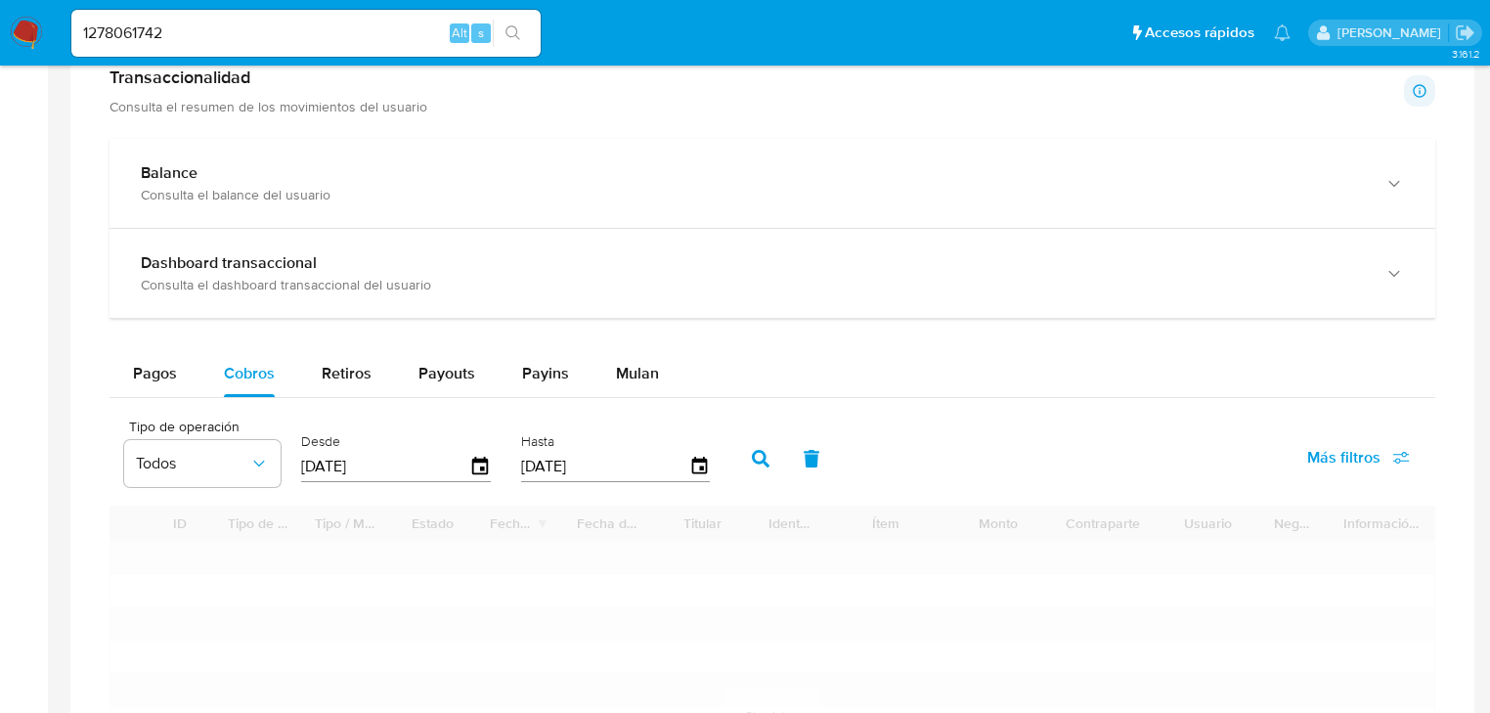
scroll to position [1173, 0]
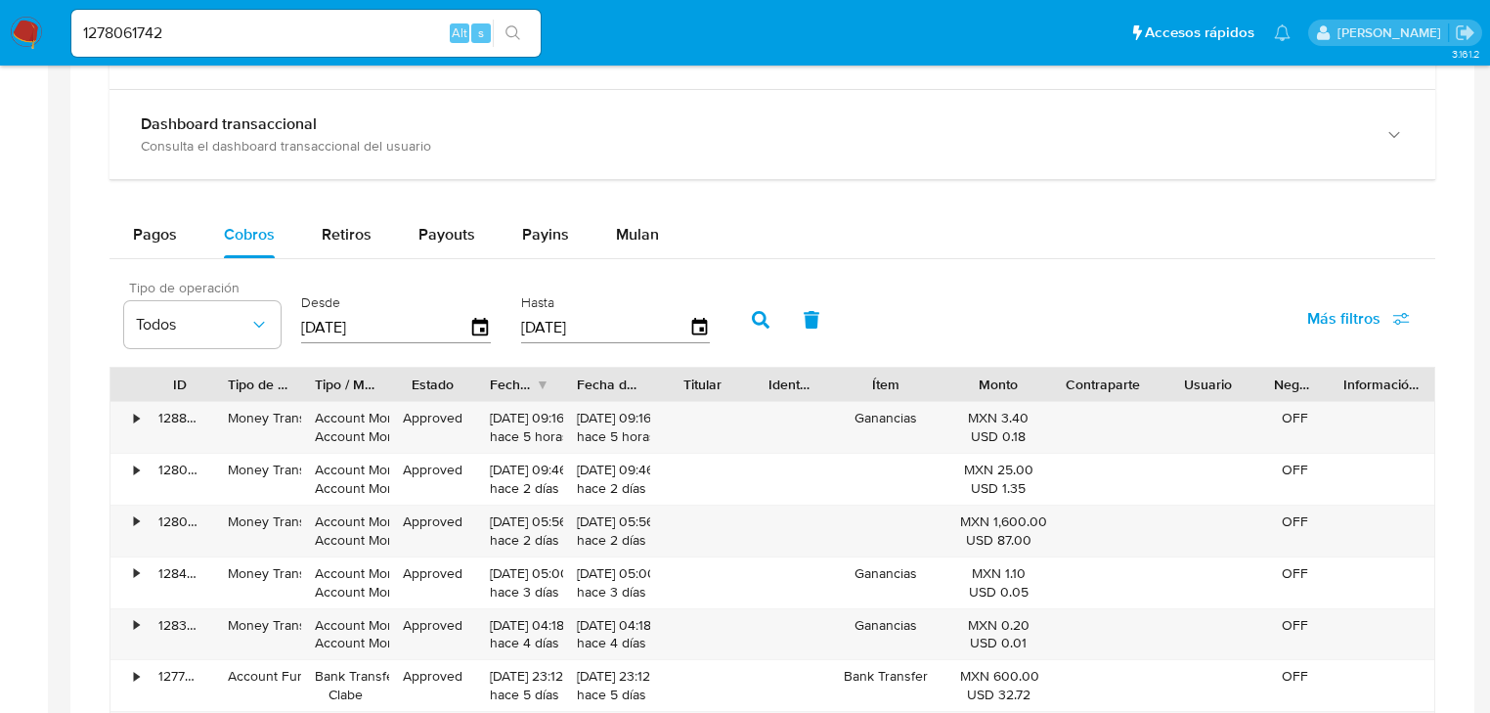
drag, startPoint x: 380, startPoint y: 319, endPoint x: 242, endPoint y: 294, distance: 140.0
click at [242, 294] on div "Tipo de operación Todos Desde 09/07/2025 Hasta 06/10/2025" at bounding box center [421, 318] width 615 height 78
type input "0_/__/____"
type input "1_/__/____"
type input "01/05/2025"
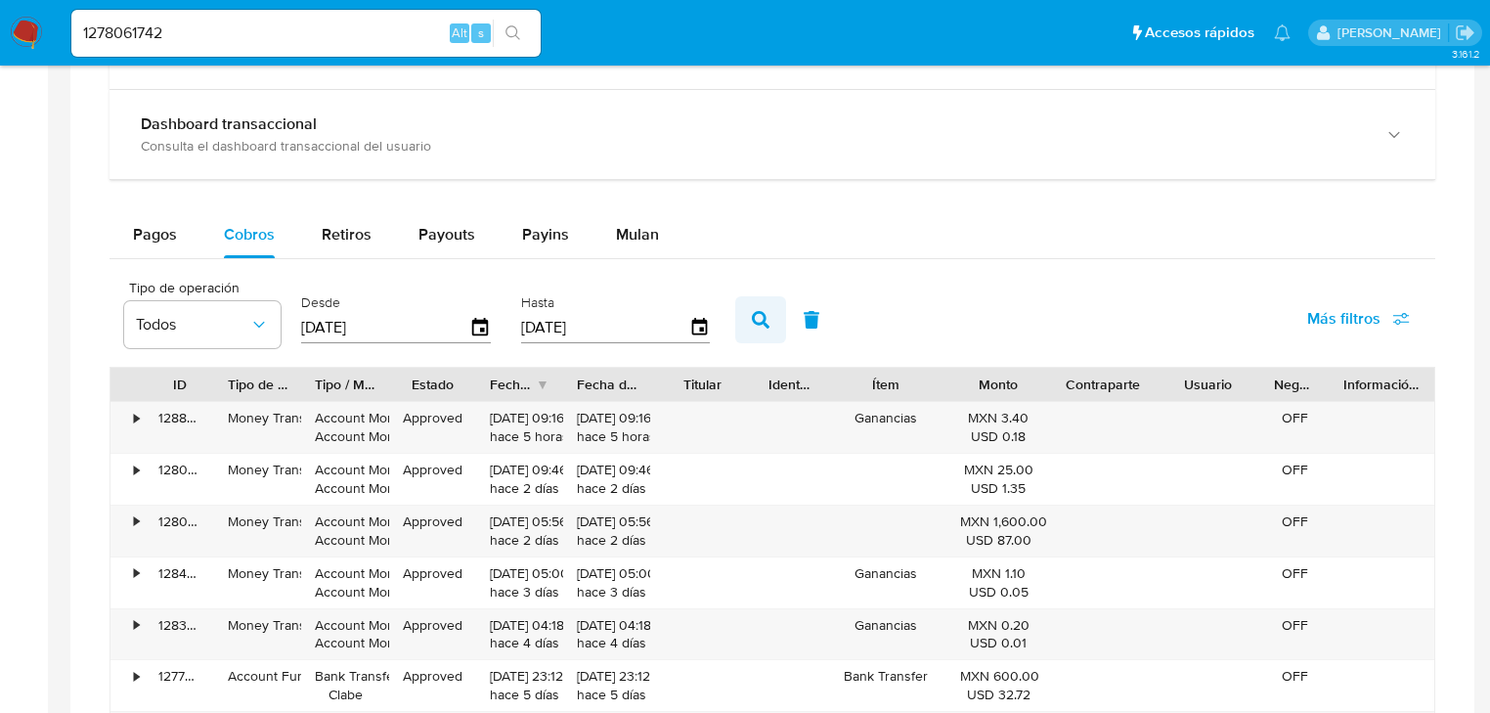
click at [752, 317] on icon "button" at bounding box center [761, 320] width 18 height 18
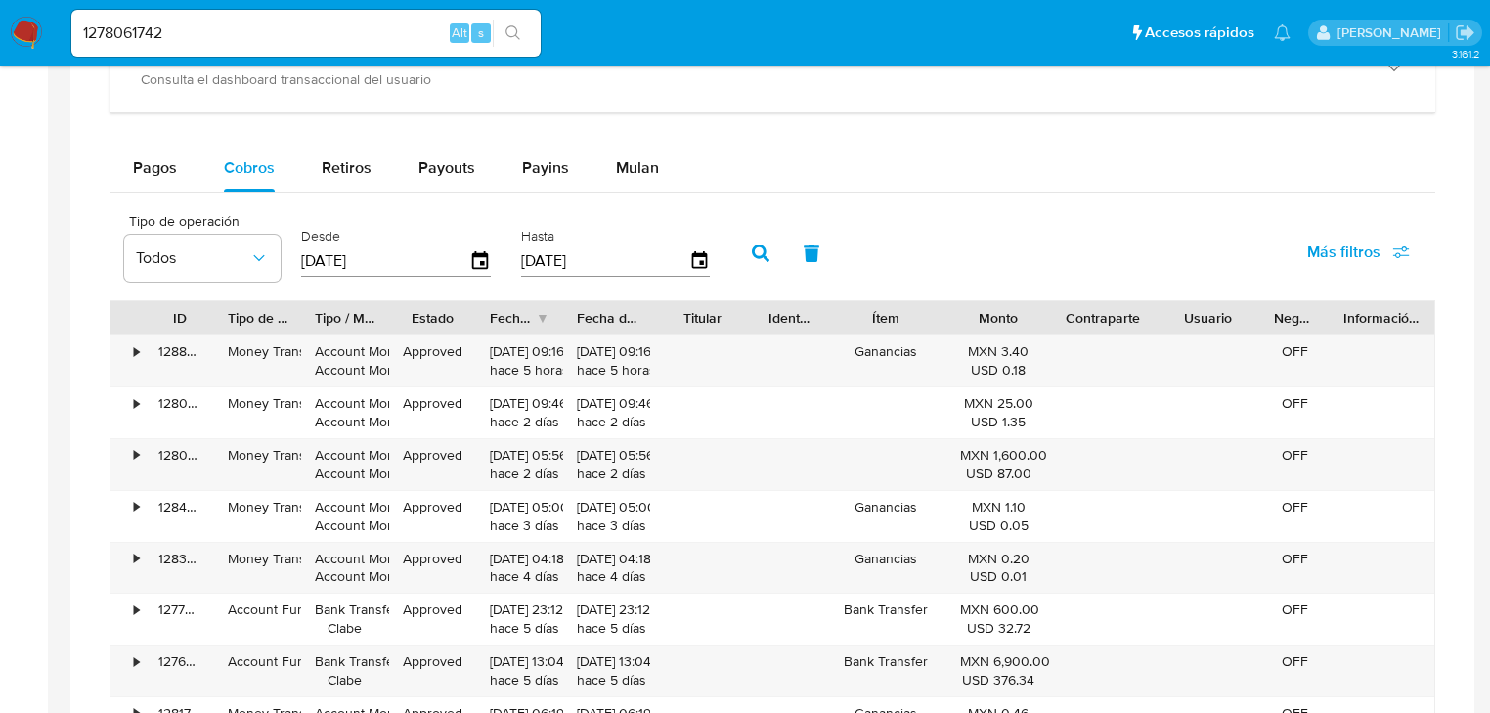
scroll to position [1408, 0]
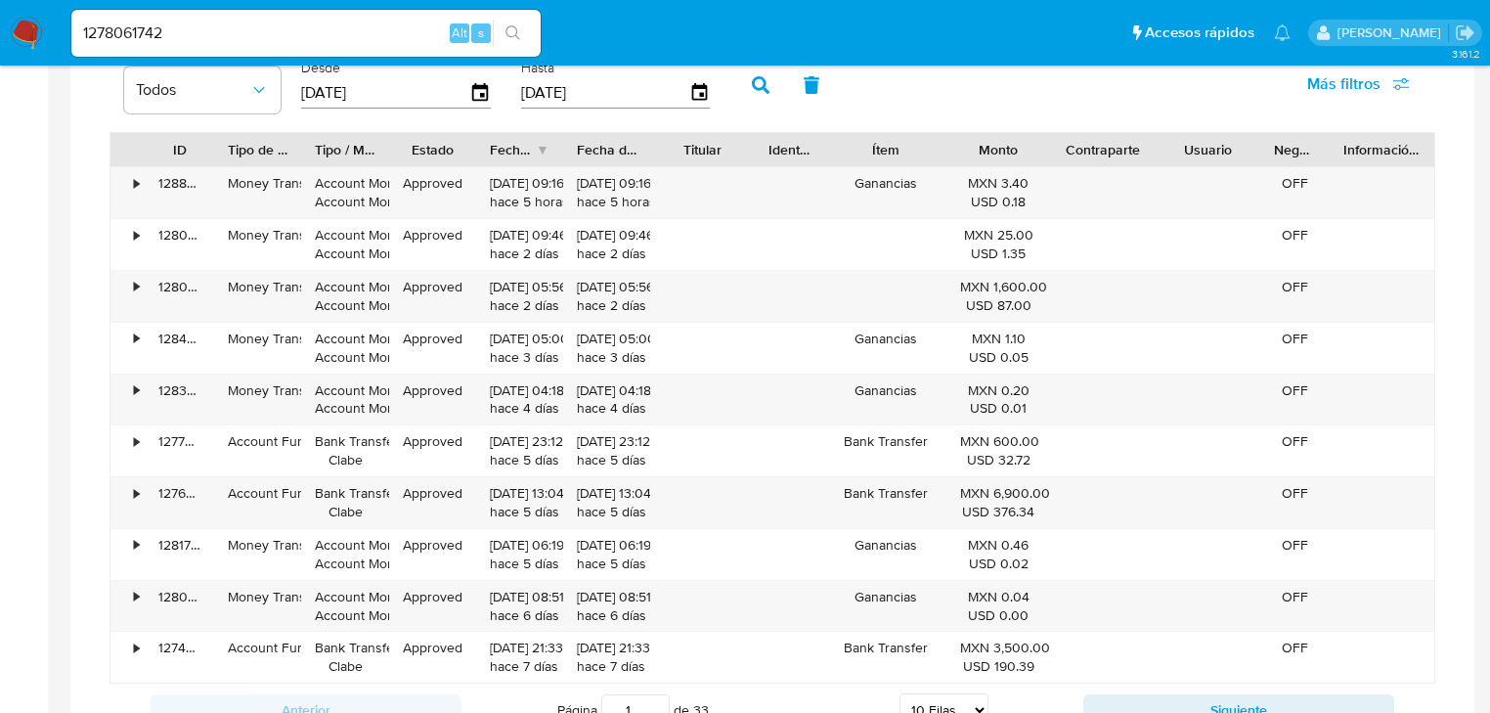
click at [520, 150] on div "Fecha de creación" at bounding box center [513, 150] width 46 height 20
click at [1150, 685] on div "Anterior Página 1 de 33 5 Filas 10 Filas 20 Filas 25 Filas 50 Filas 100 Filas S…" at bounding box center [772, 709] width 1326 height 53
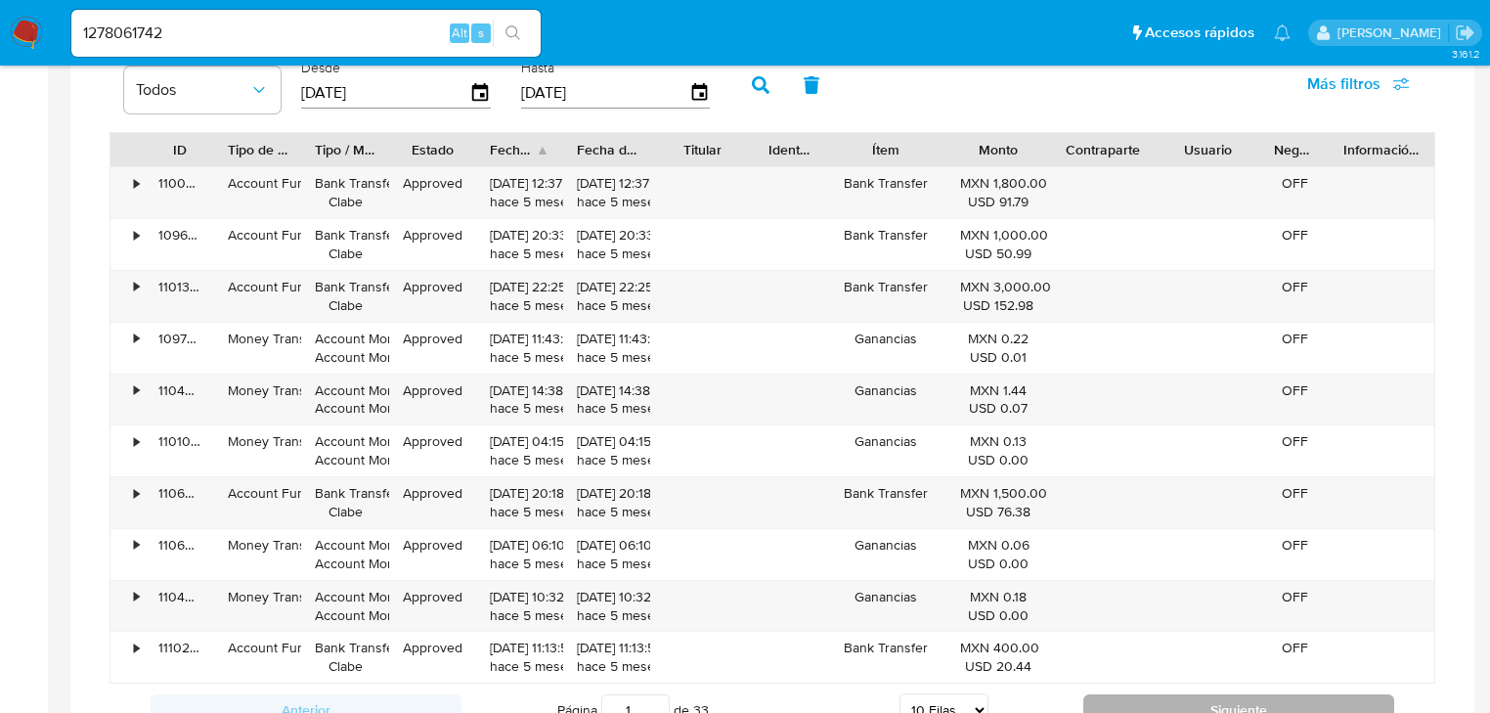
click at [1151, 694] on button "Siguiente" at bounding box center [1238, 709] width 311 height 31
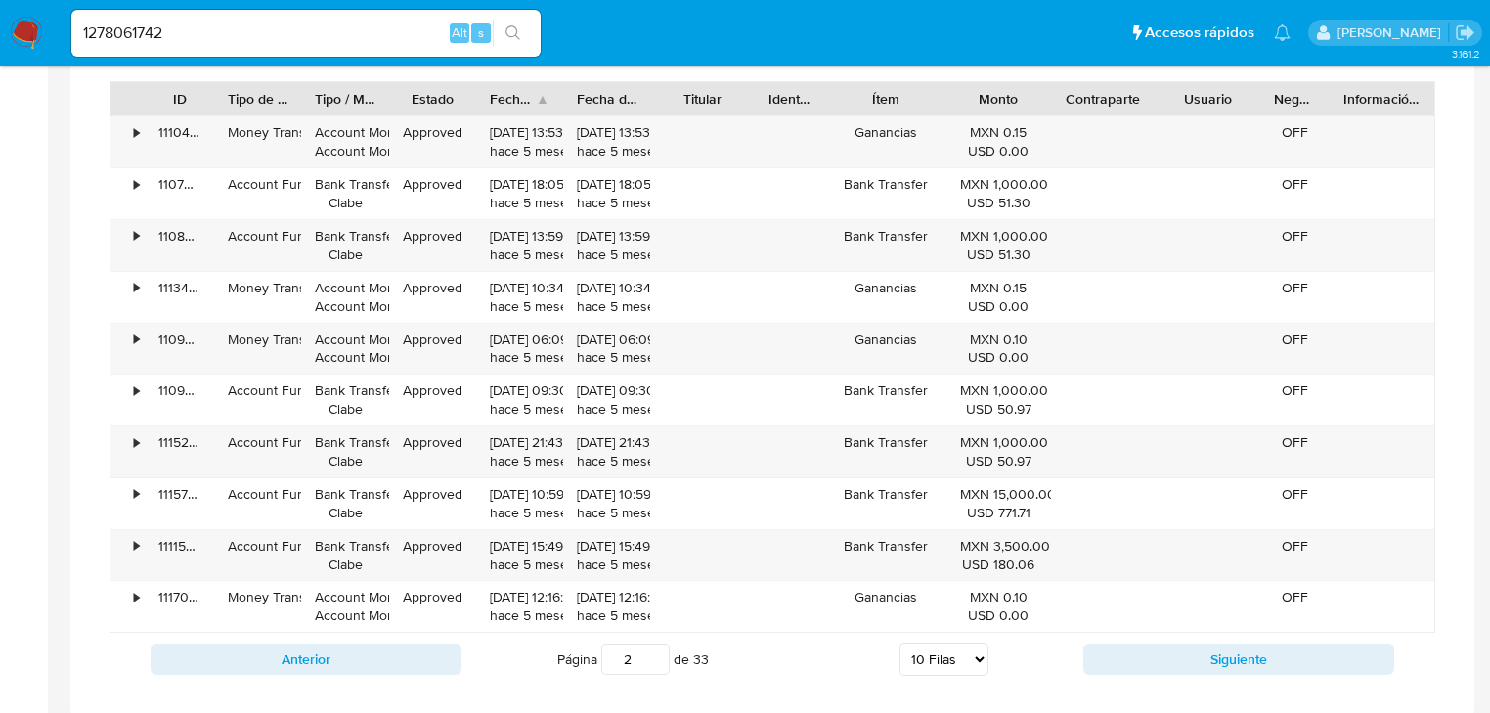
scroll to position [1486, 0]
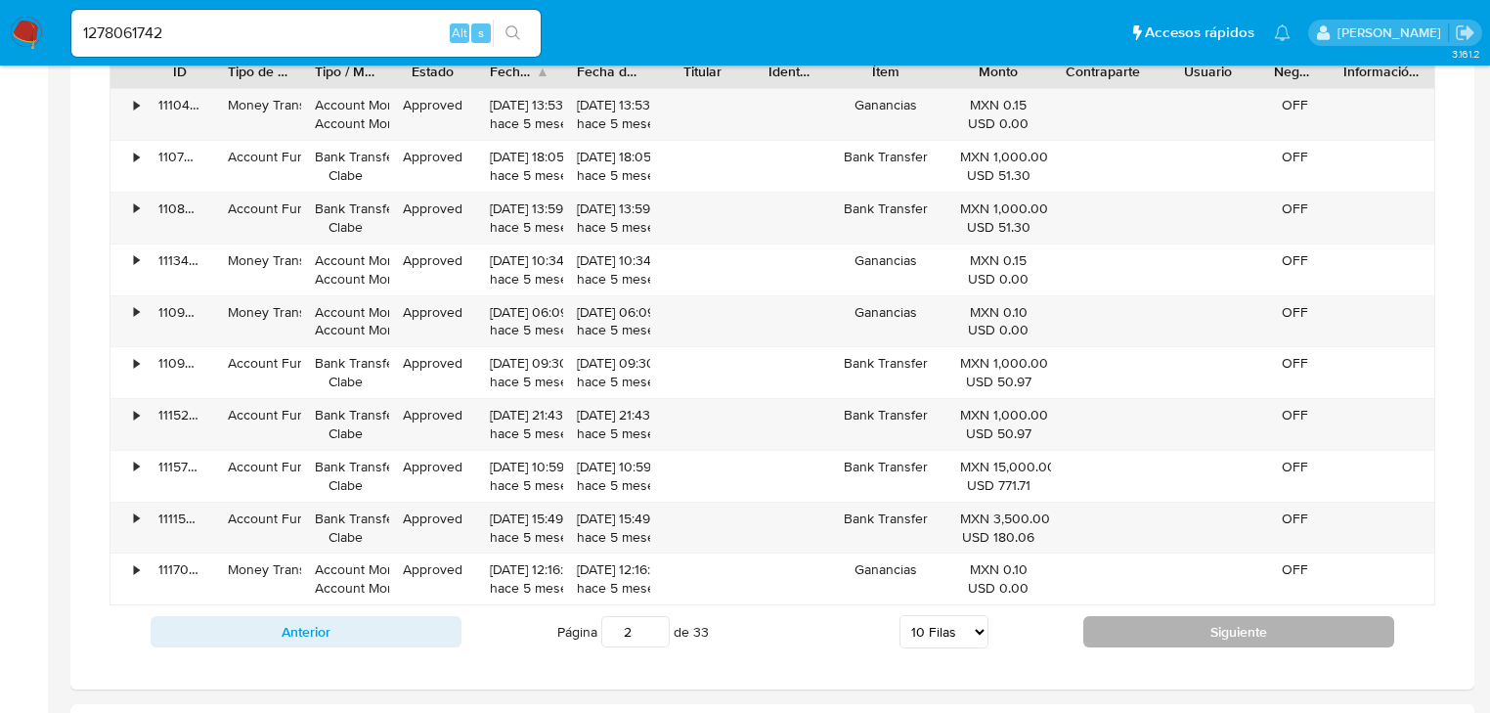
click at [1146, 630] on button "Siguiente" at bounding box center [1238, 631] width 311 height 31
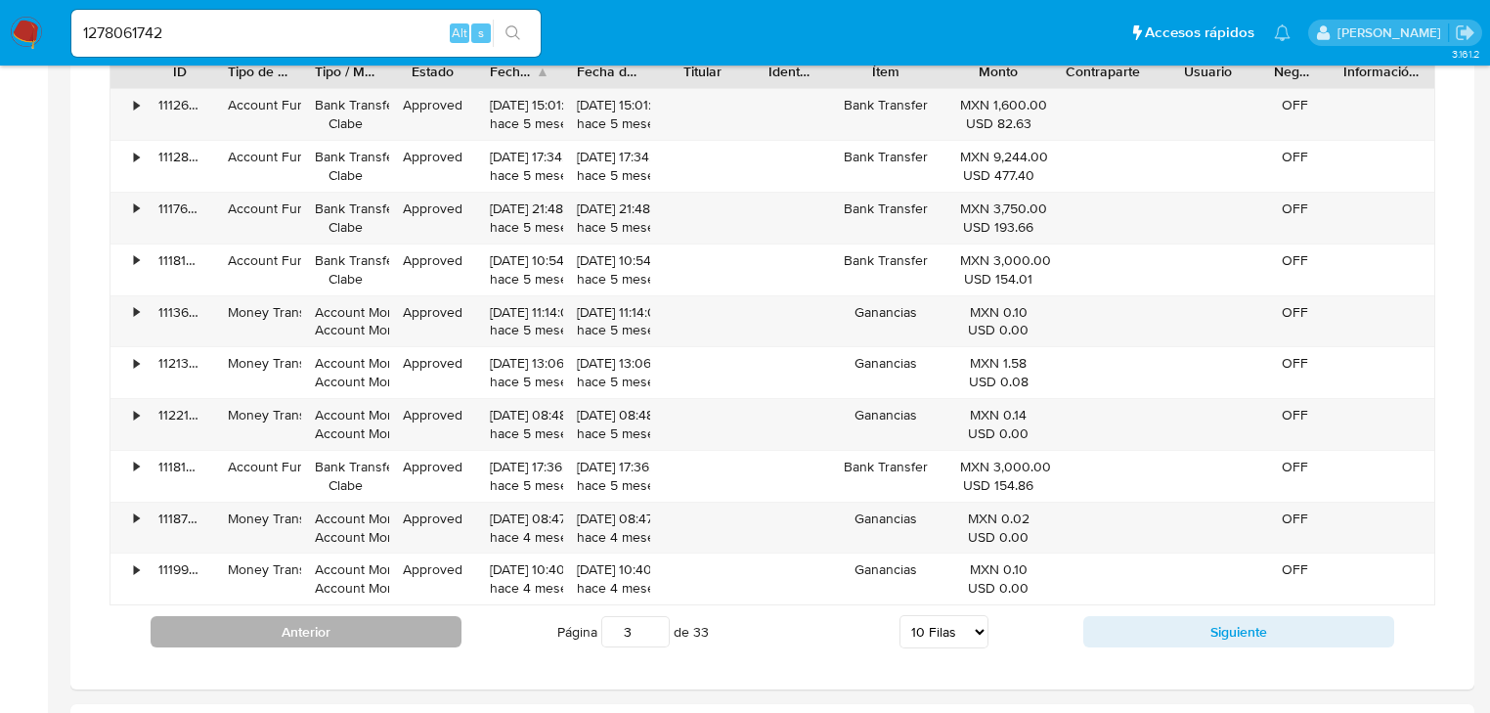
click at [376, 626] on button "Anterior" at bounding box center [306, 631] width 311 height 31
type input "2"
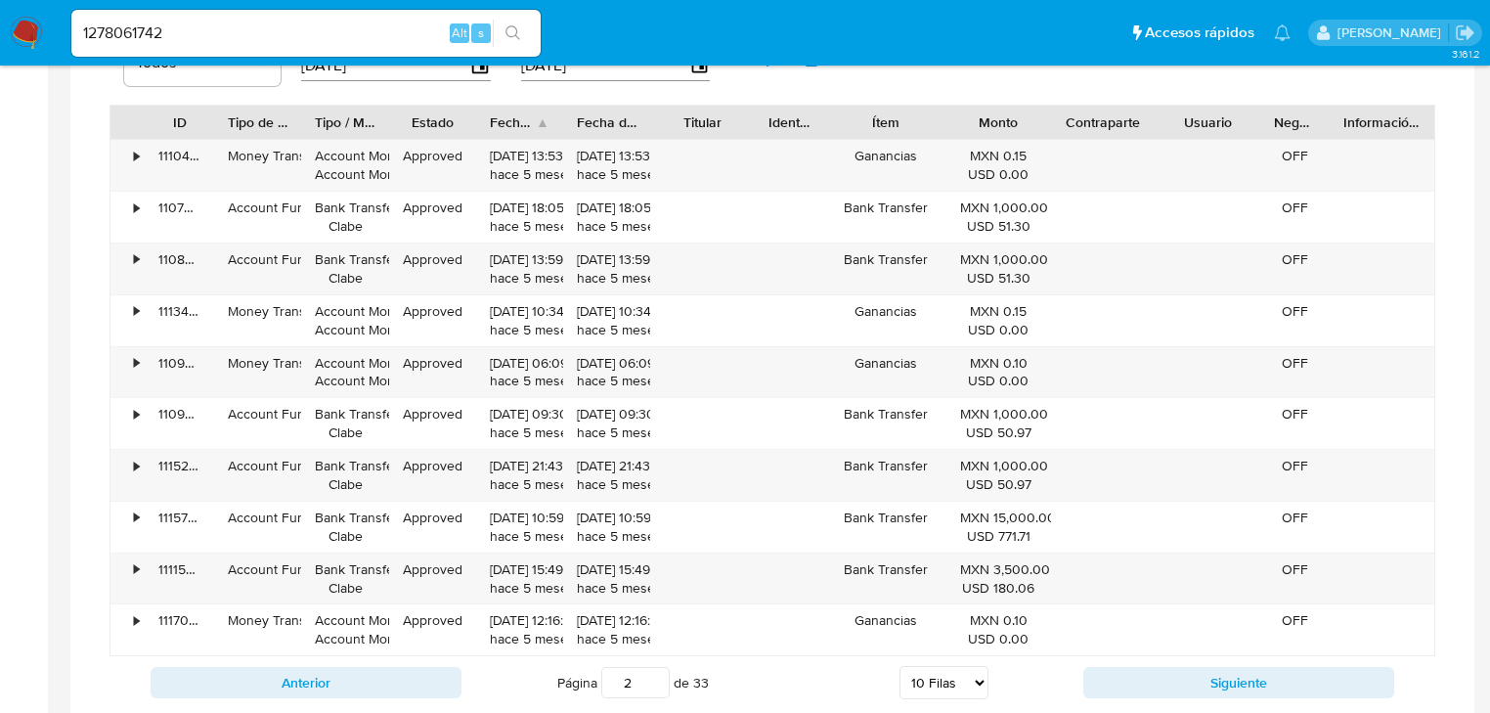
scroll to position [1408, 0]
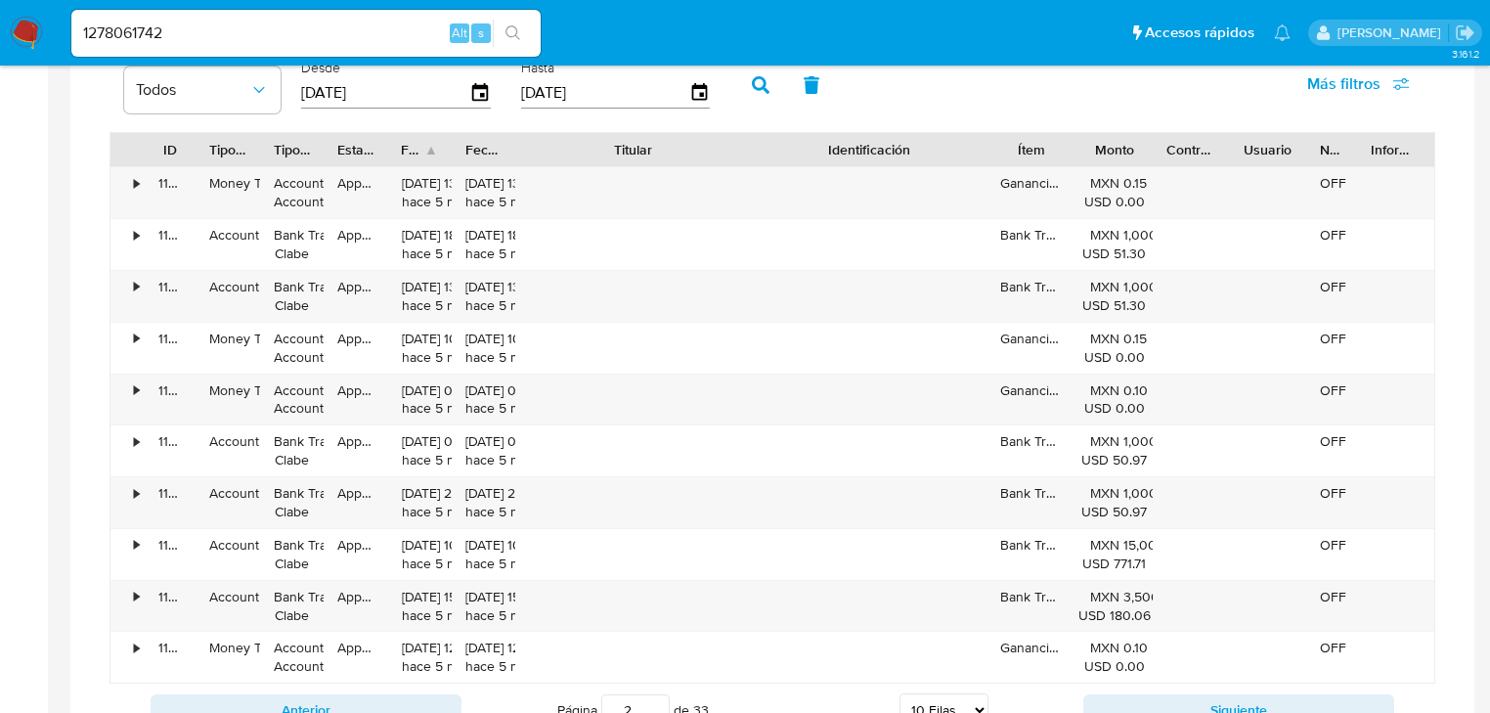
click at [881, 176] on div "ID Tipo de operación Tipo / Método Estado Fecha de creación Fecha de aprobación…" at bounding box center [772, 407] width 1326 height 551
drag, startPoint x: 23, startPoint y: 34, endPoint x: 8, endPoint y: 45, distance: 19.0
click at [23, 34] on img at bounding box center [26, 33] width 33 height 33
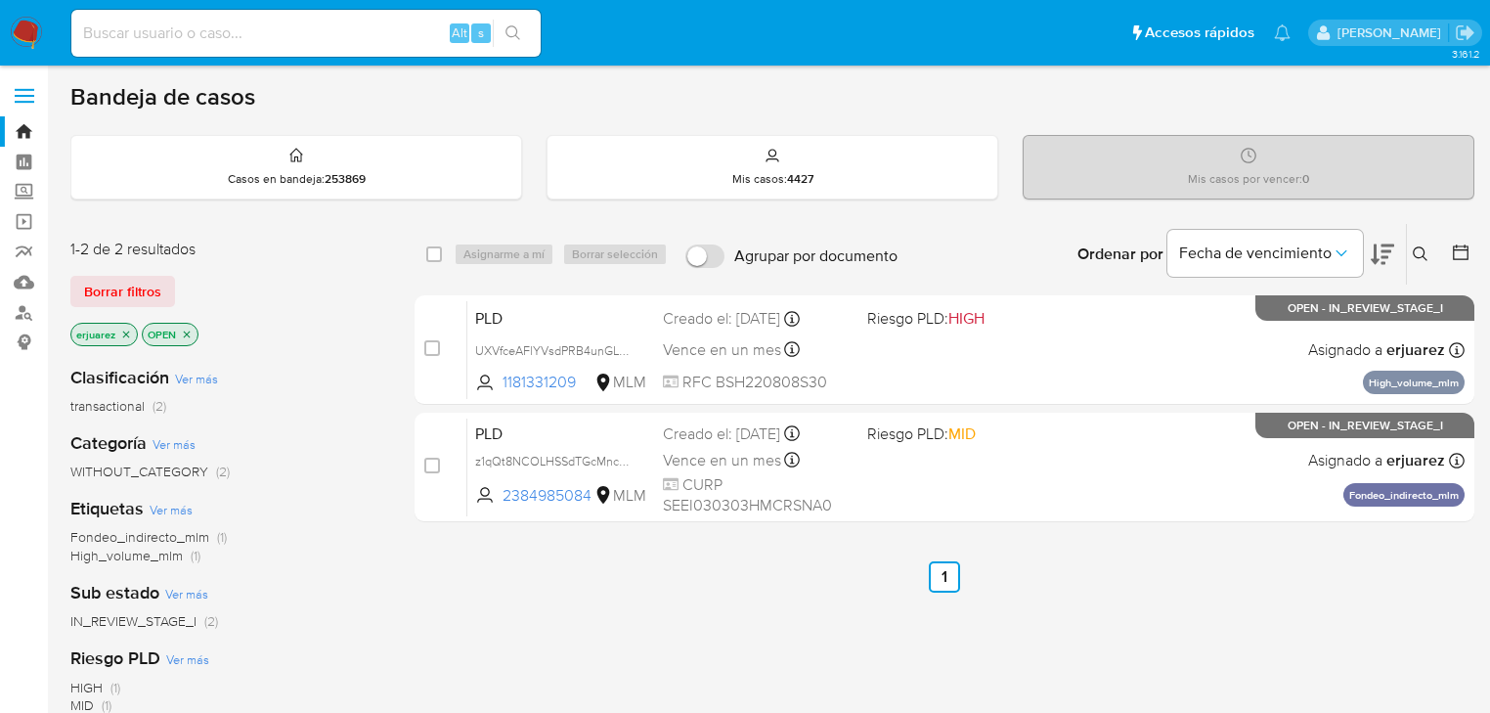
click at [315, 43] on input at bounding box center [305, 33] width 469 height 25
paste input "437841411"
type input "437841411"
click at [519, 23] on button "search-icon" at bounding box center [513, 33] width 40 height 27
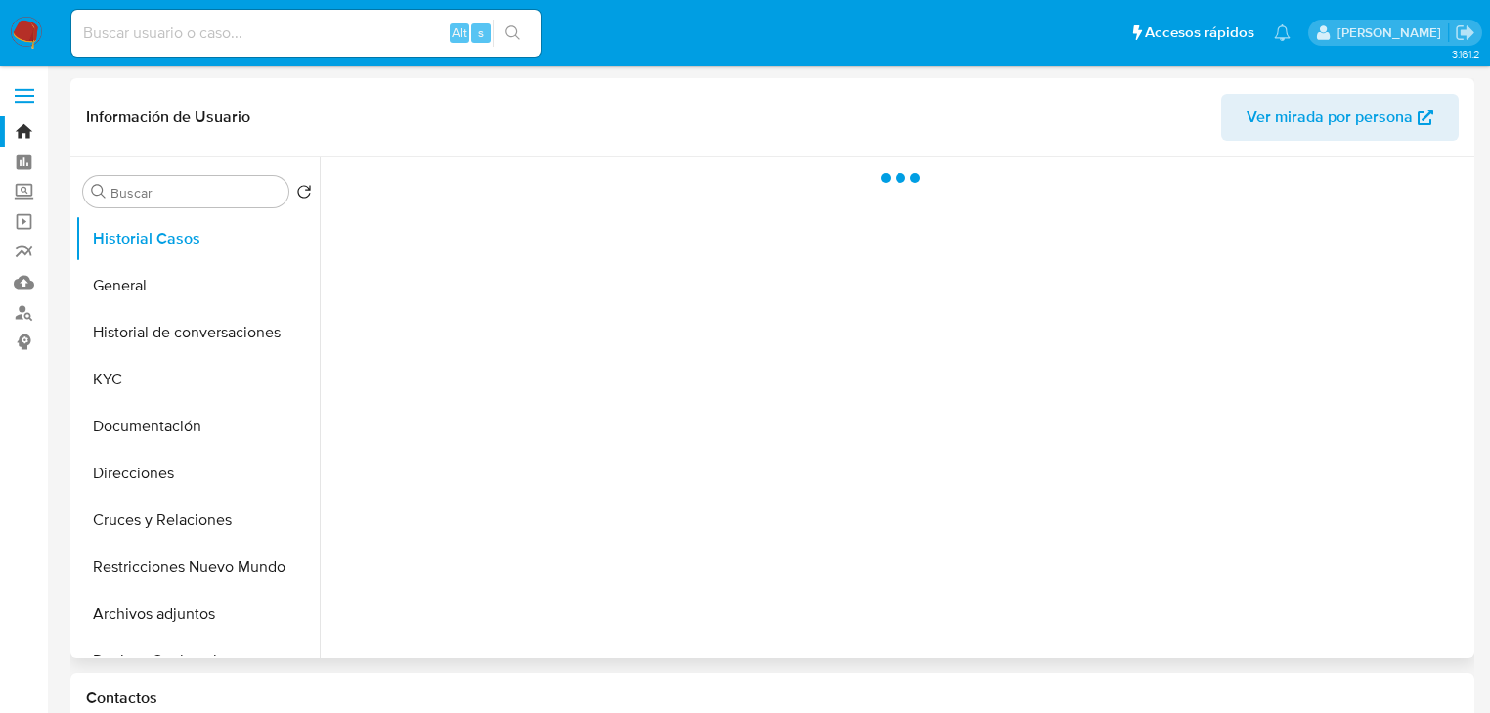
select select "10"
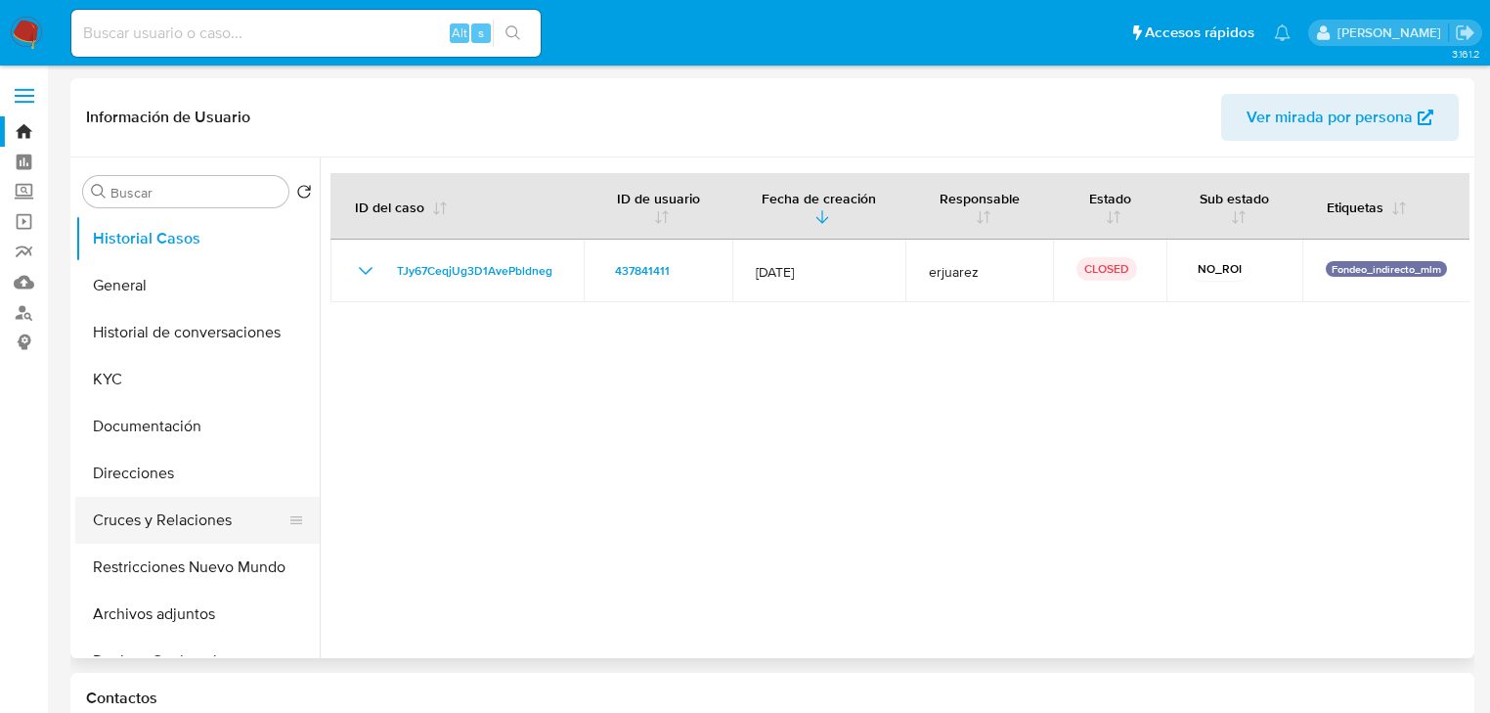
click at [215, 529] on button "Cruces y Relaciones" at bounding box center [189, 520] width 229 height 47
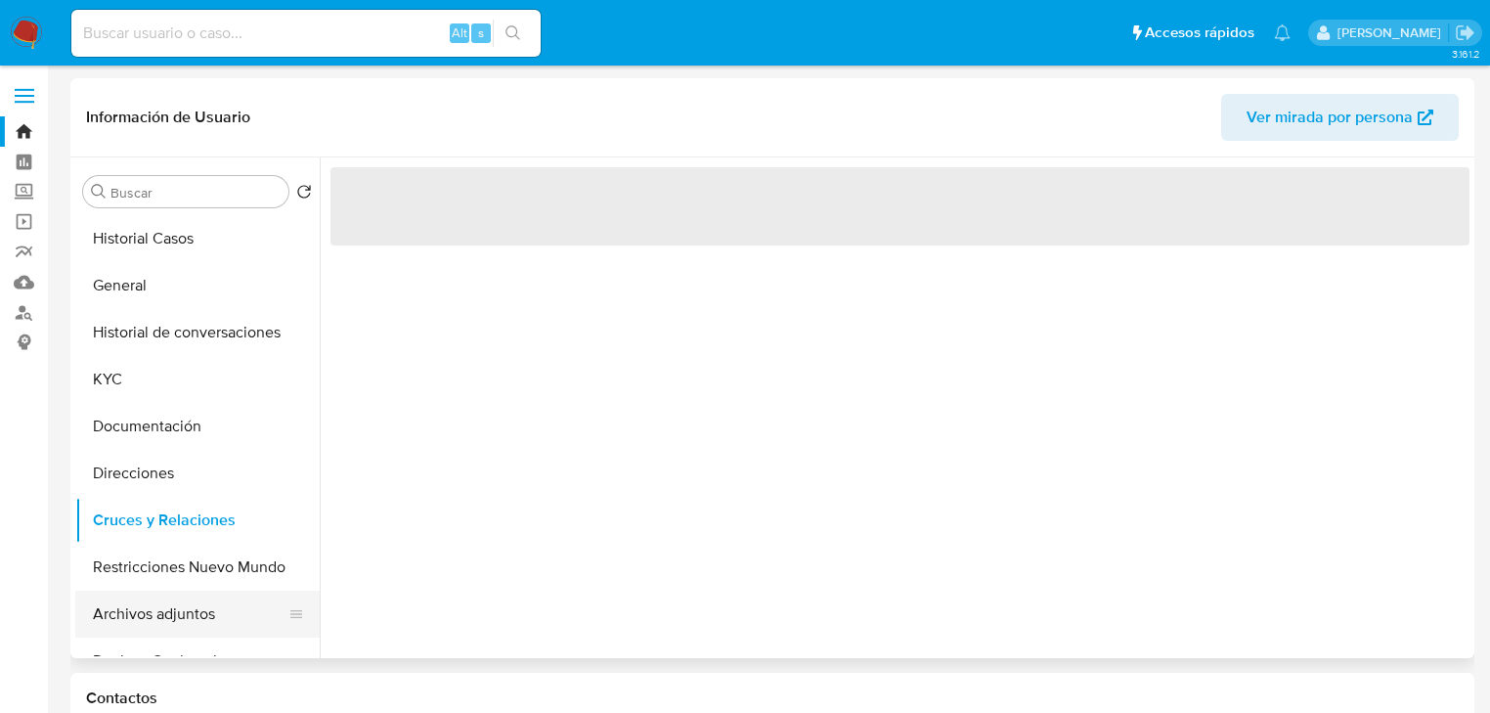
click at [184, 614] on button "Archivos adjuntos" at bounding box center [189, 614] width 229 height 47
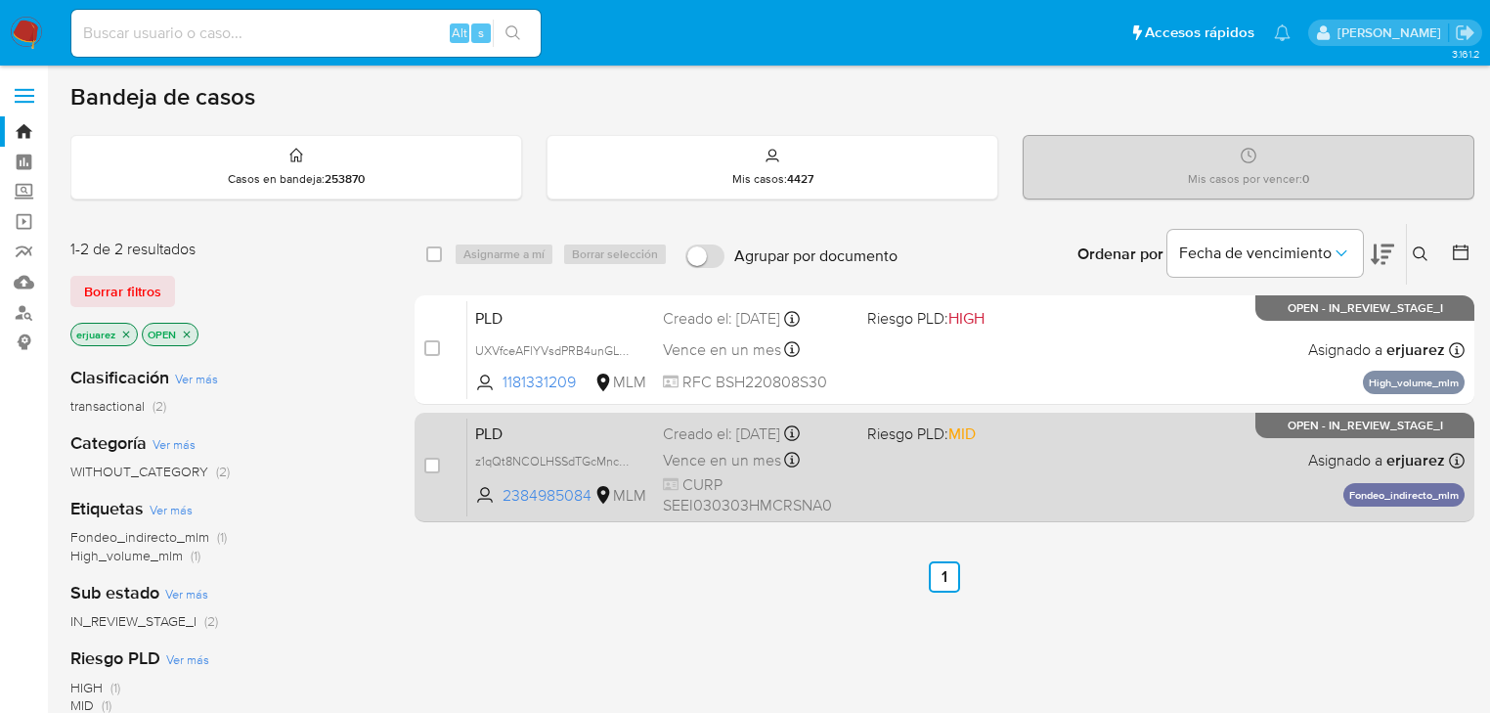
click at [1051, 460] on div "PLD z1qQt8NCOLHSSdTGcMncZ1j7 2384985084 MLM Riesgo PLD: MID Creado el: [DATE] C…" at bounding box center [965, 466] width 997 height 99
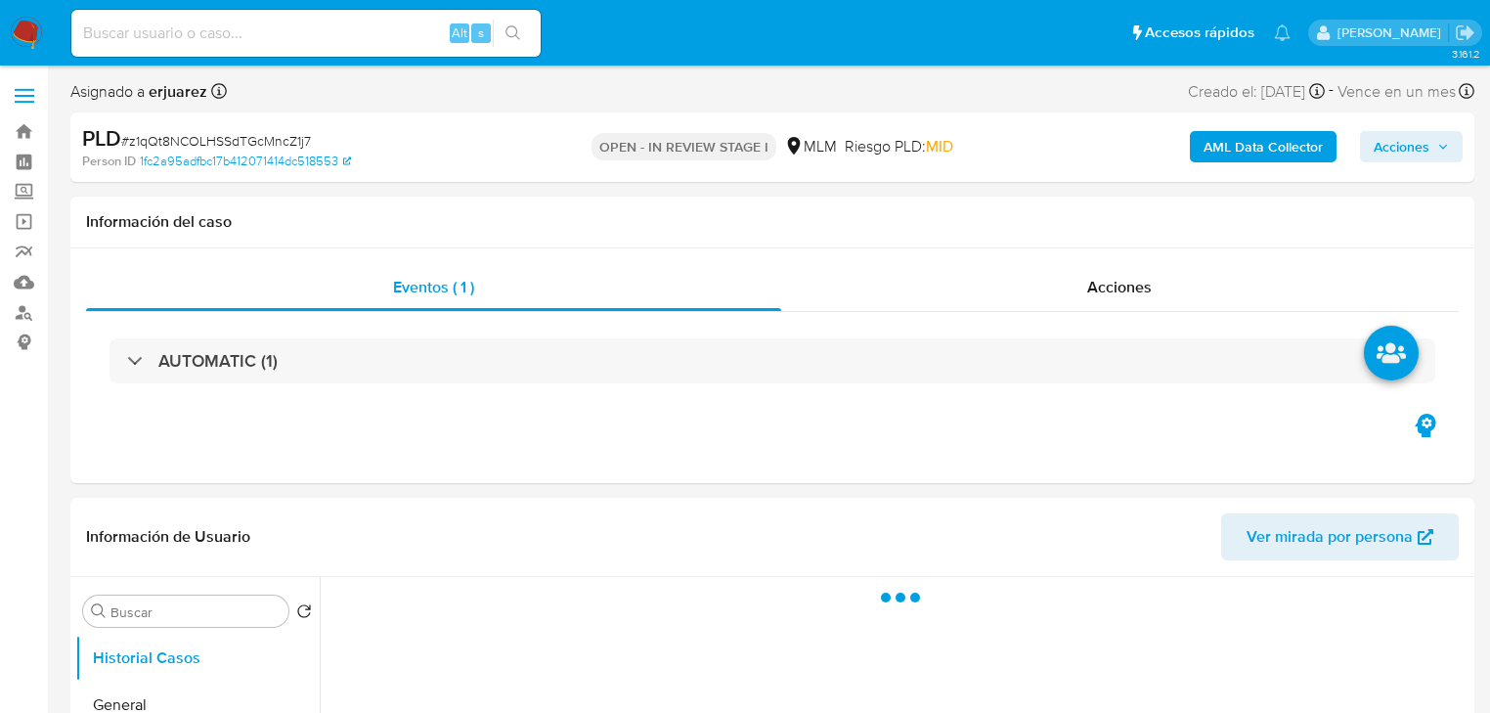
select select "10"
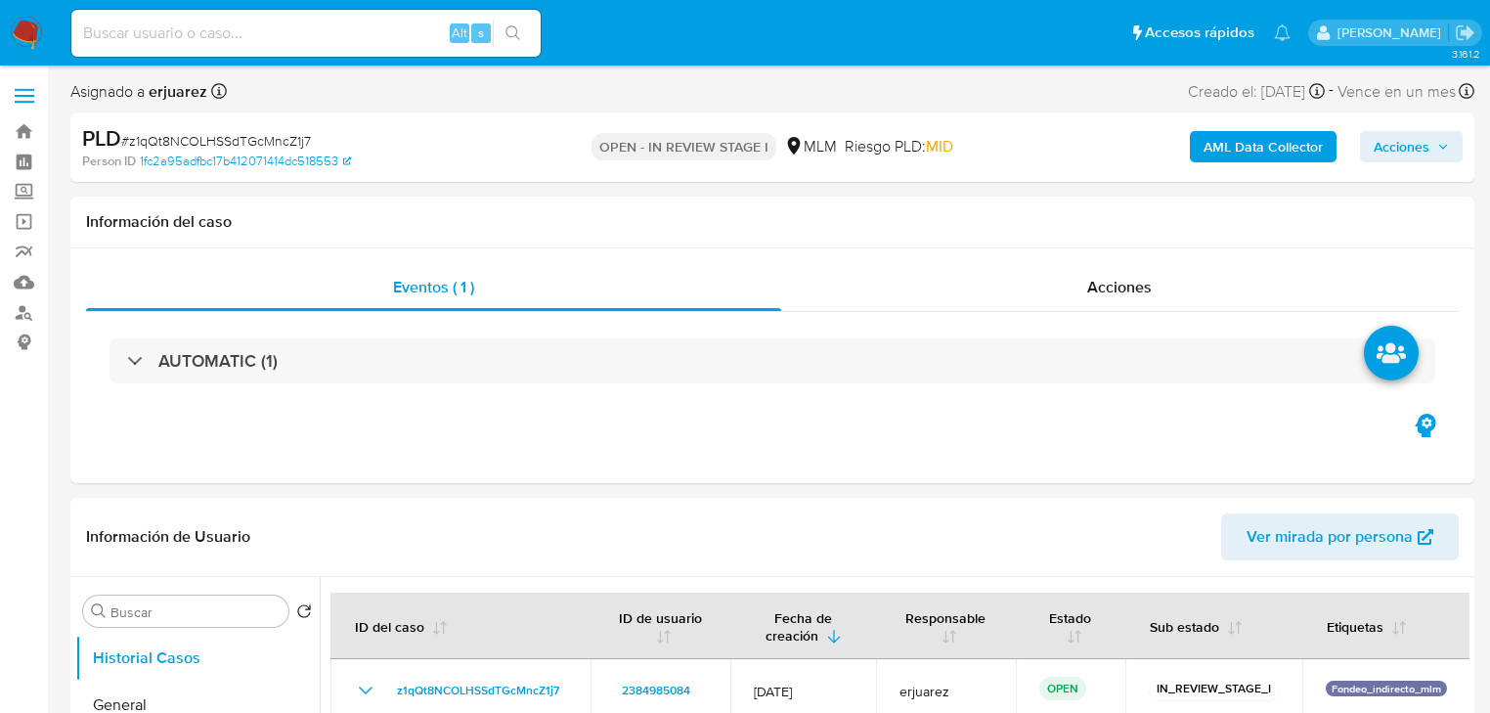
click at [167, 47] on div "Alt s" at bounding box center [305, 33] width 469 height 47
click at [172, 36] on input at bounding box center [305, 33] width 469 height 25
paste input "676841816"
type input "676841816"
click at [512, 31] on icon "search-icon" at bounding box center [513, 33] width 16 height 16
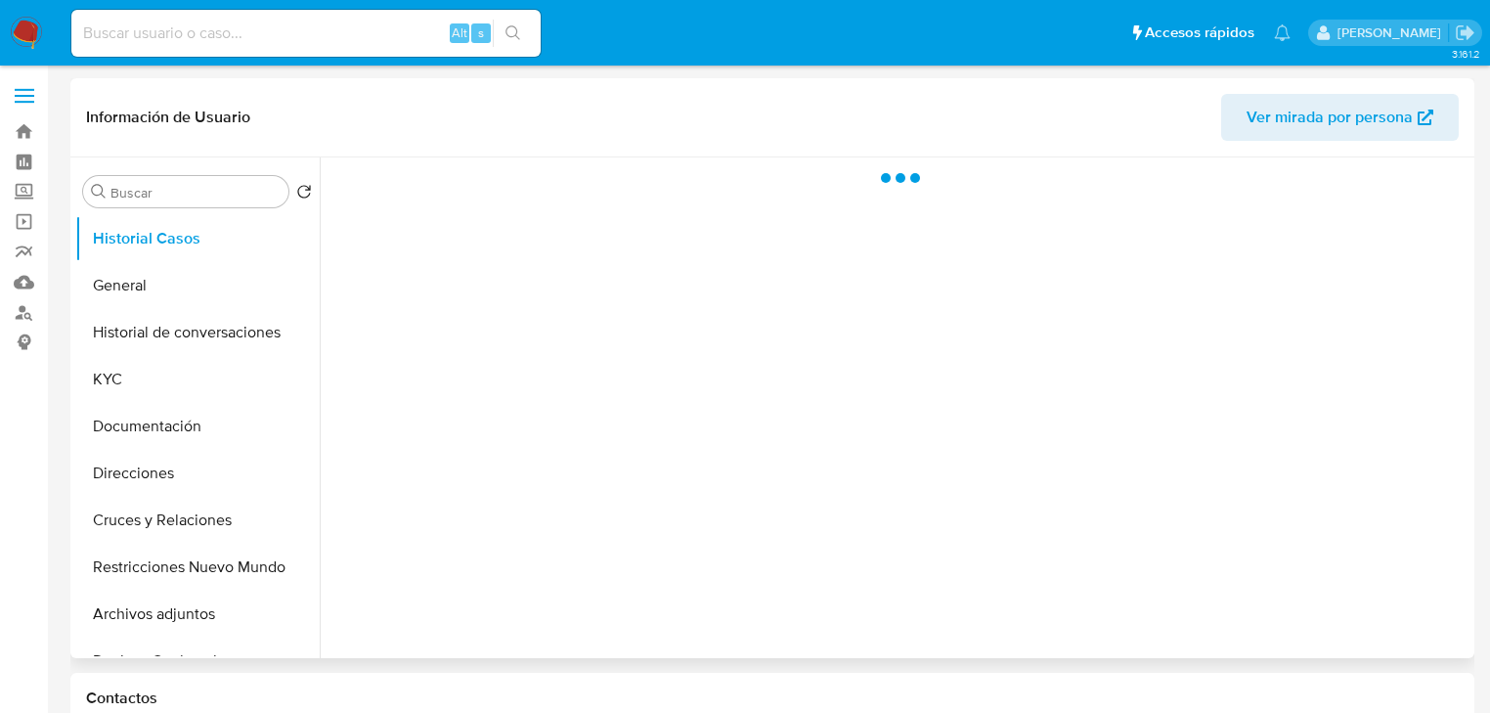
select select "10"
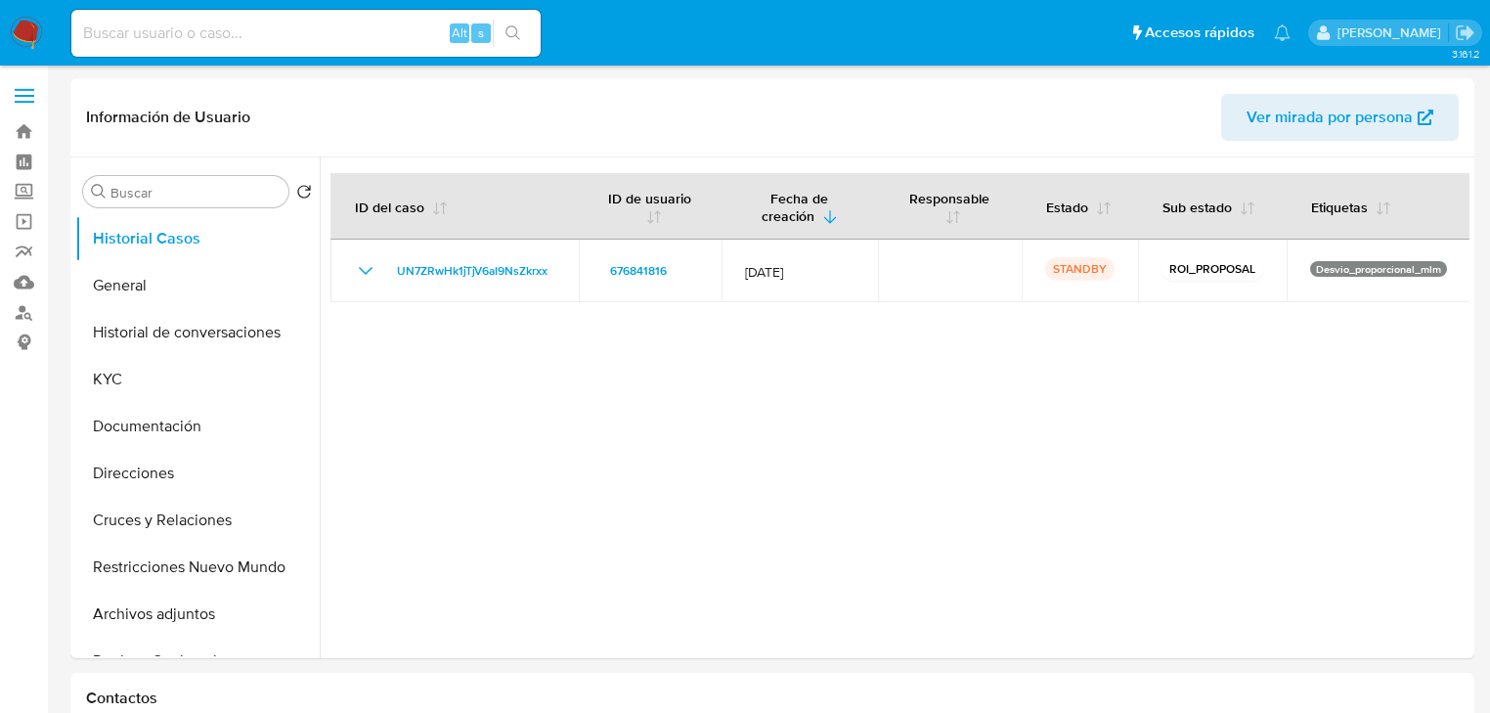
click at [270, 21] on input at bounding box center [305, 33] width 469 height 25
paste input "2530883041"
type input "2530883041"
click at [505, 36] on icon "search-icon" at bounding box center [513, 33] width 16 height 16
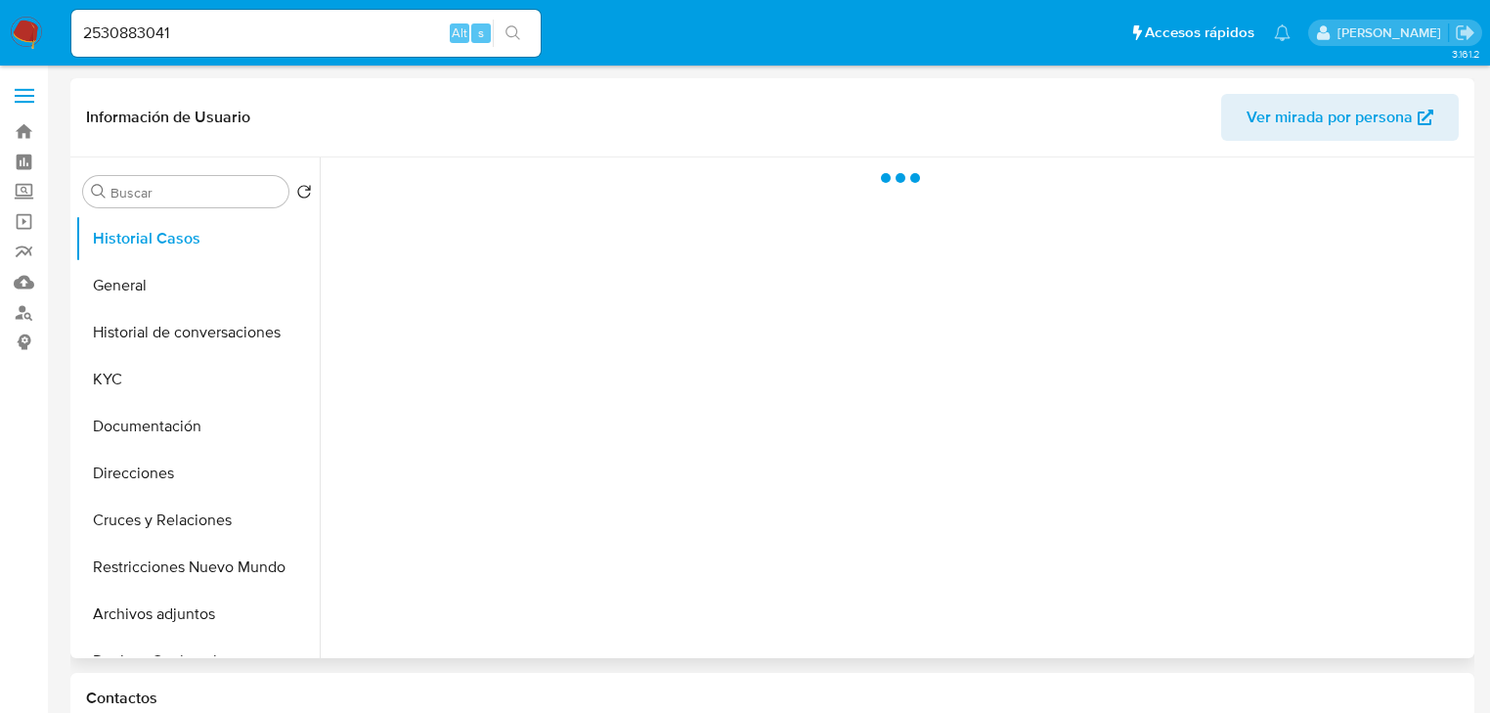
select select "10"
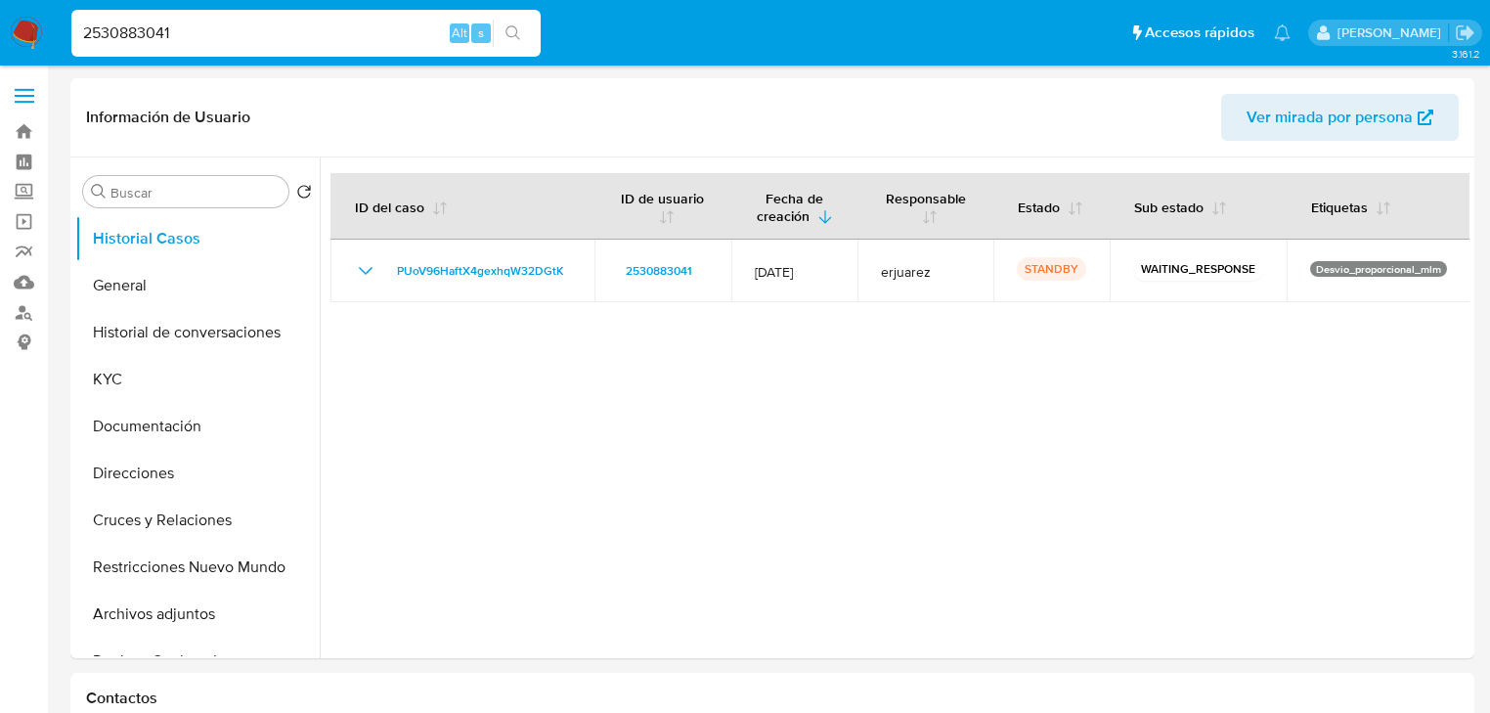
drag, startPoint x: 193, startPoint y: 38, endPoint x: 2, endPoint y: 15, distance: 192.1
paste input "445779608"
type input "2445779608"
click at [506, 31] on icon "search-icon" at bounding box center [512, 32] width 15 height 15
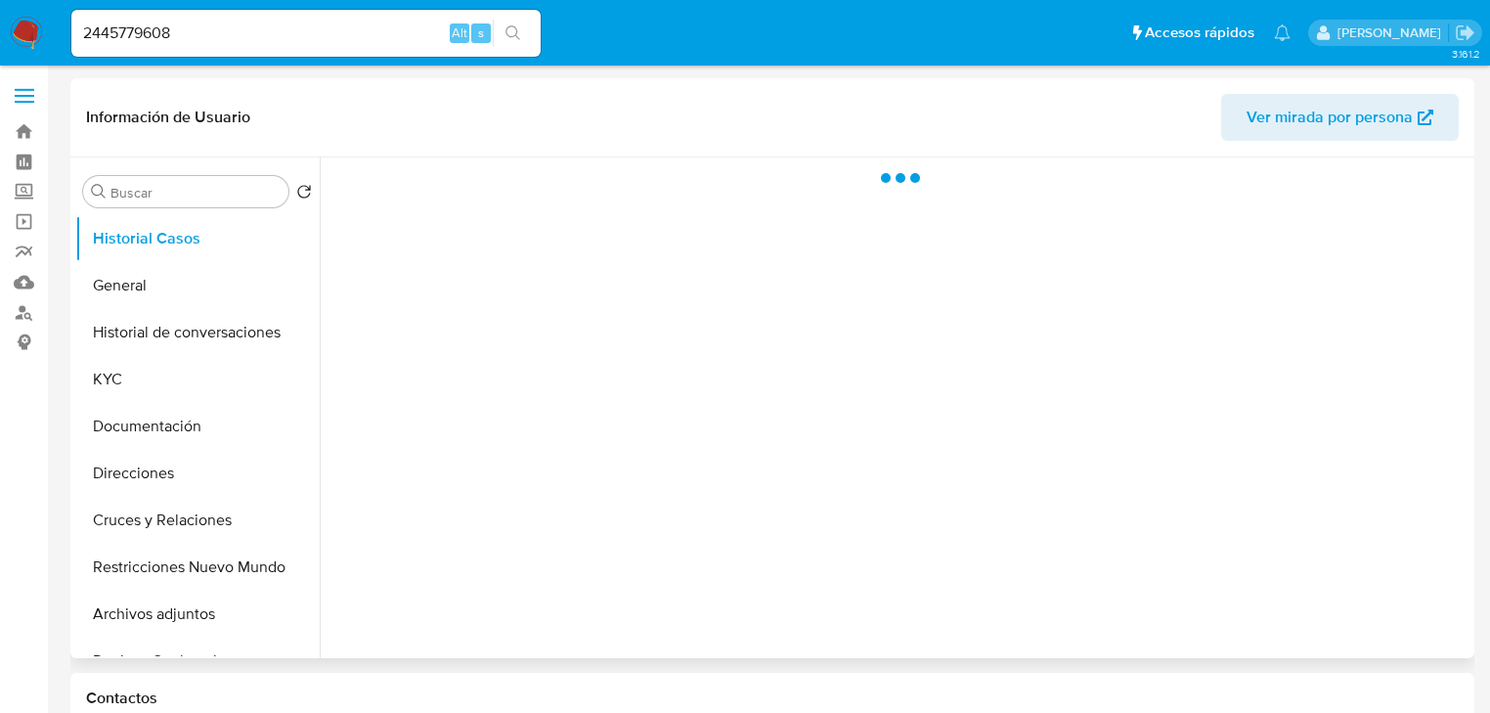
select select "10"
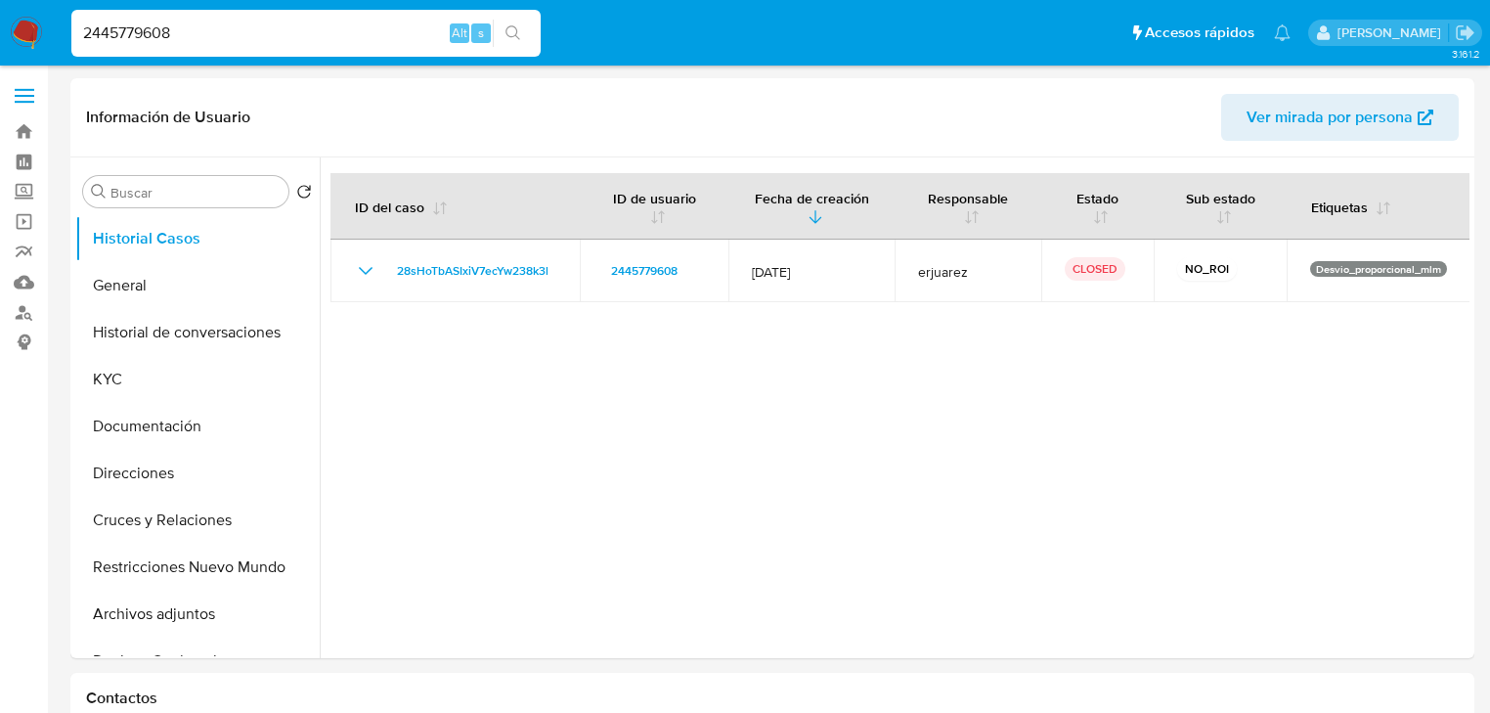
drag, startPoint x: 162, startPoint y: 28, endPoint x: -117, endPoint y: -25, distance: 284.7
paste input "428272319"
type input "428272319"
click at [501, 27] on button "search-icon" at bounding box center [513, 33] width 40 height 27
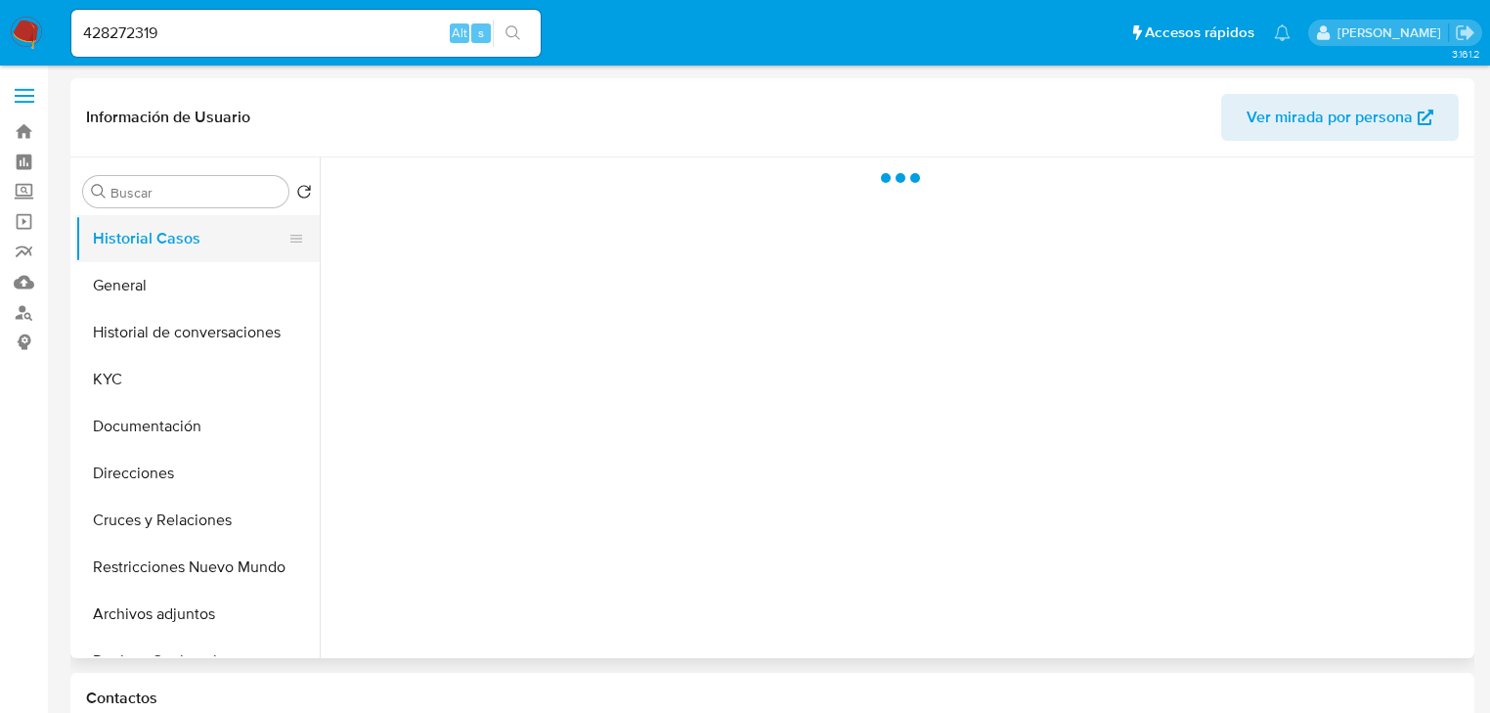
select select "10"
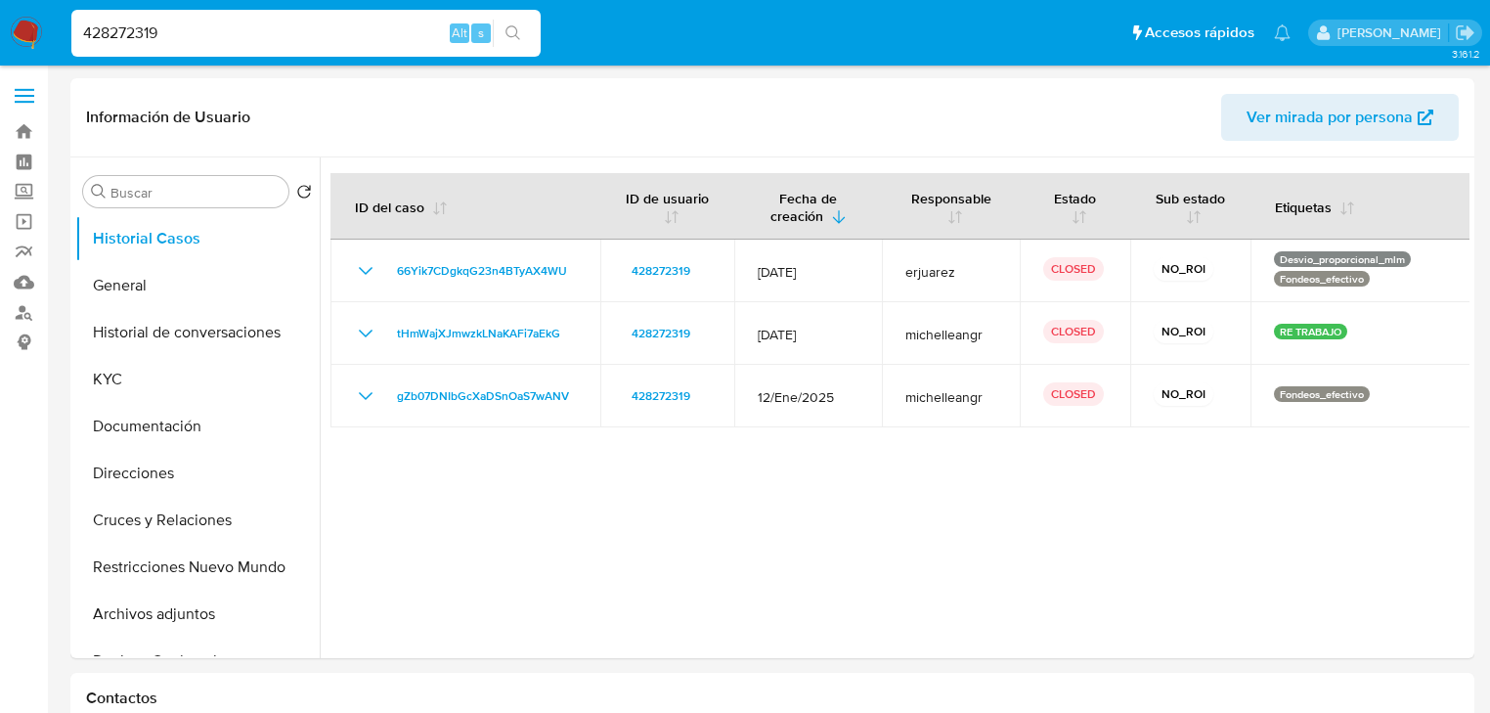
drag, startPoint x: 174, startPoint y: 31, endPoint x: 493, endPoint y: 59, distance: 319.9
paste input "244131844"
type input "244131844"
drag, startPoint x: 528, startPoint y: 28, endPoint x: 499, endPoint y: 29, distance: 29.3
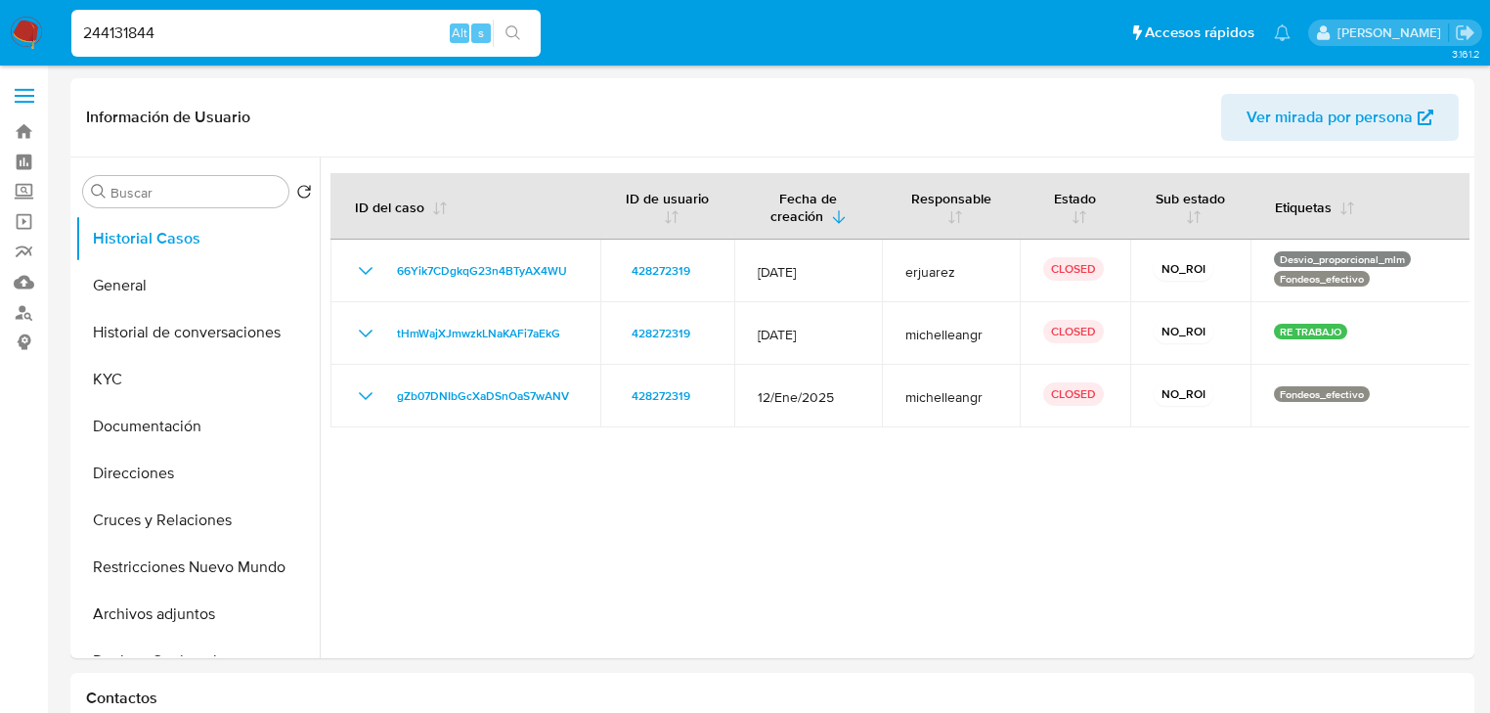
click at [510, 29] on button "search-icon" at bounding box center [513, 33] width 40 height 27
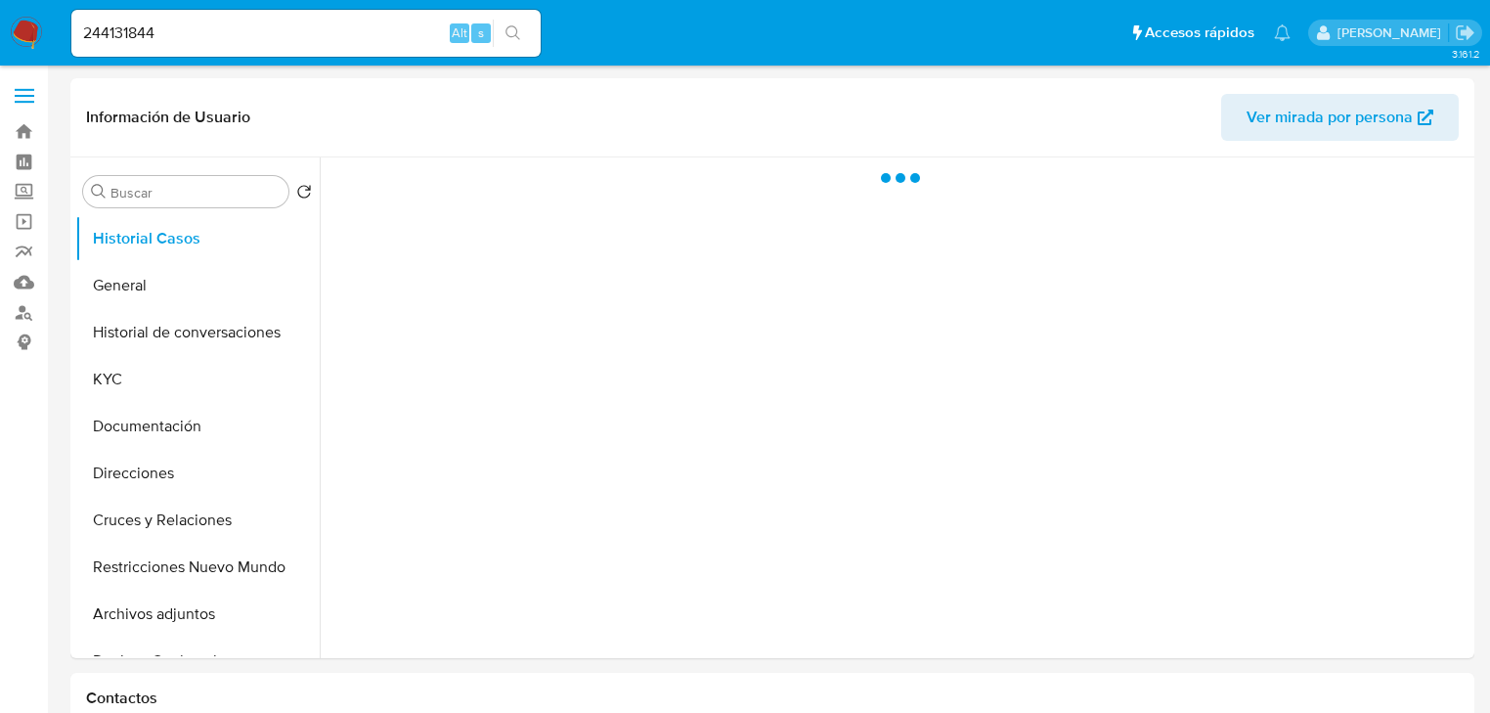
select select "10"
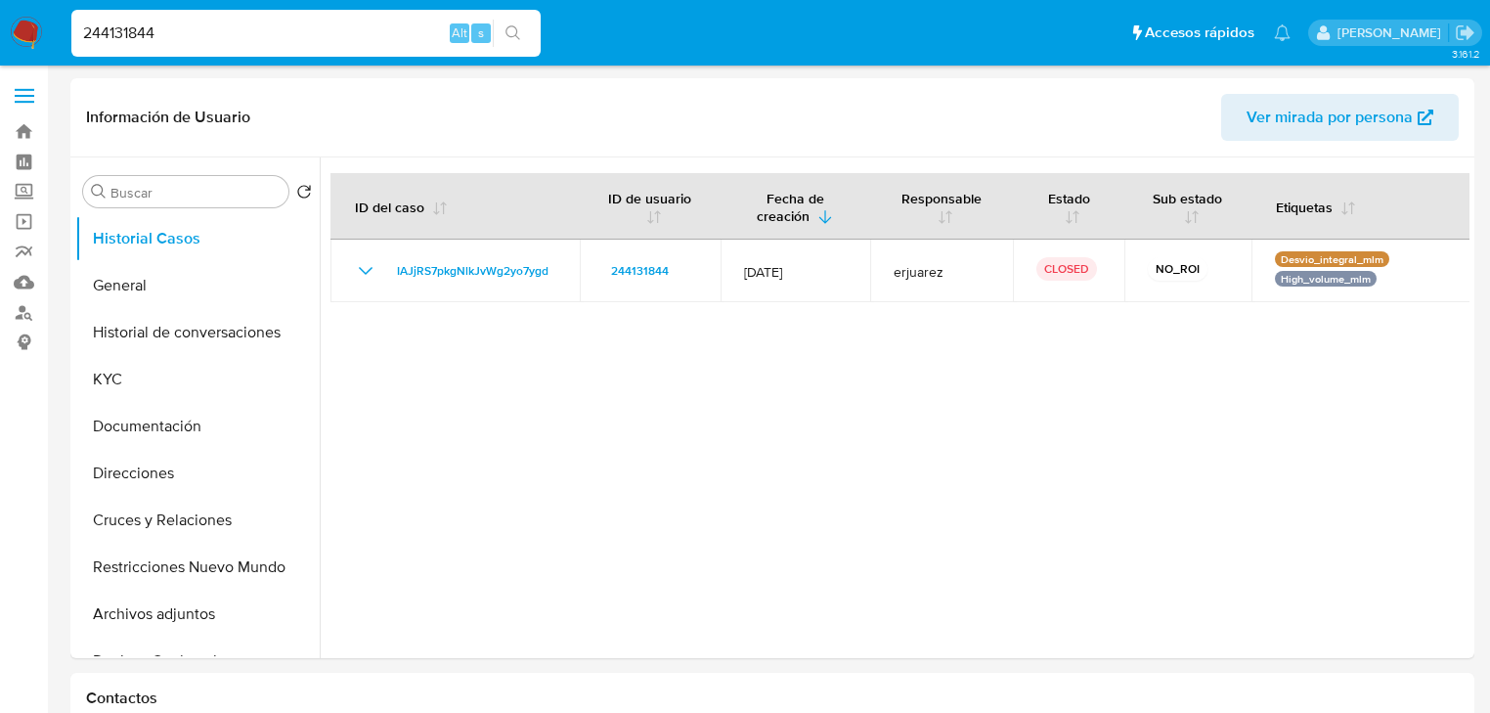
drag, startPoint x: 43, startPoint y: 33, endPoint x: -172, endPoint y: 34, distance: 215.1
click at [506, 23] on button "search-icon" at bounding box center [513, 33] width 40 height 27
click at [508, 32] on icon "search-icon" at bounding box center [513, 33] width 16 height 16
click at [170, 40] on input "244131844" at bounding box center [305, 33] width 469 height 25
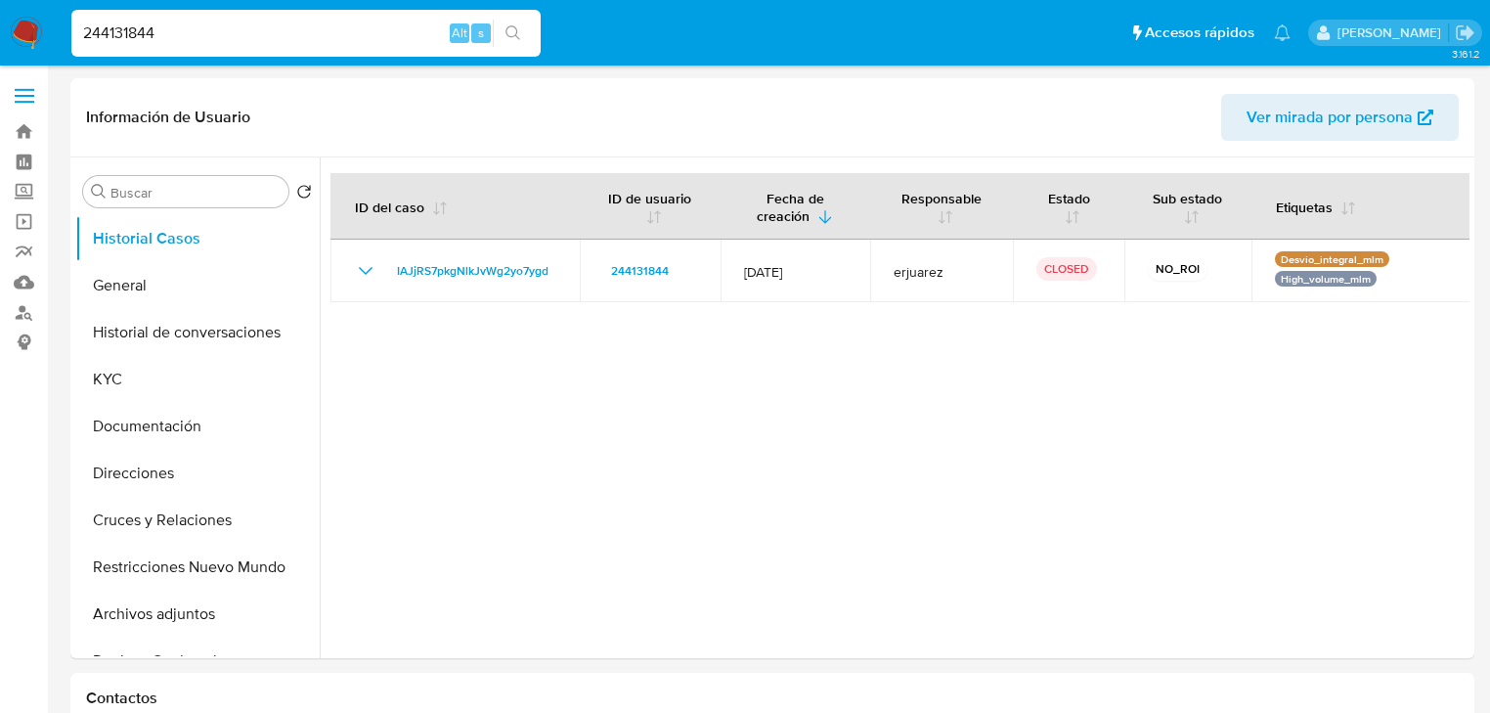
drag, startPoint x: 170, startPoint y: 34, endPoint x: 62, endPoint y: 24, distance: 109.0
paste input "287438609"
type input "2287438609"
click at [524, 29] on button "search-icon" at bounding box center [513, 33] width 40 height 27
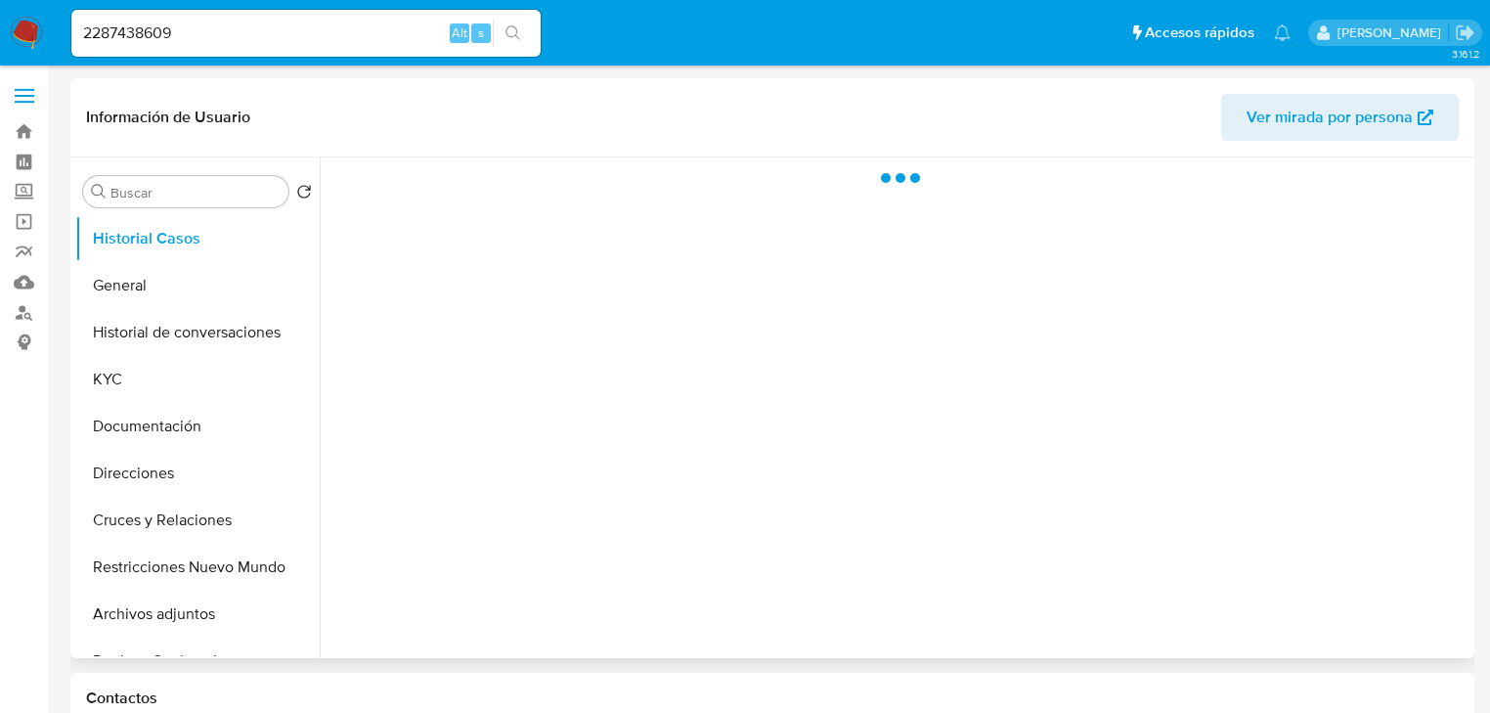
select select "10"
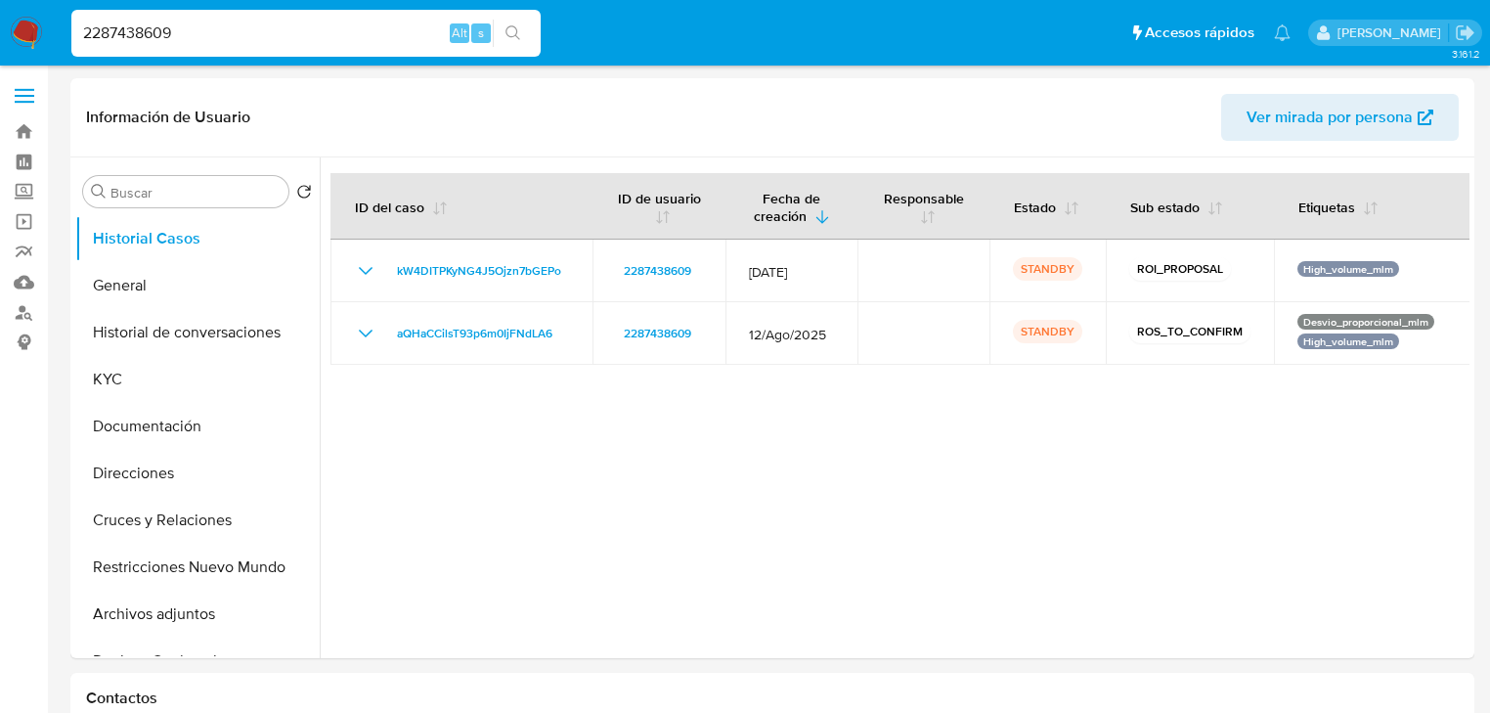
drag, startPoint x: 207, startPoint y: 28, endPoint x: 46, endPoint y: 32, distance: 161.4
paste input "1350837866"
type input "1350837866"
drag, startPoint x: 512, startPoint y: 26, endPoint x: 35, endPoint y: 29, distance: 477.1
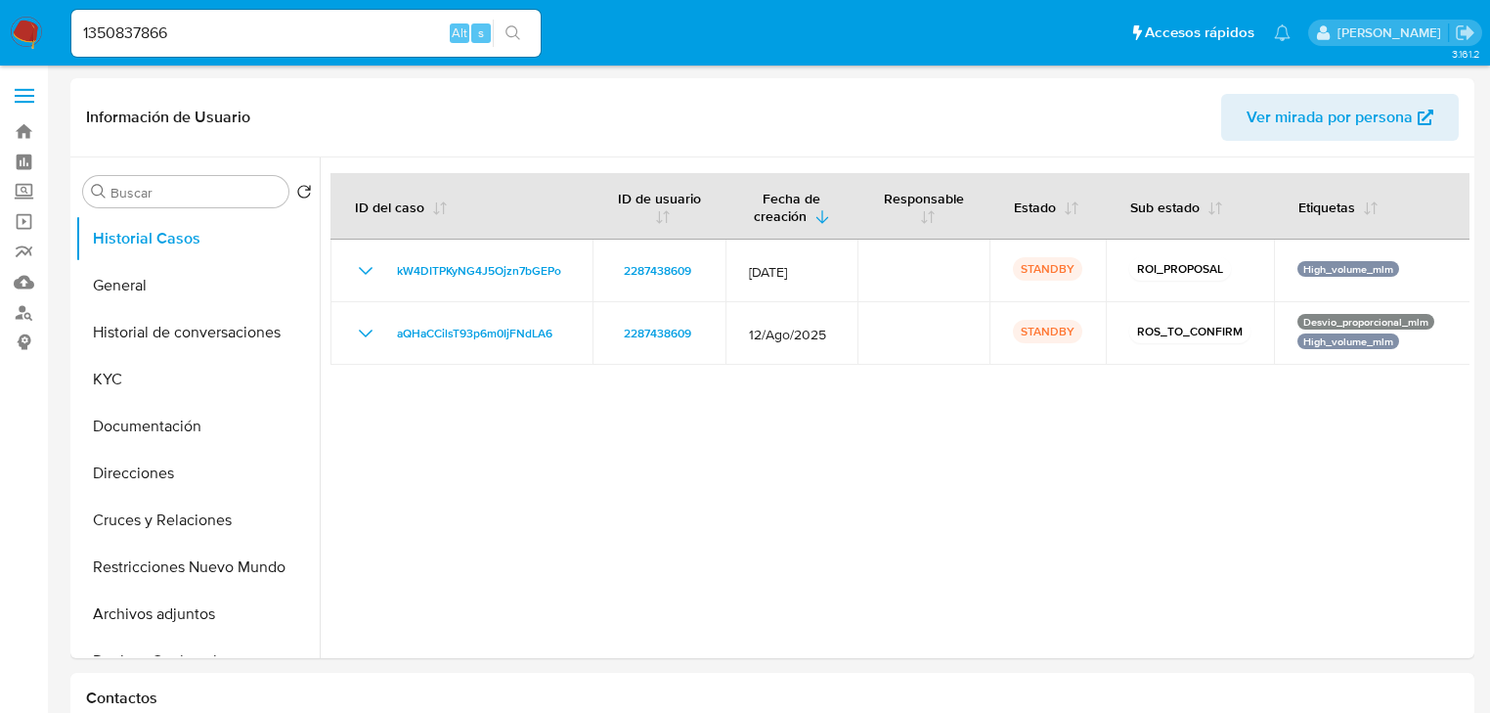
click at [501, 28] on button "search-icon" at bounding box center [513, 33] width 40 height 27
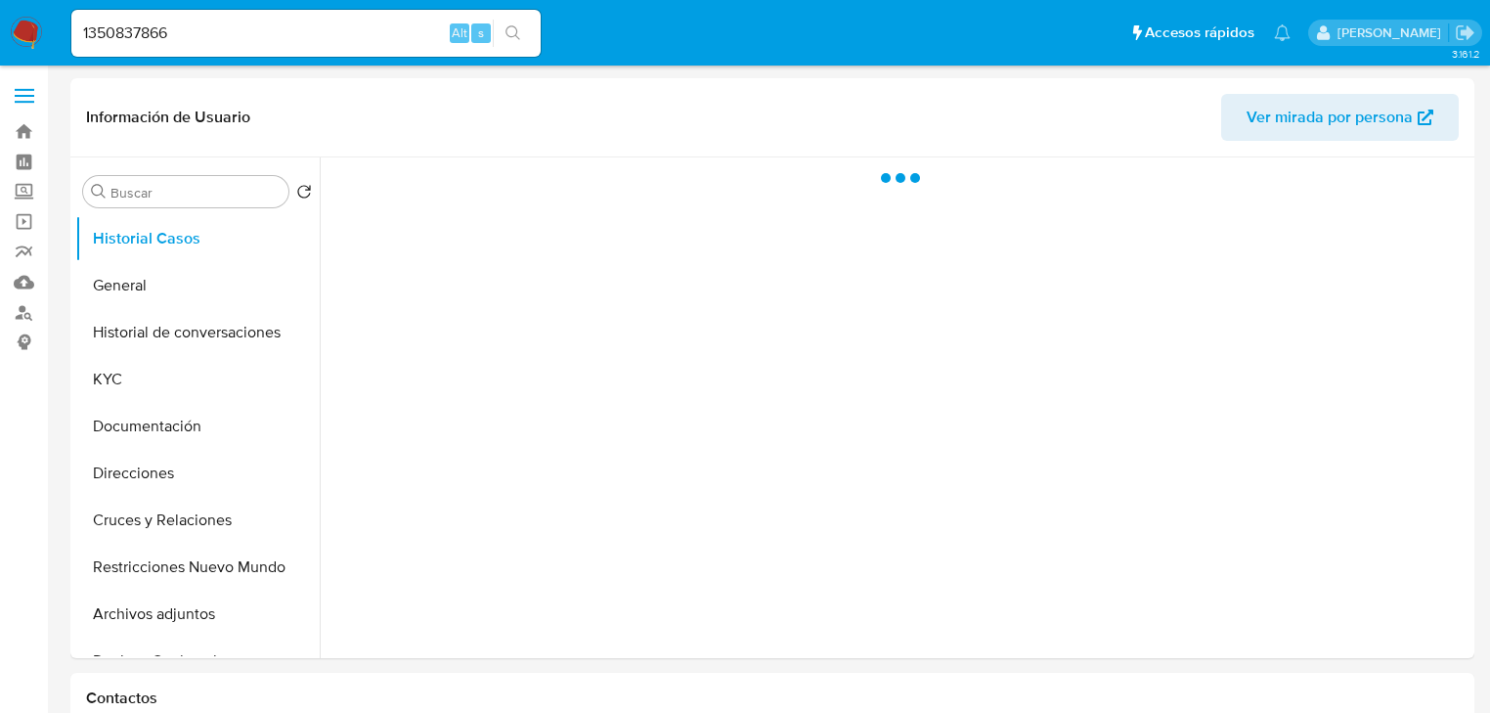
select select "10"
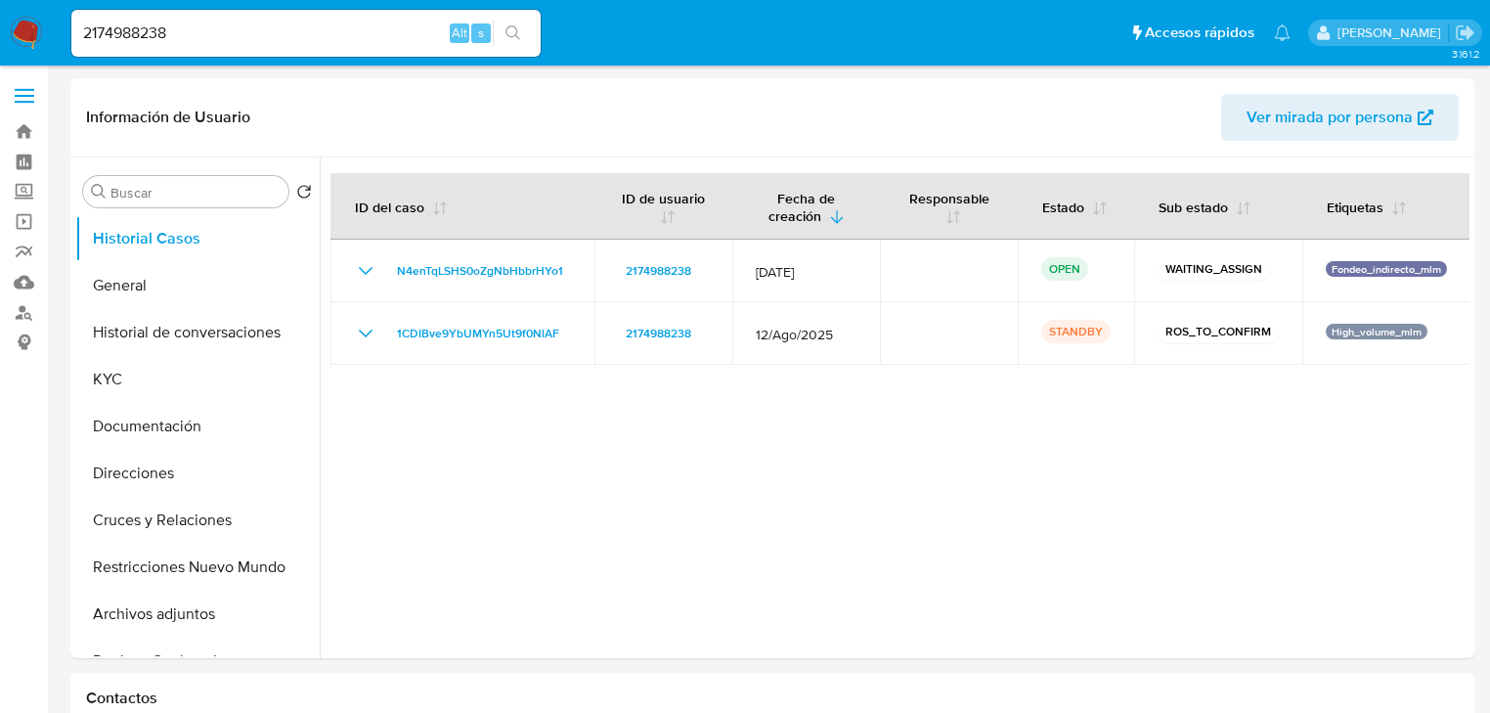
select select "10"
click at [18, 14] on nav "Pausado Ver notificaciones 2174988238 Alt s Accesos rápidos Presiona las siguie…" at bounding box center [745, 33] width 1490 height 66
paste input "384985084"
type input "2384985084"
click at [508, 28] on icon "search-icon" at bounding box center [513, 33] width 16 height 16
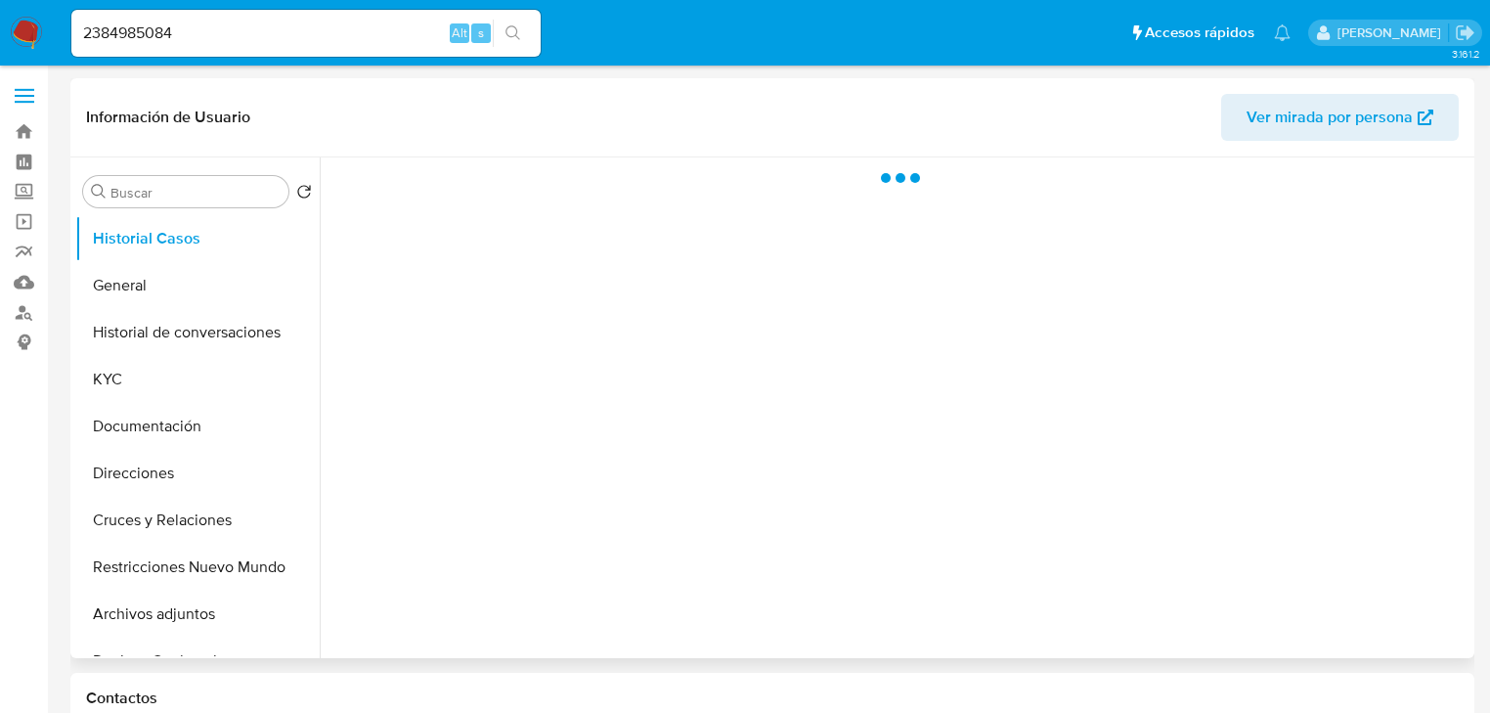
select select "10"
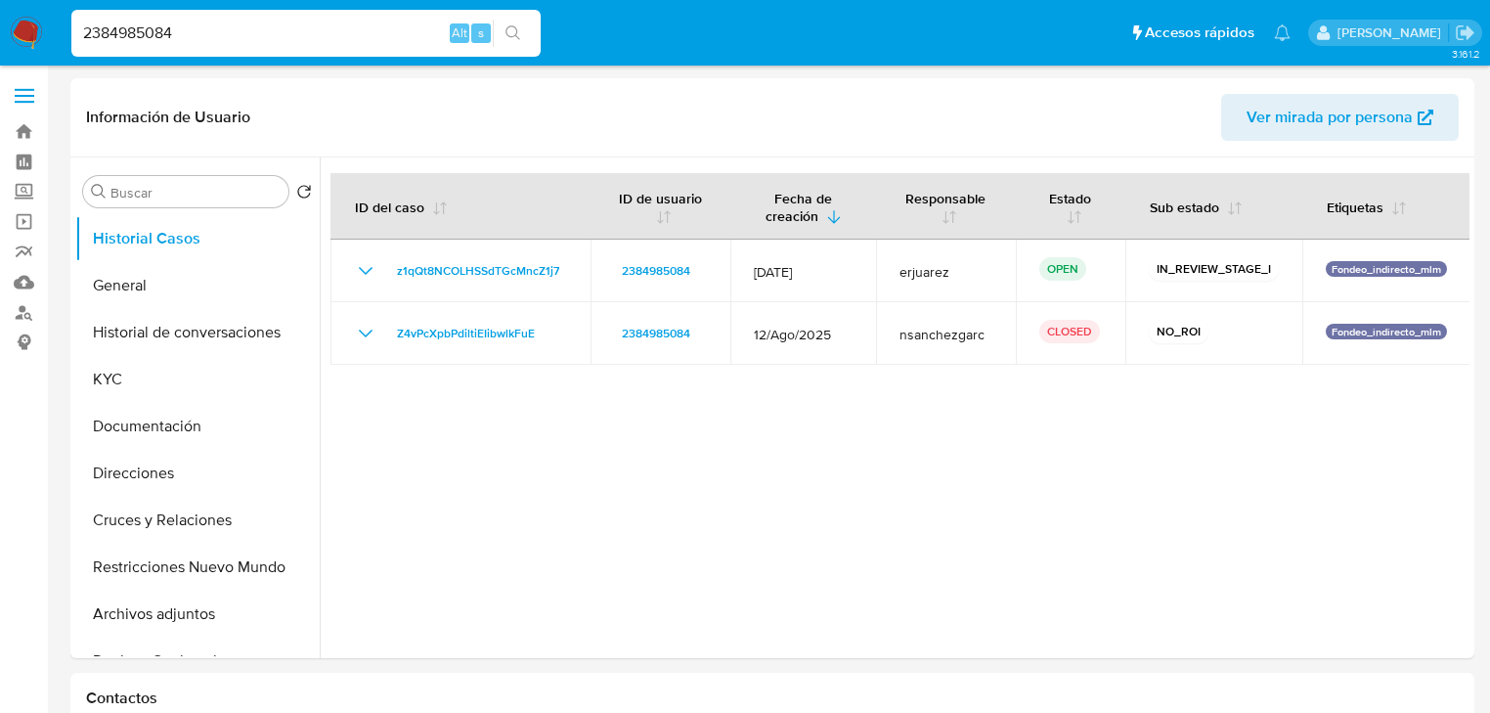
drag, startPoint x: 197, startPoint y: 28, endPoint x: -3, endPoint y: 8, distance: 201.5
paste input "31180373"
type input "31180373"
click at [516, 27] on icon "search-icon" at bounding box center [513, 33] width 16 height 16
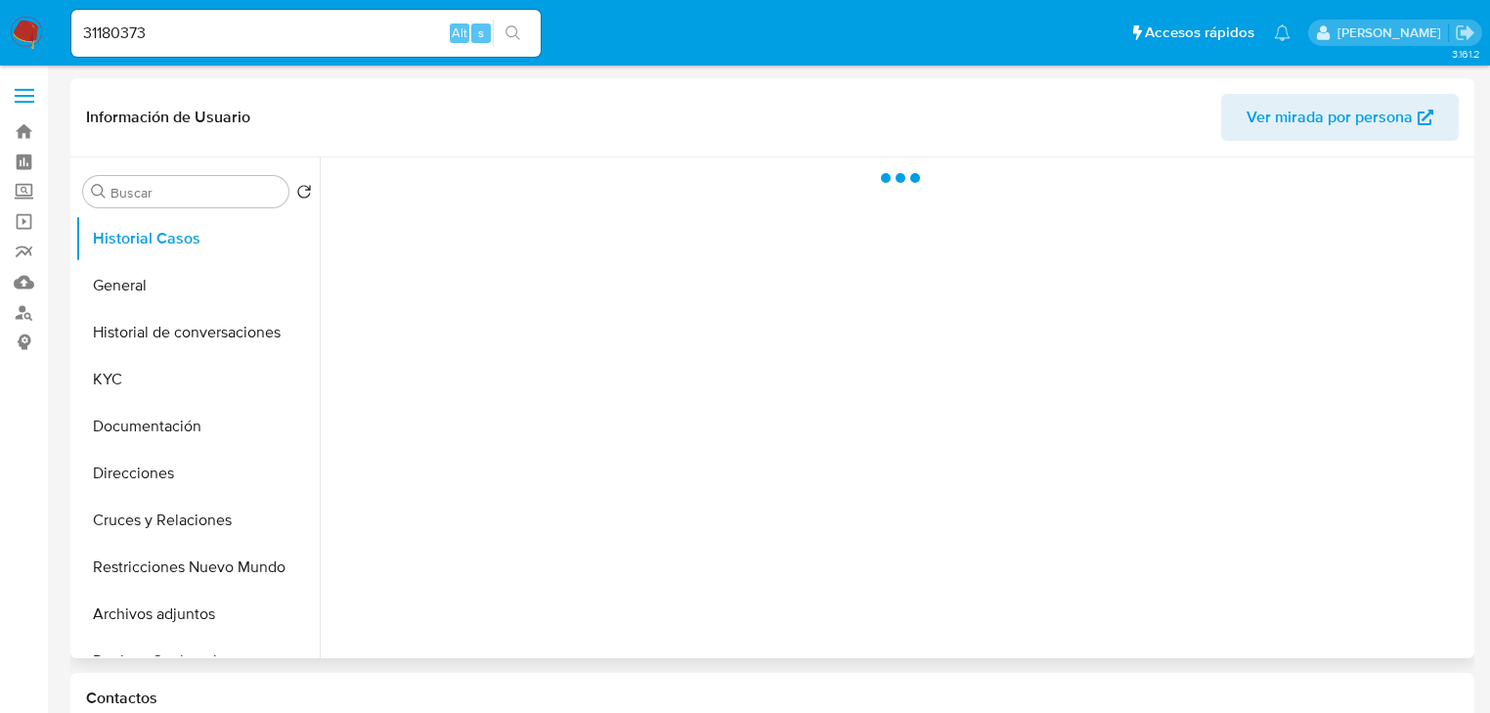
select select "10"
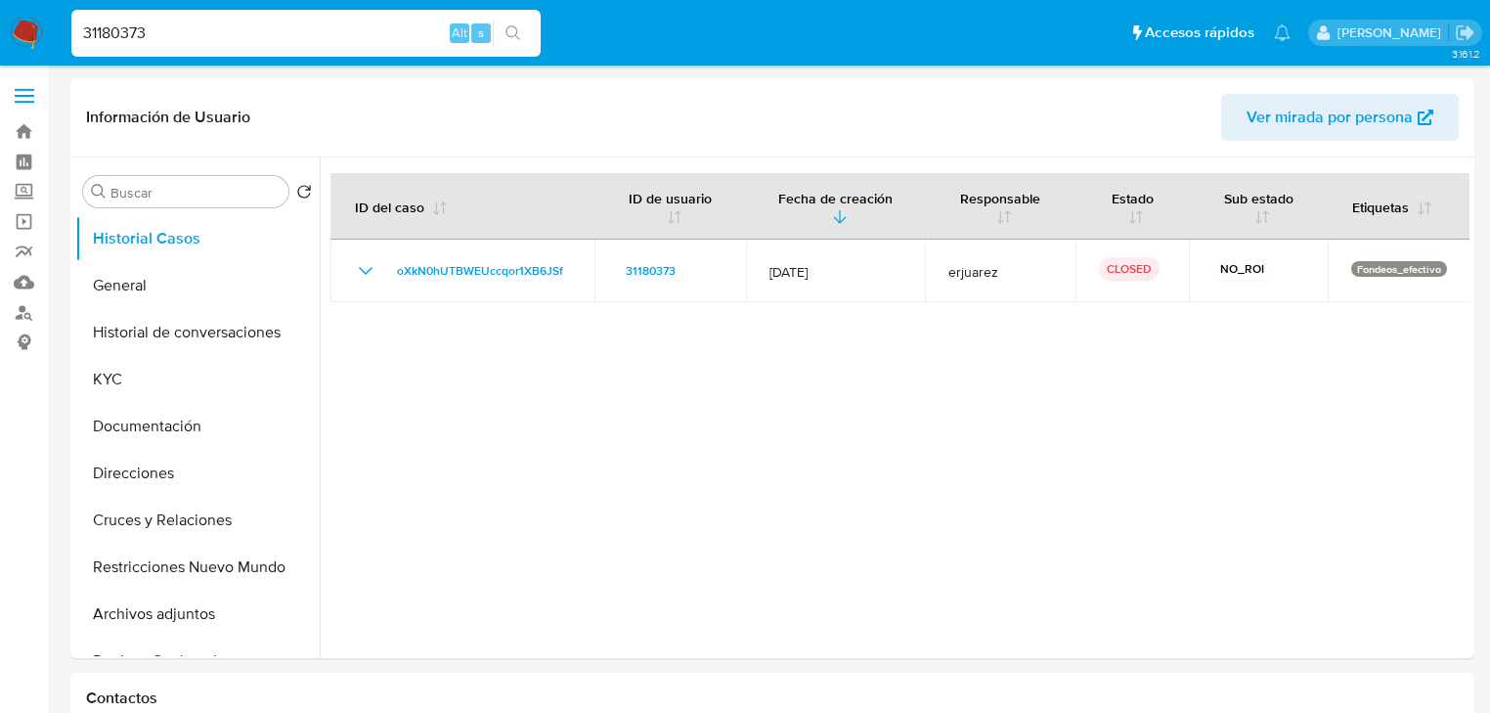
drag, startPoint x: 174, startPoint y: 32, endPoint x: 252, endPoint y: 60, distance: 82.9
click at [22, 16] on nav "Pausado Ver notificaciones 31180373 Alt s Accesos rápidos Presiona las siguient…" at bounding box center [745, 33] width 1490 height 66
paste input "428272319"
type input "428272319"
click at [498, 31] on button "search-icon" at bounding box center [513, 33] width 40 height 27
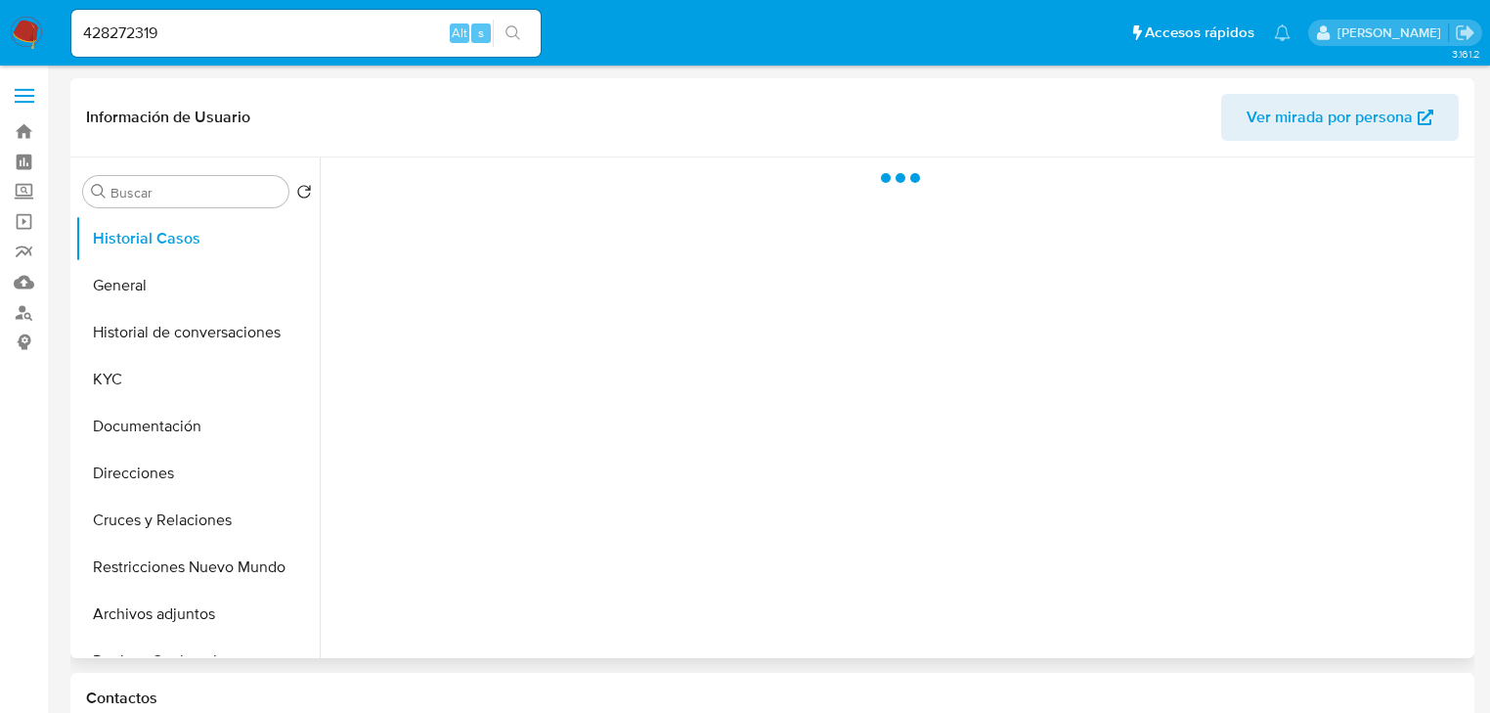
select select "10"
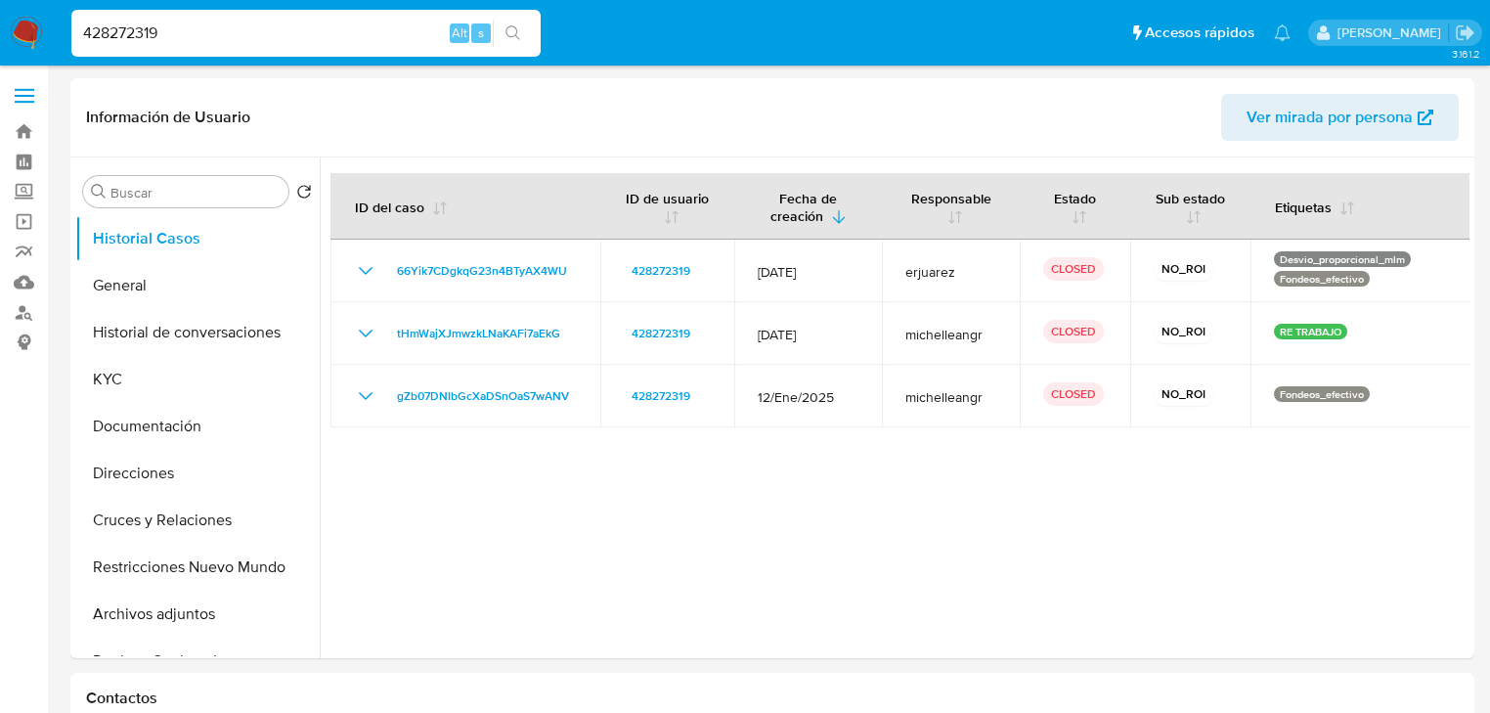
drag, startPoint x: 239, startPoint y: 31, endPoint x: 10, endPoint y: 26, distance: 228.8
click at [10, 26] on nav "Pausado Ver notificaciones 428272319 Alt s Accesos rápidos Presiona las siguien…" at bounding box center [745, 33] width 1490 height 66
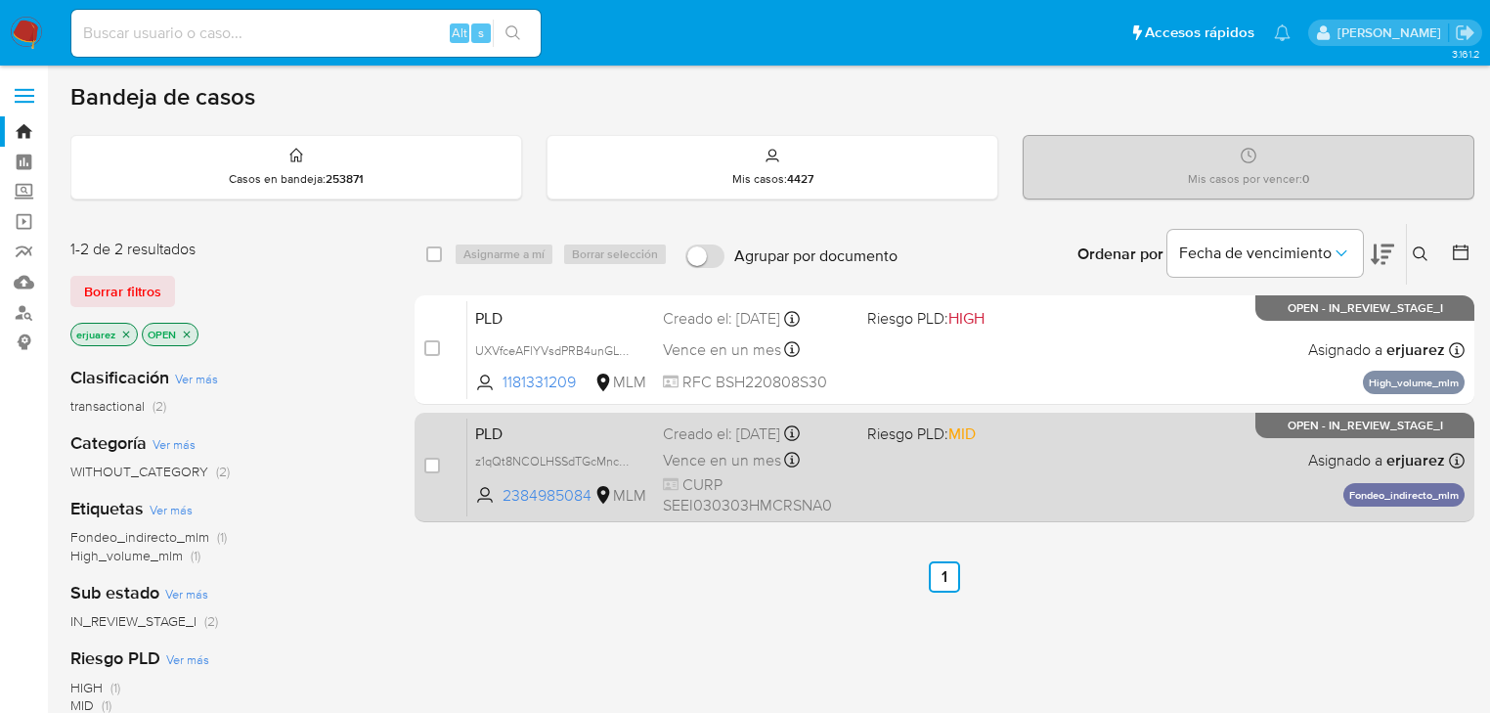
click at [1034, 472] on div "PLD z1qQt8NCOLHSSdTGcMncZ1j7 2384985084 MLM Riesgo PLD: MID Creado el: [DATE] C…" at bounding box center [965, 466] width 997 height 99
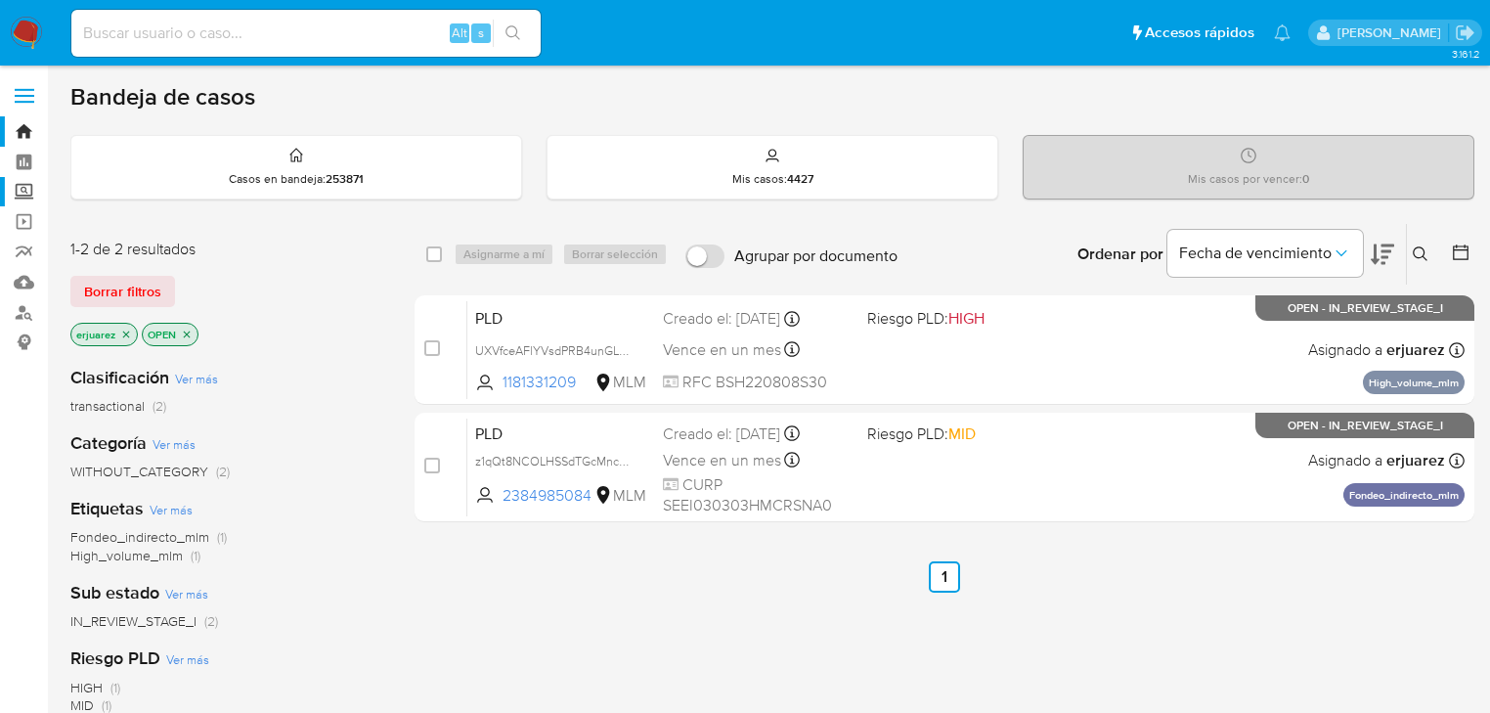
click at [23, 192] on label "Screening" at bounding box center [116, 192] width 233 height 30
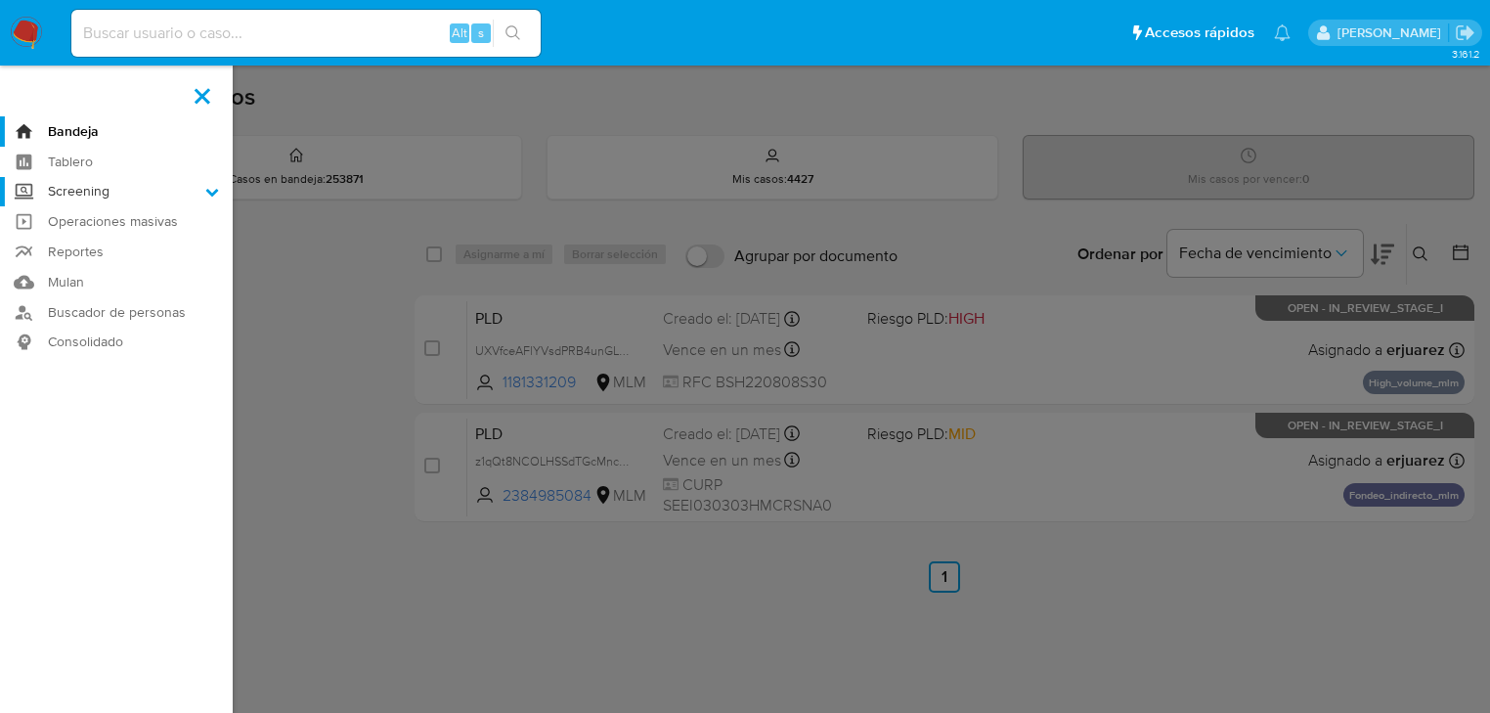
click at [0, 0] on input "Screening" at bounding box center [0, 0] width 0 height 0
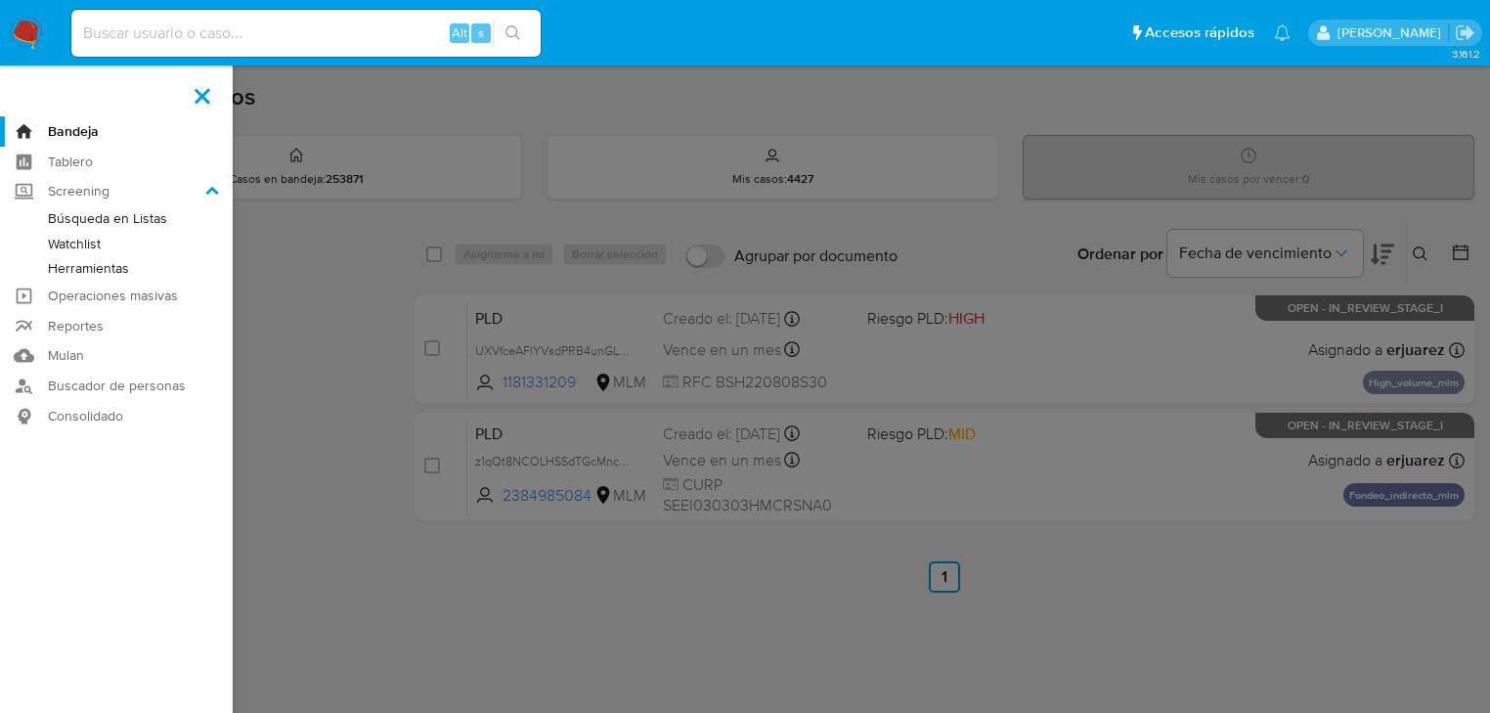
click at [109, 269] on link "Herramientas" at bounding box center [116, 268] width 233 height 24
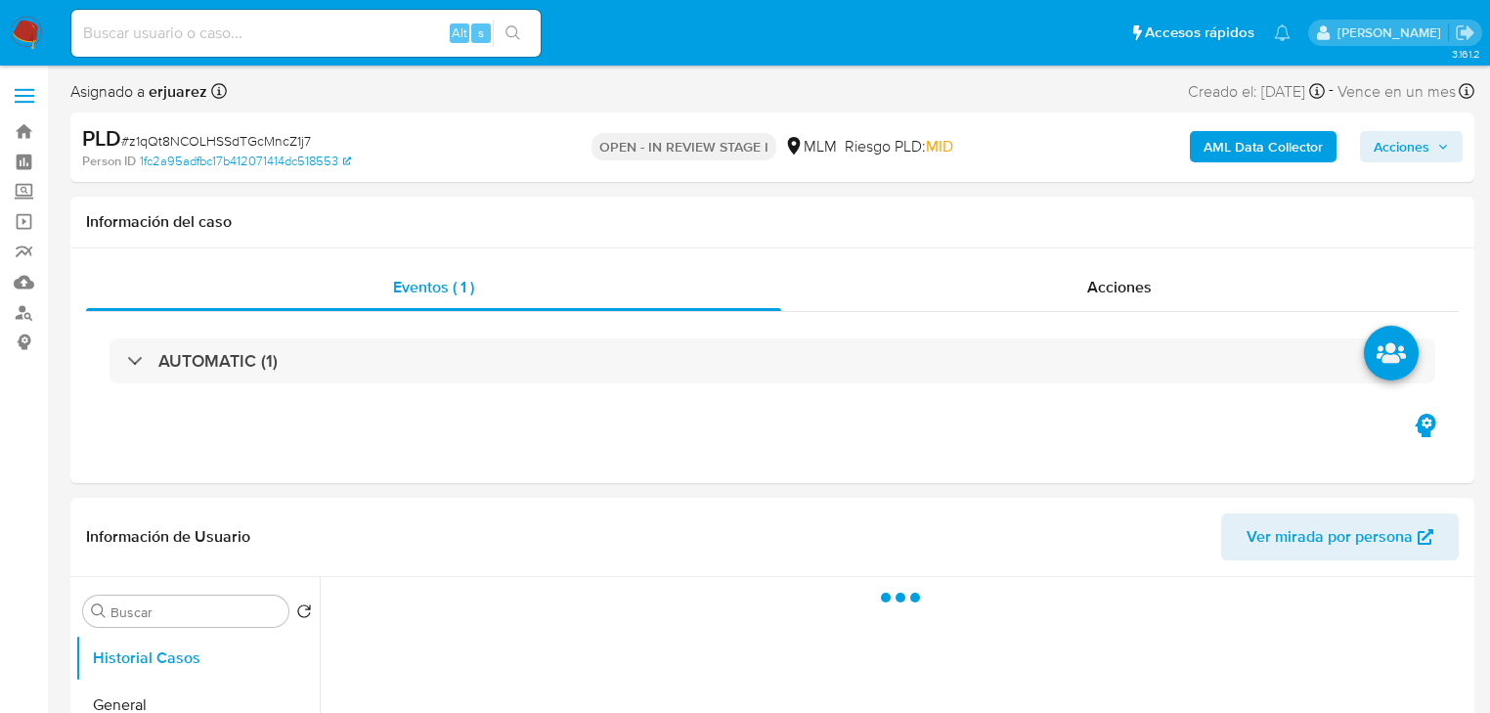
select select "10"
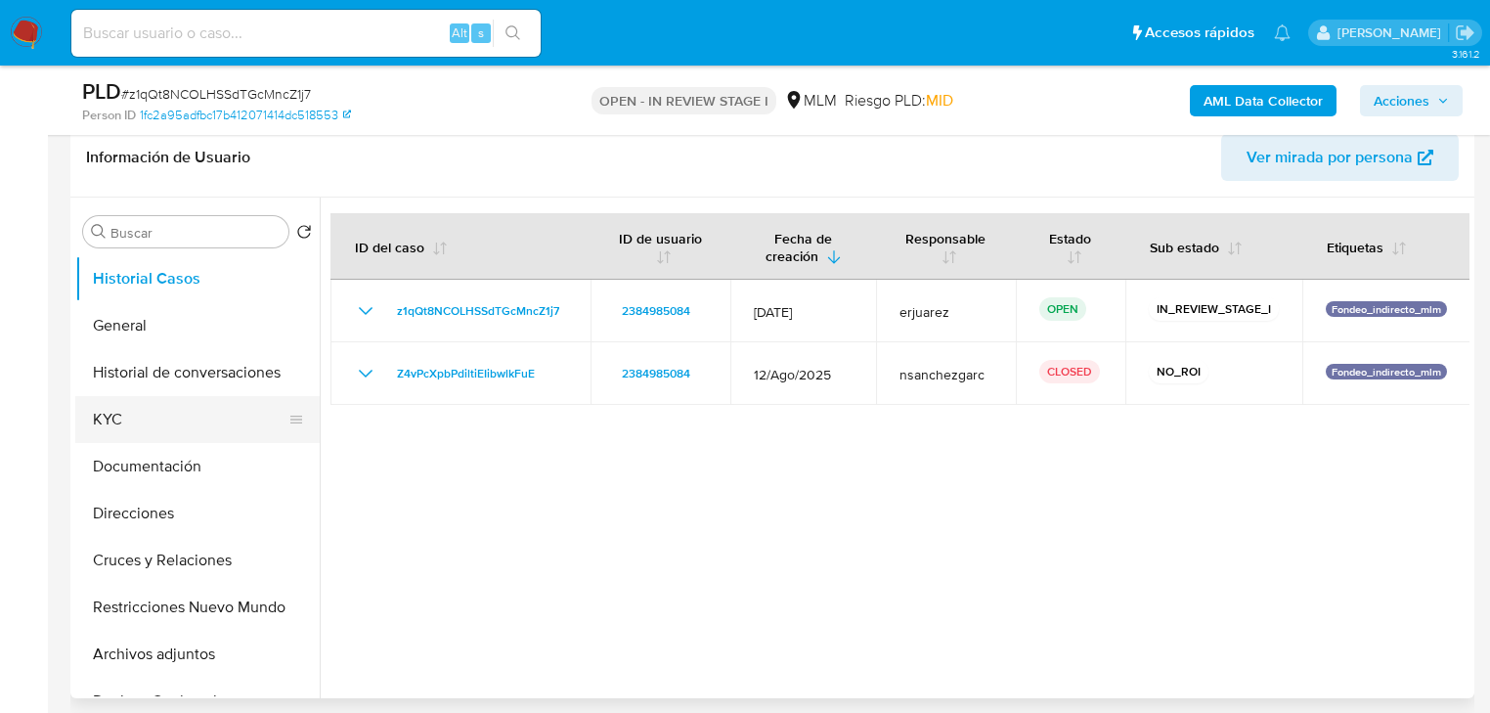
scroll to position [313, 0]
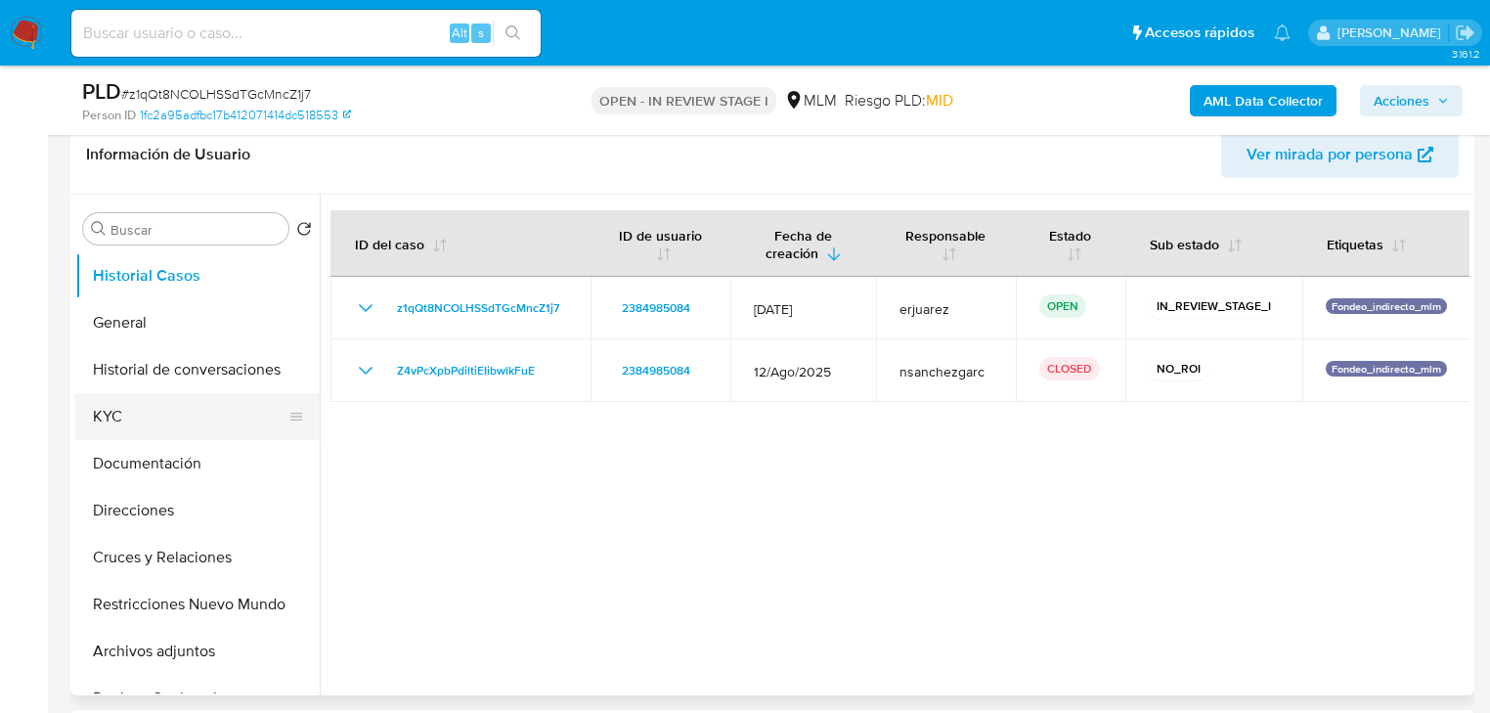
click at [133, 422] on button "KYC" at bounding box center [189, 416] width 229 height 47
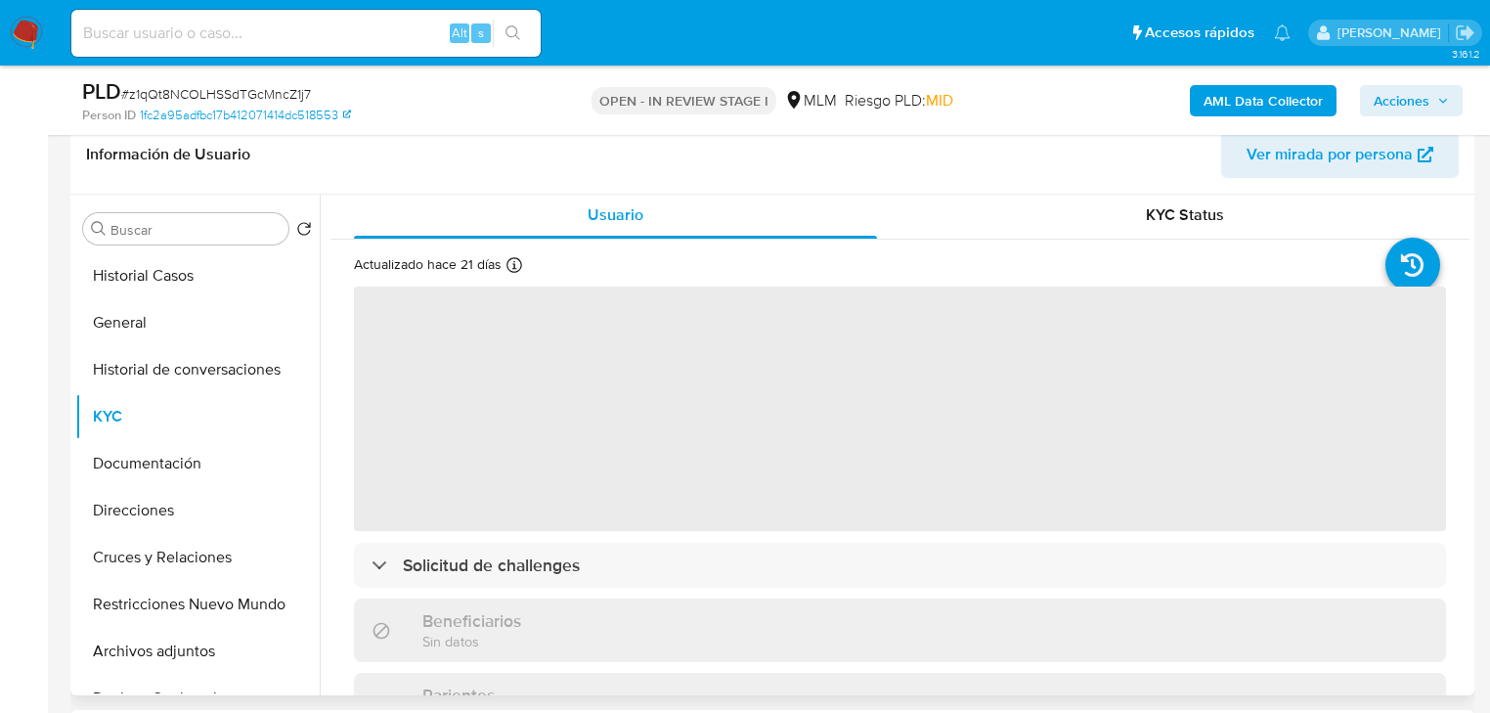
scroll to position [0, 0]
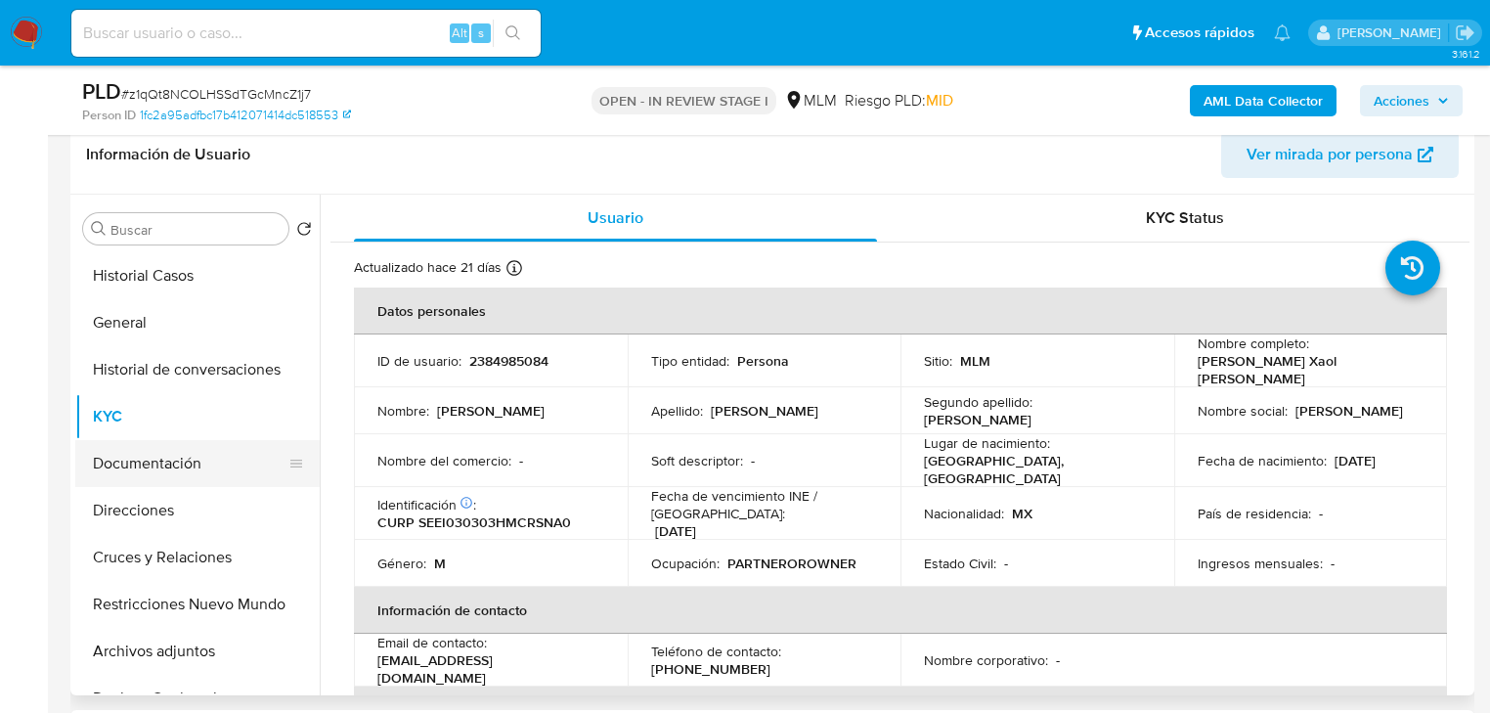
drag, startPoint x: 196, startPoint y: 446, endPoint x: 189, endPoint y: 454, distance: 10.4
click at [193, 449] on button "Documentación" at bounding box center [189, 463] width 229 height 47
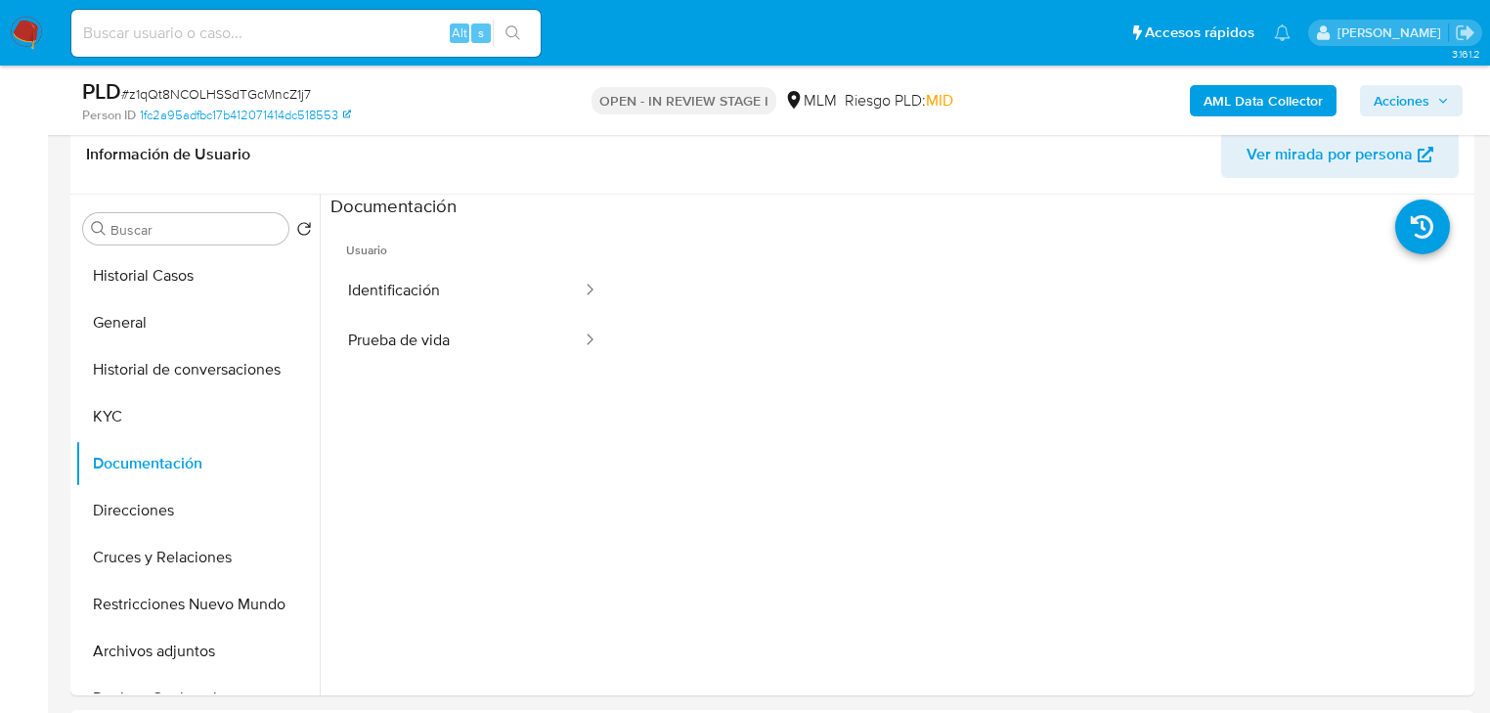
drag, startPoint x: 430, startPoint y: 368, endPoint x: 436, endPoint y: 351, distance: 17.6
click at [430, 367] on ul "Usuario Identificación Prueba de vida" at bounding box center [472, 500] width 284 height 563
click at [440, 340] on button "Prueba de vida" at bounding box center [456, 341] width 253 height 50
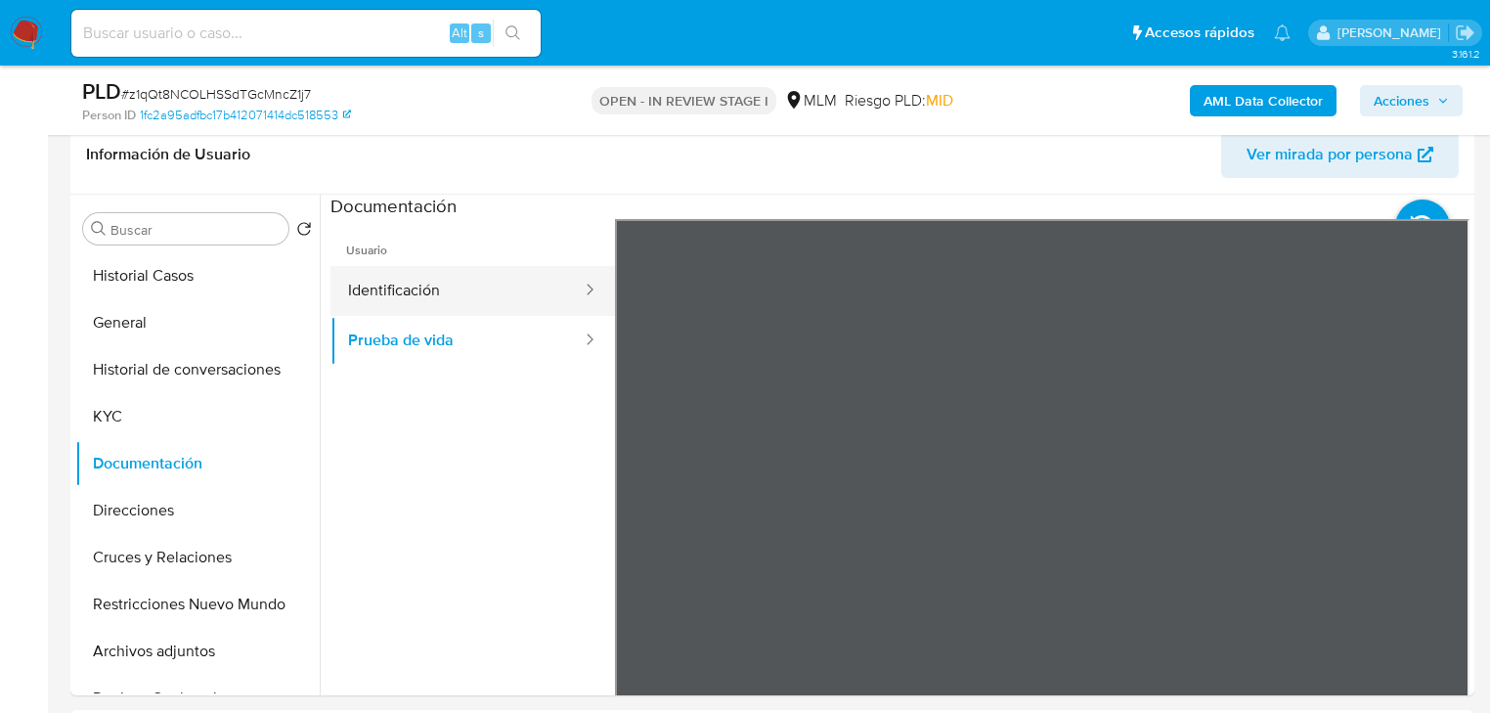
click at [426, 285] on button "Identificación" at bounding box center [456, 291] width 253 height 50
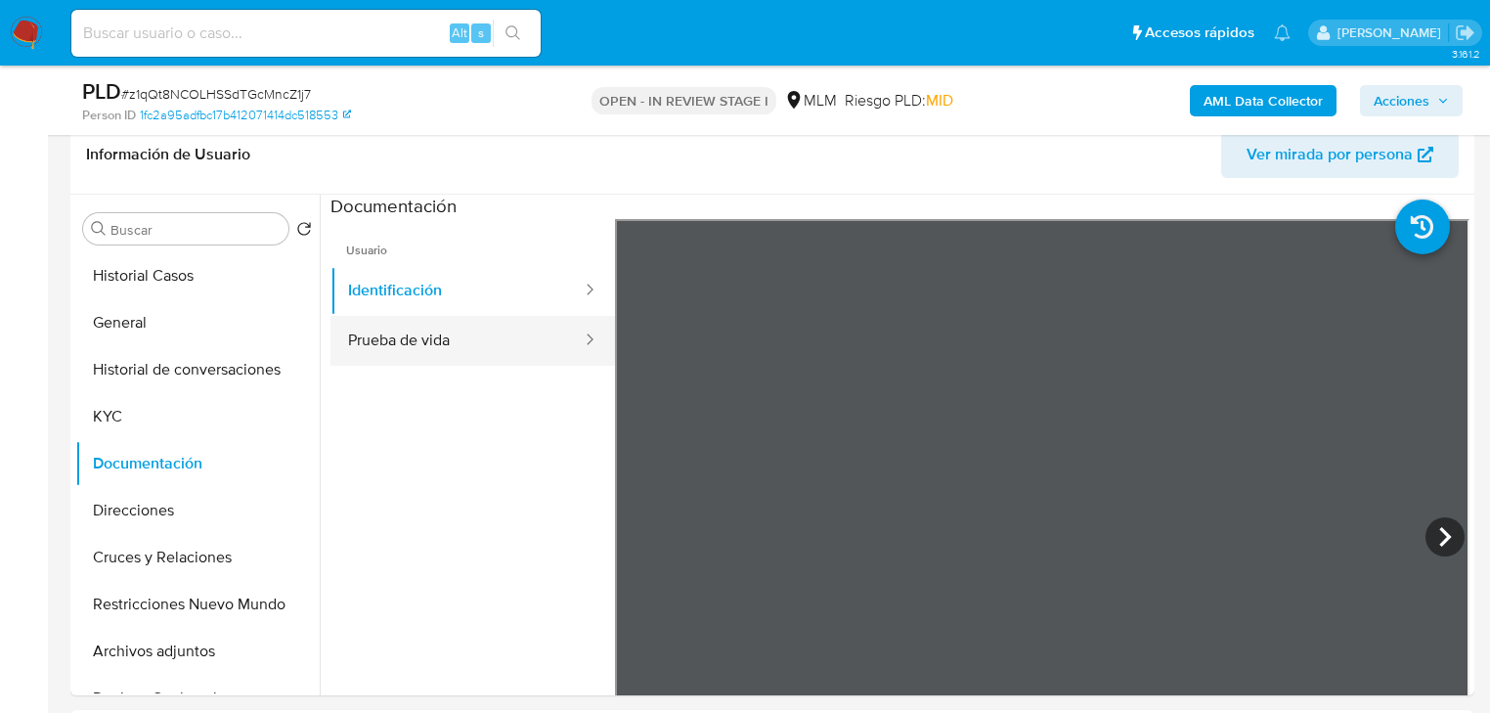
click at [450, 349] on button "Prueba de vida" at bounding box center [456, 341] width 253 height 50
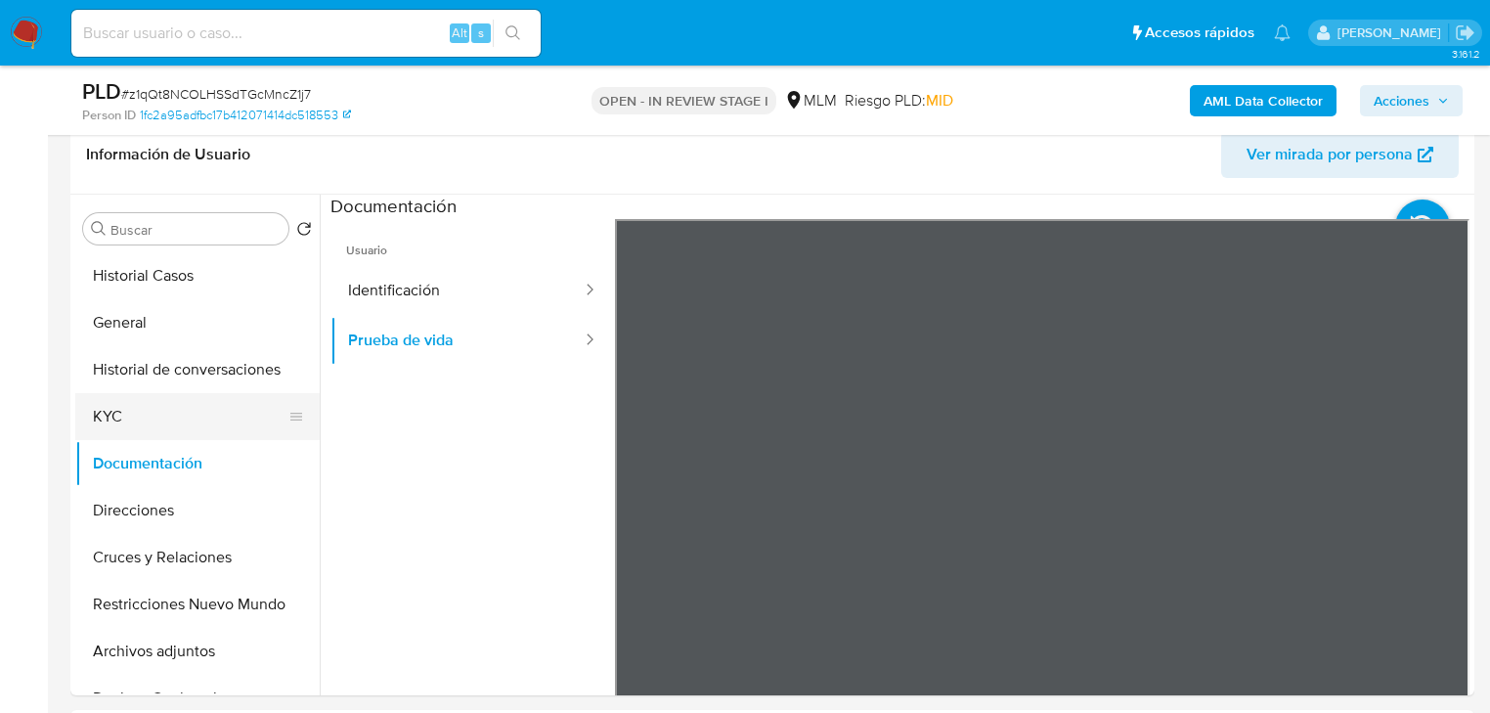
drag, startPoint x: 535, startPoint y: 612, endPoint x: 255, endPoint y: 399, distance: 351.6
click at [535, 610] on ul "Usuario Identificación Prueba de vida" at bounding box center [472, 500] width 284 height 563
drag, startPoint x: 168, startPoint y: 403, endPoint x: 293, endPoint y: 426, distance: 127.3
click at [173, 403] on button "KYC" at bounding box center [189, 416] width 229 height 47
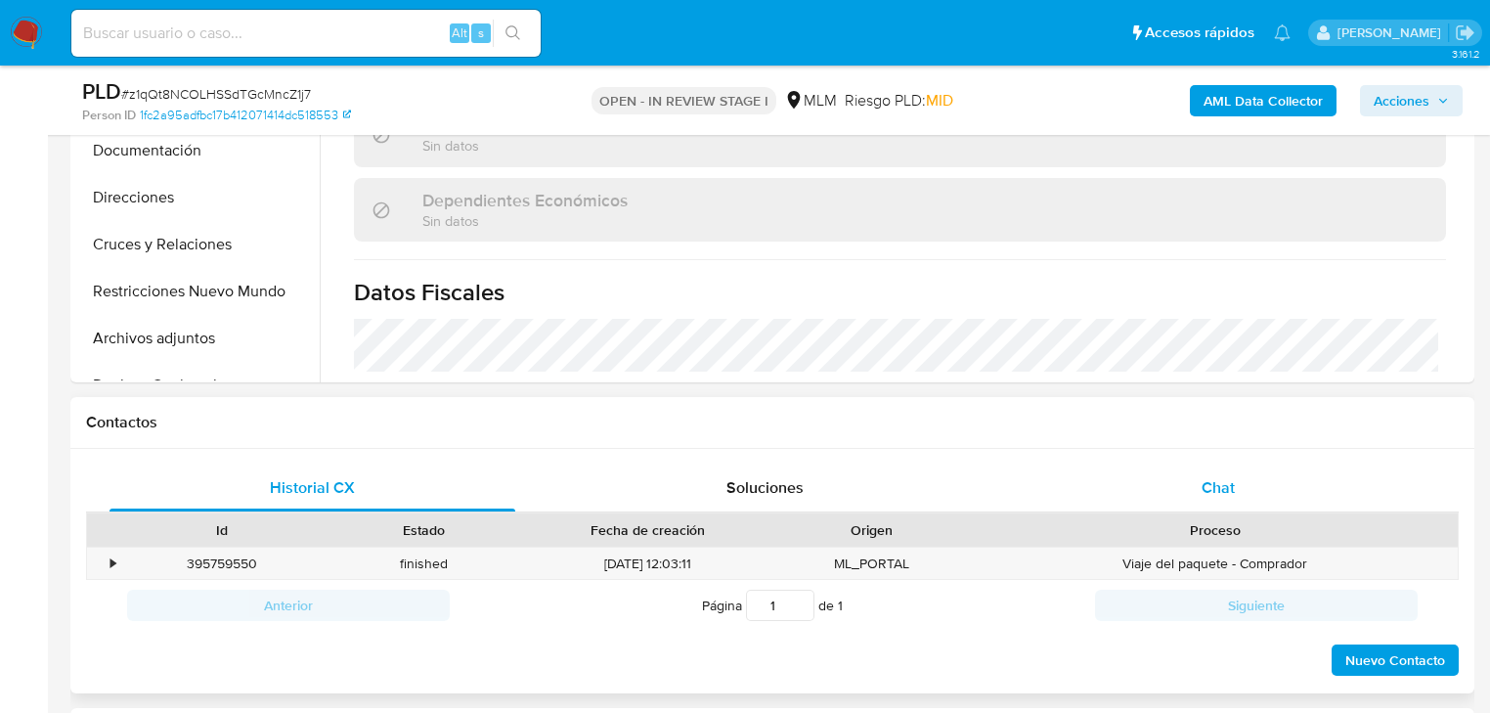
scroll to position [857, 0]
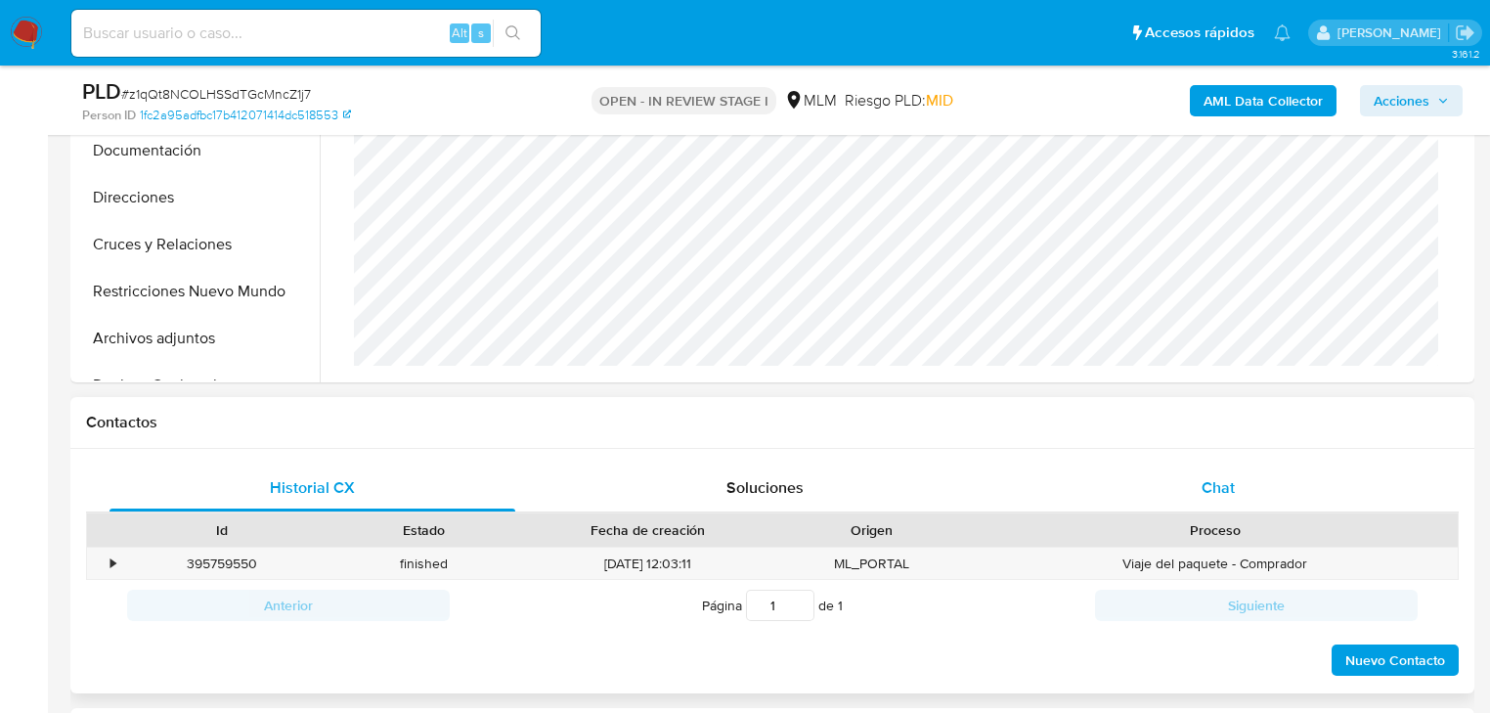
click at [1217, 489] on span "Chat" at bounding box center [1218, 487] width 33 height 22
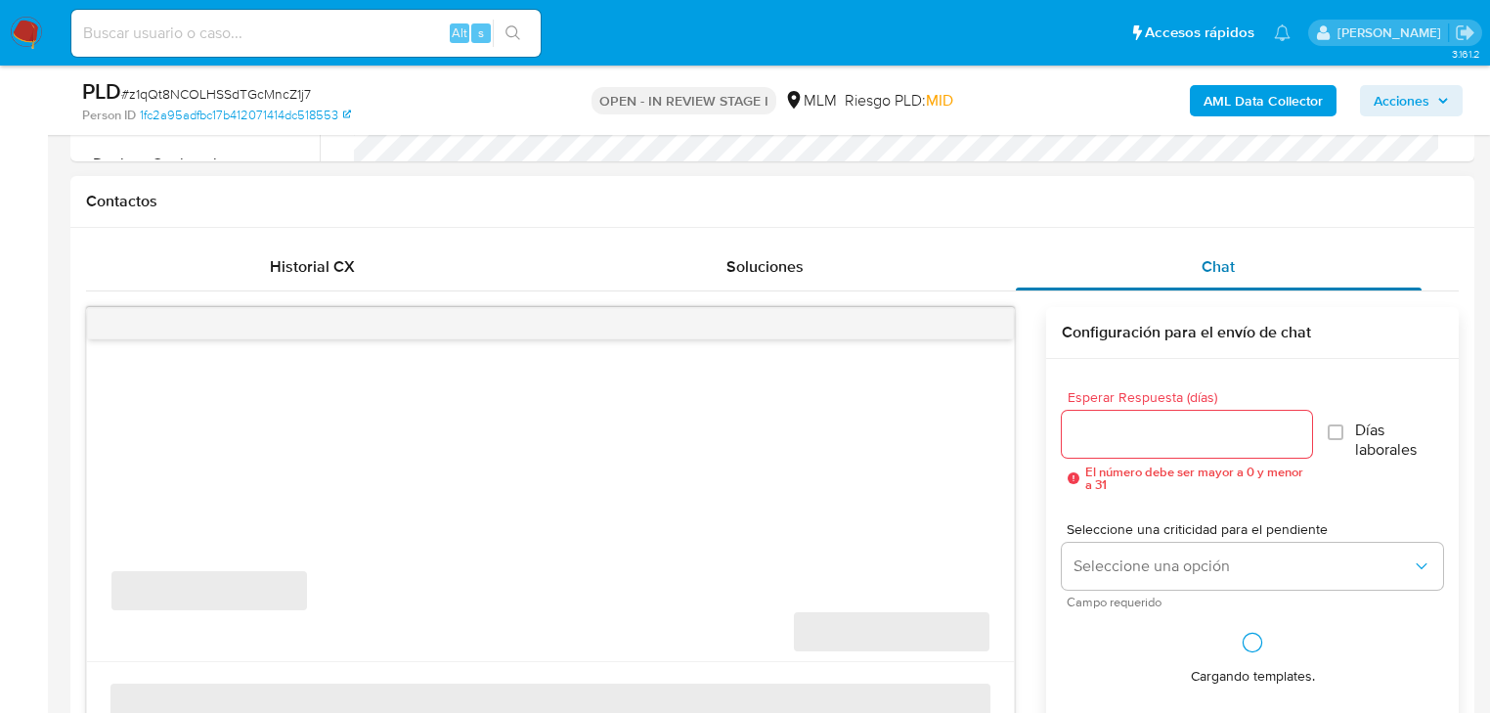
scroll to position [860, 0]
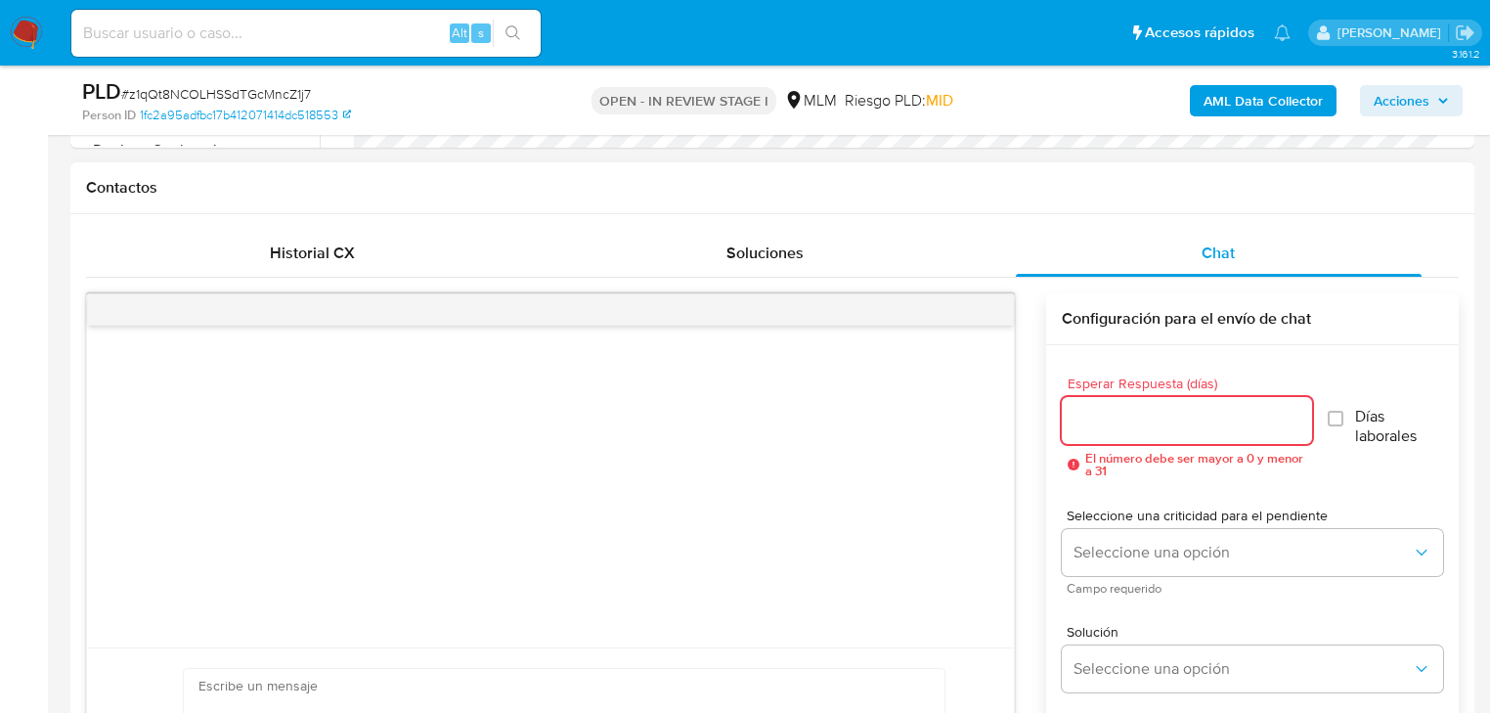
click at [1126, 426] on input "Esperar Respuesta (días)" at bounding box center [1187, 420] width 250 height 25
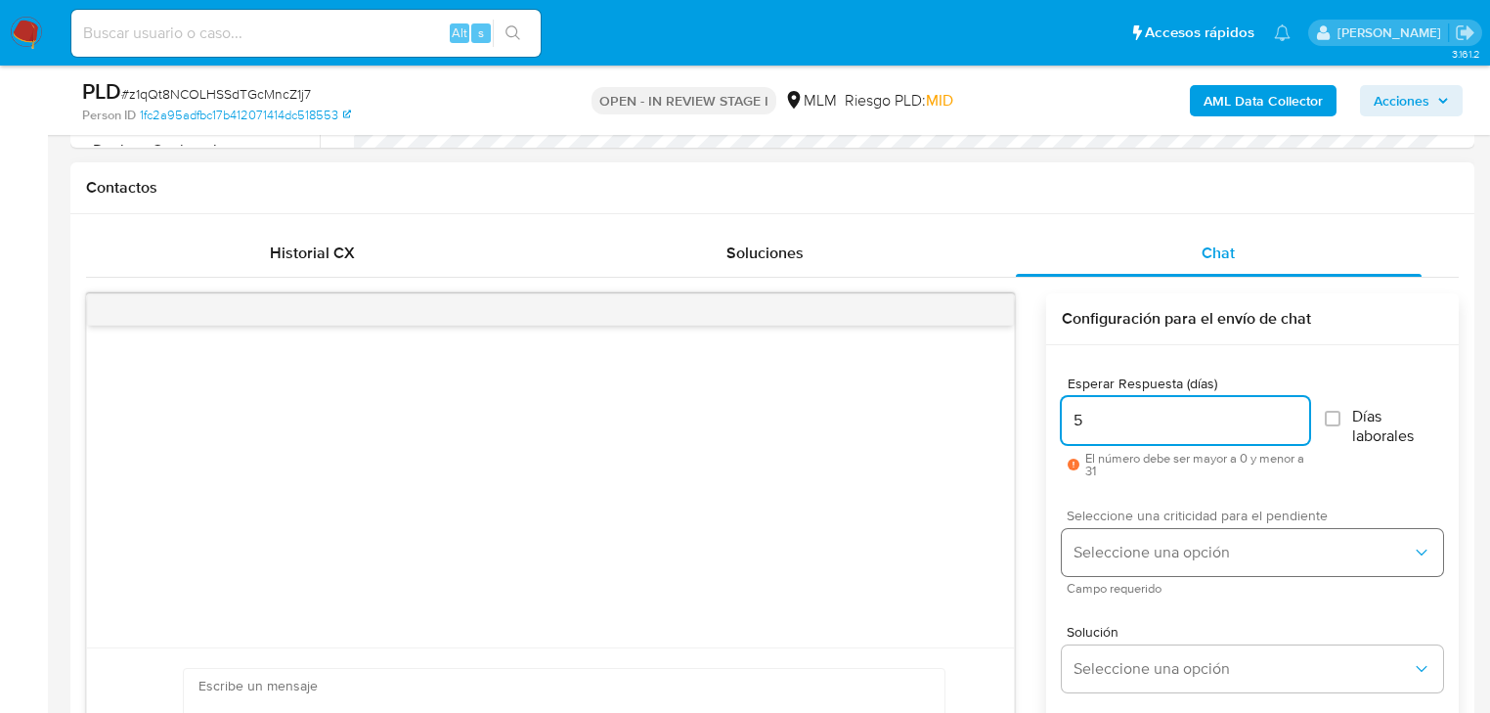
type input "5"
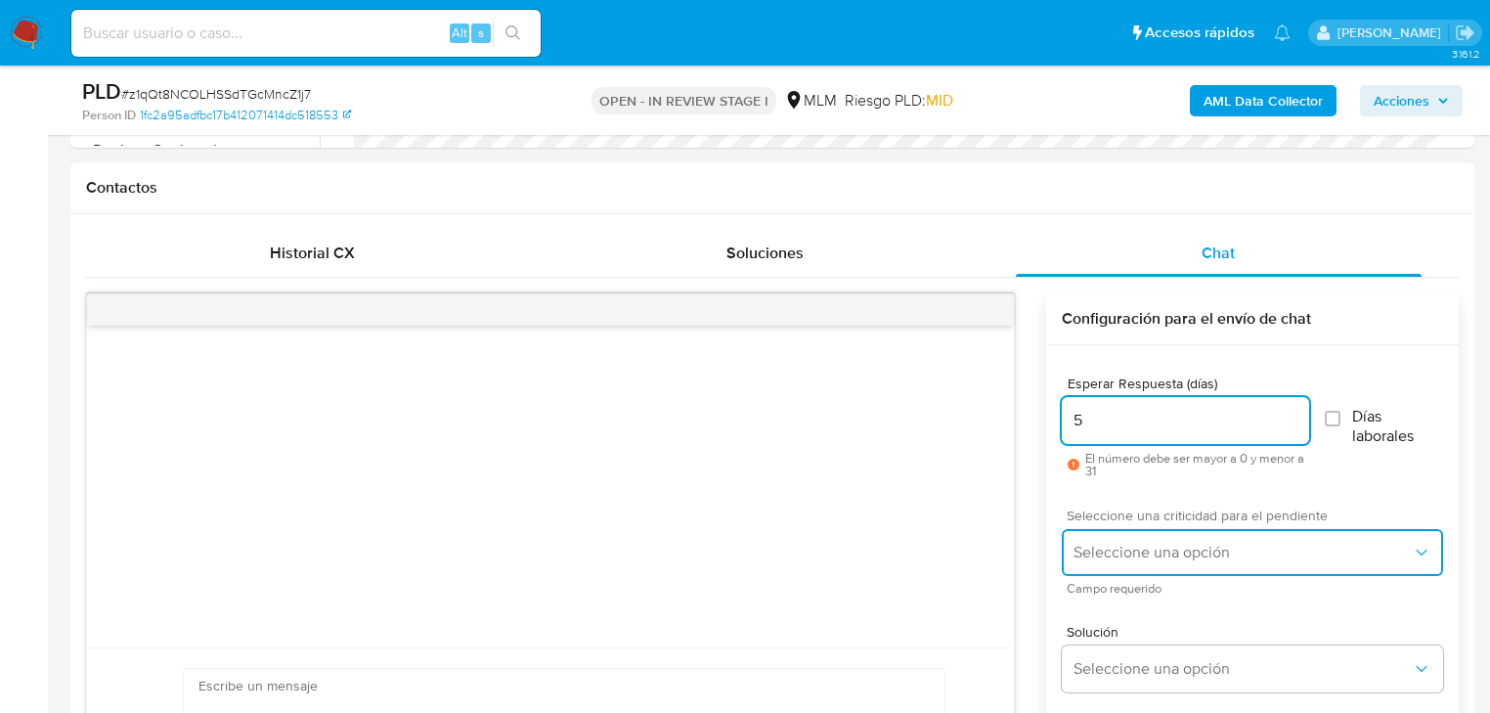
click at [1109, 531] on button "Seleccione una opción" at bounding box center [1252, 552] width 381 height 47
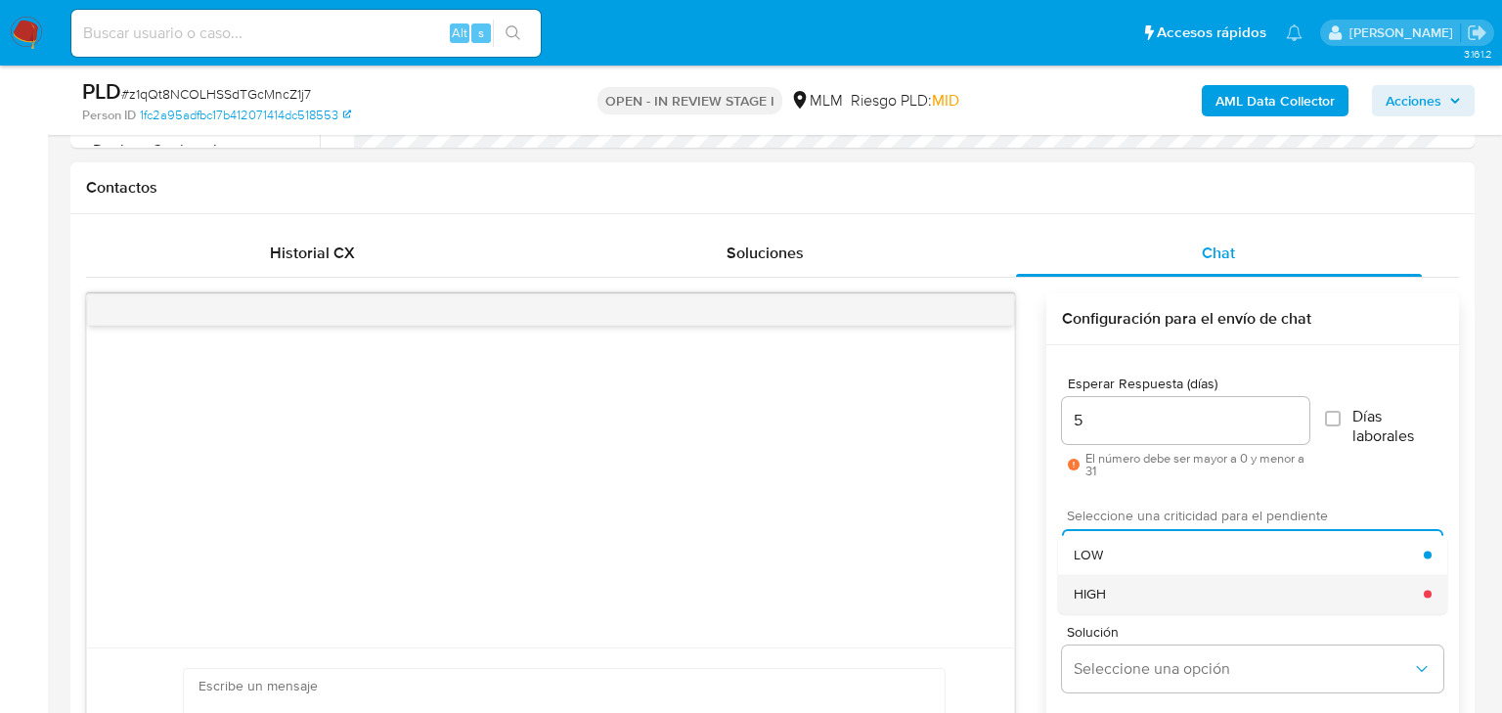
click at [1164, 594] on div "HIGH" at bounding box center [1248, 593] width 350 height 39
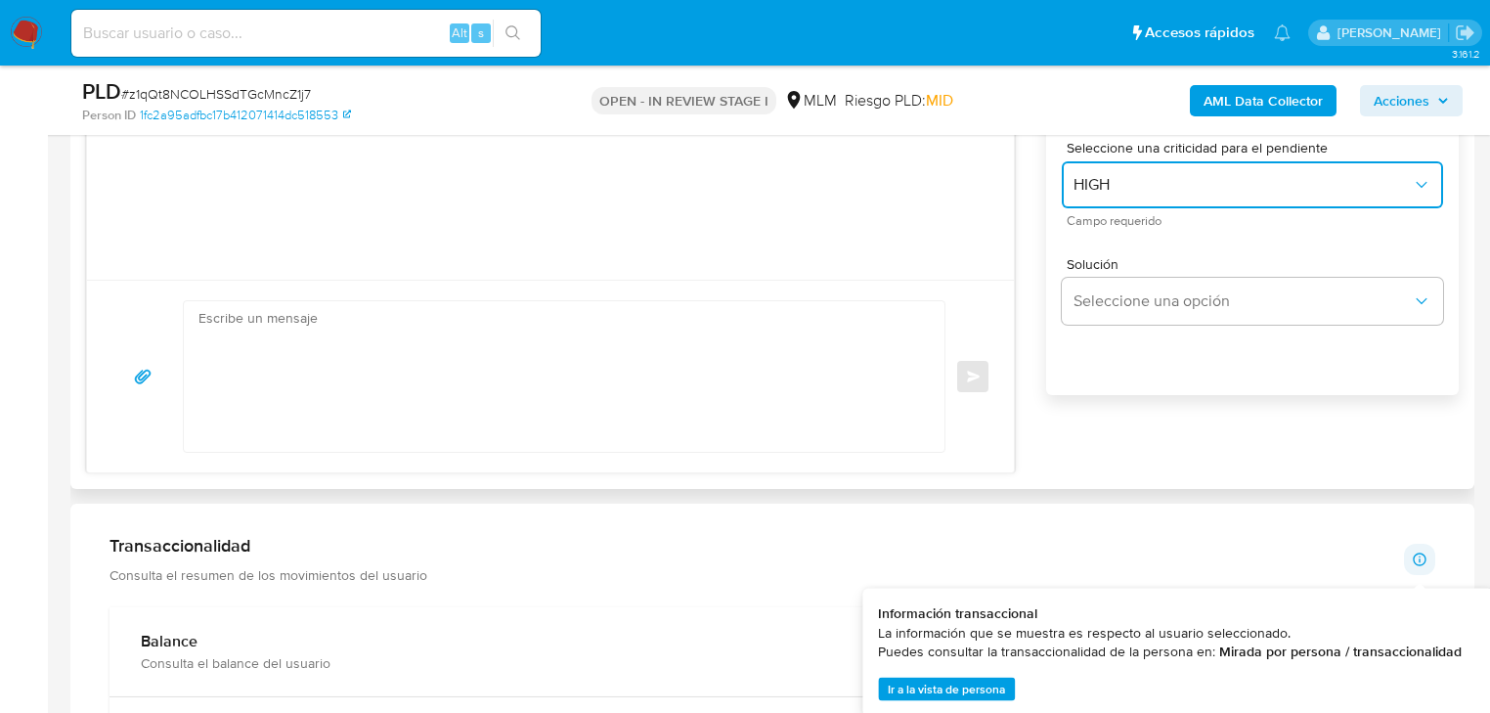
scroll to position [1251, 0]
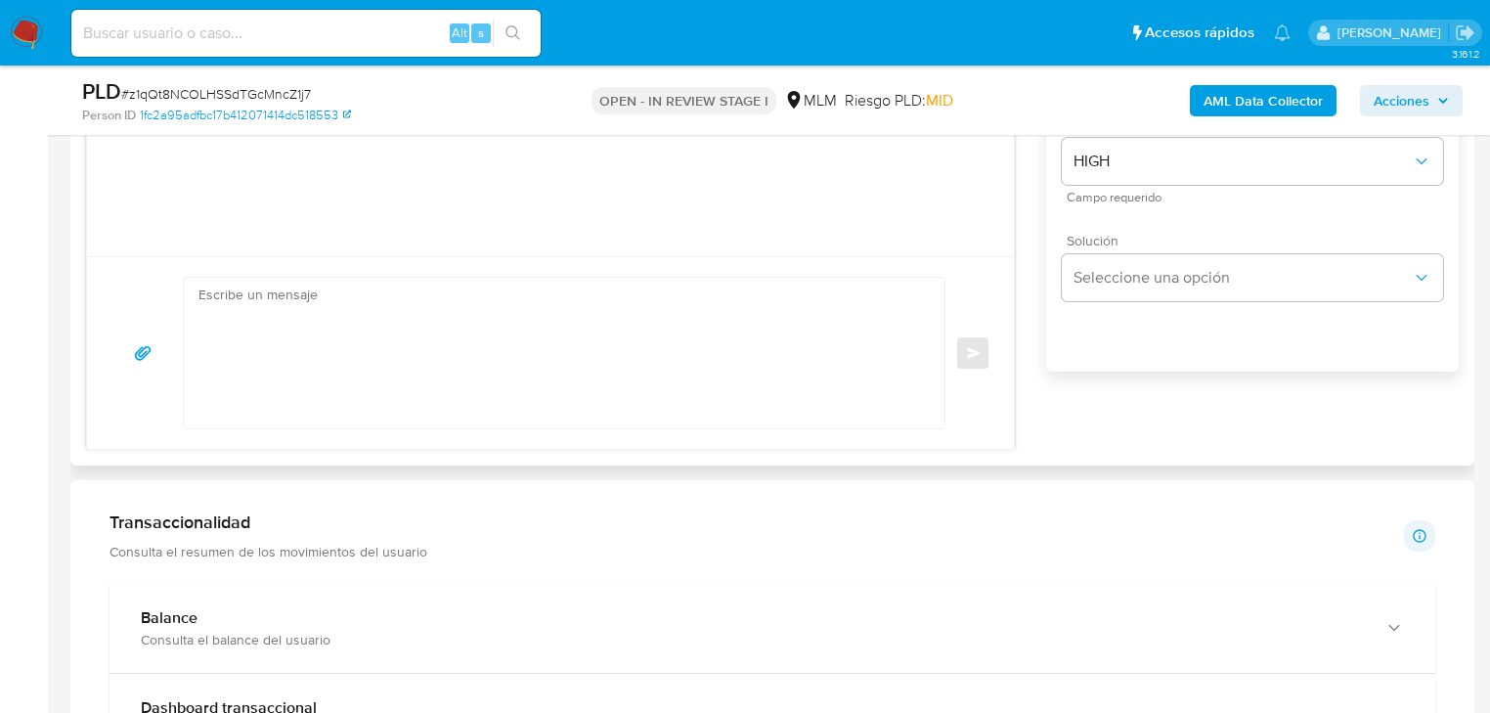
click at [1098, 238] on span "Solución" at bounding box center [1257, 241] width 381 height 14
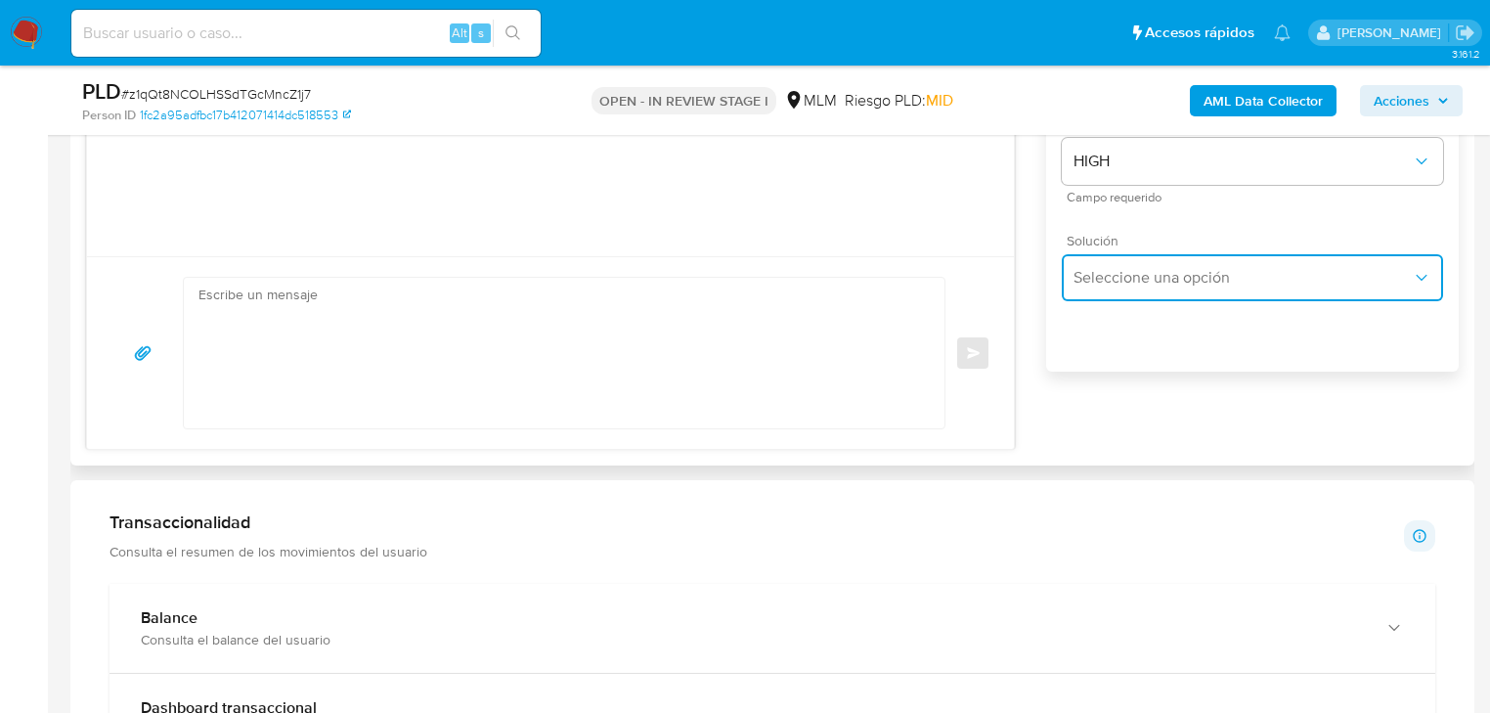
click at [1112, 282] on span "Seleccione una opción" at bounding box center [1242, 278] width 338 height 20
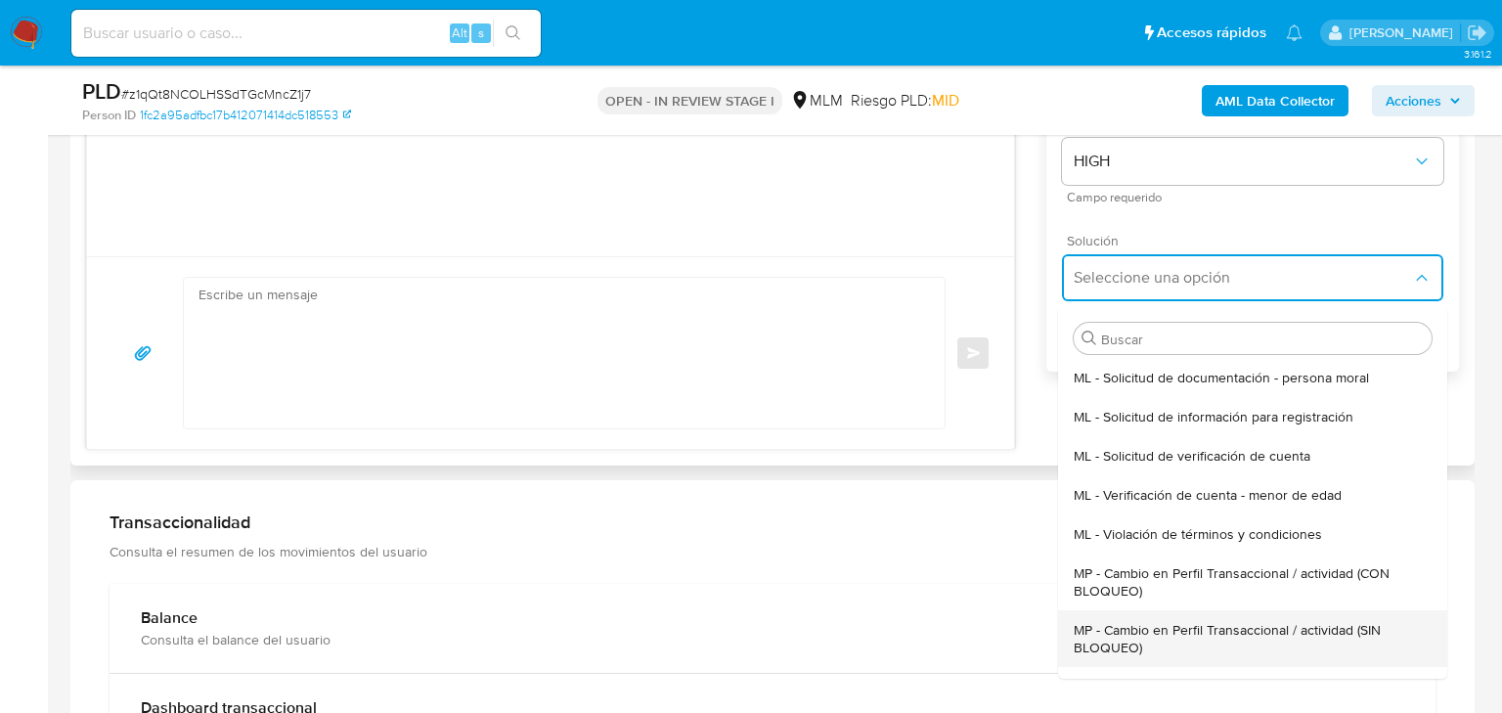
click at [1259, 622] on span "MP - Cambio en Perfil Transaccional / actividad (SIN BLOQUEO)" at bounding box center [1252, 638] width 358 height 35
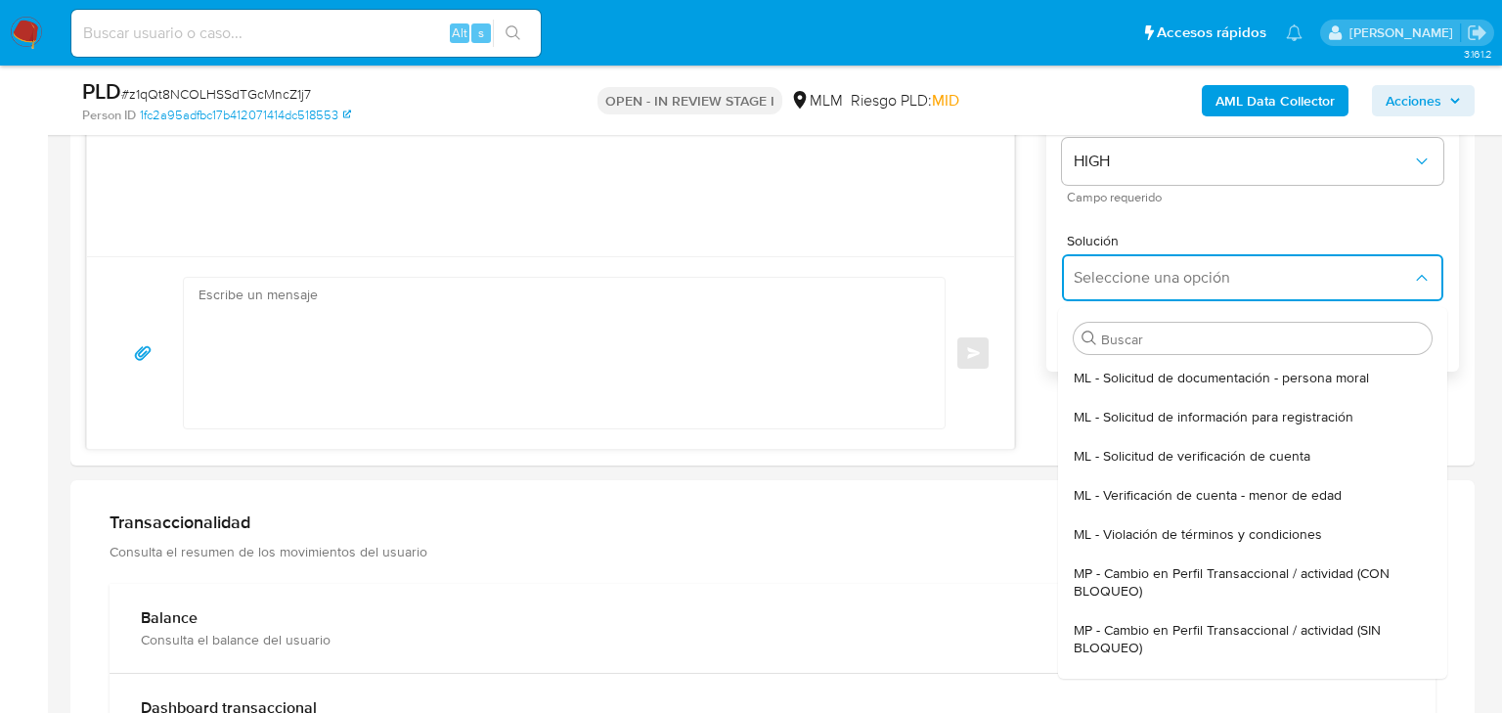
type textarea "Estimado ,Te comunicamos que se ha identificado un cambio en el uso habitual de…"
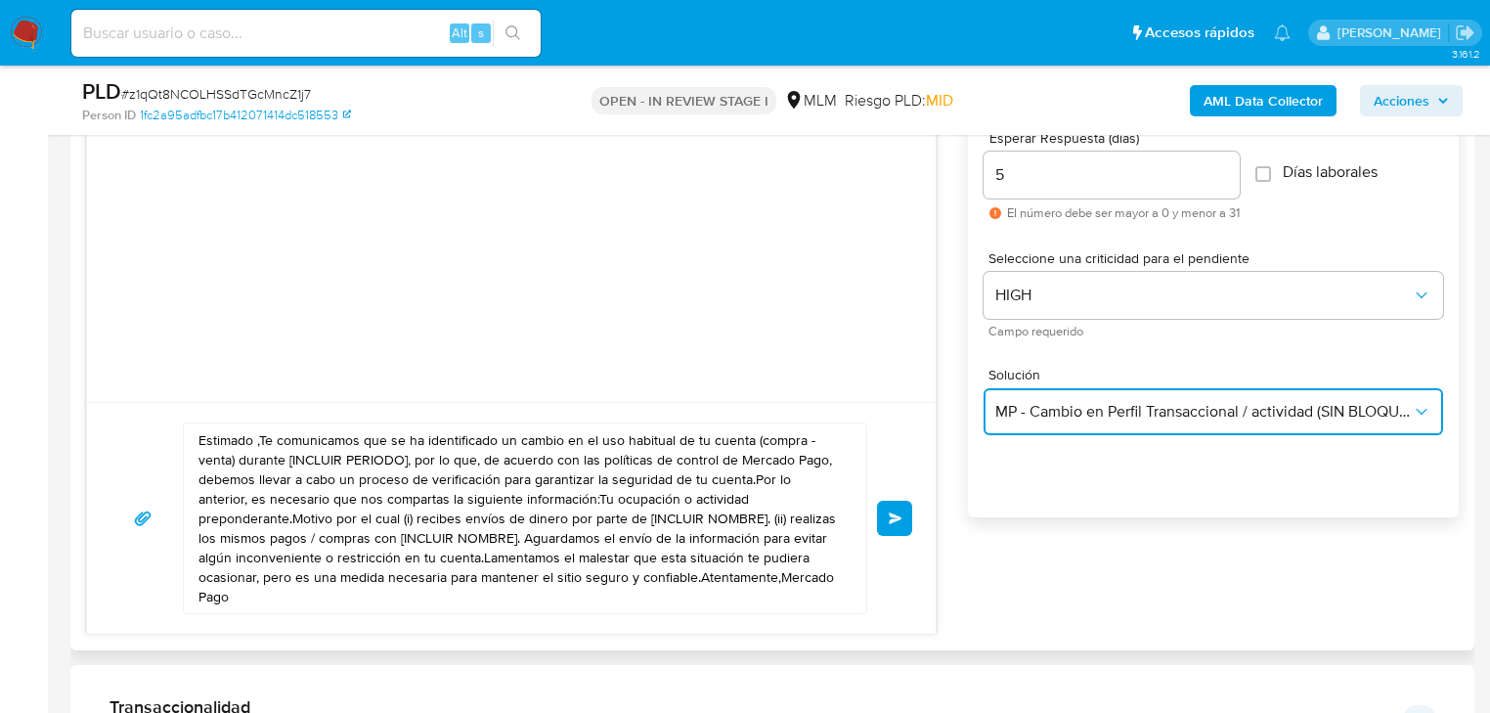
scroll to position [1095, 0]
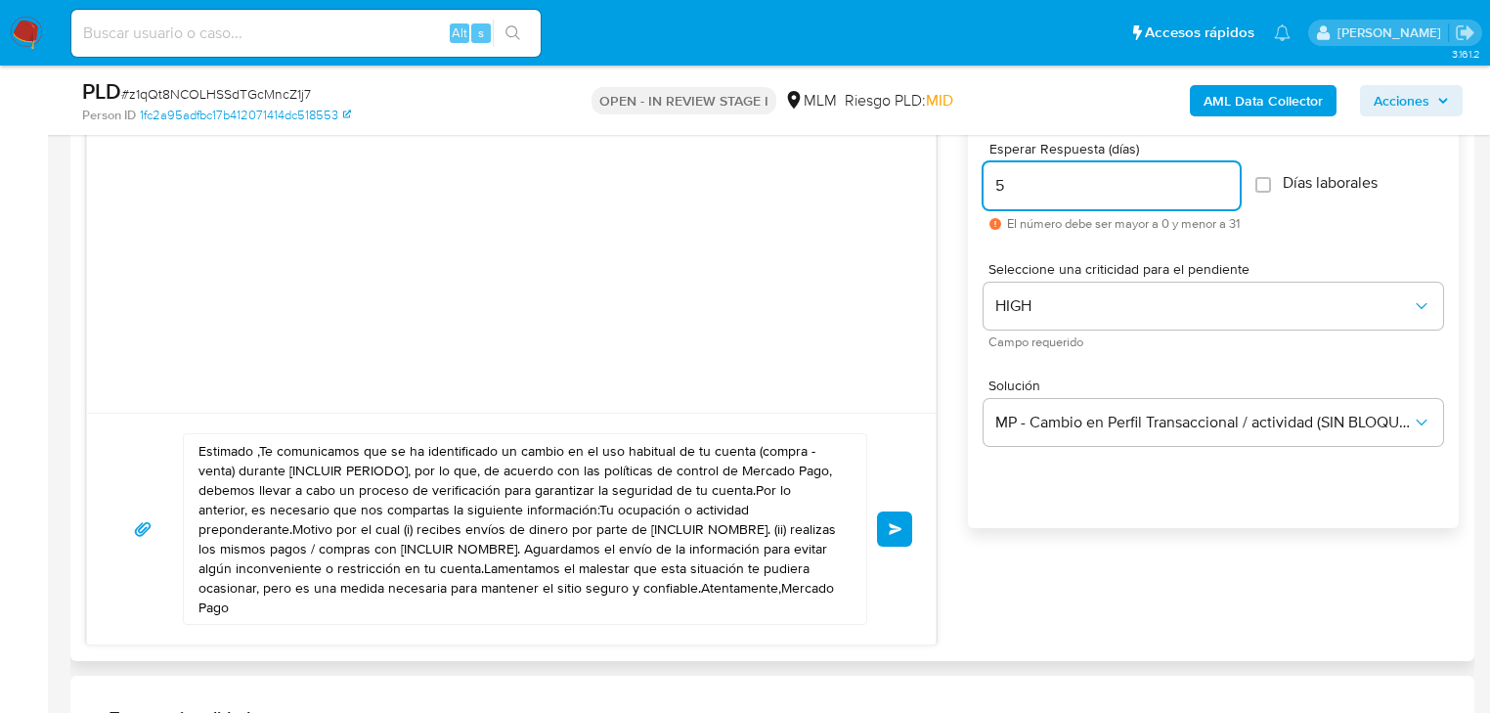
drag, startPoint x: 1057, startPoint y: 172, endPoint x: 984, endPoint y: 172, distance: 73.3
click at [984, 172] on div "5" at bounding box center [1112, 185] width 256 height 47
type input "3"
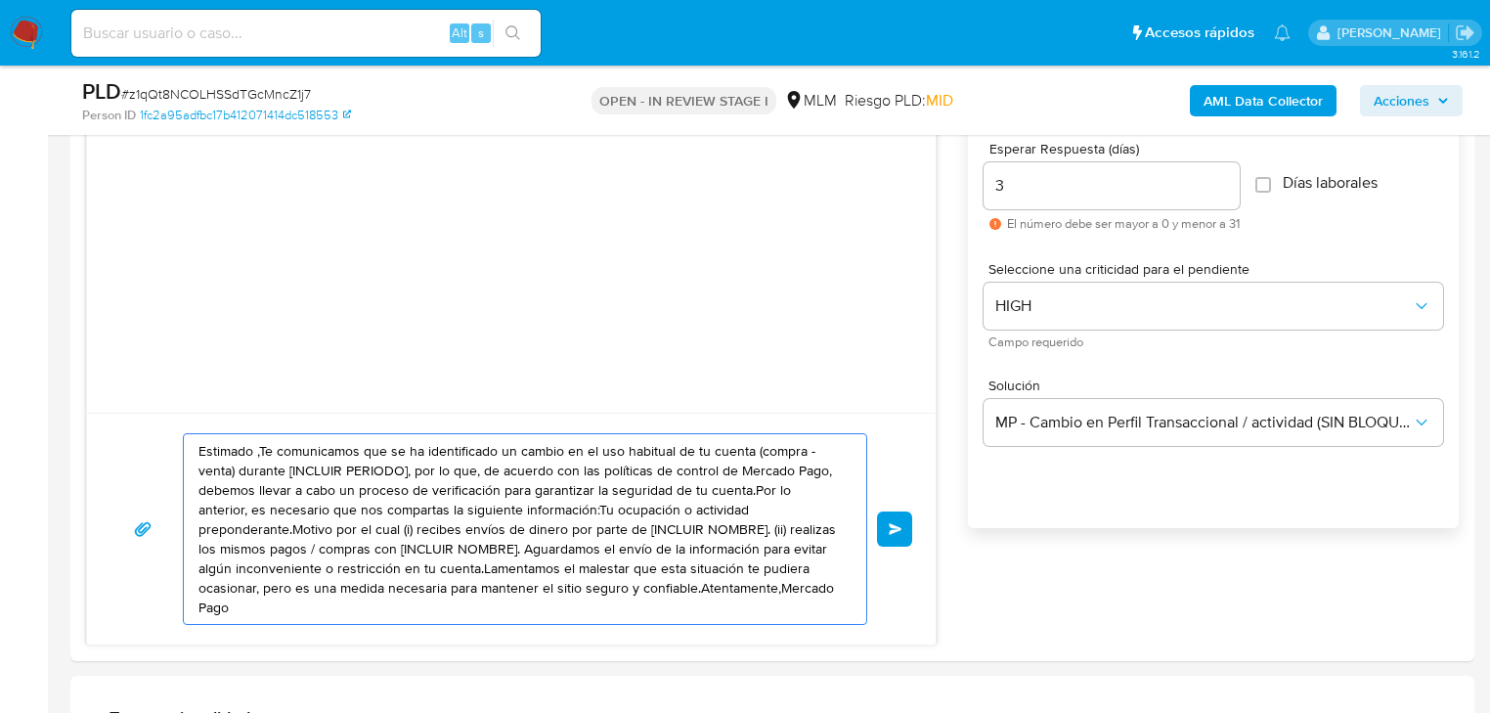
drag, startPoint x: 752, startPoint y: 588, endPoint x: -214, endPoint y: 305, distance: 1006.4
paste textarea "Ian se ha identificado un cambio en el uso habitual de tu cuenta para garantiza…"
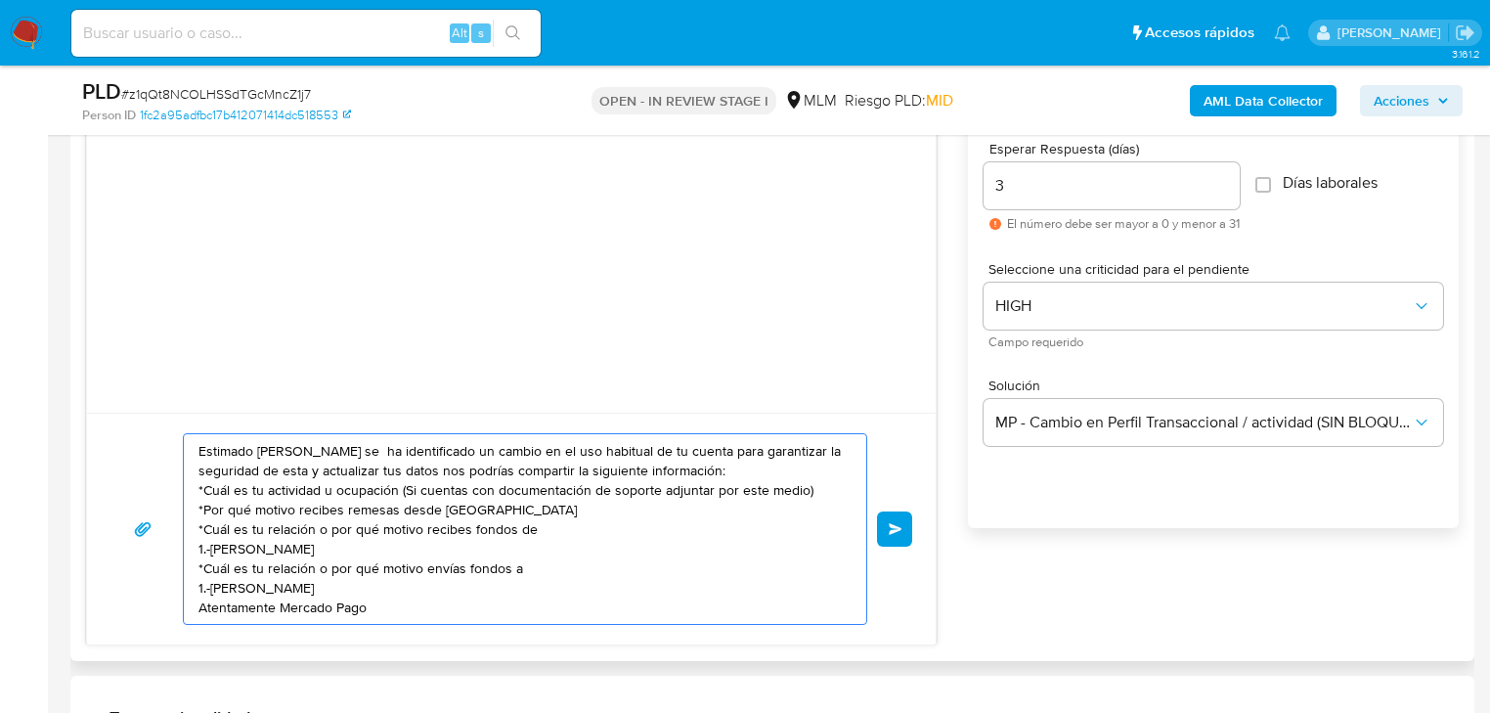
scroll to position [1173, 0]
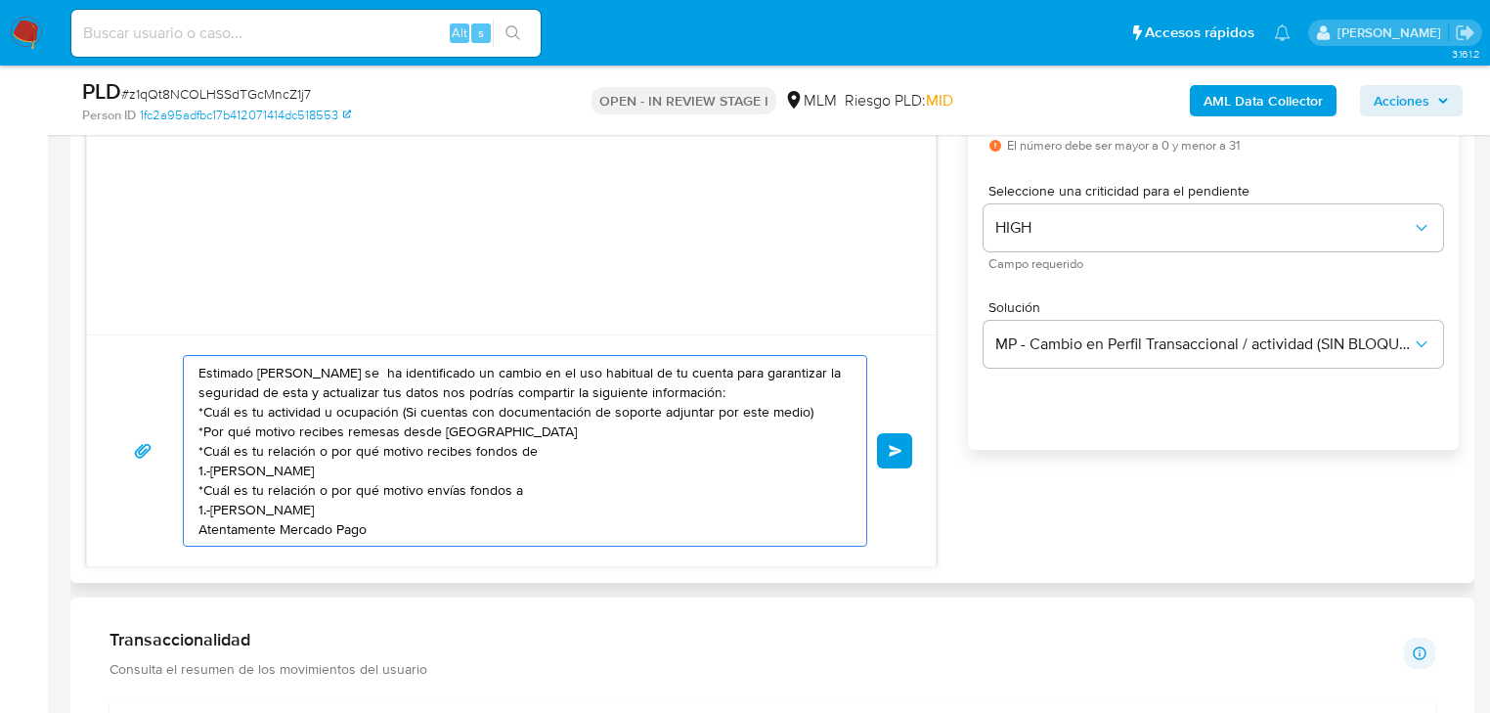
click at [295, 368] on textarea "Estimado Ian se ha identificado un cambio en el uso habitual de tu cuenta para …" at bounding box center [519, 451] width 643 height 190
click at [299, 372] on textarea "Estimado Ian se ha identificado un cambio en el uso habitual de tu cuenta para …" at bounding box center [519, 451] width 643 height 190
drag, startPoint x: 420, startPoint y: 519, endPoint x: 109, endPoint y: 329, distance: 364.2
click at [92, 318] on div "Estimado Ian se ha identificado un cambio en el uso habitual de tu cuenta para …" at bounding box center [511, 273] width 851 height 587
drag, startPoint x: 588, startPoint y: 415, endPoint x: 545, endPoint y: 423, distance: 43.9
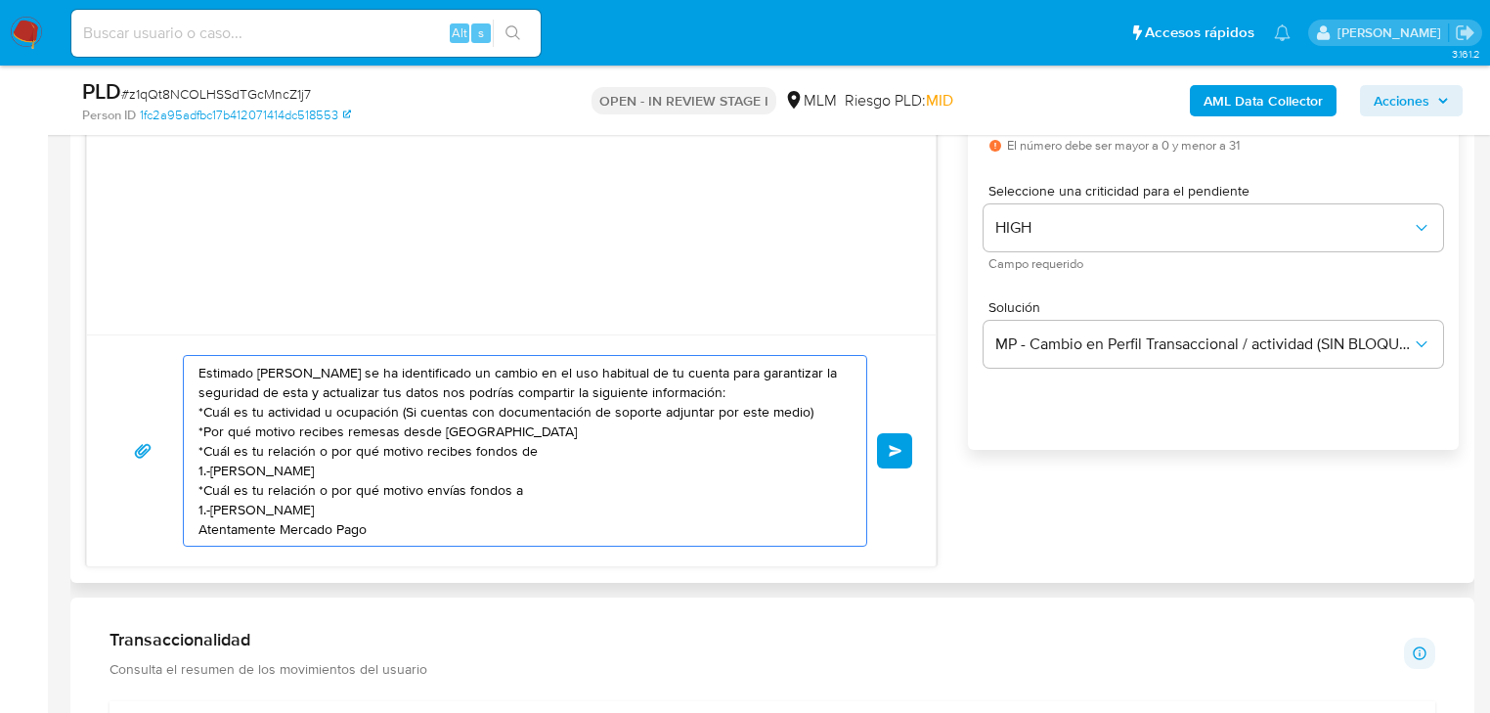
click at [586, 415] on textarea "Estimado Ian se ha identificado un cambio en el uso habitual de tu cuenta para …" at bounding box center [519, 451] width 643 height 190
click at [549, 430] on textarea "Estimado Ian se ha identificado un cambio en el uso habitual de tu cuenta para …" at bounding box center [519, 451] width 643 height 190
drag, startPoint x: 549, startPoint y: 430, endPoint x: 186, endPoint y: 425, distance: 363.7
click at [186, 425] on div "Estimado Ian se ha identificado un cambio en el uso habitual de tu cuenta para …" at bounding box center [520, 451] width 673 height 190
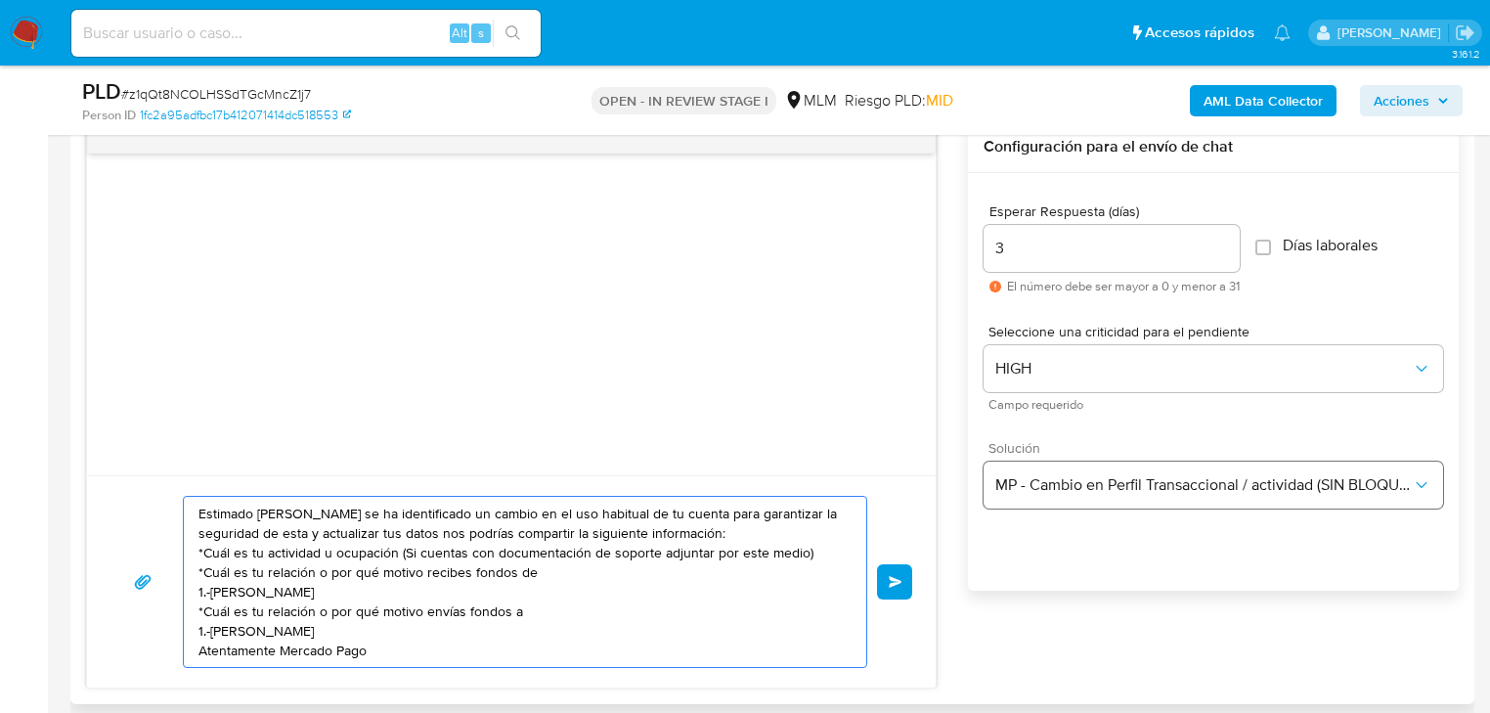
scroll to position [1017, 0]
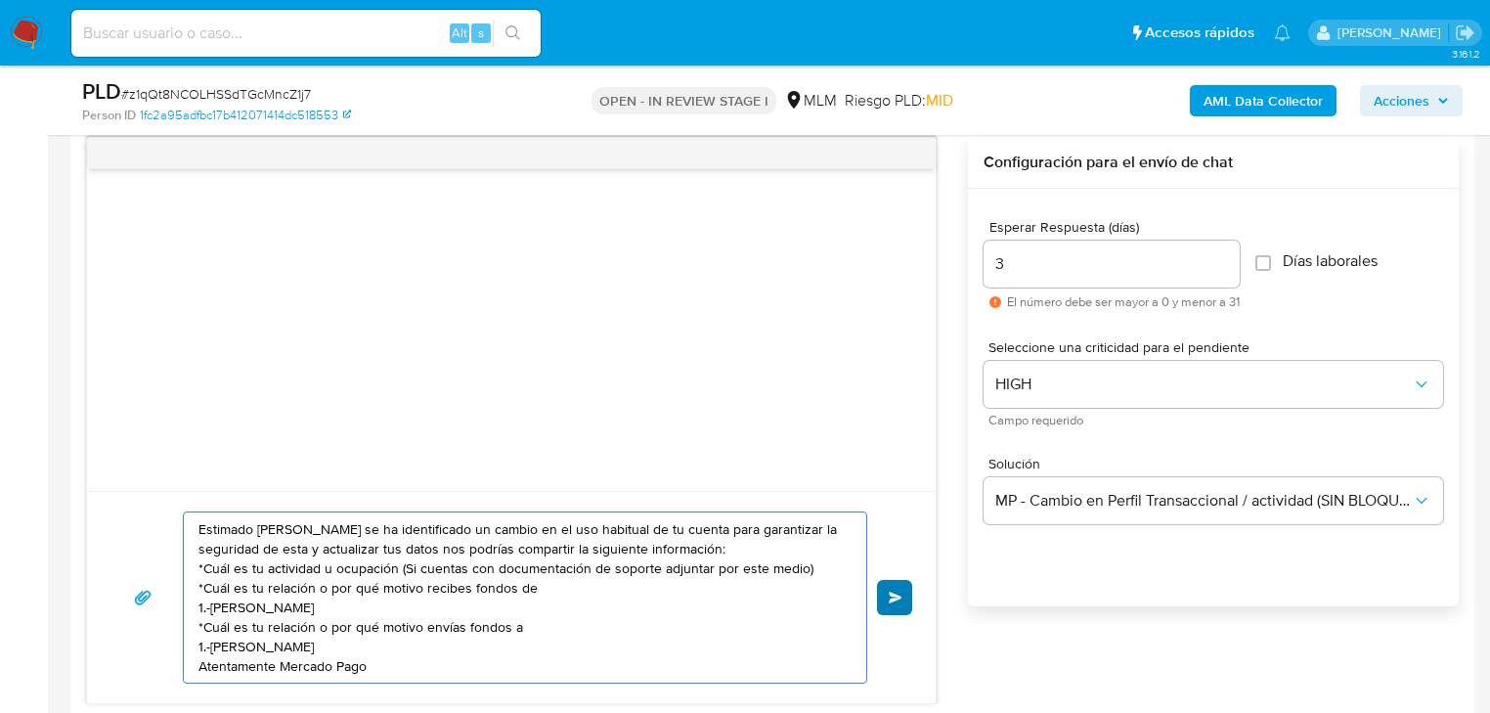
type textarea "Estimado Ian se ha identificado un cambio en el uso habitual de tu cuenta para …"
click at [892, 597] on span "Enviar" at bounding box center [896, 597] width 14 height 12
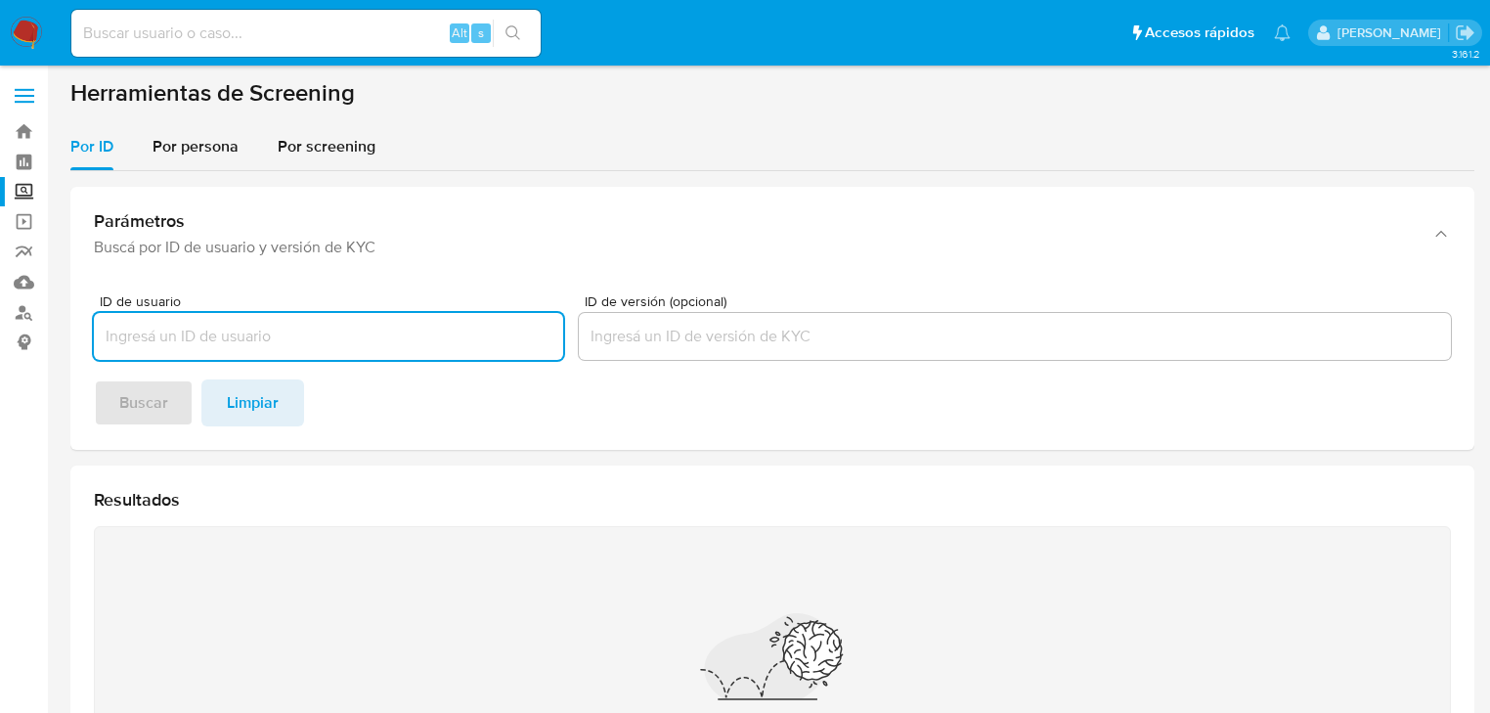
click at [199, 155] on span "Por persona" at bounding box center [196, 146] width 86 height 22
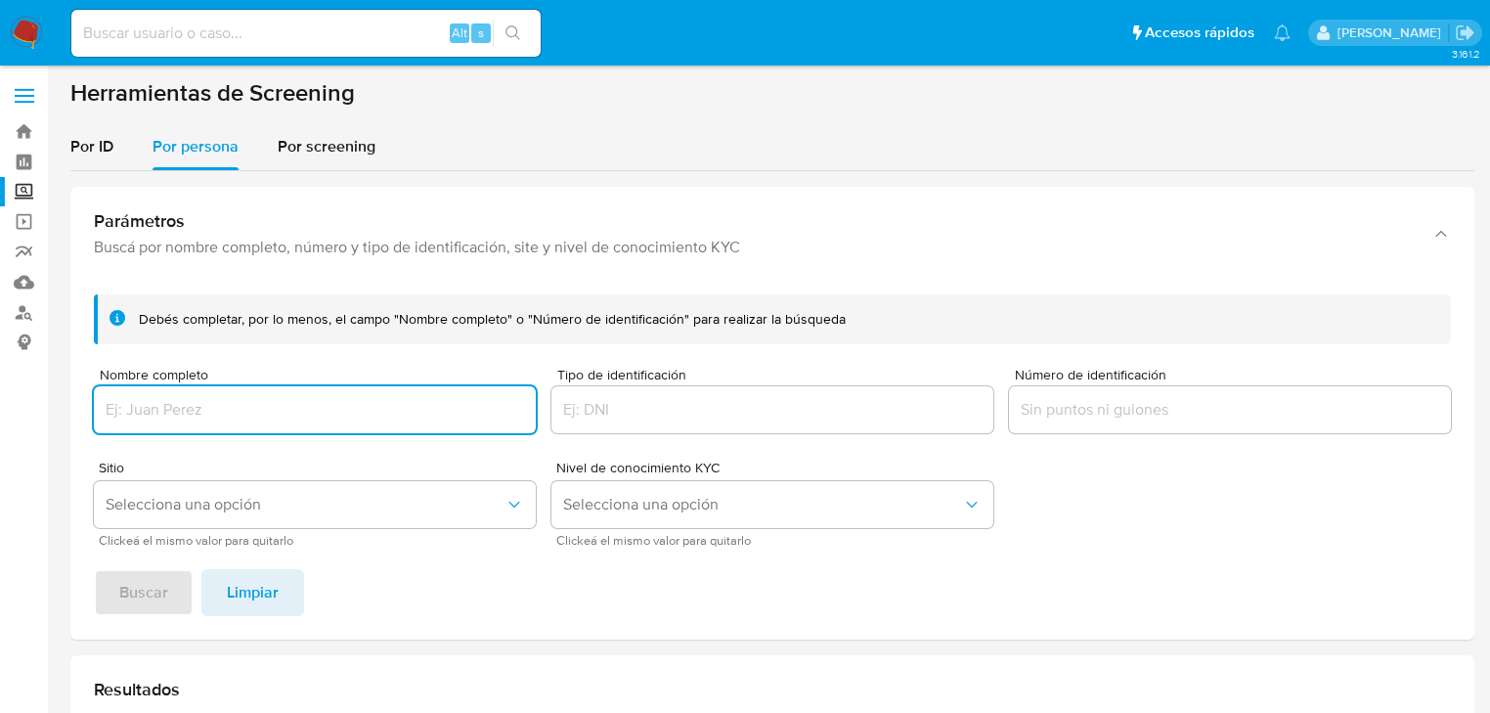
click at [149, 420] on input "Nombre completo" at bounding box center [315, 409] width 442 height 25
type input "[PERSON_NAME] [PERSON_NAME]"
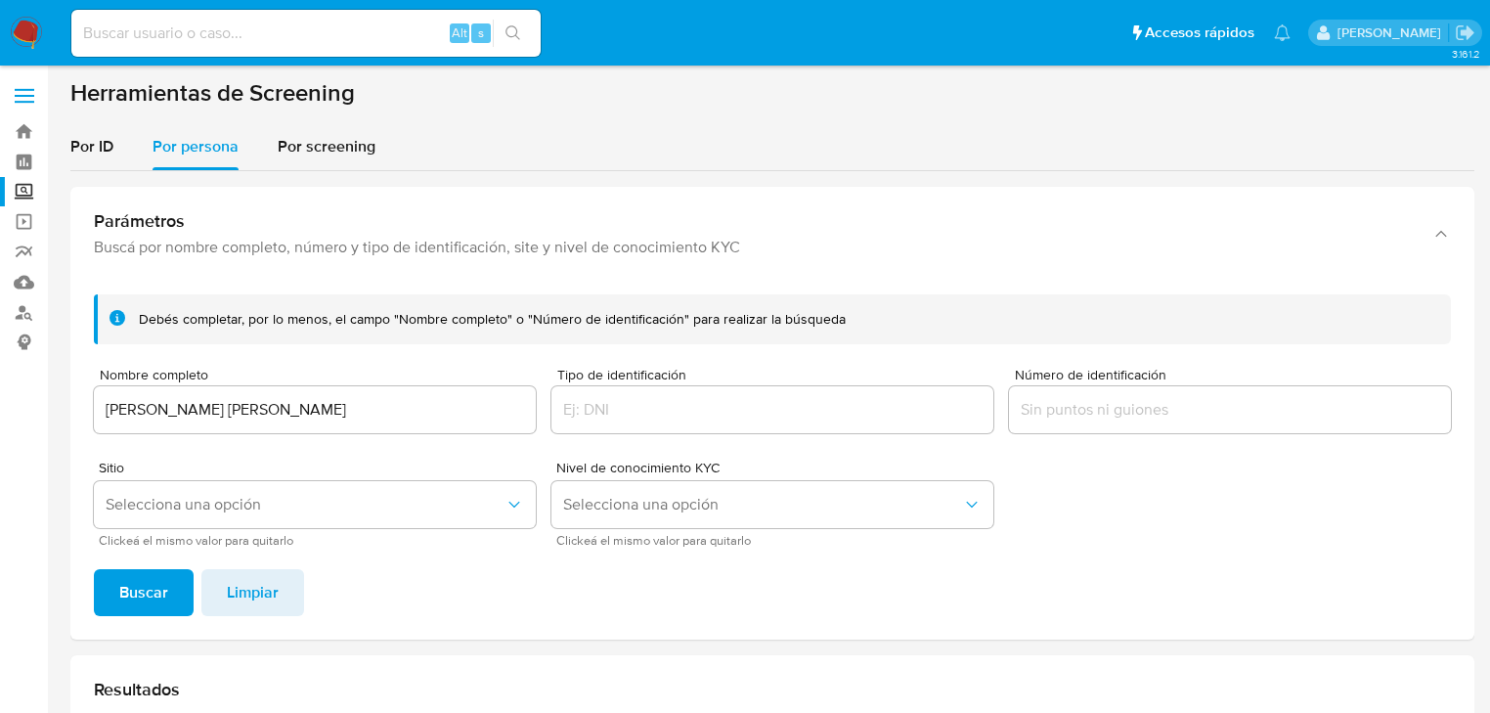
click at [149, 585] on span "Buscar" at bounding box center [143, 592] width 49 height 43
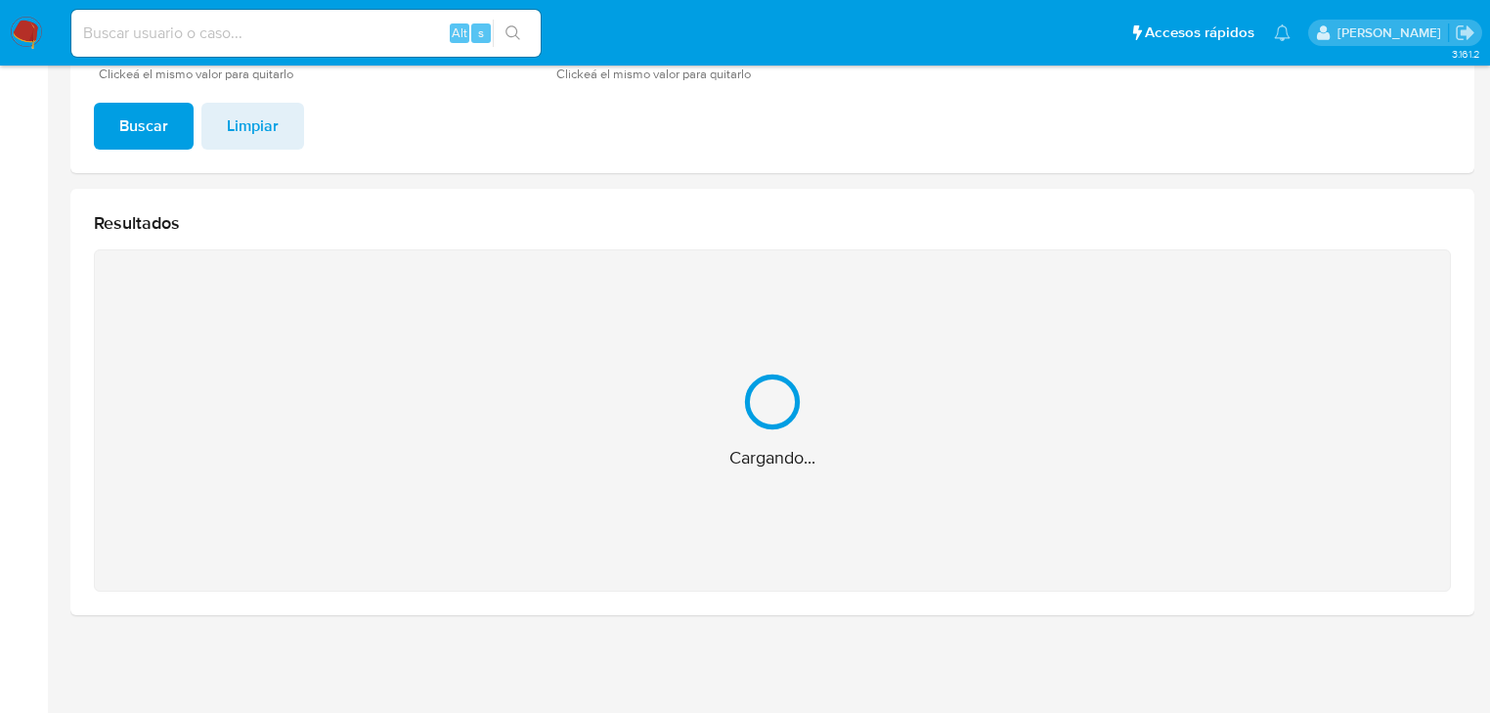
scroll to position [156, 0]
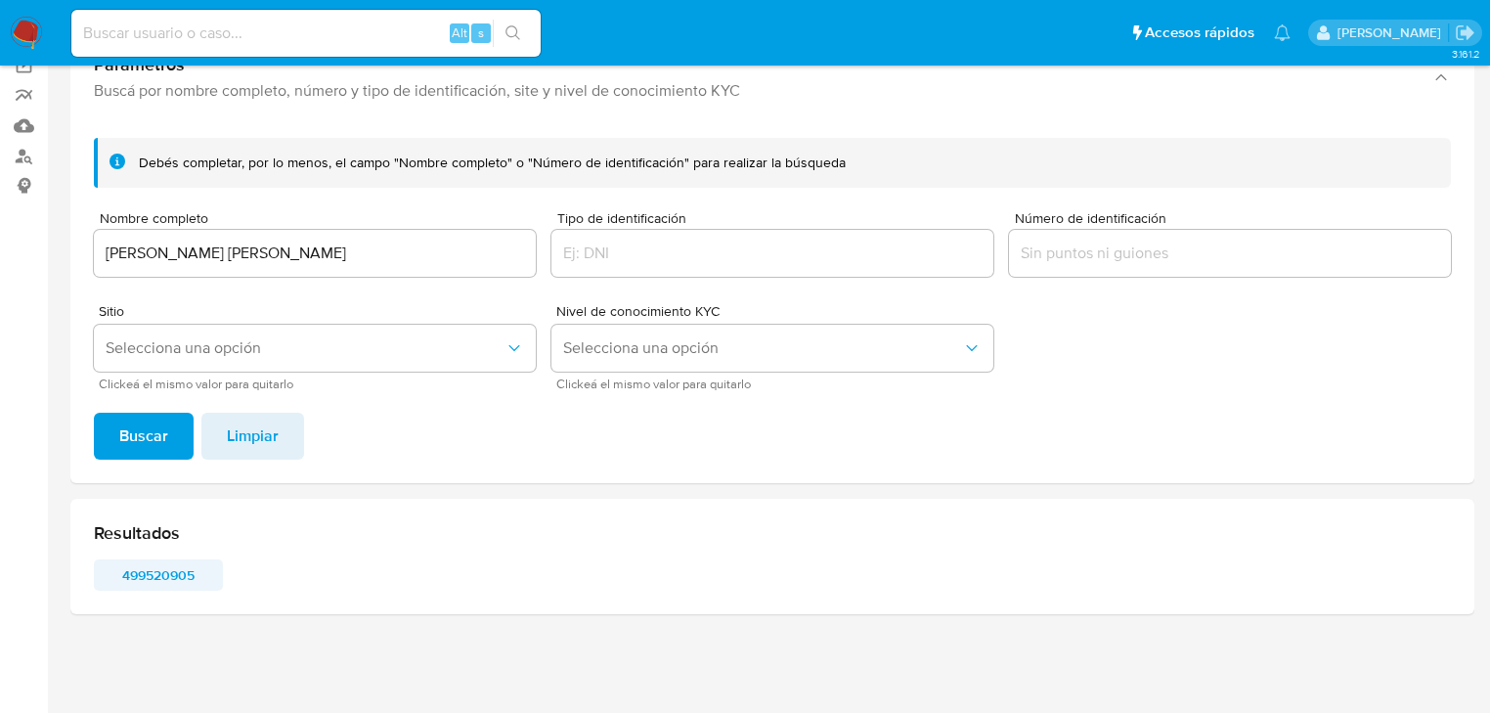
click at [136, 575] on span "499520905" at bounding box center [159, 574] width 102 height 27
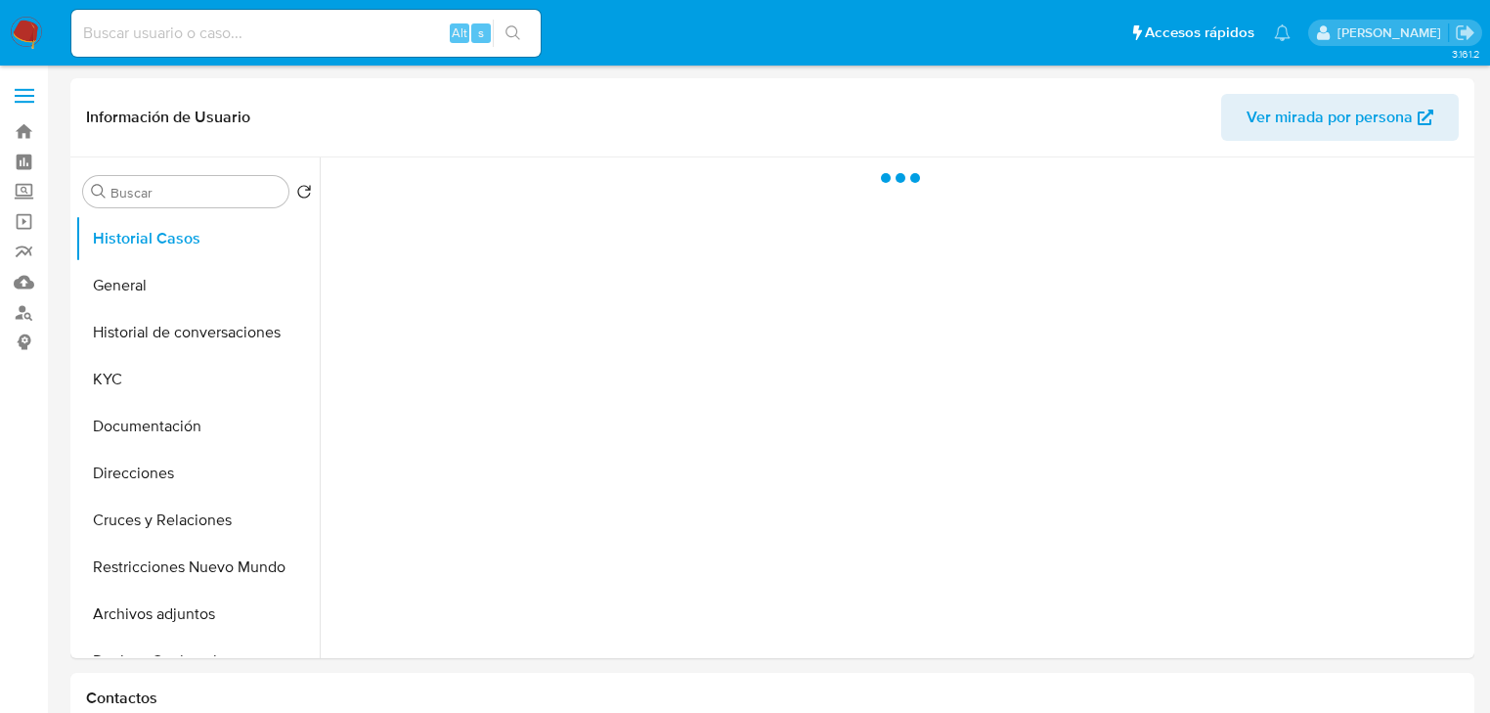
select select "10"
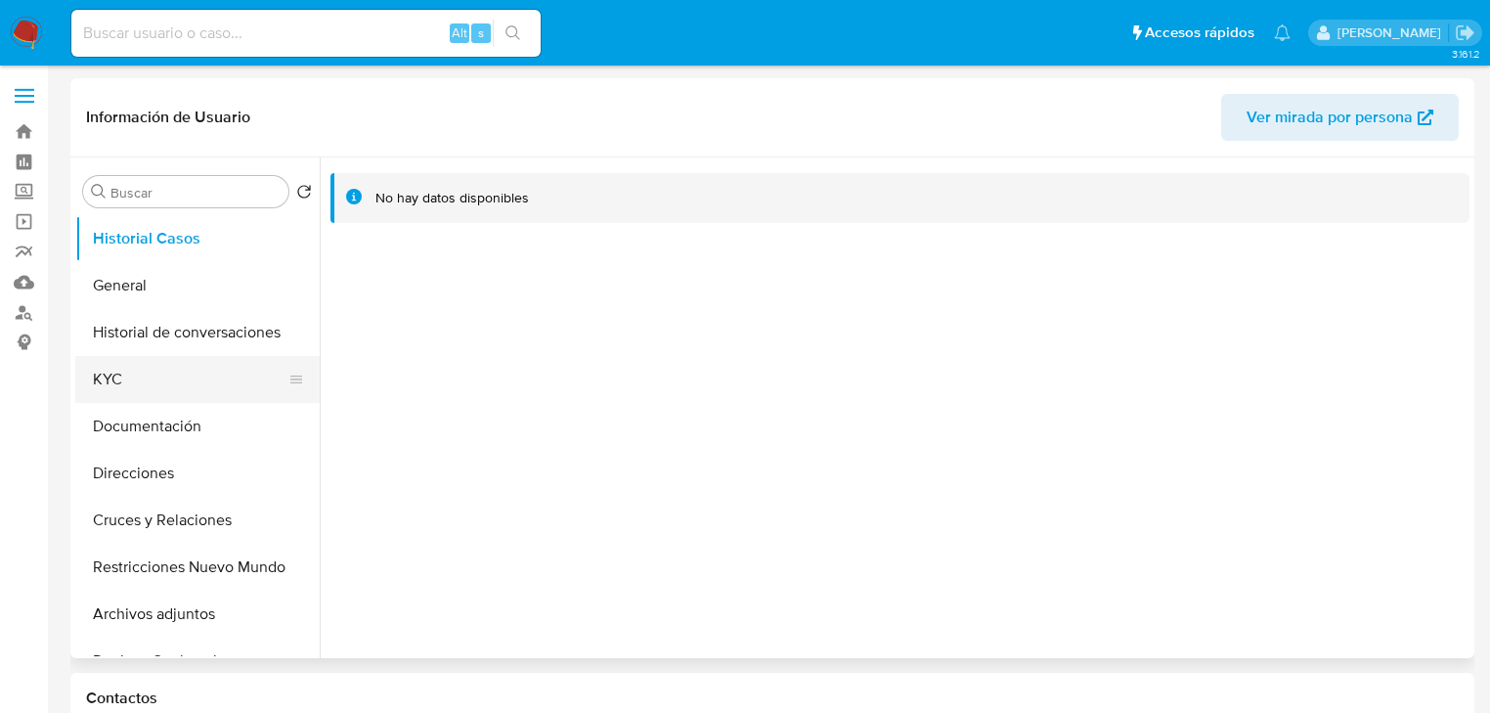
click at [134, 362] on button "KYC" at bounding box center [189, 379] width 229 height 47
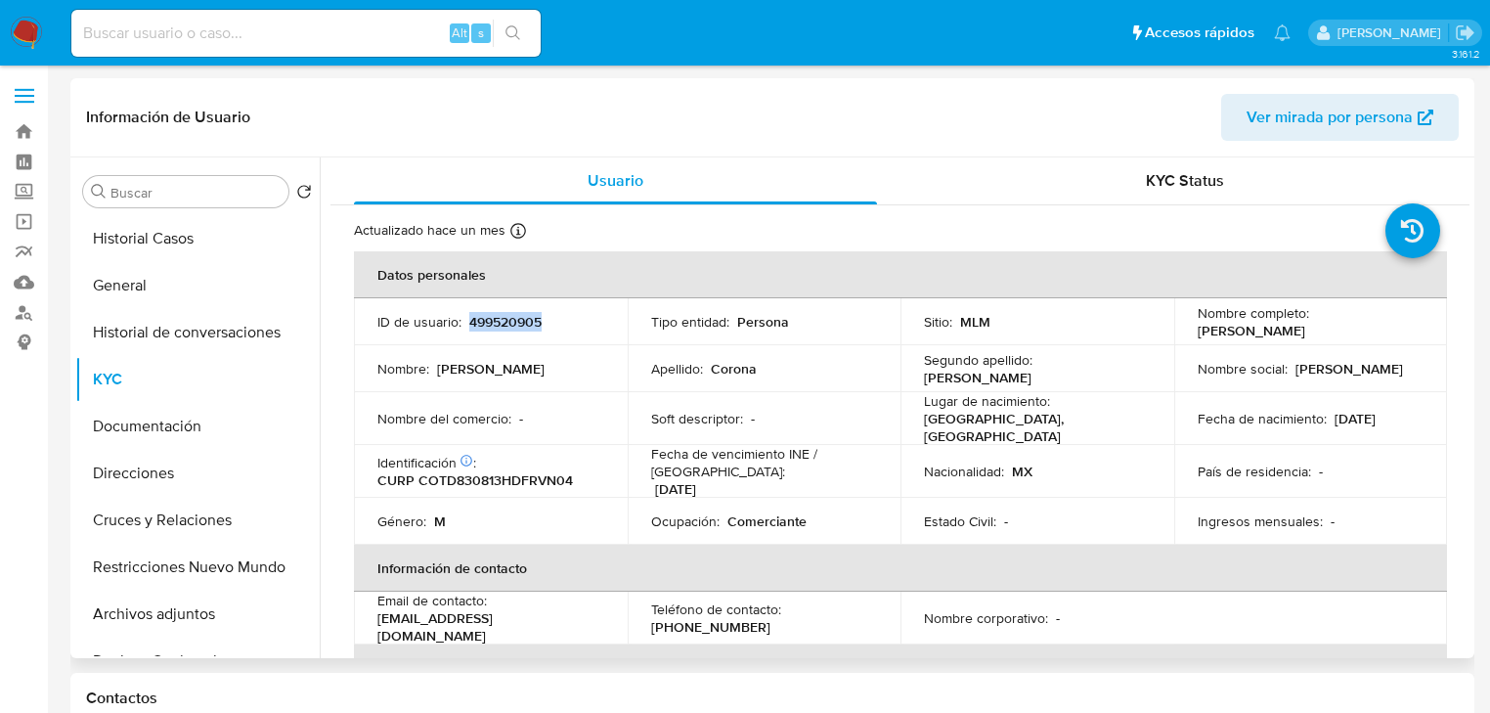
drag, startPoint x: 469, startPoint y: 325, endPoint x: 592, endPoint y: 325, distance: 123.2
click at [592, 325] on div "ID de usuario : 499520905" at bounding box center [490, 322] width 227 height 18
drag, startPoint x: 469, startPoint y: 692, endPoint x: 446, endPoint y: 701, distance: 25.1
click at [465, 693] on h1 "Contactos" at bounding box center [772, 698] width 1373 height 20
drag, startPoint x: 1390, startPoint y: 485, endPoint x: 1337, endPoint y: 465, distance: 56.3
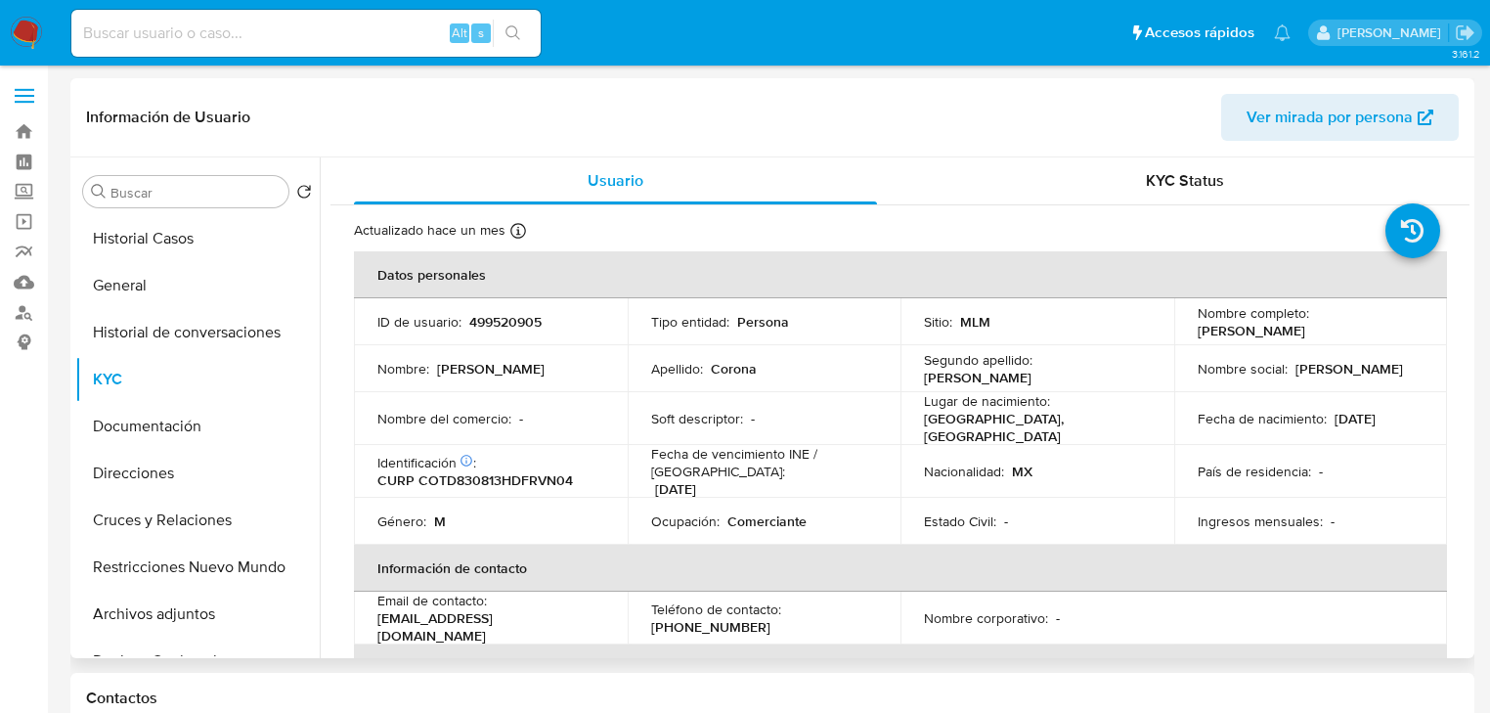
click at [1386, 485] on td "País de residencia : -" at bounding box center [1311, 471] width 274 height 53
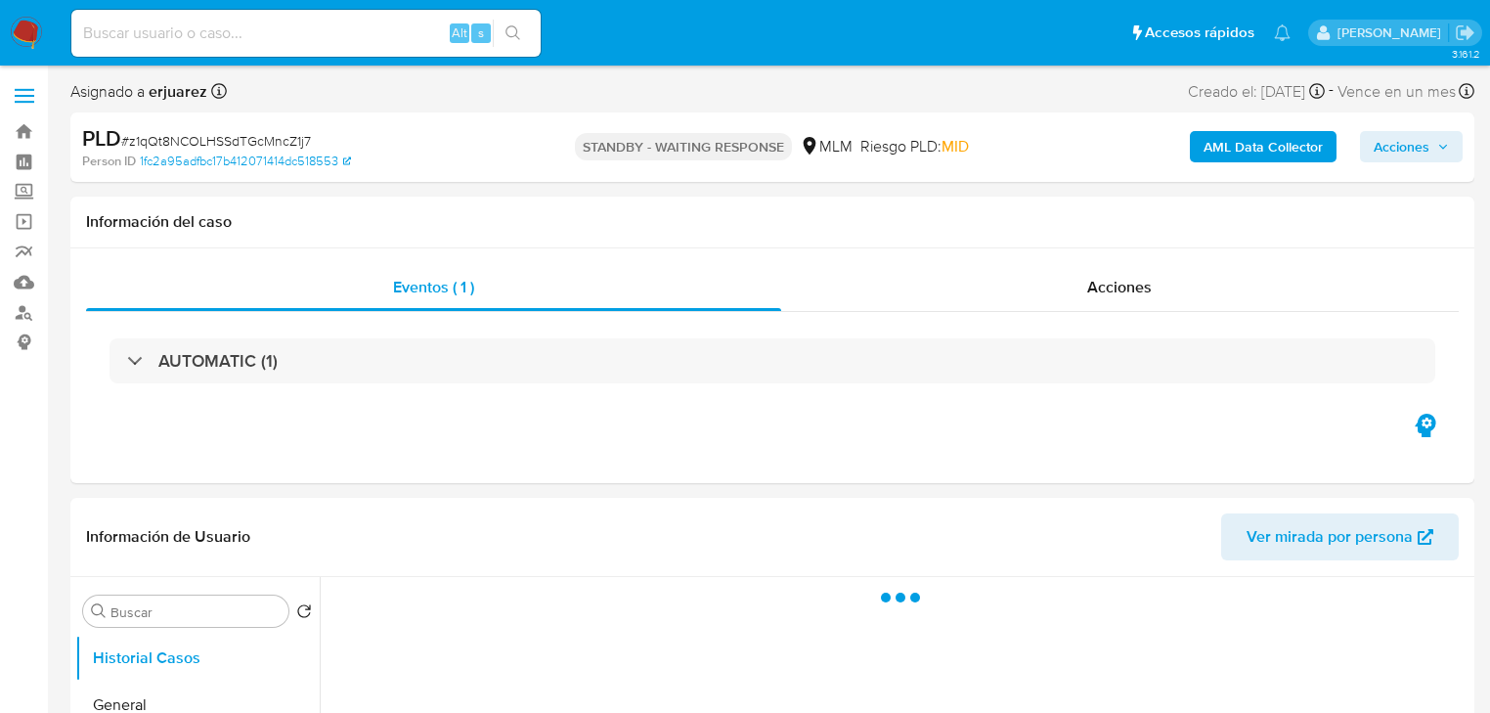
select select "10"
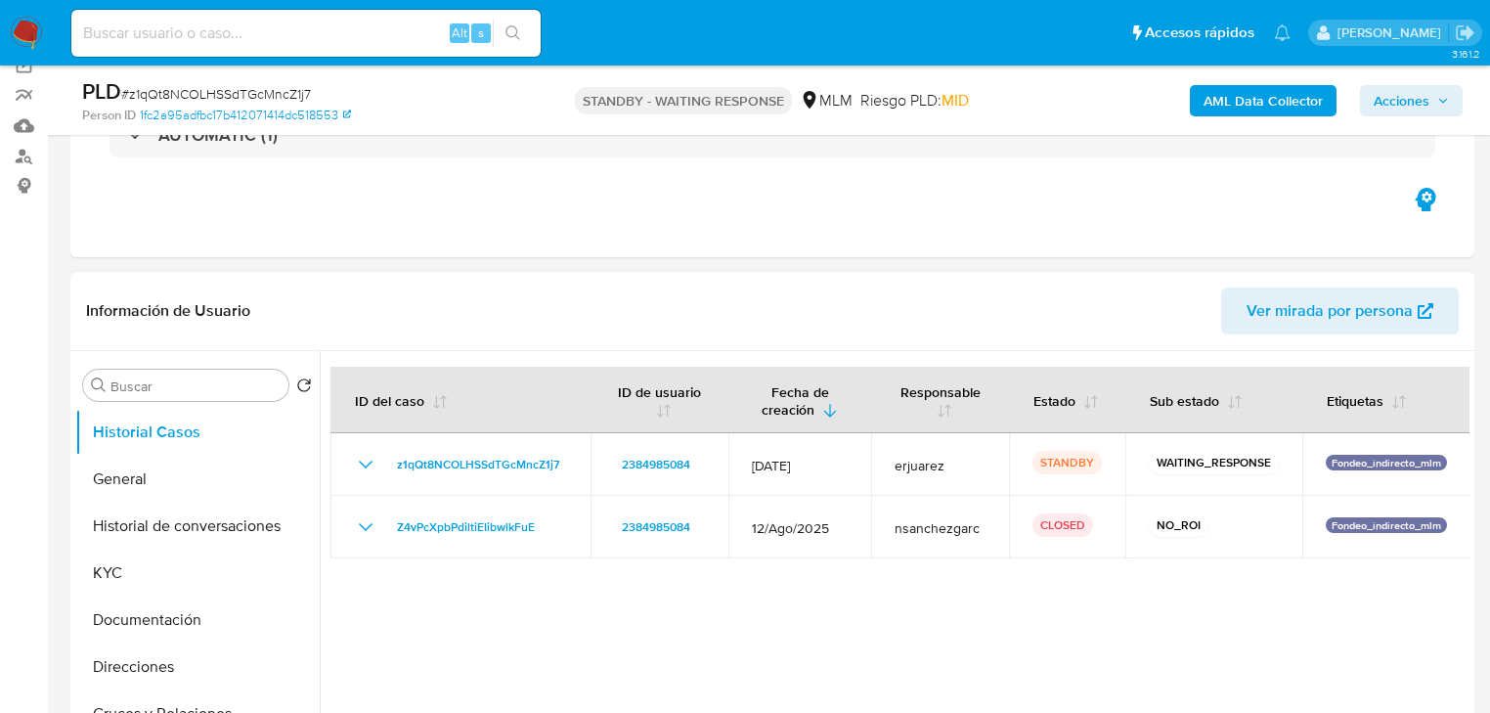
scroll to position [391, 0]
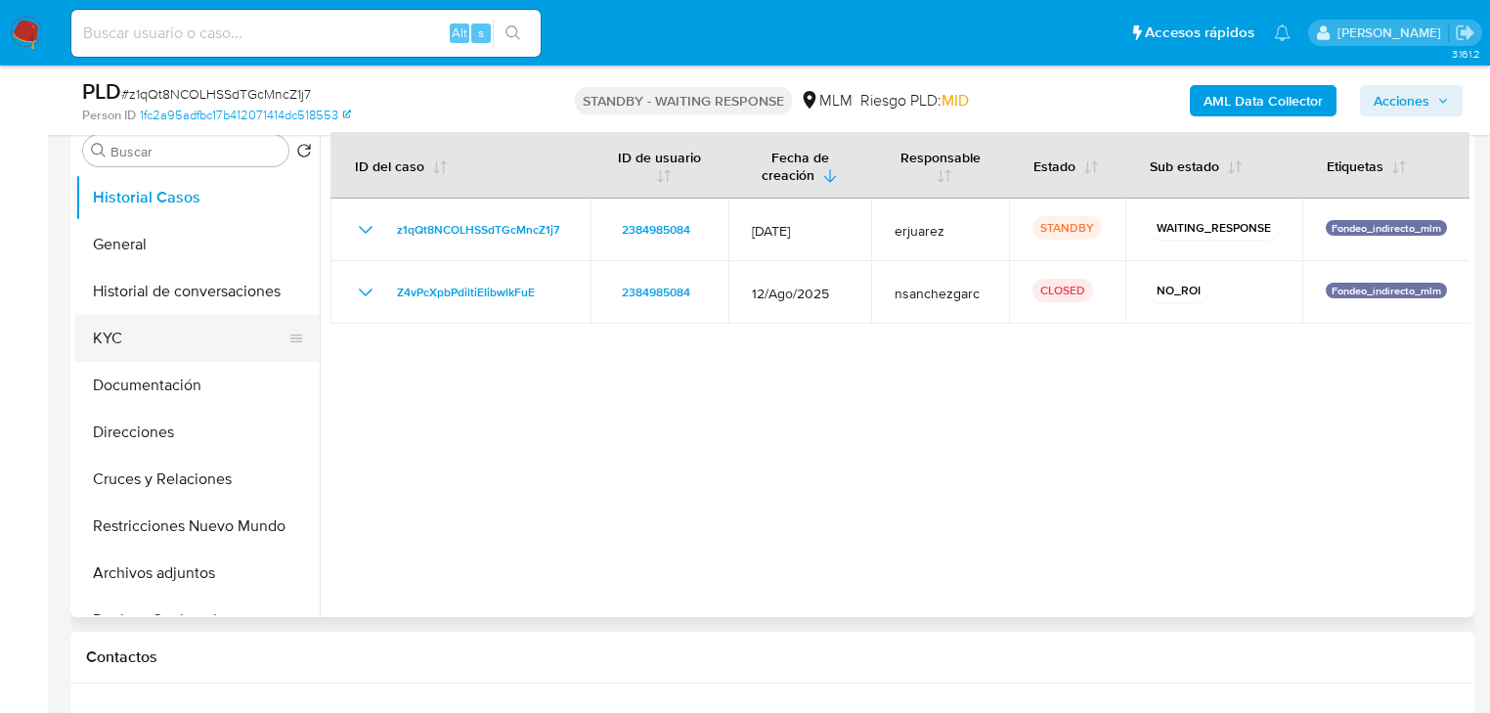
click at [125, 343] on button "KYC" at bounding box center [189, 338] width 229 height 47
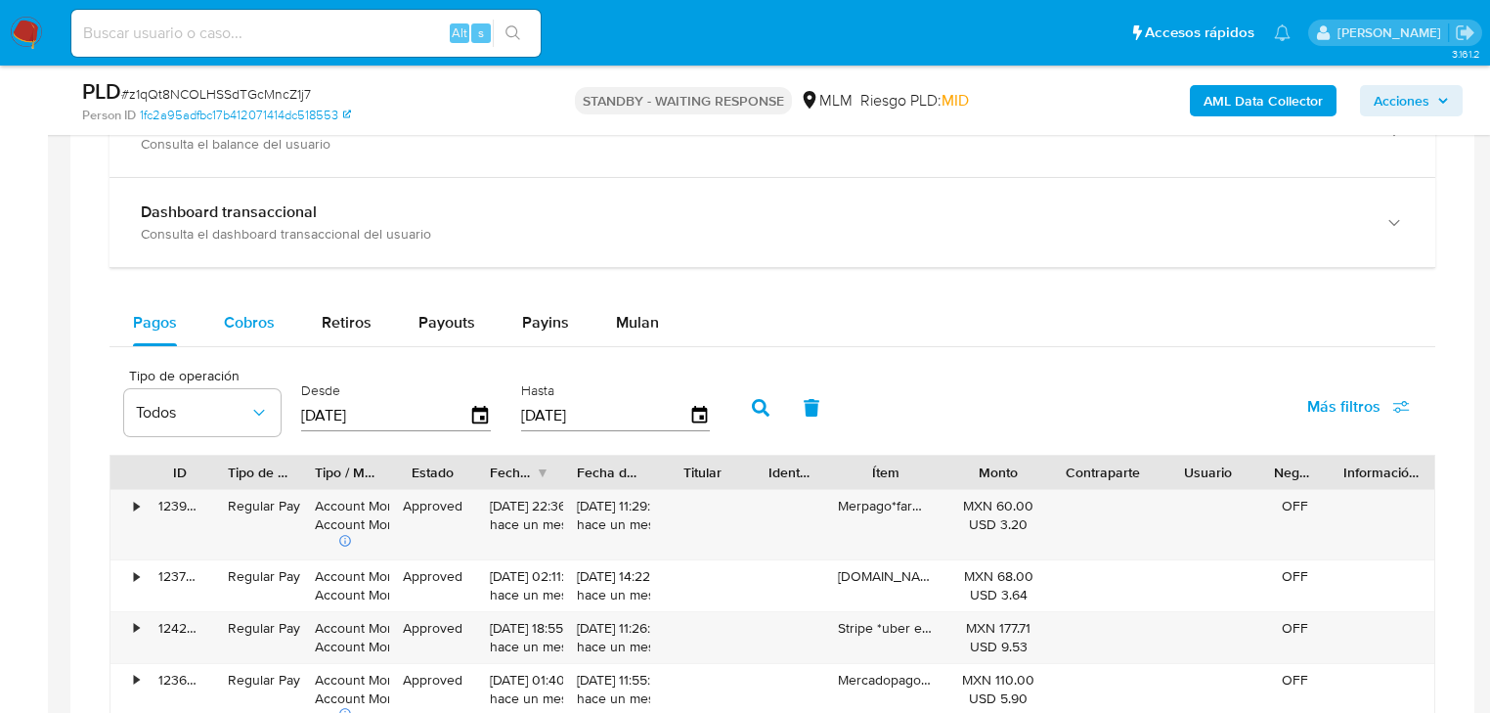
scroll to position [1330, 0]
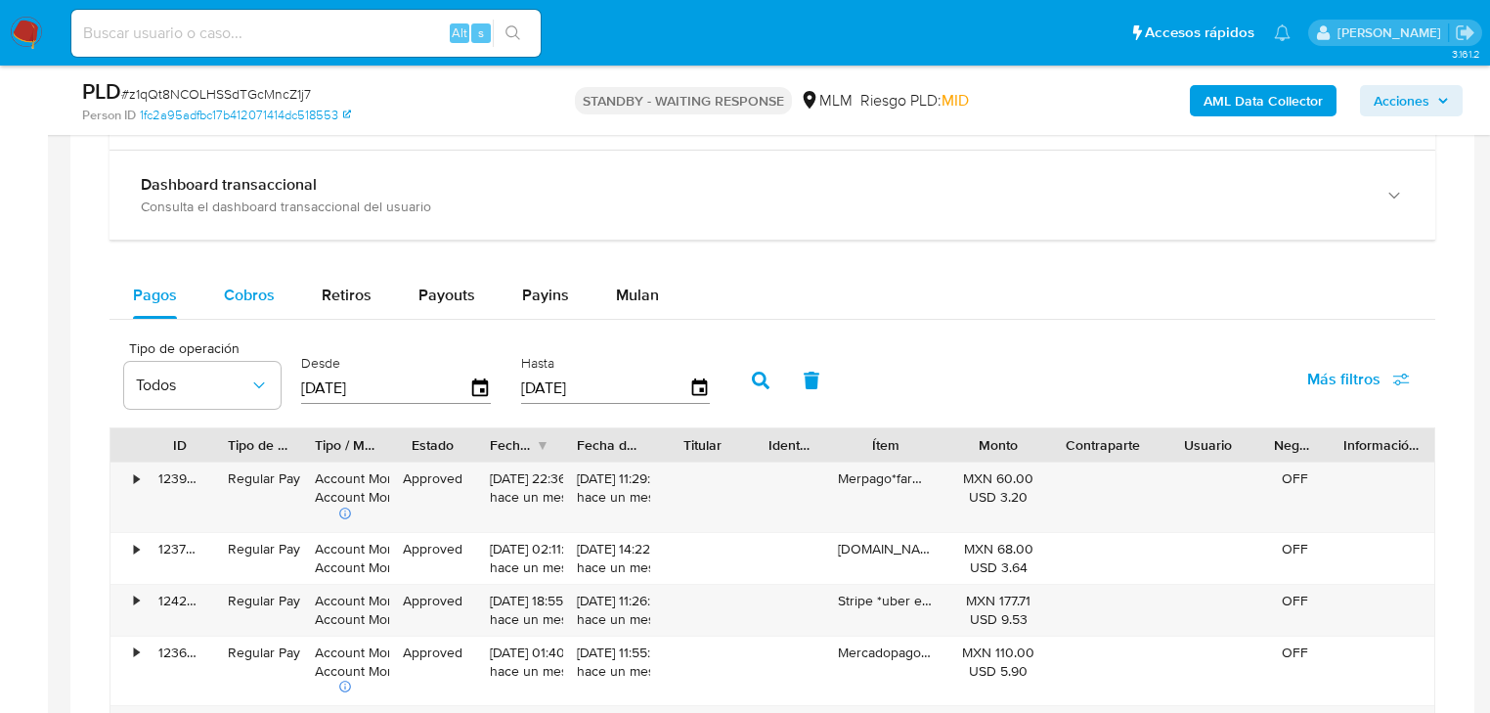
drag, startPoint x: 254, startPoint y: 277, endPoint x: 262, endPoint y: 304, distance: 28.5
click at [254, 278] on div "Cobros" at bounding box center [249, 295] width 51 height 47
select select "10"
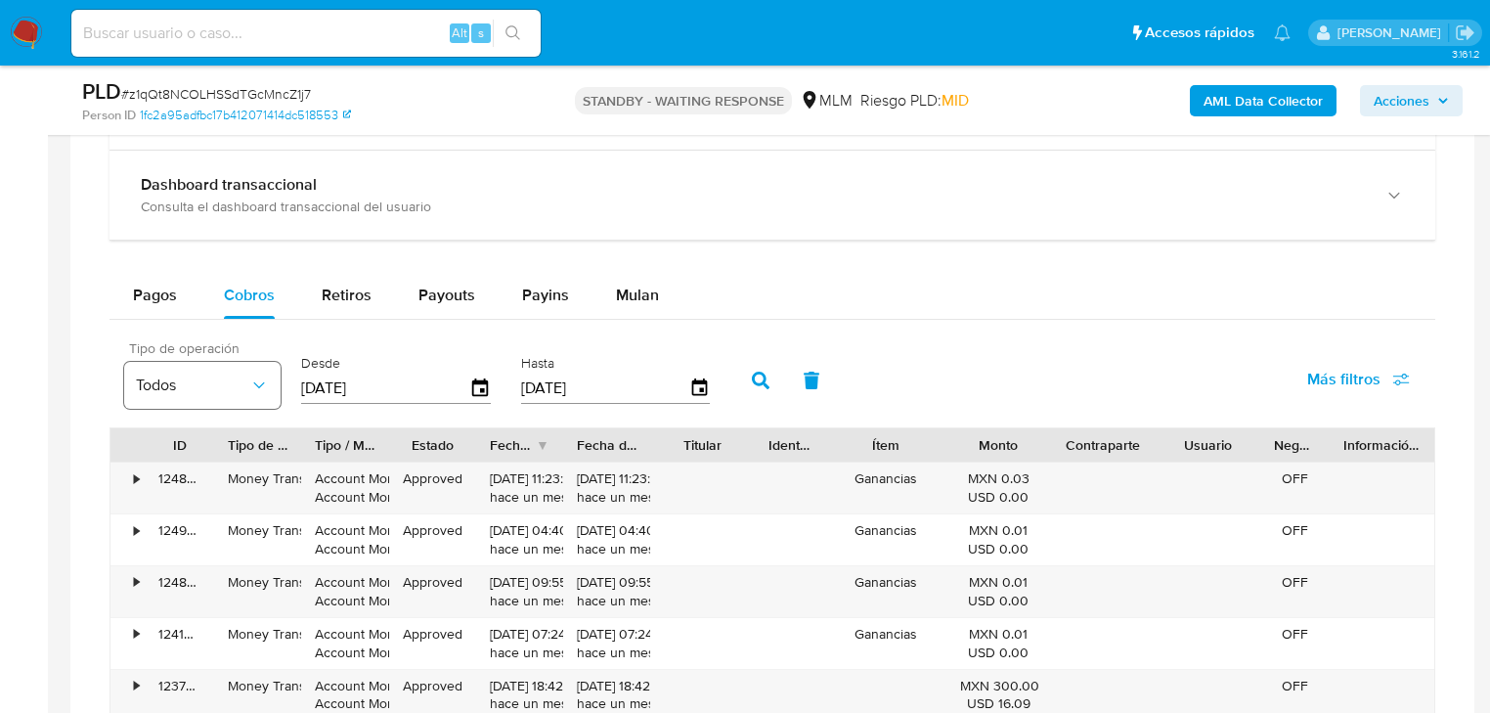
drag, startPoint x: 414, startPoint y: 395, endPoint x: 216, endPoint y: 381, distance: 198.0
click at [217, 381] on div "Tipo de operación Todos Desde [DATE] Hasta [DATE]" at bounding box center [421, 378] width 615 height 78
type input "0_/__/____"
type input "[DATE]"
click at [758, 375] on icon "button" at bounding box center [761, 381] width 18 height 18
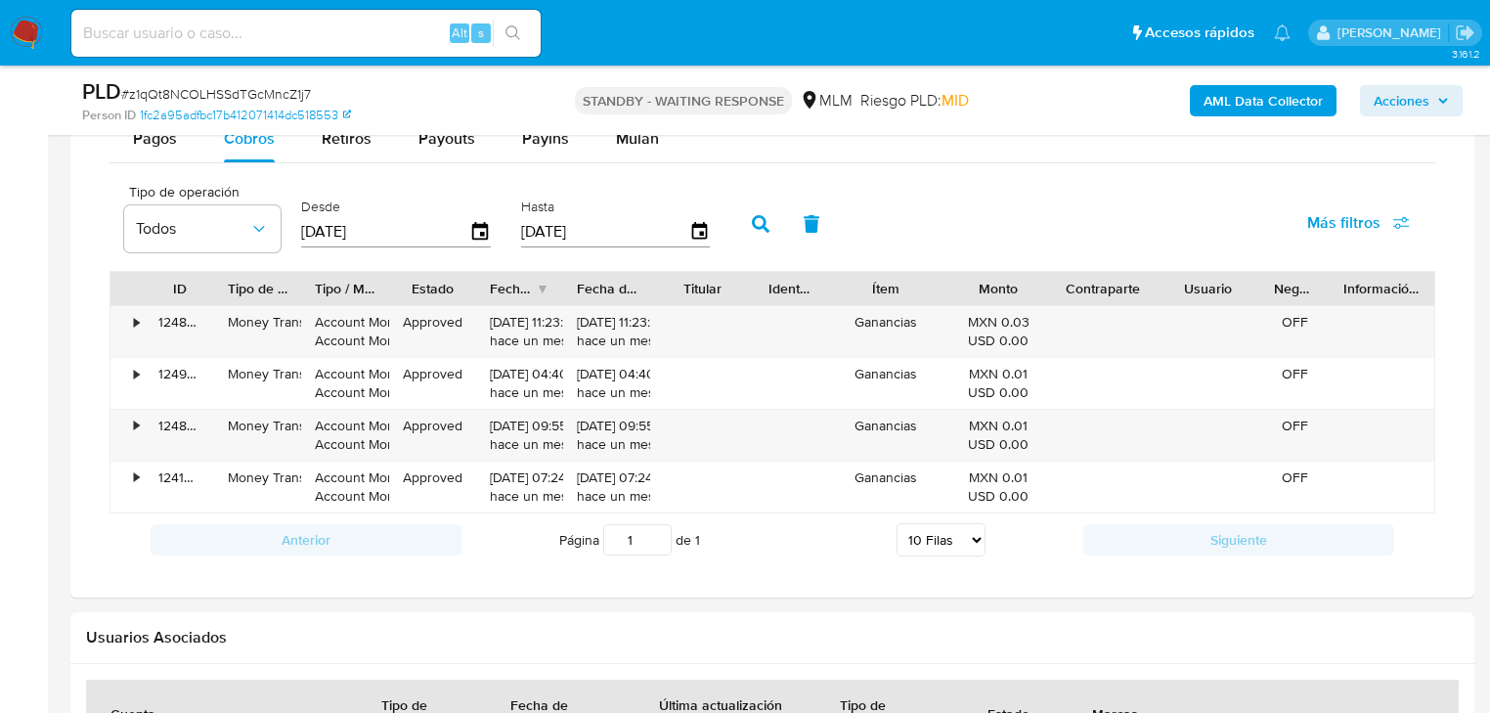
scroll to position [1408, 0]
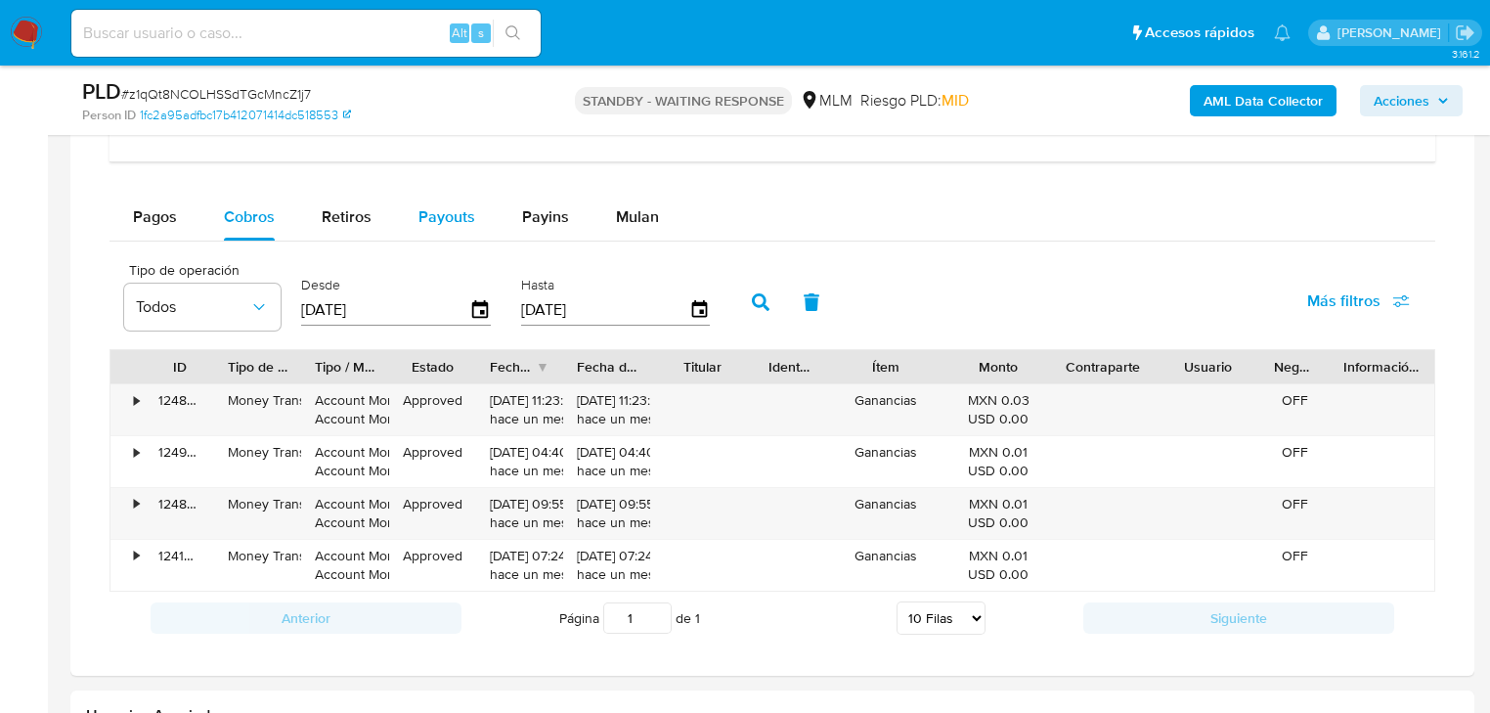
drag, startPoint x: 560, startPoint y: 219, endPoint x: 437, endPoint y: 223, distance: 123.2
click at [547, 220] on span "Payins" at bounding box center [545, 216] width 47 height 22
select select "10"
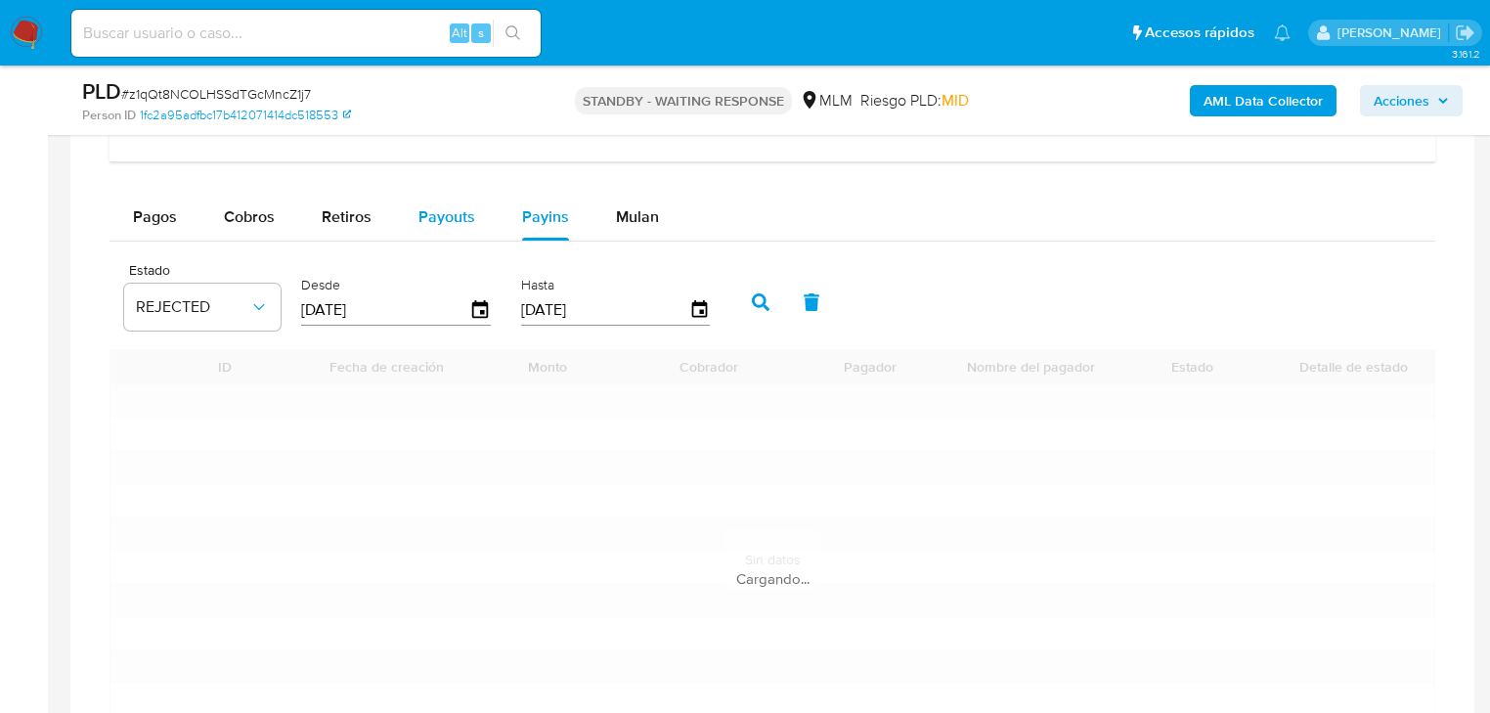
click at [436, 223] on span "Payouts" at bounding box center [446, 216] width 57 height 22
select select "10"
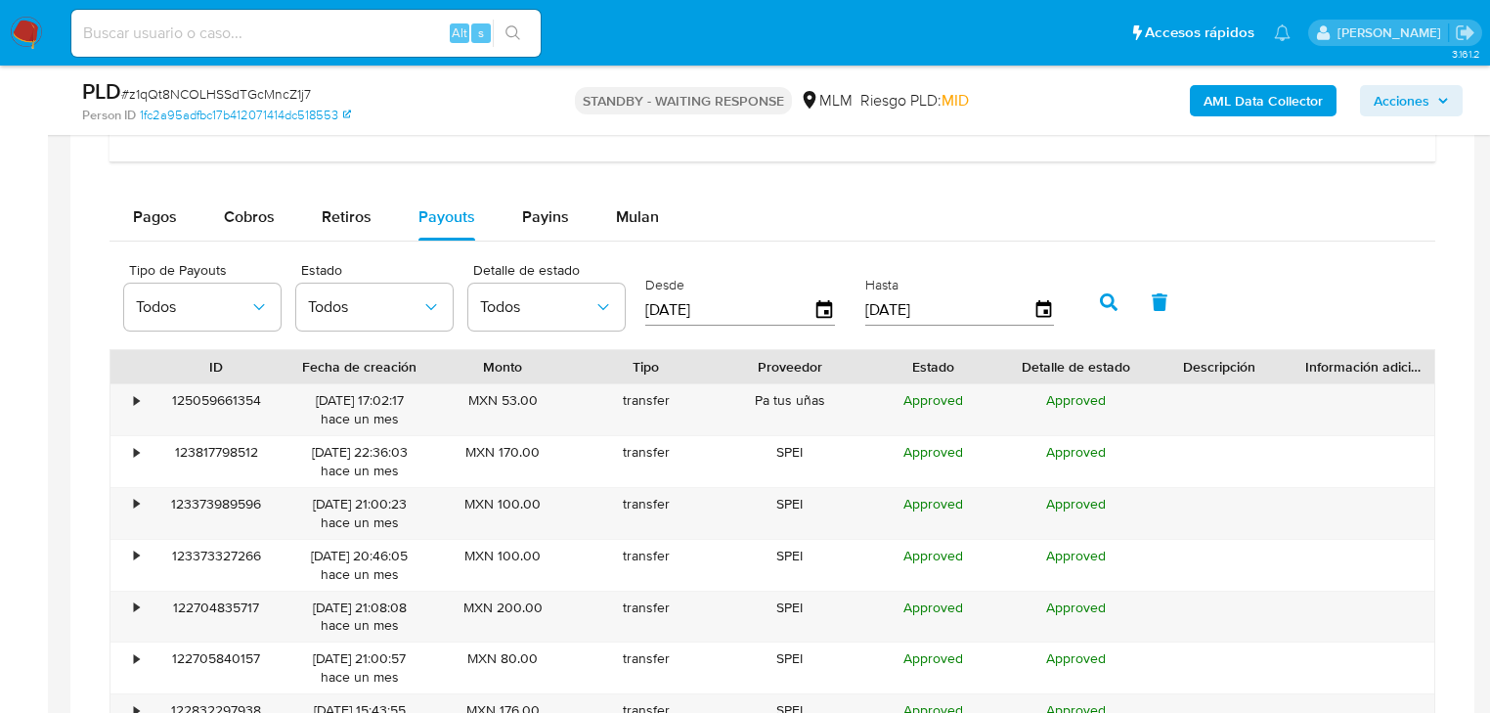
drag, startPoint x: 744, startPoint y: 311, endPoint x: 638, endPoint y: 313, distance: 105.6
click at [642, 312] on div "Desde 09/07/2025" at bounding box center [742, 300] width 204 height 78
type input "0_/__/____"
type input "01/09/2025"
click at [1111, 305] on icon "button" at bounding box center [1109, 302] width 18 height 18
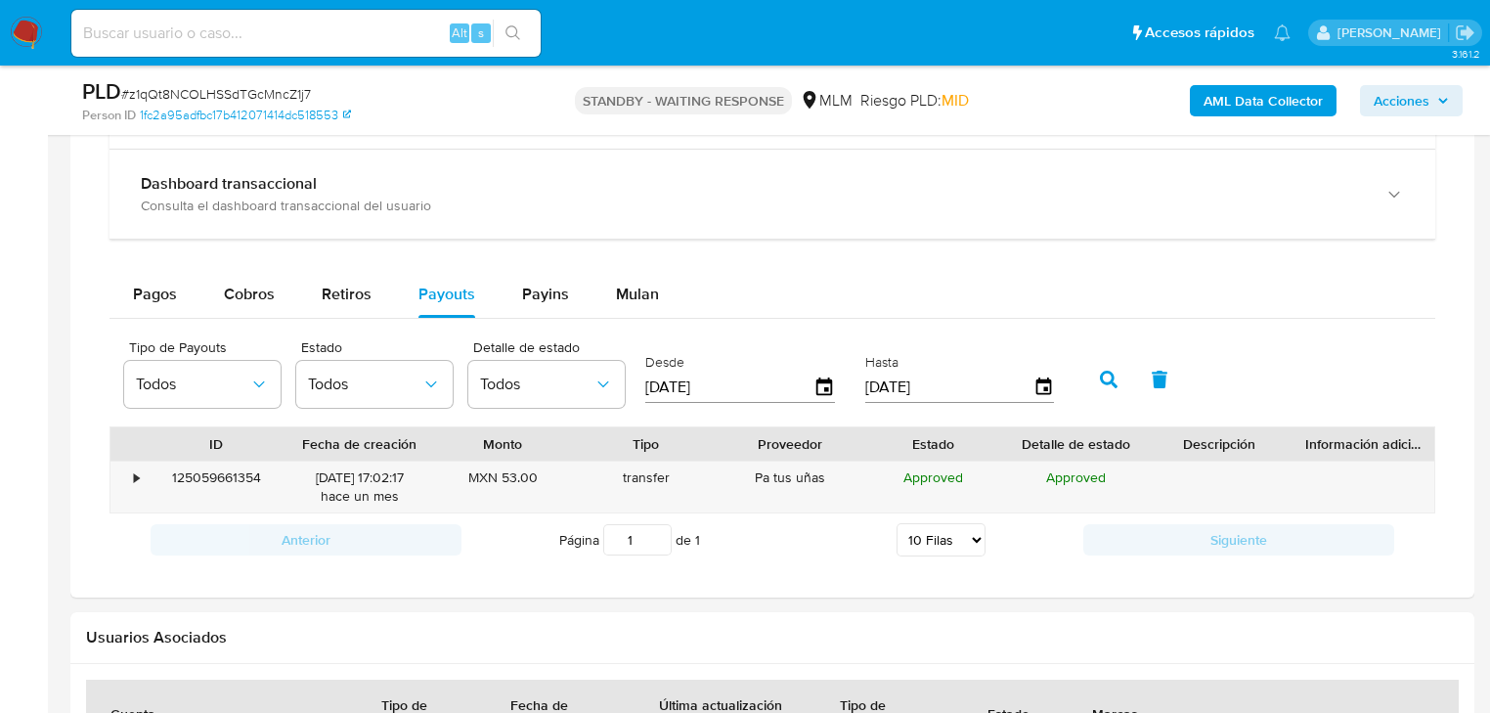
scroll to position [1173, 0]
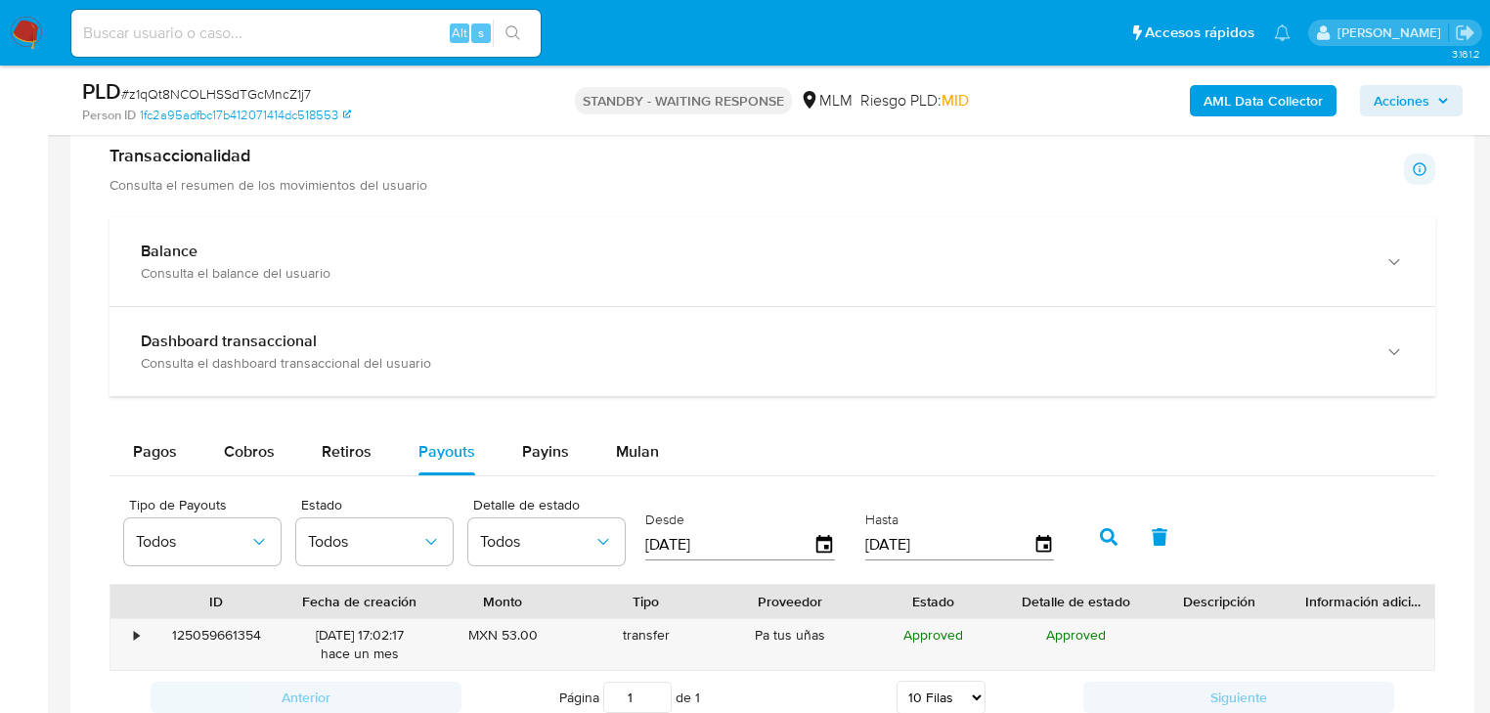
click at [22, 34] on img at bounding box center [26, 33] width 33 height 33
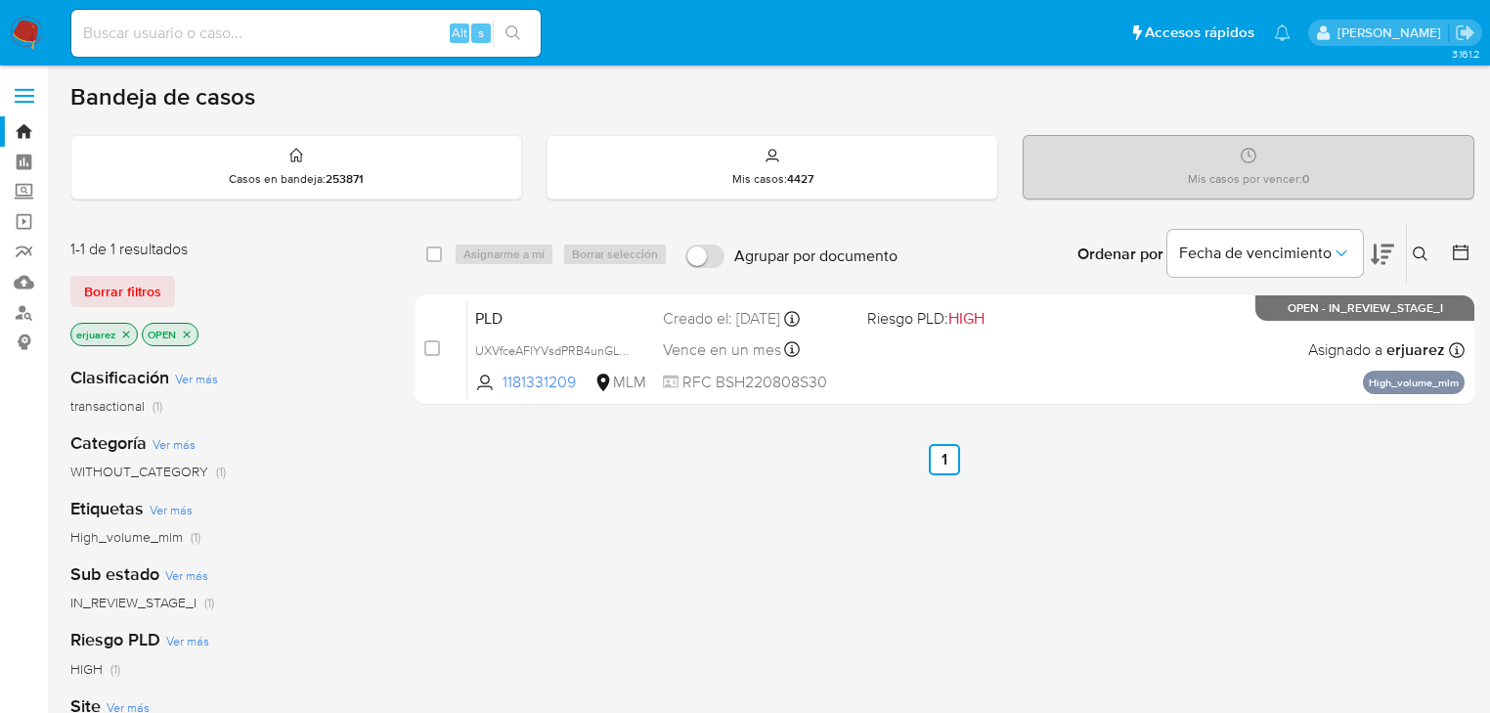
click at [126, 328] on icon "close-filter" at bounding box center [126, 334] width 12 height 12
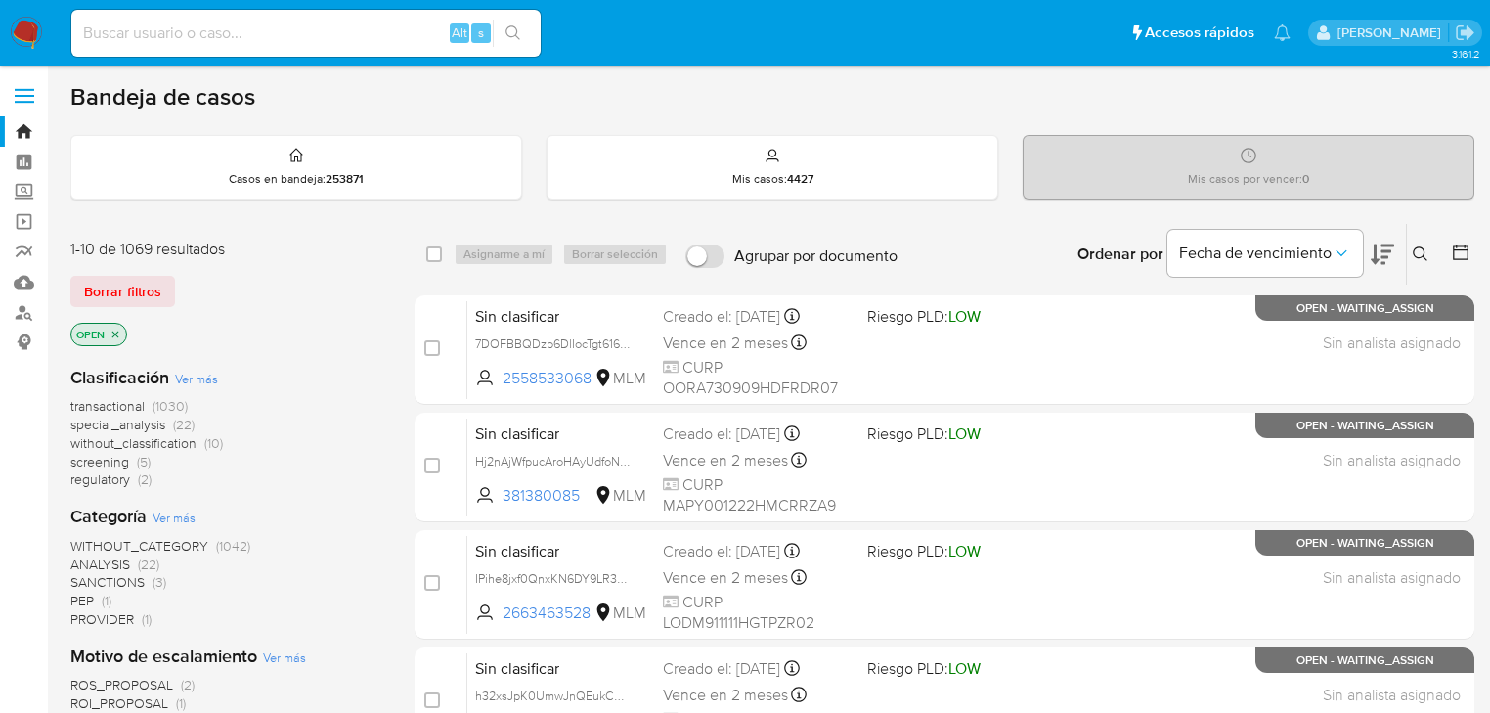
click at [1412, 242] on button at bounding box center [1423, 253] width 32 height 23
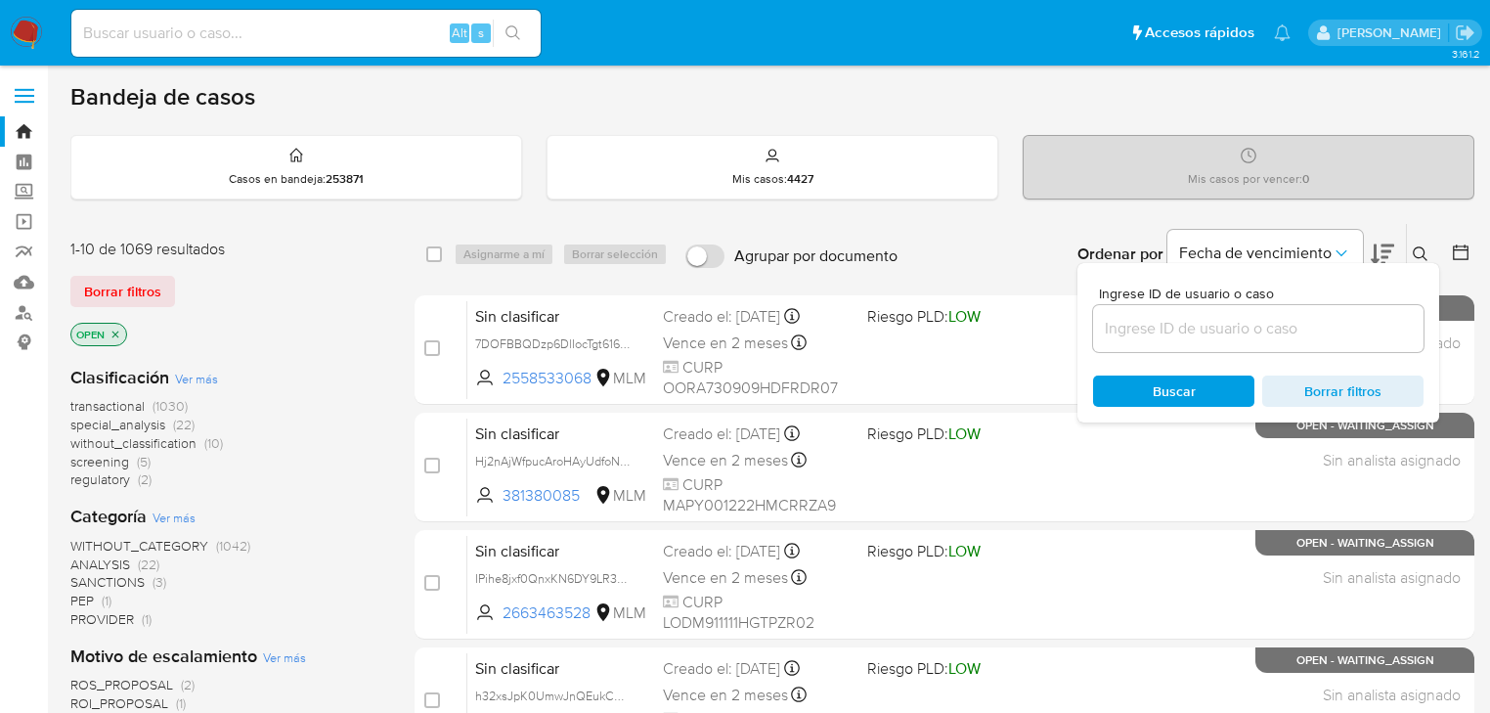
click at [1187, 342] on div at bounding box center [1258, 328] width 330 height 47
click at [1178, 332] on input at bounding box center [1258, 328] width 330 height 25
paste input "2174988238"
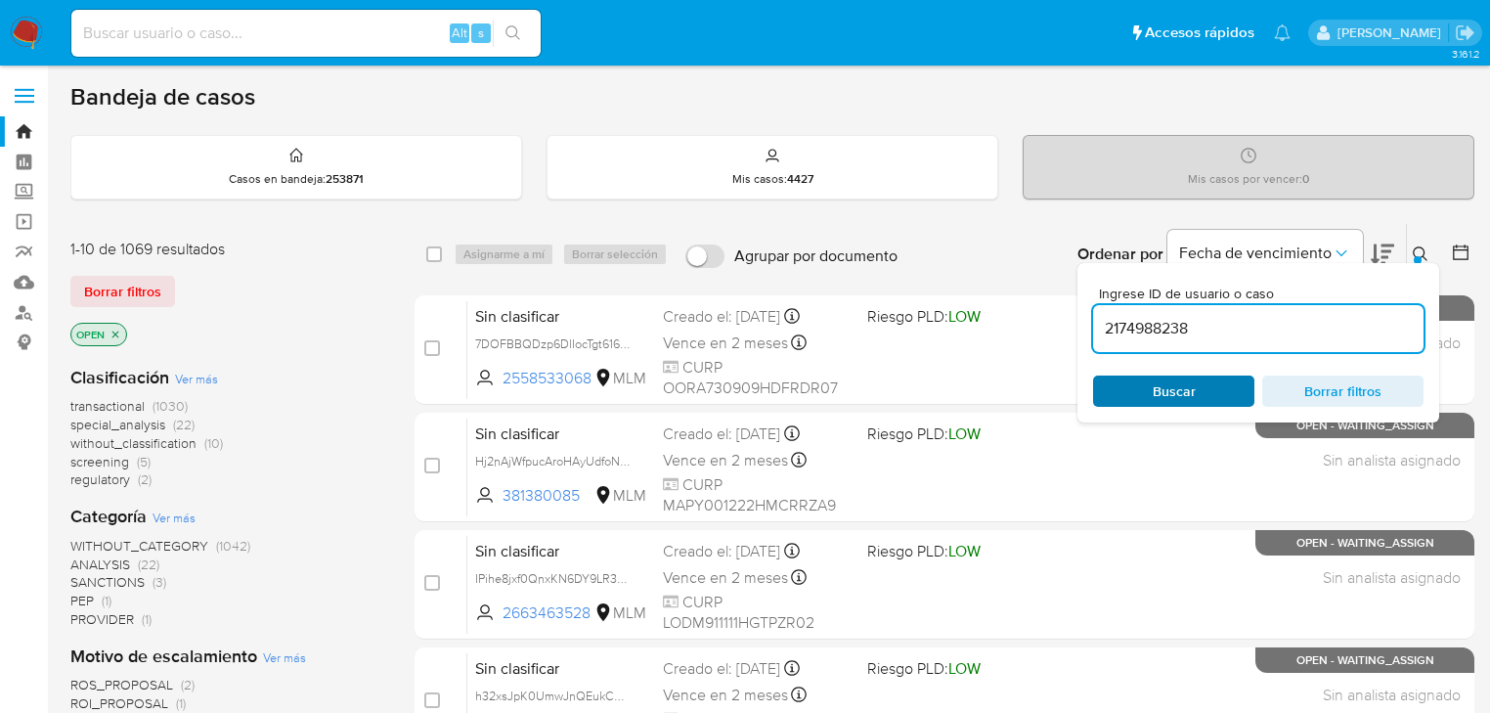
type input "2174988238"
drag, startPoint x: 1165, startPoint y: 389, endPoint x: 1178, endPoint y: 391, distance: 12.9
click at [1165, 389] on span "Buscar" at bounding box center [1174, 390] width 43 height 31
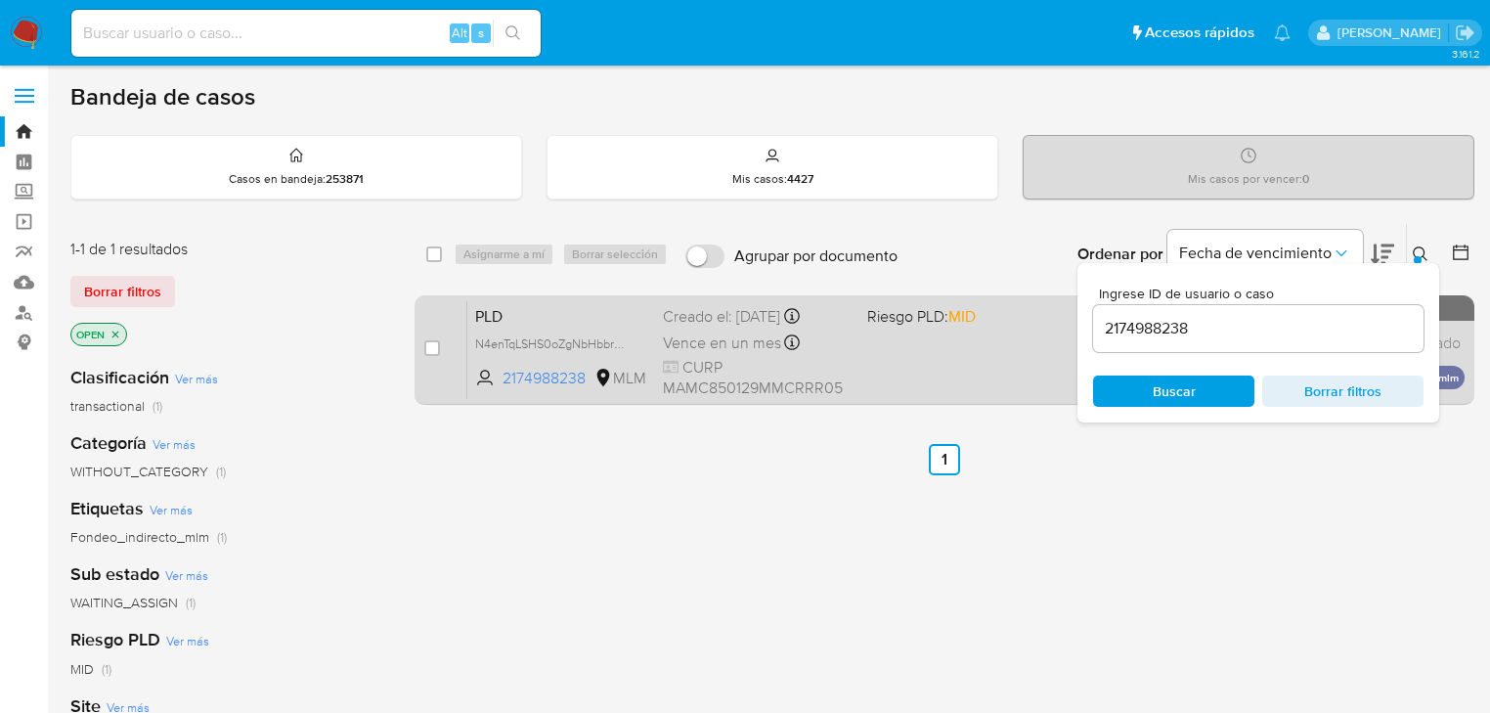
drag, startPoint x: 434, startPoint y: 348, endPoint x: 446, endPoint y: 339, distance: 14.7
click at [436, 347] on input "checkbox" at bounding box center [432, 348] width 16 height 16
checkbox input "true"
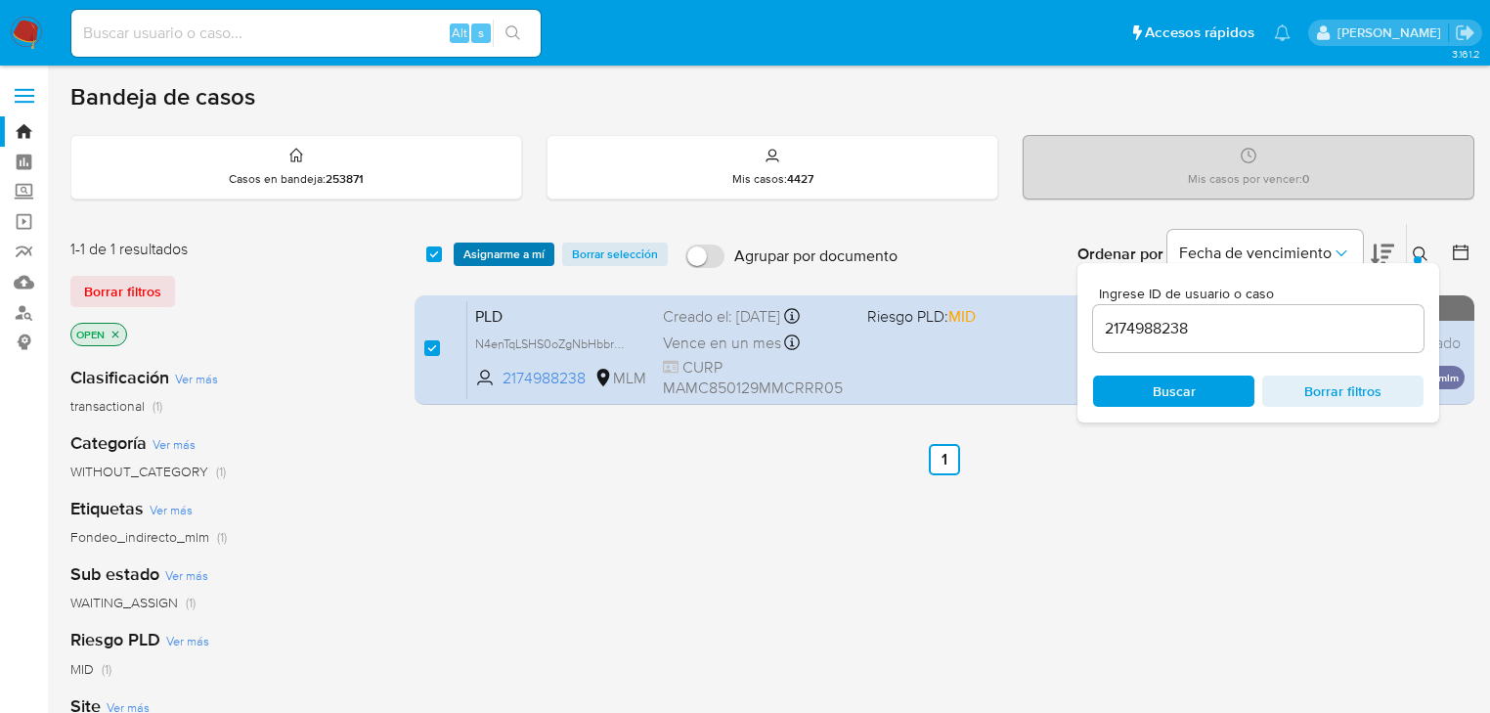
click at [522, 258] on span "Asignarme a mí" at bounding box center [503, 254] width 81 height 20
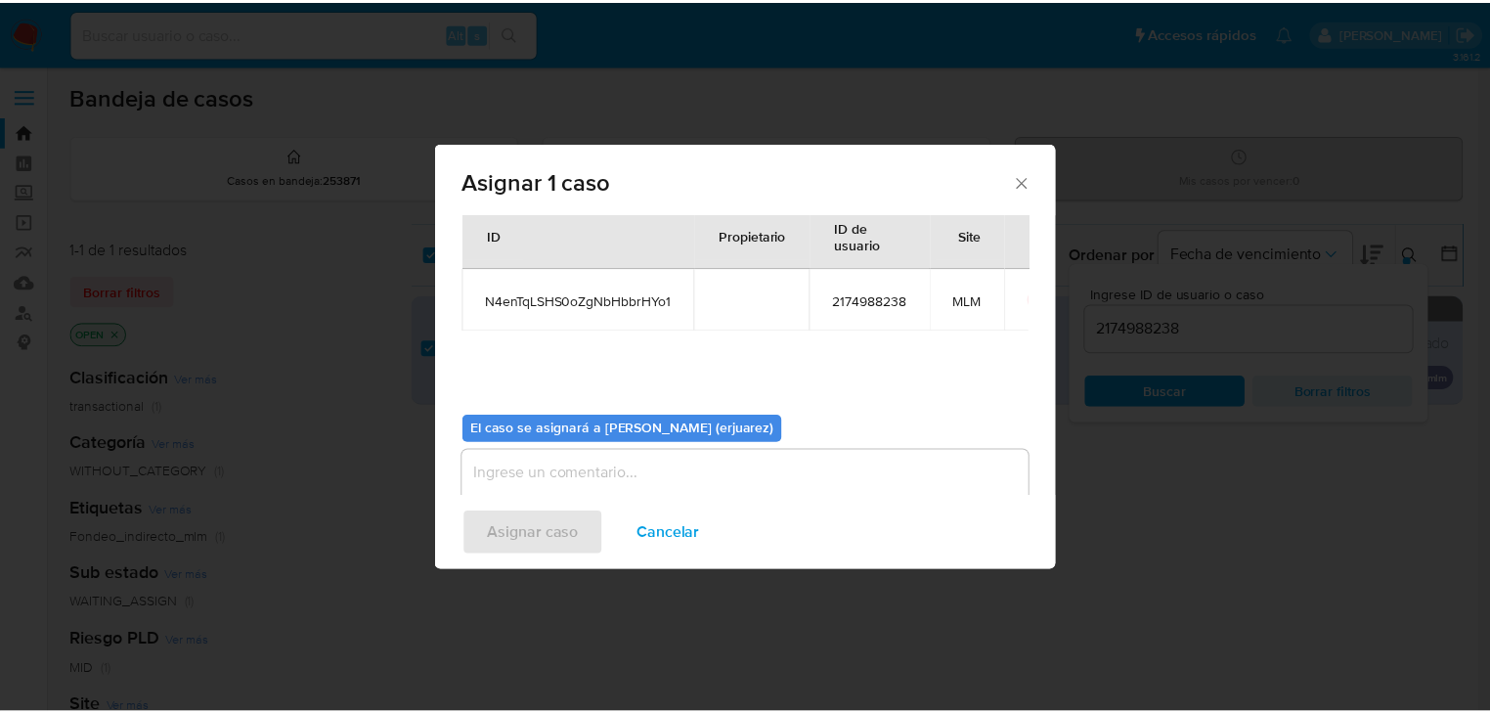
scroll to position [101, 0]
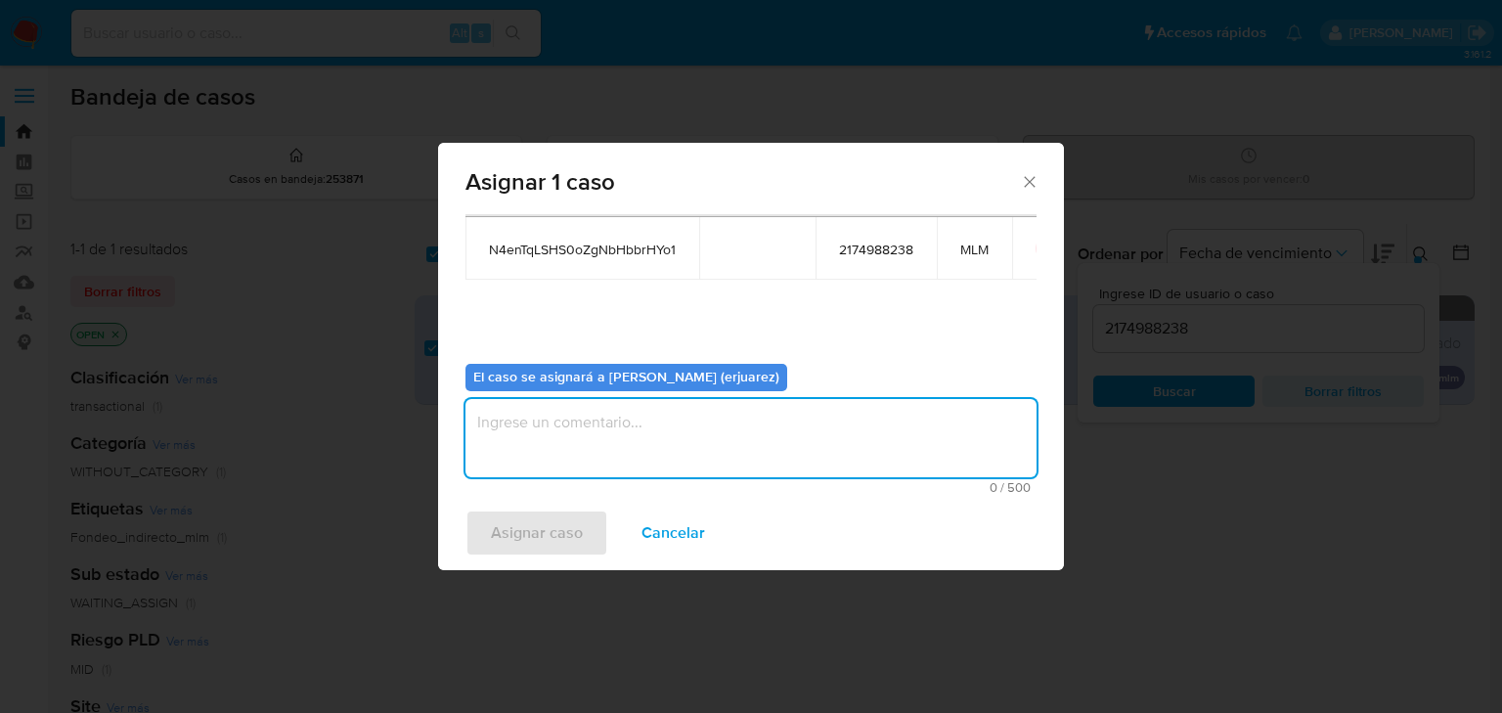
click at [664, 446] on textarea "assign-modal" at bounding box center [750, 438] width 571 height 78
type textarea "e"
type textarea "E"
type textarea "EPJU"
click at [495, 520] on span "Asignar caso" at bounding box center [537, 532] width 92 height 43
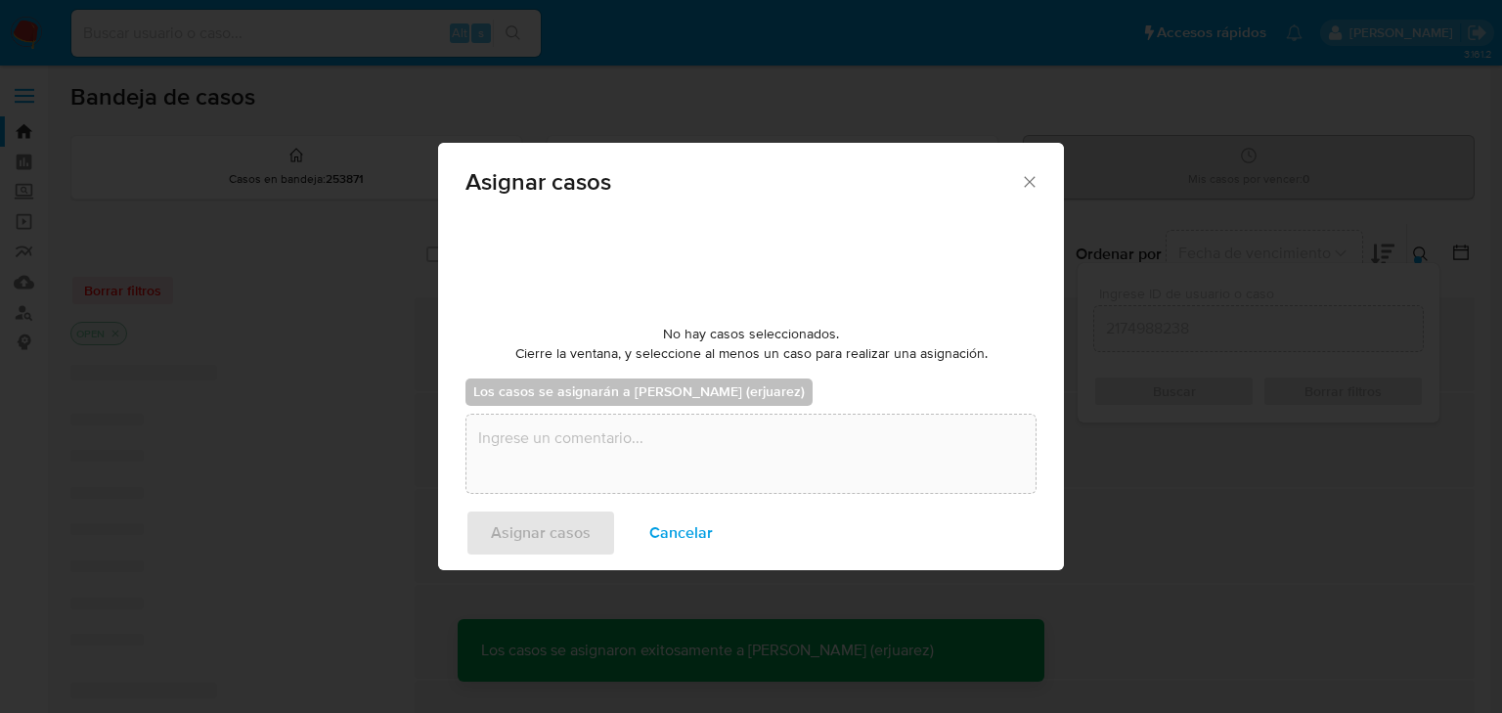
checkbox input "false"
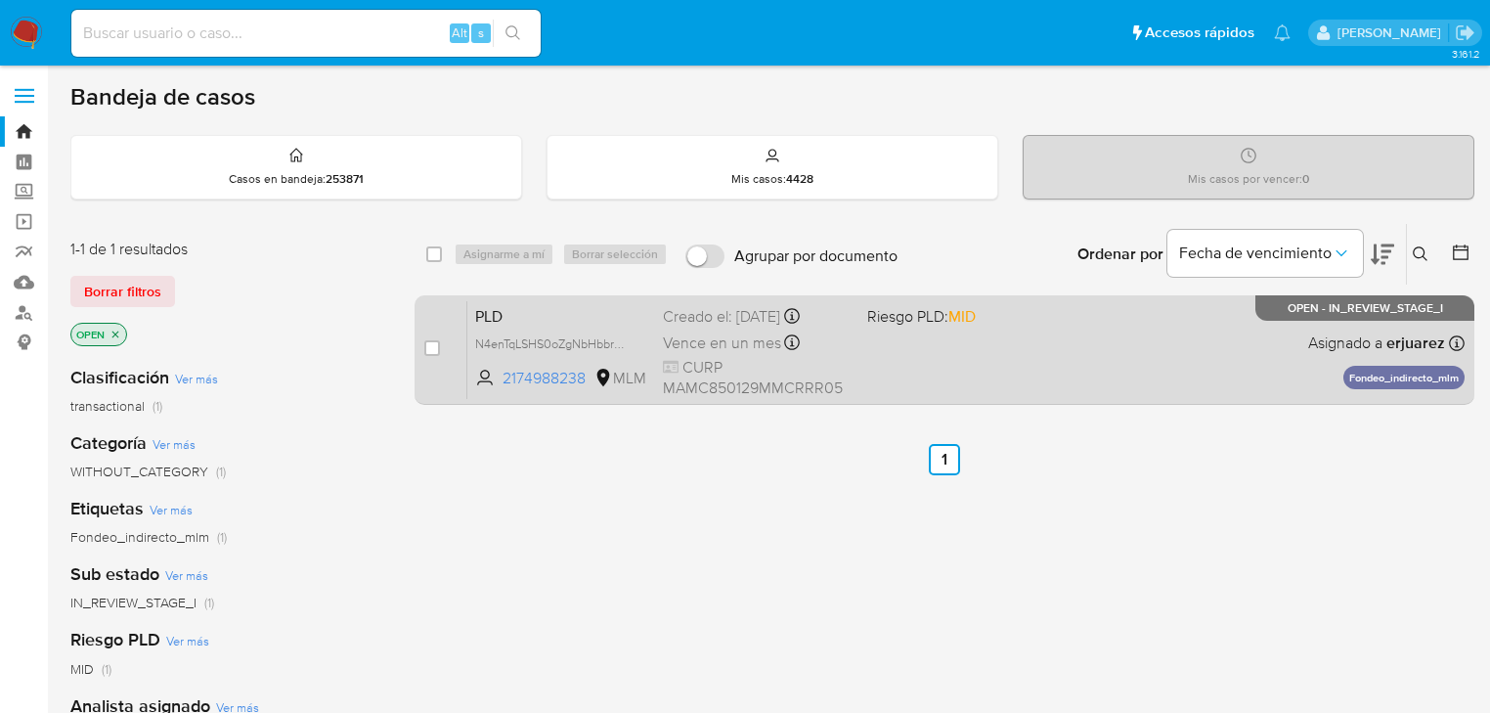
click at [1009, 353] on div "PLD N4enTqLSHS0oZgNbHbbrHYo1 2174988238 MLM Riesgo PLD: MID Creado el: [DATE] C…" at bounding box center [965, 349] width 997 height 99
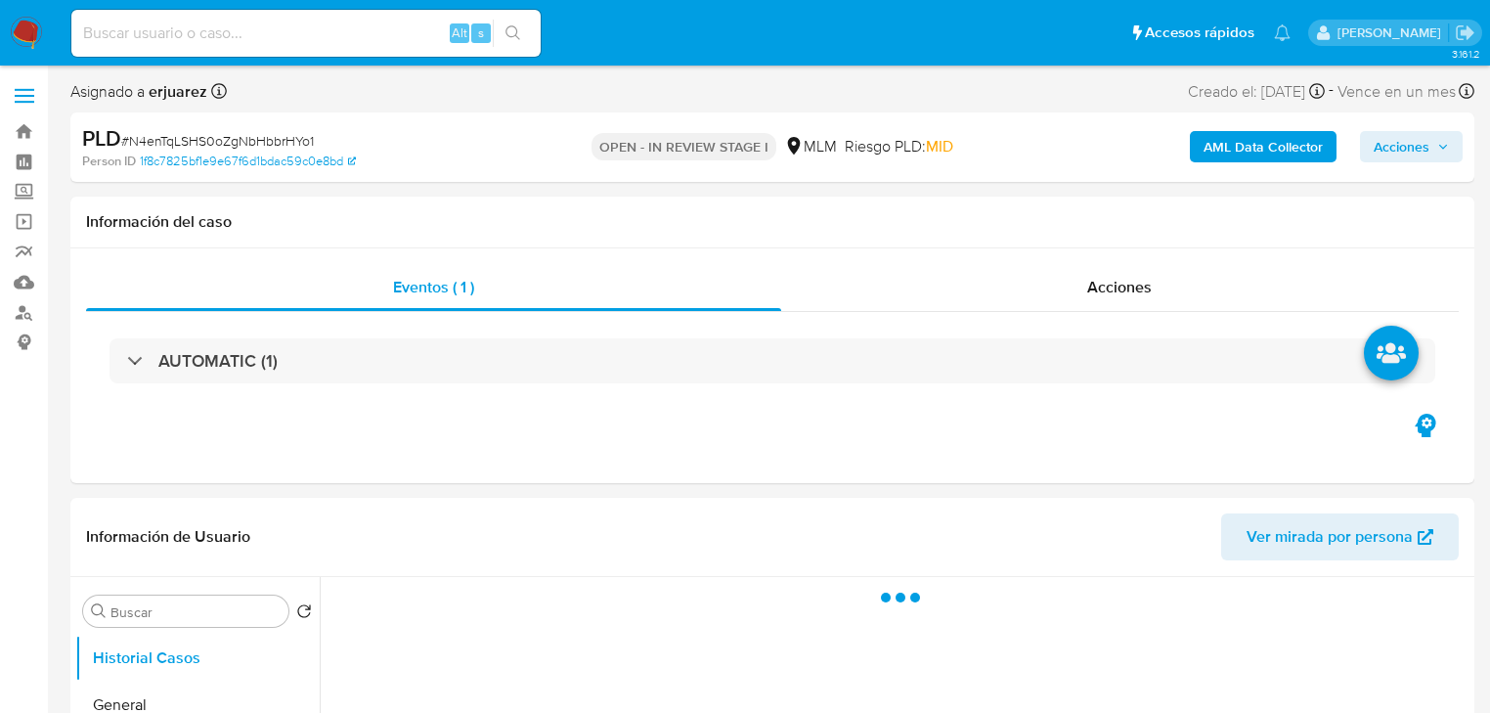
select select "10"
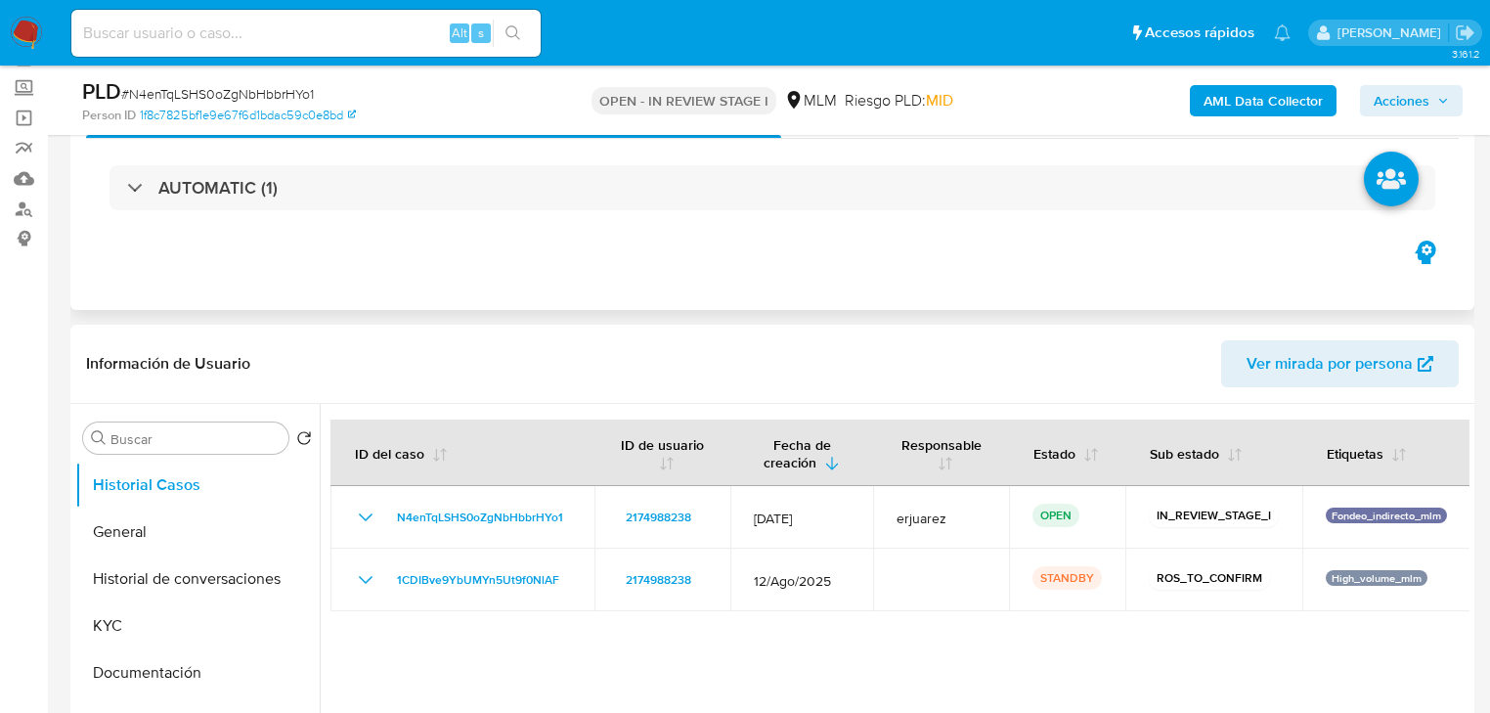
scroll to position [313, 0]
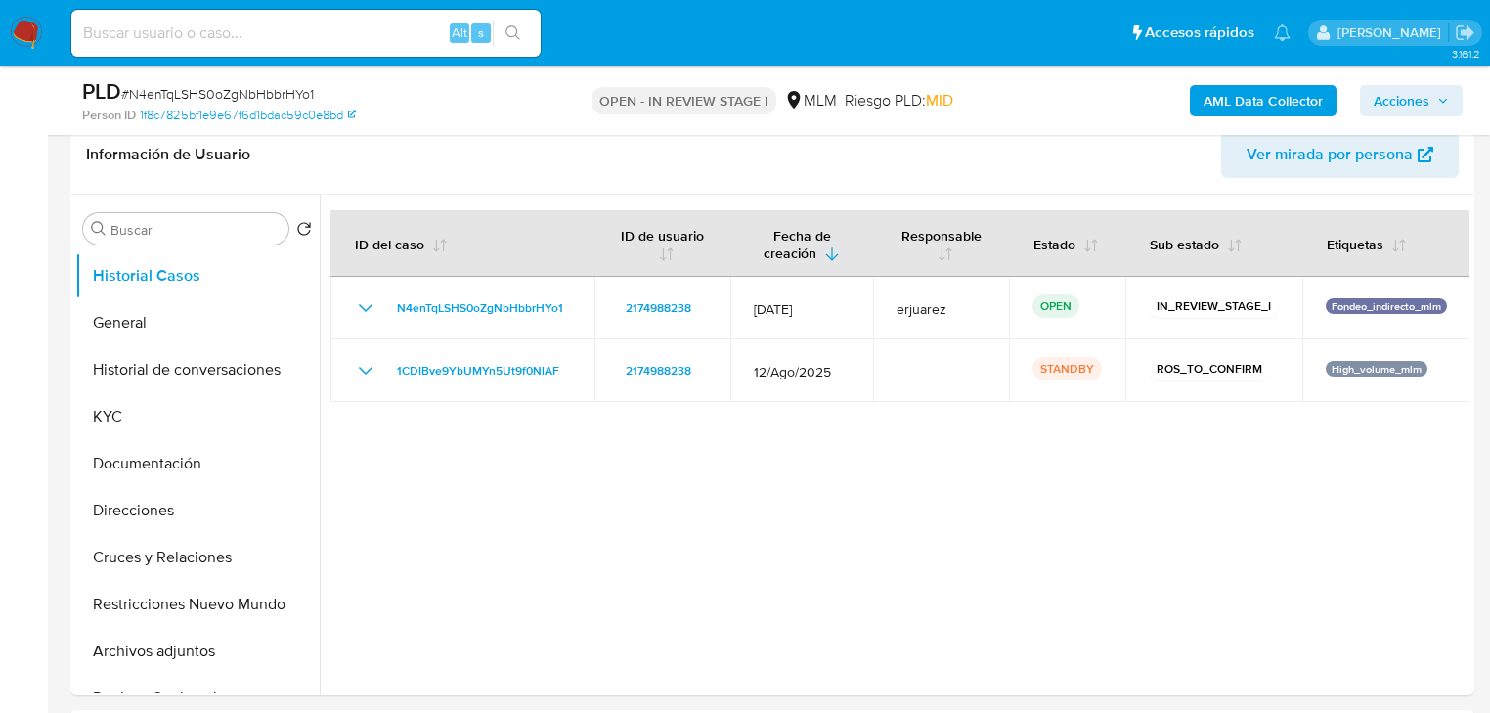
drag, startPoint x: 164, startPoint y: 332, endPoint x: 15, endPoint y: 278, distance: 159.3
click at [155, 331] on button "General" at bounding box center [197, 322] width 244 height 47
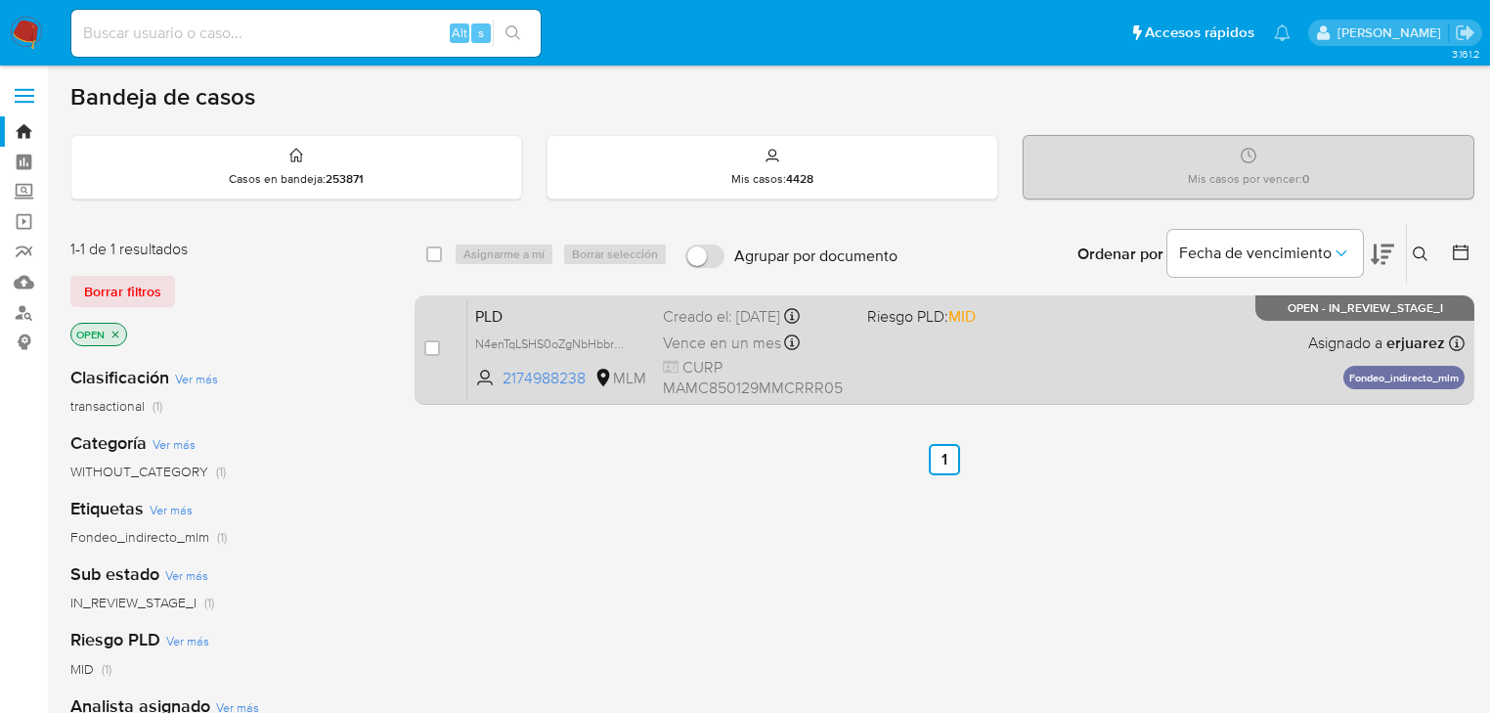
click at [1148, 375] on div "PLD N4enTqLSHS0oZgNbHbbrHYo1 2174988238 MLM Riesgo PLD: MID Creado el: [DATE] C…" at bounding box center [965, 349] width 997 height 99
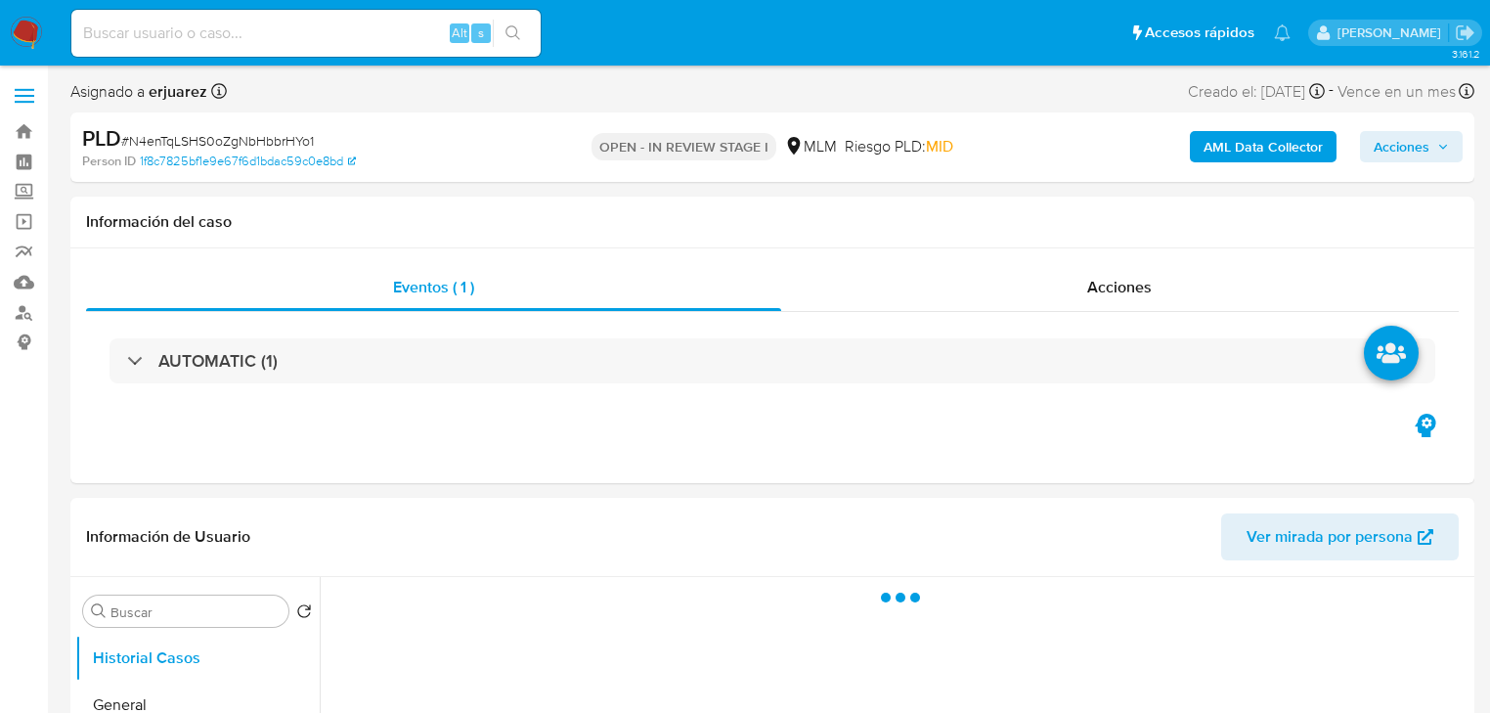
select select "10"
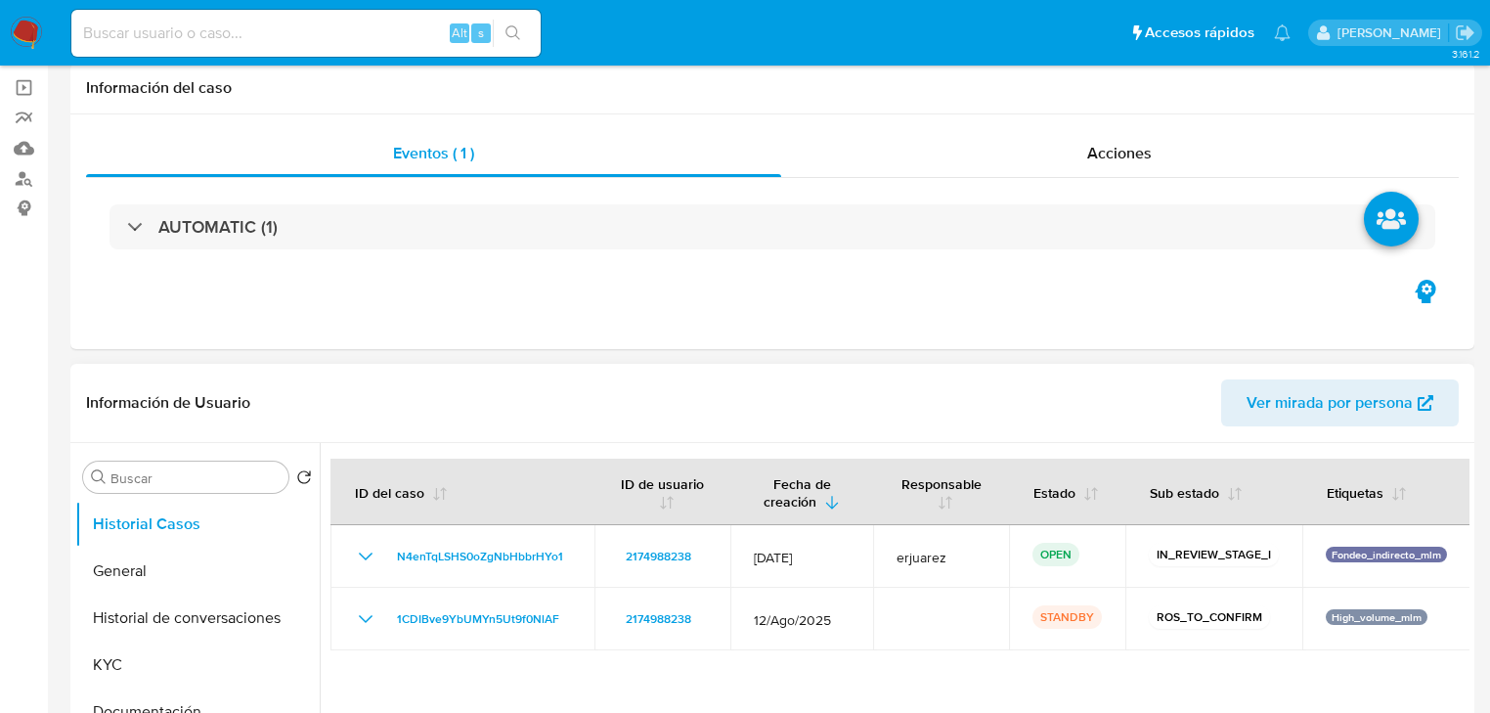
scroll to position [391, 0]
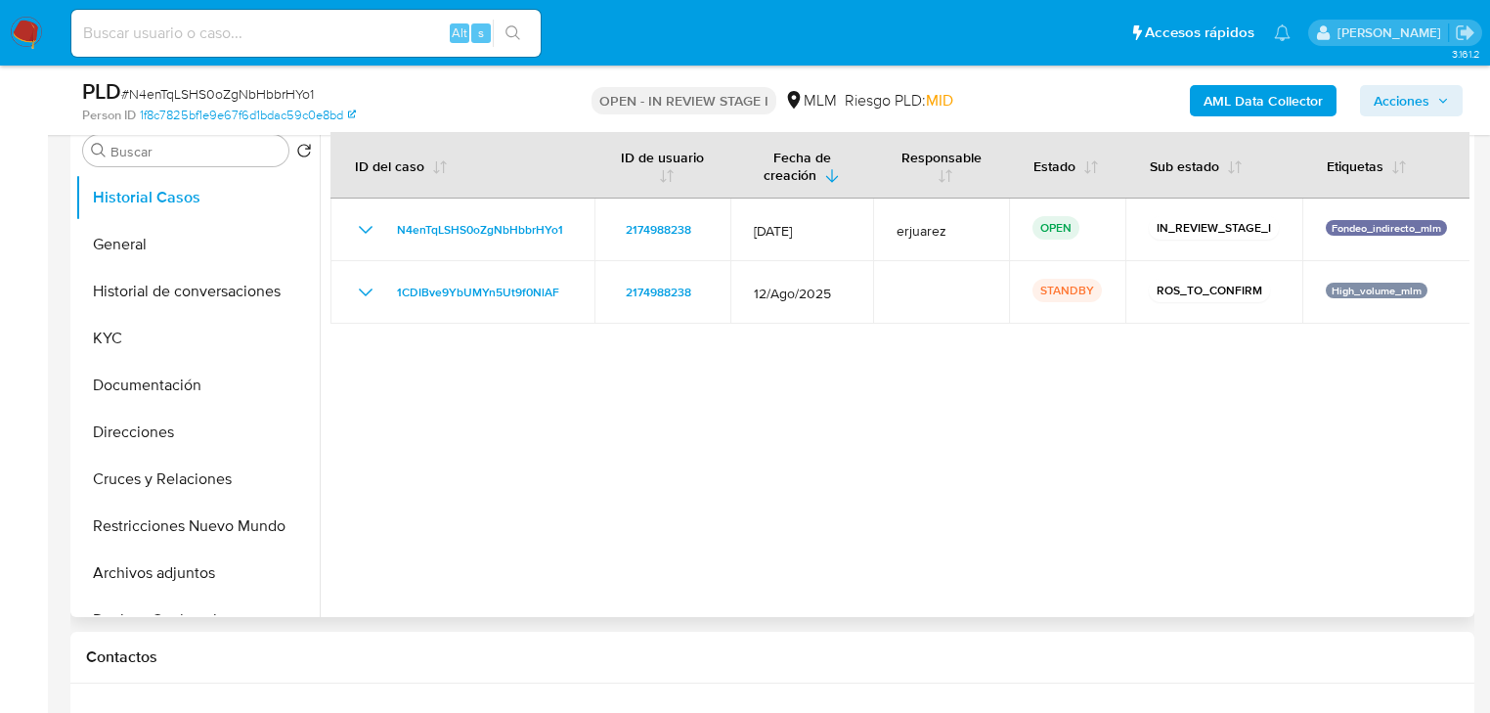
click at [1228, 532] on div at bounding box center [895, 366] width 1150 height 501
click at [1046, 430] on div at bounding box center [895, 366] width 1150 height 501
click at [133, 331] on button "KYC" at bounding box center [189, 338] width 229 height 47
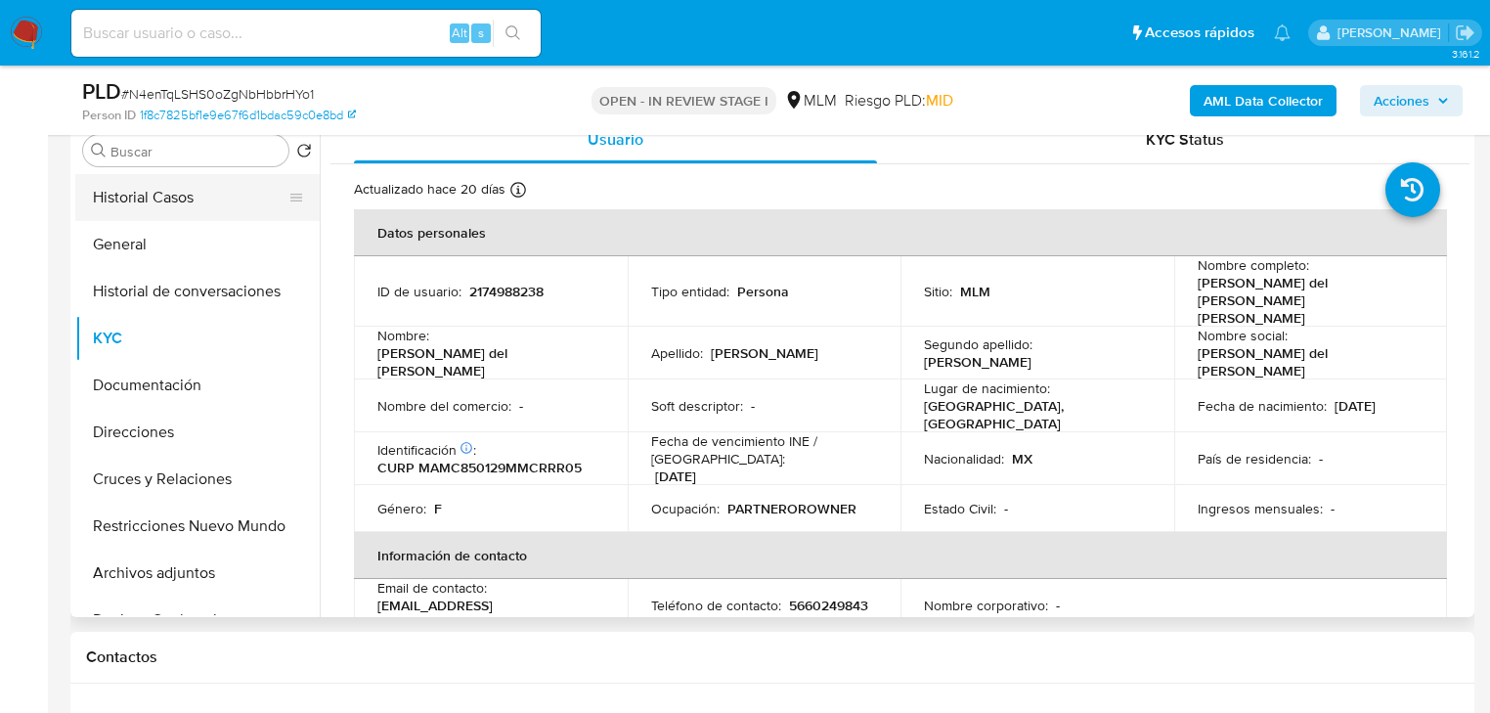
click at [175, 207] on button "Historial Casos" at bounding box center [189, 197] width 229 height 47
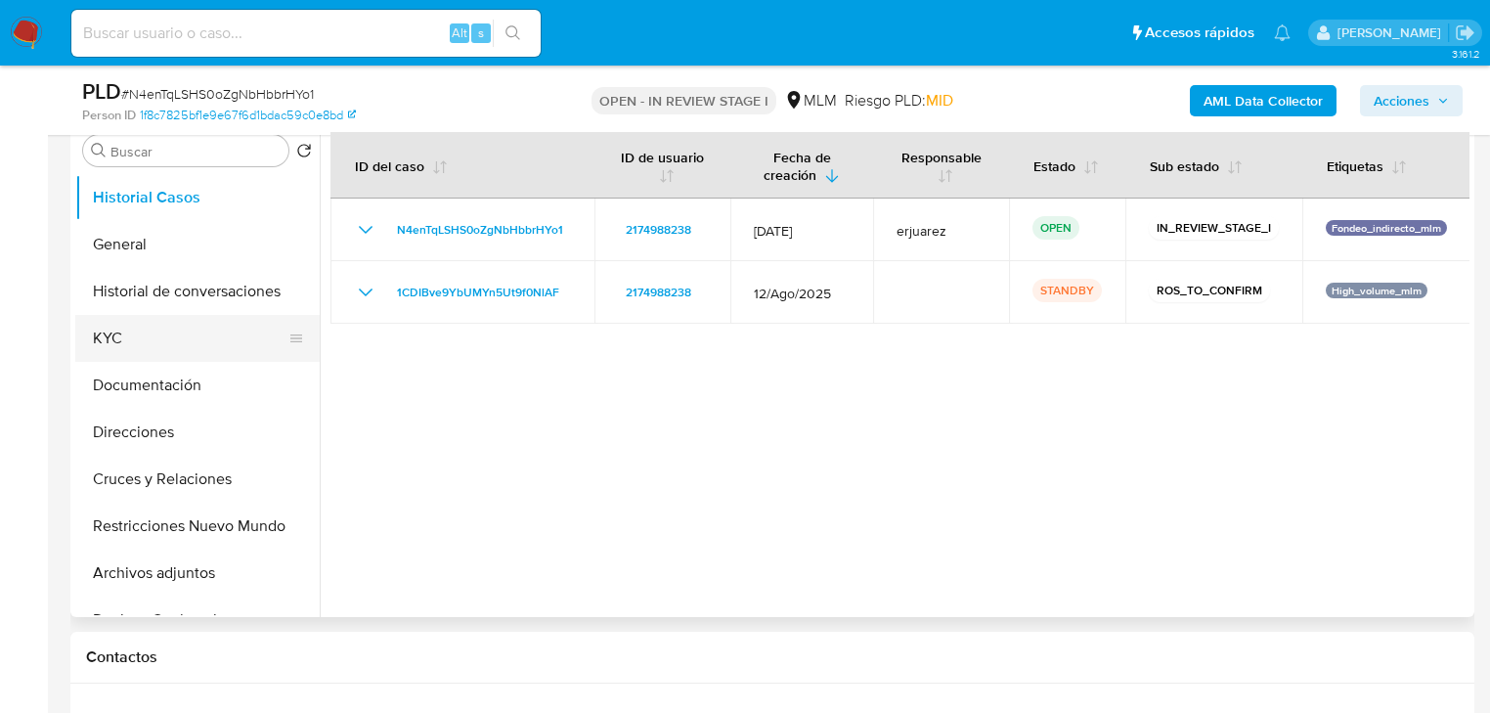
click at [91, 328] on button "KYC" at bounding box center [189, 338] width 229 height 47
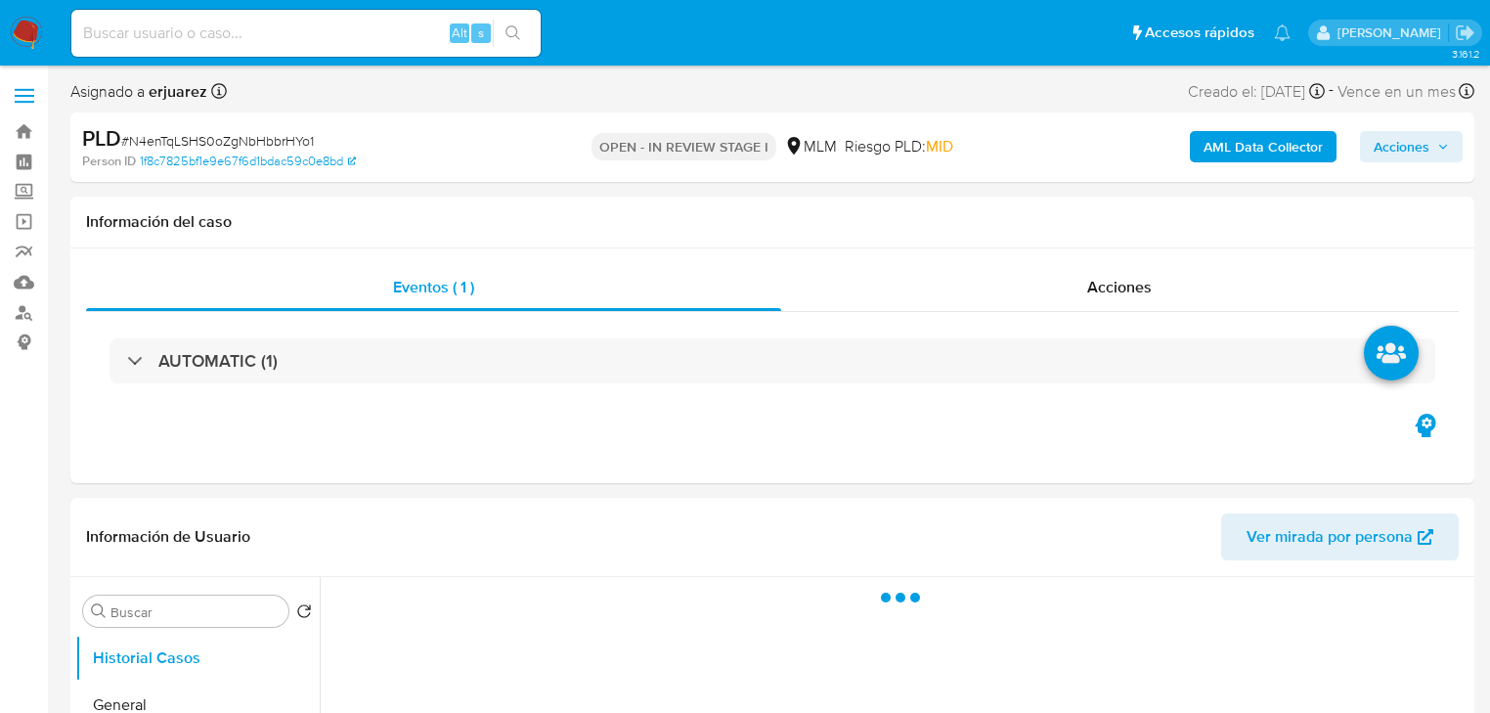
select select "10"
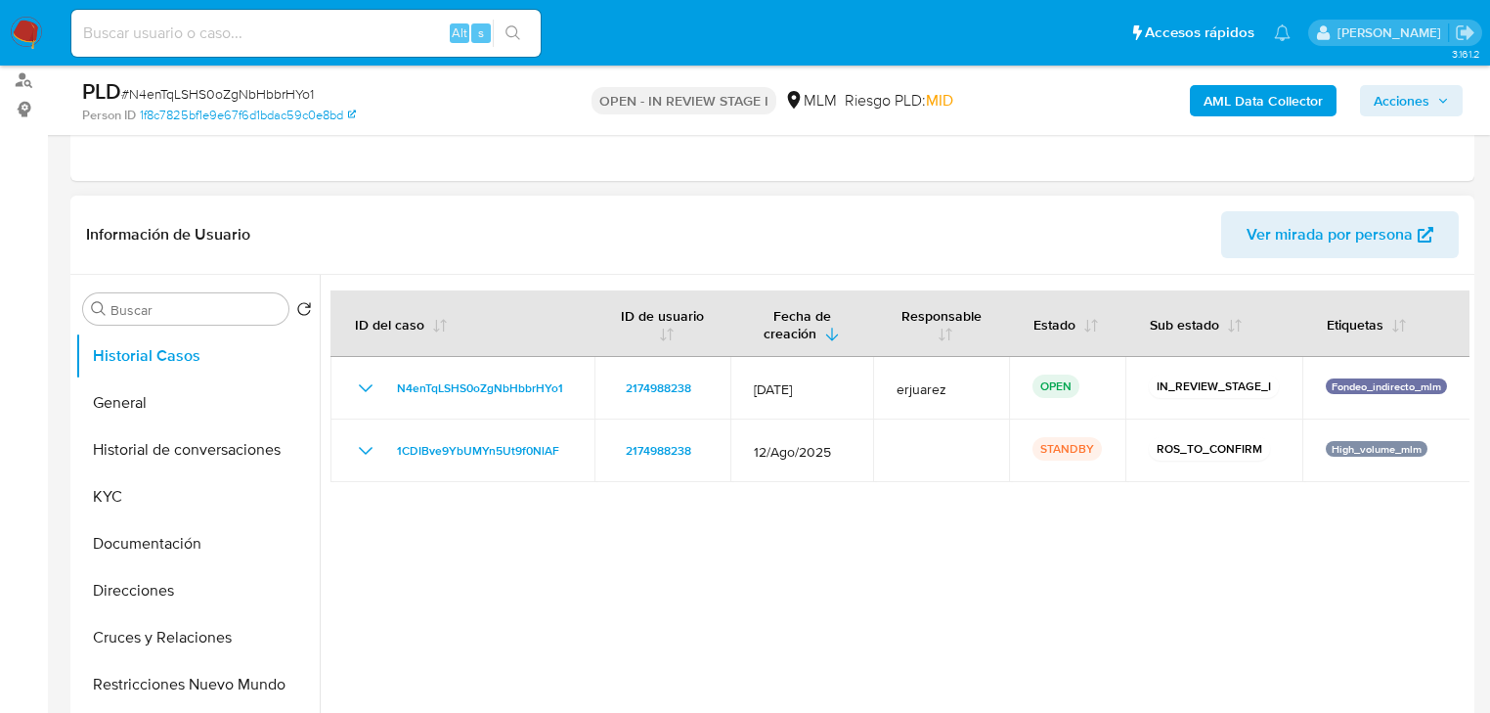
scroll to position [235, 0]
drag, startPoint x: 149, startPoint y: 483, endPoint x: 126, endPoint y: 465, distance: 28.6
click at [146, 482] on button "KYC" at bounding box center [197, 494] width 244 height 47
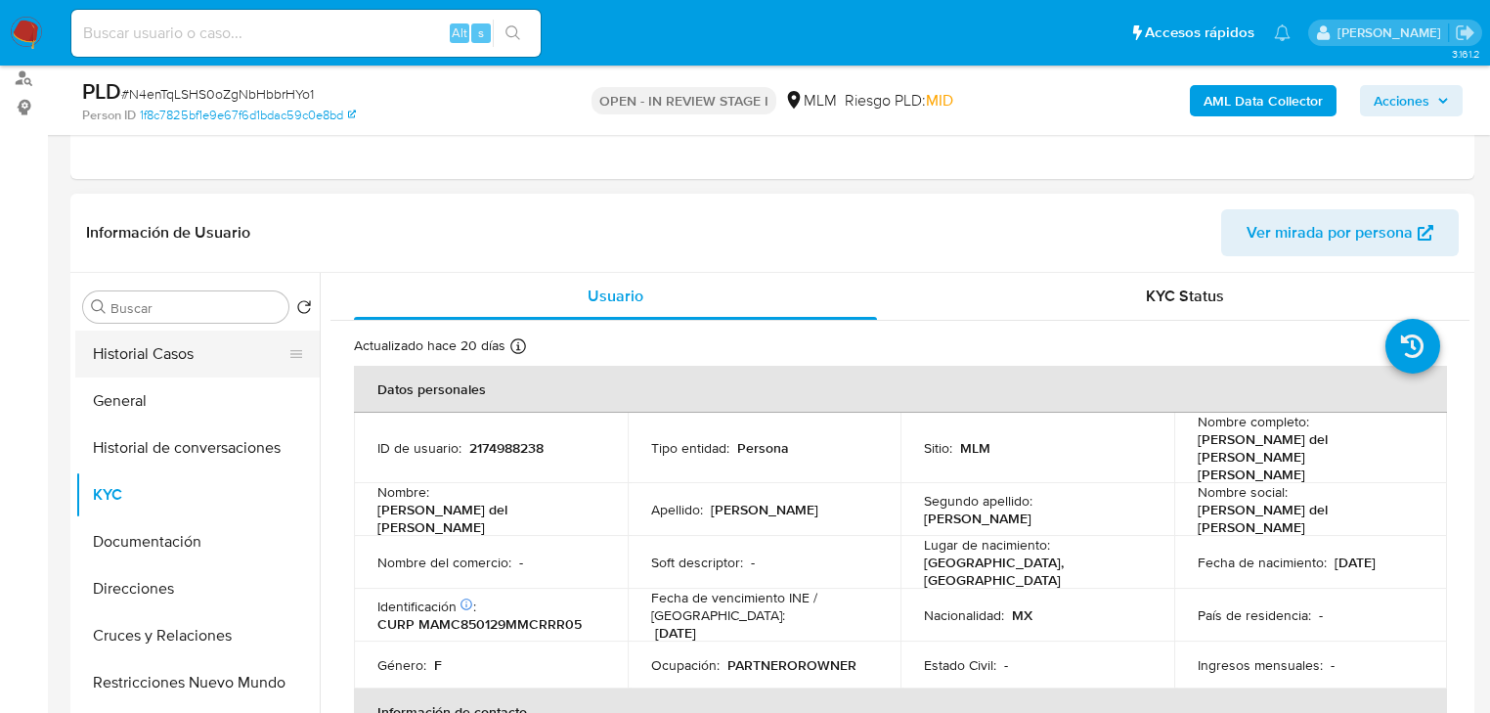
drag, startPoint x: 168, startPoint y: 342, endPoint x: 260, endPoint y: 348, distance: 92.1
click at [168, 342] on button "Historial Casos" at bounding box center [189, 353] width 229 height 47
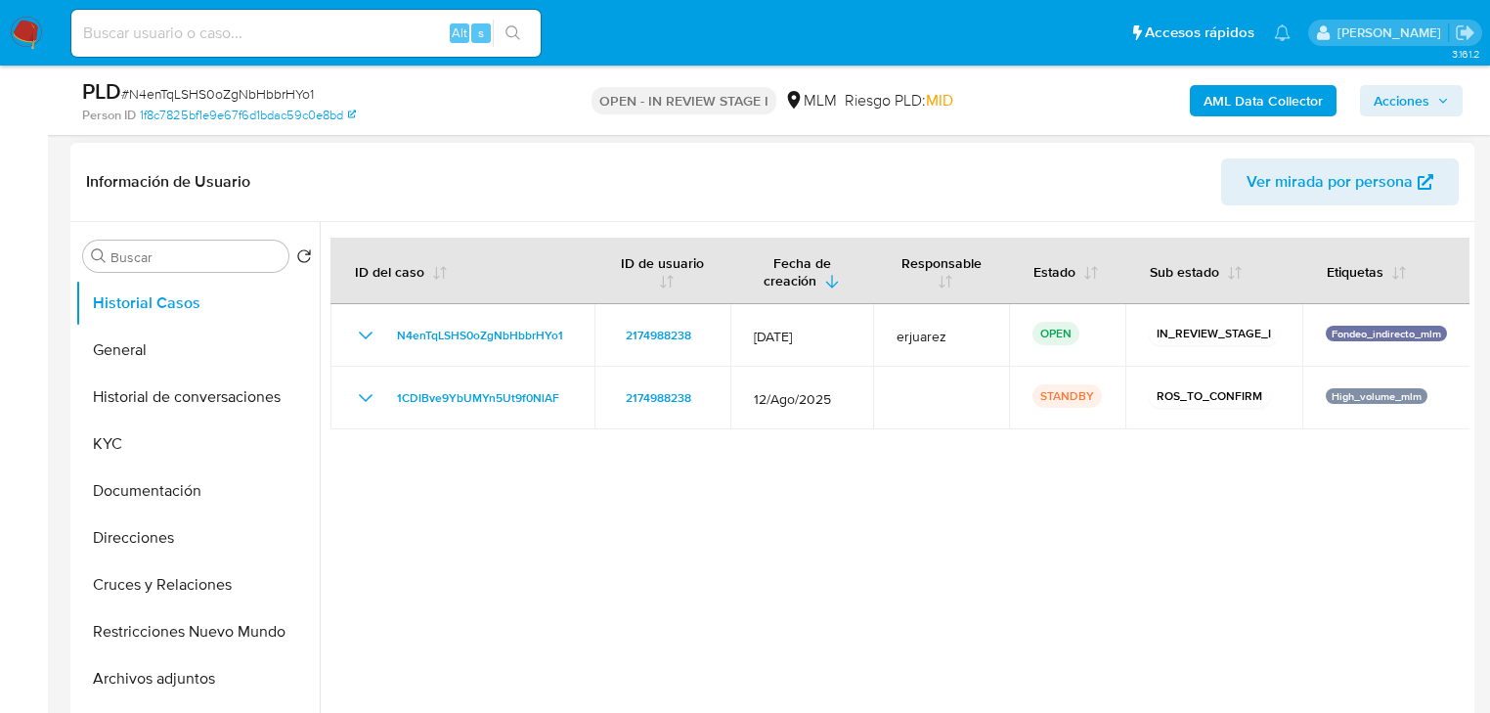
scroll to position [313, 0]
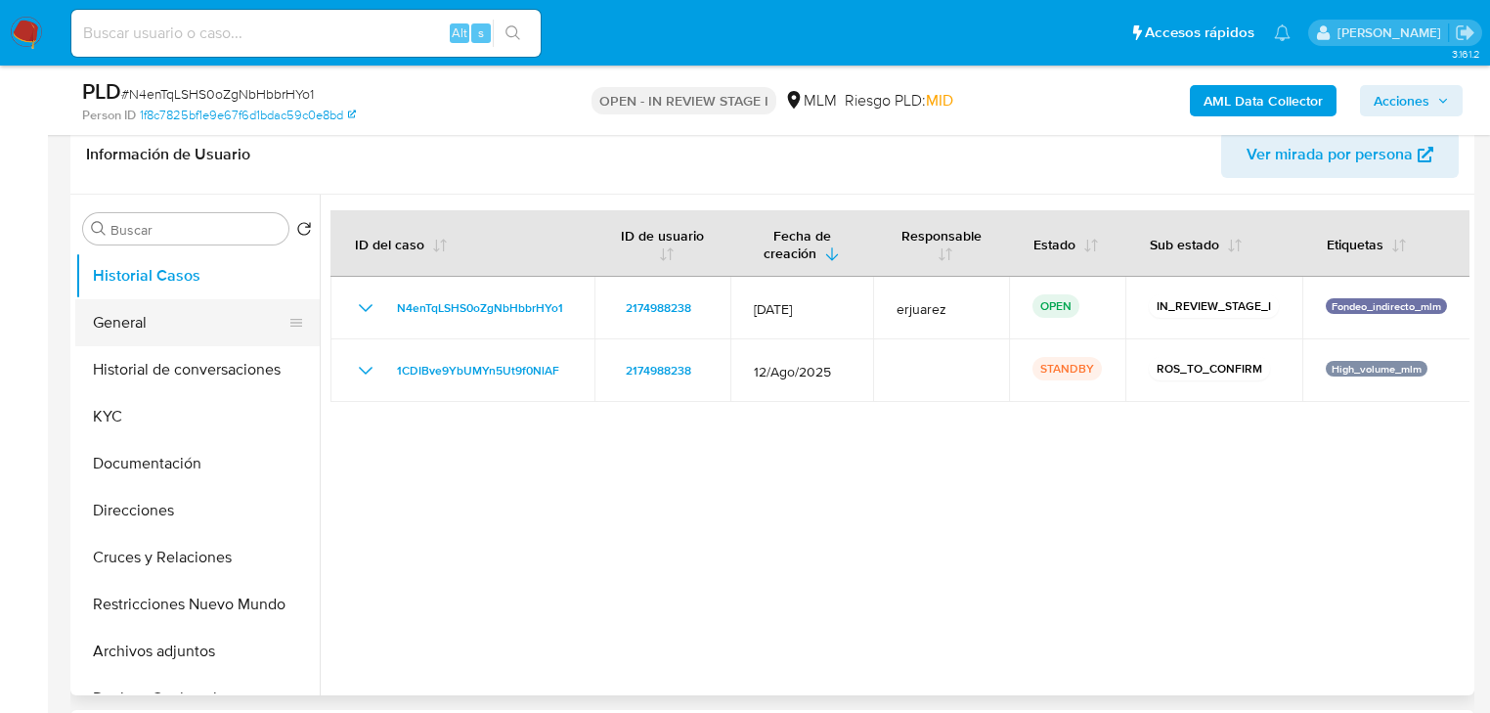
click at [131, 327] on button "General" at bounding box center [189, 322] width 229 height 47
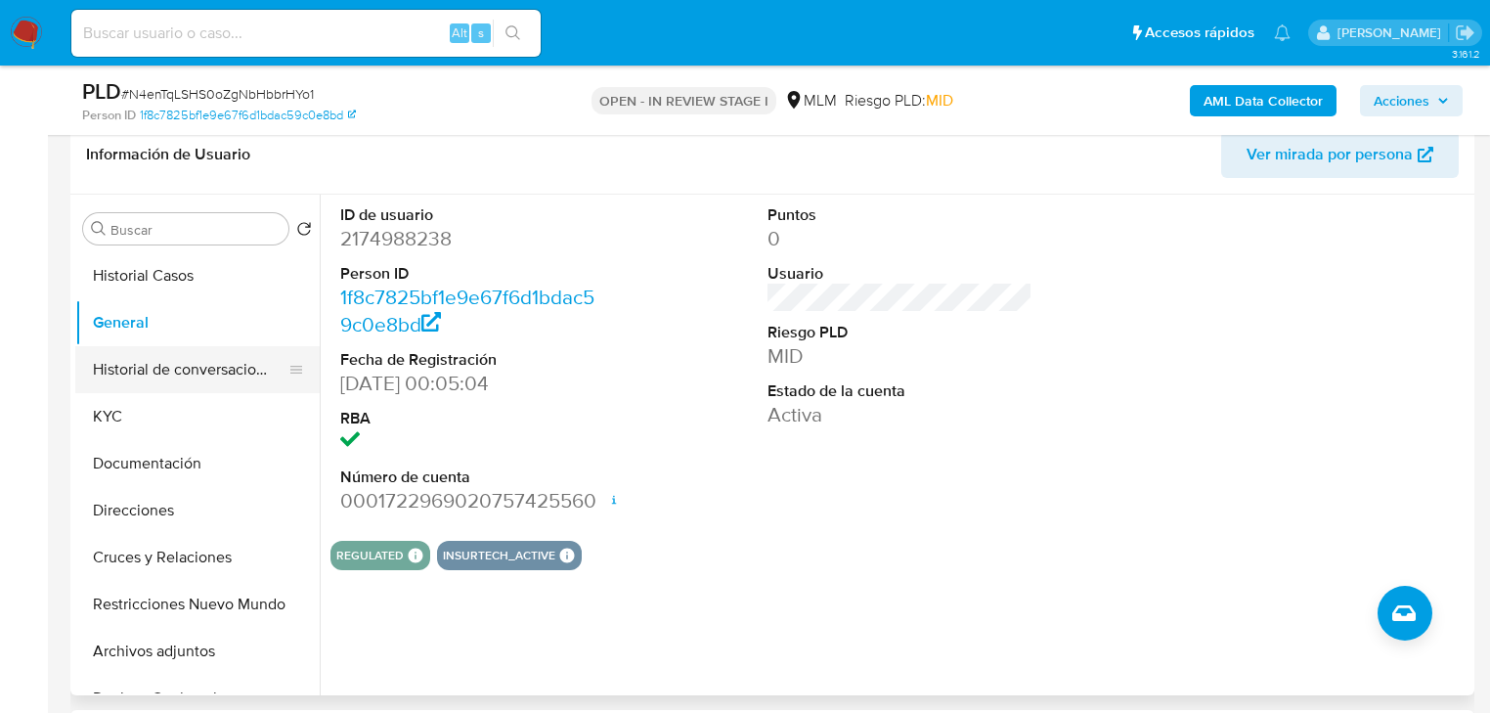
click at [110, 388] on button "Historial de conversaciones" at bounding box center [189, 369] width 229 height 47
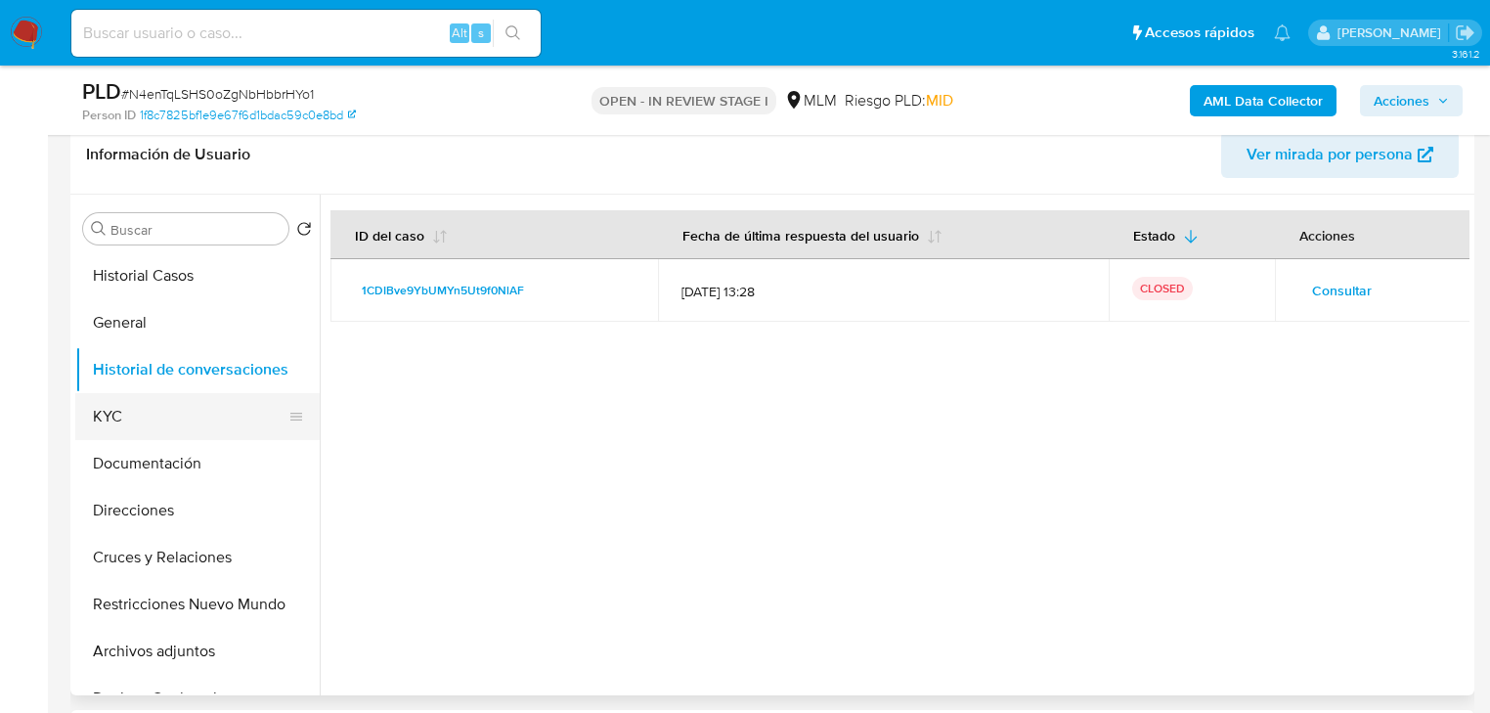
click at [184, 403] on button "KYC" at bounding box center [189, 416] width 229 height 47
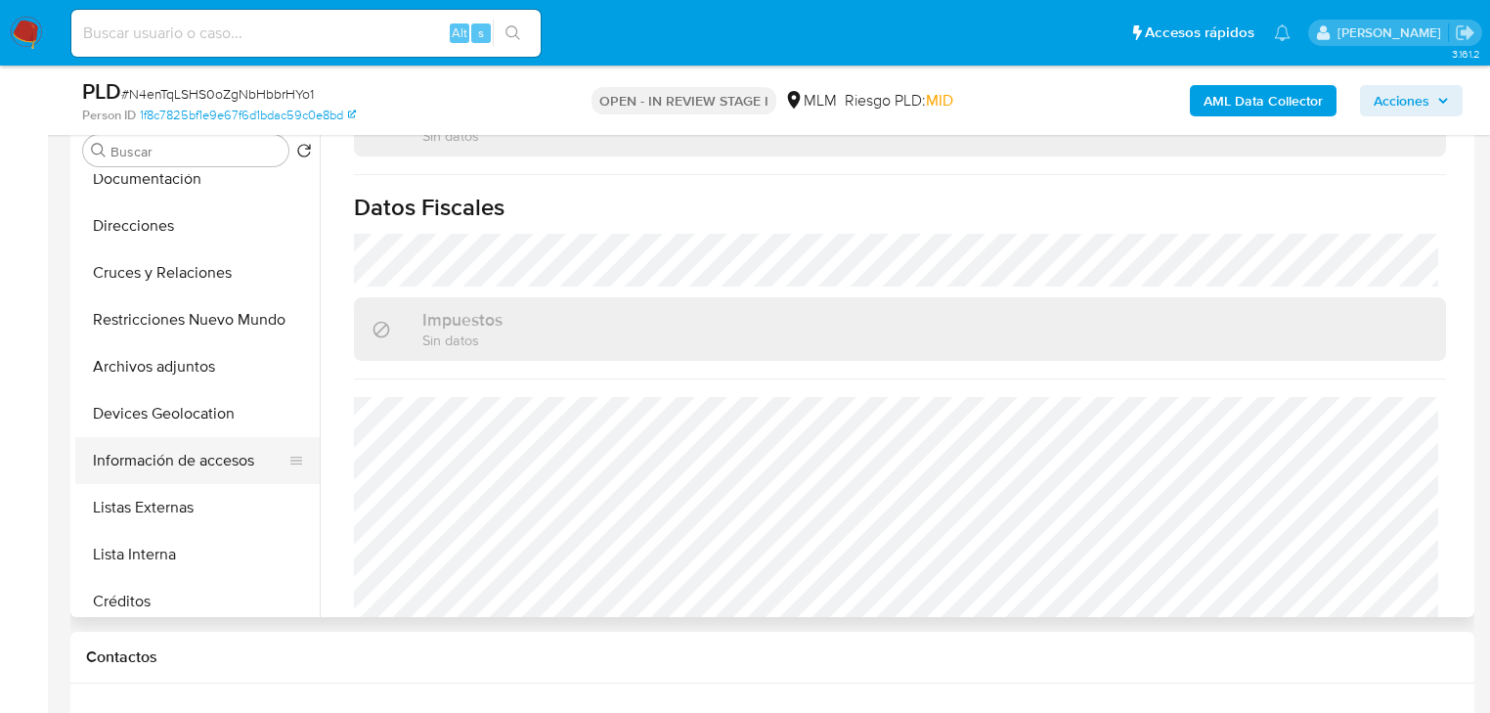
scroll to position [235, 0]
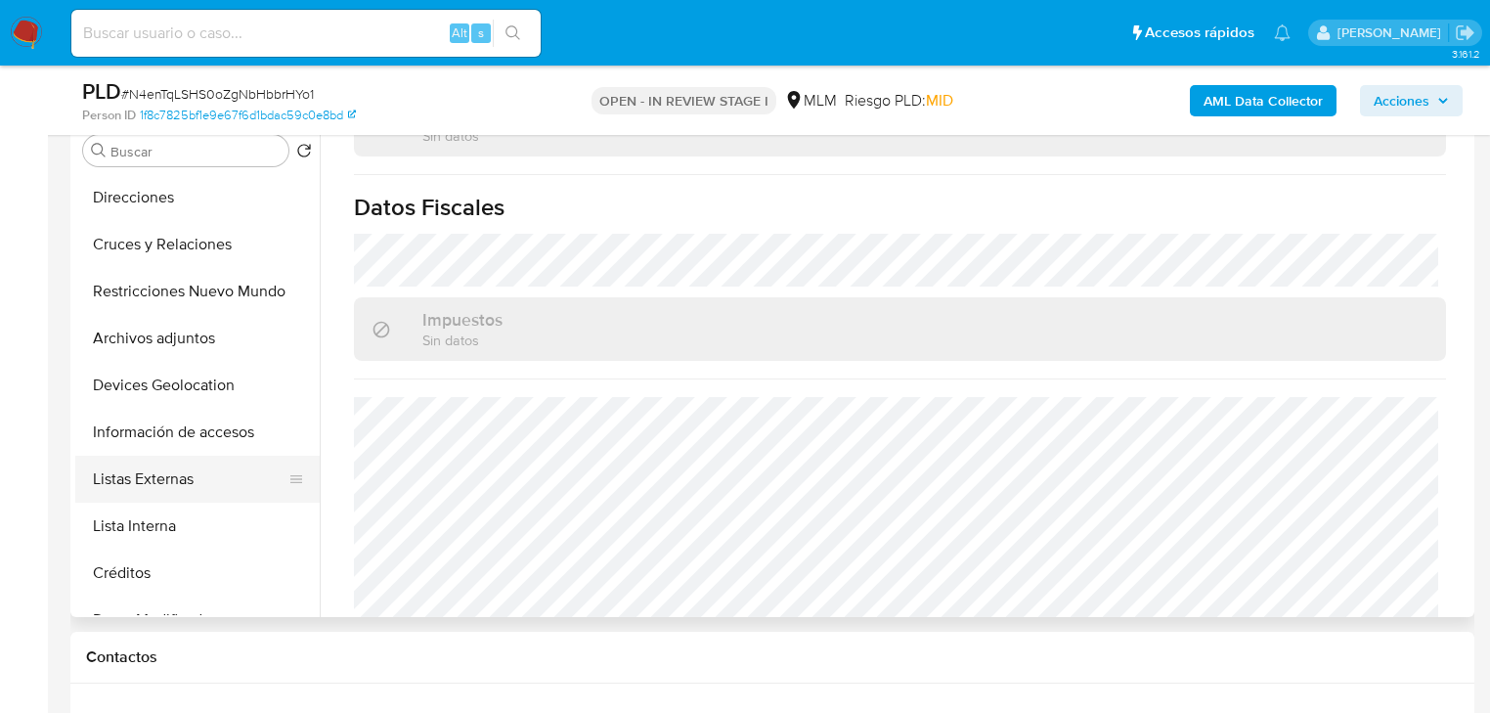
drag, startPoint x: 187, startPoint y: 478, endPoint x: 219, endPoint y: 454, distance: 40.5
click at [188, 477] on button "Listas Externas" at bounding box center [189, 479] width 229 height 47
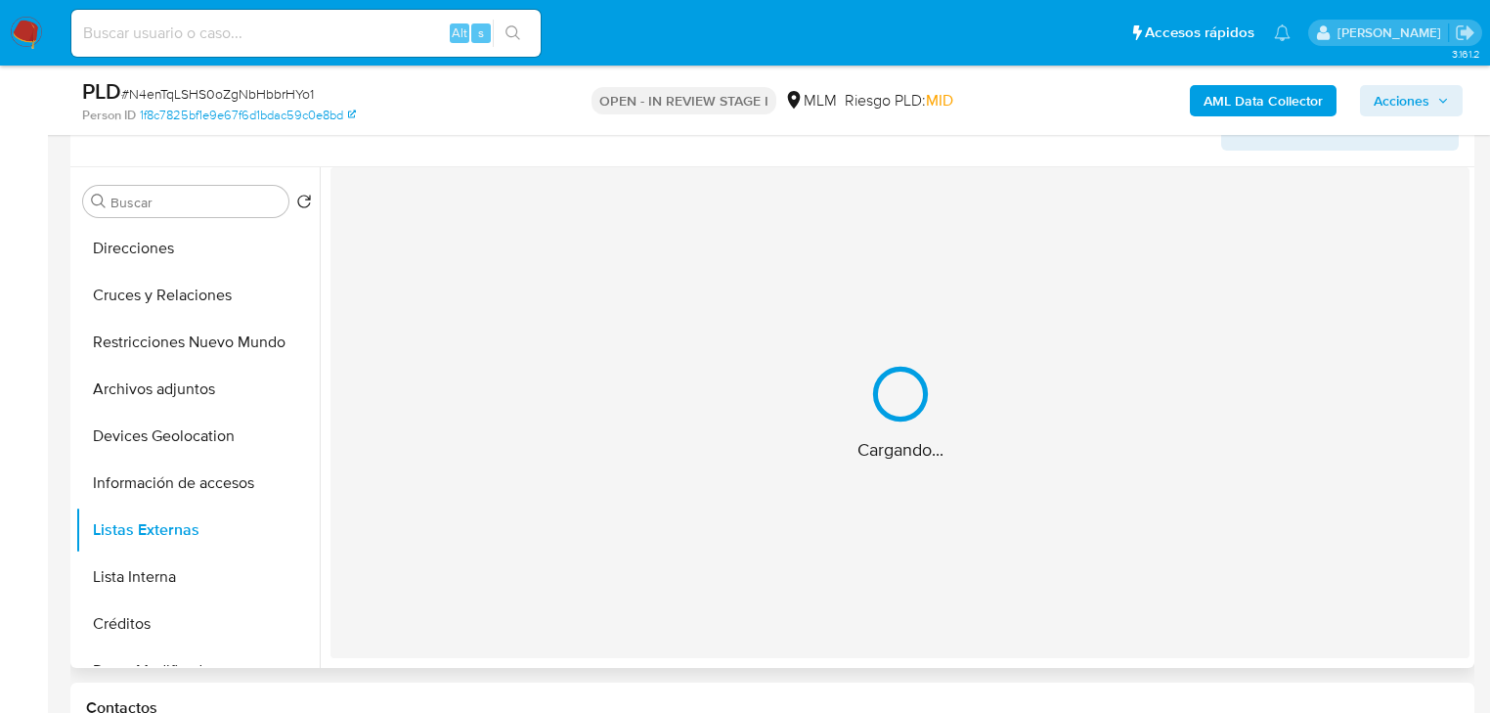
scroll to position [313, 0]
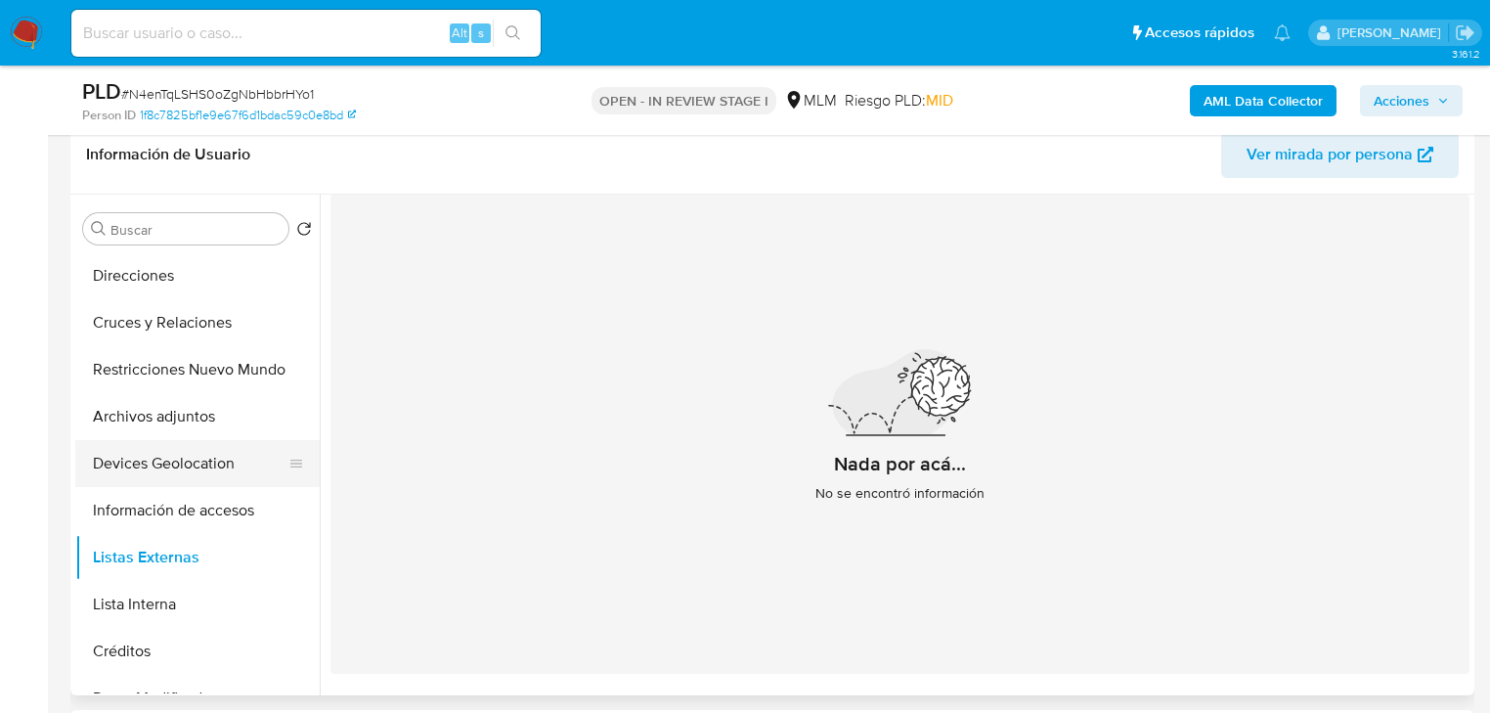
click at [193, 451] on button "Devices Geolocation" at bounding box center [189, 463] width 229 height 47
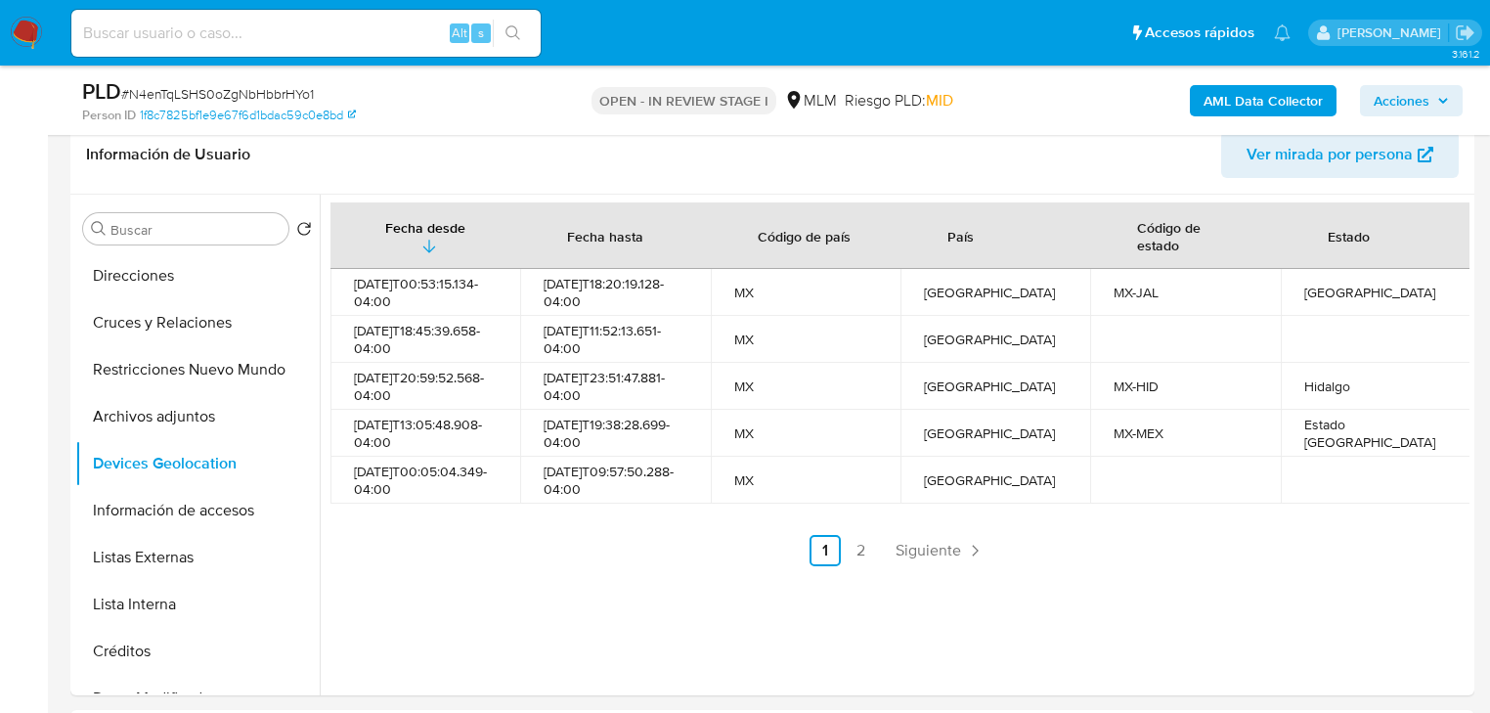
click at [900, 558] on span "Siguiente" at bounding box center [929, 551] width 66 height 16
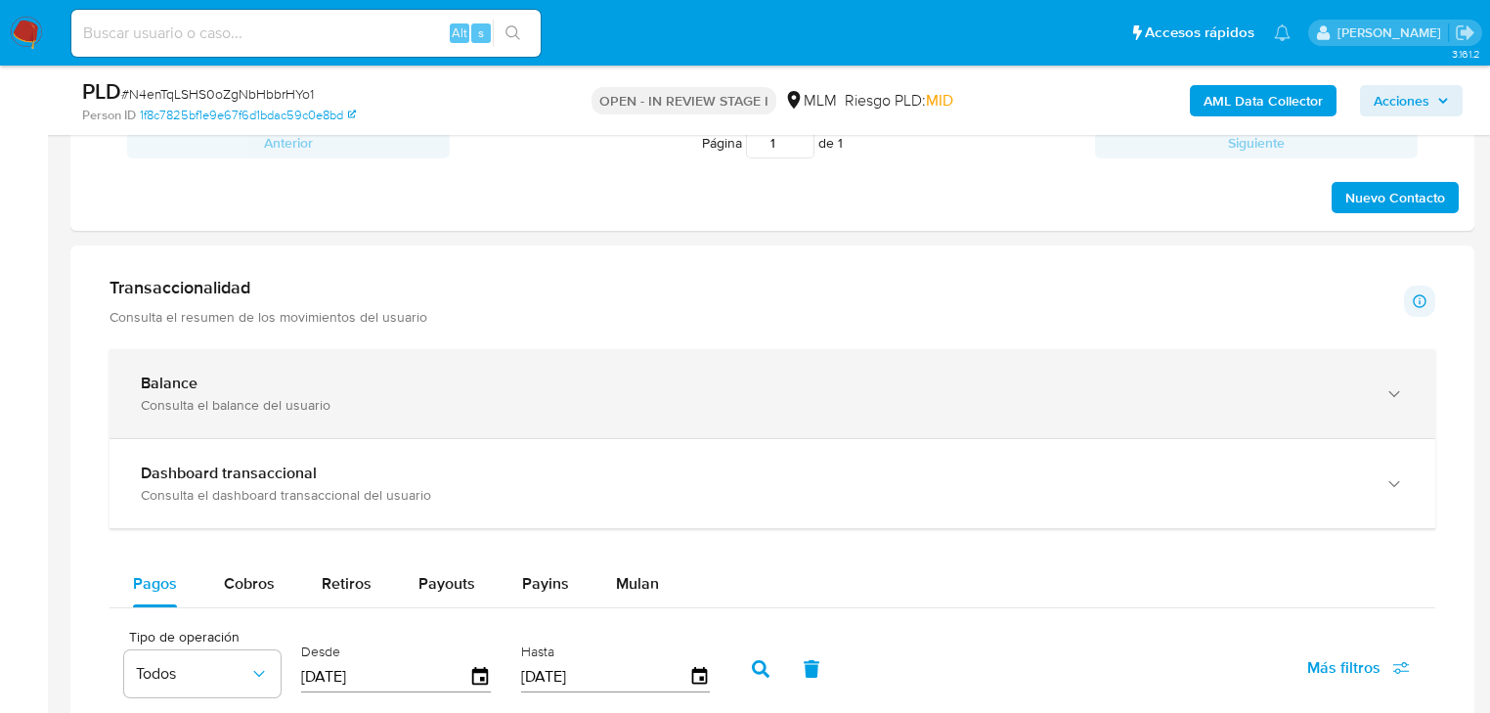
scroll to position [1095, 0]
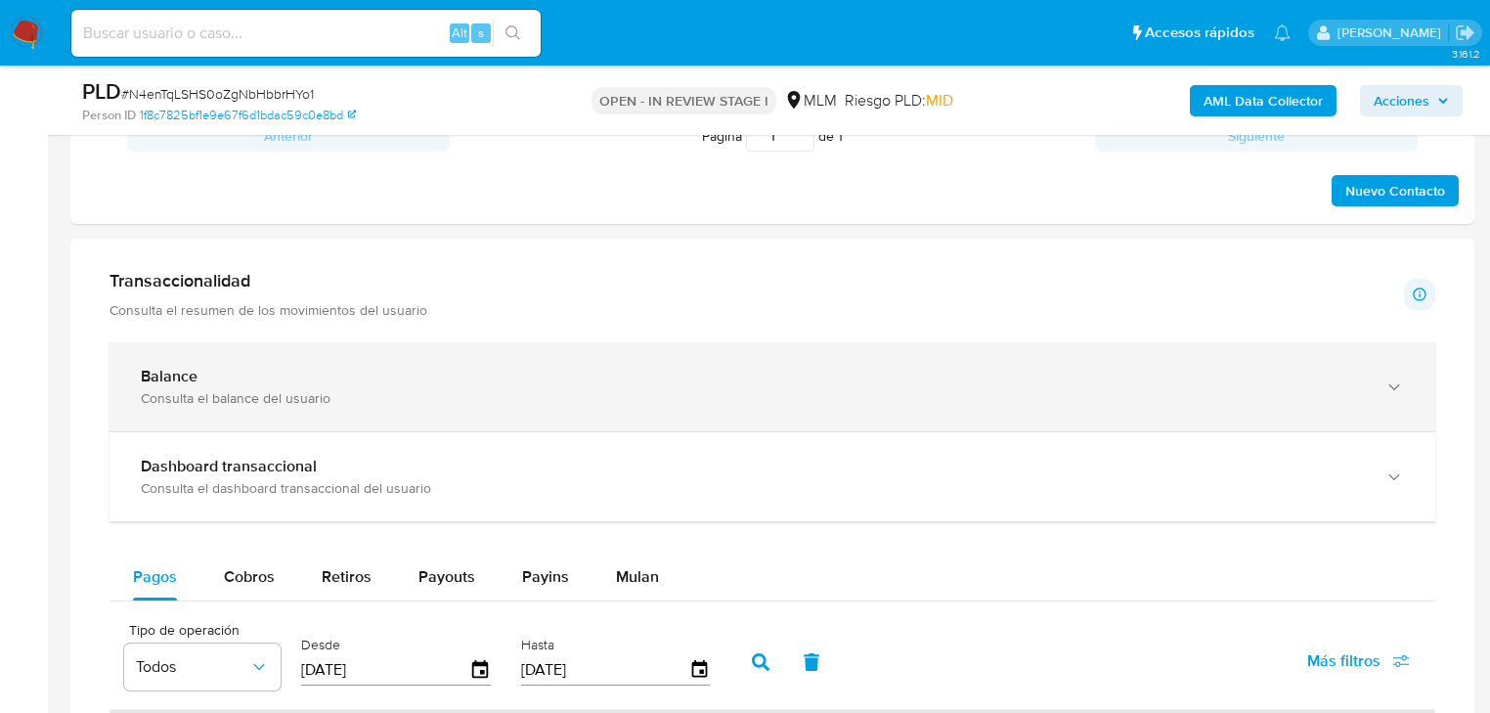
click at [208, 390] on div "Consulta el balance del usuario" at bounding box center [753, 398] width 1224 height 18
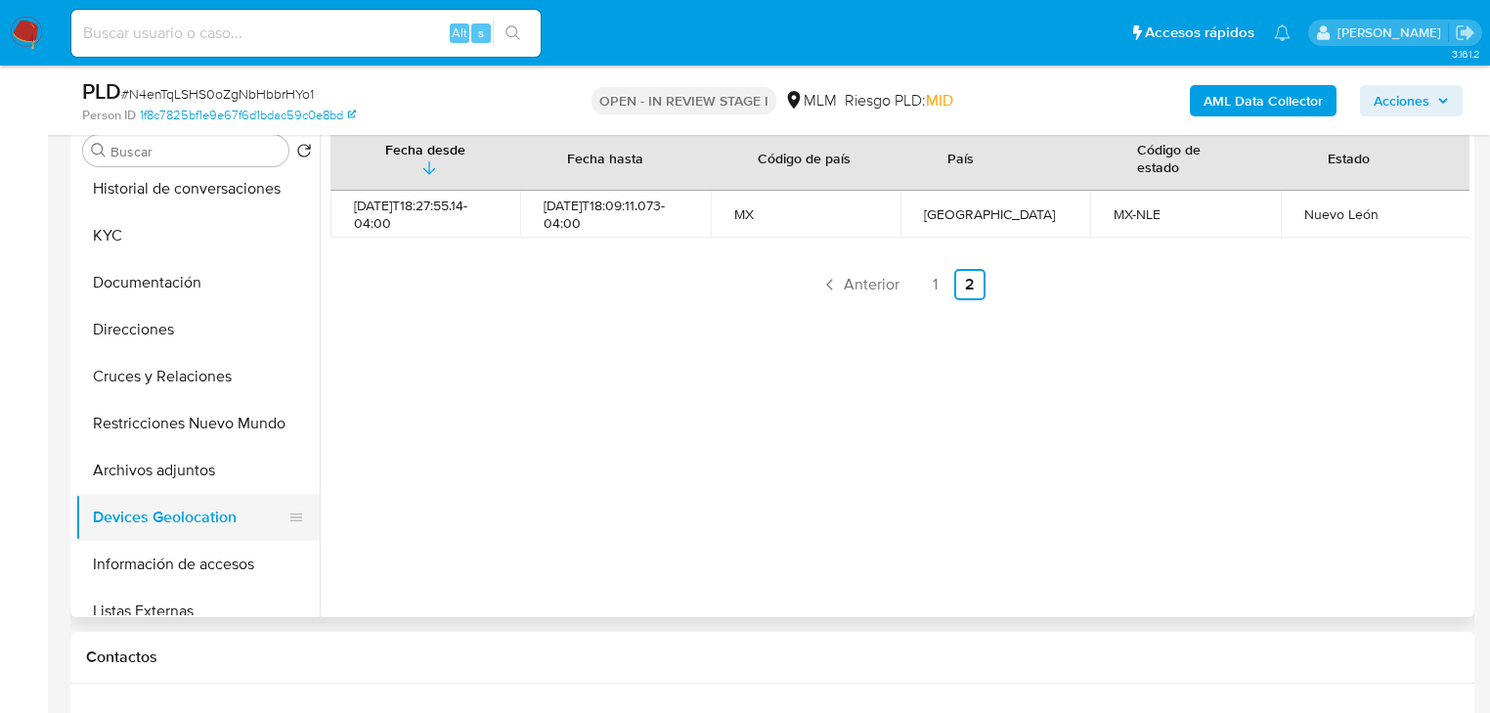
scroll to position [0, 0]
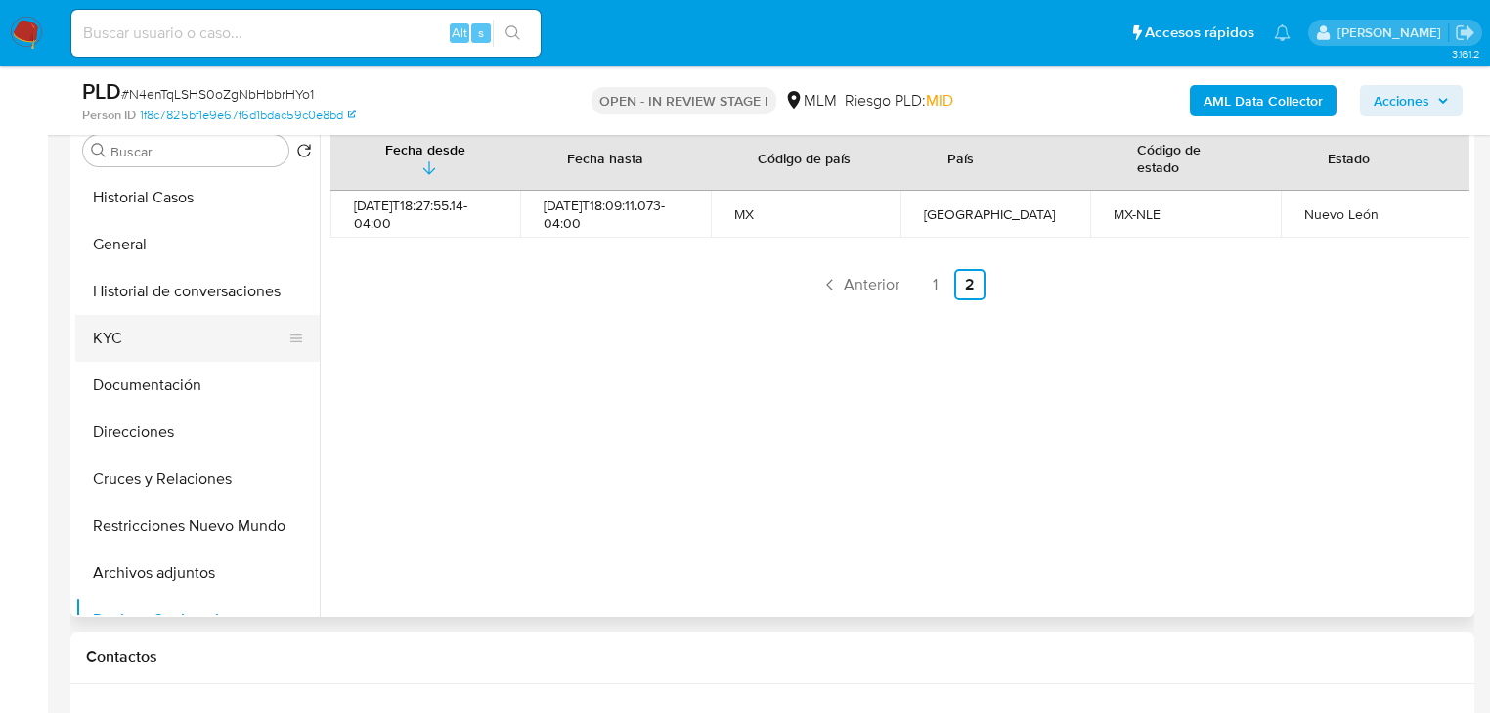
drag, startPoint x: 145, startPoint y: 348, endPoint x: 261, endPoint y: 327, distance: 118.3
click at [145, 347] on button "KYC" at bounding box center [189, 338] width 229 height 47
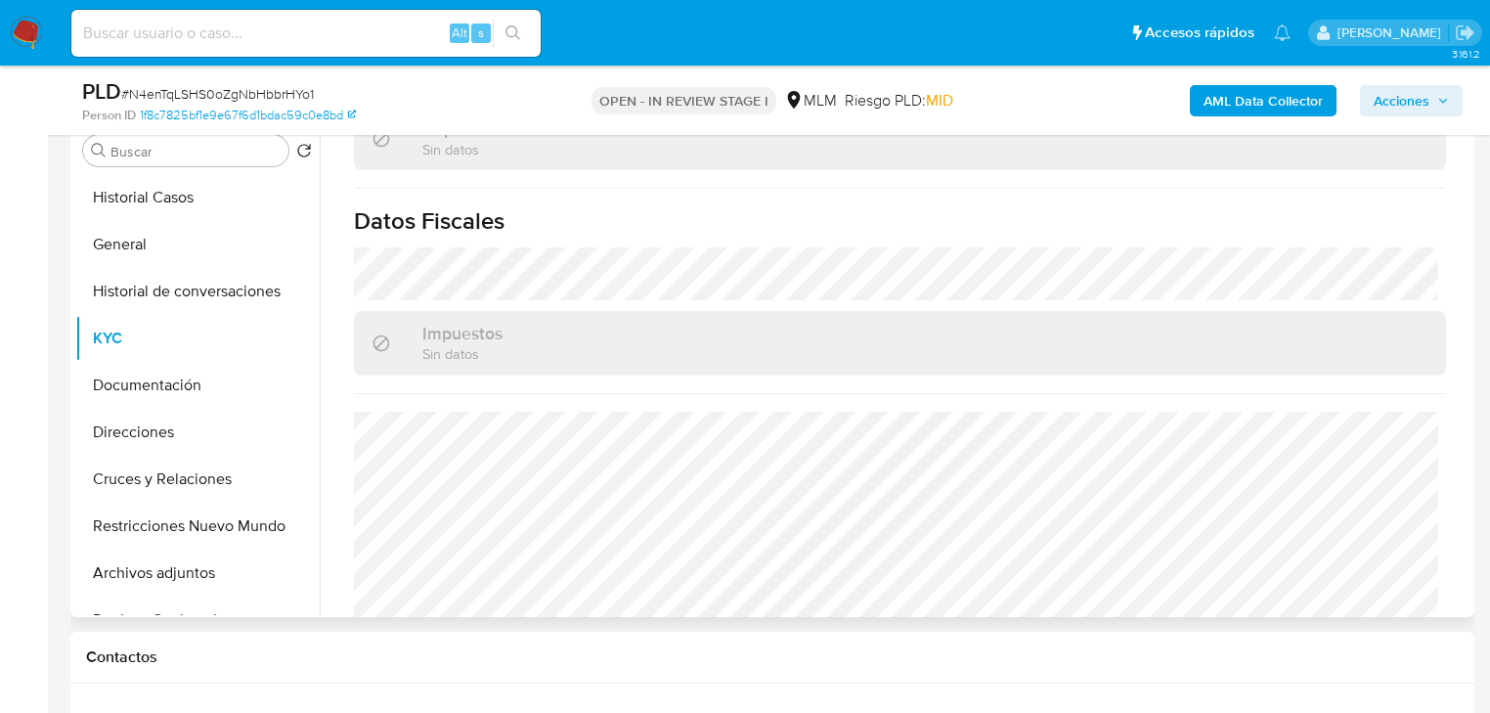
scroll to position [1220, 0]
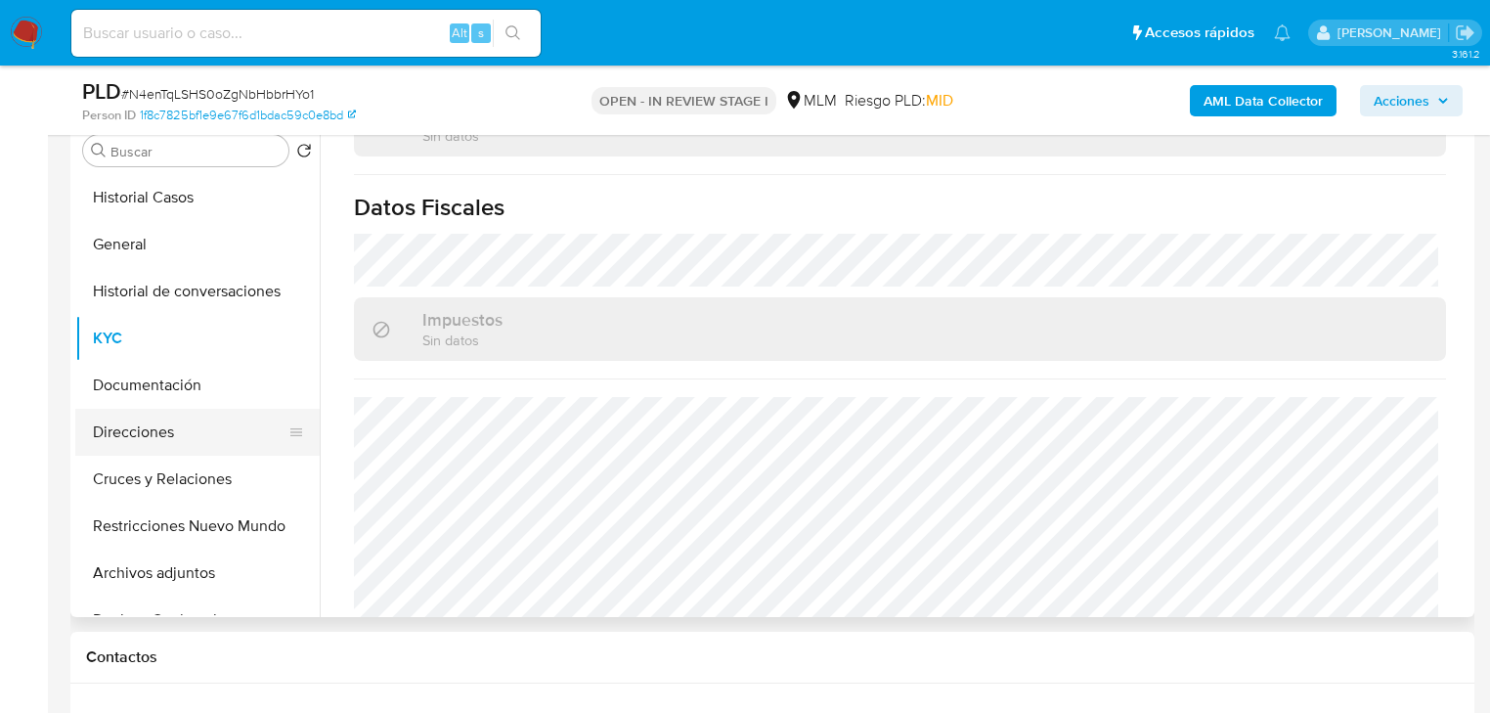
click at [160, 445] on button "Direcciones" at bounding box center [189, 432] width 229 height 47
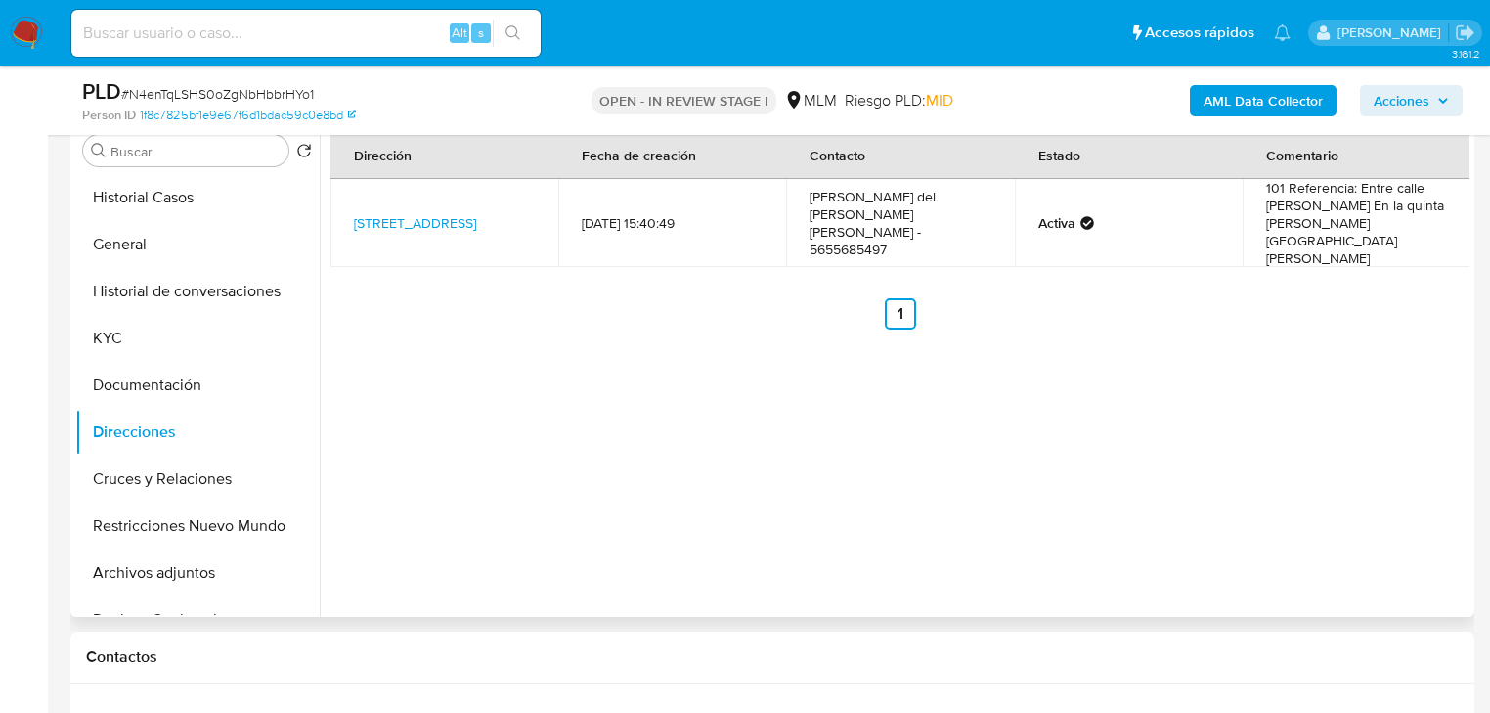
drag, startPoint x: 649, startPoint y: 341, endPoint x: 646, endPoint y: 366, distance: 24.6
click at [646, 366] on div "Dirección Fecha de creación Contacto Estado [STREET_ADDRESS] 101 [DATE] 15:40:4…" at bounding box center [895, 366] width 1150 height 501
